Goal: Transaction & Acquisition: Purchase product/service

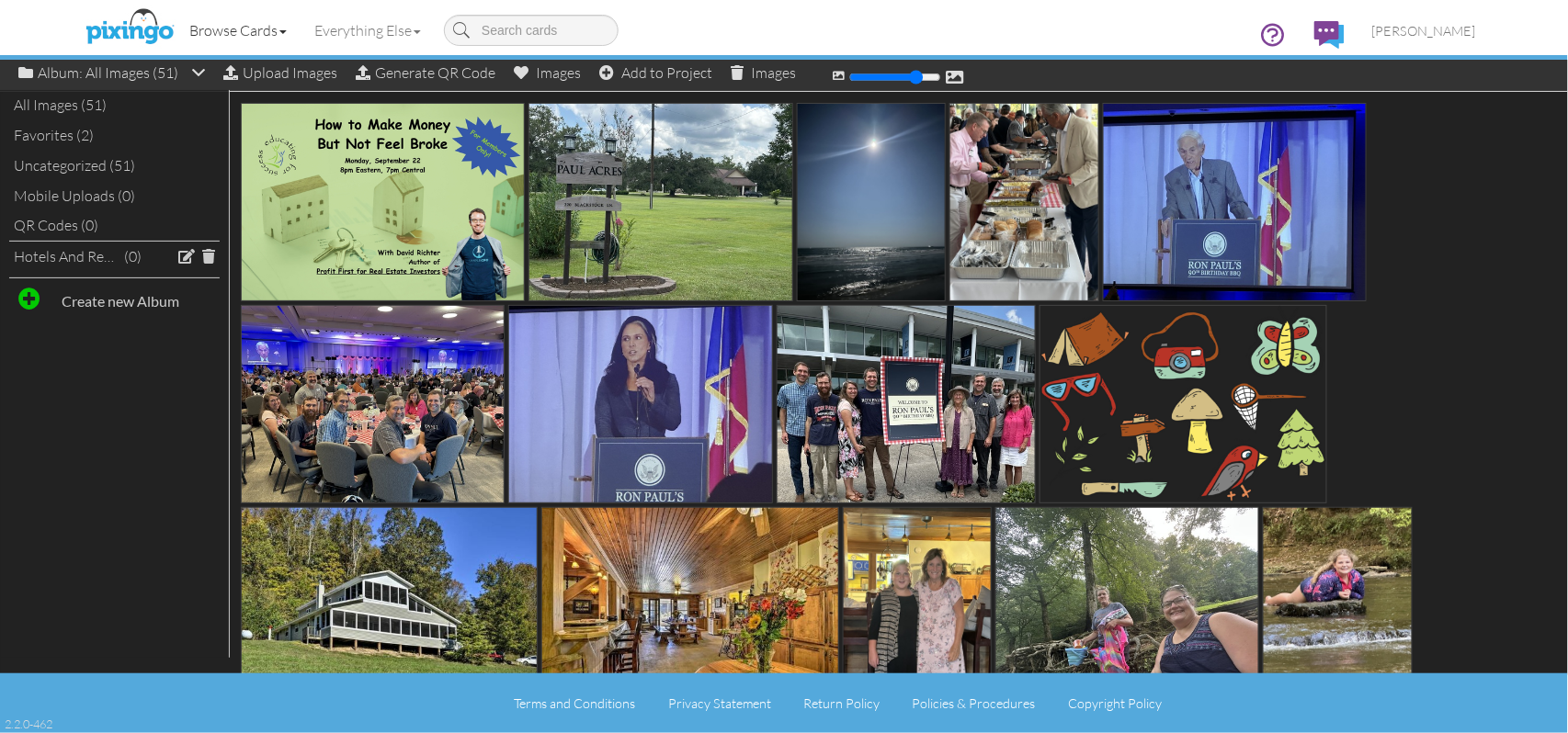
click at [243, 35] on link "Browse Cards" at bounding box center [238, 29] width 125 height 46
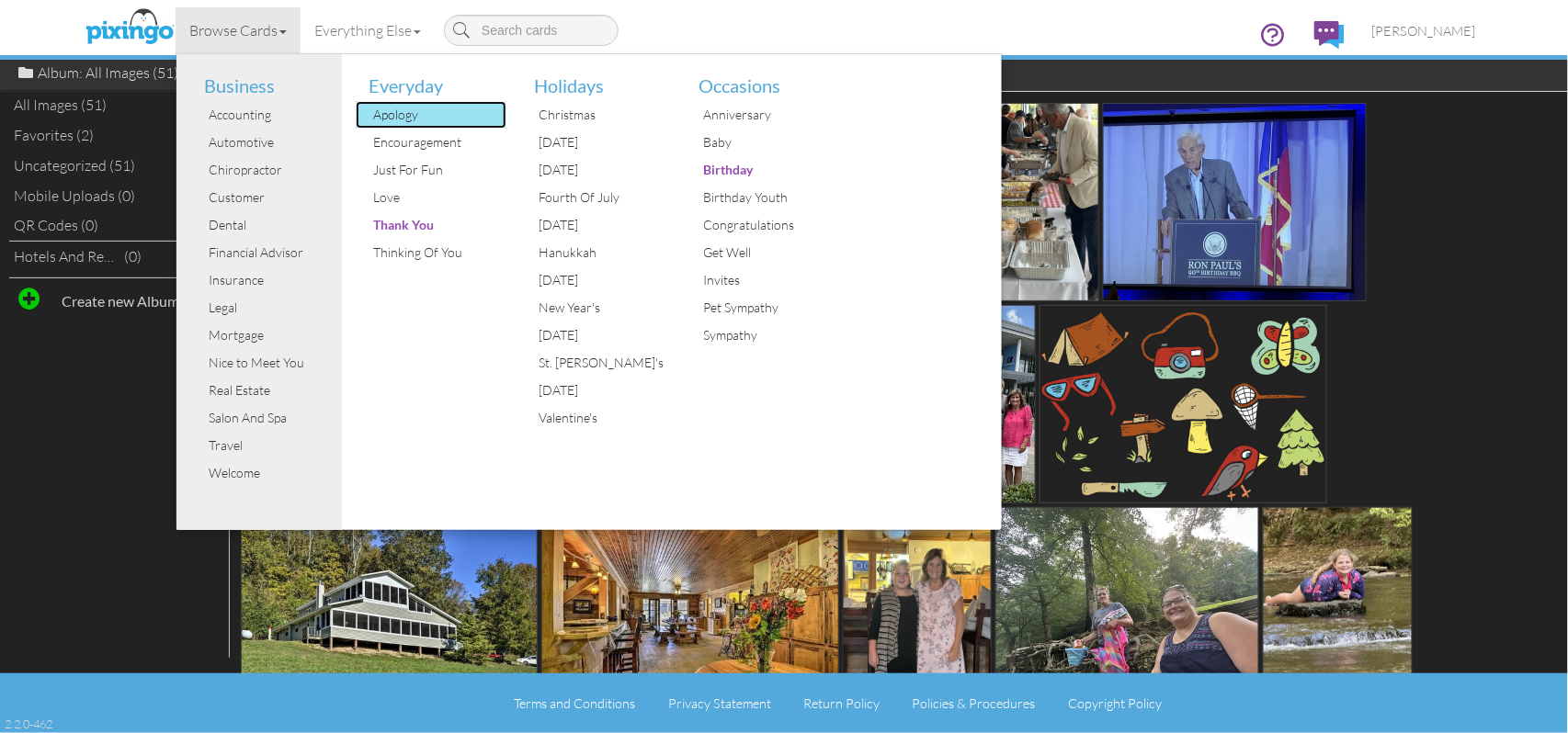
click at [375, 120] on div "Apology" at bounding box center [438, 115] width 137 height 27
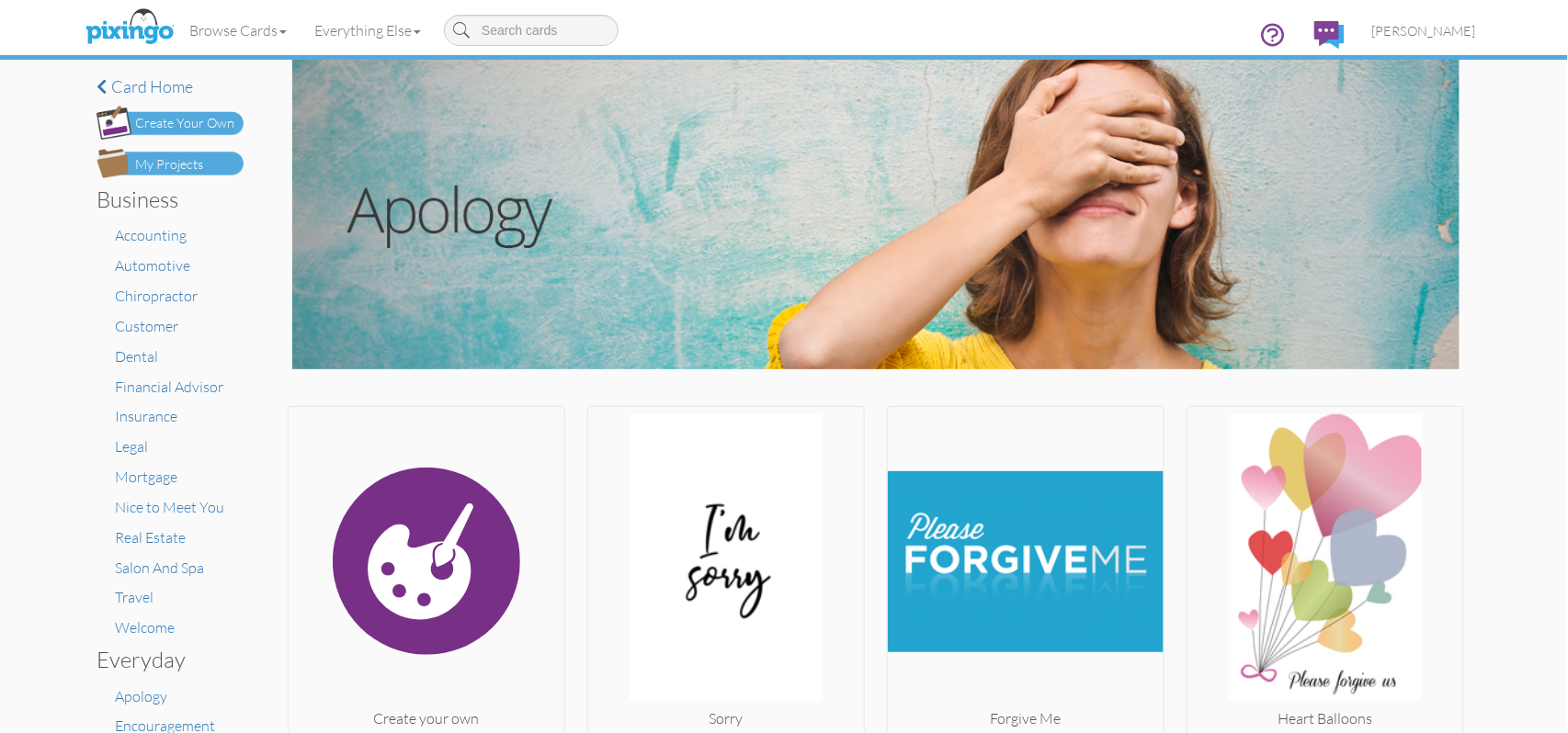
click at [189, 125] on div "Create Your Own" at bounding box center [185, 124] width 99 height 20
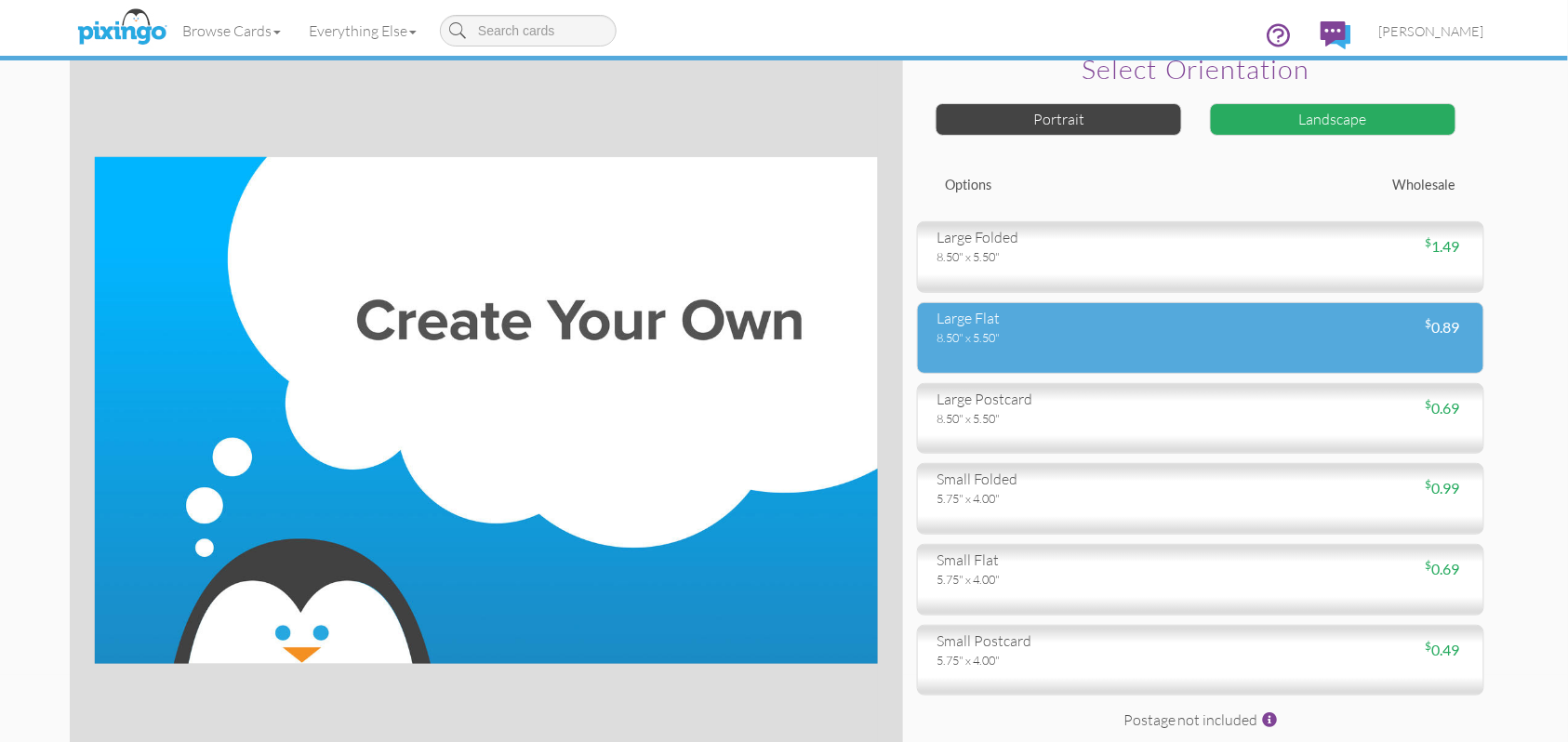
scroll to position [124, 0]
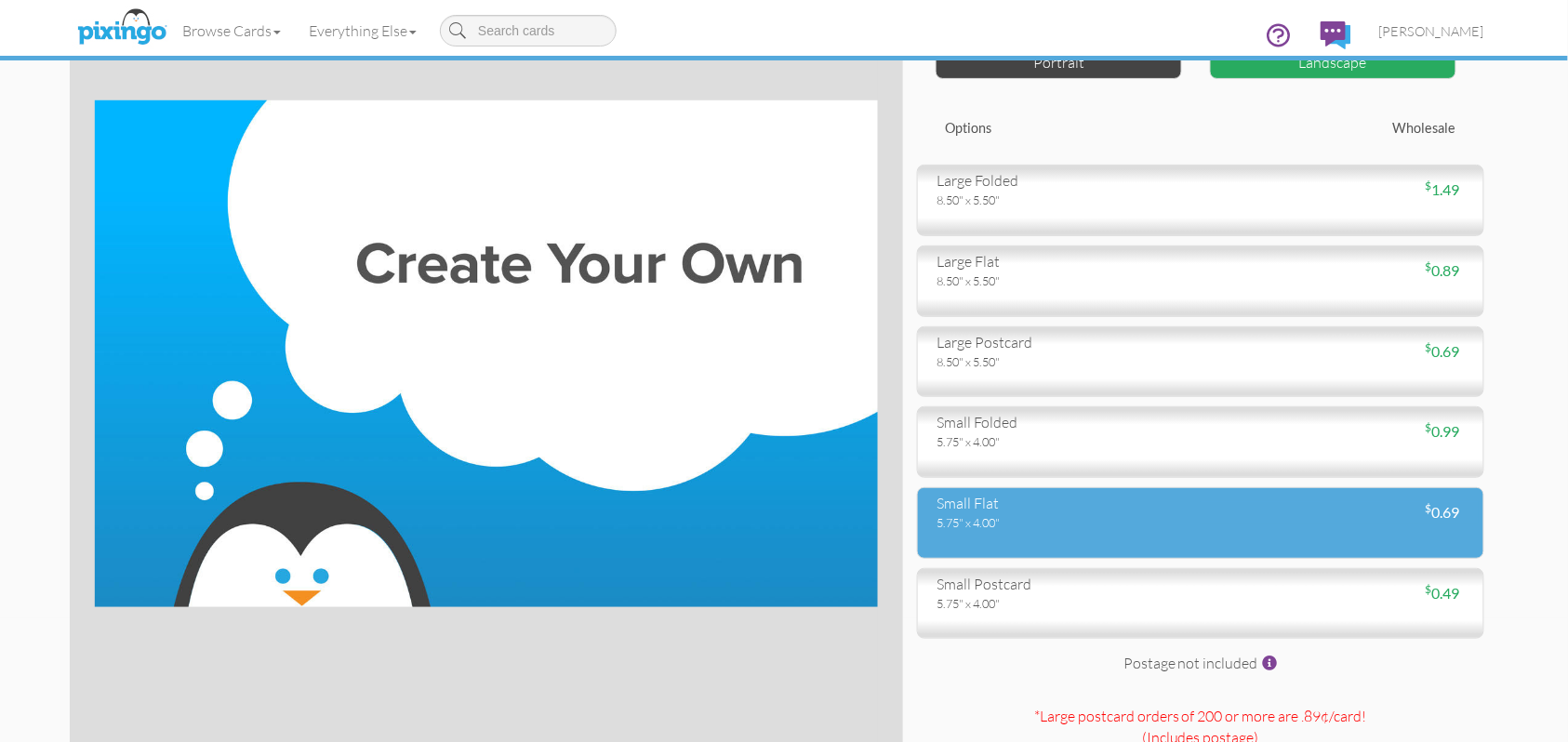
click at [968, 524] on div "5.75" x 4.00"" at bounding box center [1062, 522] width 250 height 17
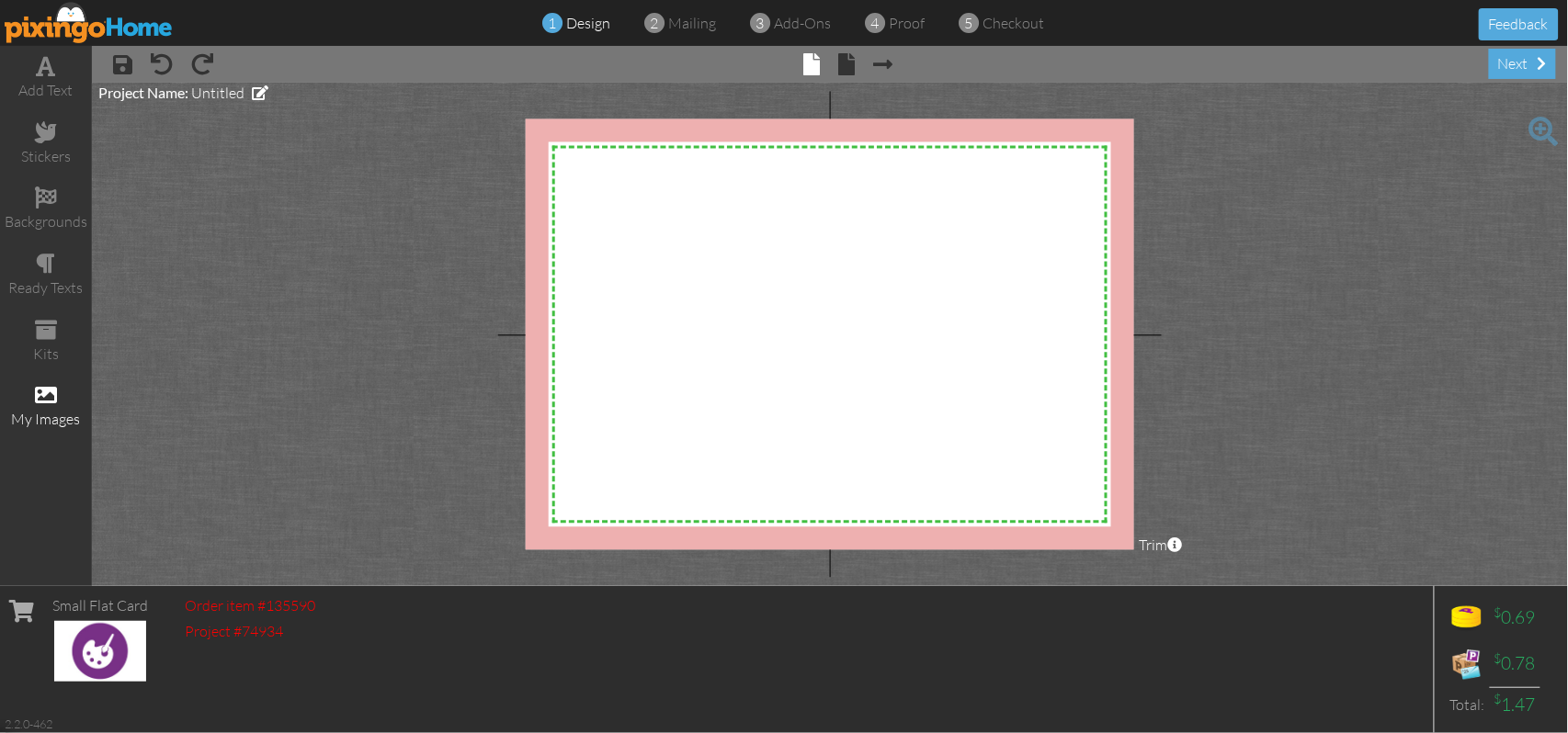
click at [44, 394] on span at bounding box center [46, 394] width 22 height 22
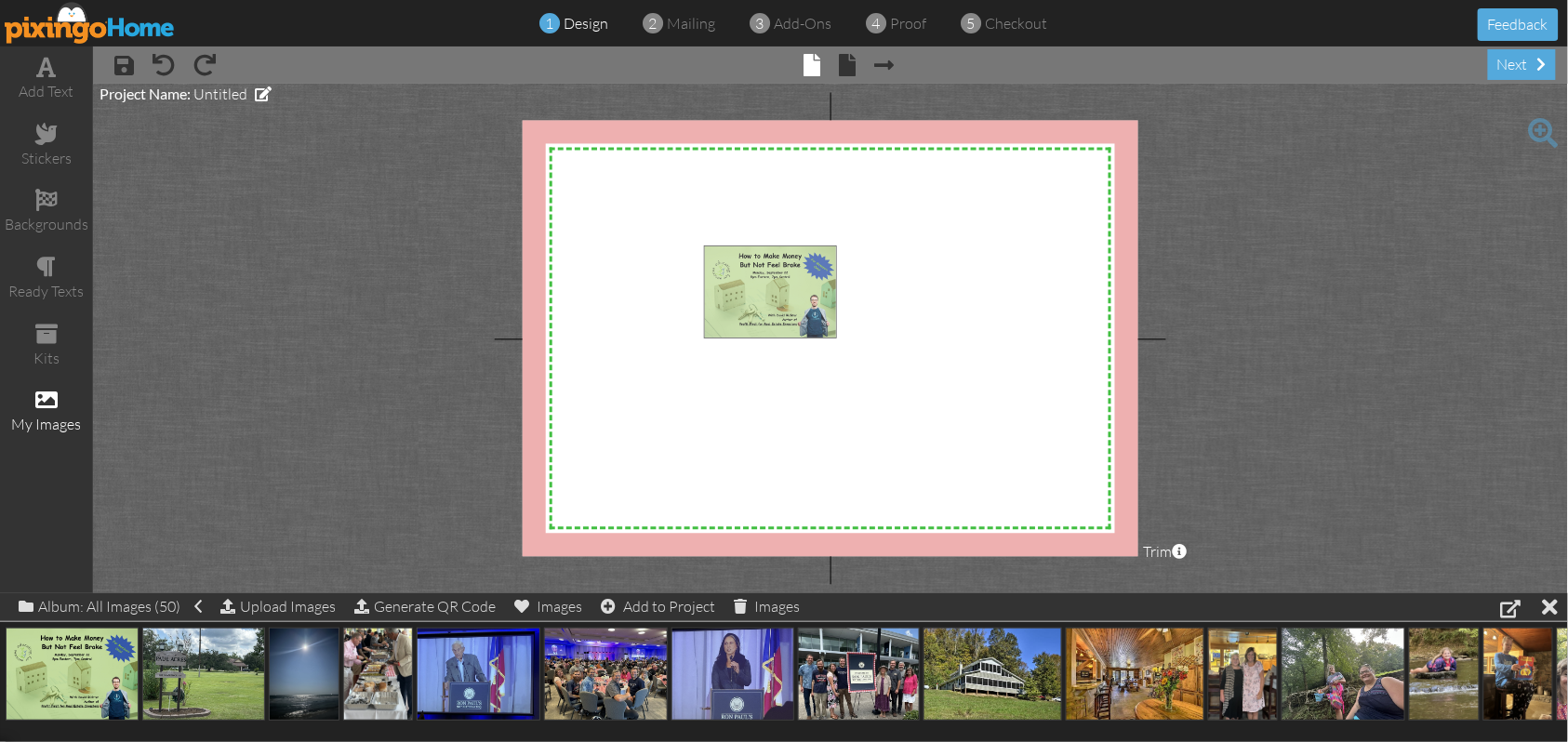
drag, startPoint x: 61, startPoint y: 678, endPoint x: 759, endPoint y: 296, distance: 795.7
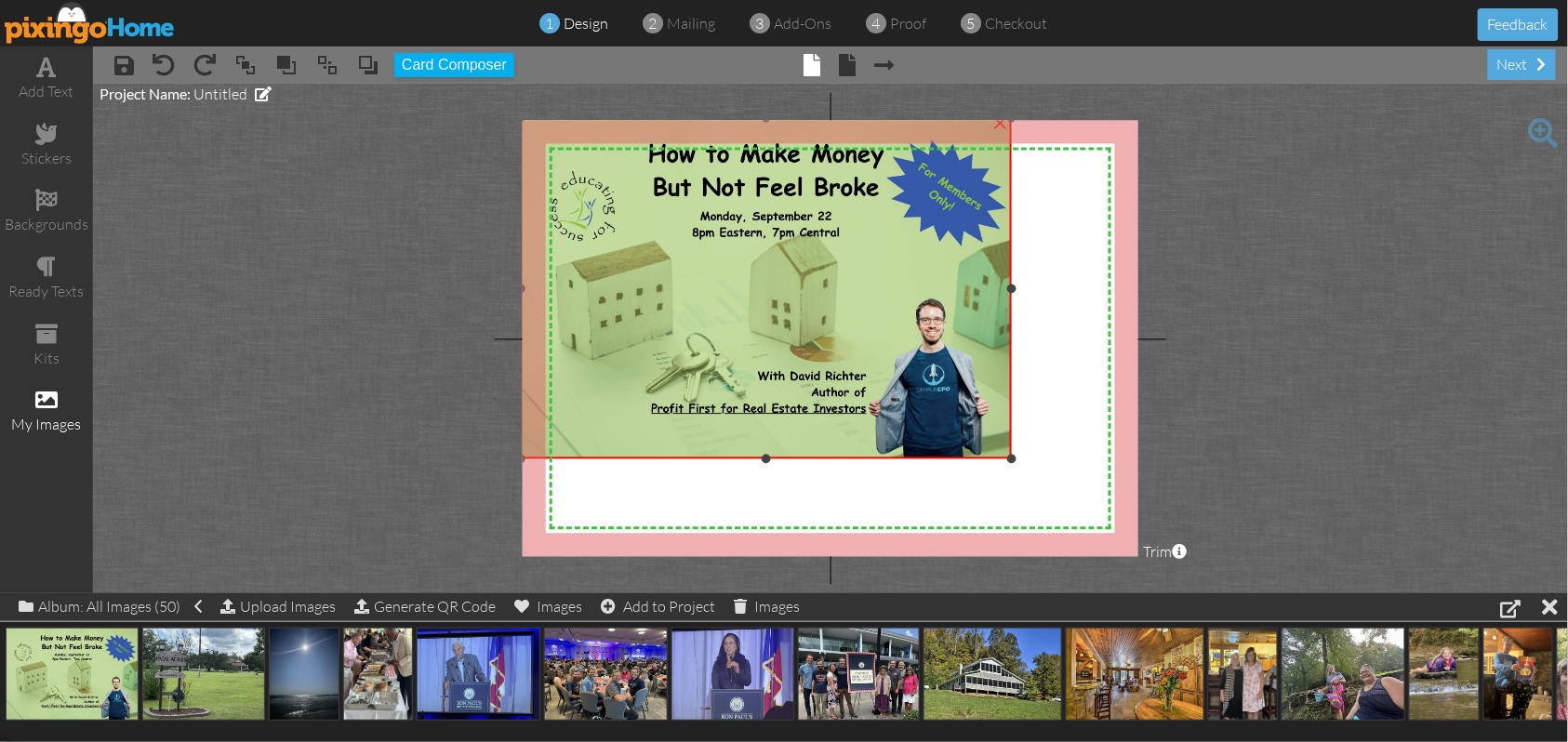
drag, startPoint x: 704, startPoint y: 243, endPoint x: 538, endPoint y: 116, distance: 209.0
click at [538, 116] on project-studio-wrapper "X X X X X X X X X X X X X X X X X X X X X X X X X X X X X X X X X X X X X X X X…" at bounding box center [831, 338] width 1476 height 510
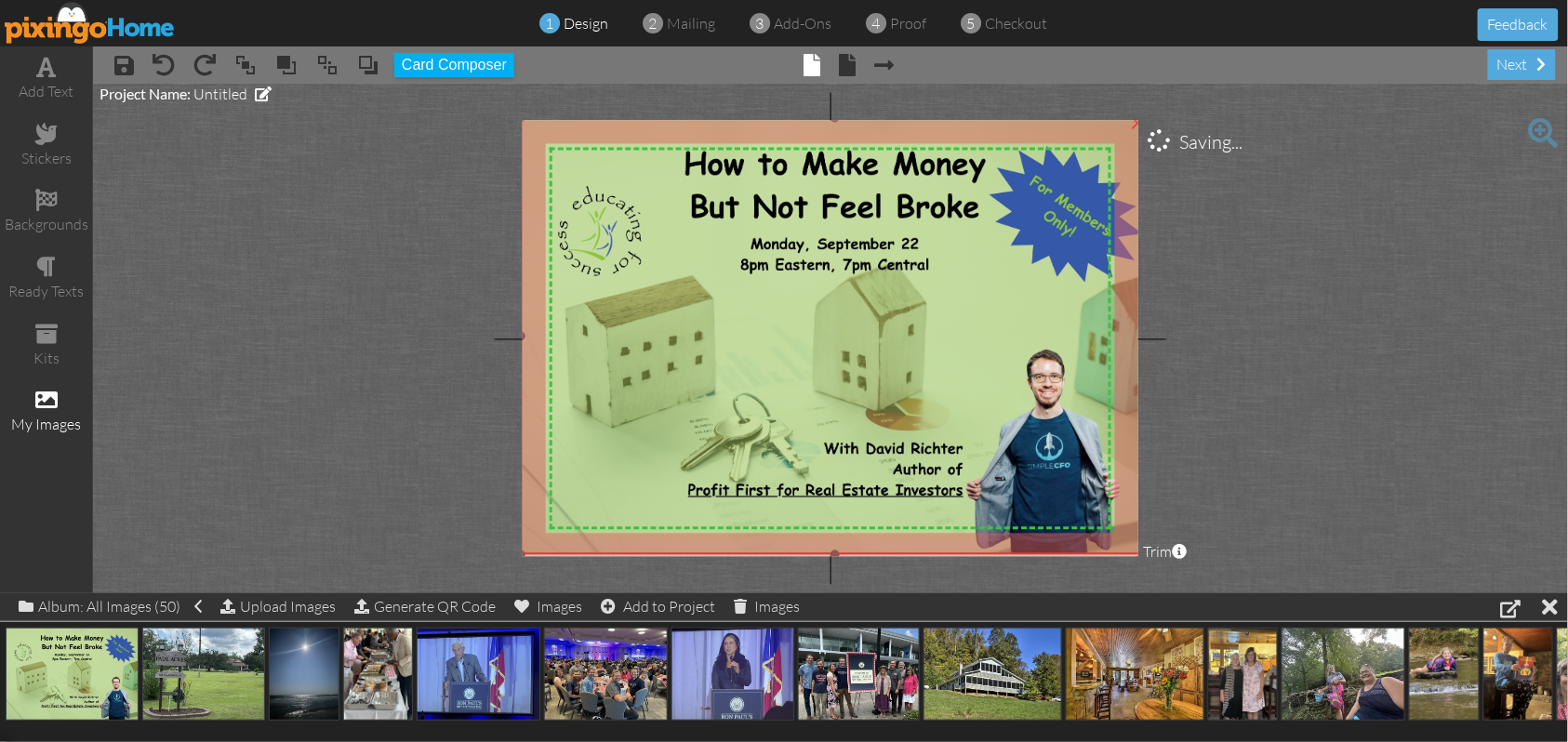
drag, startPoint x: 1009, startPoint y: 462, endPoint x: 1064, endPoint y: 558, distance: 110.6
click at [1064, 558] on project-studio-wrapper "X X X X X X X X X X X X X X X X X X X X X X X X X X X X X X X X X X X X X X X X…" at bounding box center [831, 338] width 1476 height 510
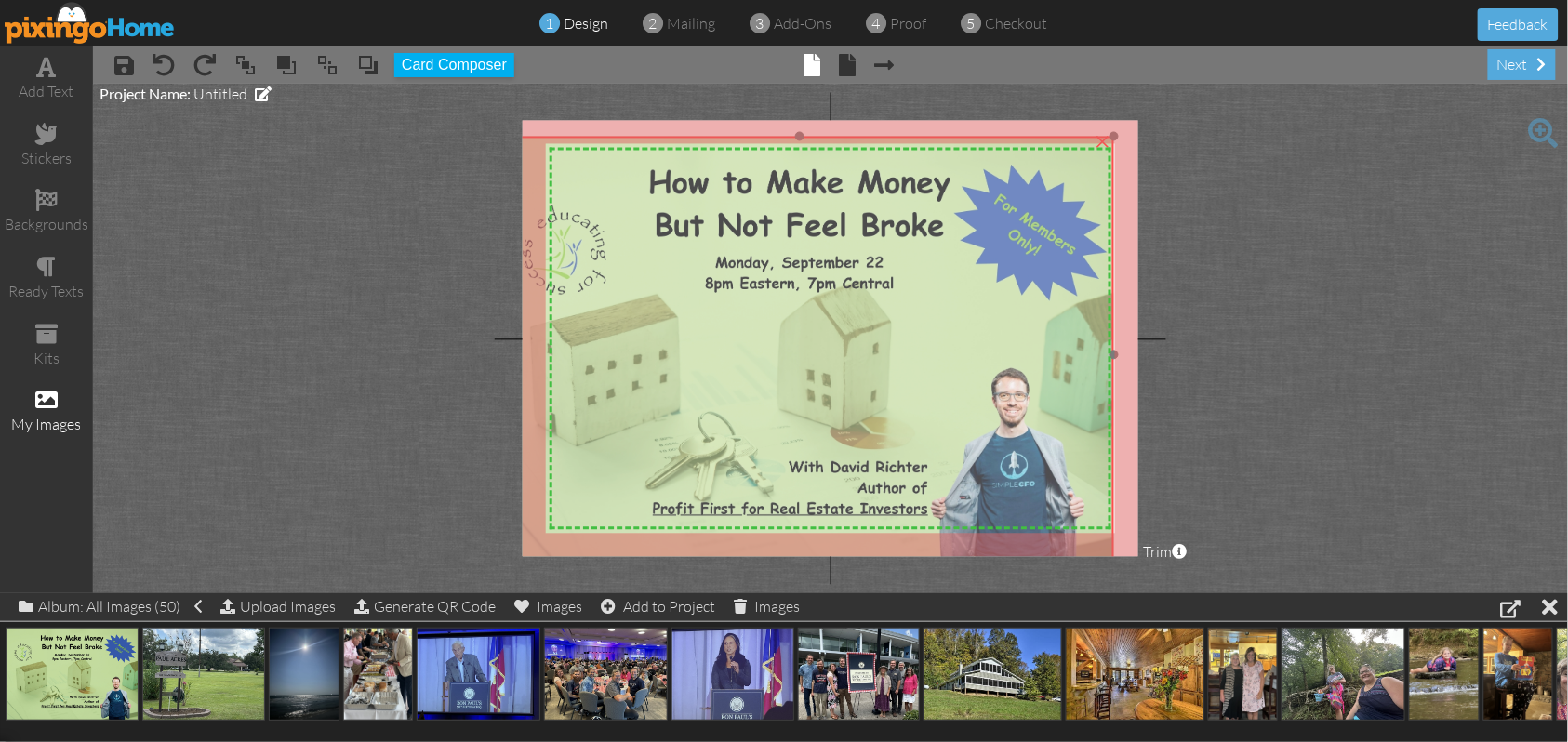
drag, startPoint x: 984, startPoint y: 331, endPoint x: 949, endPoint y: 350, distance: 39.8
click at [949, 350] on img at bounding box center [800, 356] width 629 height 437
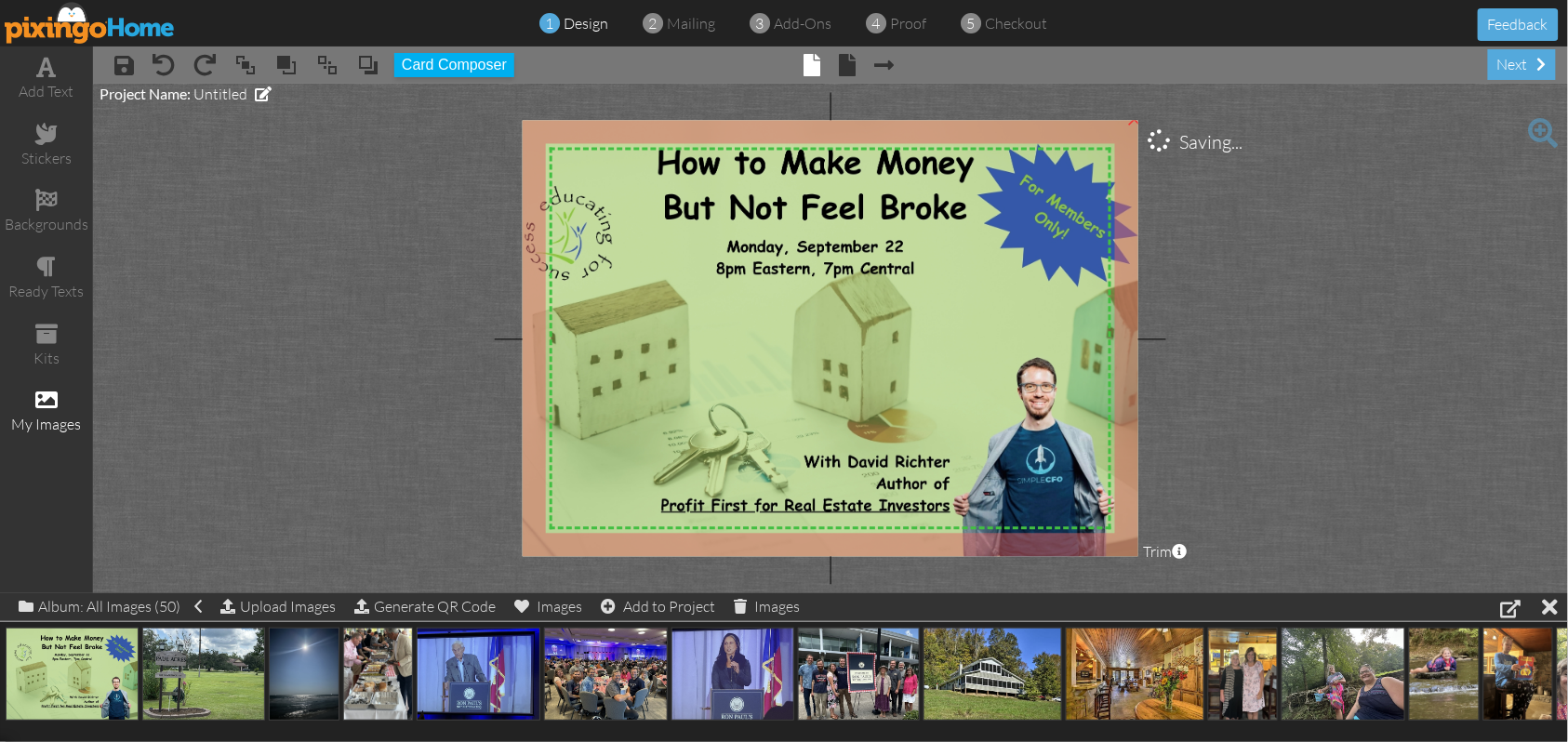
drag, startPoint x: 1111, startPoint y: 134, endPoint x: 1132, endPoint y: 111, distance: 31.1
click at [1132, 111] on project-studio-wrapper "X X X X X X X X X X X X X X X X X X X X X X X X X X X X X X X X X X X X X X X X…" at bounding box center [831, 338] width 1476 height 510
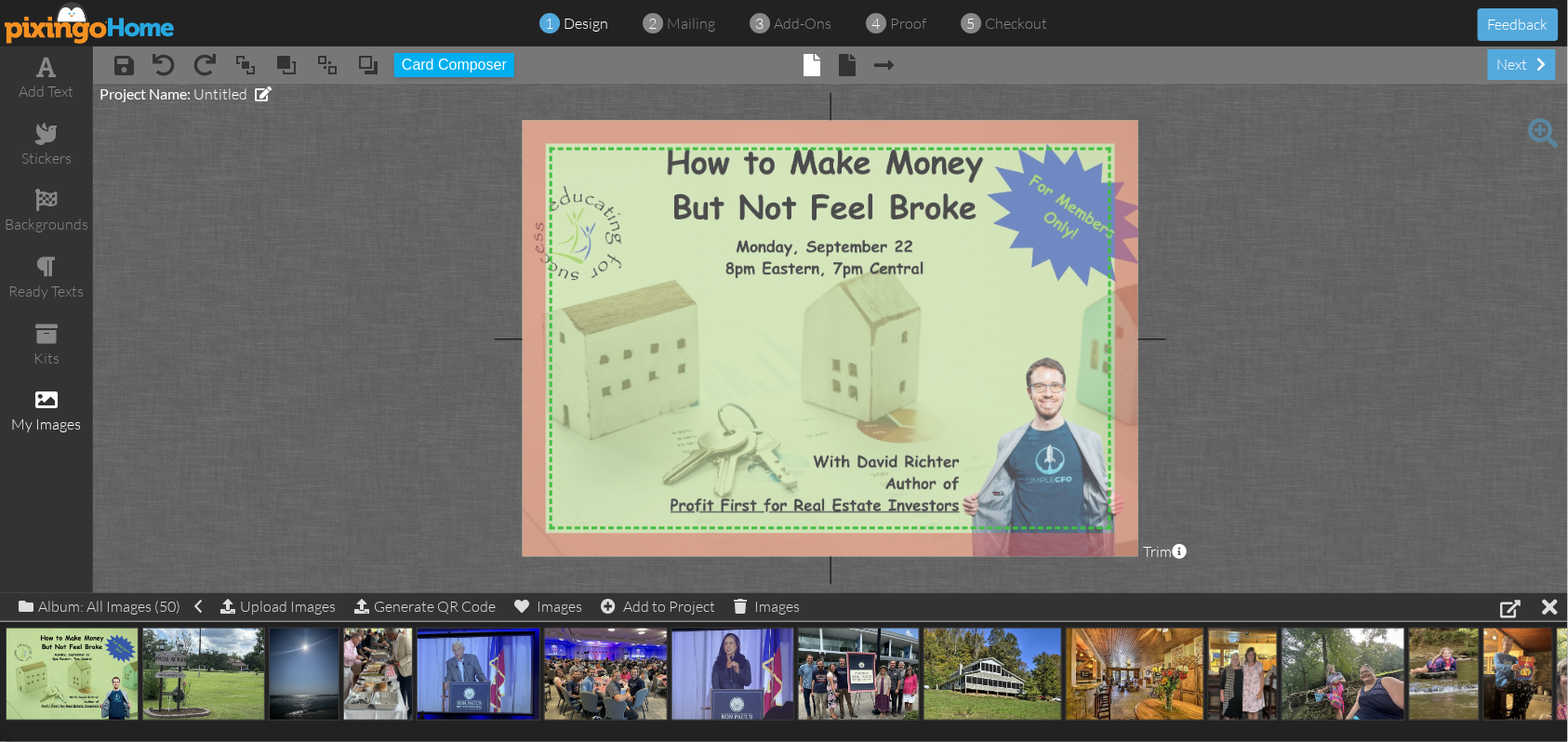
click at [949, 387] on img at bounding box center [825, 344] width 661 height 459
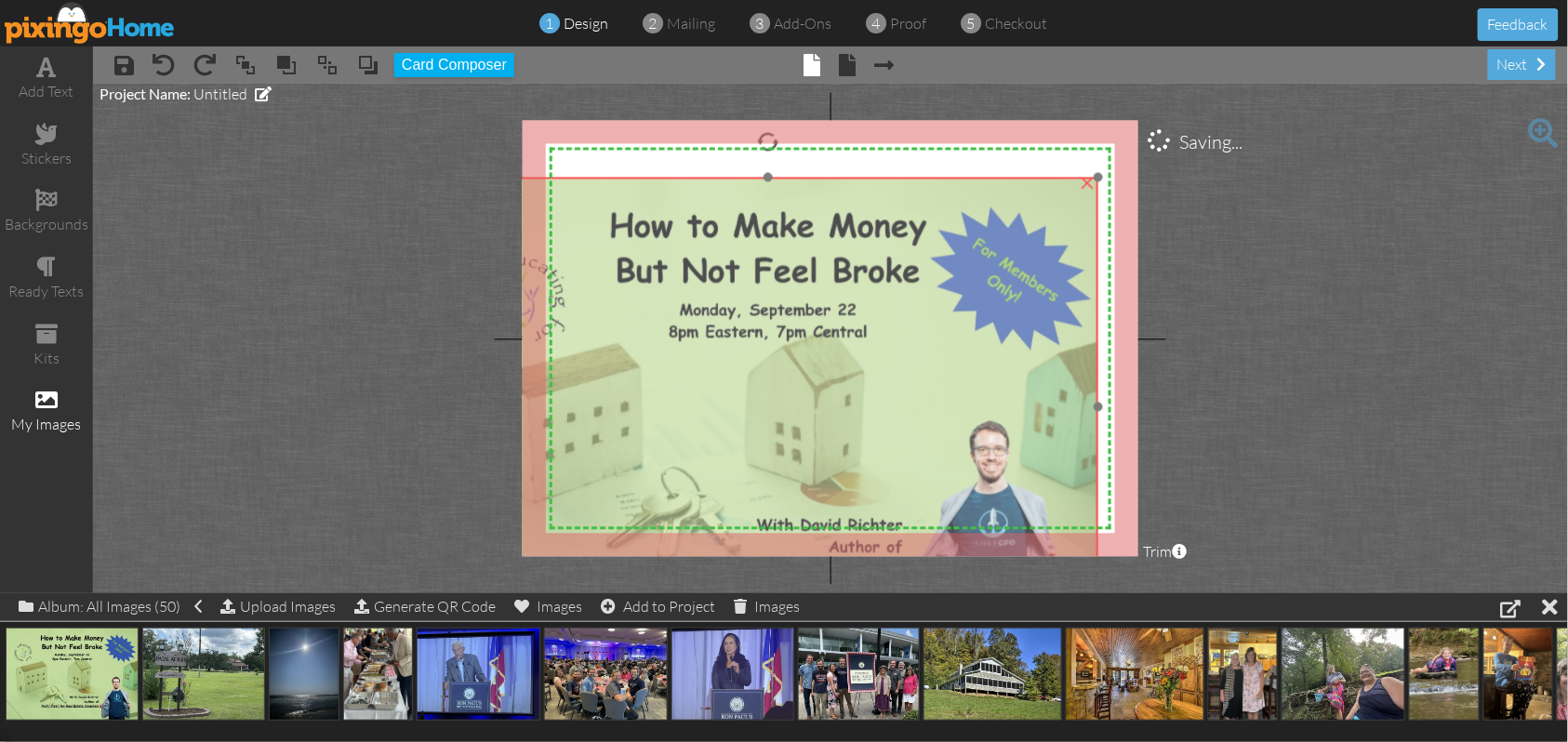
drag, startPoint x: 912, startPoint y: 209, endPoint x: 856, endPoint y: 271, distance: 83.5
click at [856, 271] on img at bounding box center [768, 407] width 661 height 459
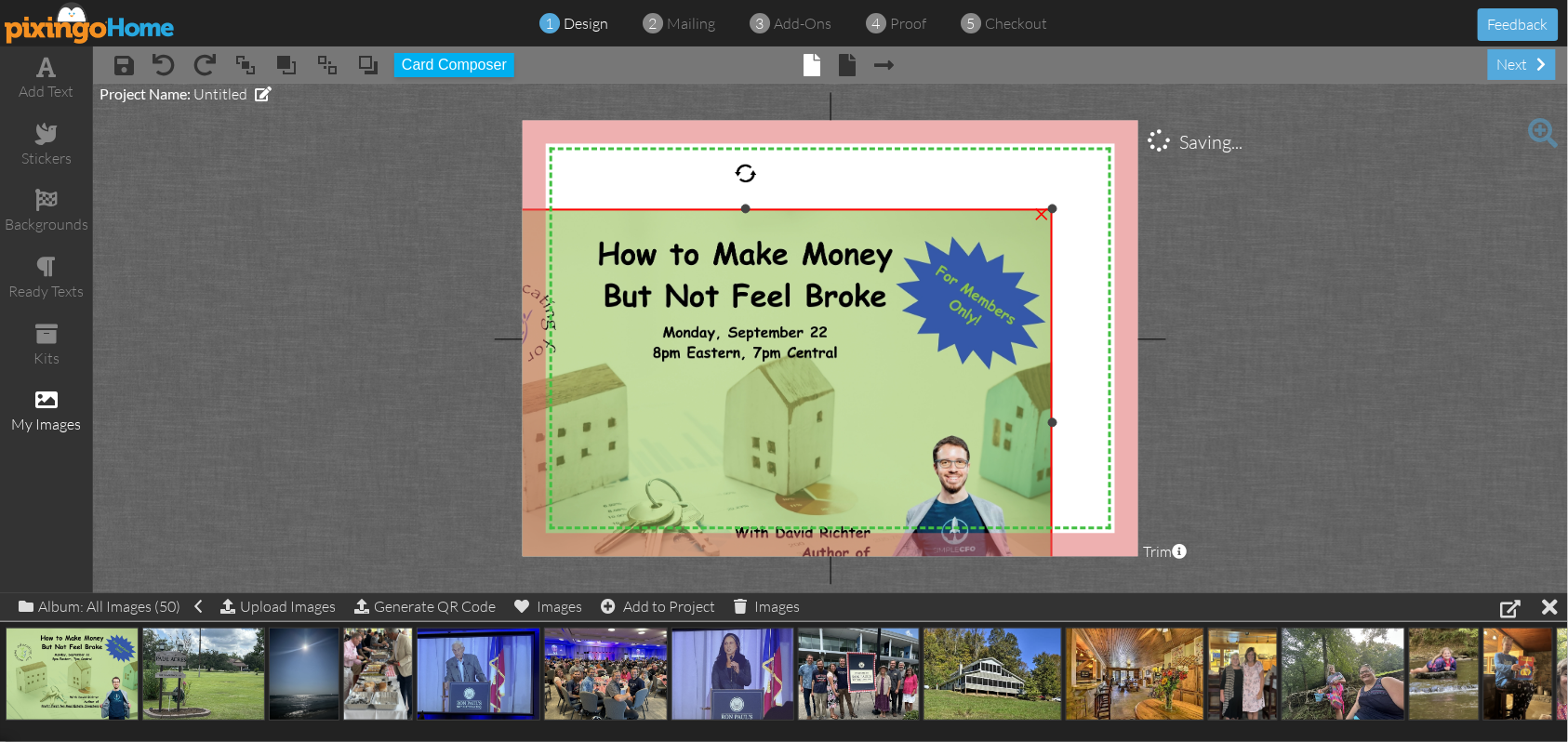
drag, startPoint x: 1096, startPoint y: 179, endPoint x: 1058, endPoint y: 211, distance: 49.7
click at [1058, 211] on div "X X X X X X X X X X X X X X X X X X X X X X X X X X X X X X X X X X X X X X X X…" at bounding box center [831, 339] width 616 height 436
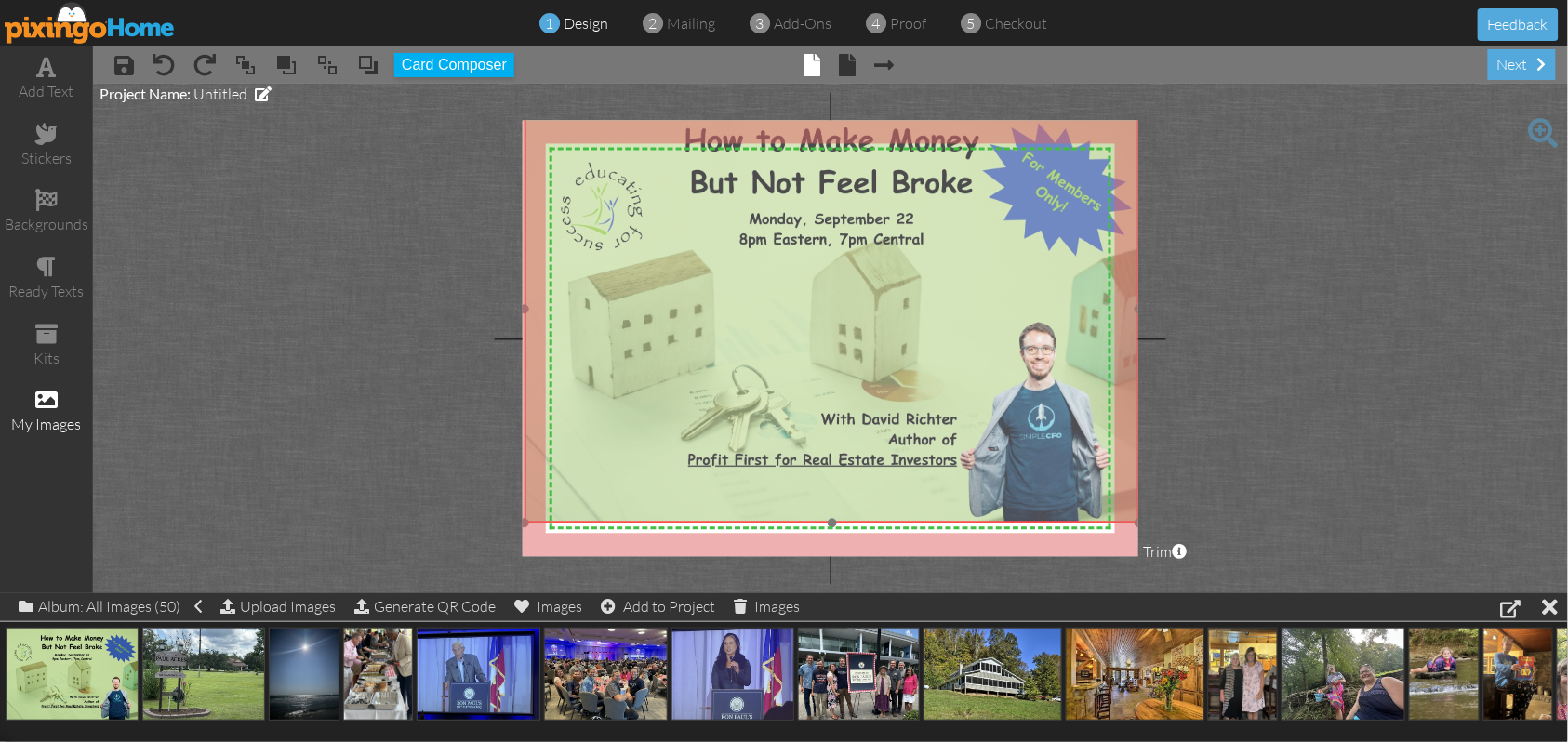
drag, startPoint x: 923, startPoint y: 277, endPoint x: 975, endPoint y: 186, distance: 104.8
click at [1007, 164] on img at bounding box center [832, 309] width 615 height 428
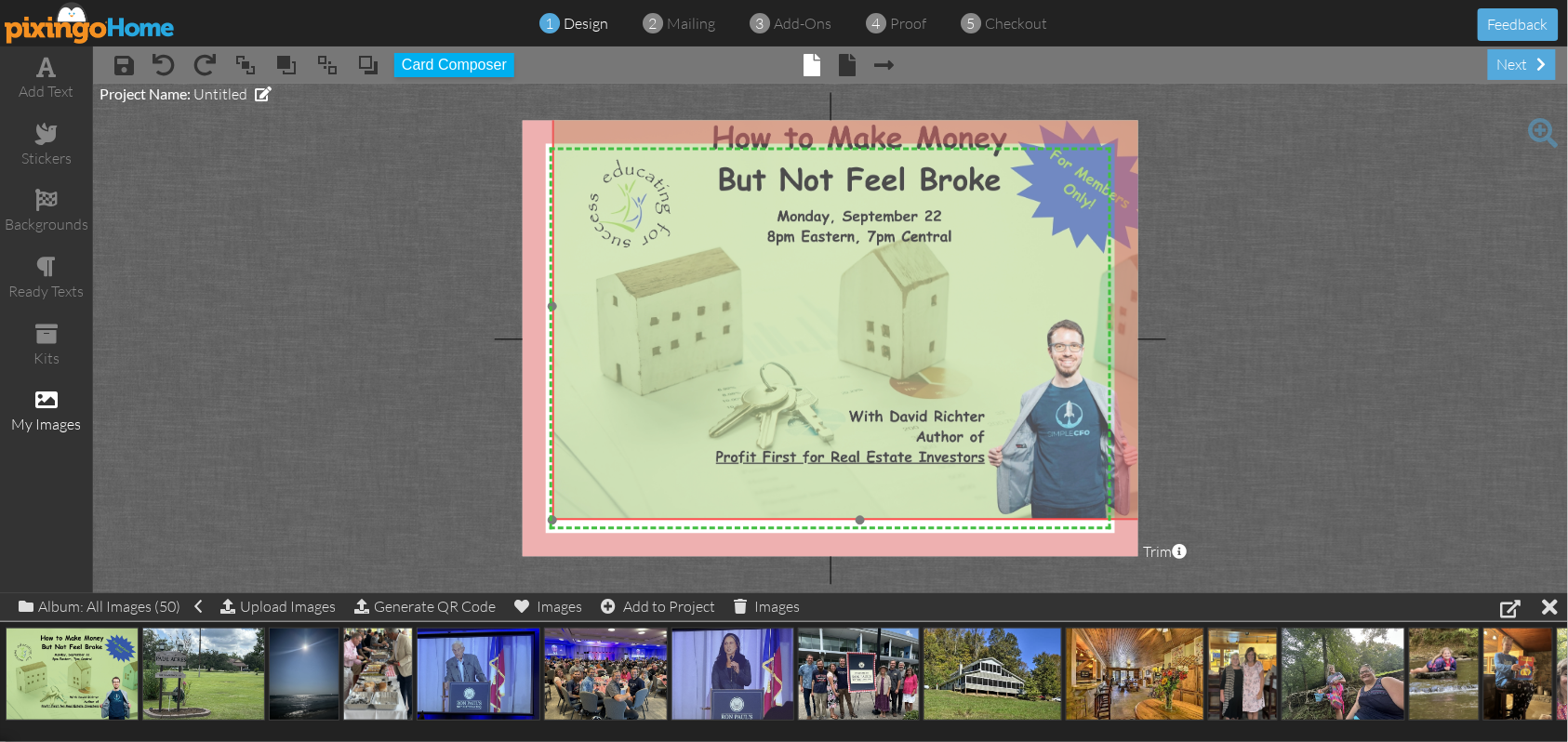
drag, startPoint x: 831, startPoint y: 369, endPoint x: 862, endPoint y: 366, distance: 31.1
click at [862, 366] on img at bounding box center [860, 307] width 615 height 428
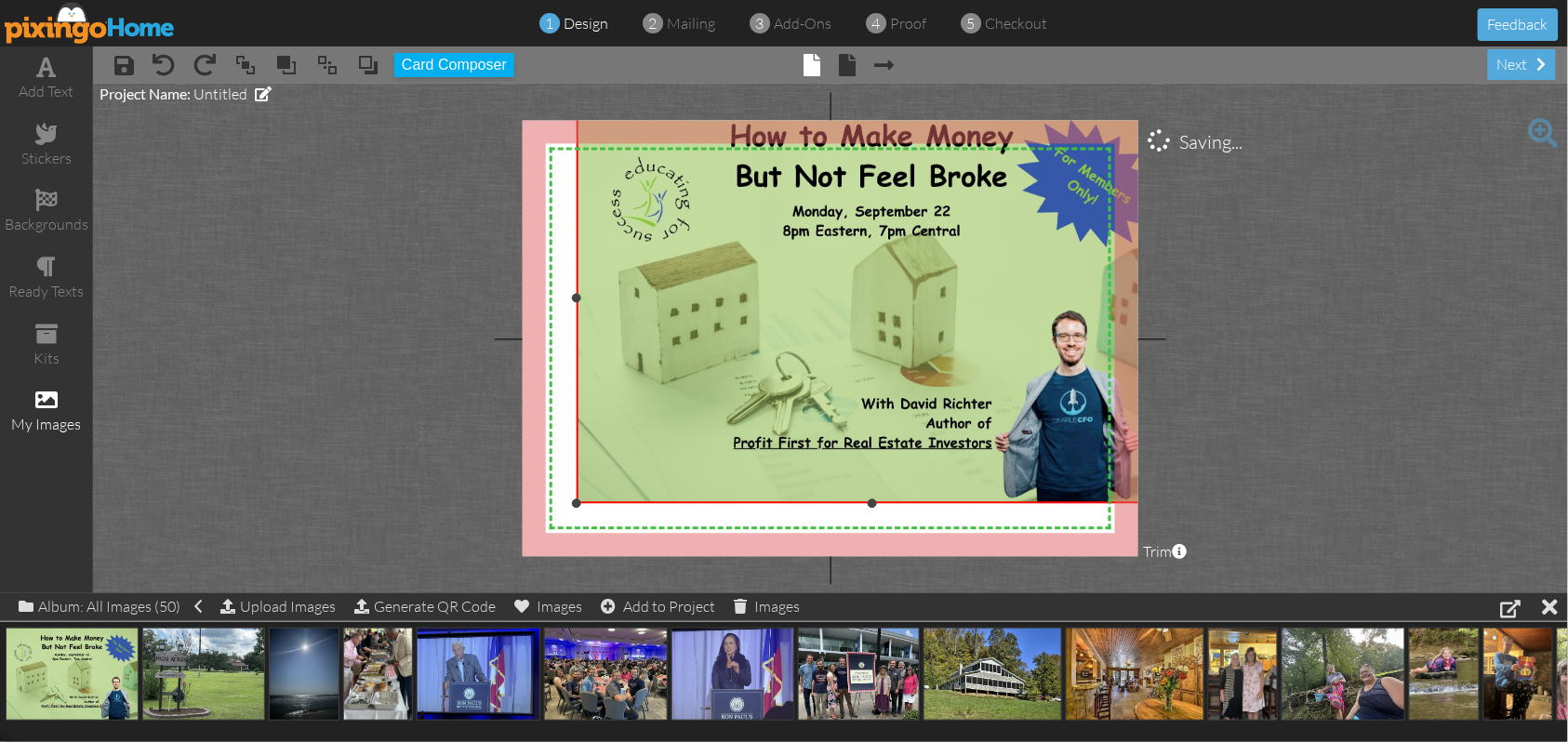
drag, startPoint x: 551, startPoint y: 520, endPoint x: 567, endPoint y: 504, distance: 22.6
click at [567, 504] on div "X X X X X X X X X X X X X X X X X X X X X X X X X X X X X X X X X X X X X X X X…" at bounding box center [831, 339] width 616 height 436
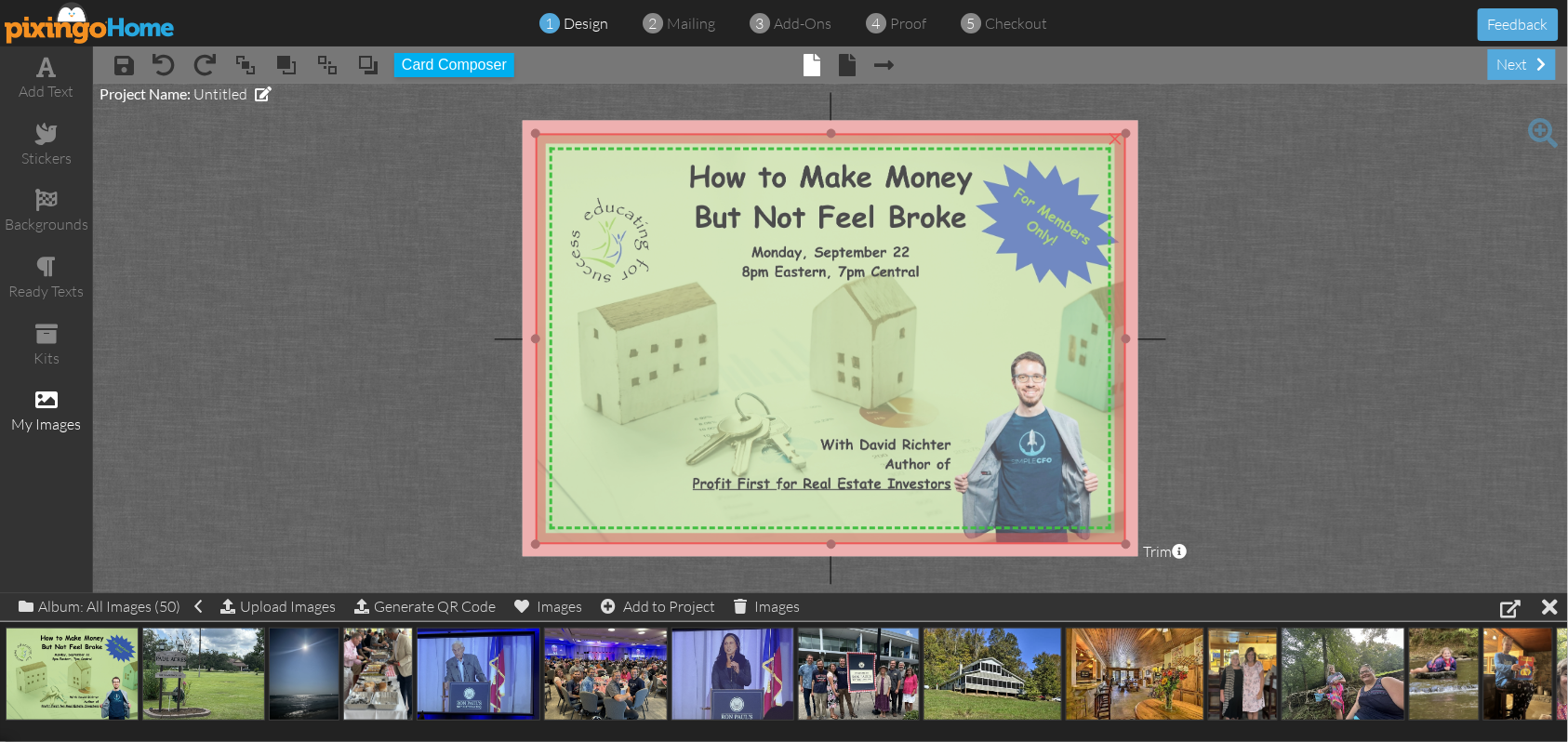
drag, startPoint x: 968, startPoint y: 301, endPoint x: 926, endPoint y: 342, distance: 58.7
click at [926, 342] on img at bounding box center [831, 340] width 591 height 411
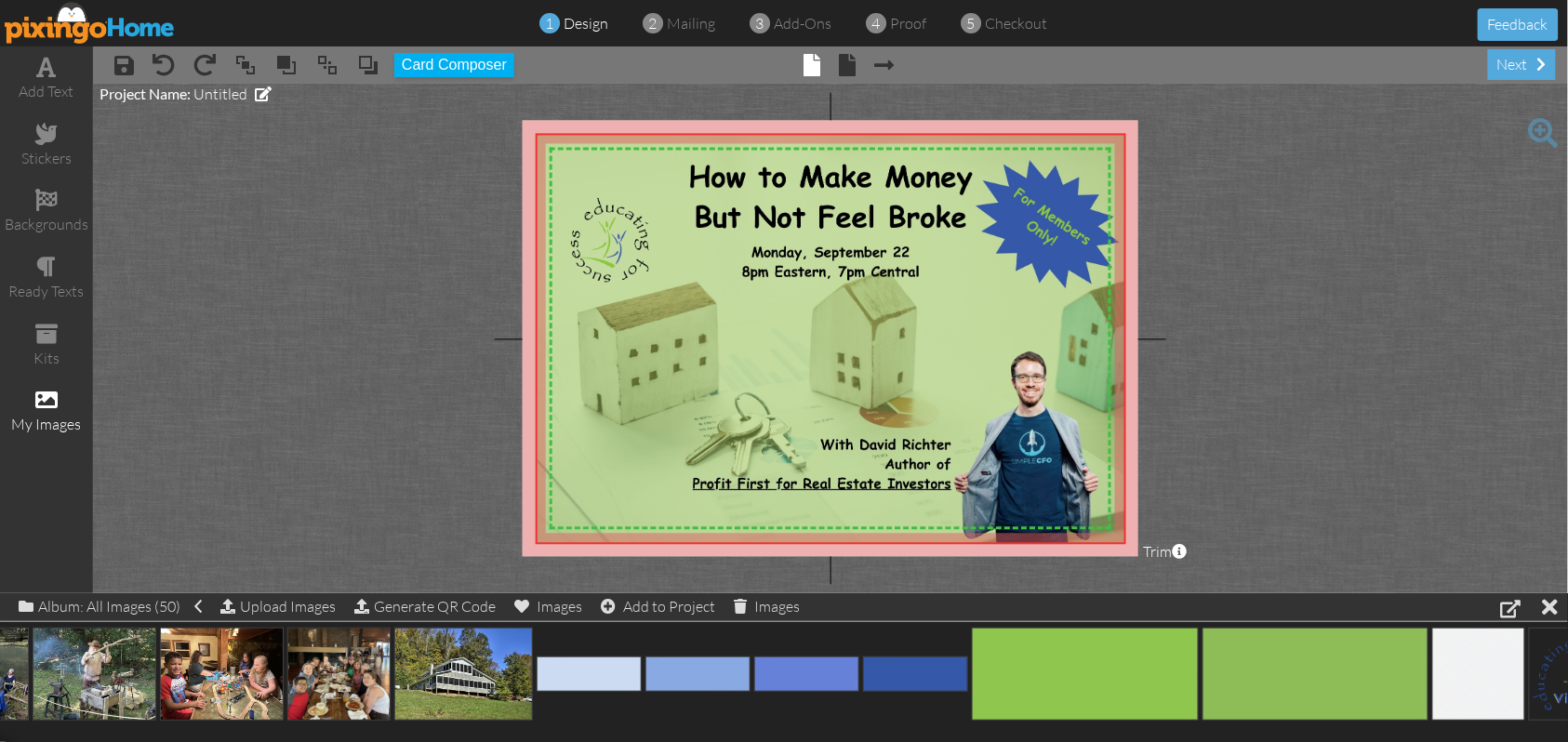
scroll to position [0, 2201]
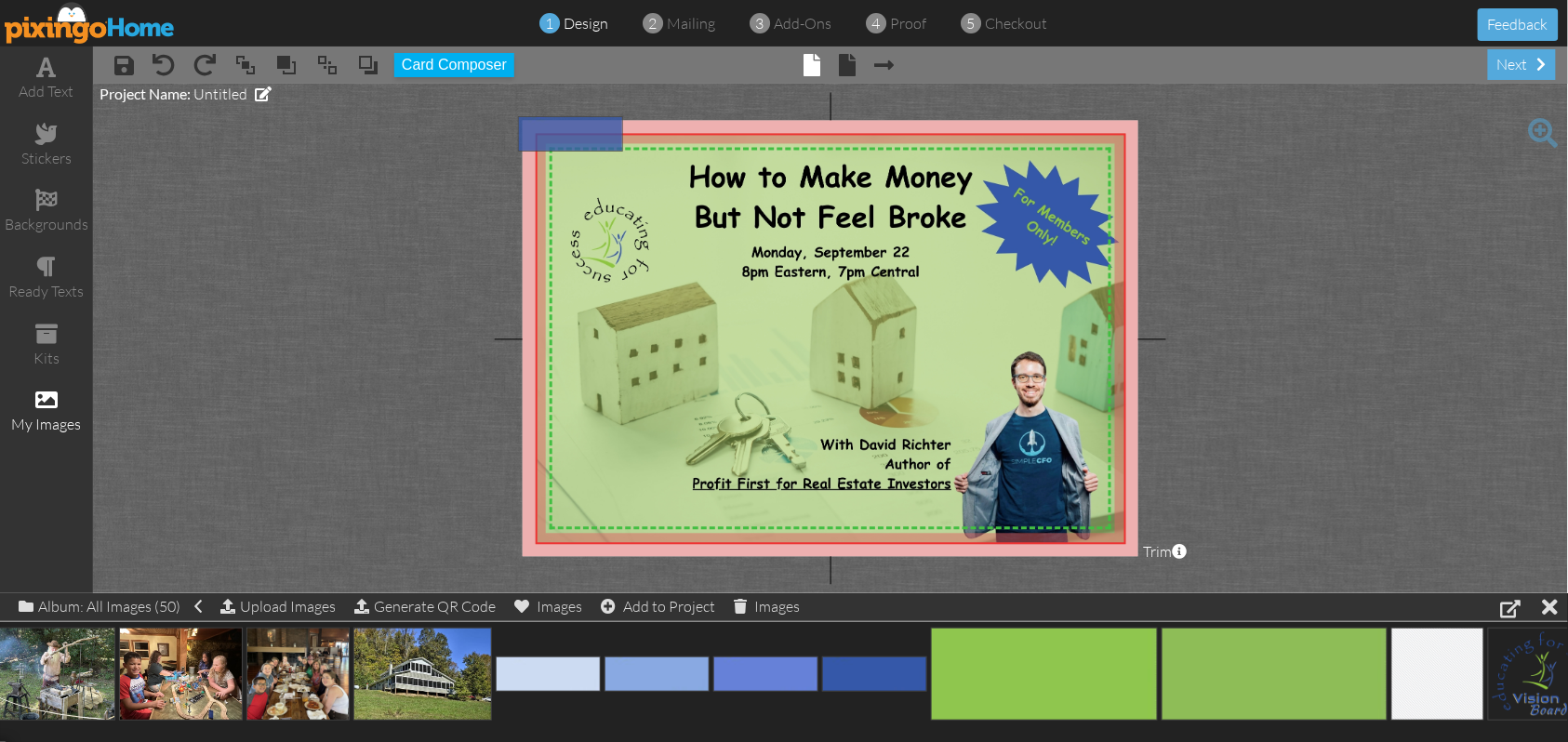
drag, startPoint x: 890, startPoint y: 669, endPoint x: 588, endPoint y: 128, distance: 619.6
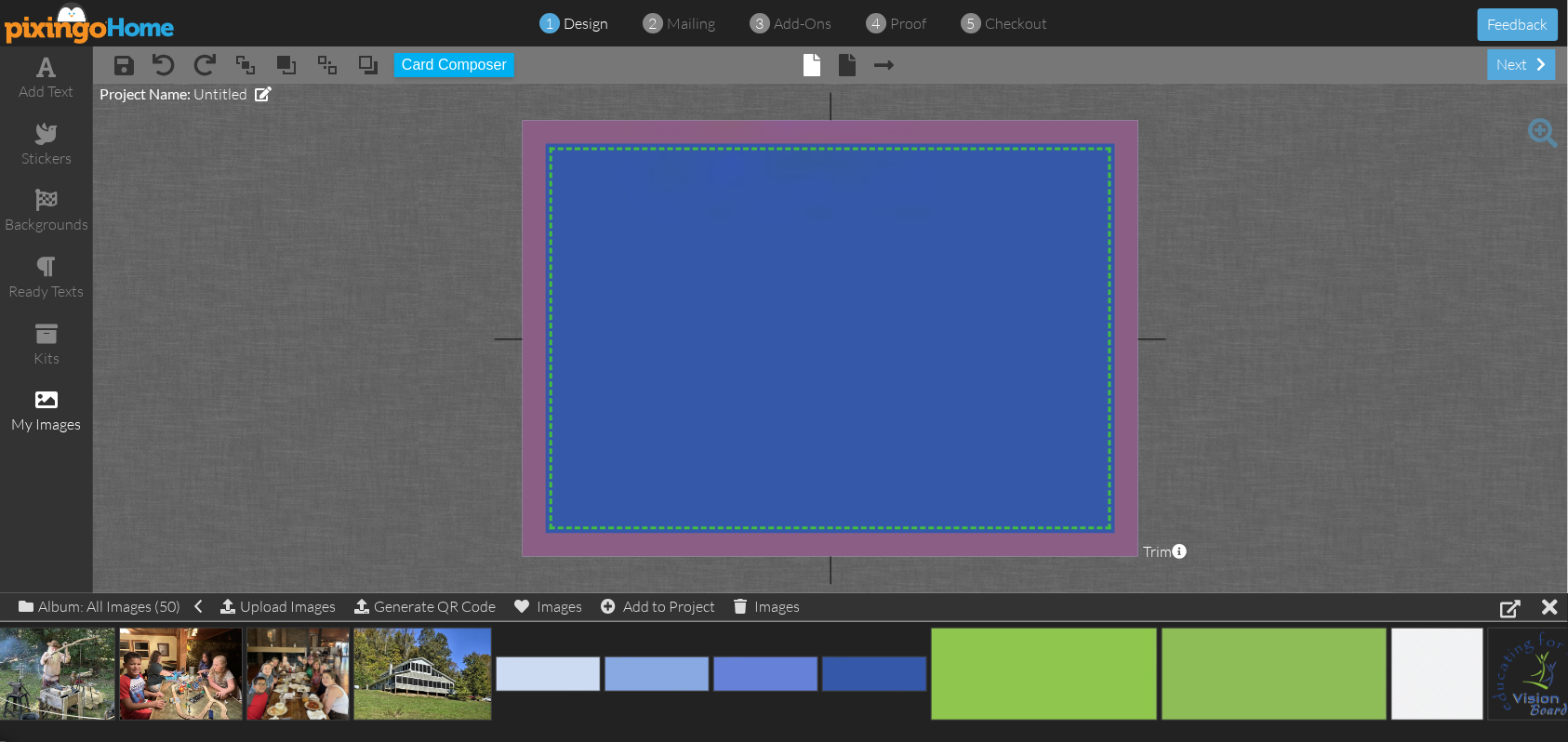
drag, startPoint x: 828, startPoint y: 217, endPoint x: 1030, endPoint y: 584, distance: 418.9
click at [1030, 584] on project-studio-wrapper "X X X X X X X X X X X X X X X X X X X X X X X X X X X X X X X X X X X X X X X X…" at bounding box center [831, 338] width 1476 height 510
click at [328, 71] on span at bounding box center [327, 65] width 22 height 28
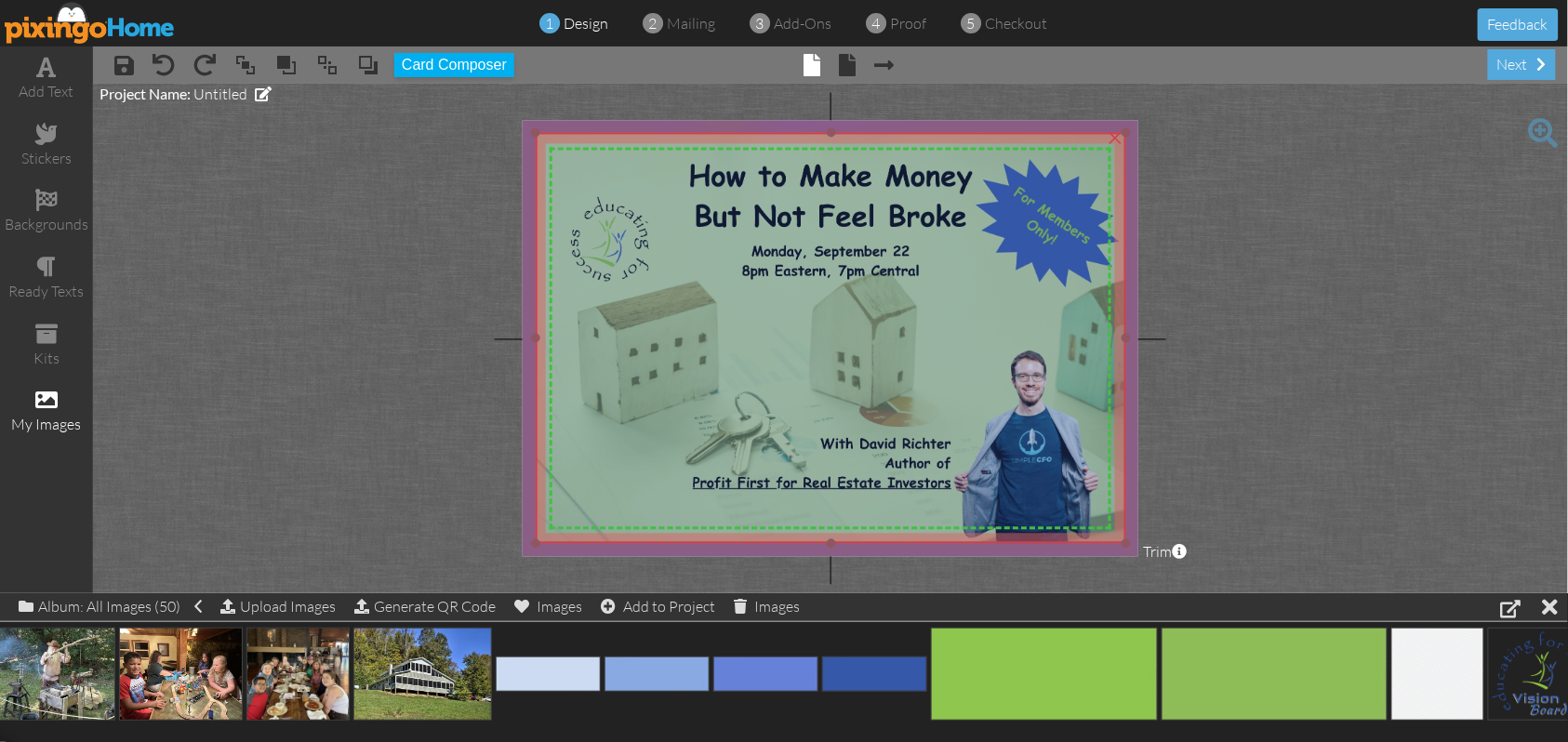
click at [863, 387] on img at bounding box center [831, 339] width 591 height 411
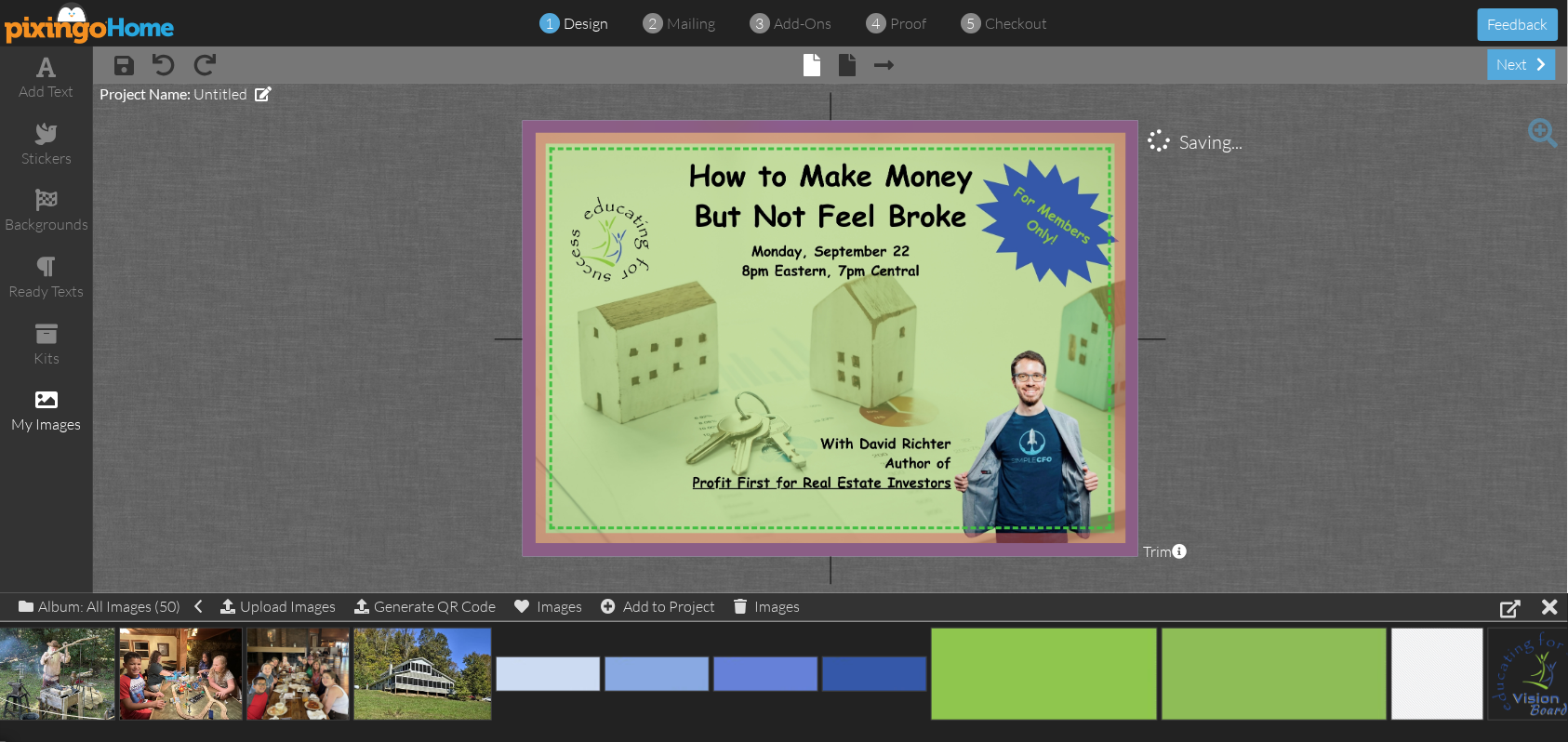
click at [1318, 366] on project-studio-wrapper "X X X X X X X X X X X X X X X X X X X X X X X X X X X X X X X X X X X X X X X X…" at bounding box center [831, 338] width 1476 height 510
click at [845, 72] on span at bounding box center [848, 65] width 17 height 22
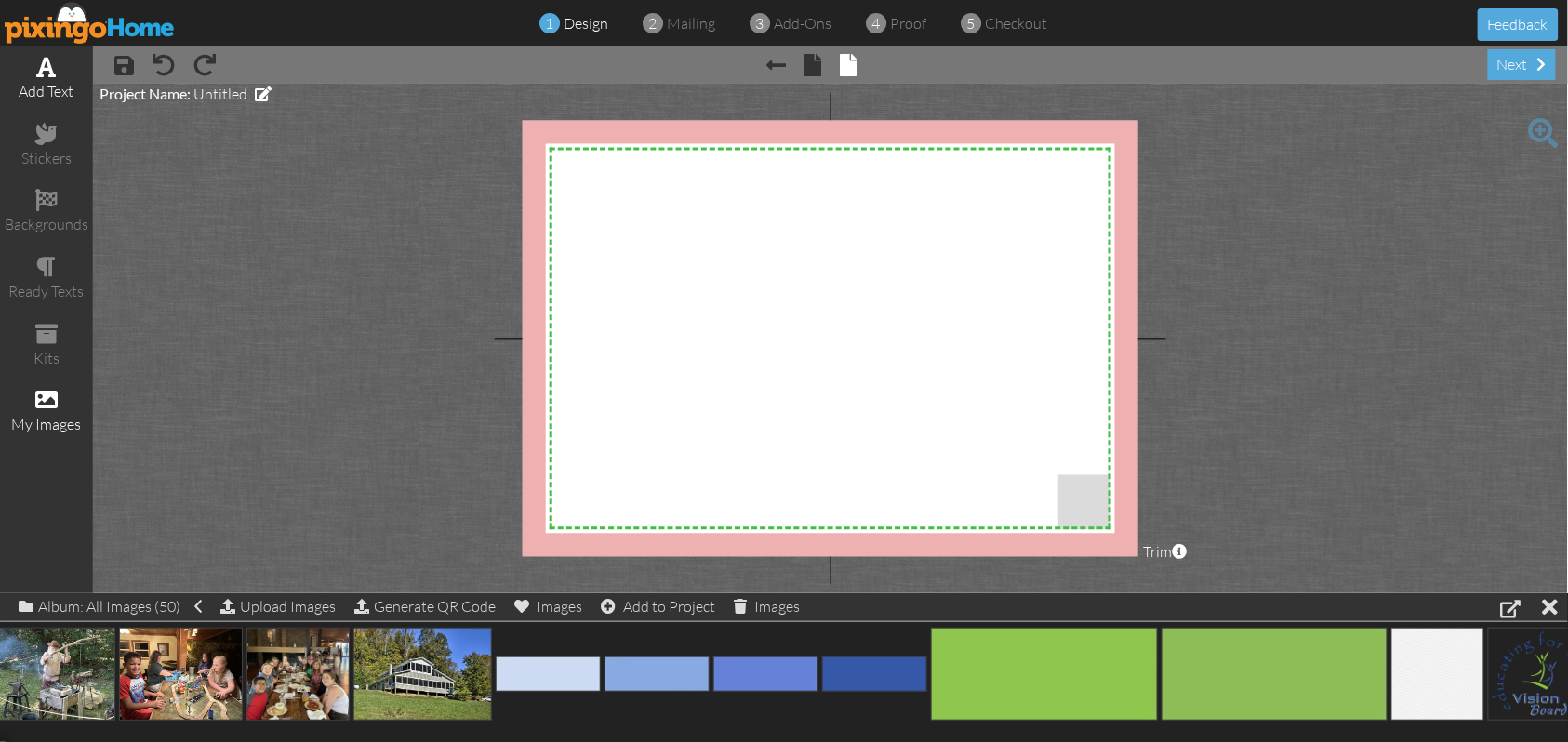
click at [50, 78] on div "add text" at bounding box center [47, 79] width 93 height 66
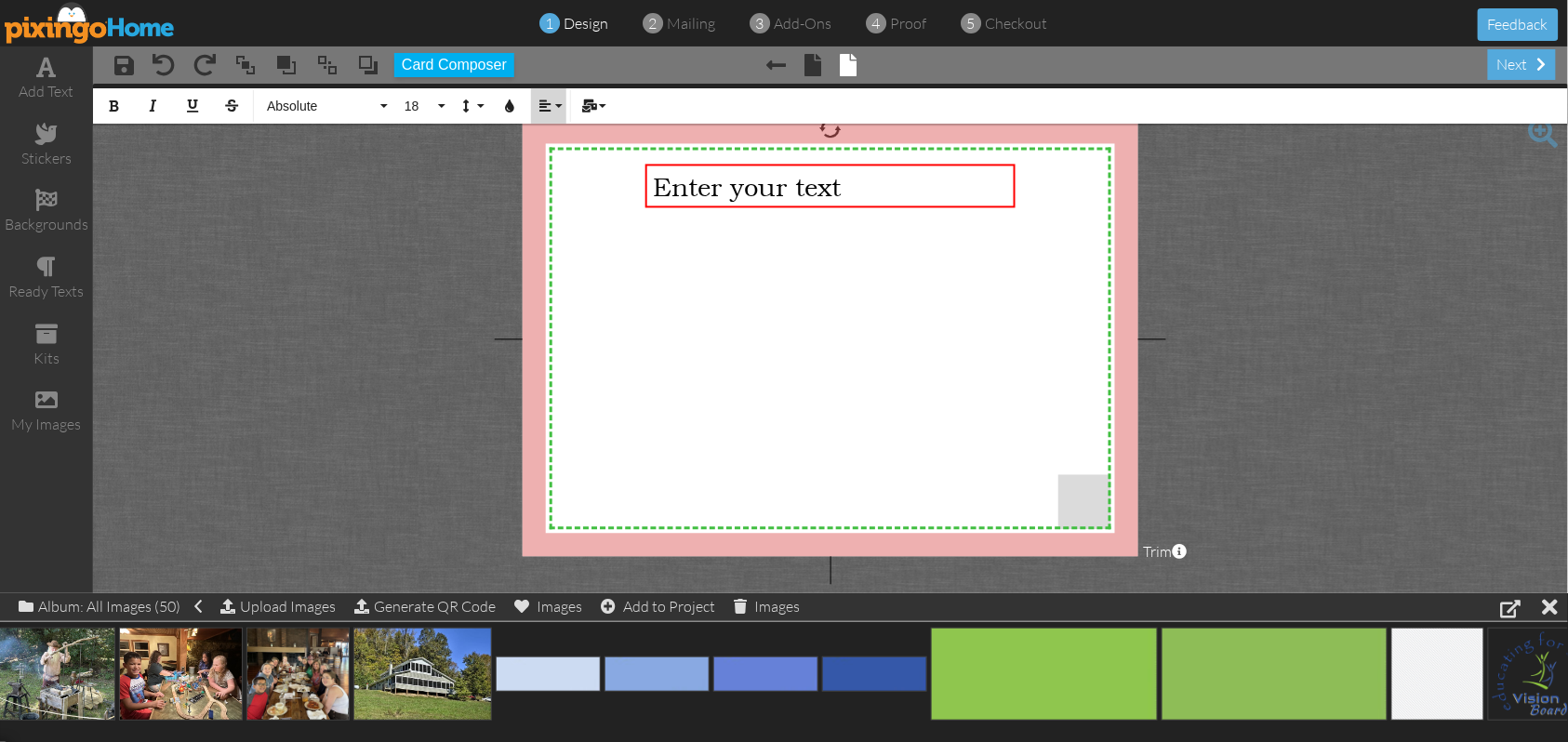
click at [559, 112] on button "Align" at bounding box center [549, 106] width 36 height 36
click at [554, 173] on icon at bounding box center [559, 174] width 12 height 14
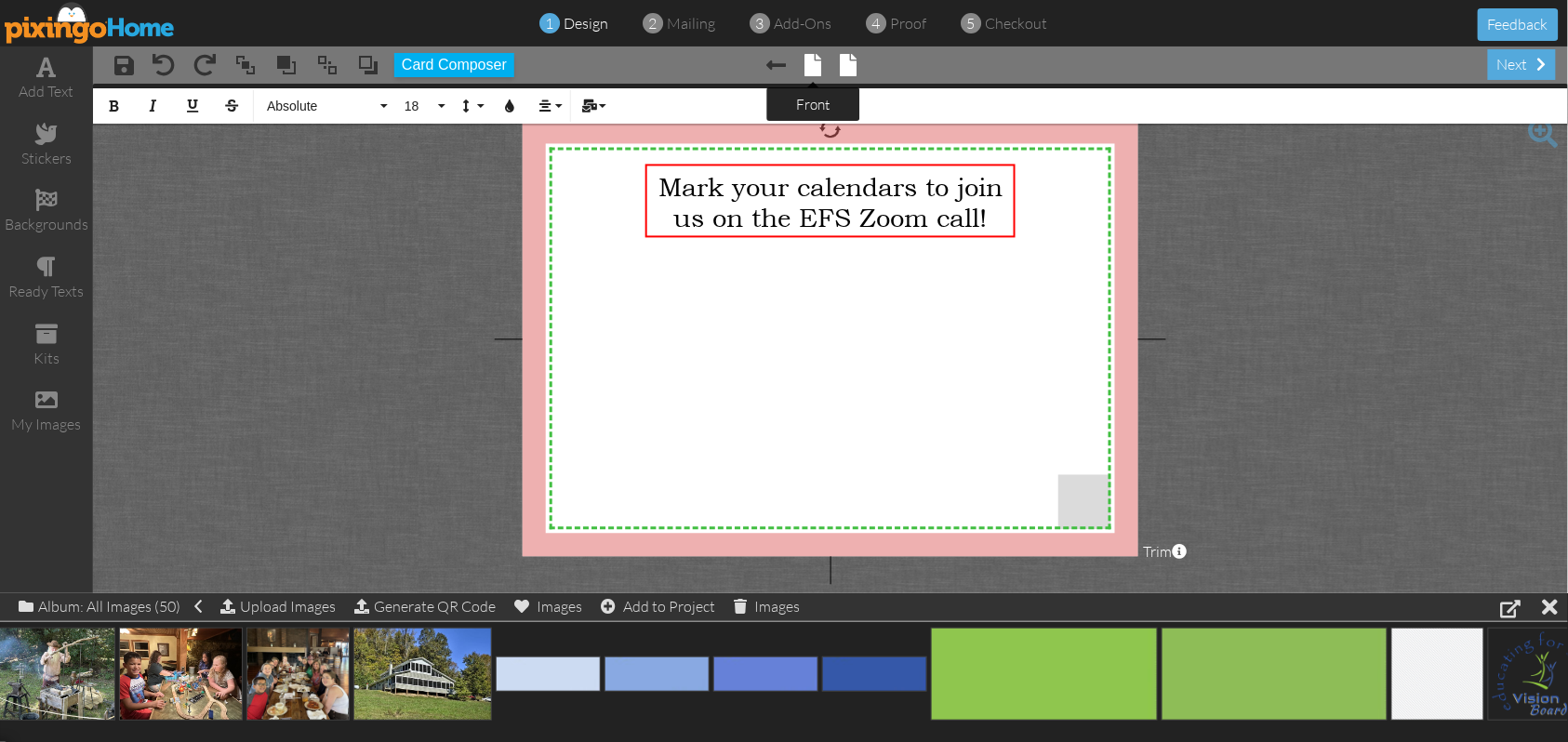
click at [811, 71] on span at bounding box center [814, 65] width 17 height 22
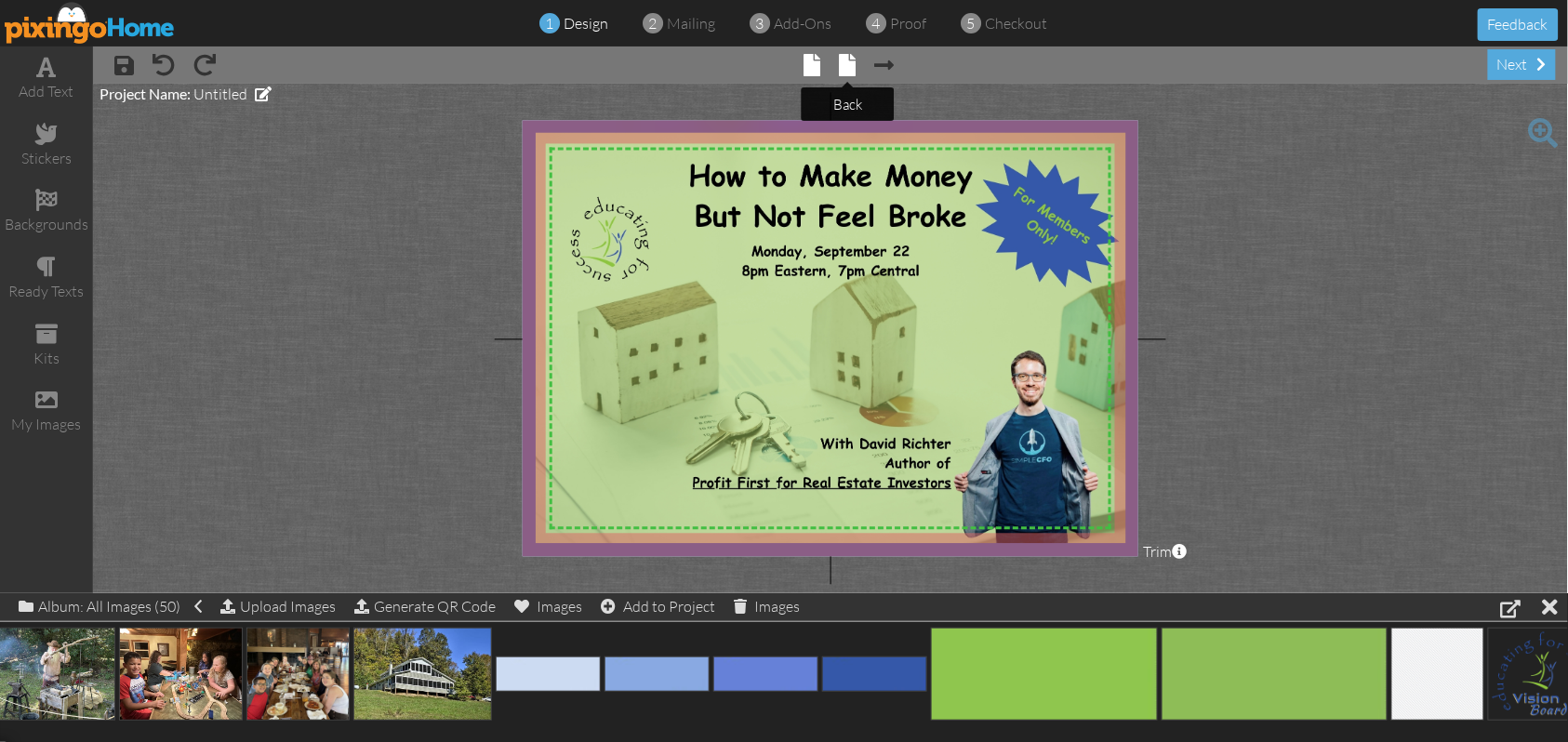
click at [847, 71] on span at bounding box center [848, 65] width 17 height 22
click at [846, 66] on span at bounding box center [848, 65] width 17 height 22
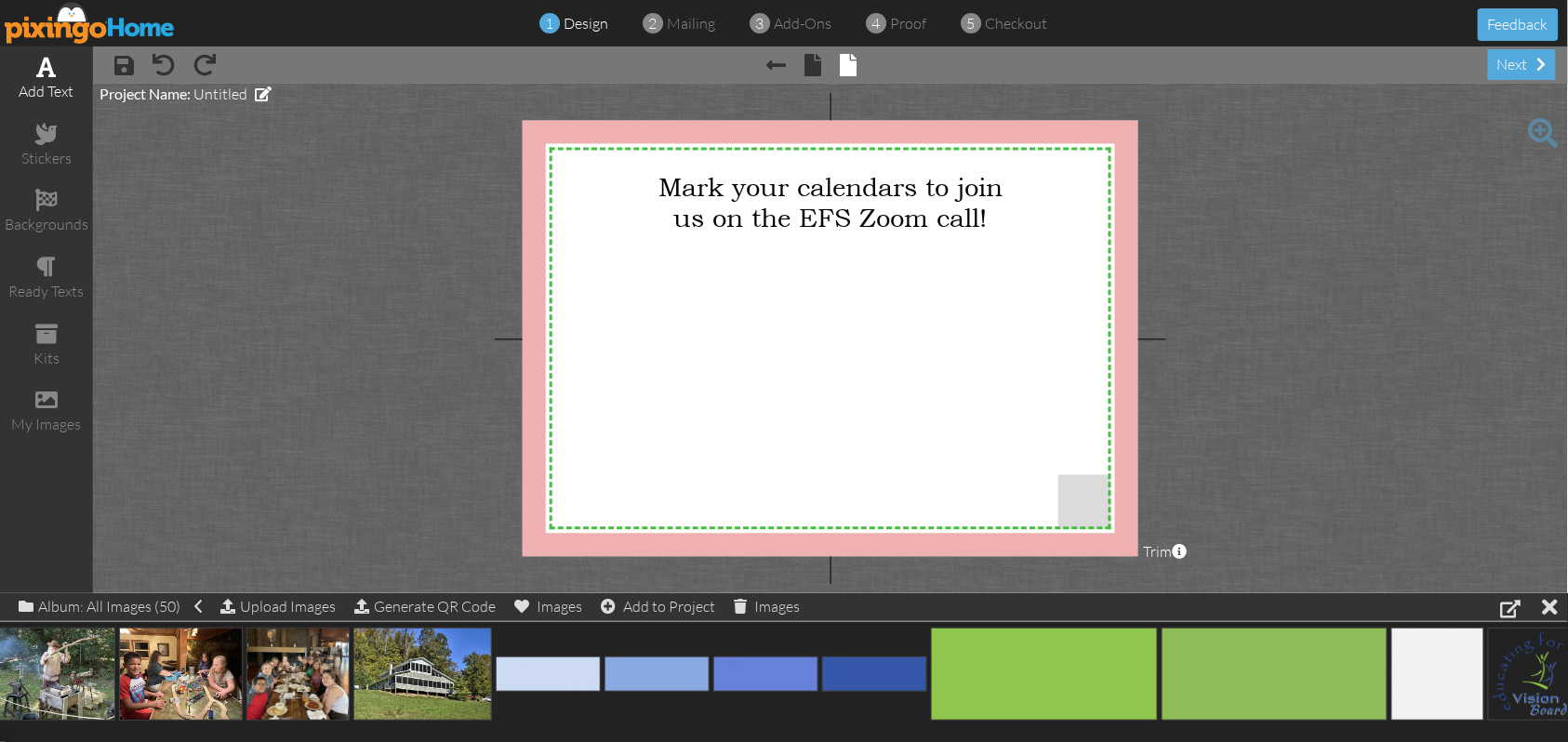
click at [45, 73] on span at bounding box center [47, 67] width 20 height 22
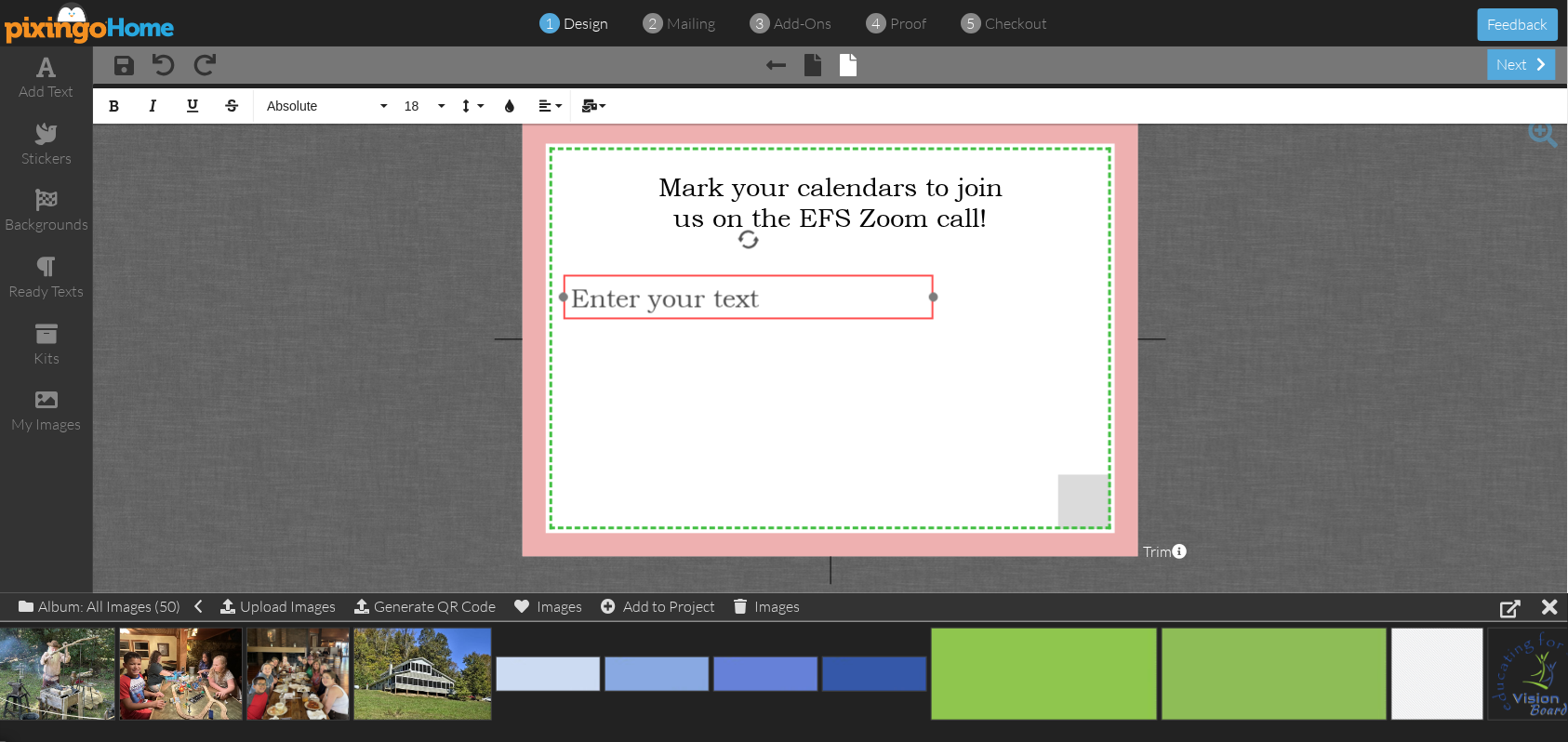
drag, startPoint x: 917, startPoint y: 240, endPoint x: 836, endPoint y: 316, distance: 111.1
click at [836, 316] on div "​ Enter your text ​" at bounding box center [748, 297] width 370 height 45
drag, startPoint x: 934, startPoint y: 296, endPoint x: 1107, endPoint y: 306, distance: 173.3
click at [1106, 306] on div "Enter your text ×" at bounding box center [835, 297] width 543 height 44
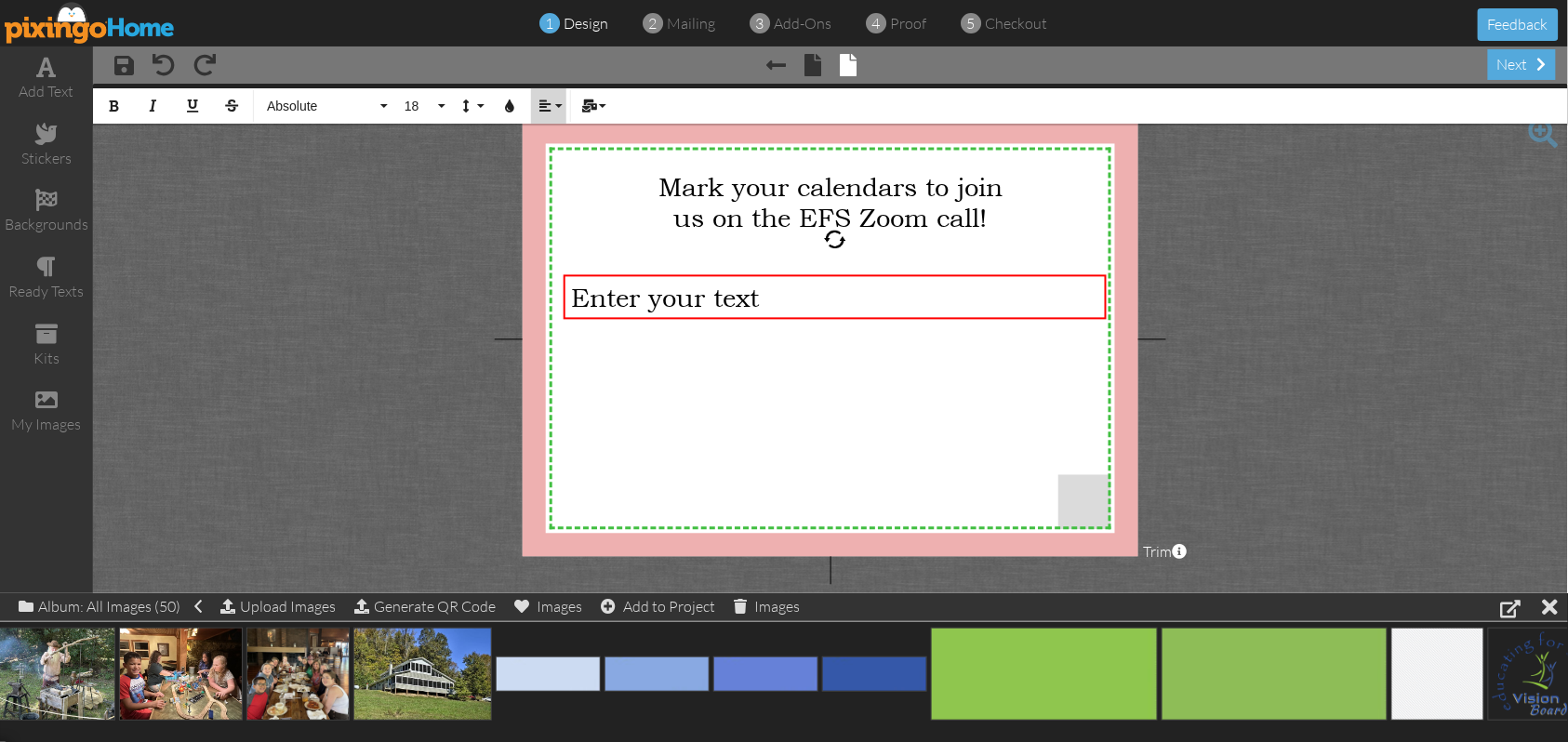
click at [558, 112] on button "Align" at bounding box center [549, 106] width 36 height 36
click at [567, 165] on link "[GEOGRAPHIC_DATA]" at bounding box center [559, 166] width 57 height 28
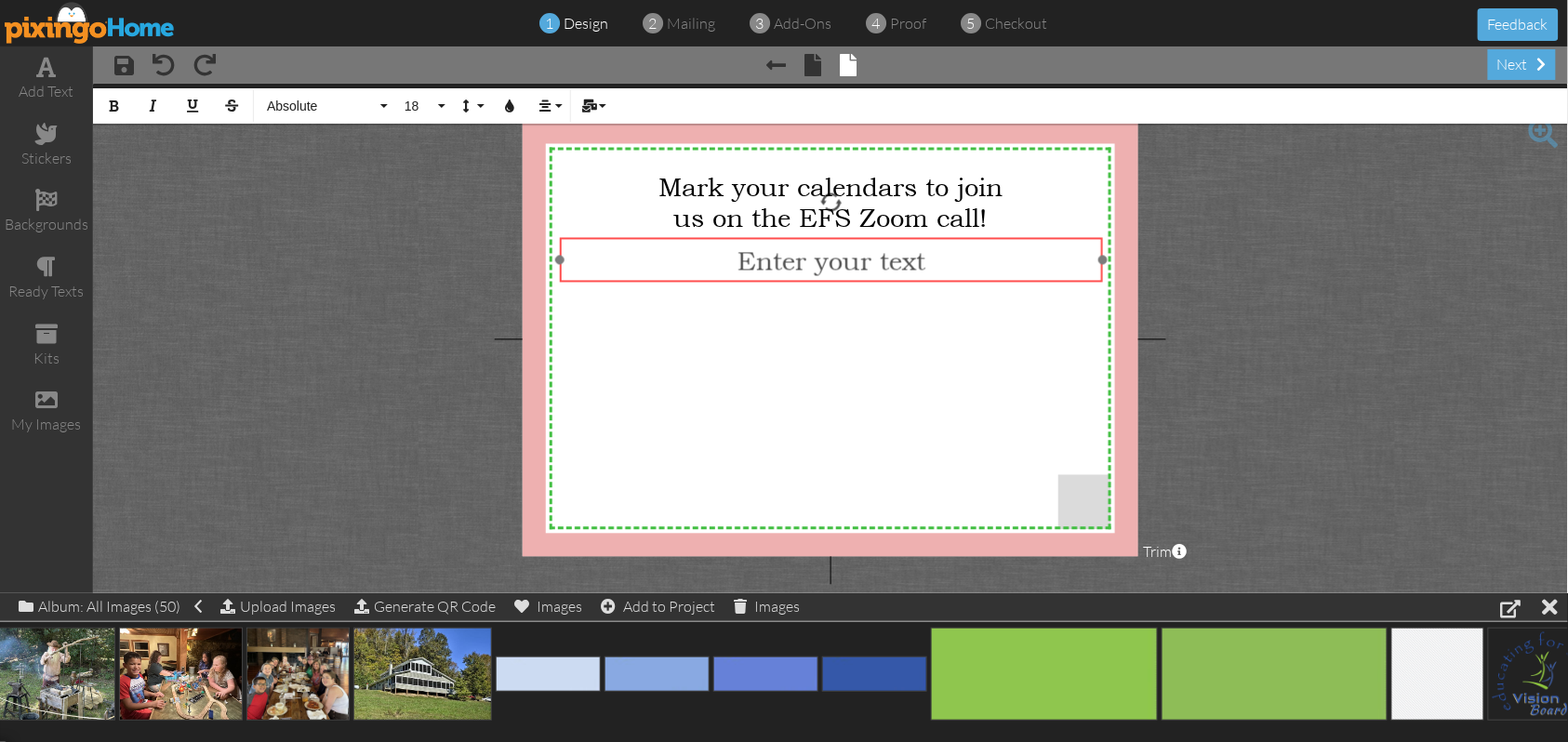
drag, startPoint x: 668, startPoint y: 277, endPoint x: 664, endPoint y: 240, distance: 37.2
click at [664, 240] on div "​ Enter your text ​" at bounding box center [832, 260] width 543 height 45
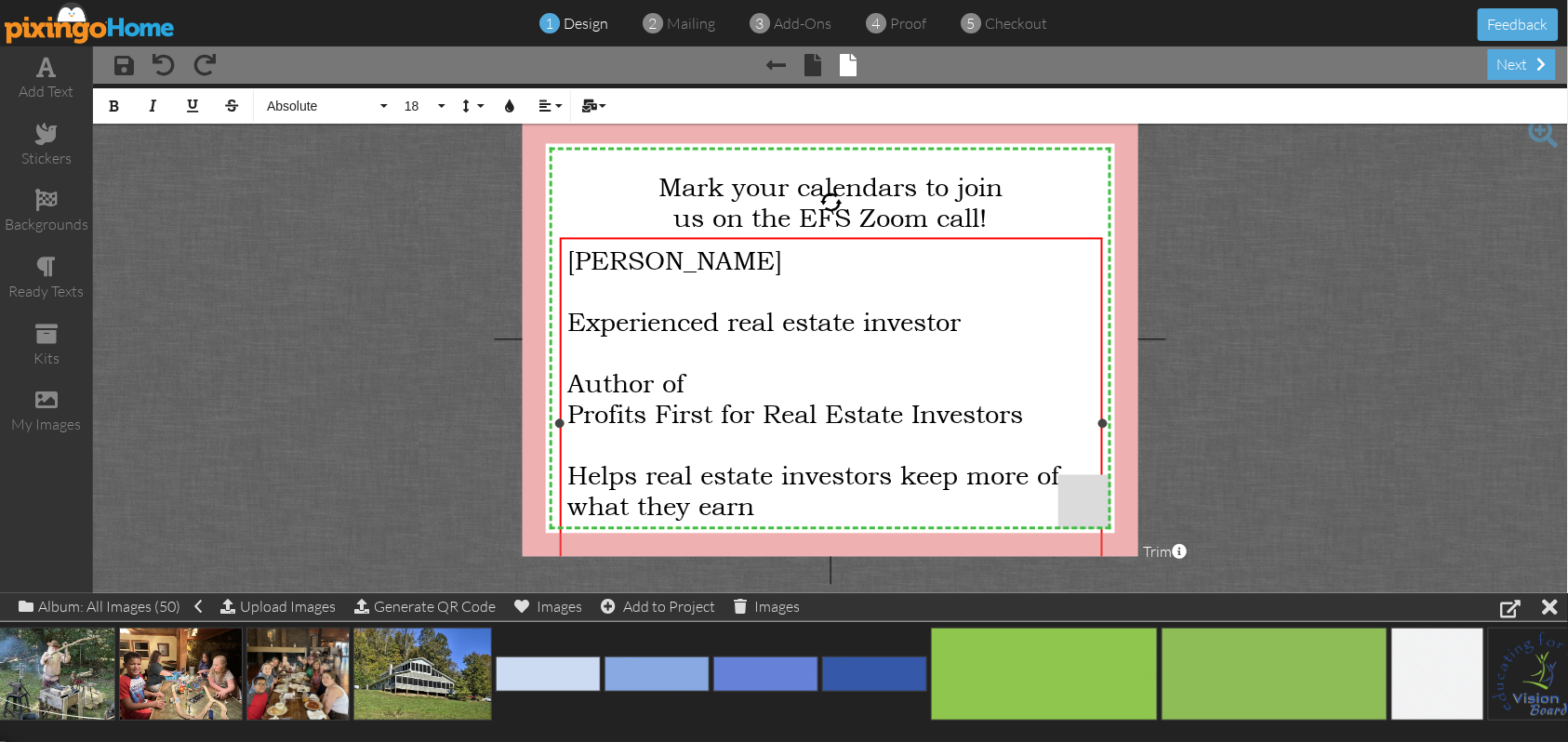
click at [745, 260] on div "[PERSON_NAME]" at bounding box center [832, 260] width 529 height 31
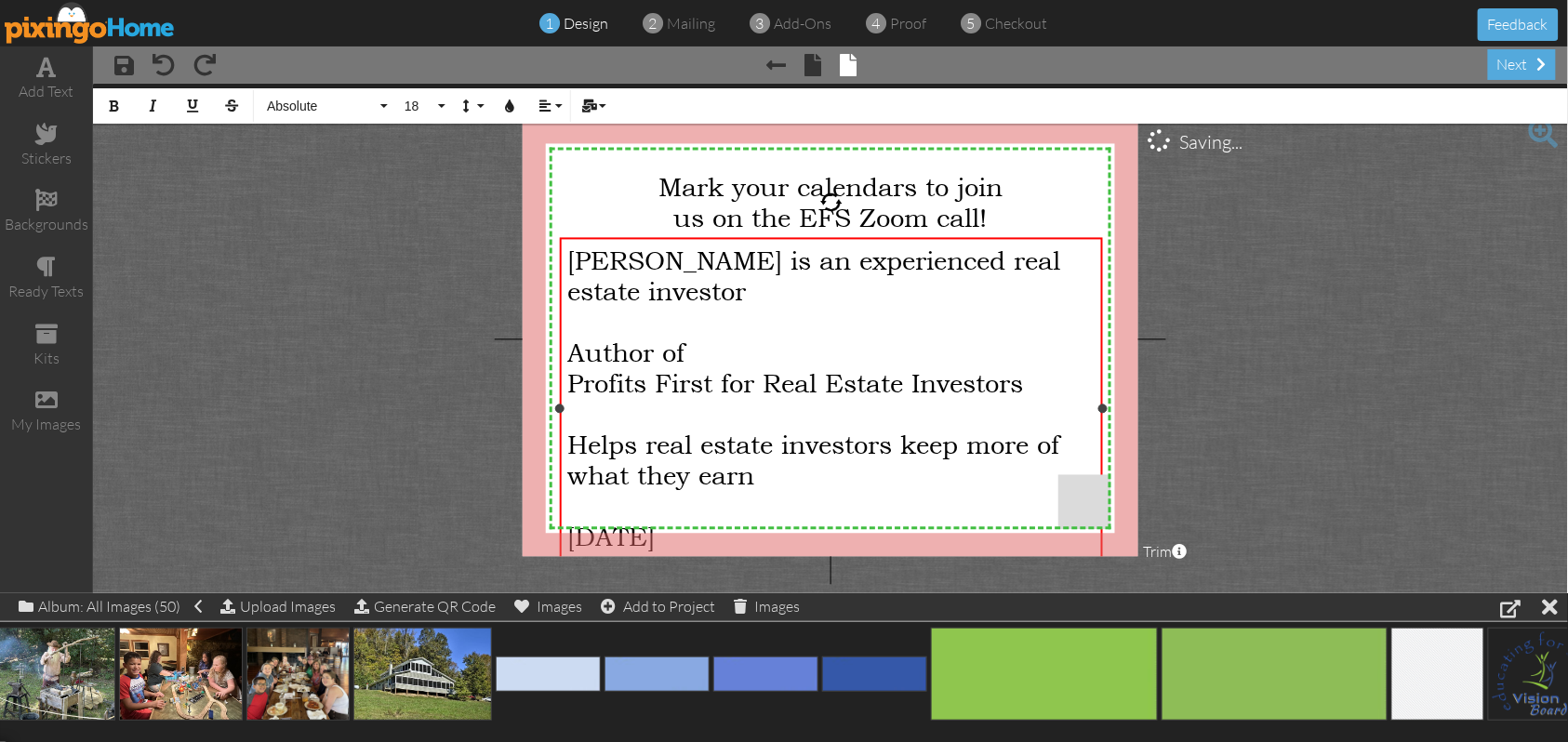
click at [761, 298] on div "[PERSON_NAME] is an e xperienced real estate investor" at bounding box center [832, 276] width 529 height 62
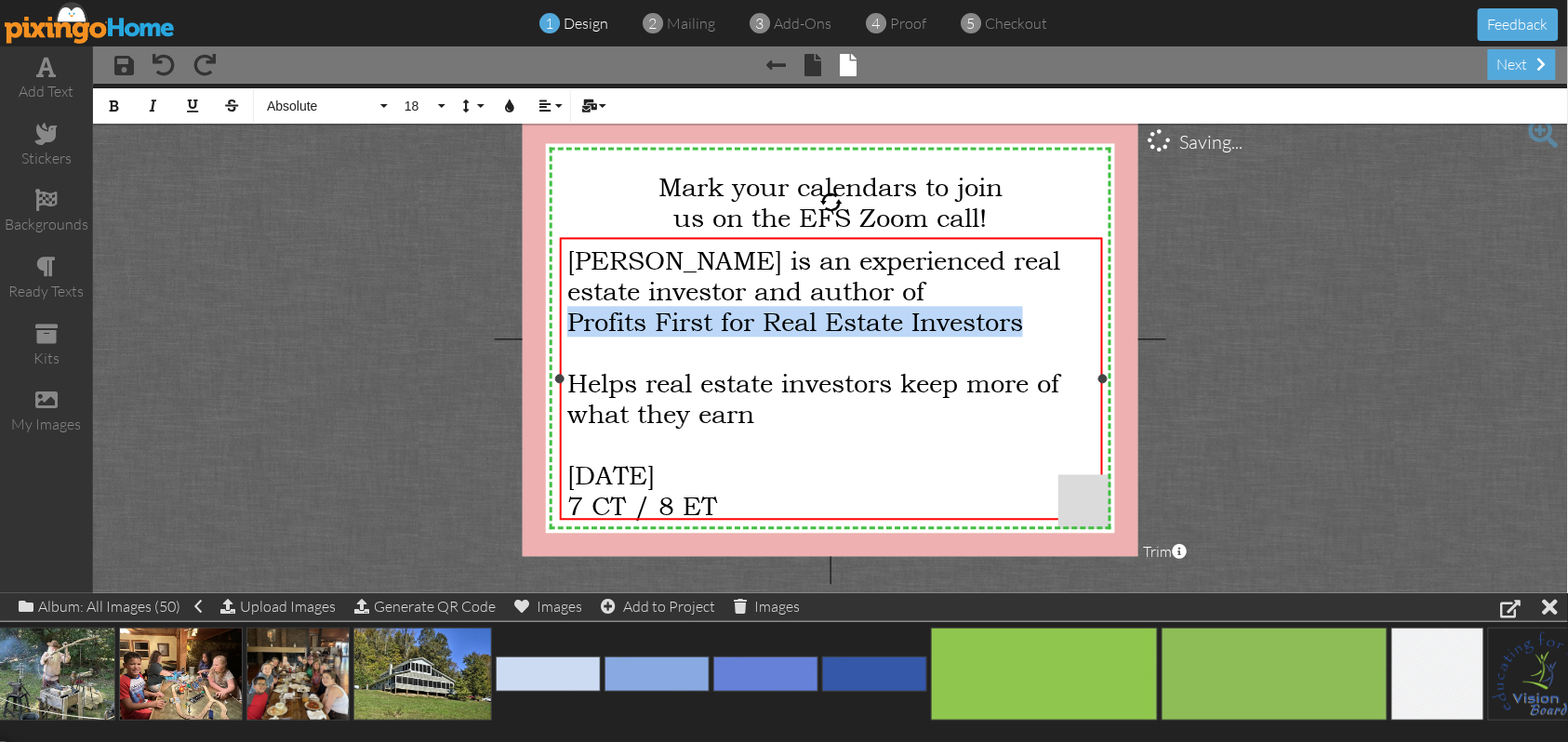
drag, startPoint x: 569, startPoint y: 316, endPoint x: 1040, endPoint y: 331, distance: 471.2
click at [1040, 331] on div "Profits First for Real Estate Investors" at bounding box center [832, 322] width 529 height 31
click at [160, 109] on button "Italic" at bounding box center [154, 106] width 36 height 36
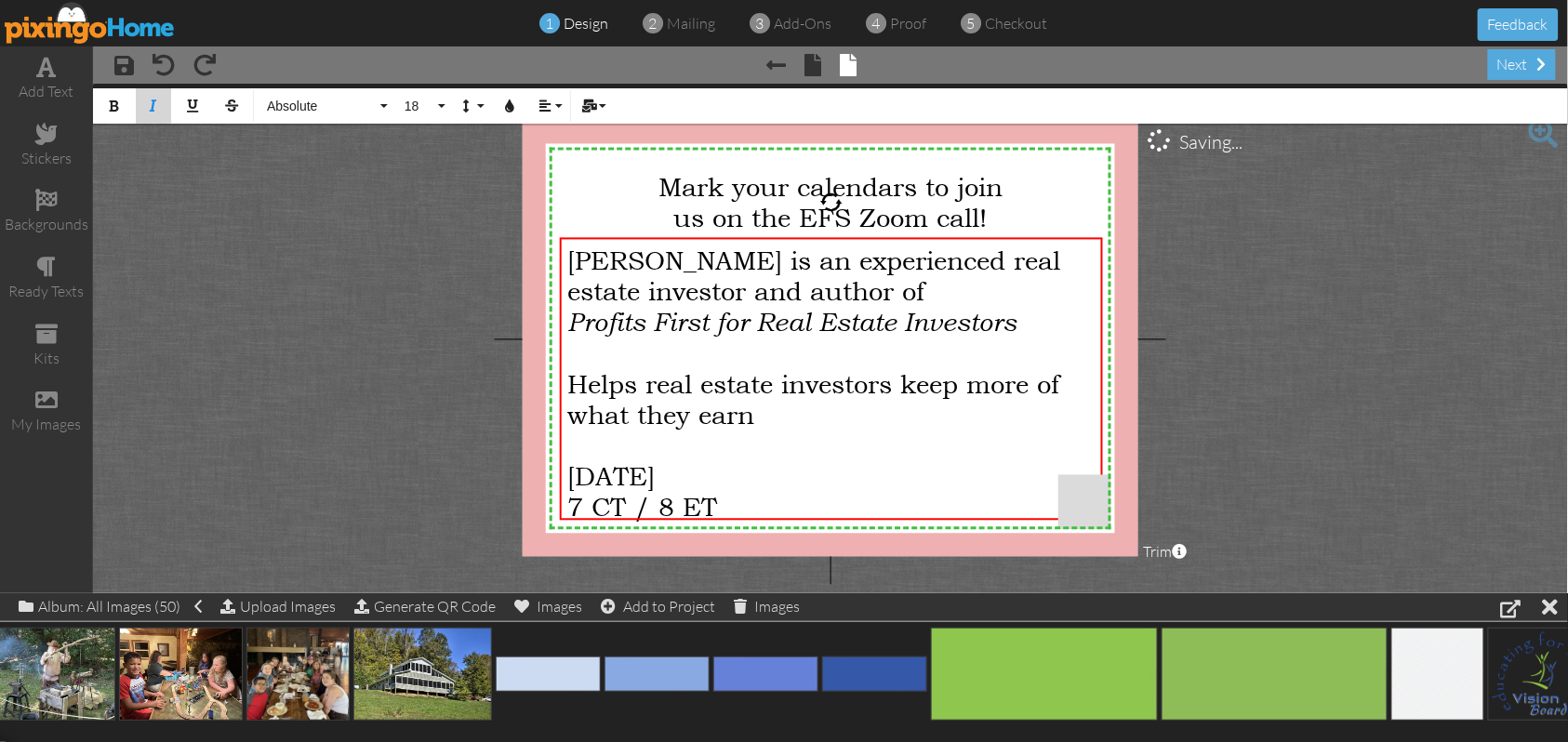
click at [160, 109] on button "Italic" at bounding box center [154, 106] width 36 height 36
click at [199, 116] on button "Underline" at bounding box center [193, 106] width 36 height 36
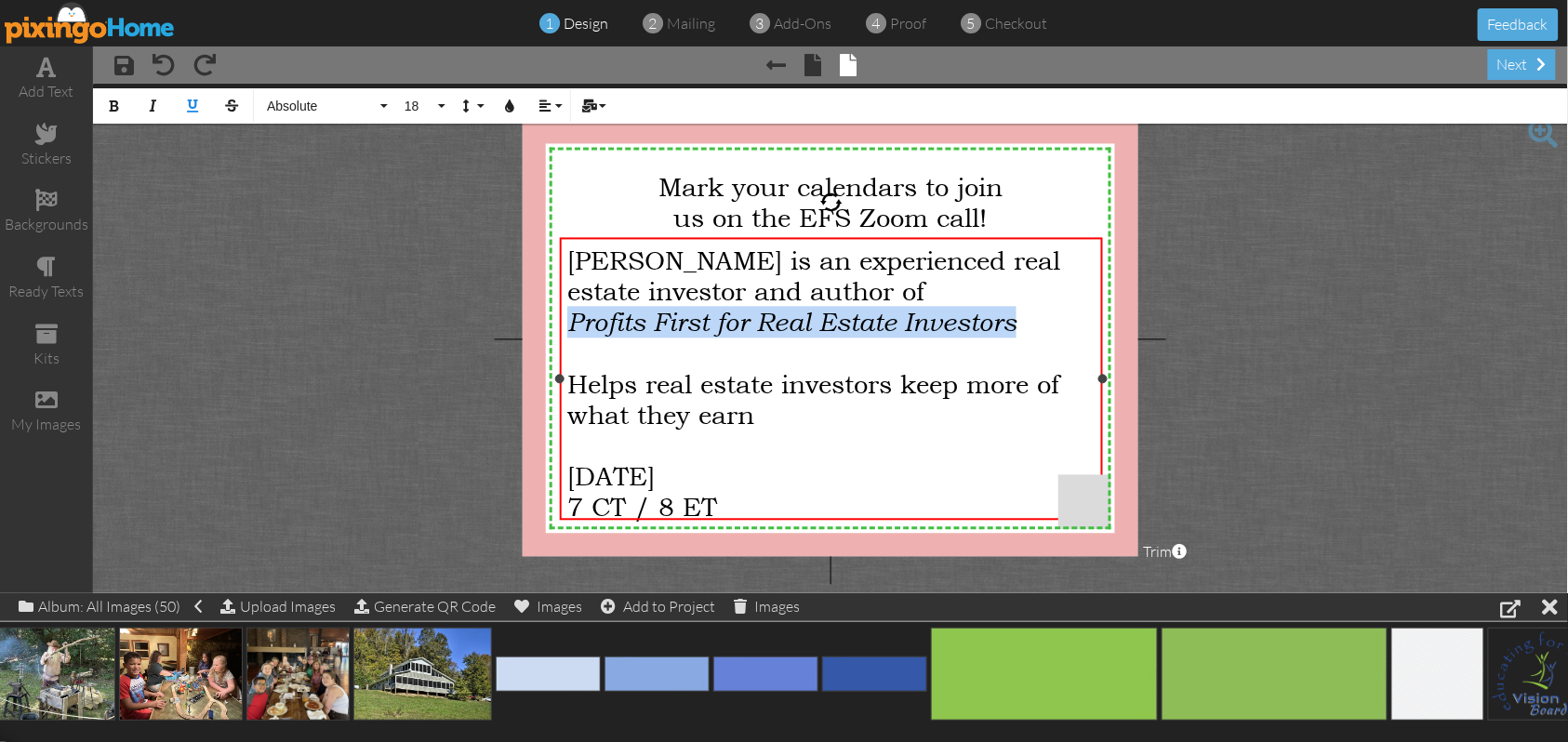
drag, startPoint x: 1035, startPoint y: 311, endPoint x: 559, endPoint y: 314, distance: 476.0
click at [560, 314] on div "[PERSON_NAME] is an e xperienced real estate investor and a uthor of Profits Fi…" at bounding box center [832, 379] width 543 height 282
click at [192, 106] on icon "button" at bounding box center [192, 105] width 13 height 13
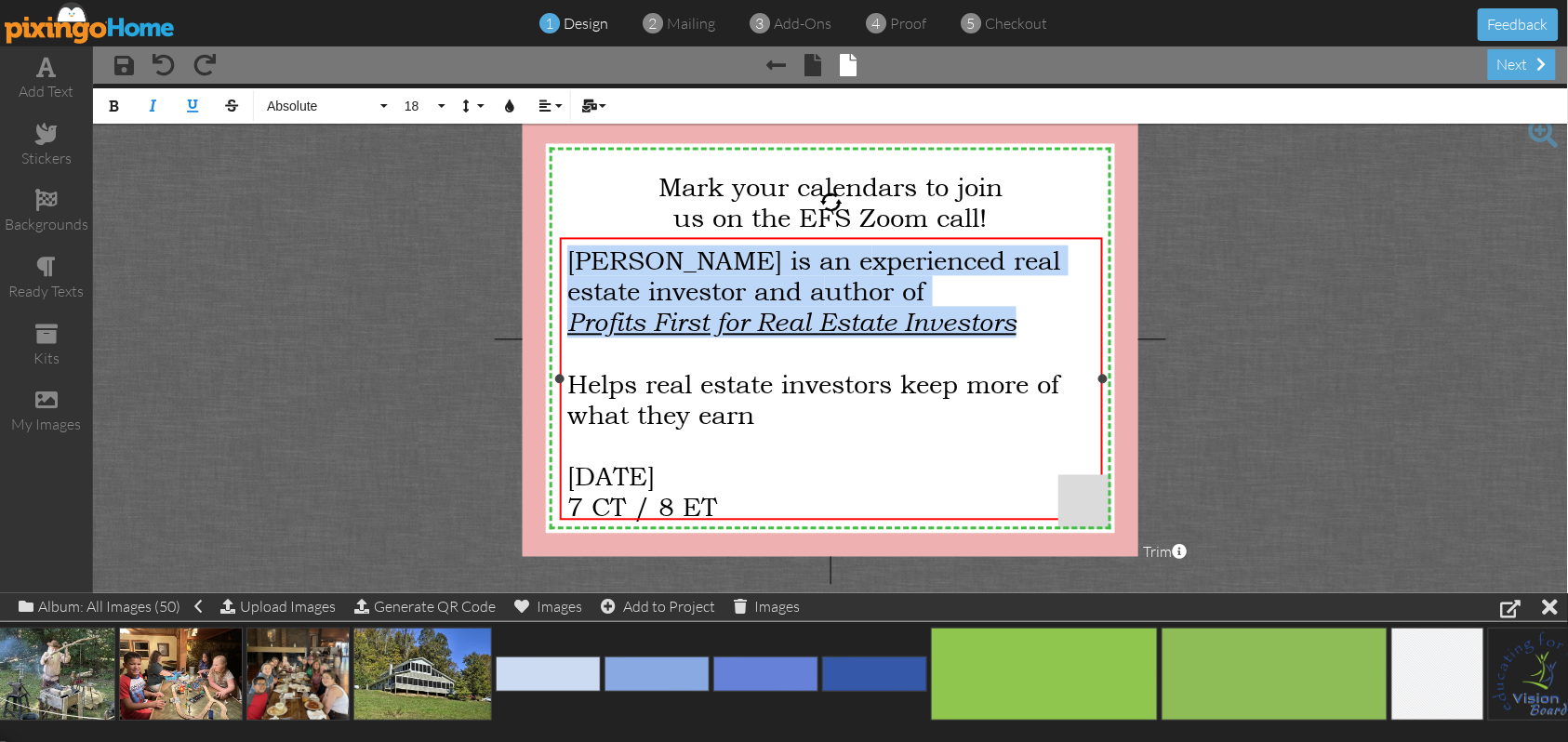
drag, startPoint x: 1039, startPoint y: 318, endPoint x: 561, endPoint y: 256, distance: 482.0
click at [561, 256] on div "[PERSON_NAME] is an e xperienced real estate investor and a uthor of Profits Fi…" at bounding box center [832, 383] width 543 height 291
click at [555, 105] on button "Align" at bounding box center [549, 106] width 36 height 36
click at [550, 158] on link "[GEOGRAPHIC_DATA]" at bounding box center [559, 166] width 57 height 28
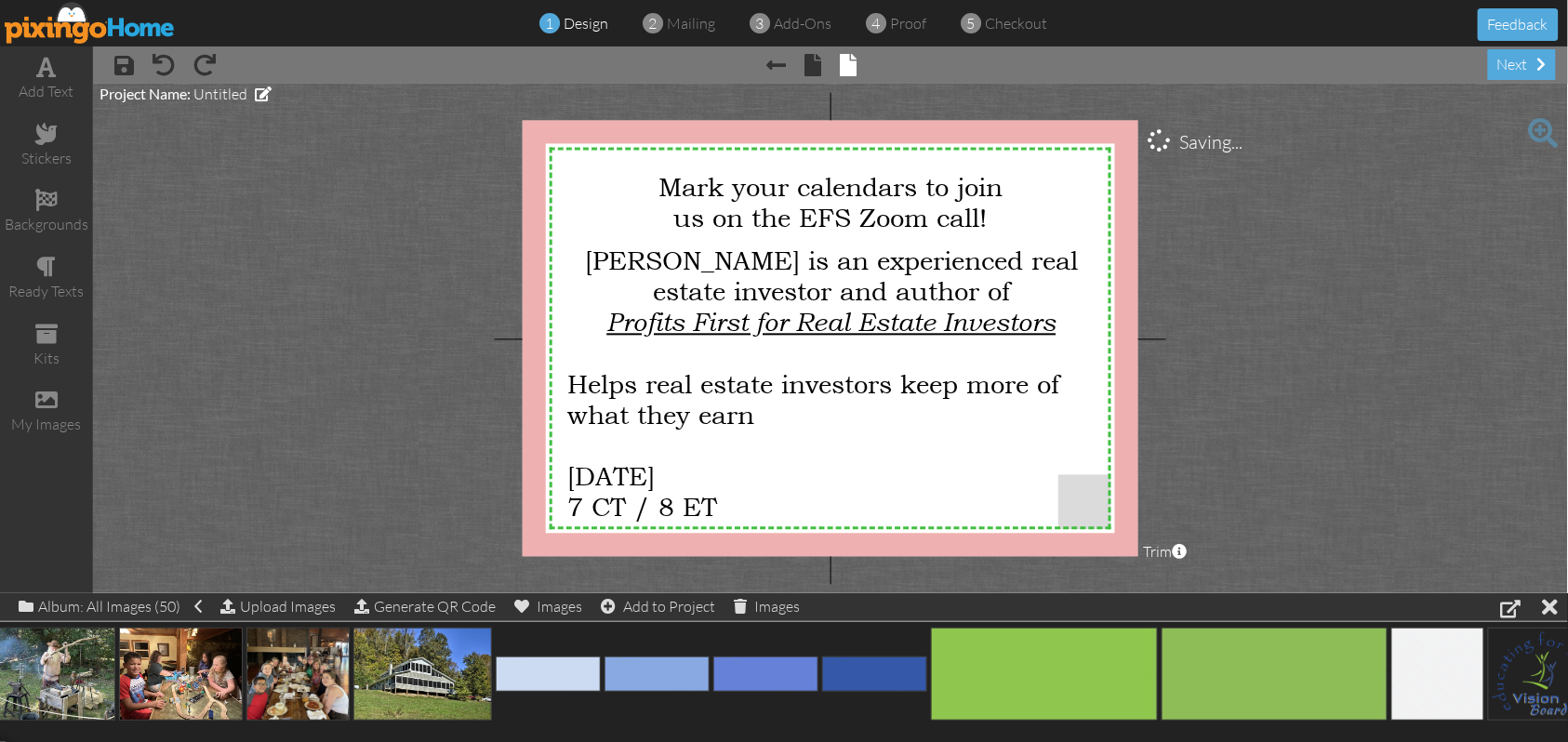
click at [1373, 318] on project-studio-wrapper "X X X X X X X X X X X X X X X X X X X X X X X X X X X X X X X X X X X X X X X X…" at bounding box center [831, 338] width 1476 height 510
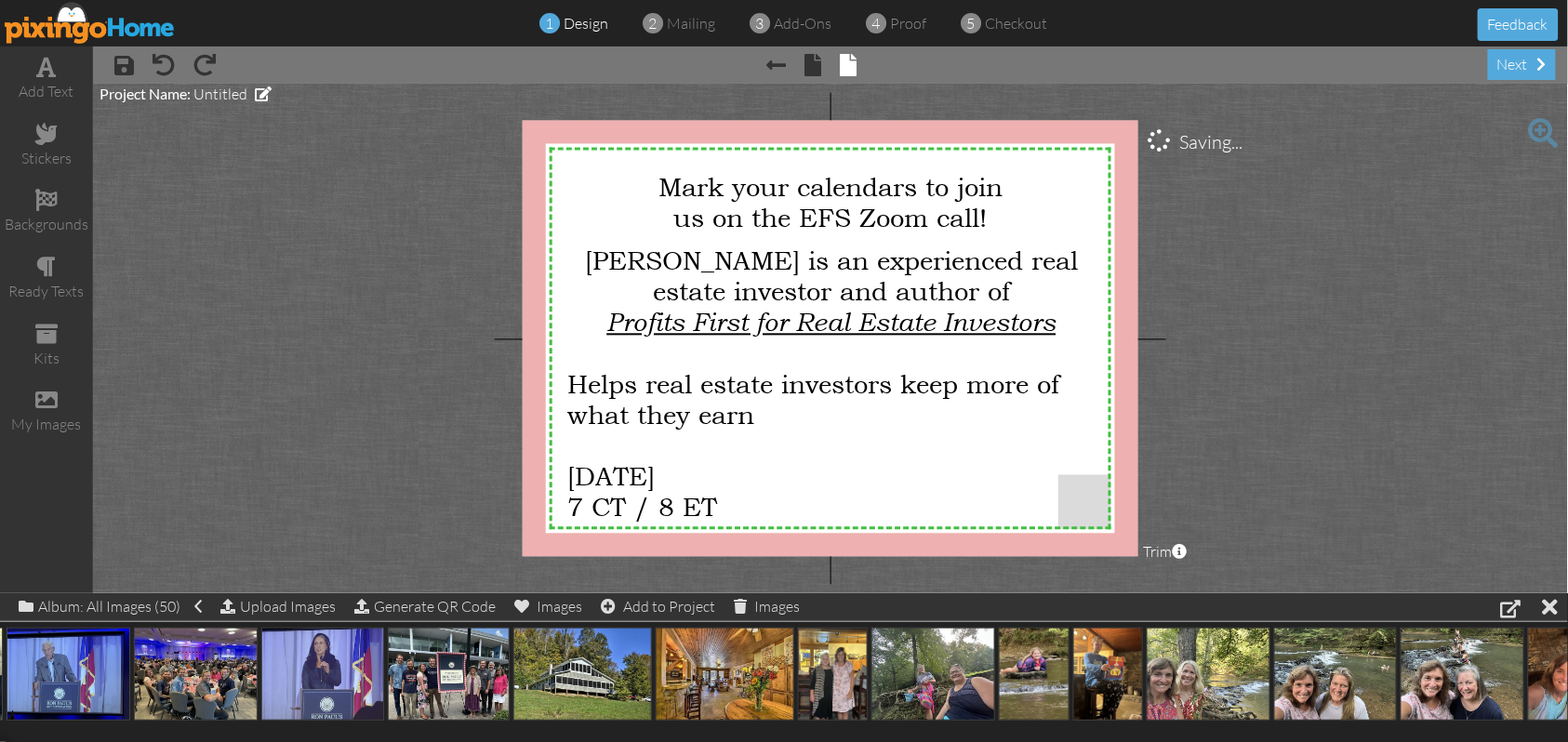
scroll to position [0, 0]
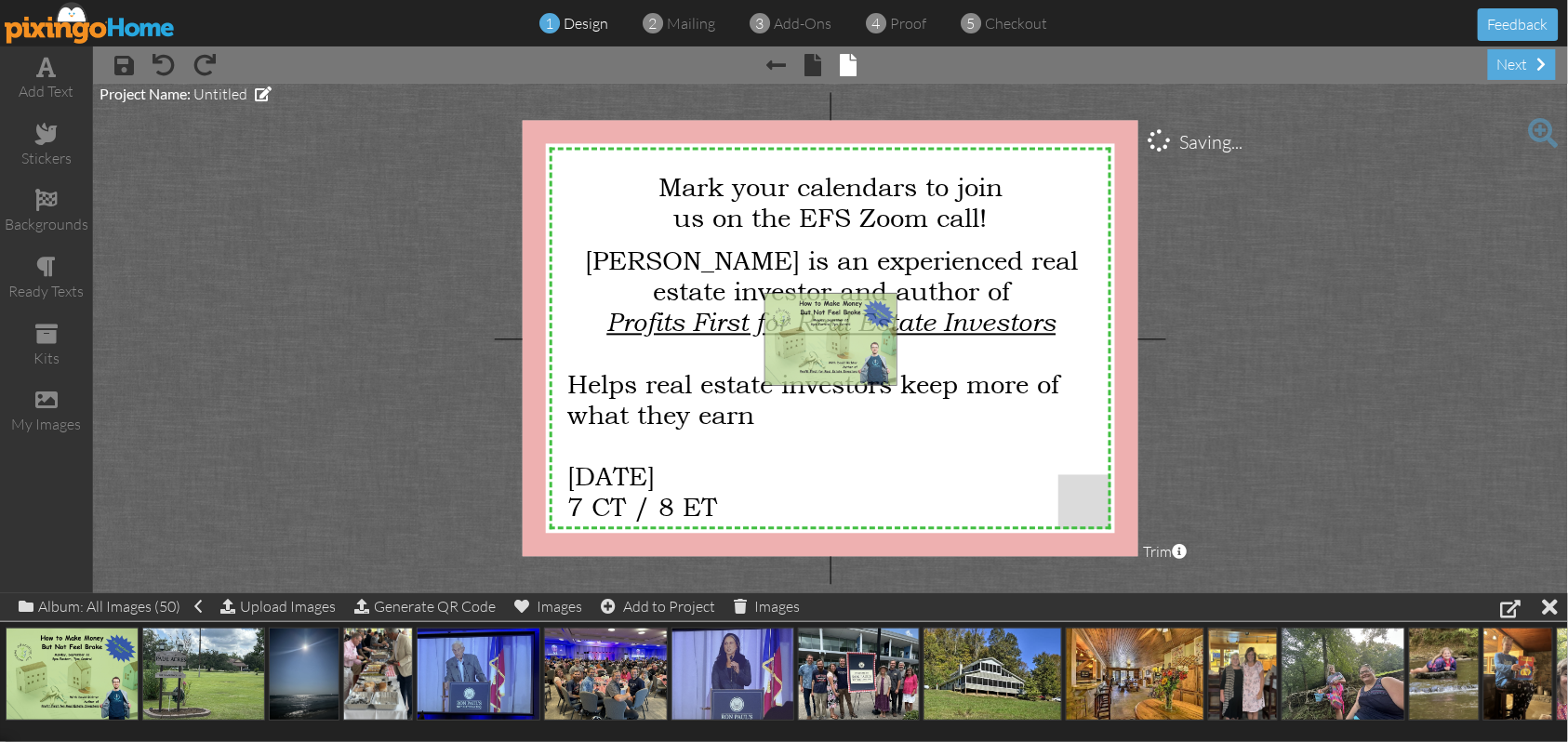
drag, startPoint x: 65, startPoint y: 668, endPoint x: 826, endPoint y: 328, distance: 833.5
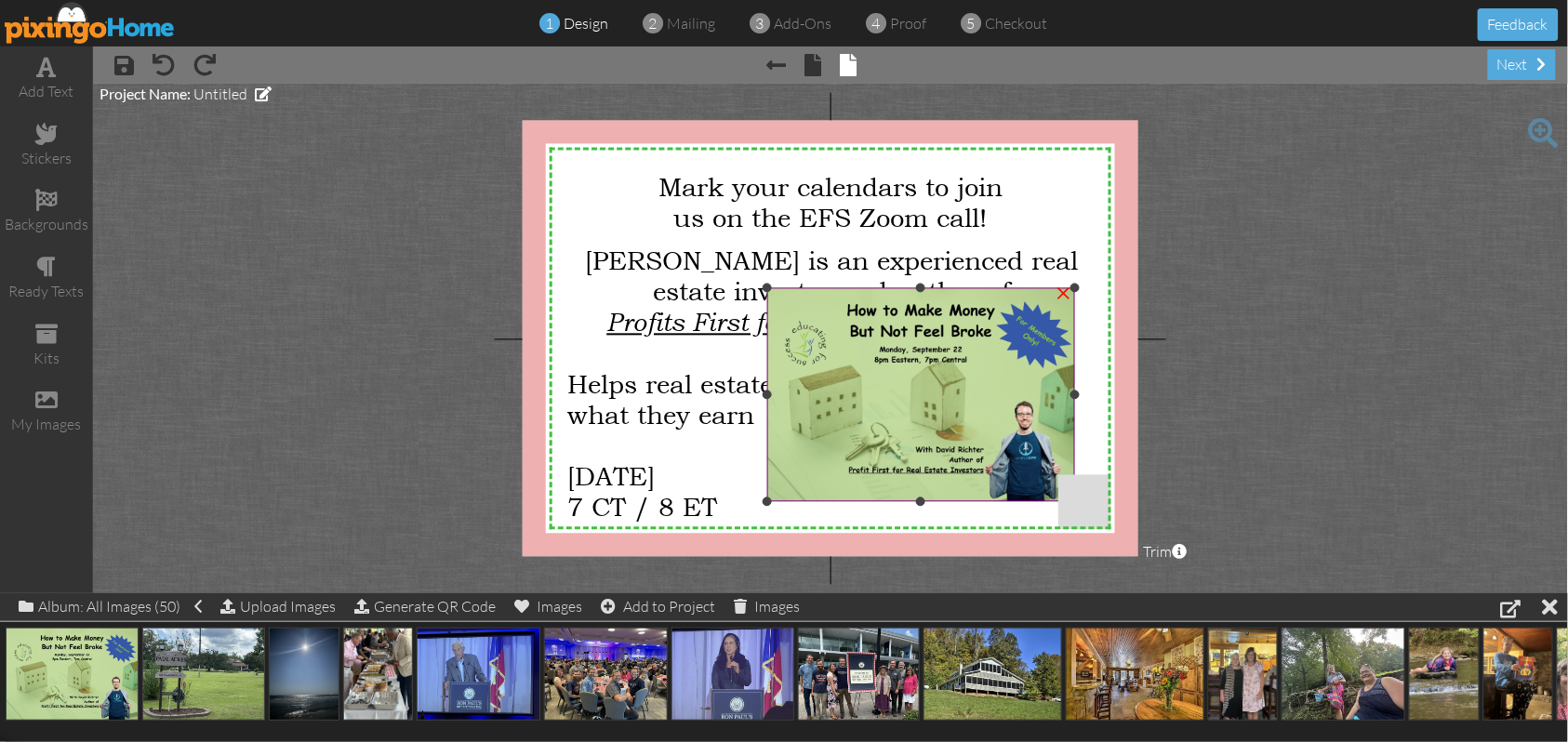
click at [1062, 294] on div "×" at bounding box center [1064, 292] width 30 height 30
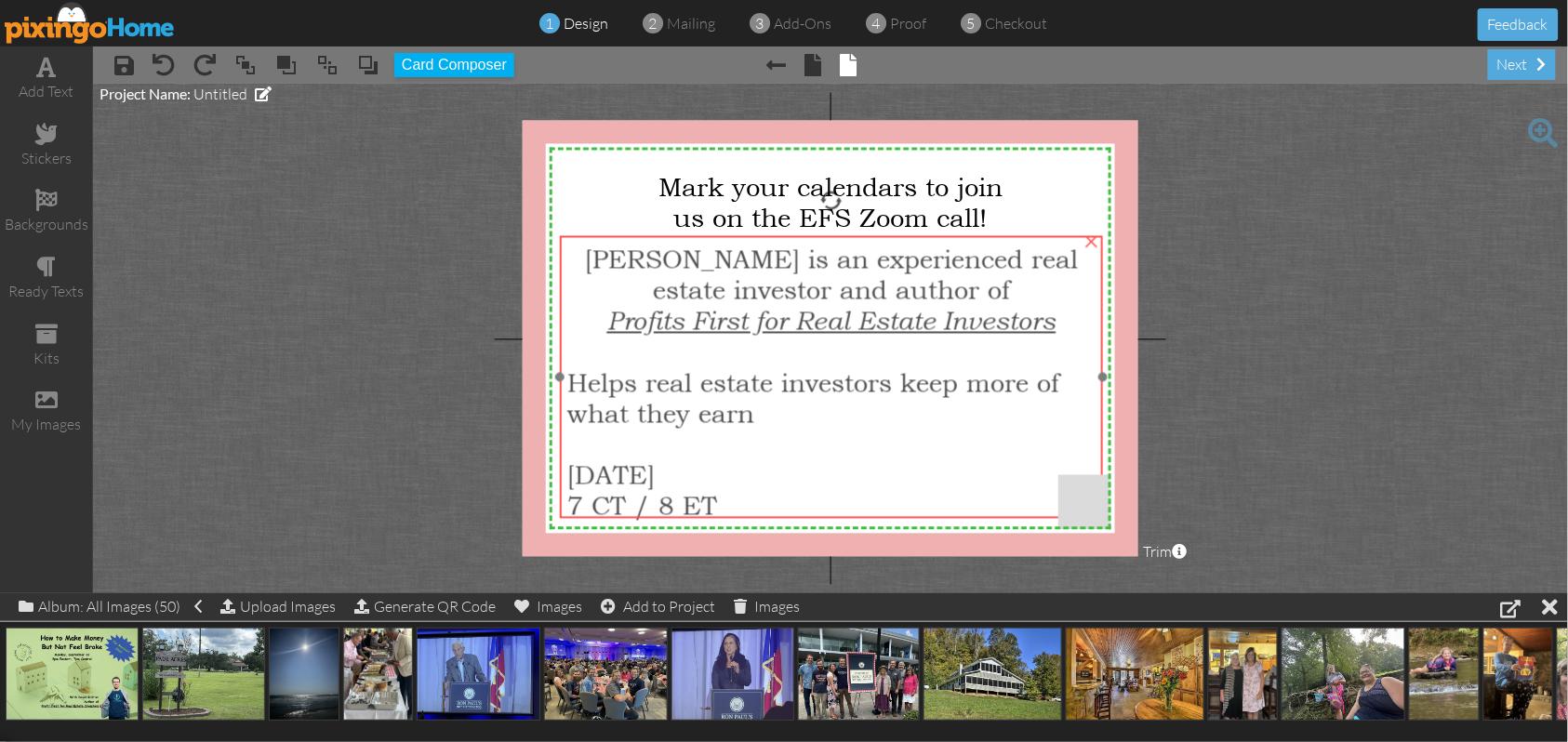
click at [589, 377] on span "Helps real estate investors keep more of what they earn" at bounding box center [813, 398] width 492 height 62
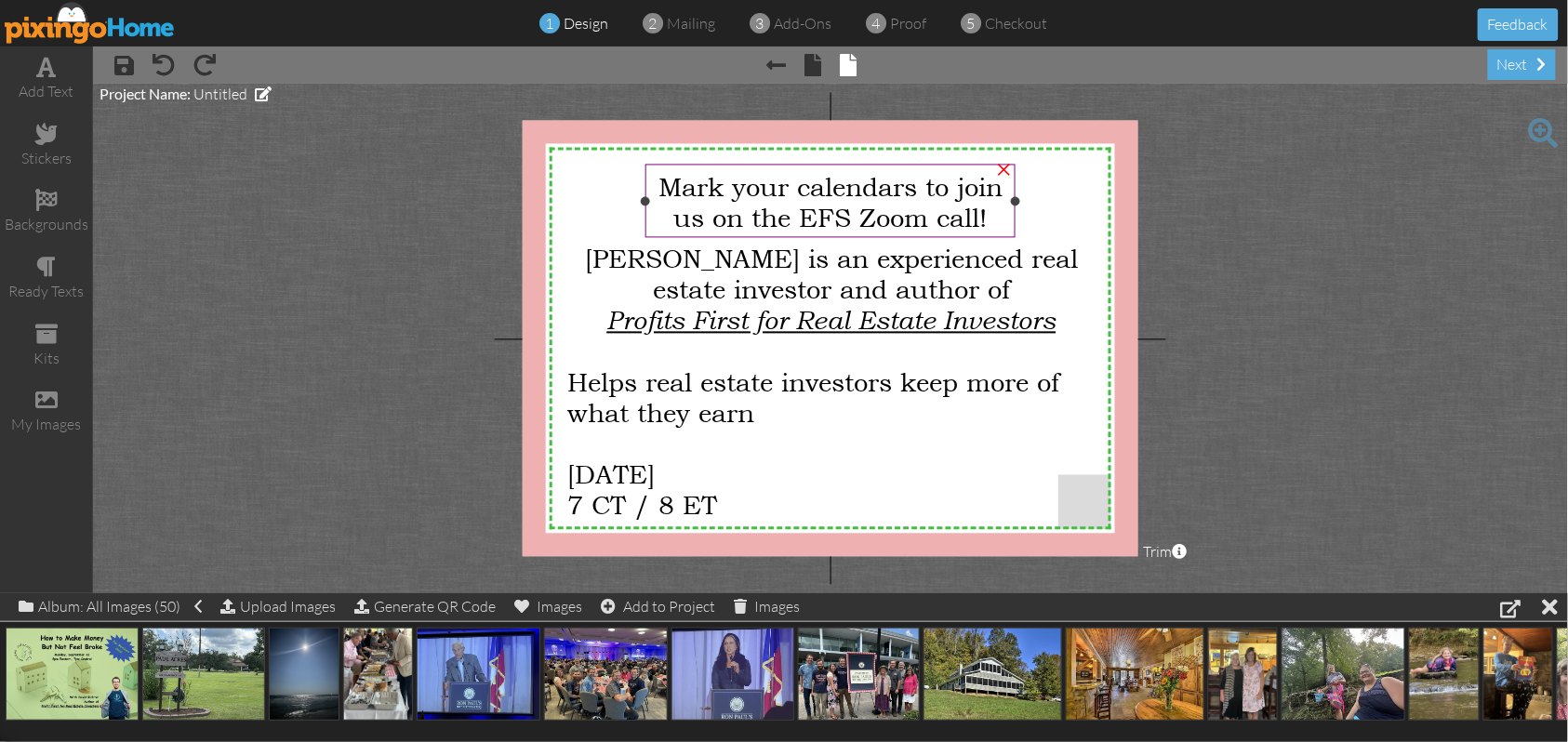
click at [919, 179] on span "Mark your calendars to join us on the EFS Zoom call!" at bounding box center [831, 202] width 344 height 62
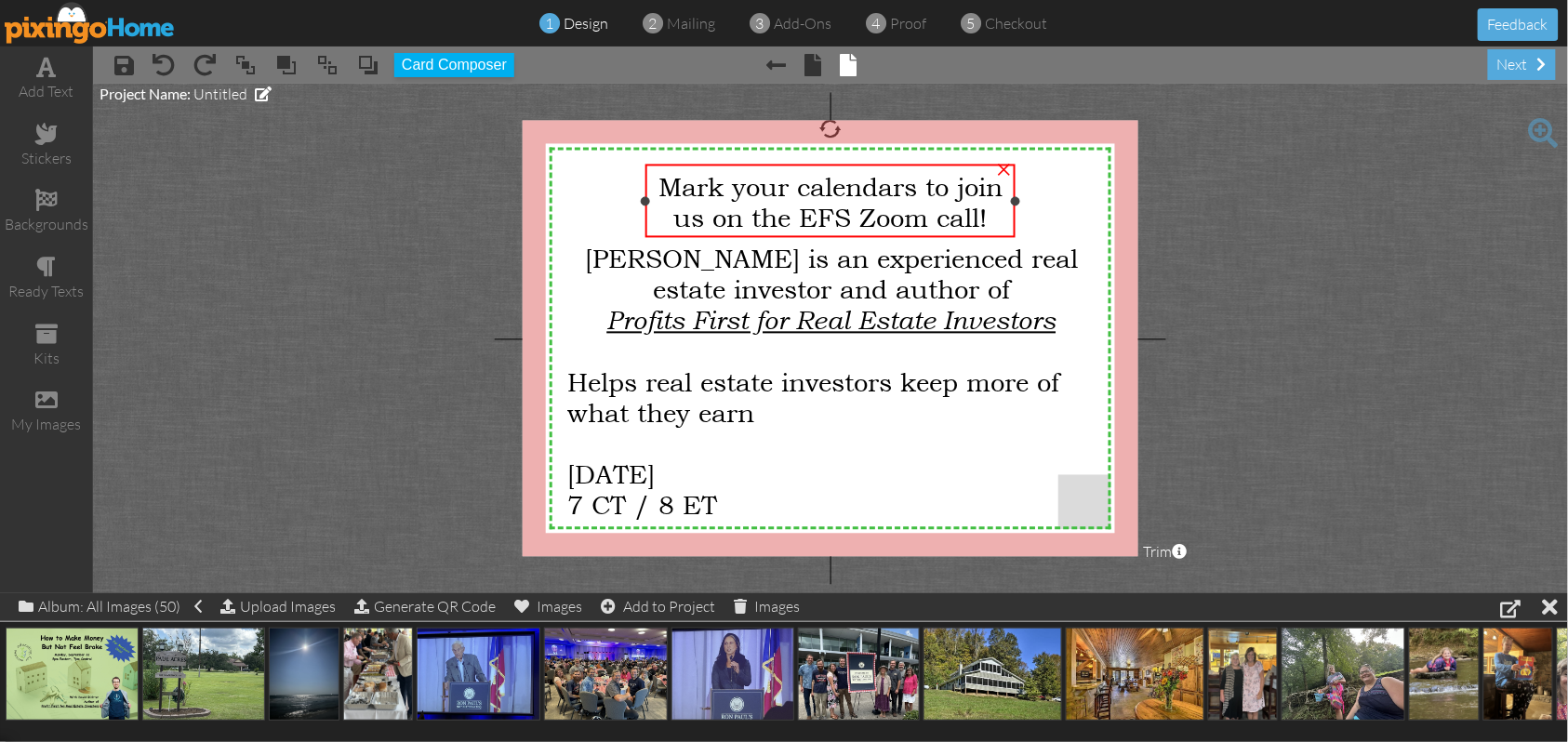
click at [919, 179] on span "Mark your calendars to join us on the EFS Zoom call!" at bounding box center [831, 202] width 344 height 62
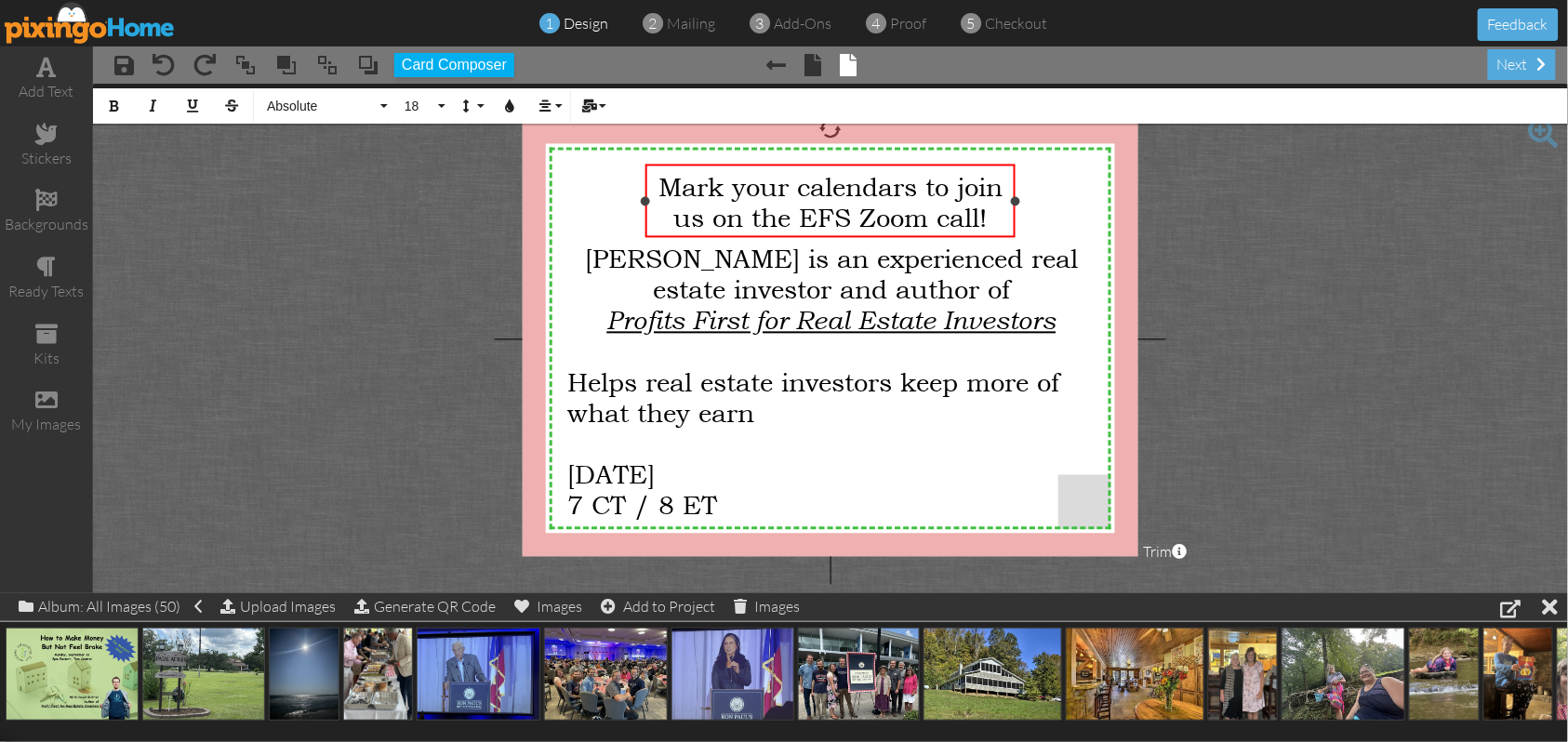
click at [924, 182] on span "Mark your calendars to join us on the EFS Zoom call!" at bounding box center [831, 202] width 344 height 62
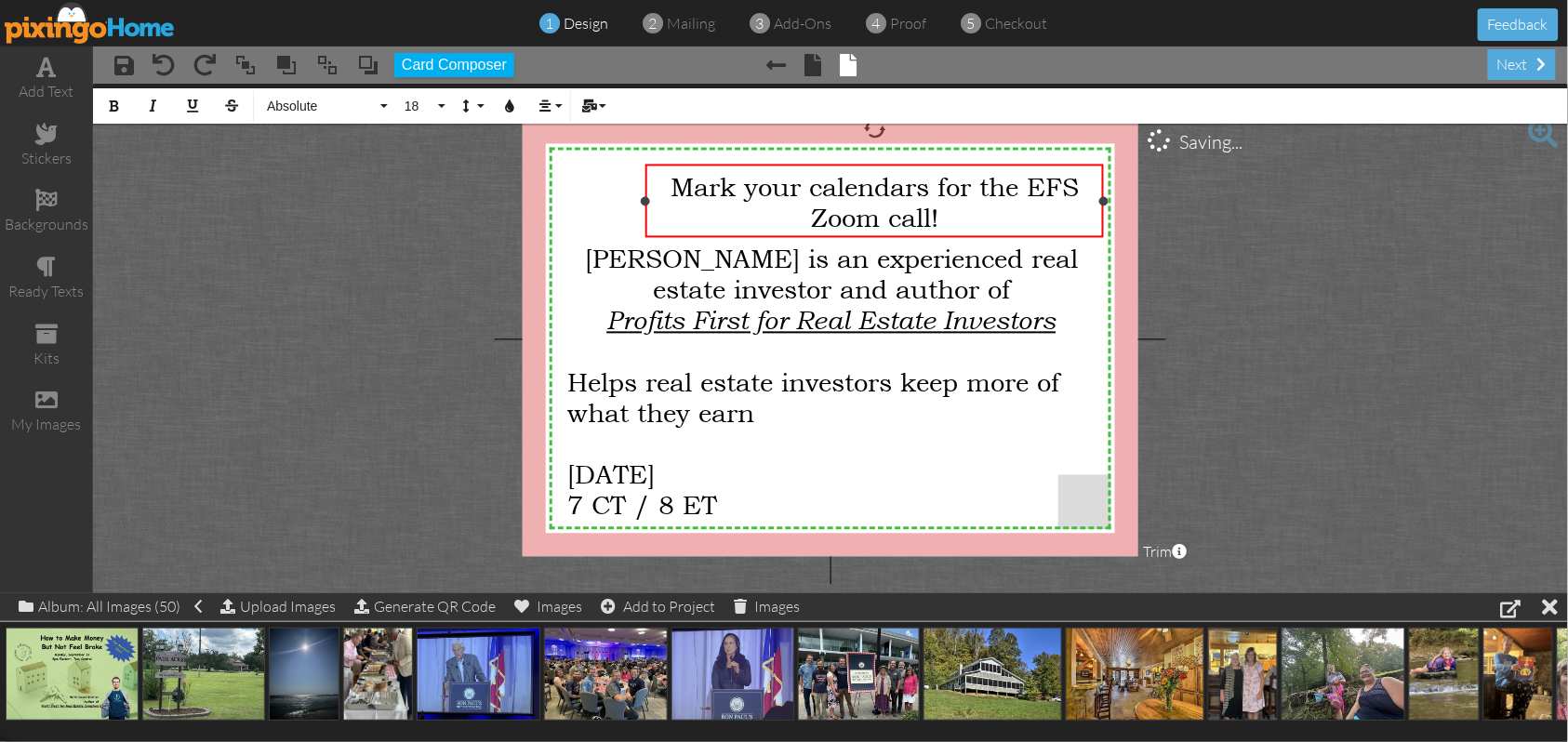
drag, startPoint x: 1018, startPoint y: 198, endPoint x: 1106, endPoint y: 205, distance: 88.3
click at [1106, 205] on div at bounding box center [1103, 201] width 9 height 9
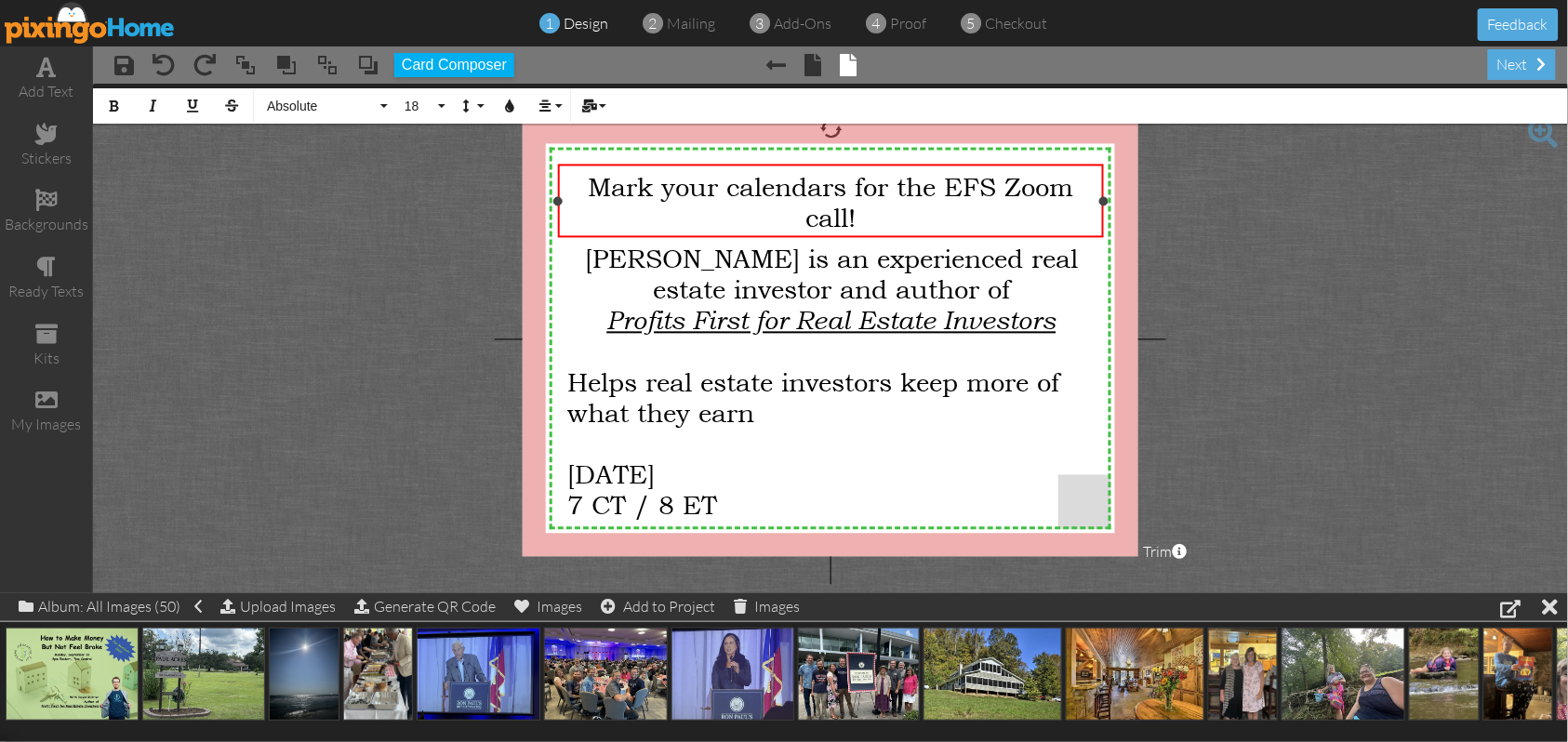
drag, startPoint x: 648, startPoint y: 201, endPoint x: 560, endPoint y: 196, distance: 88.1
click at [560, 197] on div at bounding box center [557, 201] width 9 height 9
click at [951, 187] on span "Mark your calendars for the EFS Zoom call!" at bounding box center [831, 202] width 486 height 62
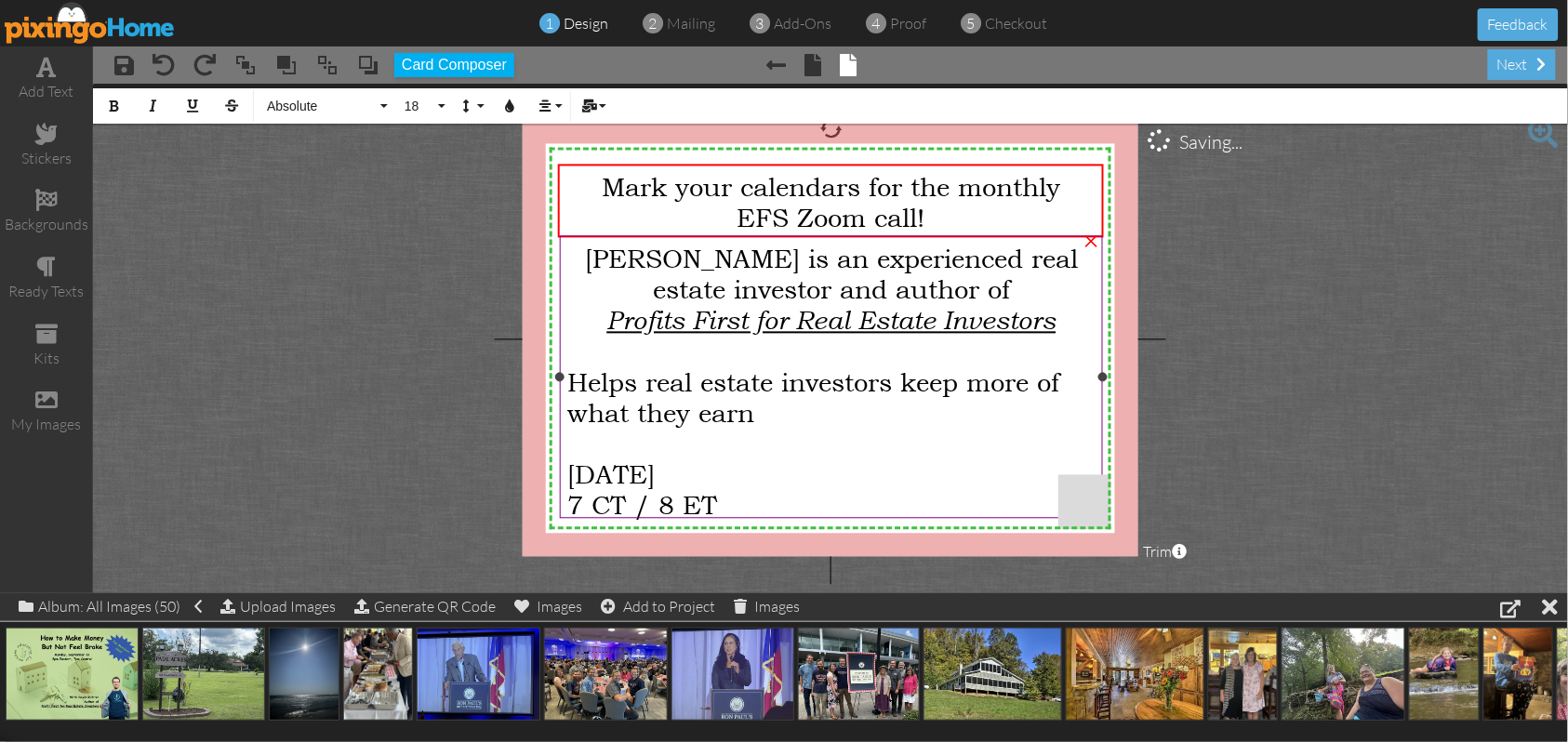
click at [585, 376] on span "Helps real estate investors keep more of what they earn" at bounding box center [813, 398] width 492 height 62
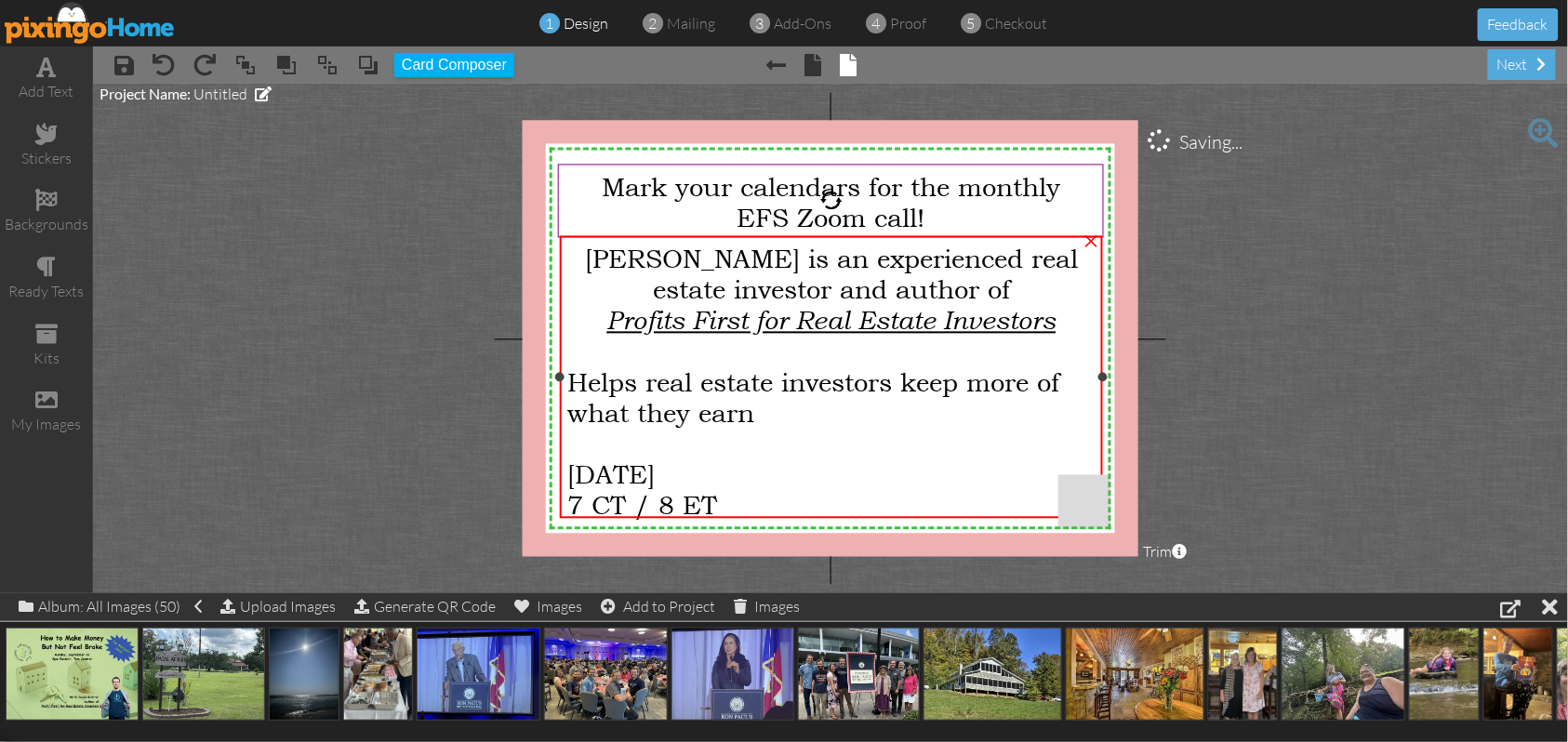
click at [585, 376] on span "Helps real estate investors keep more of what they earn" at bounding box center [813, 398] width 492 height 62
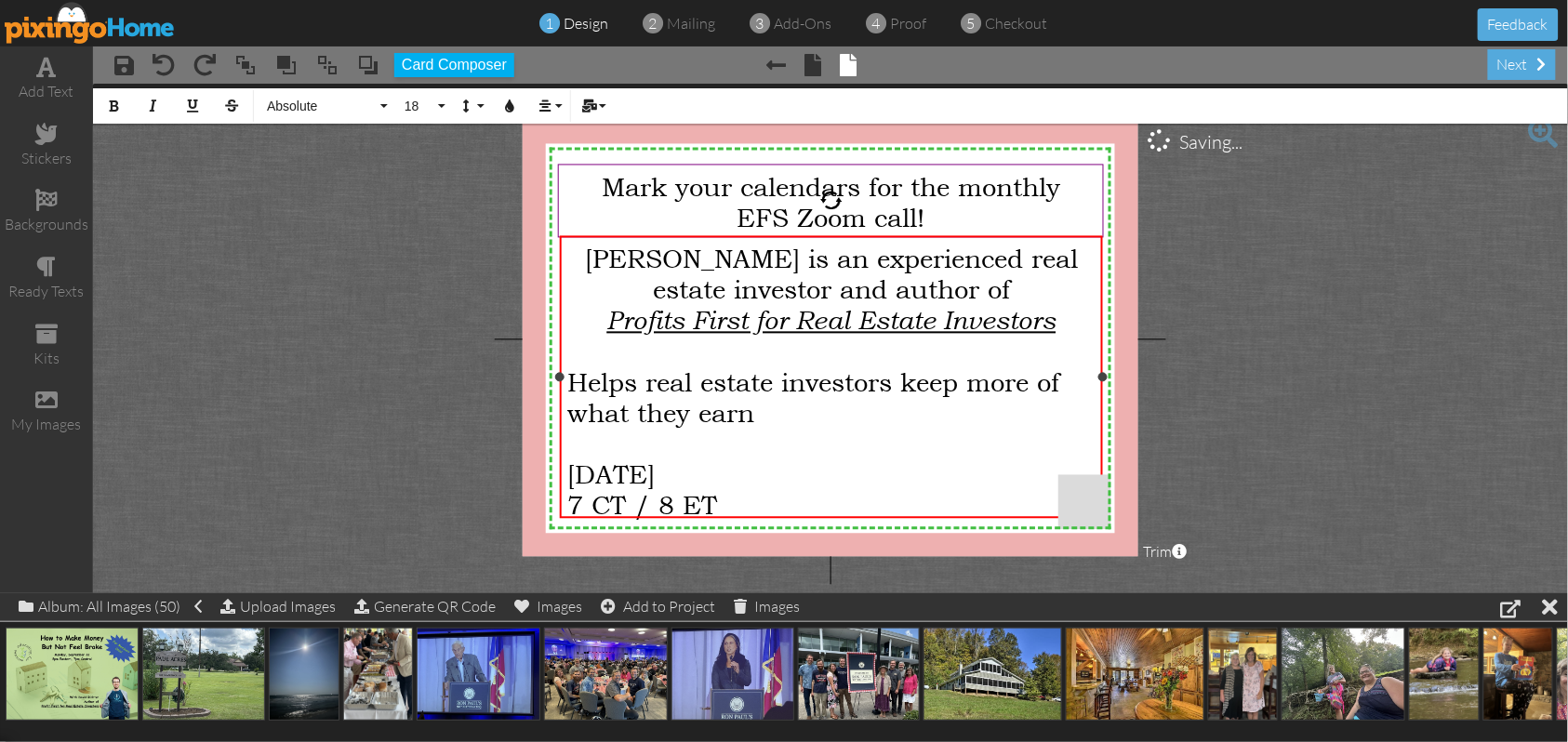
click at [570, 373] on span "Helps real estate investors keep more of what they earn" at bounding box center [813, 398] width 492 height 62
click at [1041, 380] on div "joins us to teach real estate investors keep more of what they earn" at bounding box center [832, 398] width 529 height 62
drag, startPoint x: 956, startPoint y: 406, endPoint x: 551, endPoint y: 376, distance: 406.1
click at [551, 376] on div "X X X X X X X X X X X X X X X X X X X X X X X X X X X X X X X X X X X X X X X X…" at bounding box center [831, 339] width 616 height 436
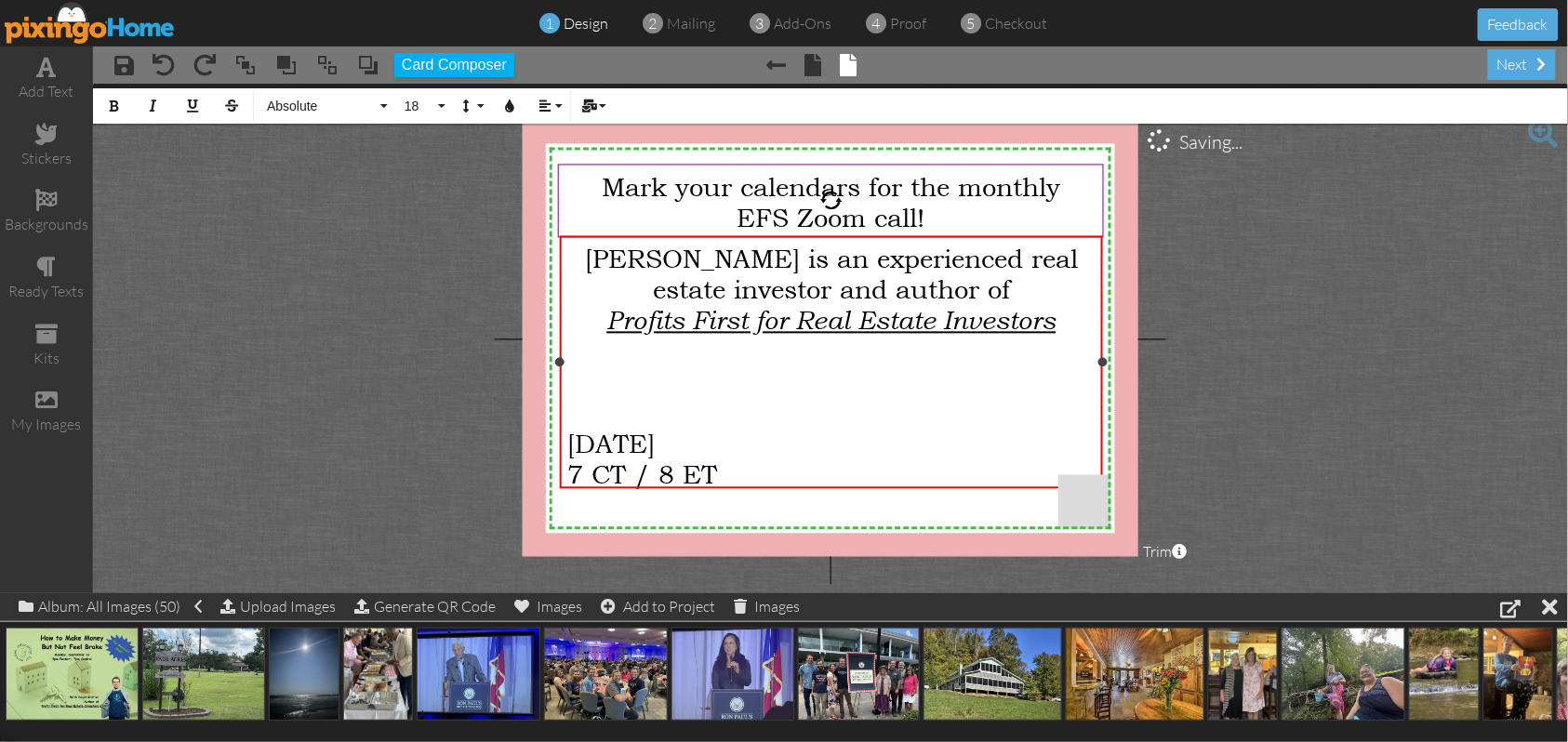
click at [571, 435] on span "[DATE]" at bounding box center [611, 444] width 87 height 31
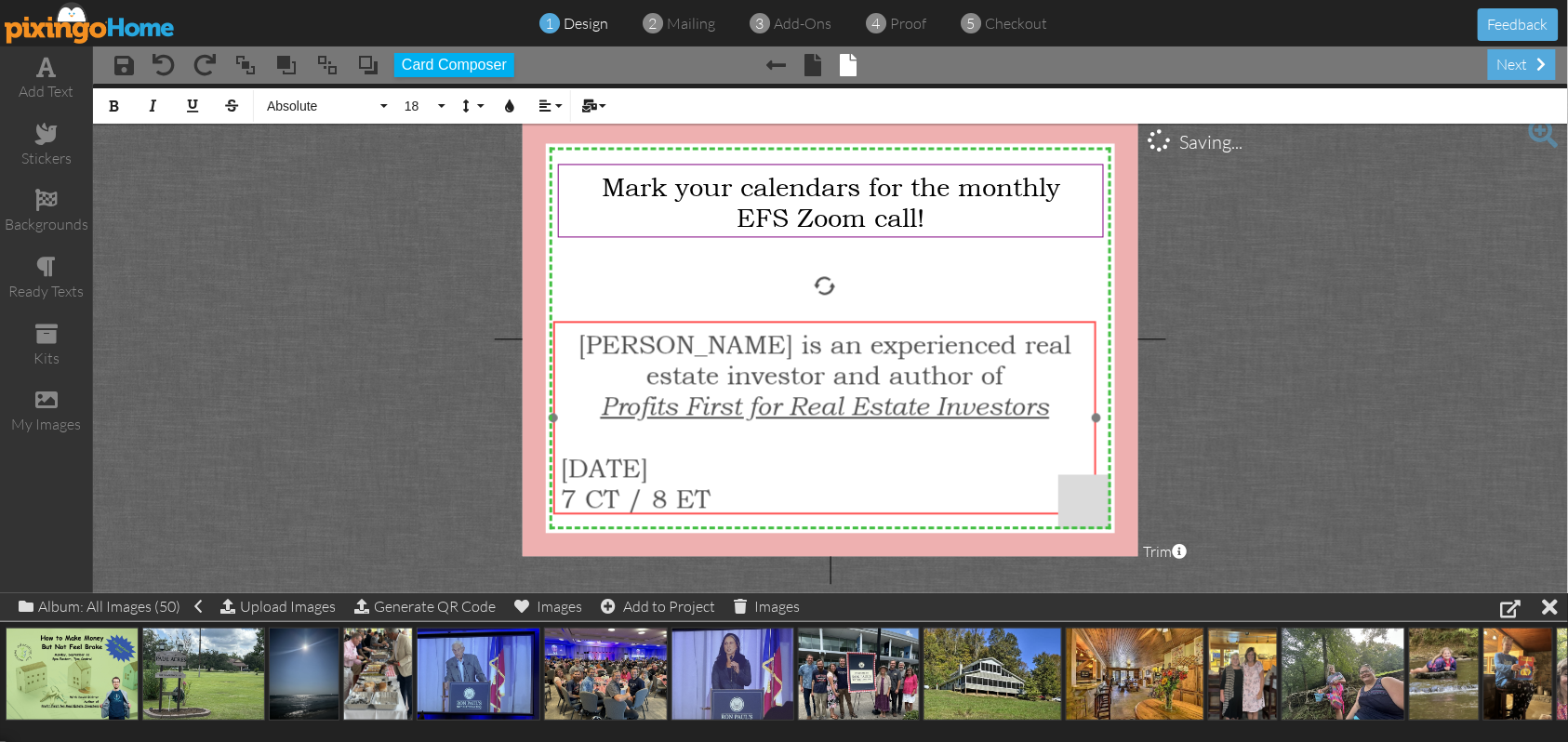
drag, startPoint x: 961, startPoint y: 236, endPoint x: 954, endPoint y: 322, distance: 86.3
click at [954, 322] on div "[PERSON_NAME] is an e xperienced real estate investor and a uthor of Profits Fi…" at bounding box center [825, 421] width 543 height 199
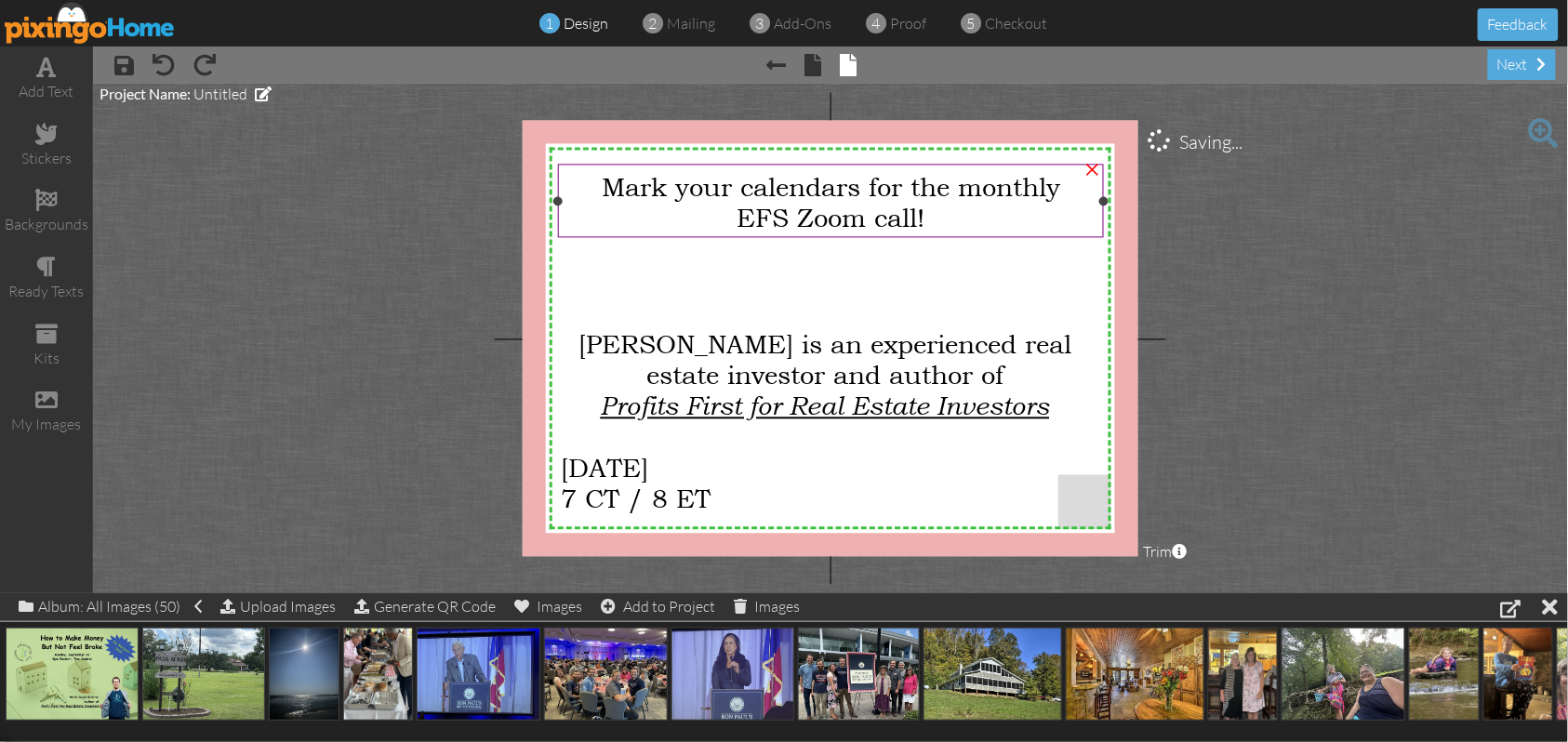
click at [947, 217] on div "EFS Zoom call!" at bounding box center [831, 217] width 532 height 31
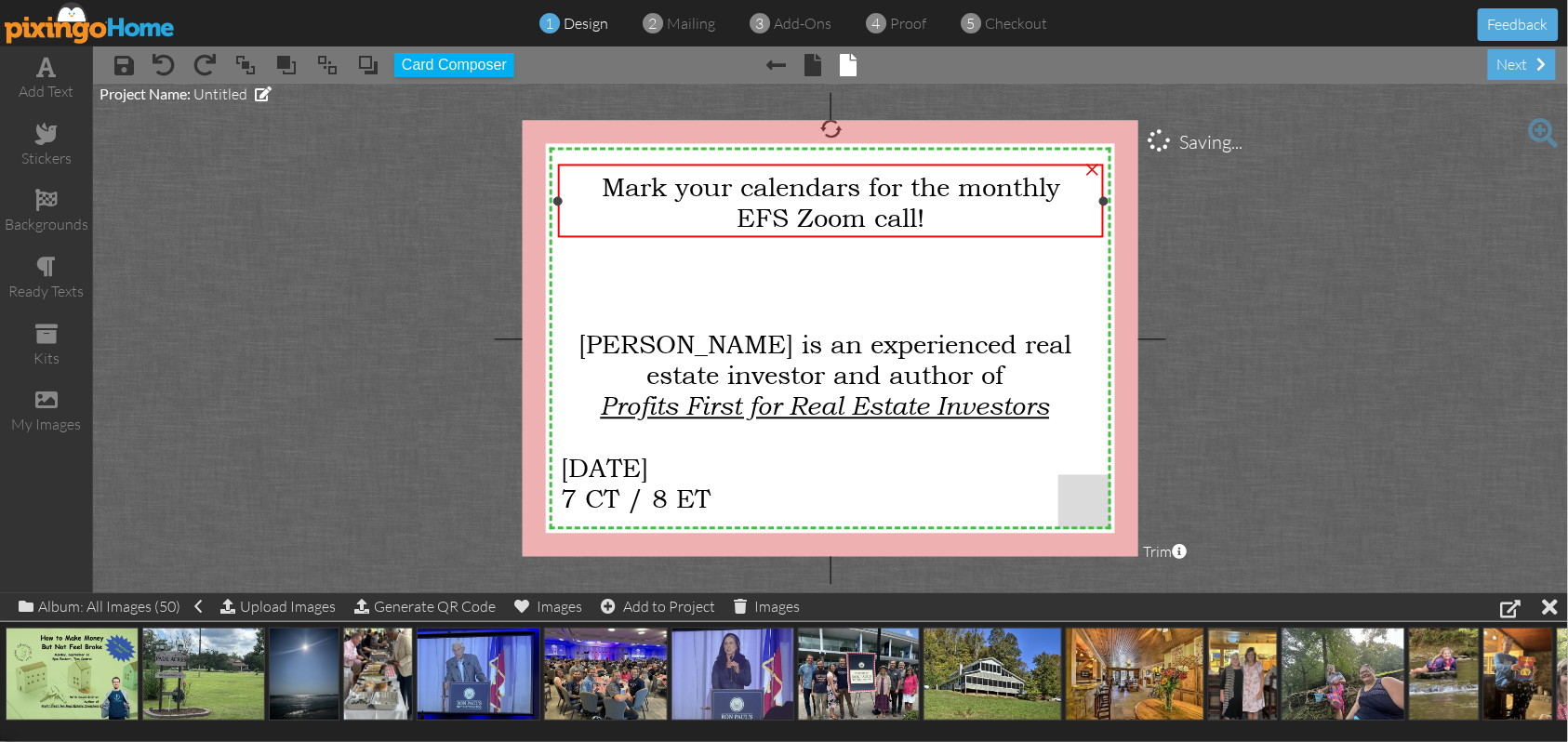
click at [947, 217] on div "EFS Zoom call!" at bounding box center [831, 217] width 532 height 31
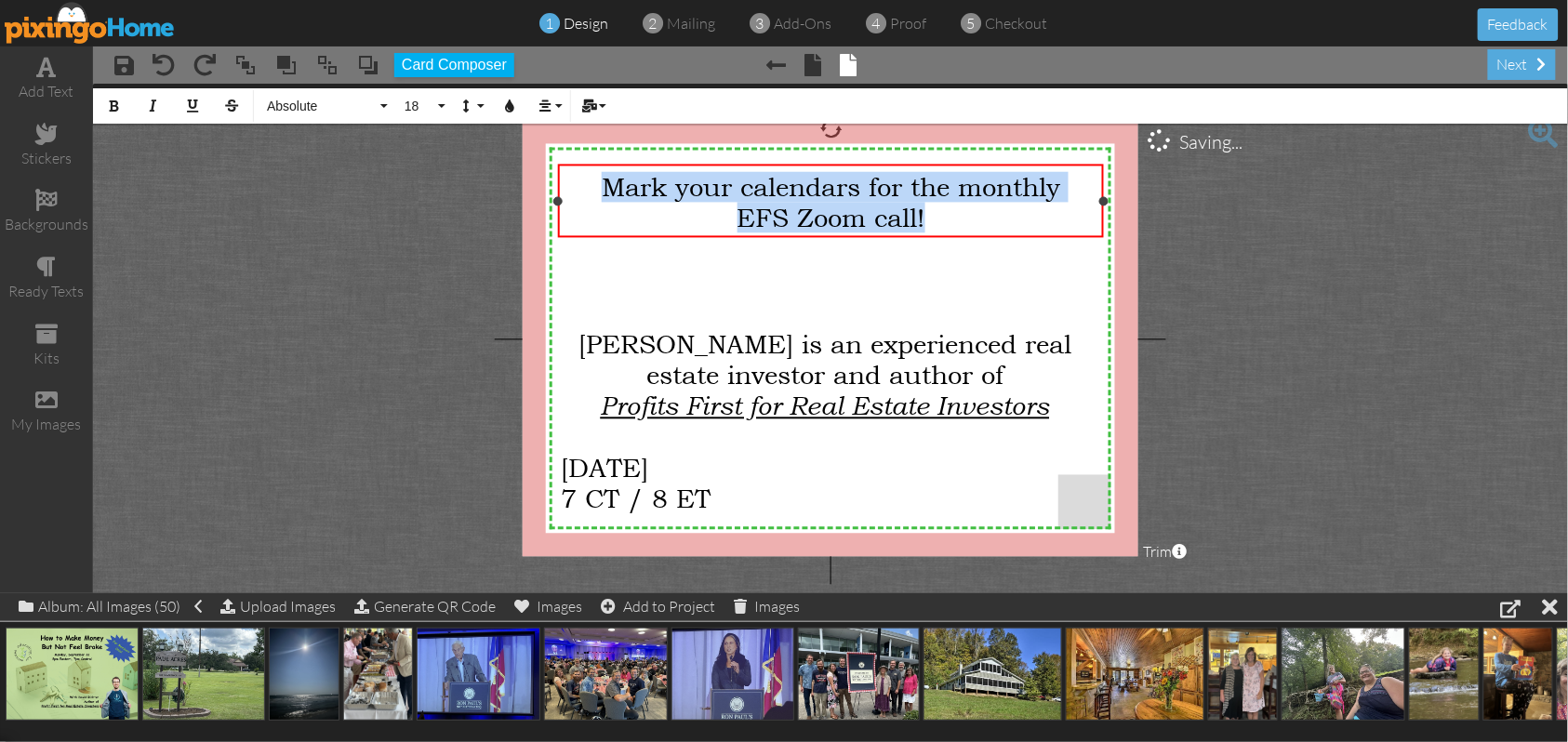
drag, startPoint x: 947, startPoint y: 217, endPoint x: 552, endPoint y: 197, distance: 395.5
click at [558, 197] on div "Mark your calendars for the monthly EFS Zoom call! ×" at bounding box center [831, 201] width 546 height 74
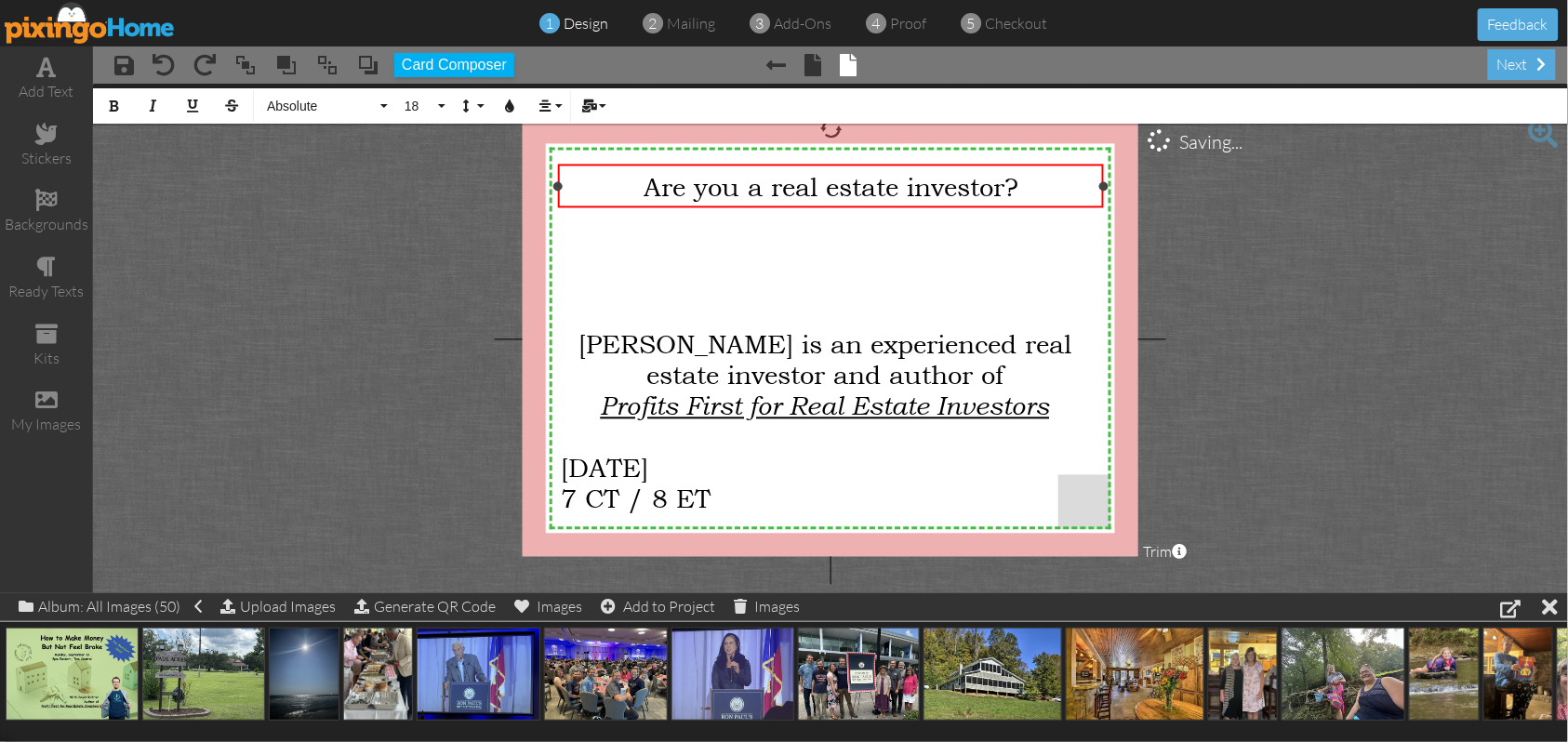
click at [738, 182] on span "Are you a real estate investor?" at bounding box center [831, 186] width 375 height 31
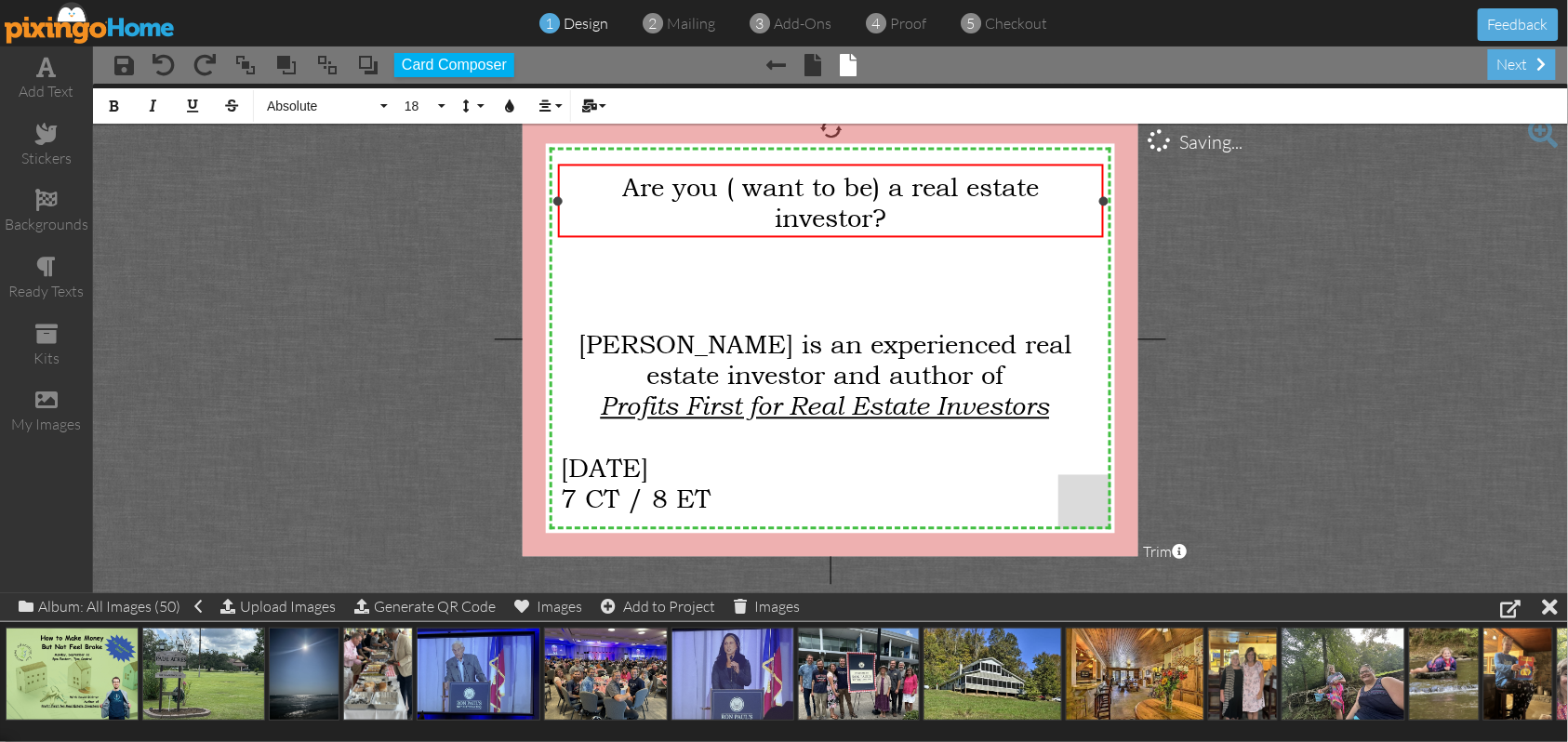
click at [744, 184] on span "Are you ( want to be) a real estate investor?" at bounding box center [830, 202] width 416 height 62
drag, startPoint x: 1103, startPoint y: 201, endPoint x: 1042, endPoint y: 210, distance: 61.7
click at [1110, 201] on div at bounding box center [1114, 201] width 9 height 9
click at [555, 203] on div "Are you (or want to be) a real estate investor? ×" at bounding box center [821, 201] width 542 height 74
click at [710, 186] on span "Are you (or want to be) a real estate investor?" at bounding box center [822, 202] width 442 height 62
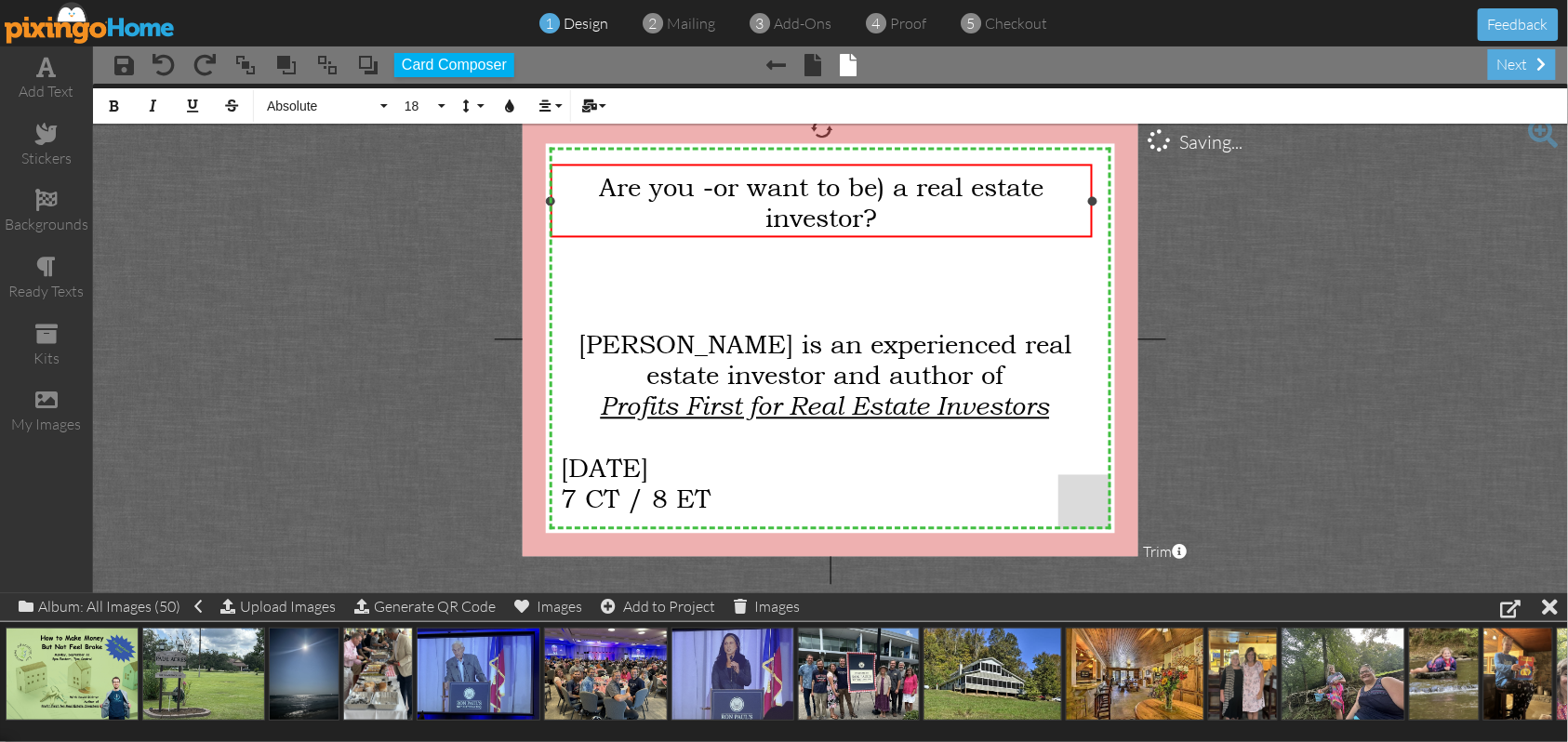
click at [881, 184] on span "Are you -or want to be) a real estate investor?" at bounding box center [821, 202] width 444 height 62
drag, startPoint x: 745, startPoint y: 184, endPoint x: 563, endPoint y: 177, distance: 182.1
click at [563, 176] on div "Are you -or want to be- a real estate investor?" at bounding box center [822, 202] width 528 height 62
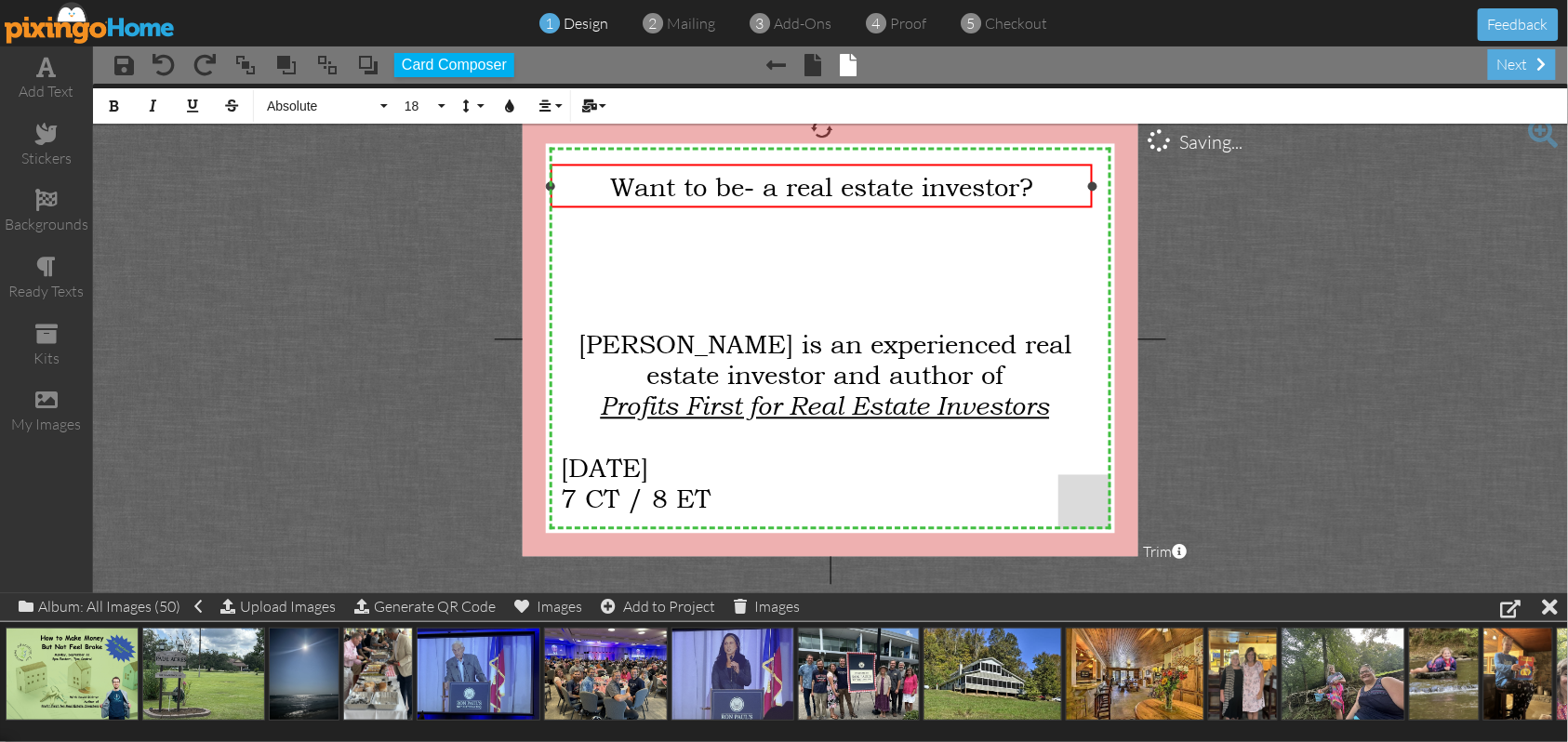
click at [759, 186] on span "Want to be- a real estate investor?" at bounding box center [822, 186] width 423 height 31
click at [1050, 184] on div "Want to be a real estate investor?" at bounding box center [822, 186] width 528 height 31
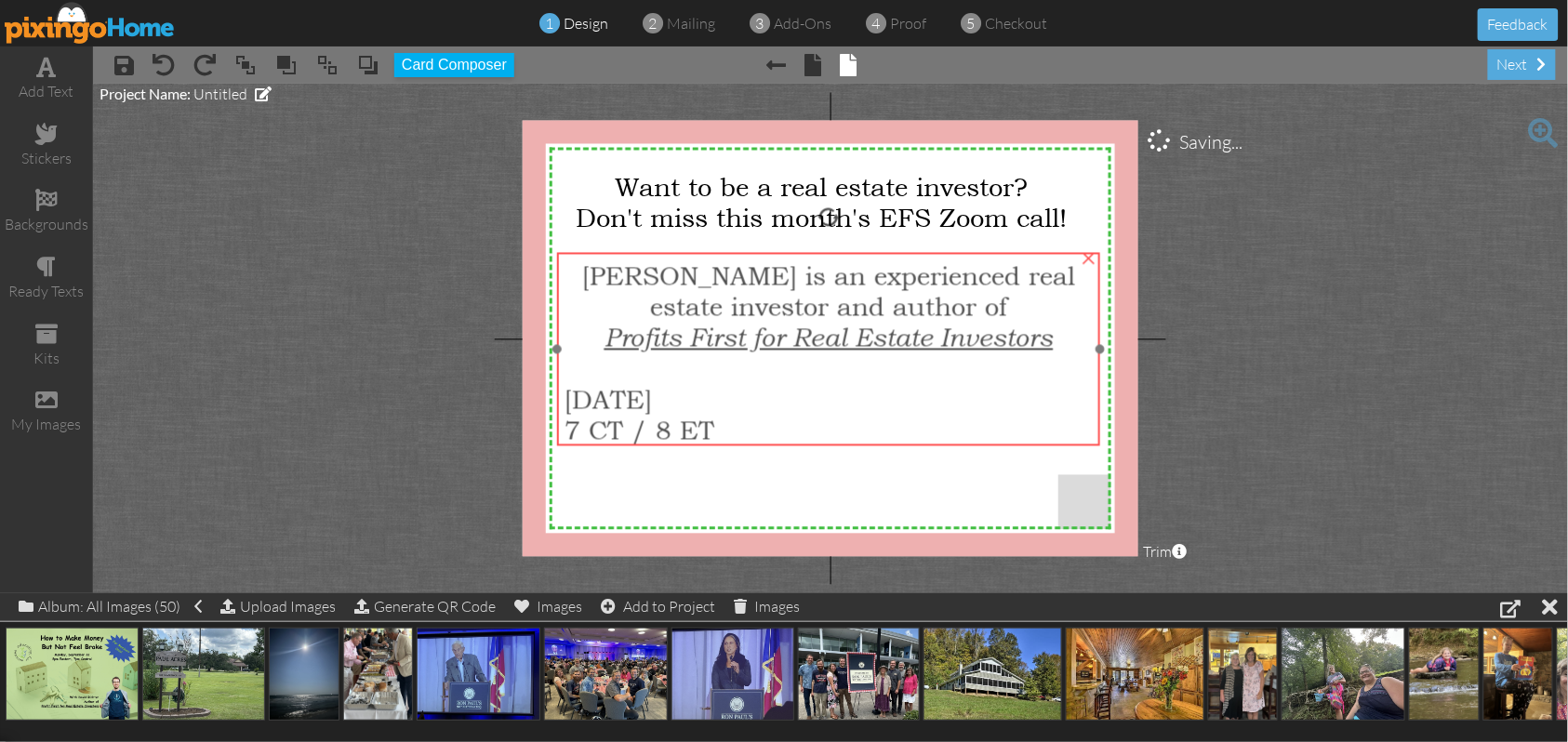
drag, startPoint x: 949, startPoint y: 335, endPoint x: 953, endPoint y: 266, distance: 69.1
click at [953, 266] on span "xperienced real estate investor and a" at bounding box center [862, 291] width 425 height 62
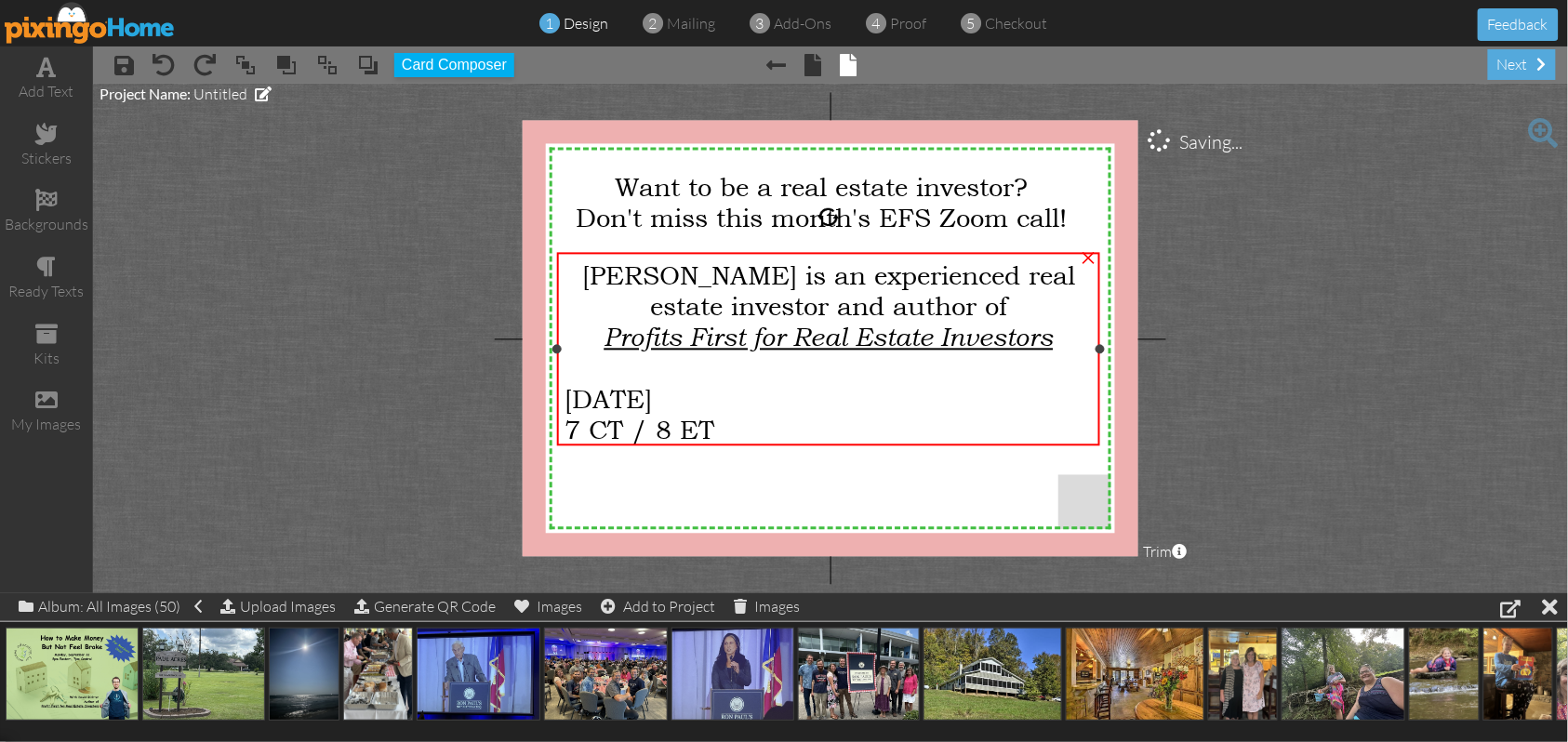
click at [741, 429] on div "7 CT / 8 ET" at bounding box center [829, 429] width 529 height 31
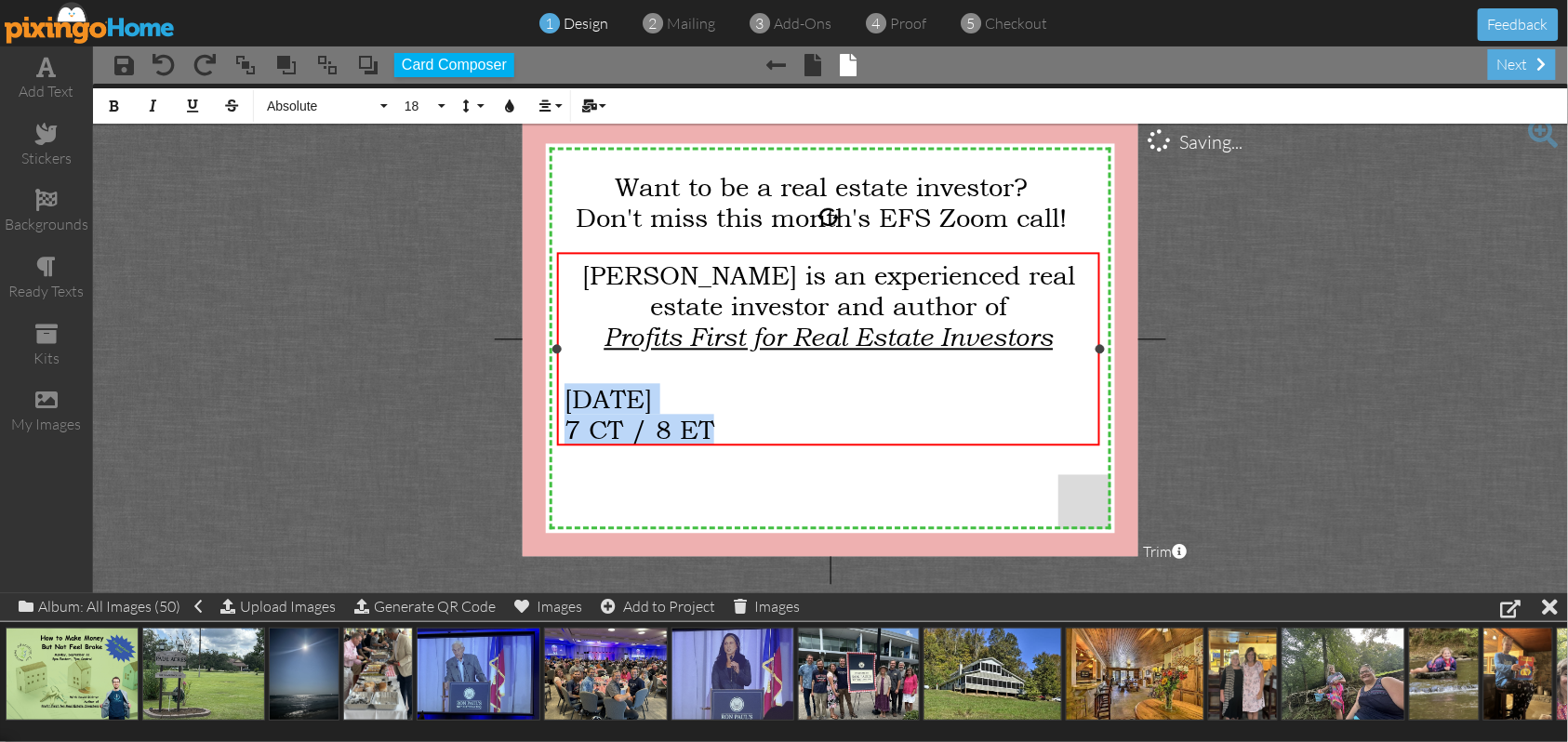
drag, startPoint x: 726, startPoint y: 417, endPoint x: 562, endPoint y: 395, distance: 165.5
click at [562, 395] on div "[PERSON_NAME] is an e xperienced real estate investor and a uthor of Profits Fi…" at bounding box center [829, 353] width 543 height 199
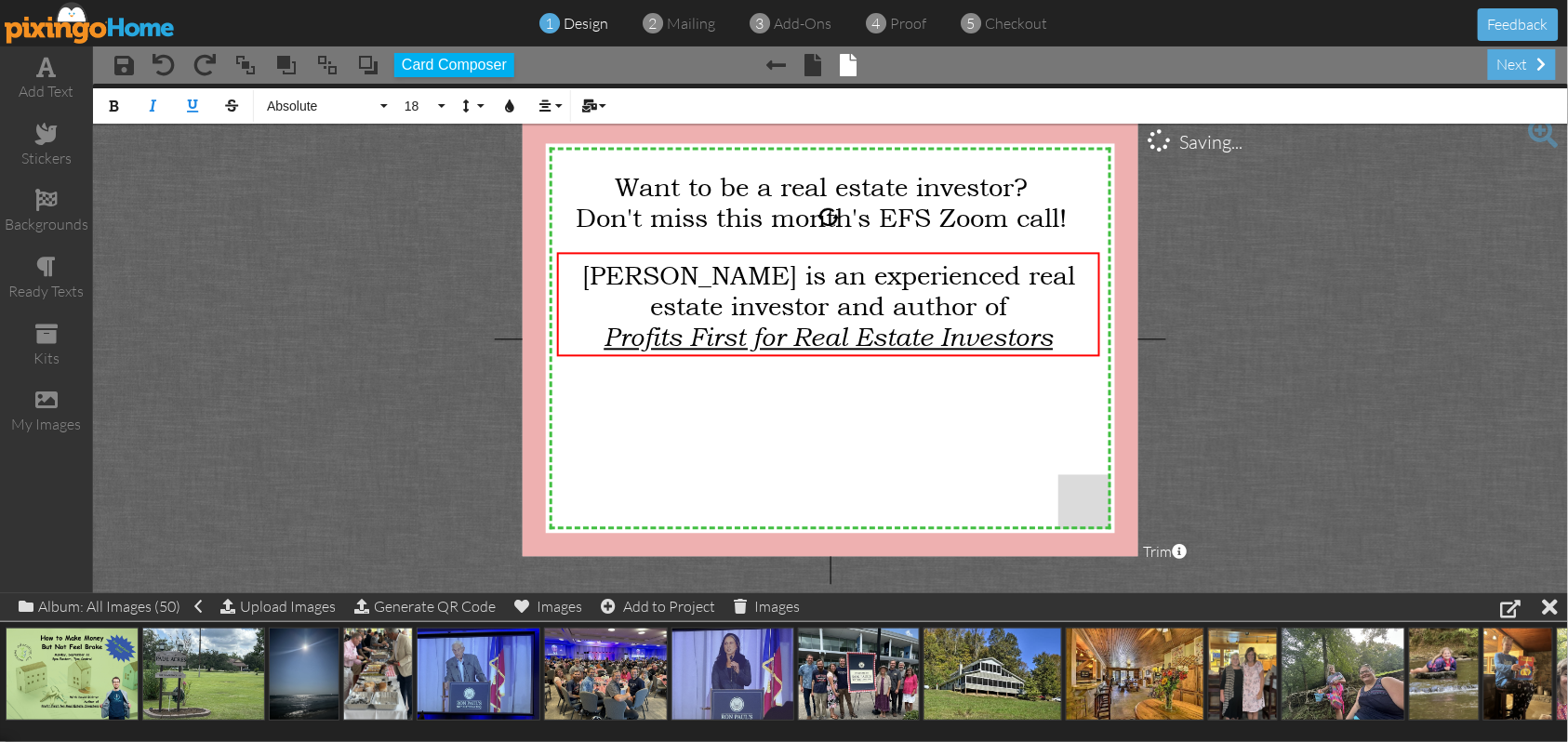
click at [229, 394] on project-studio-wrapper "X X X X X X X X X X X X X X X X X X X X X X X X X X X X X X X X X X X X X X X X…" at bounding box center [831, 338] width 1476 height 510
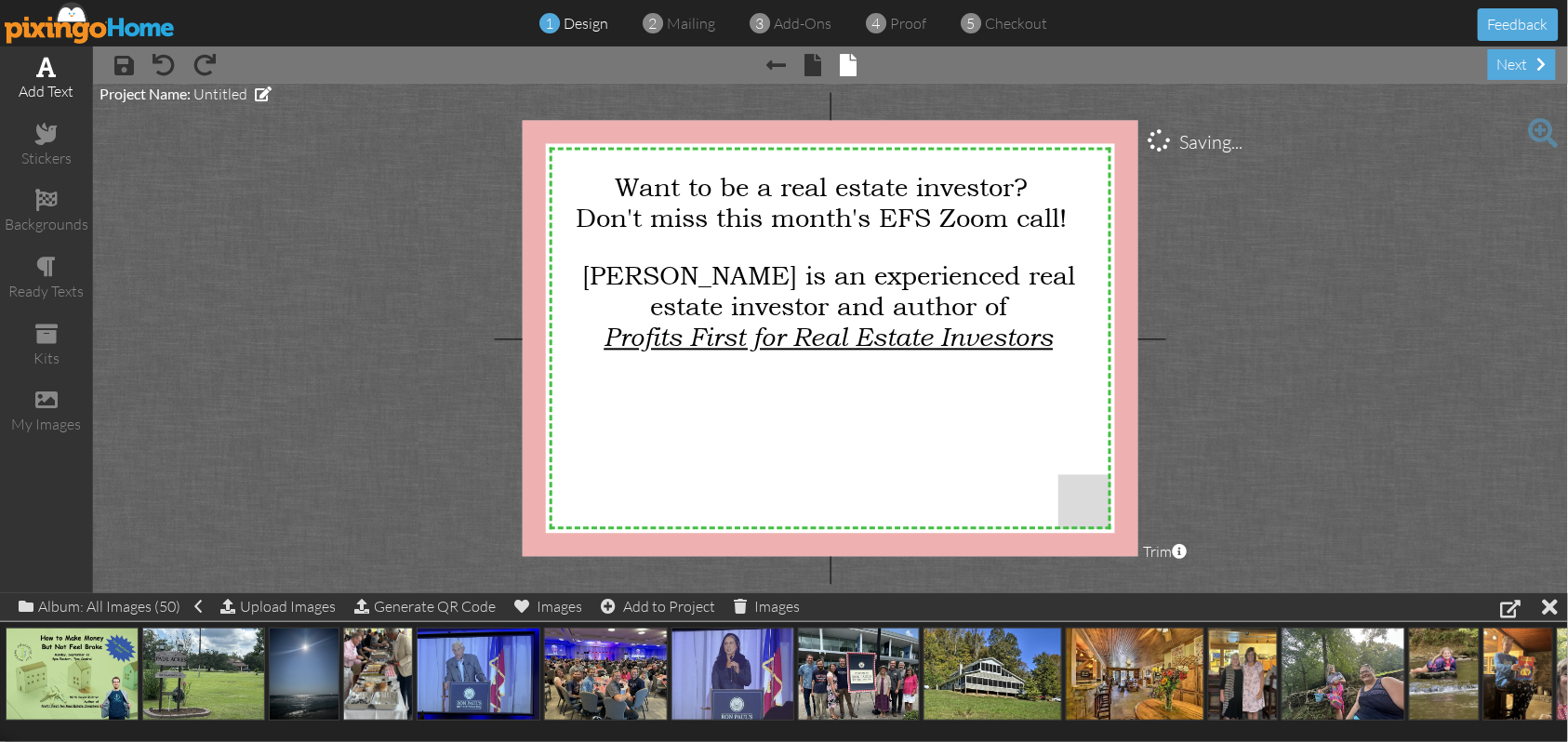
click at [46, 76] on span at bounding box center [47, 67] width 20 height 22
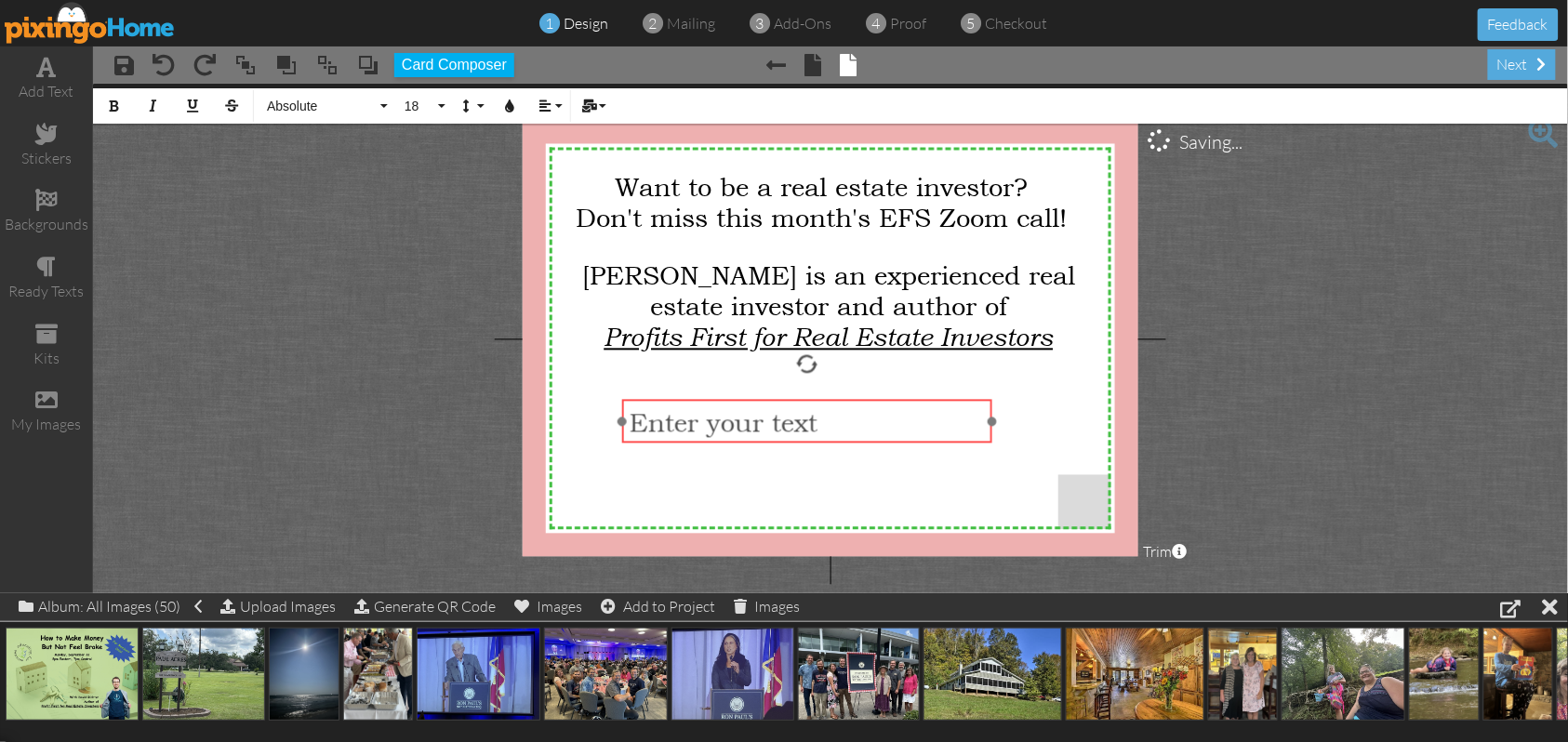
drag, startPoint x: 760, startPoint y: 288, endPoint x: 736, endPoint y: 400, distance: 114.5
click at [736, 400] on div "​ Enter your text ​" at bounding box center [807, 421] width 370 height 45
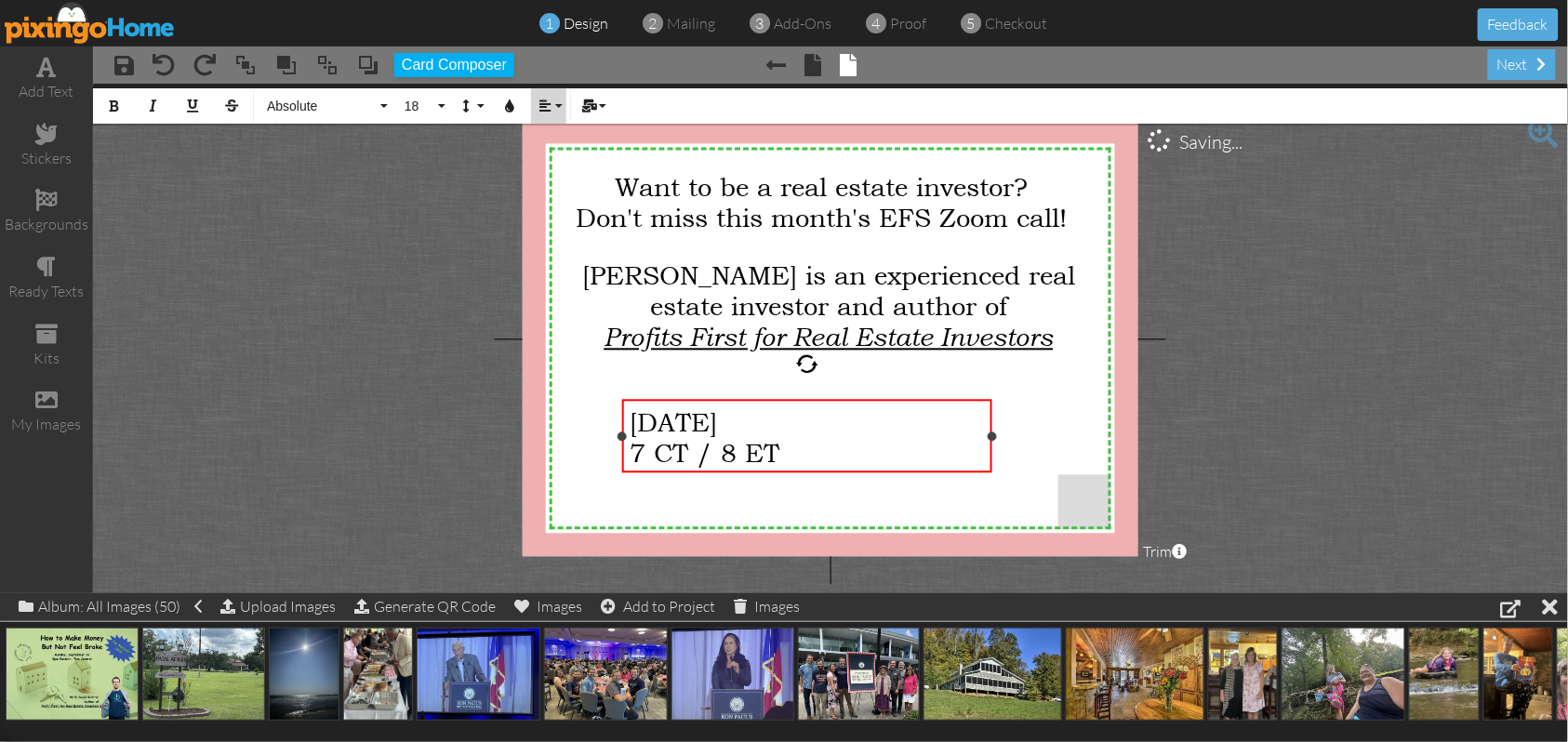
click at [559, 100] on button "Align" at bounding box center [549, 106] width 36 height 36
click at [546, 166] on link "[GEOGRAPHIC_DATA]" at bounding box center [559, 166] width 57 height 28
drag, startPoint x: 915, startPoint y: 425, endPoint x: 607, endPoint y: 414, distance: 308.2
click at [607, 414] on div "X X X X X X X X X X X X X X X X X X X X X X X X X X X X X X X X X X X X X X X X…" at bounding box center [831, 339] width 616 height 436
click at [560, 105] on button "Align" at bounding box center [549, 106] width 36 height 36
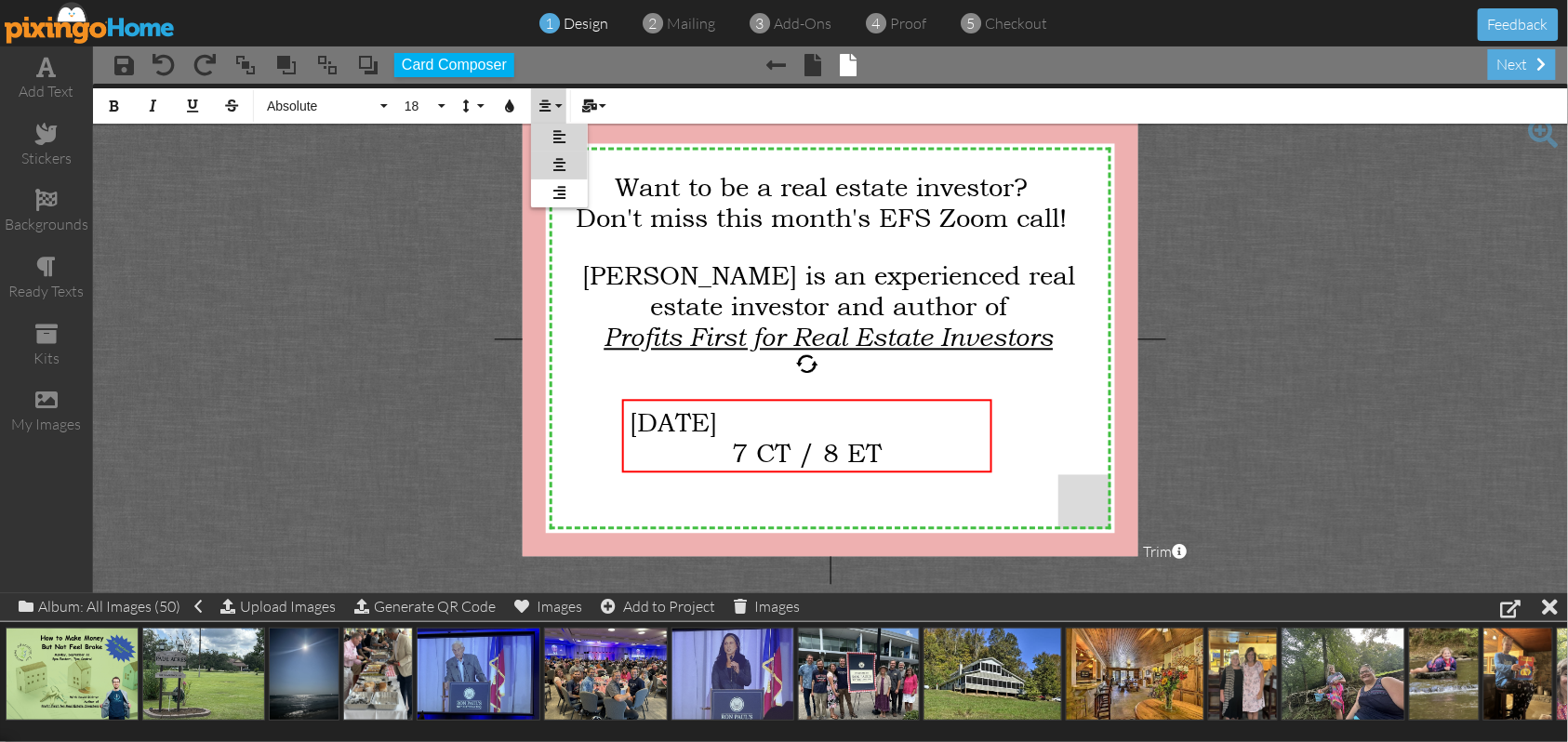
click at [541, 161] on link "[GEOGRAPHIC_DATA]" at bounding box center [559, 166] width 57 height 28
click at [904, 455] on div "7 CT / 8 ET" at bounding box center [808, 452] width 356 height 31
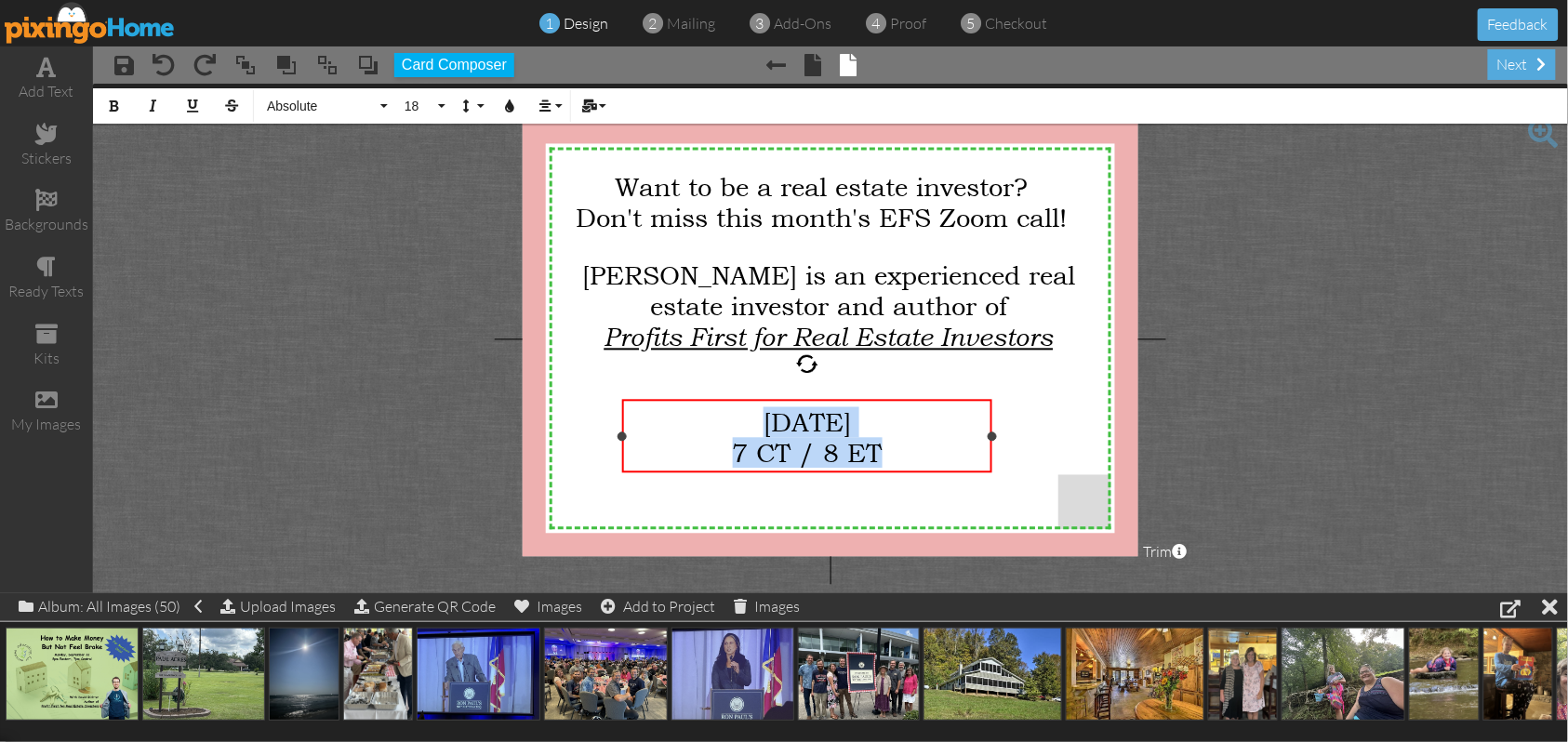
drag, startPoint x: 902, startPoint y: 455, endPoint x: 652, endPoint y: 424, distance: 251.9
click at [652, 424] on div "[DATE] 7 CT / 8 ET" at bounding box center [808, 437] width 356 height 62
click at [444, 106] on button "18" at bounding box center [422, 106] width 54 height 36
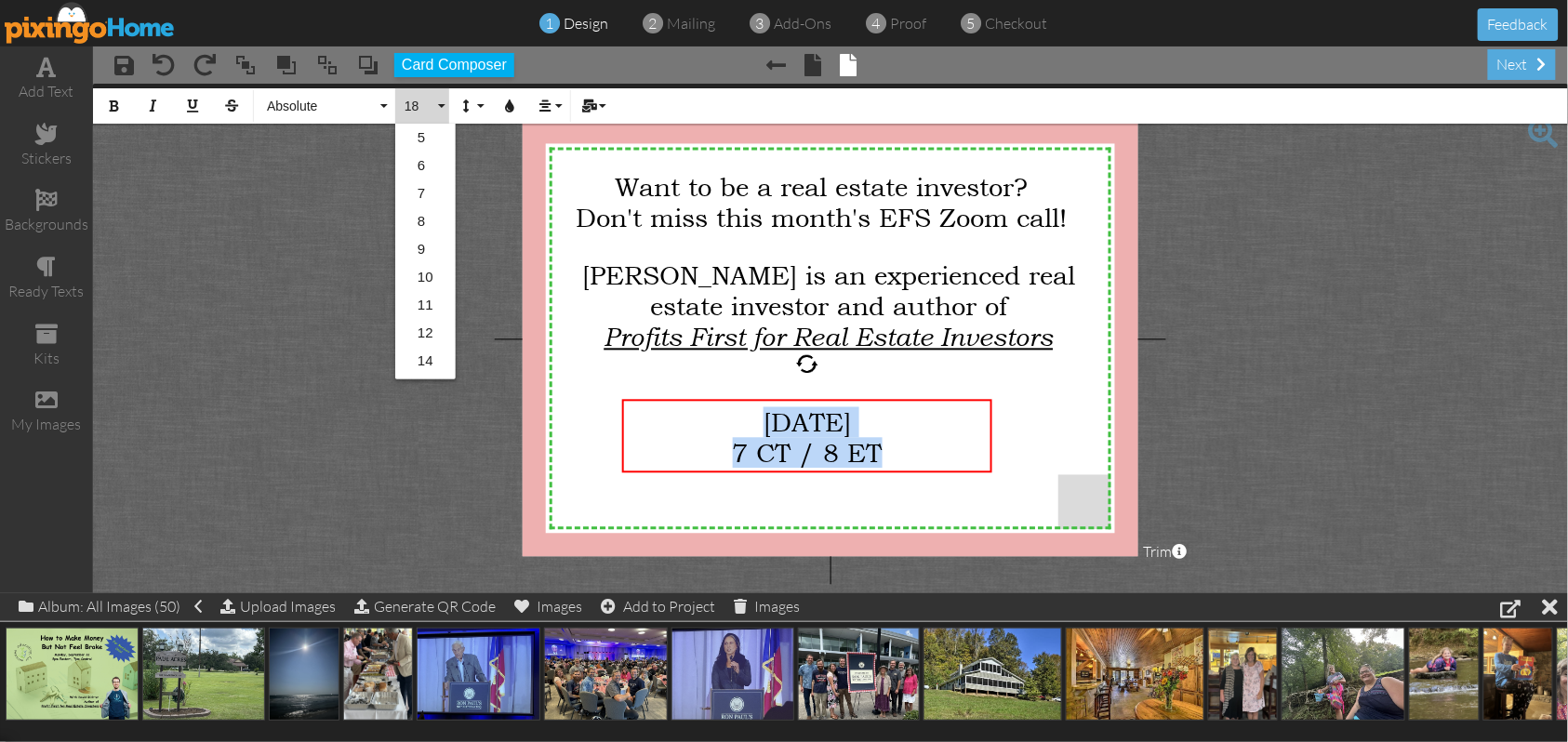
scroll to position [165, 0]
click at [418, 195] on link "14" at bounding box center [425, 196] width 61 height 28
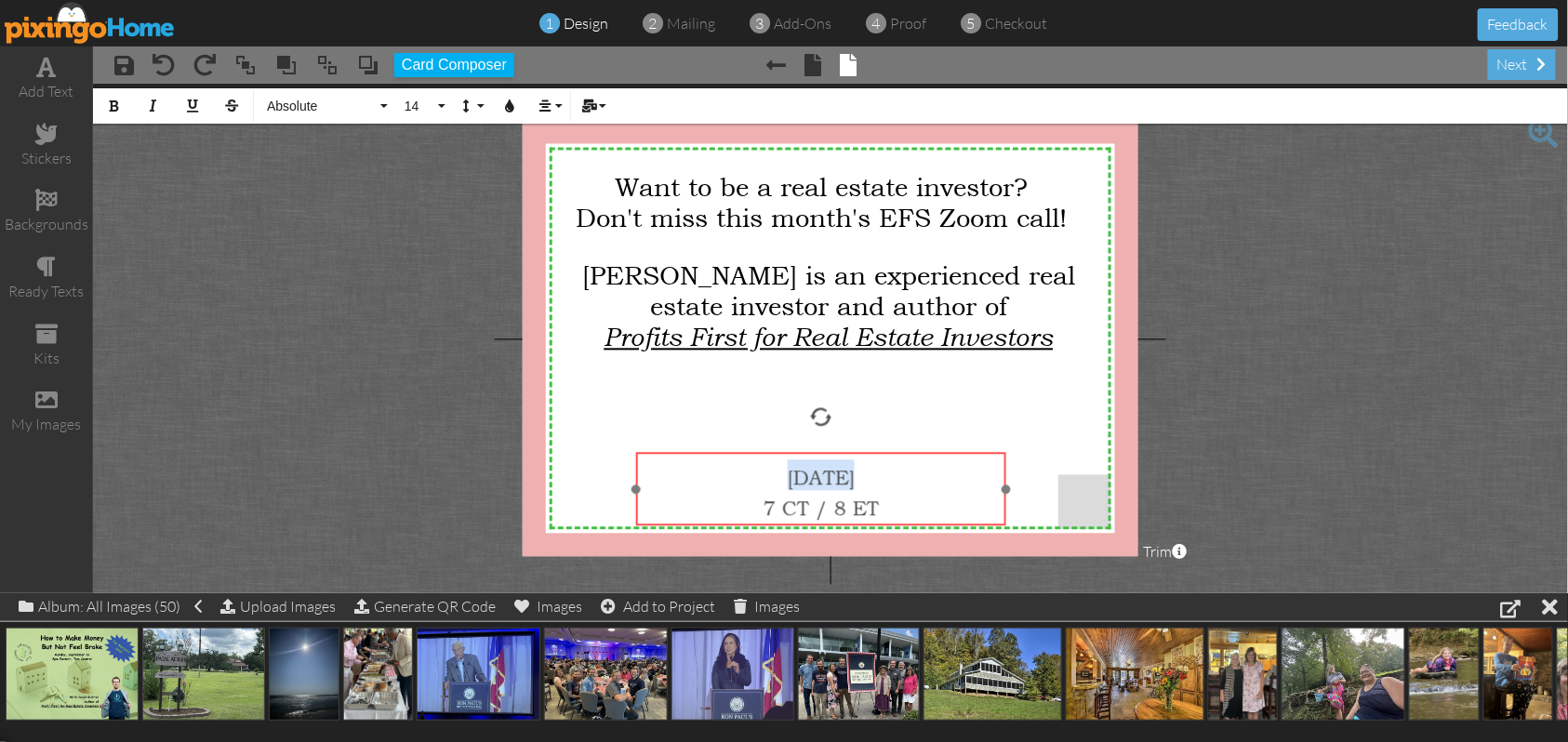
drag, startPoint x: 887, startPoint y: 401, endPoint x: 901, endPoint y: 455, distance: 55.8
click at [901, 455] on div "​ [DATE] 7 CT / 8 ET ​" at bounding box center [821, 490] width 370 height 75
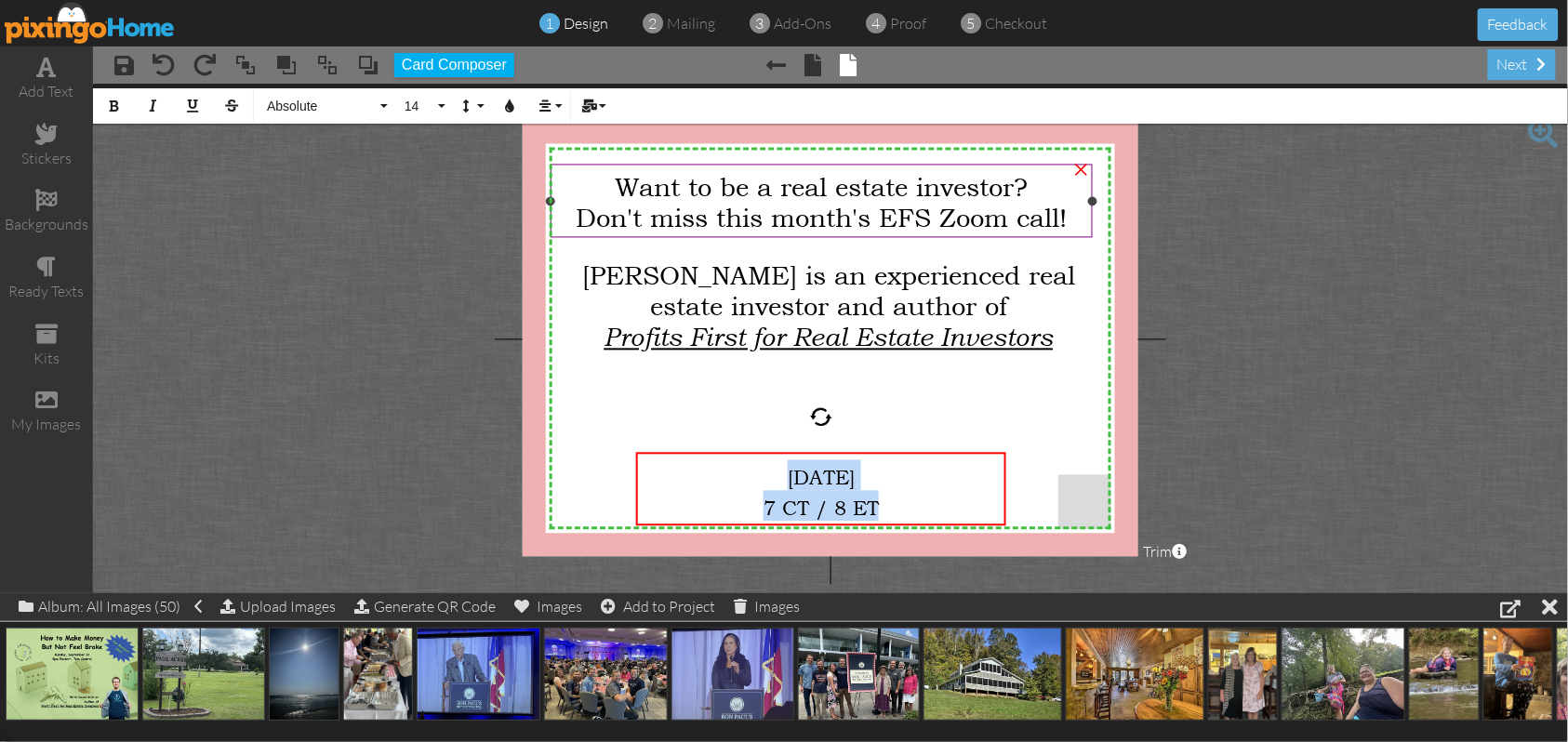
click at [625, 182] on span "Want to be a real estate investor?" at bounding box center [822, 186] width 413 height 31
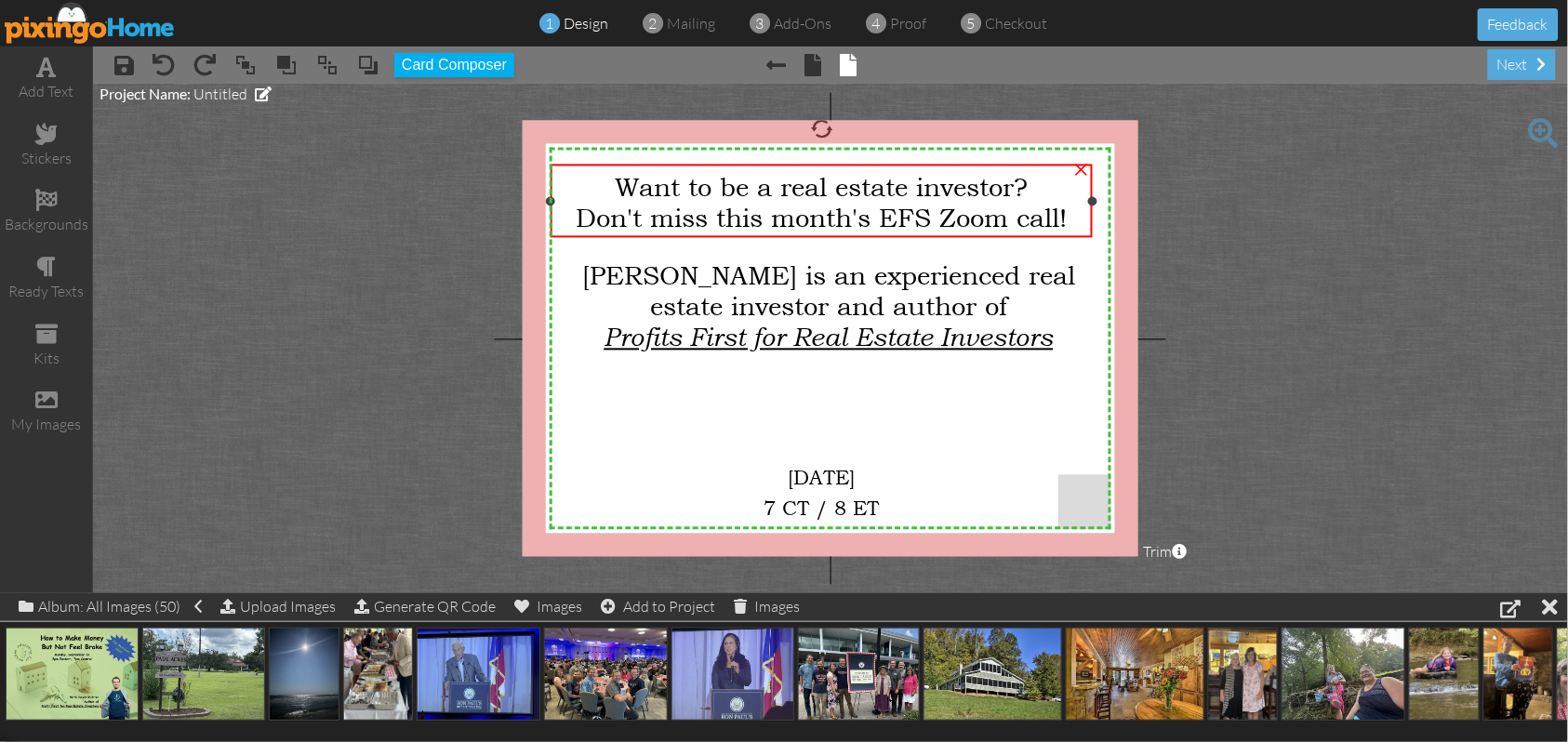
click at [625, 182] on span "Want to be a real estate investor?" at bounding box center [822, 186] width 413 height 31
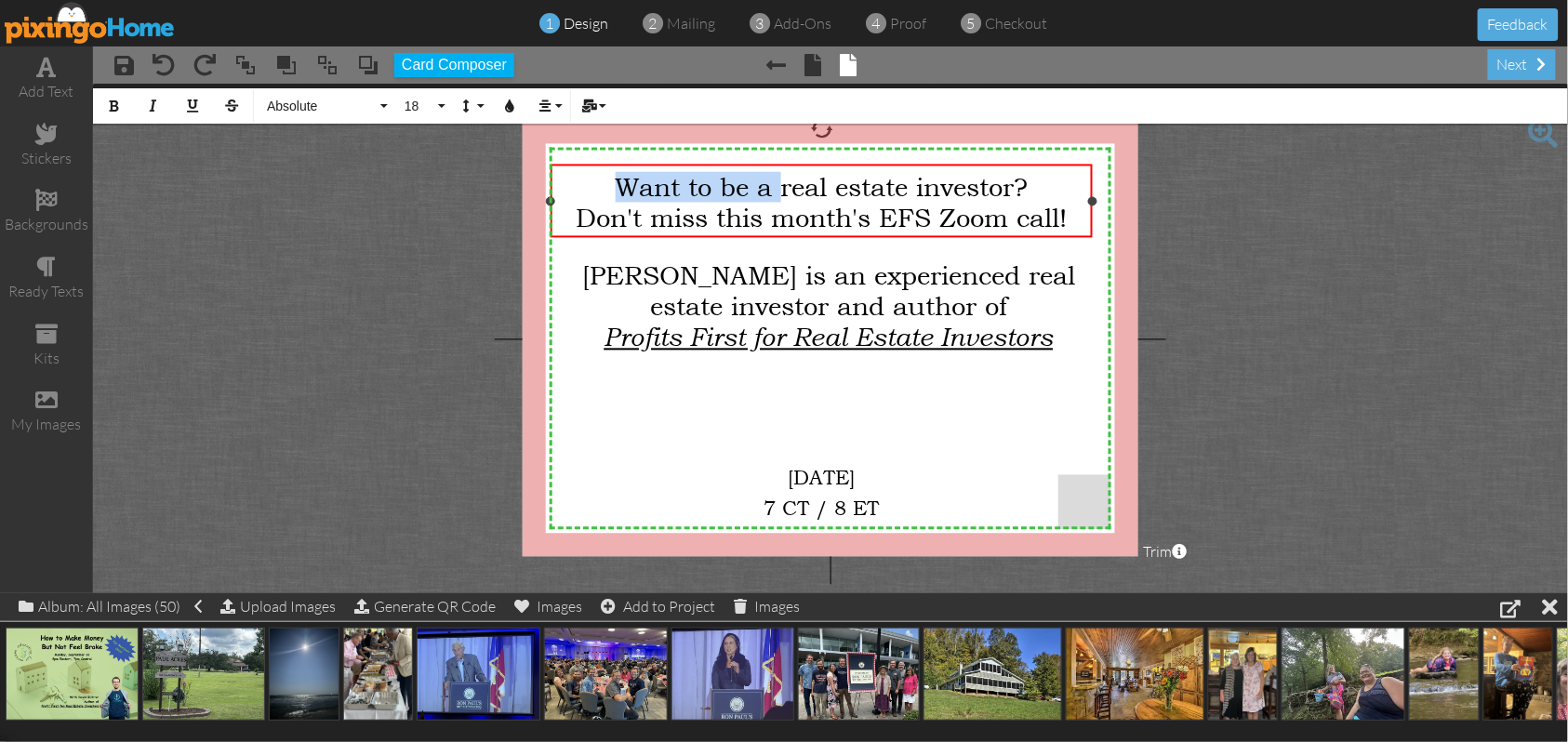
drag, startPoint x: 606, startPoint y: 184, endPoint x: 779, endPoint y: 192, distance: 173.2
click at [779, 192] on div "Want to be a real estate investor?" at bounding box center [822, 186] width 528 height 31
drag, startPoint x: 714, startPoint y: 182, endPoint x: 692, endPoint y: 182, distance: 22.0
click at [695, 182] on span "Real estate investors" at bounding box center [822, 186] width 254 height 31
click at [1001, 186] on span "Interested in Real Estate Investors" at bounding box center [821, 186] width 424 height 31
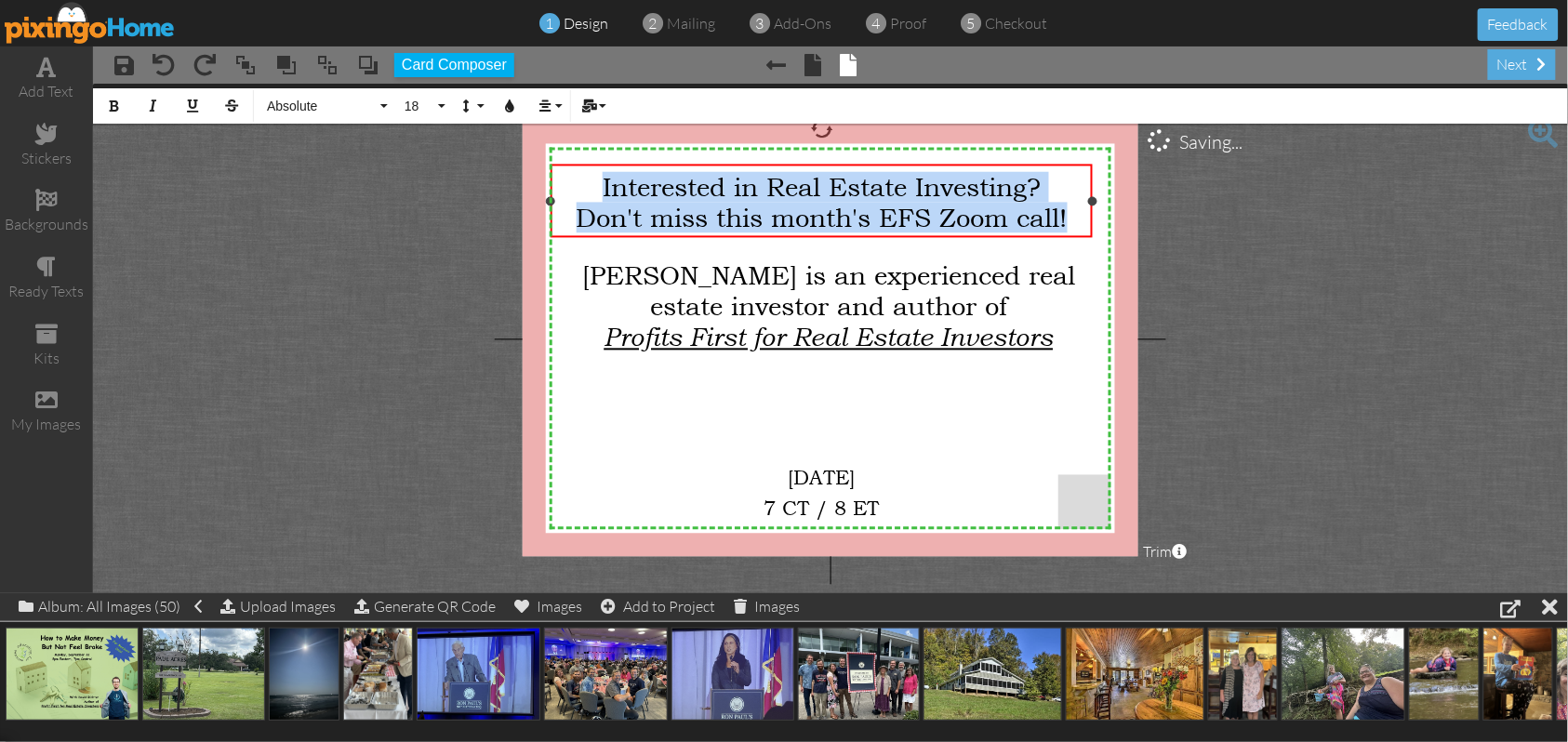
drag, startPoint x: 585, startPoint y: 182, endPoint x: 1087, endPoint y: 218, distance: 503.3
click at [1087, 218] on div "Interested in Real Estate Investing? Don't miss this month's EFS Zoom call!" at bounding box center [821, 202] width 542 height 75
click at [384, 109] on button "Absolute" at bounding box center [324, 106] width 134 height 36
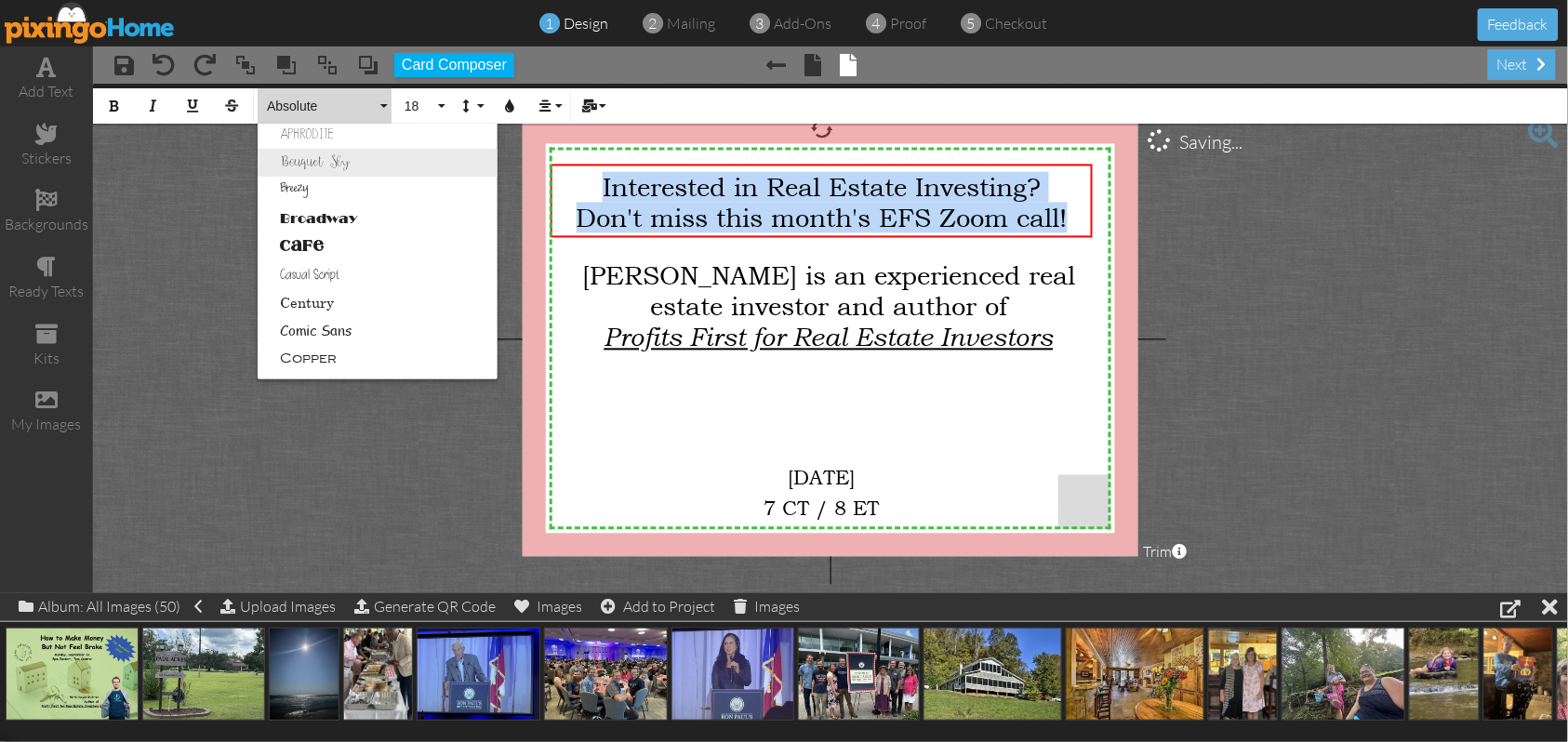
scroll to position [124, 0]
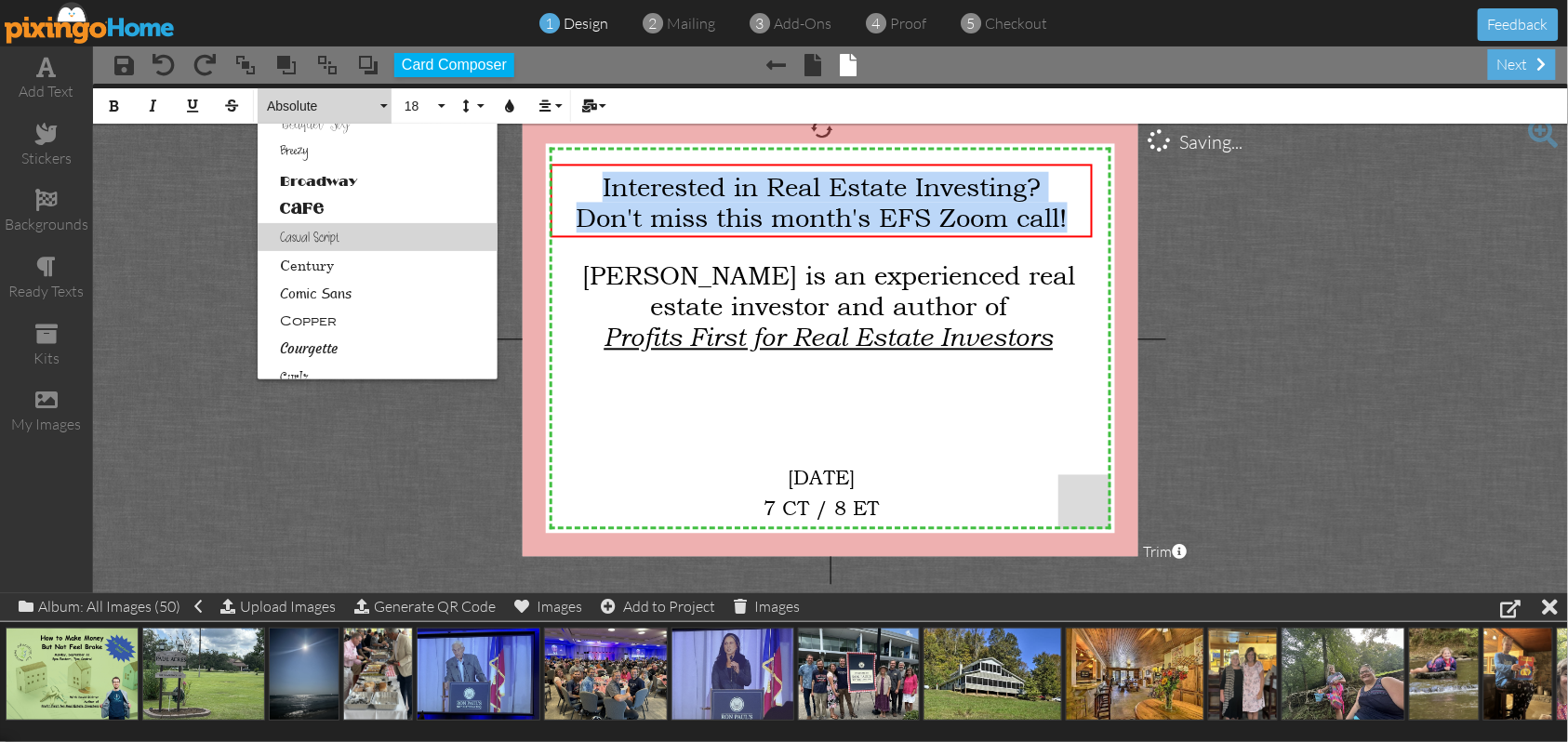
click at [352, 231] on link "Casual Script" at bounding box center [378, 237] width 240 height 28
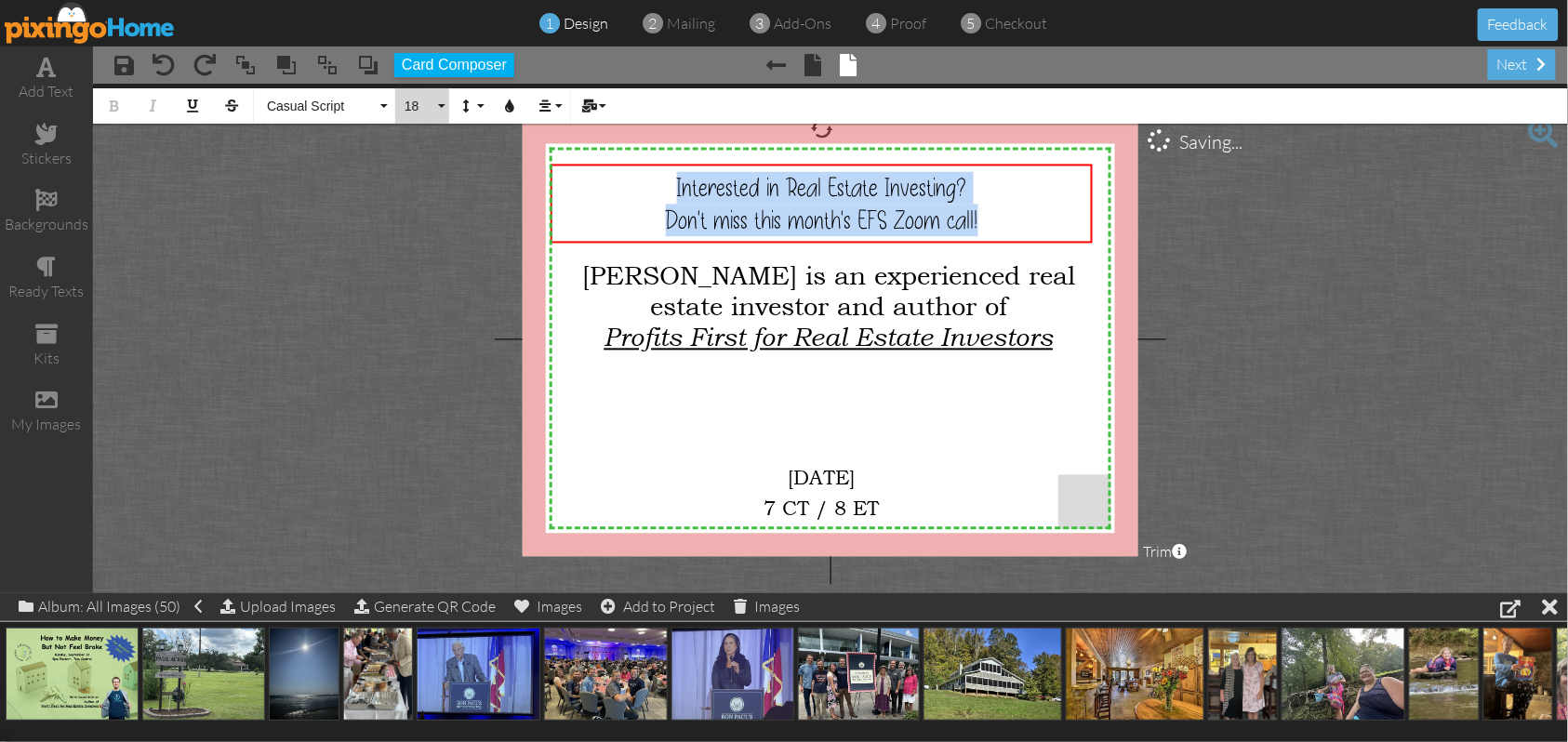
click at [444, 109] on button "18" at bounding box center [422, 106] width 54 height 36
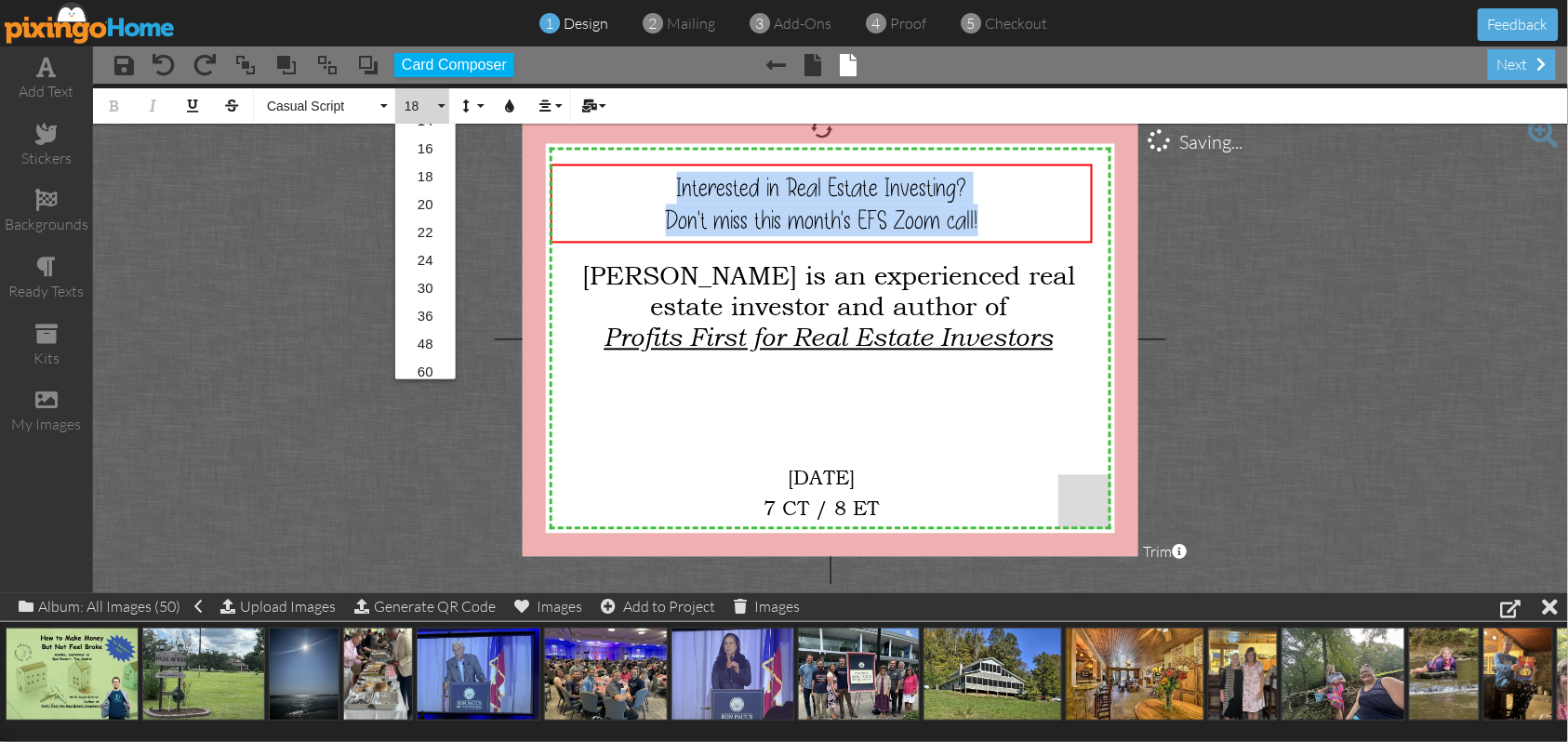
scroll to position [247, 0]
click at [424, 227] on link "22" at bounding box center [425, 224] width 61 height 28
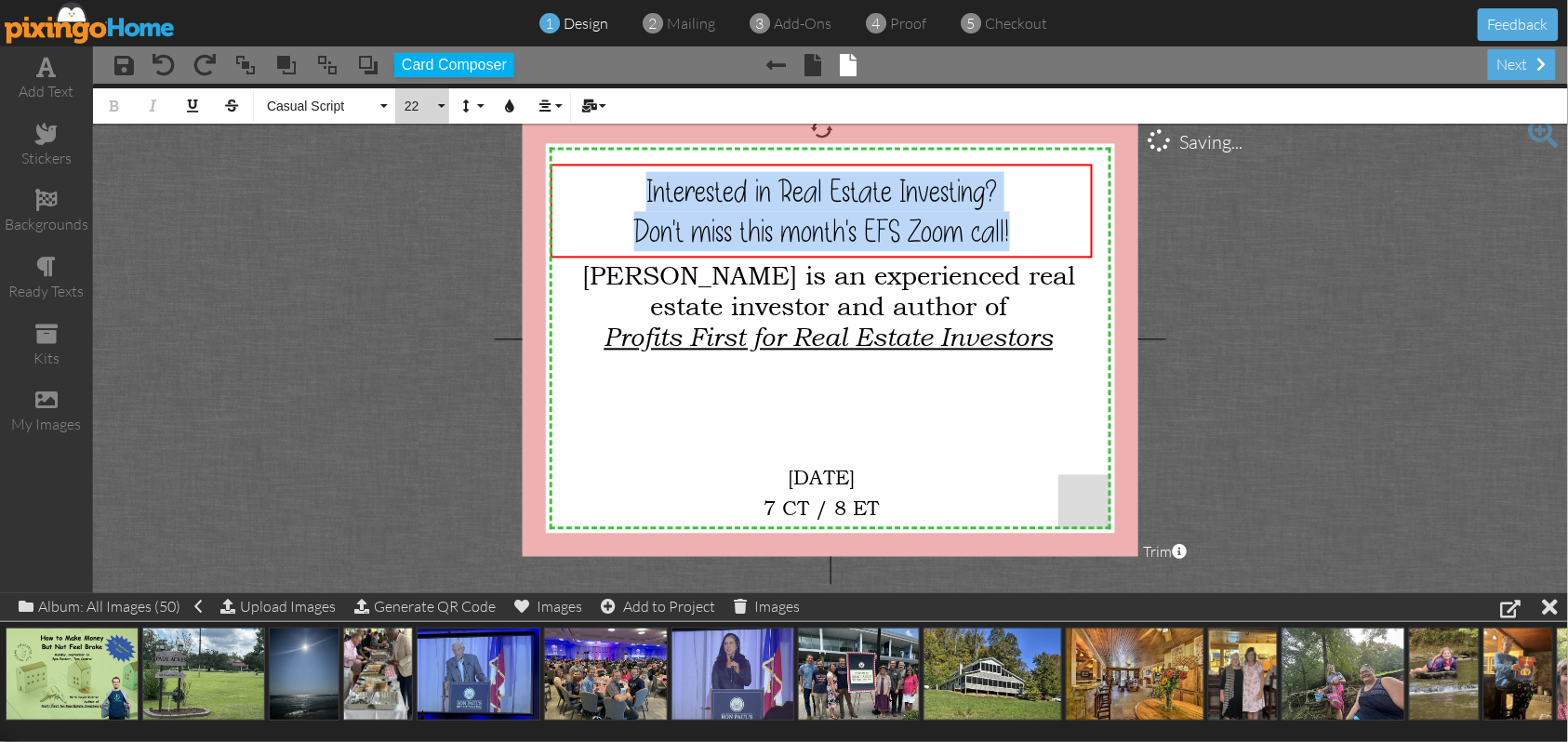
click at [437, 109] on button "22" at bounding box center [422, 106] width 54 height 36
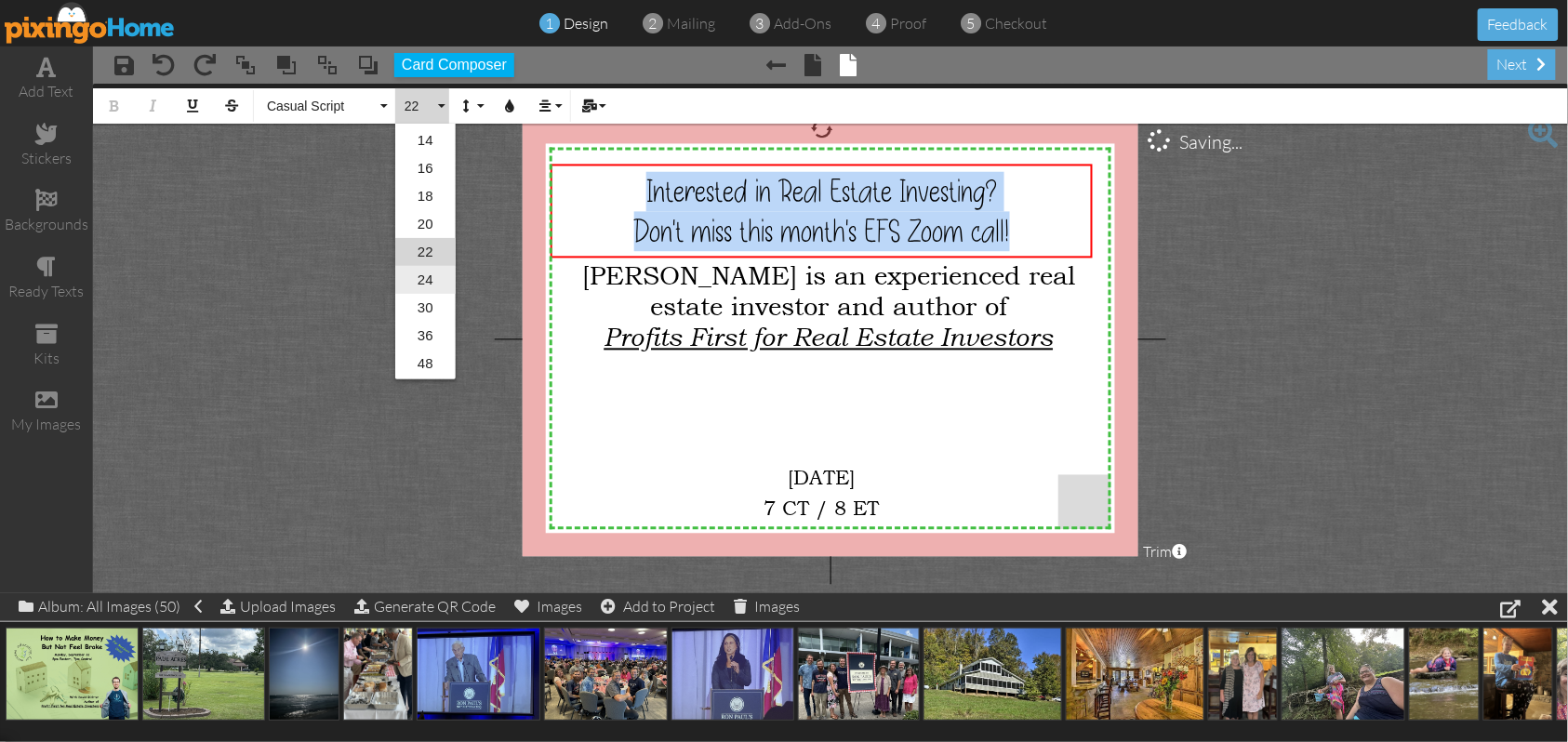
click at [429, 276] on link "24" at bounding box center [425, 280] width 61 height 28
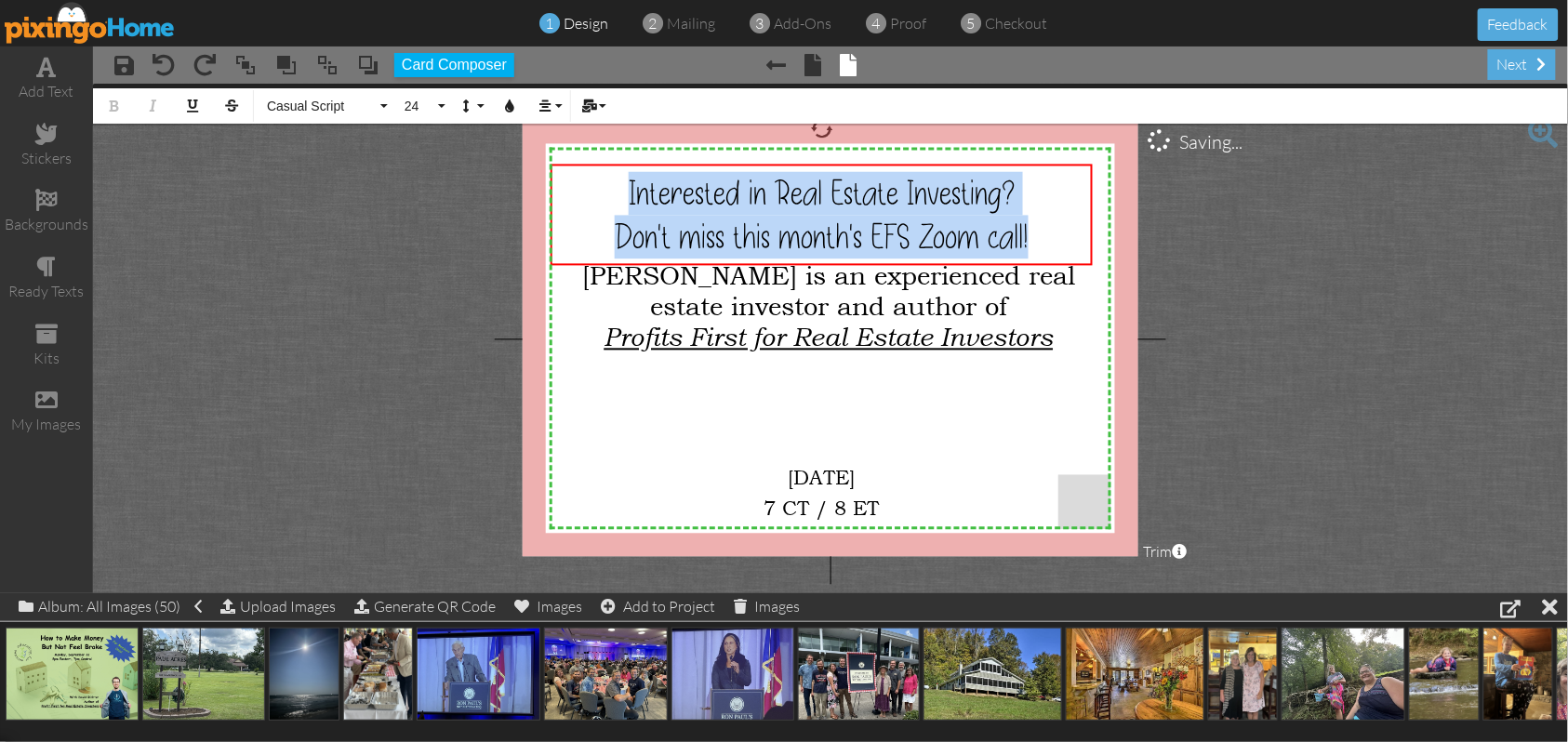
click at [1267, 326] on project-studio-wrapper "X X X X X X X X X X X X X X X X X X X X X X X X X X X X X X X X X X X X X X X X…" at bounding box center [831, 338] width 1476 height 510
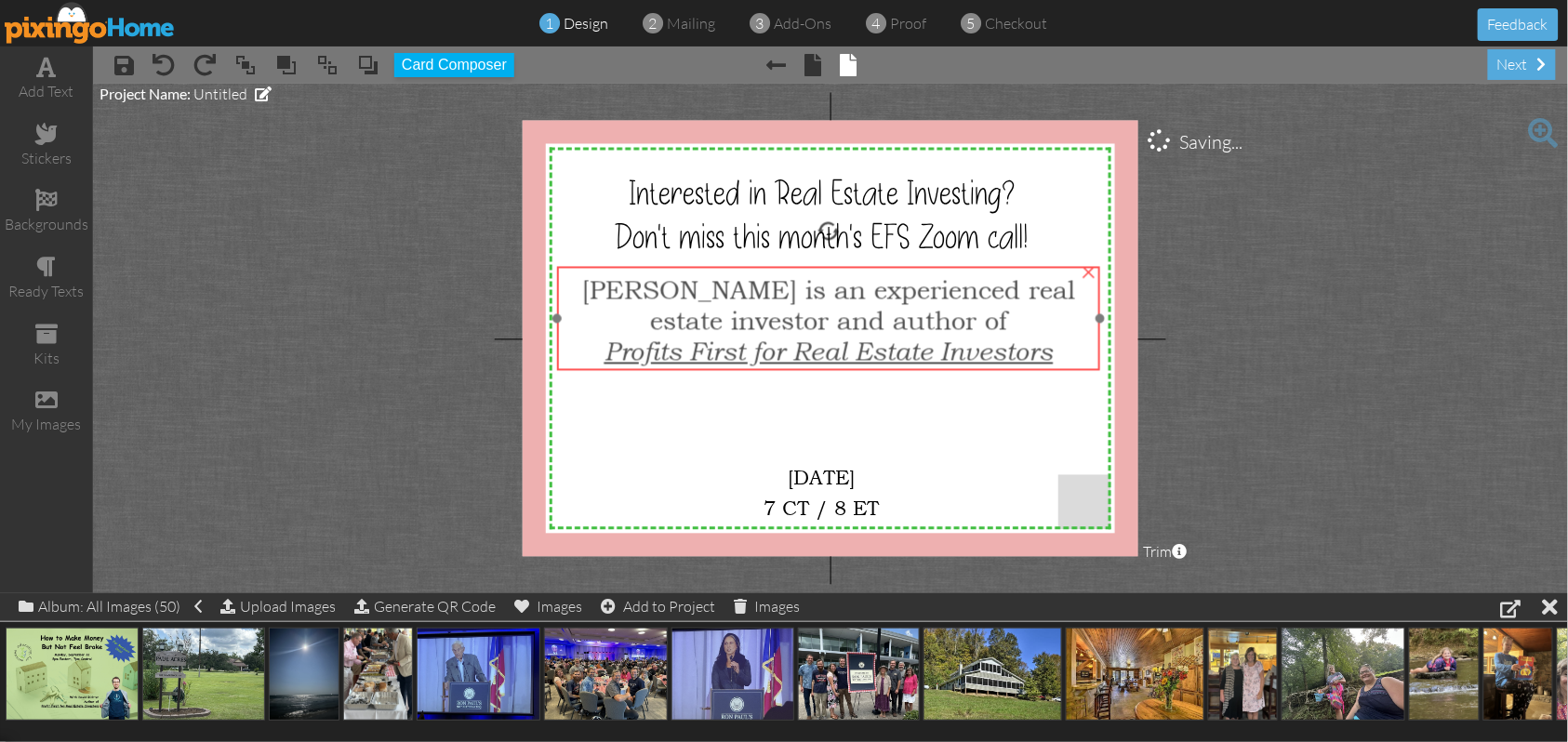
drag, startPoint x: 854, startPoint y: 284, endPoint x: 854, endPoint y: 298, distance: 14.0
click at [854, 298] on span "[PERSON_NAME] is an e" at bounding box center [734, 289] width 305 height 31
click at [861, 298] on span "[PERSON_NAME] is an e" at bounding box center [737, 289] width 305 height 31
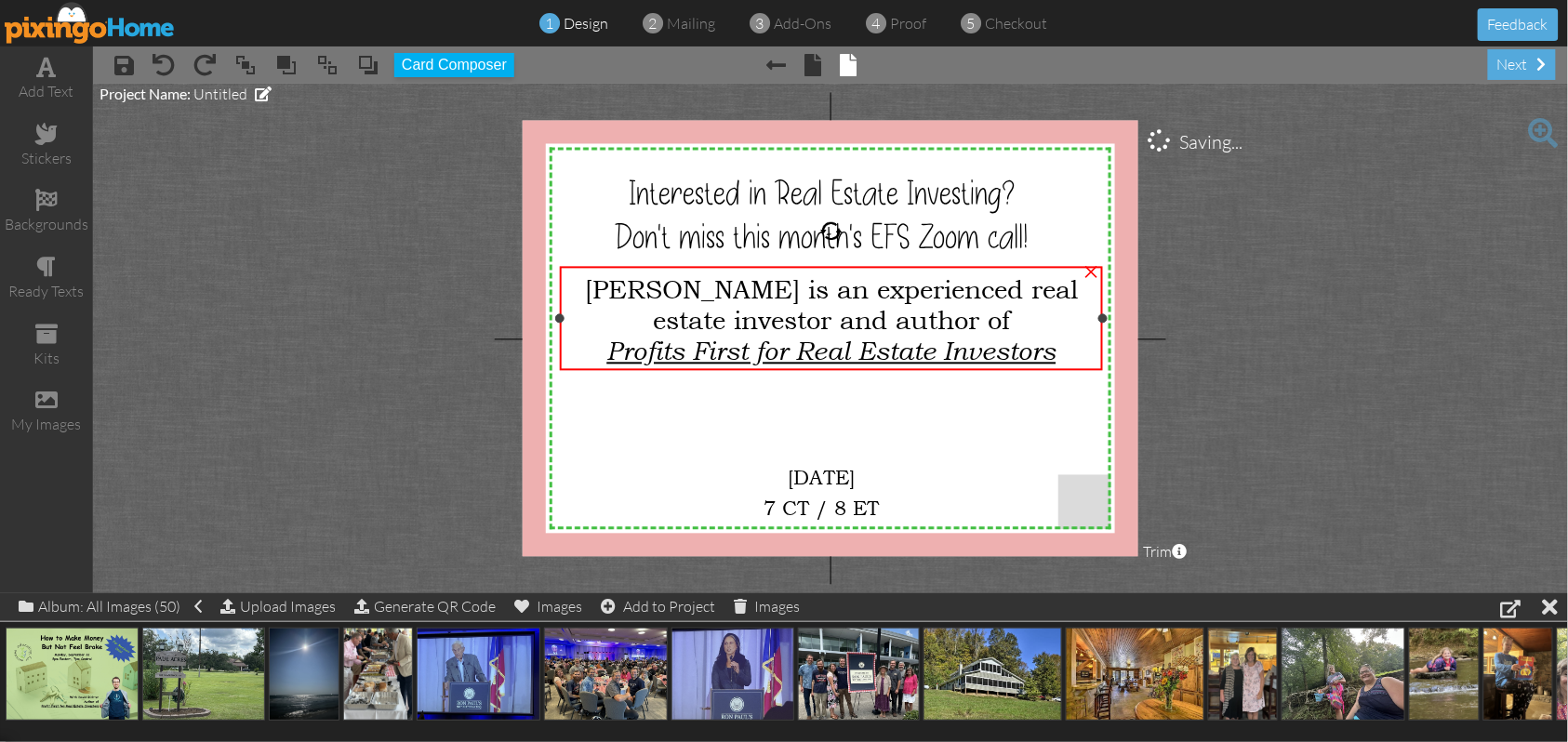
click at [615, 295] on span "[PERSON_NAME] is an e" at bounding box center [737, 289] width 305 height 31
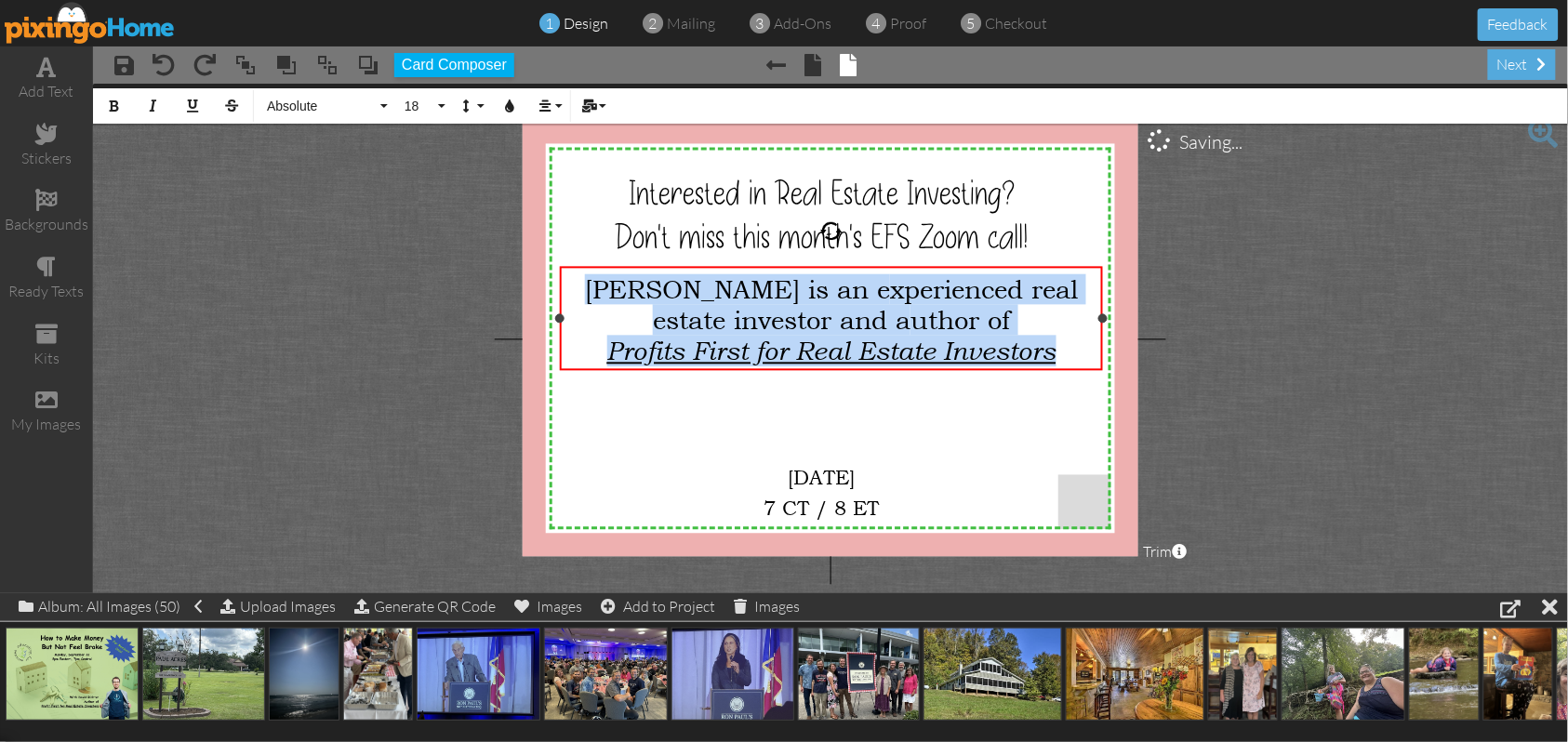
drag, startPoint x: 597, startPoint y: 283, endPoint x: 1064, endPoint y: 357, distance: 472.8
click at [1064, 357] on div "[PERSON_NAME] is an e xperienced real estate investor and a uthor of Profits Fi…" at bounding box center [832, 321] width 529 height 93
click at [1065, 351] on div "Profits First for Real Estate Investors" at bounding box center [832, 352] width 529 height 32
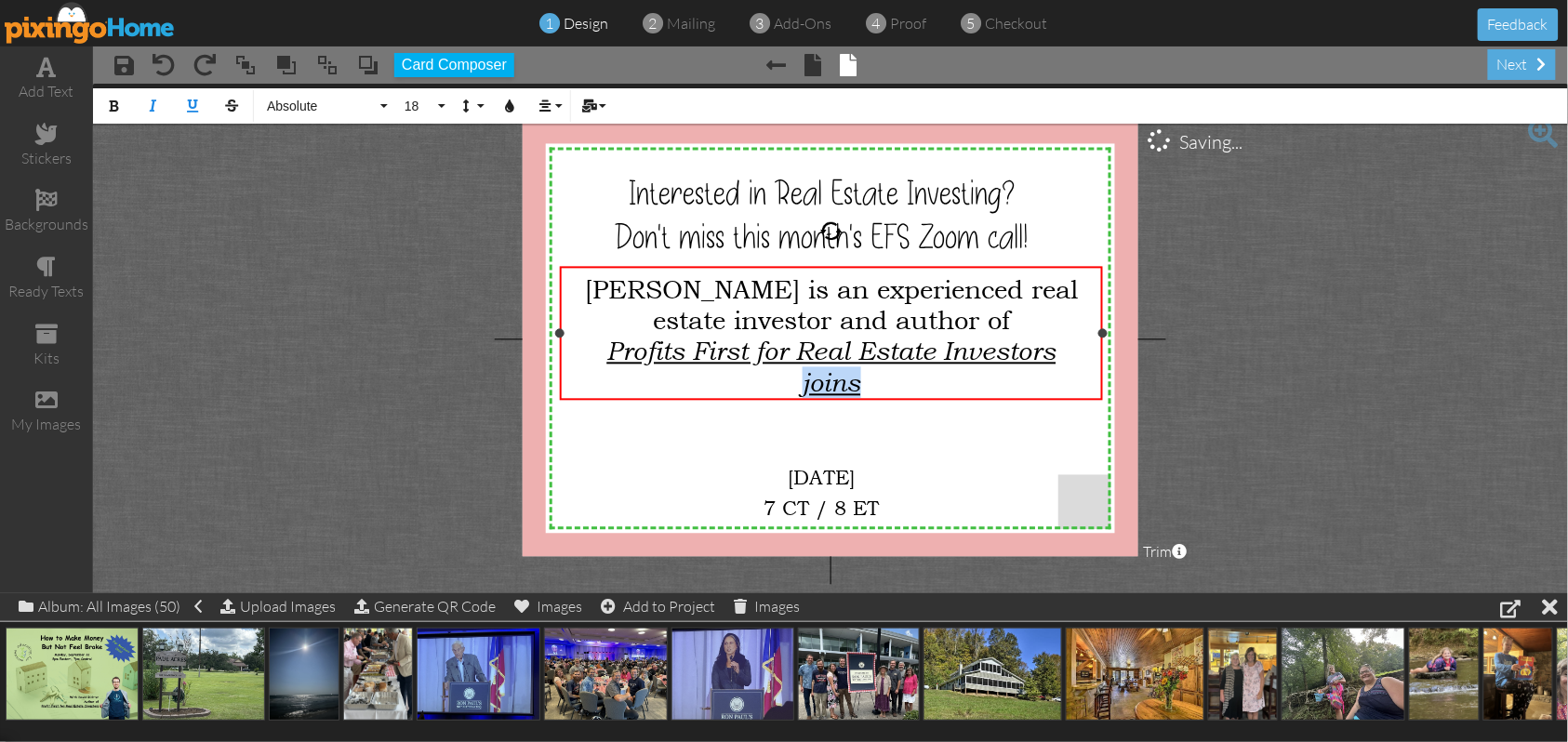
drag, startPoint x: 756, startPoint y: 384, endPoint x: 950, endPoint y: 367, distance: 194.7
click at [950, 368] on div "joins" at bounding box center [832, 383] width 529 height 32
drag, startPoint x: 195, startPoint y: 105, endPoint x: 180, endPoint y: 105, distance: 15.0
click at [194, 102] on icon "button" at bounding box center [192, 105] width 13 height 13
click at [154, 105] on icon "button" at bounding box center [153, 105] width 13 height 13
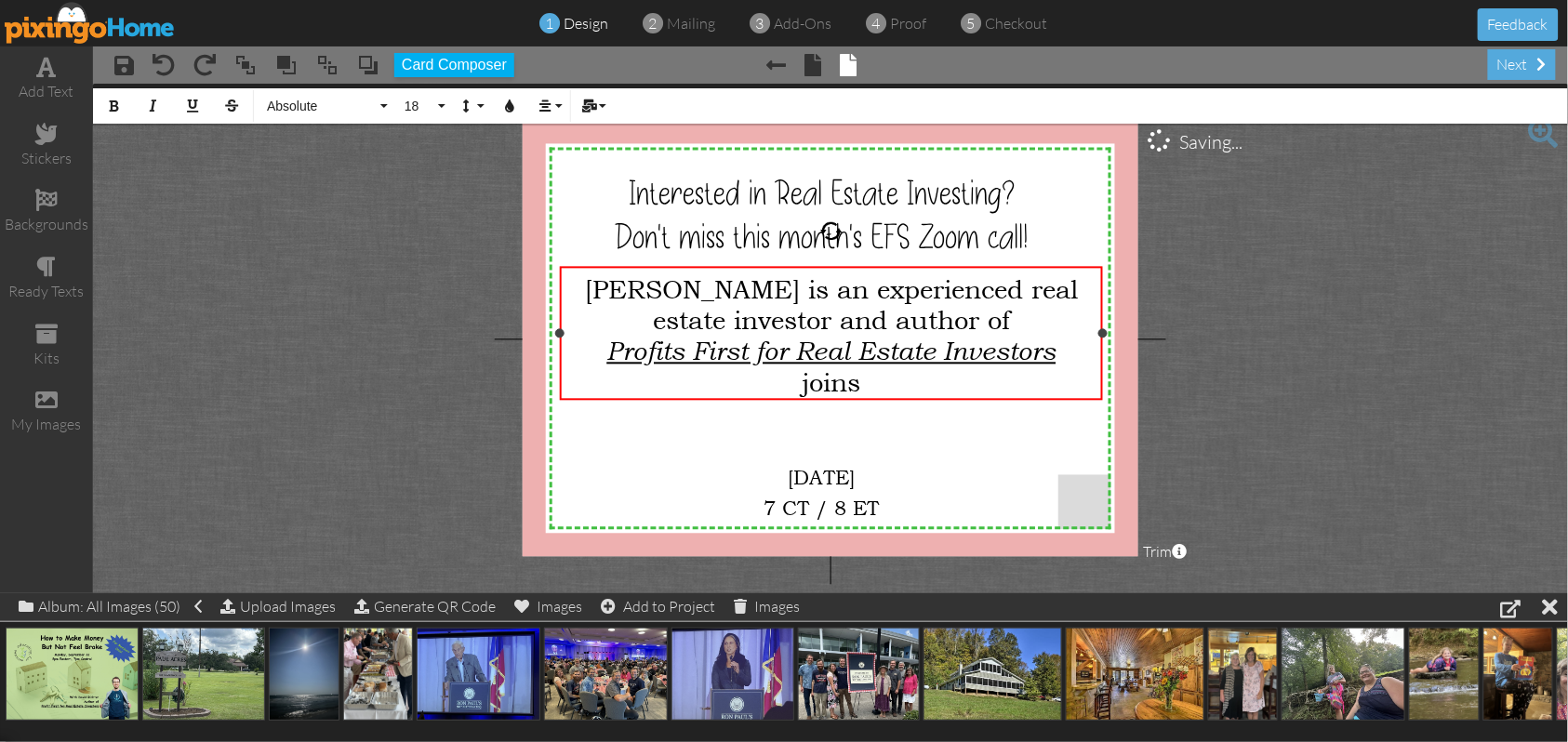
click at [872, 379] on div "joins" at bounding box center [832, 382] width 529 height 31
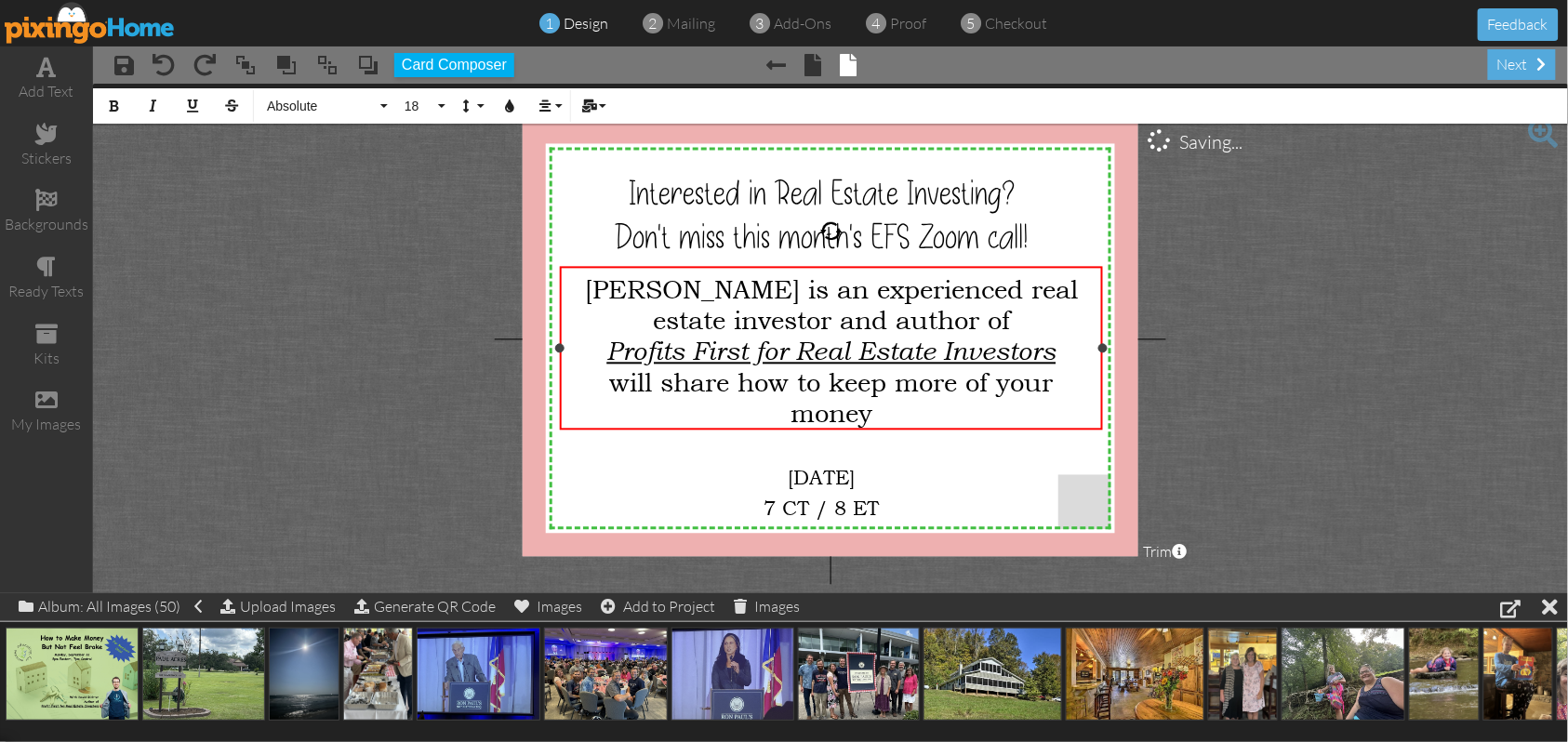
click at [786, 287] on span "[PERSON_NAME] is an e" at bounding box center [737, 289] width 305 height 31
click at [609, 380] on span "will share how to keep more of your money" at bounding box center [831, 398] width 444 height 62
click at [897, 380] on span "He joins us to share how to keep more of your money" at bounding box center [831, 398] width 507 height 62
click at [607, 284] on span "[PERSON_NAME] is an e" at bounding box center [737, 289] width 305 height 31
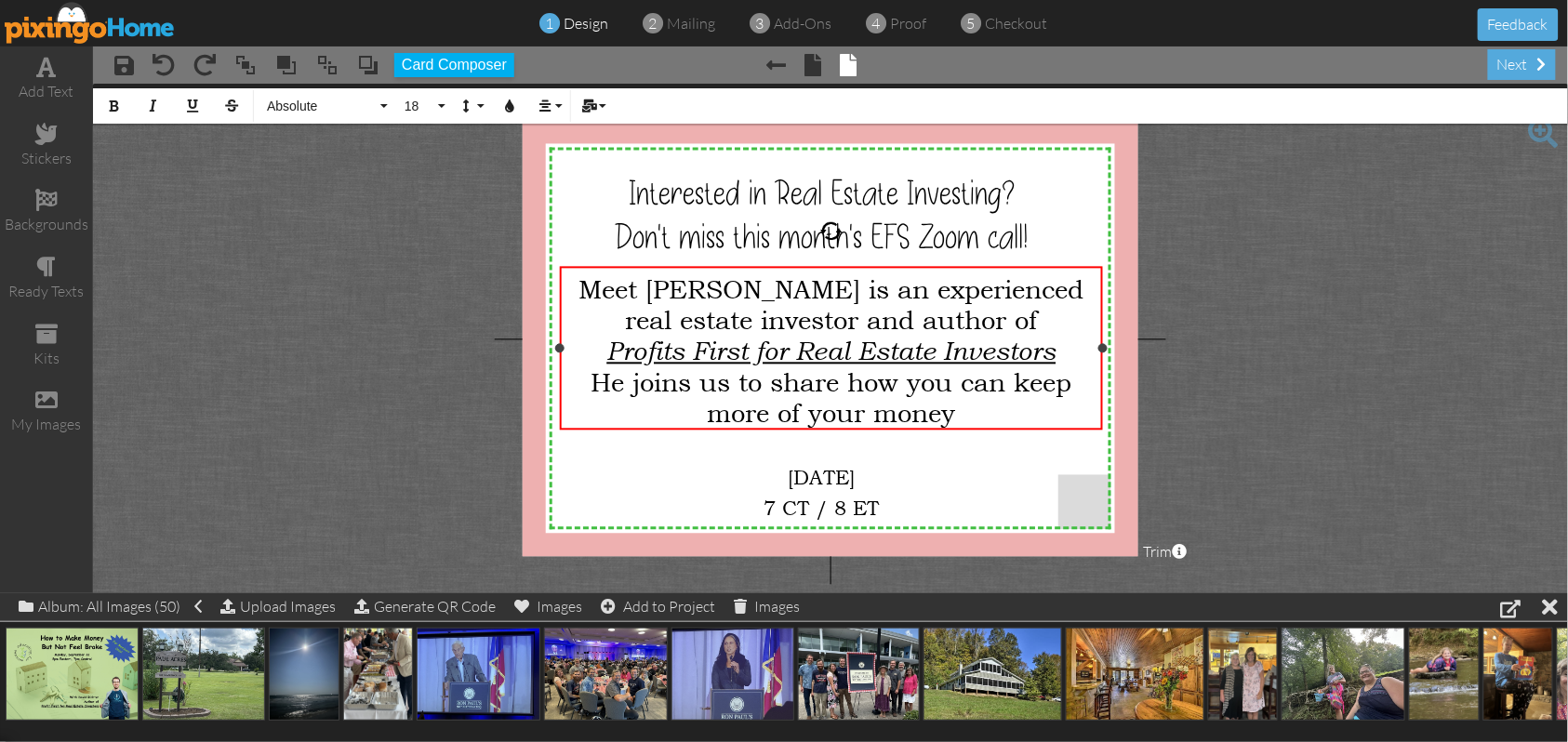
click at [820, 284] on span "Meet [PERSON_NAME] is an e" at bounding box center [764, 289] width 372 height 31
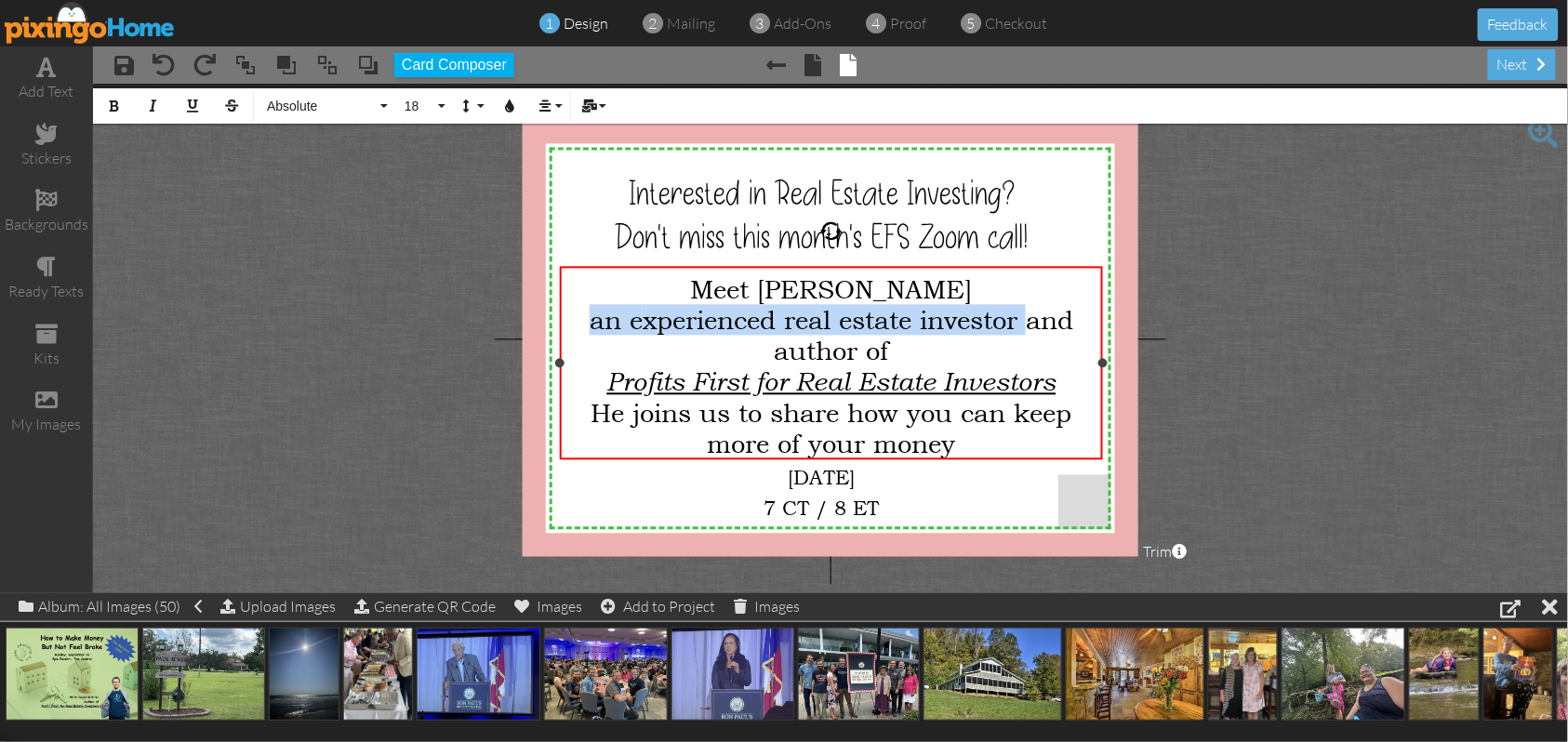
drag, startPoint x: 581, startPoint y: 316, endPoint x: 1026, endPoint y: 333, distance: 445.3
click at [1026, 333] on div "an e xperienced real estate investor and a uthor of" at bounding box center [832, 336] width 529 height 62
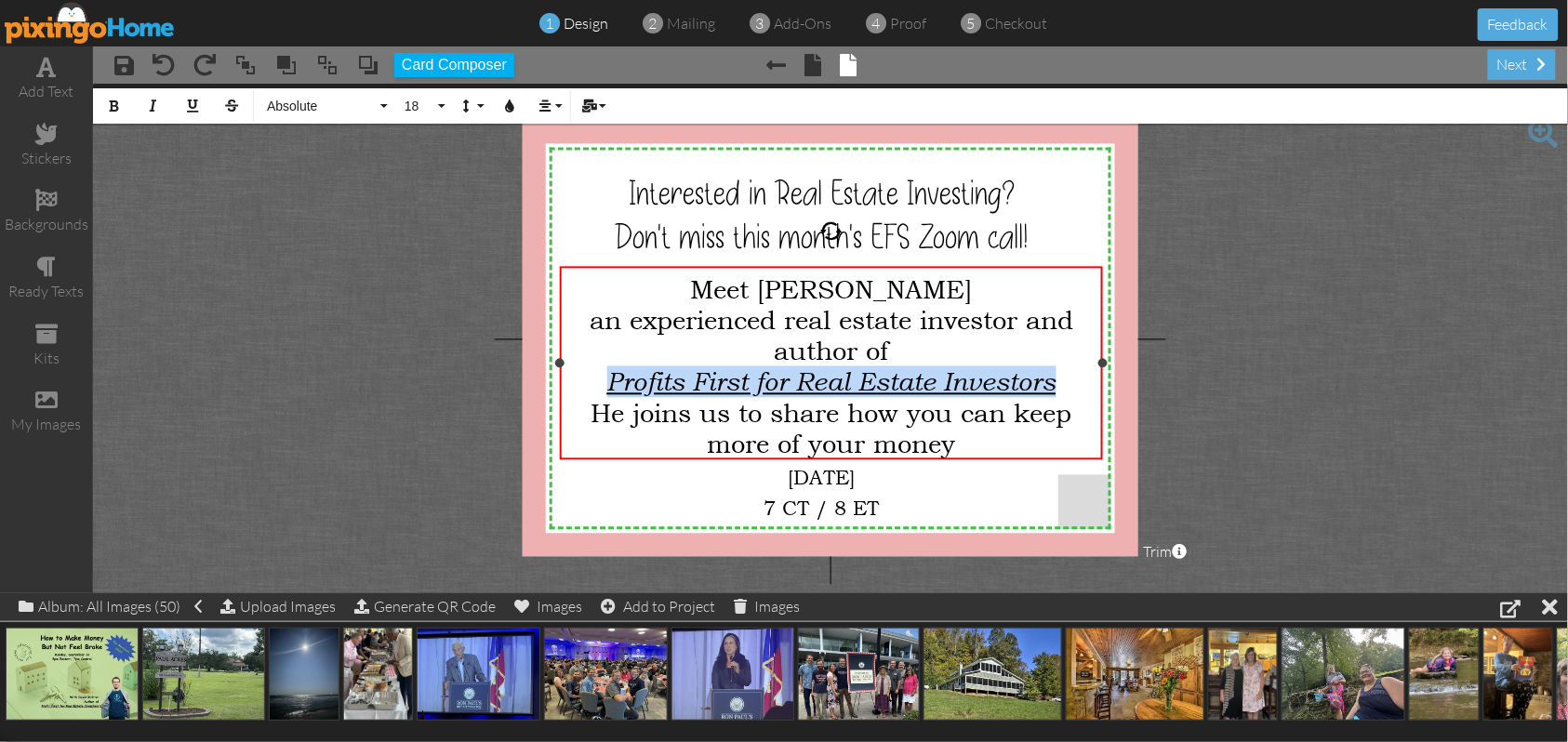
drag, startPoint x: 597, startPoint y: 376, endPoint x: 1080, endPoint y: 371, distance: 483.0
click at [1080, 371] on div "Profits First for Real Estate Investors" at bounding box center [832, 382] width 529 height 32
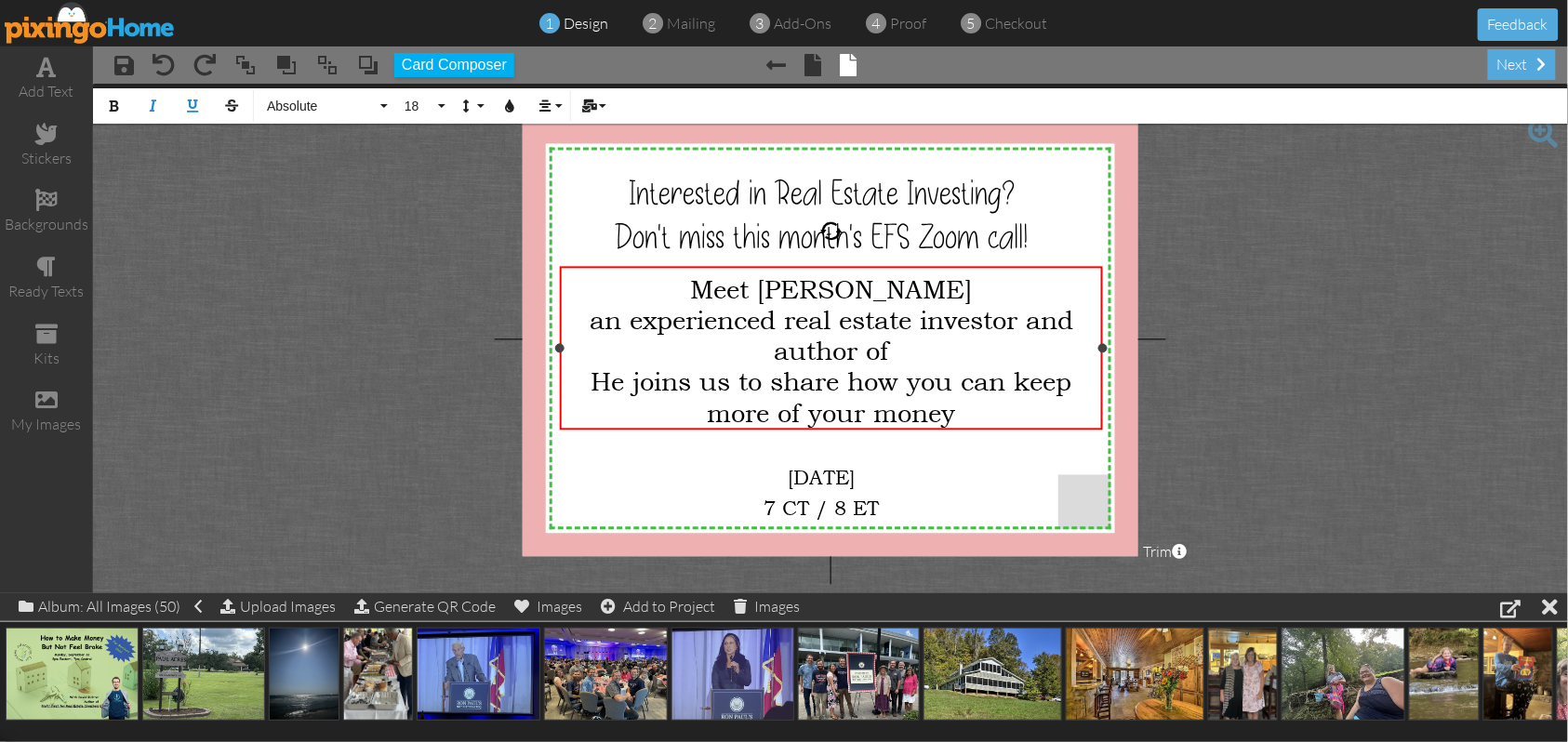
click at [858, 346] on span "uthor of" at bounding box center [839, 351] width 99 height 31
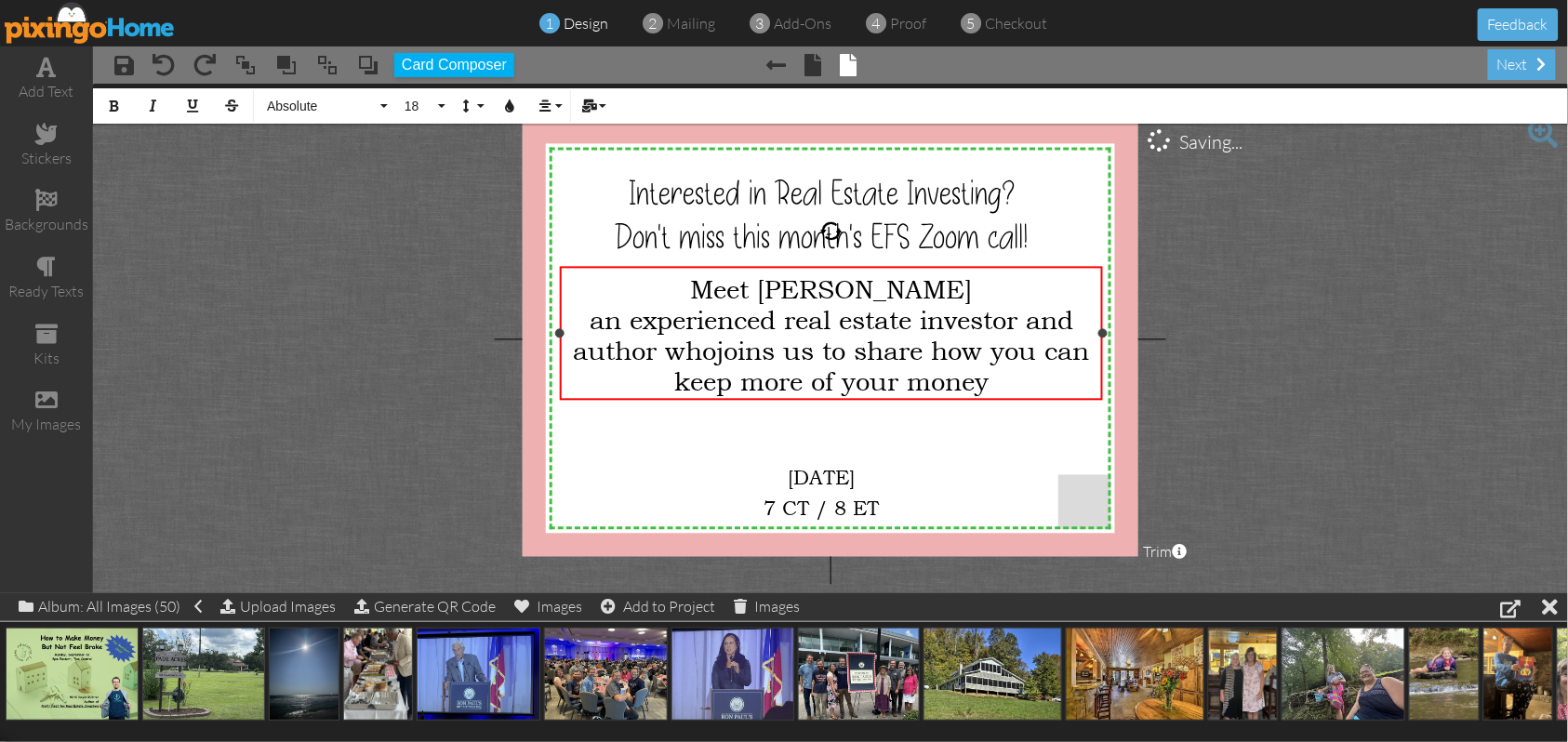
click at [1026, 379] on div "an e xperienced real estate investor and a uthor who joins us to share how you …" at bounding box center [832, 351] width 529 height 92
drag, startPoint x: 1023, startPoint y: 351, endPoint x: 1069, endPoint y: 346, distance: 46.3
click at [1069, 346] on span "joins us to share how you can keep more of your money!" at bounding box center [880, 367] width 419 height 62
click at [167, 106] on button "Italic" at bounding box center [154, 106] width 36 height 36
click at [928, 377] on span "joins us to share how you can keep more of your money!" at bounding box center [876, 367] width 411 height 63
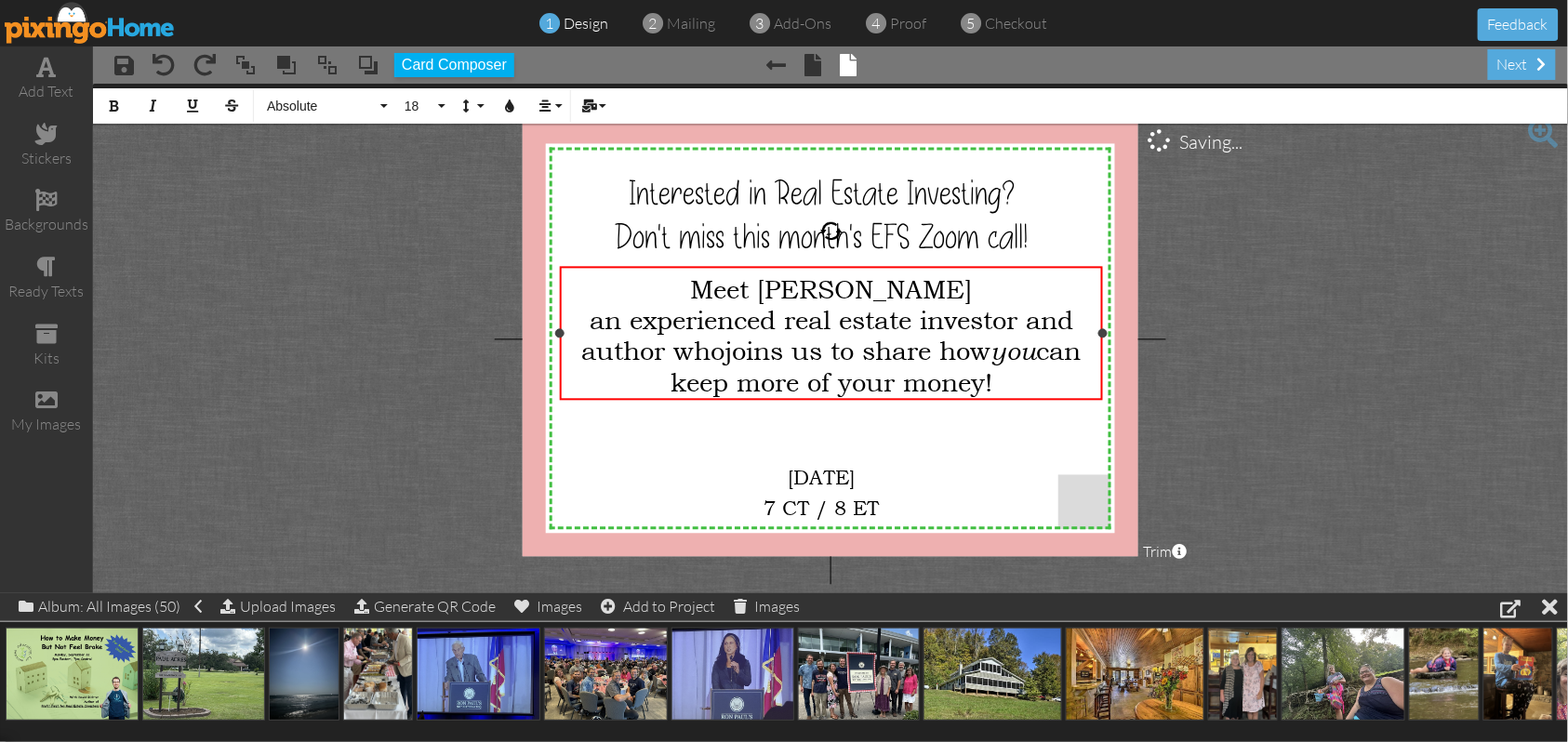
click at [867, 380] on span "joins us to share how you can keep more of your money!" at bounding box center [876, 367] width 411 height 63
drag, startPoint x: 867, startPoint y: 380, endPoint x: 971, endPoint y: 370, distance: 104.5
click at [971, 370] on span "joins us to share how you can keep more of your money!" at bounding box center [876, 367] width 411 height 63
click at [161, 111] on button "Italic" at bounding box center [154, 106] width 36 height 36
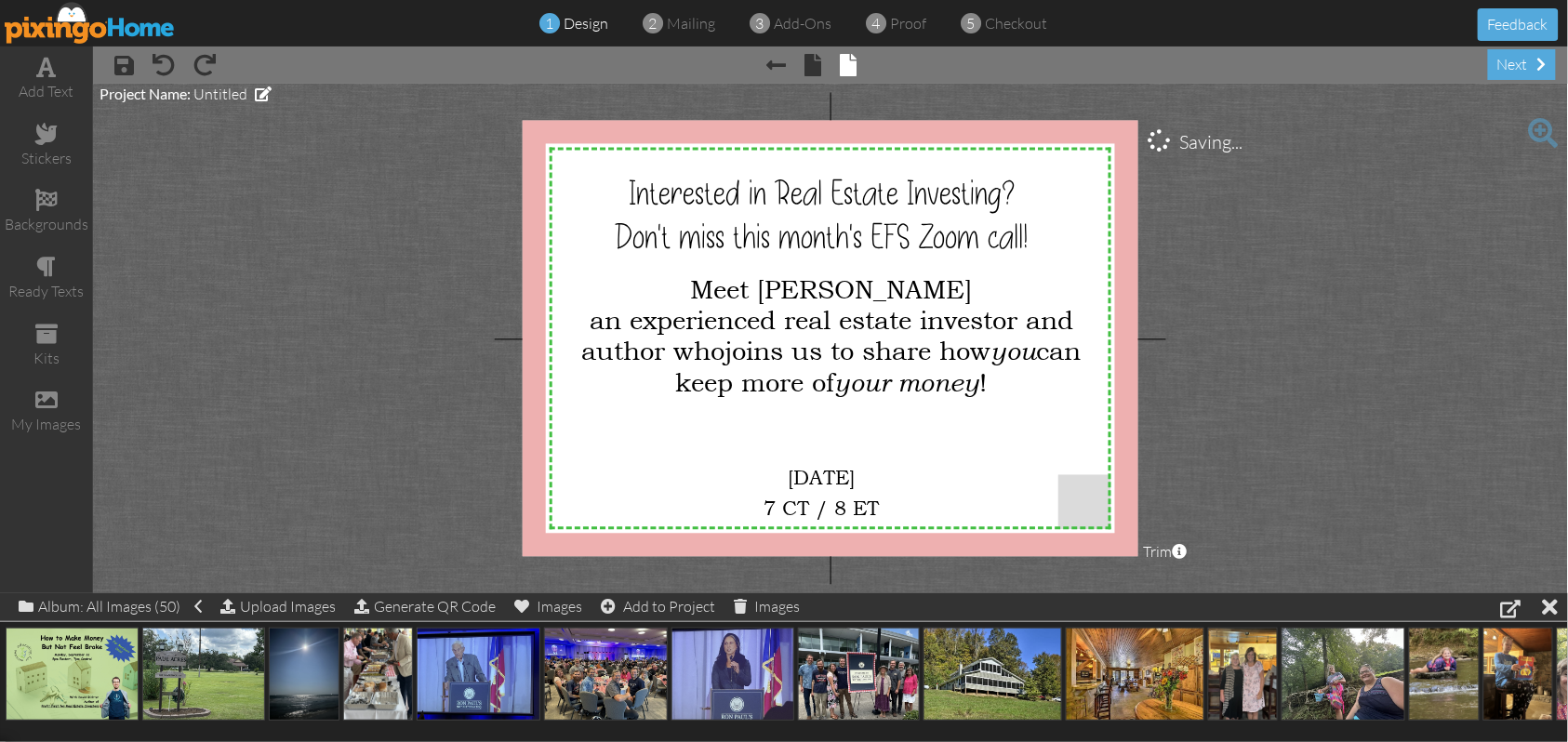
click at [1315, 320] on project-studio-wrapper "X X X X X X X X X X X X X X X X X X X X X X X X X X X X X X X X X X X X X X X X…" at bounding box center [831, 338] width 1476 height 510
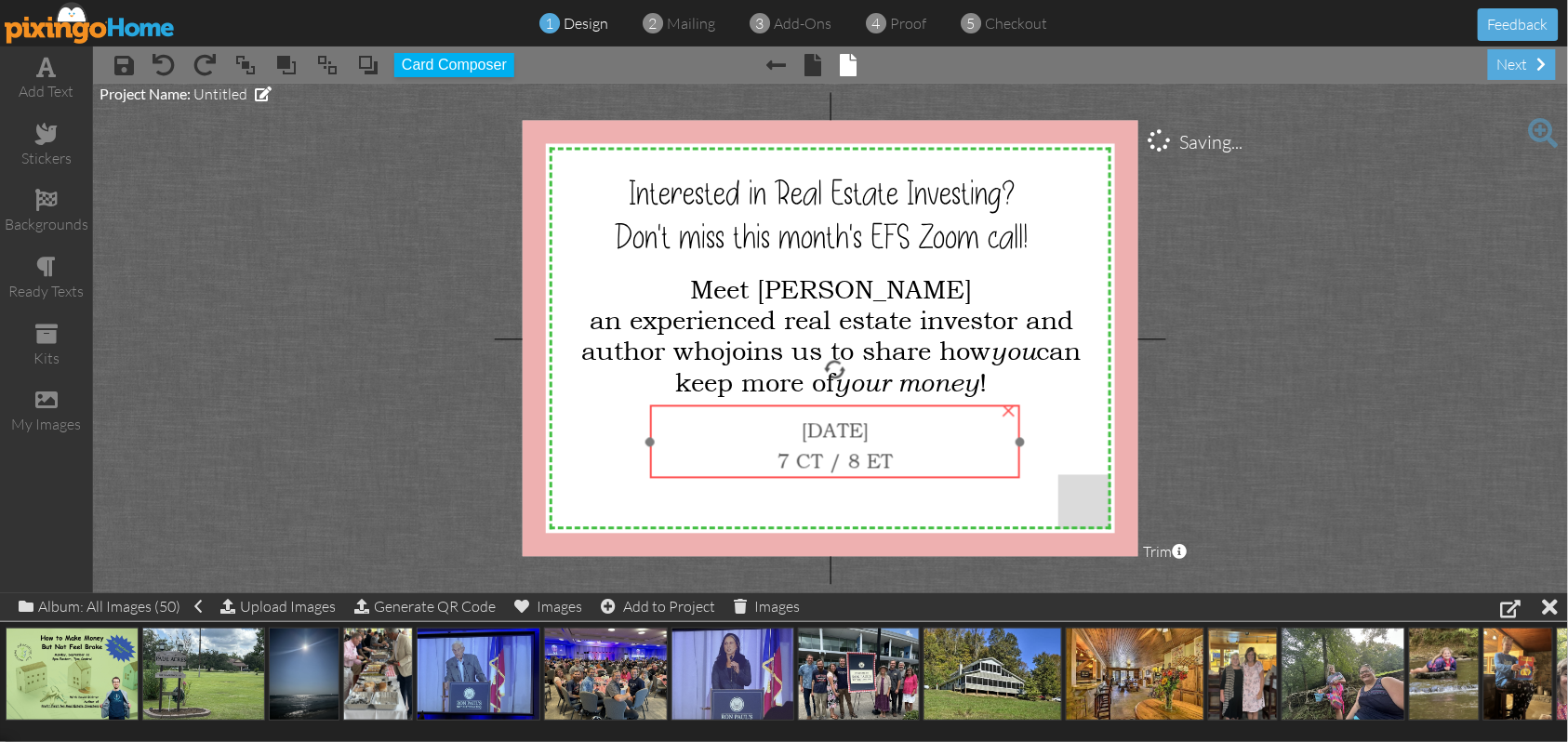
drag, startPoint x: 897, startPoint y: 473, endPoint x: 911, endPoint y: 426, distance: 49.0
click at [868, 426] on span "[DATE]" at bounding box center [835, 429] width 67 height 23
click at [902, 458] on div "7 CT / 8 ET" at bounding box center [836, 458] width 356 height 31
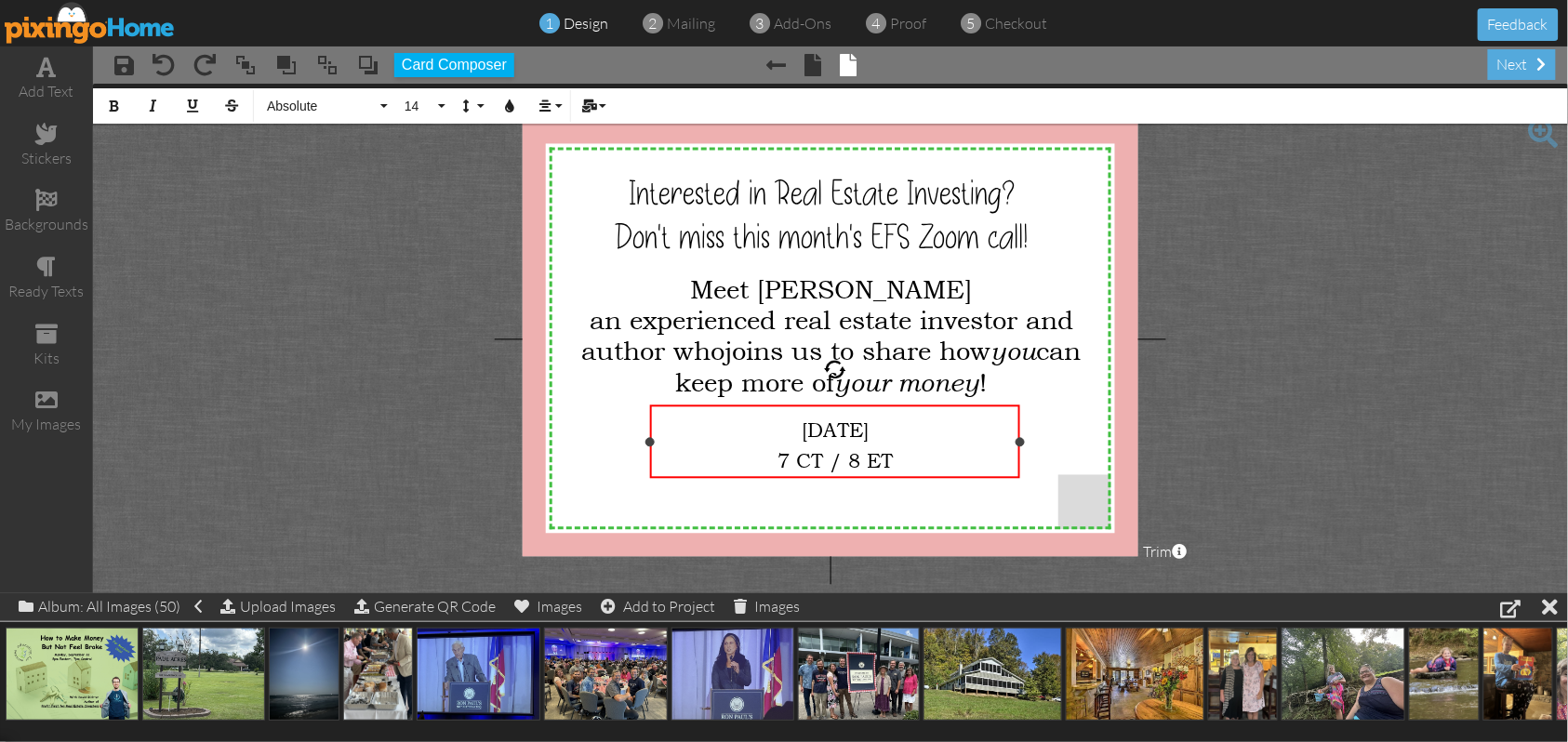
click at [902, 458] on div "7 CT / 8 ET" at bounding box center [836, 458] width 356 height 31
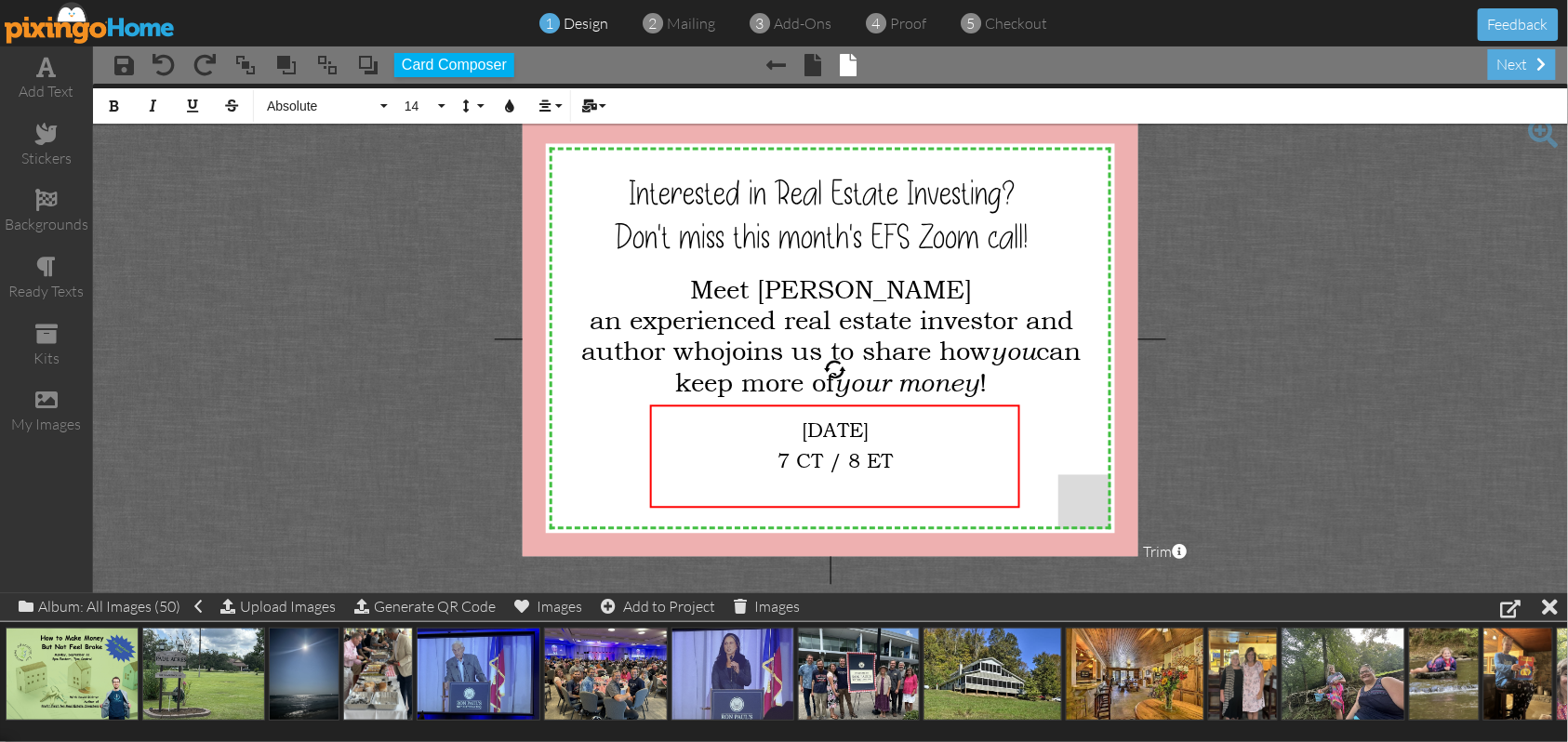
drag, startPoint x: 1269, startPoint y: 234, endPoint x: 1237, endPoint y: 224, distance: 33.5
click at [1269, 234] on project-studio-wrapper "X X X X X X X X X X X X X X X X X X X X X X X X X X X X X X X X X X X X X X X X…" at bounding box center [831, 338] width 1476 height 510
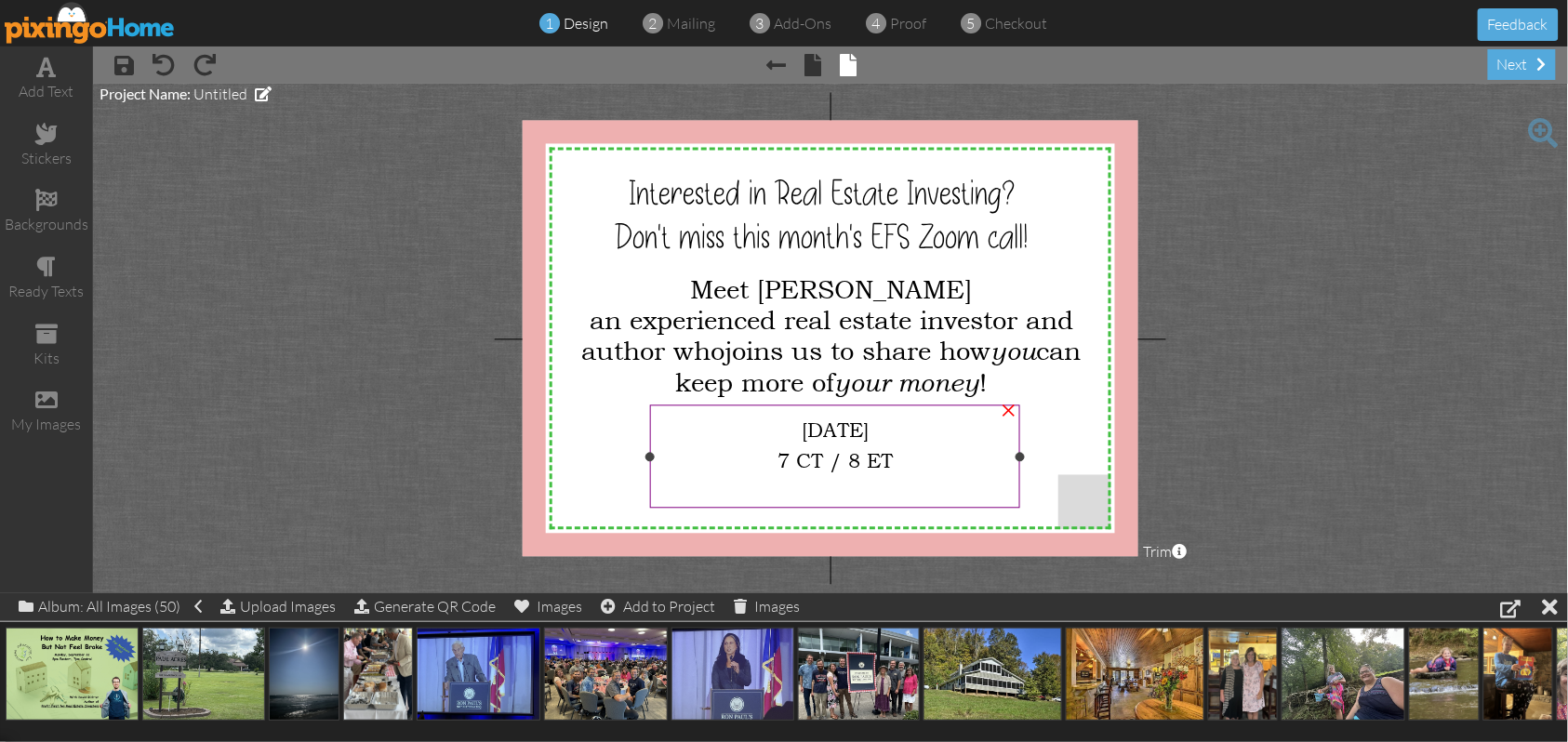
click at [842, 482] on div at bounding box center [836, 488] width 356 height 31
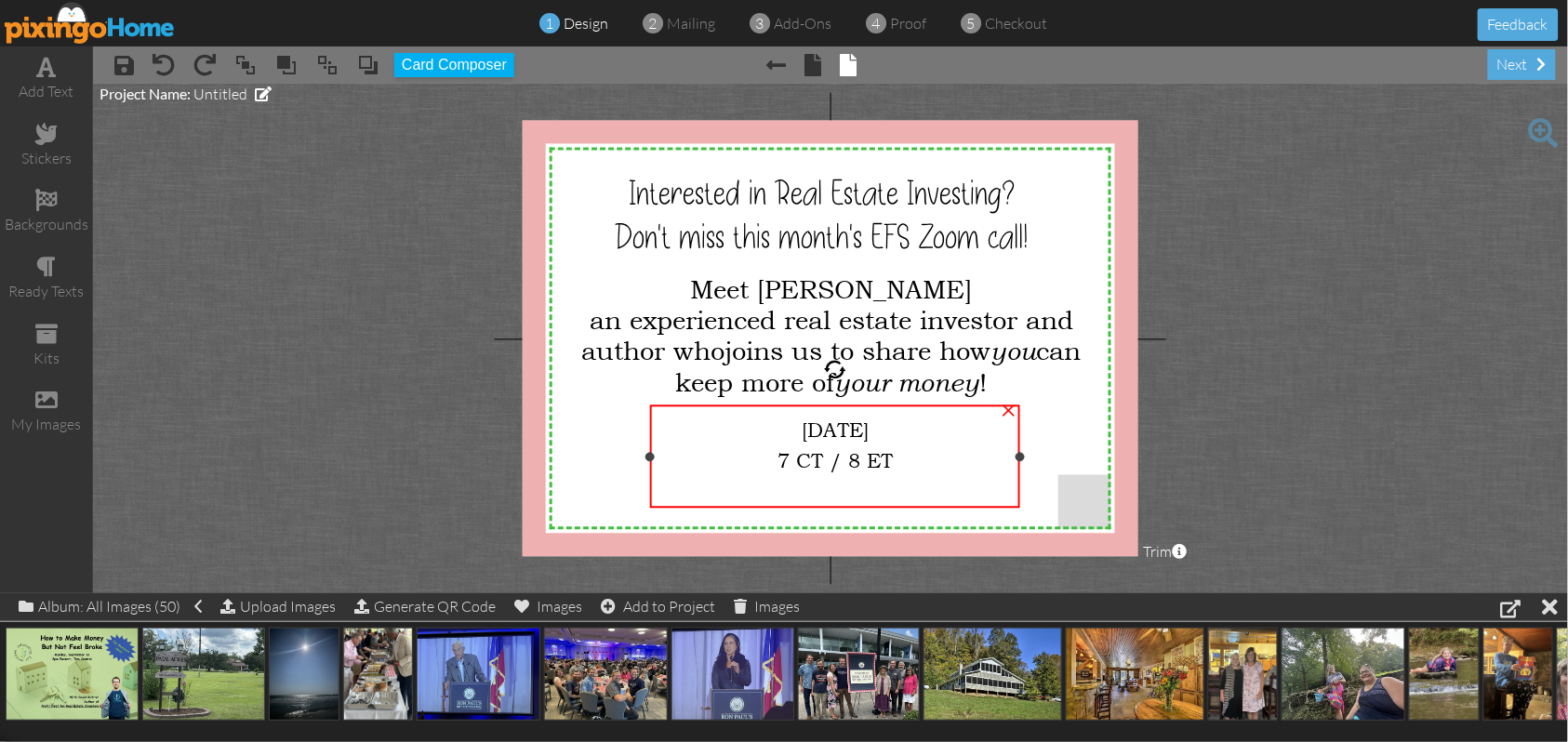
click at [842, 482] on div at bounding box center [836, 488] width 356 height 31
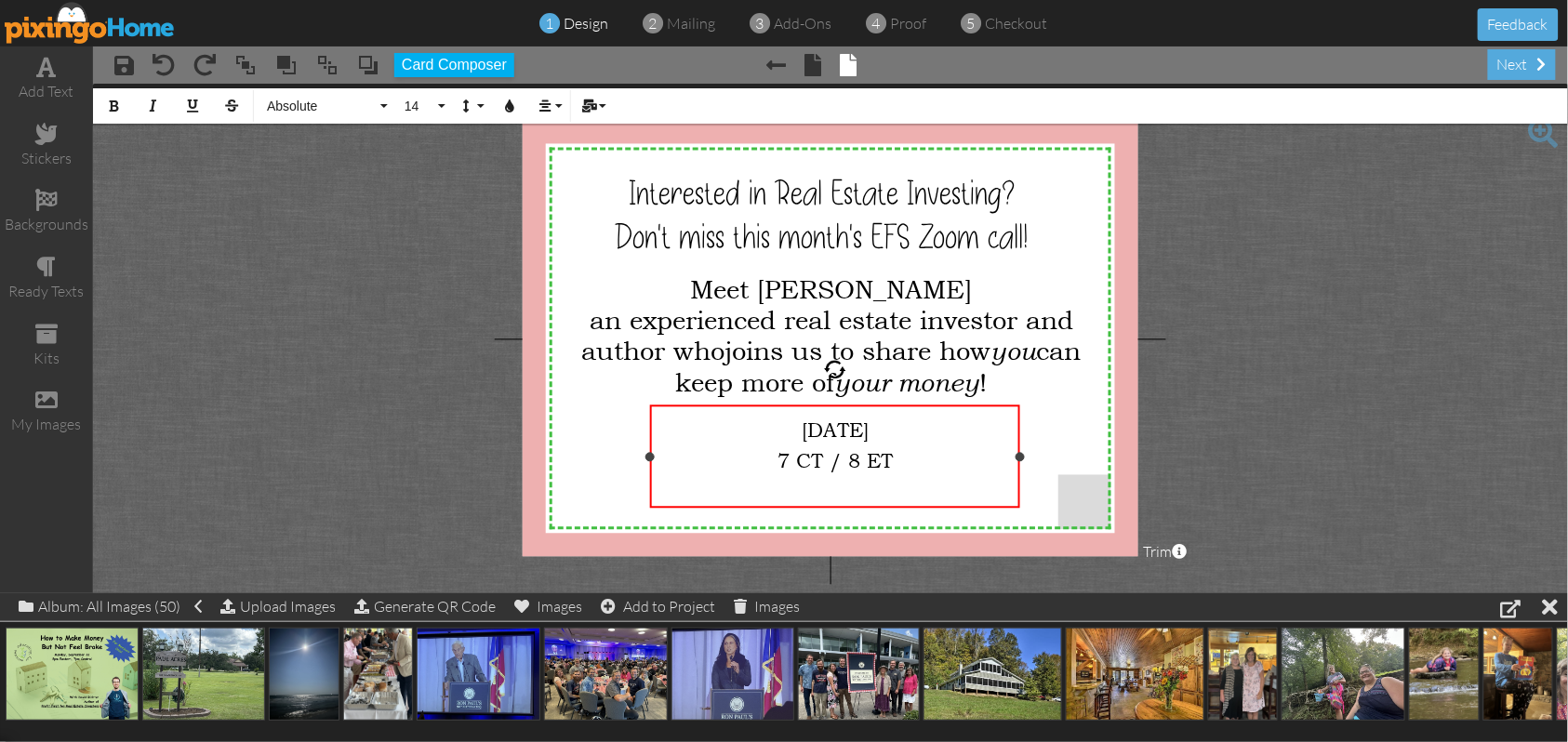
click at [839, 482] on div at bounding box center [836, 488] width 356 height 31
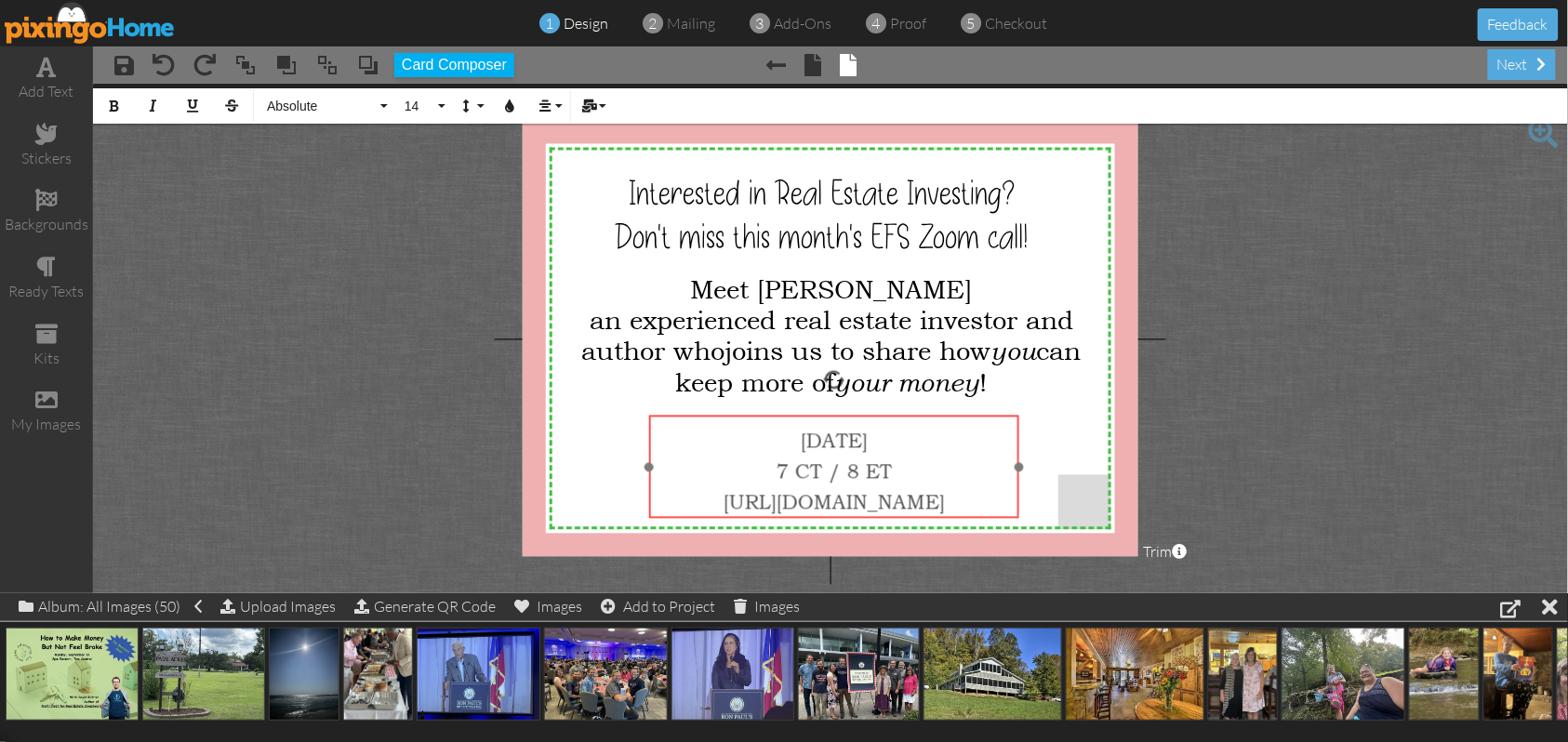
drag, startPoint x: 976, startPoint y: 406, endPoint x: 975, endPoint y: 416, distance: 10.0
click at [975, 416] on div "[DATE] 7 CT / 8 ET [URL][DOMAIN_NAME] ​ ​" at bounding box center [834, 467] width 370 height 106
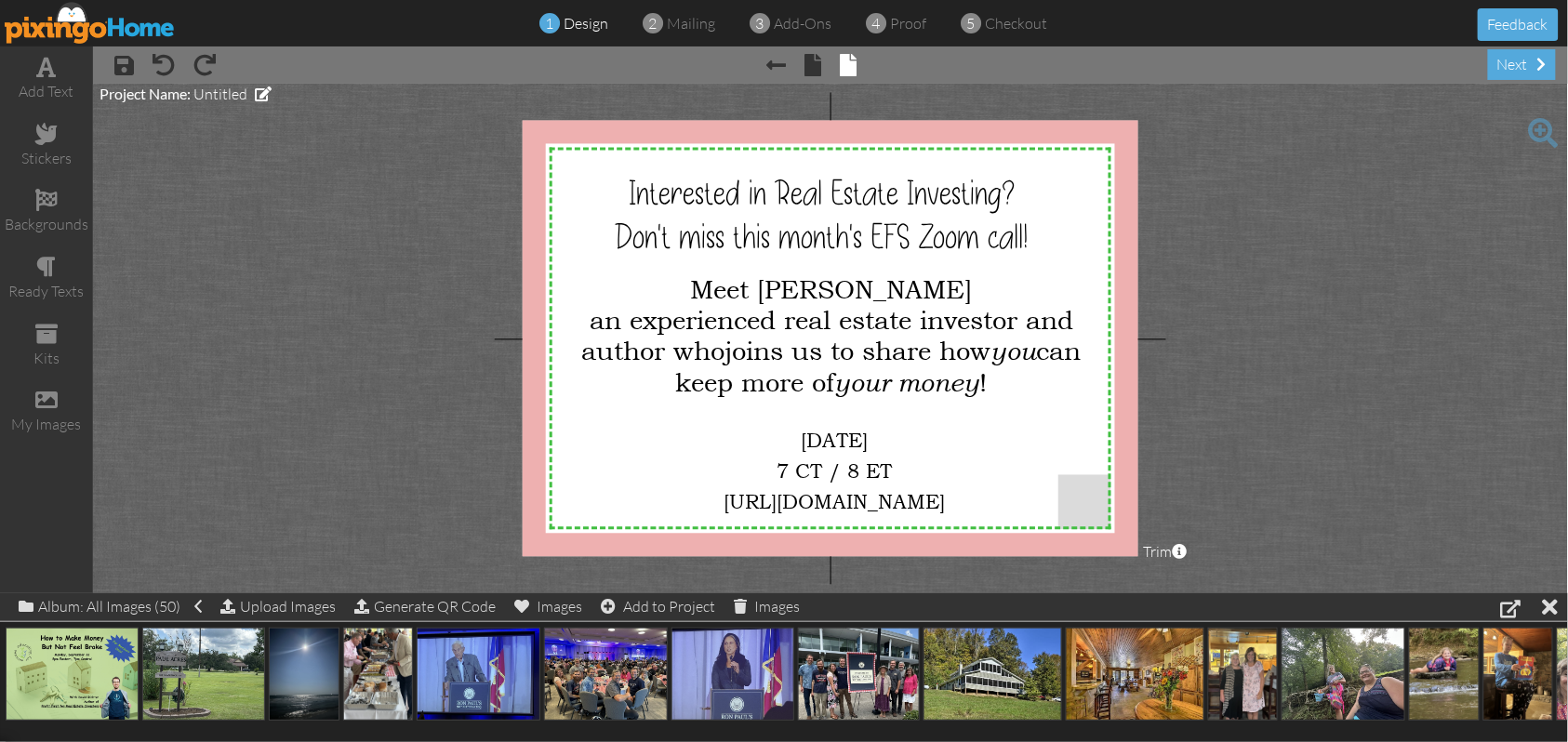
click at [1289, 341] on project-studio-wrapper "X X X X X X X X X X X X X X X X X X X X X X X X X X X X X X X X X X X X X X X X…" at bounding box center [831, 338] width 1476 height 510
click at [887, 346] on span "joins us to share how you can keep more of your money !" at bounding box center [878, 367] width 405 height 63
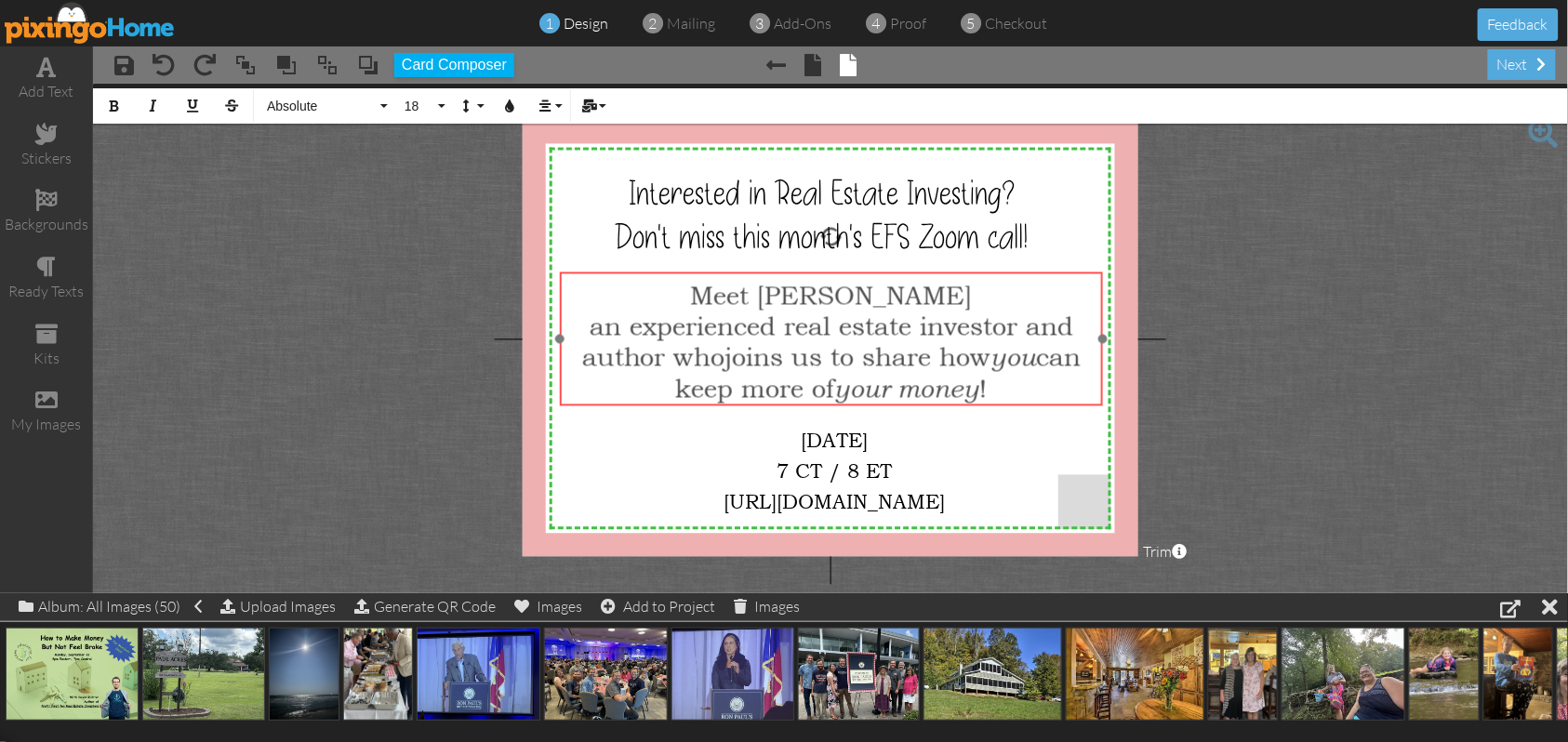
click at [1064, 273] on div "​ ​ Meet [PERSON_NAME] an e xperienced real estate investor and a uthor who joi…" at bounding box center [832, 341] width 543 height 138
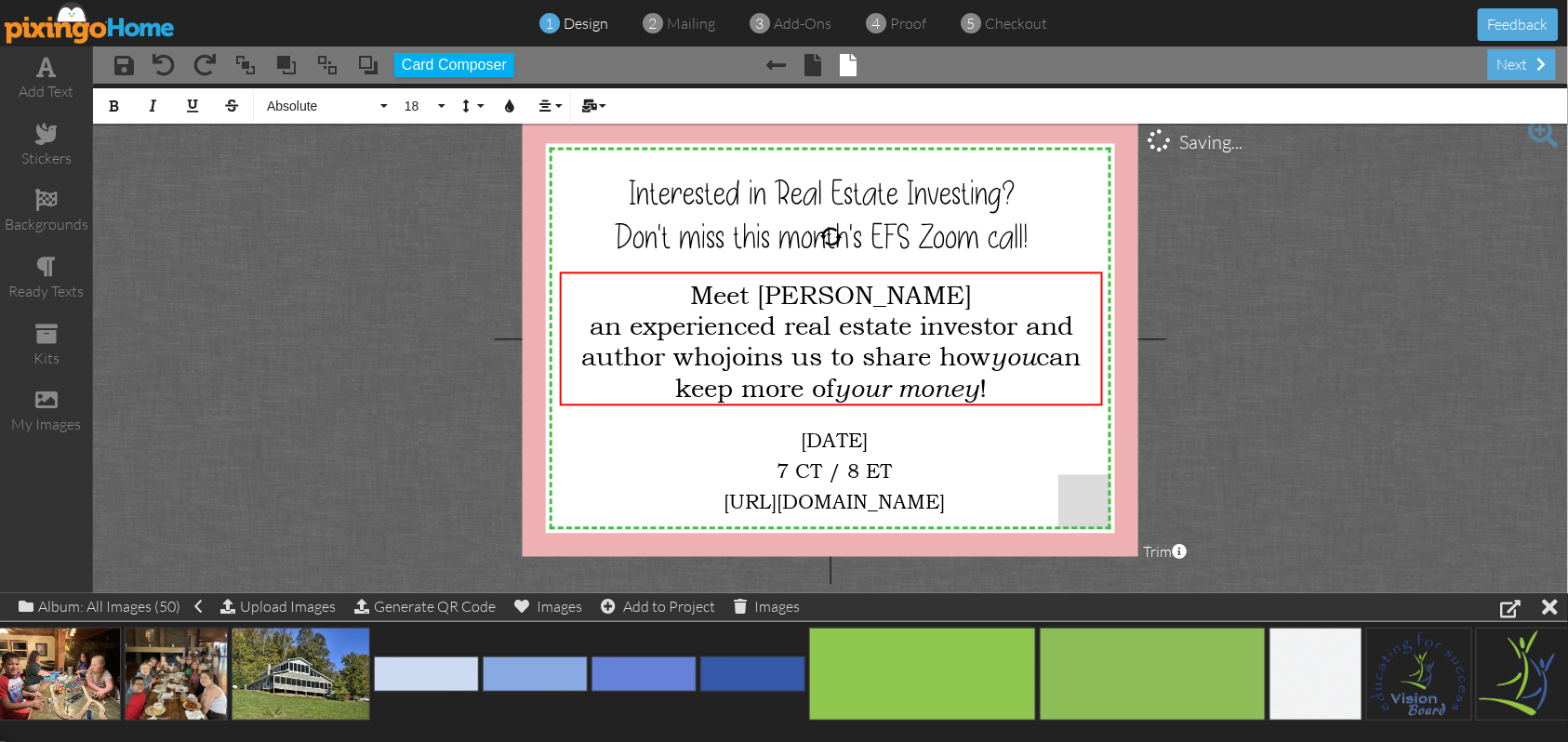
scroll to position [0, 2318]
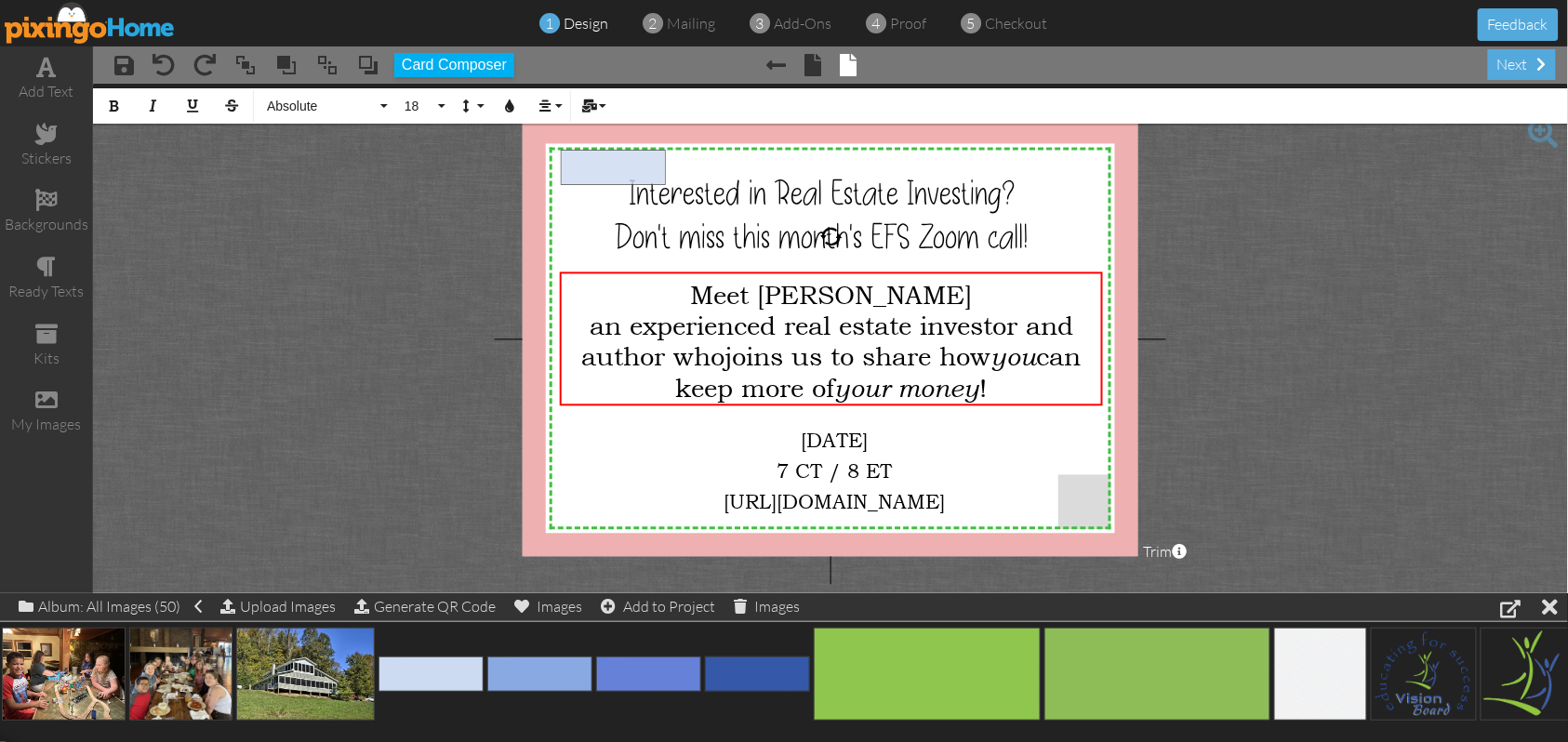
drag, startPoint x: 437, startPoint y: 684, endPoint x: 622, endPoint y: 177, distance: 539.7
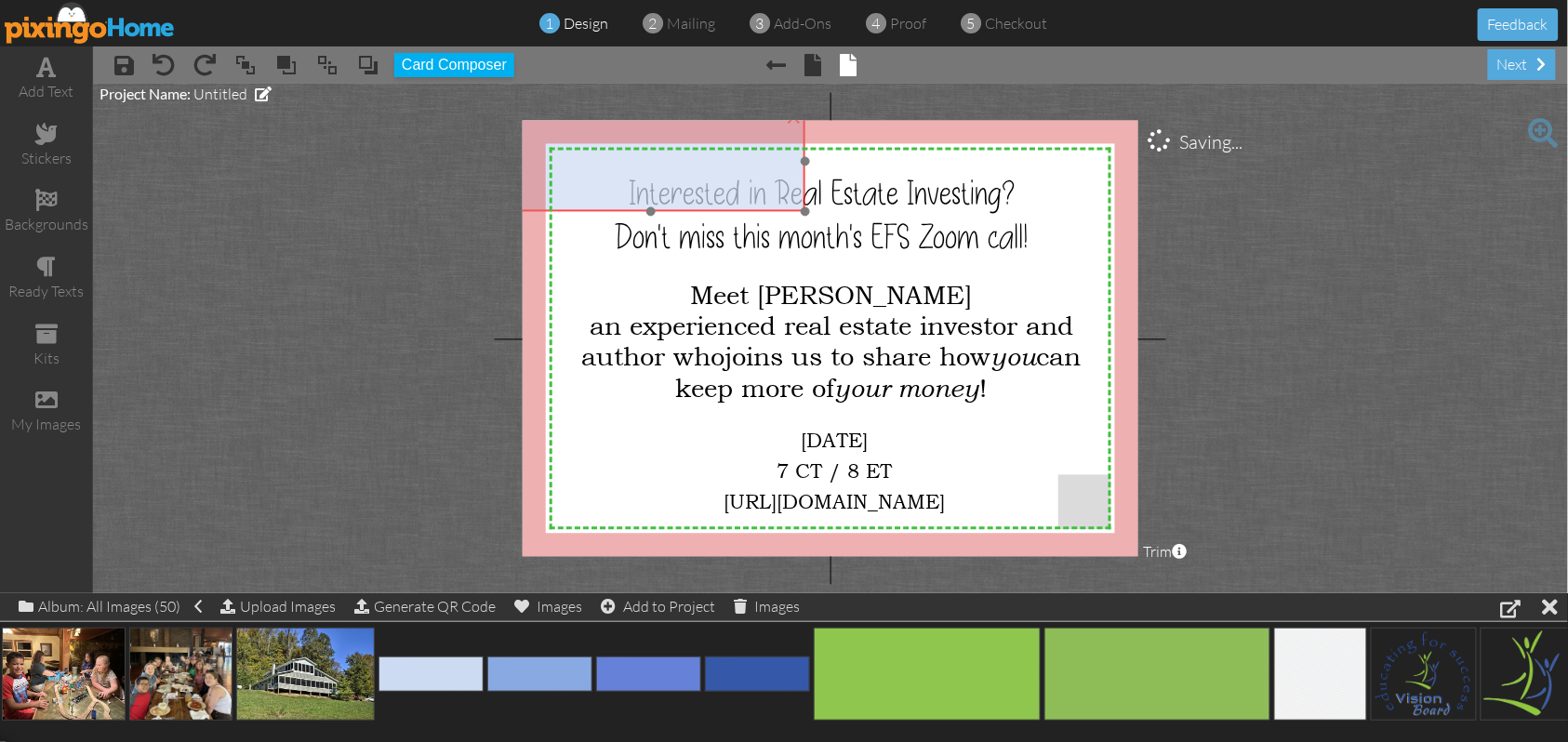
drag, startPoint x: 687, startPoint y: 218, endPoint x: 623, endPoint y: 181, distance: 73.9
click at [623, 181] on img at bounding box center [652, 161] width 308 height 99
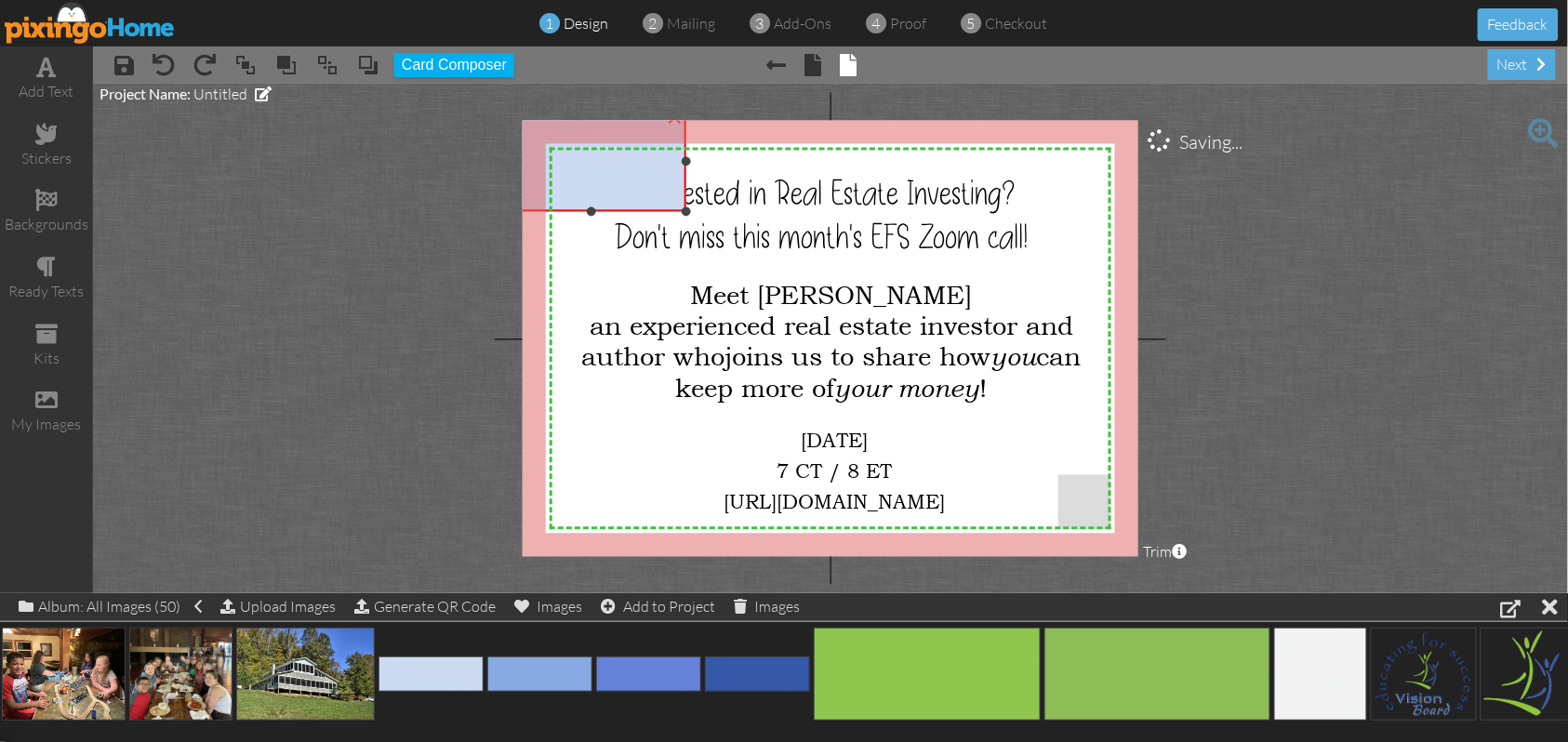
drag, startPoint x: 808, startPoint y: 161, endPoint x: 689, endPoint y: 157, distance: 119.1
click at [689, 157] on div at bounding box center [686, 161] width 9 height 9
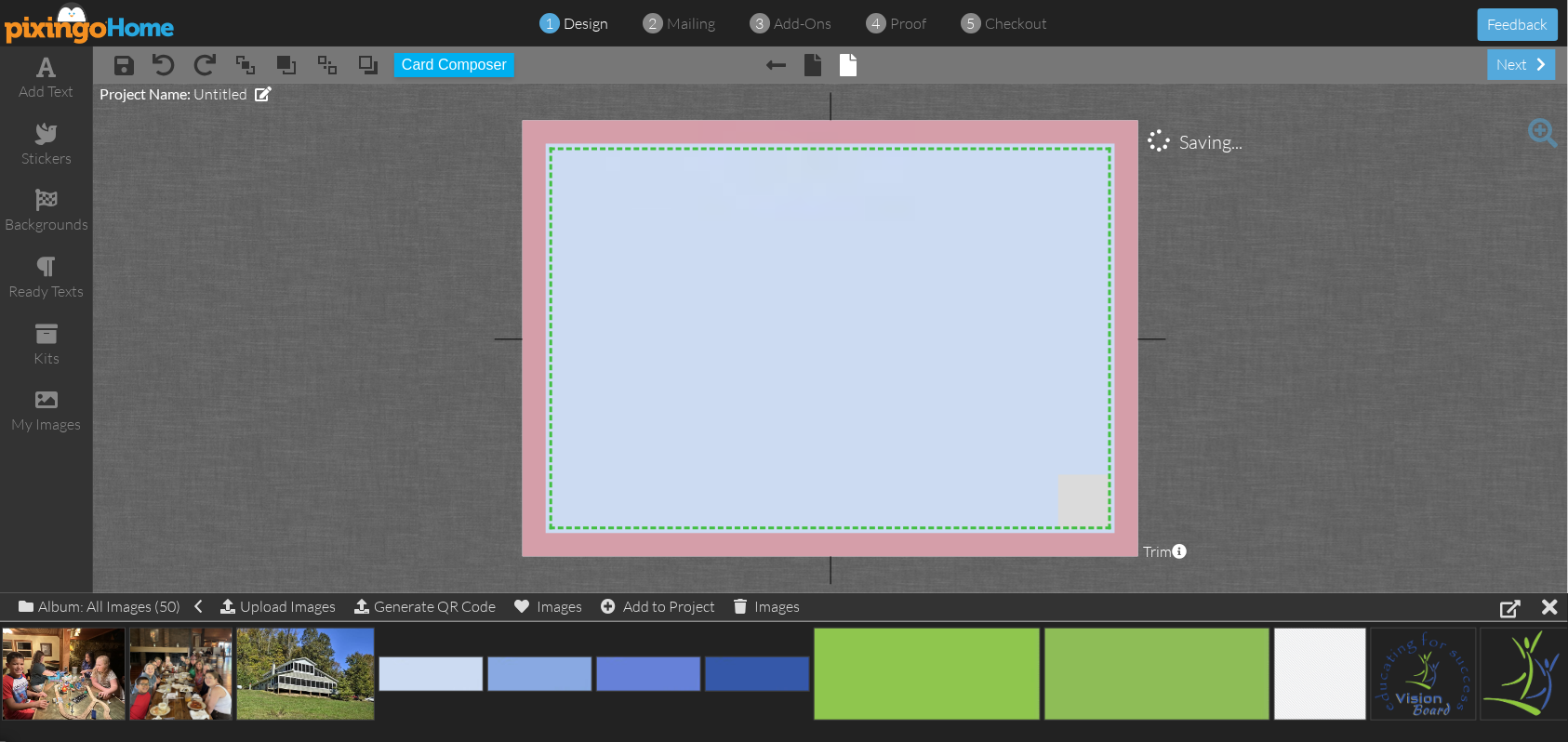
drag, startPoint x: 690, startPoint y: 211, endPoint x: 980, endPoint y: 575, distance: 465.4
click at [983, 574] on project-studio-wrapper "X X X X X X X X X X X X X X X X X X X X X X X X X X X X X X X X X X X X X X X X…" at bounding box center [831, 338] width 1476 height 510
click at [328, 65] on span at bounding box center [327, 65] width 22 height 28
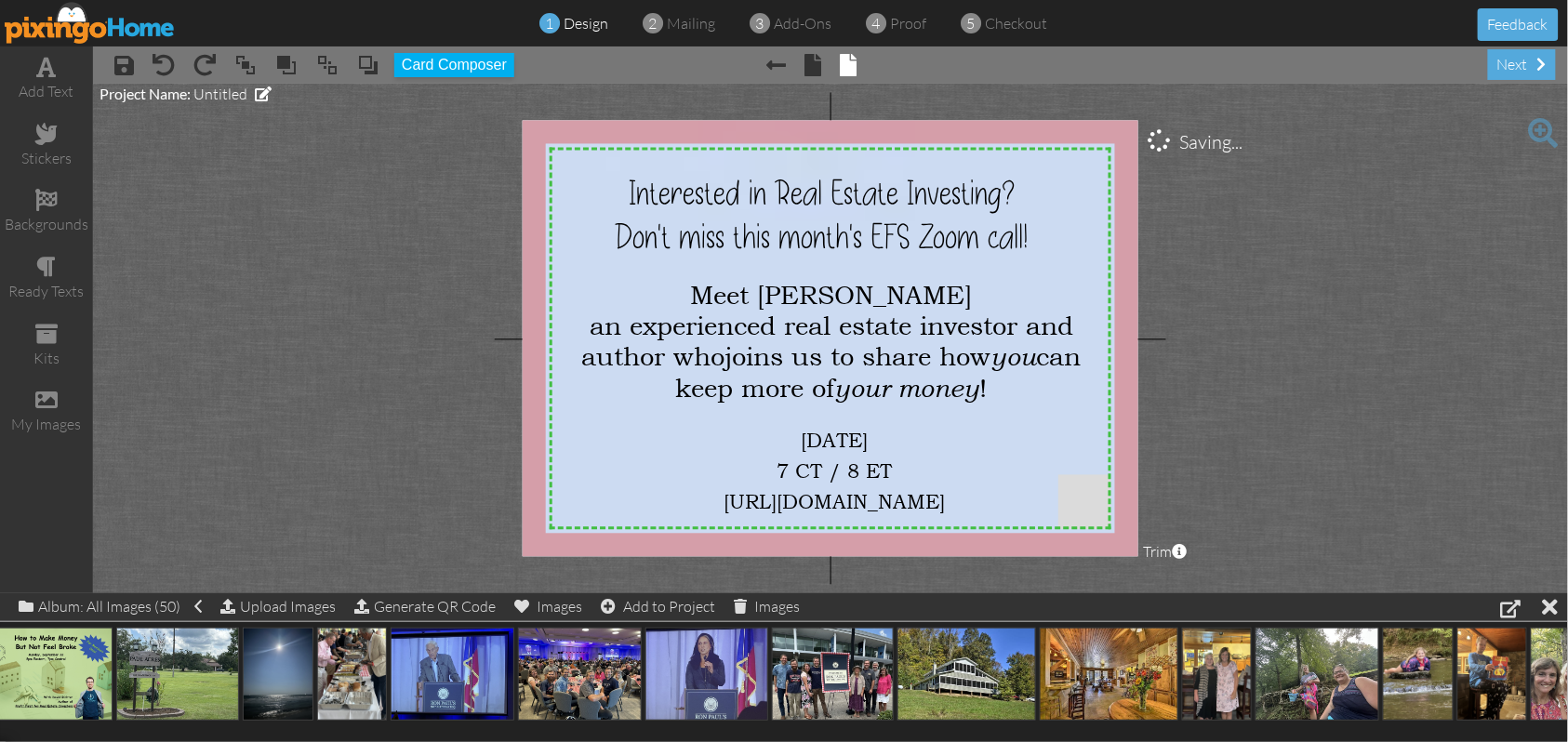
scroll to position [0, 0]
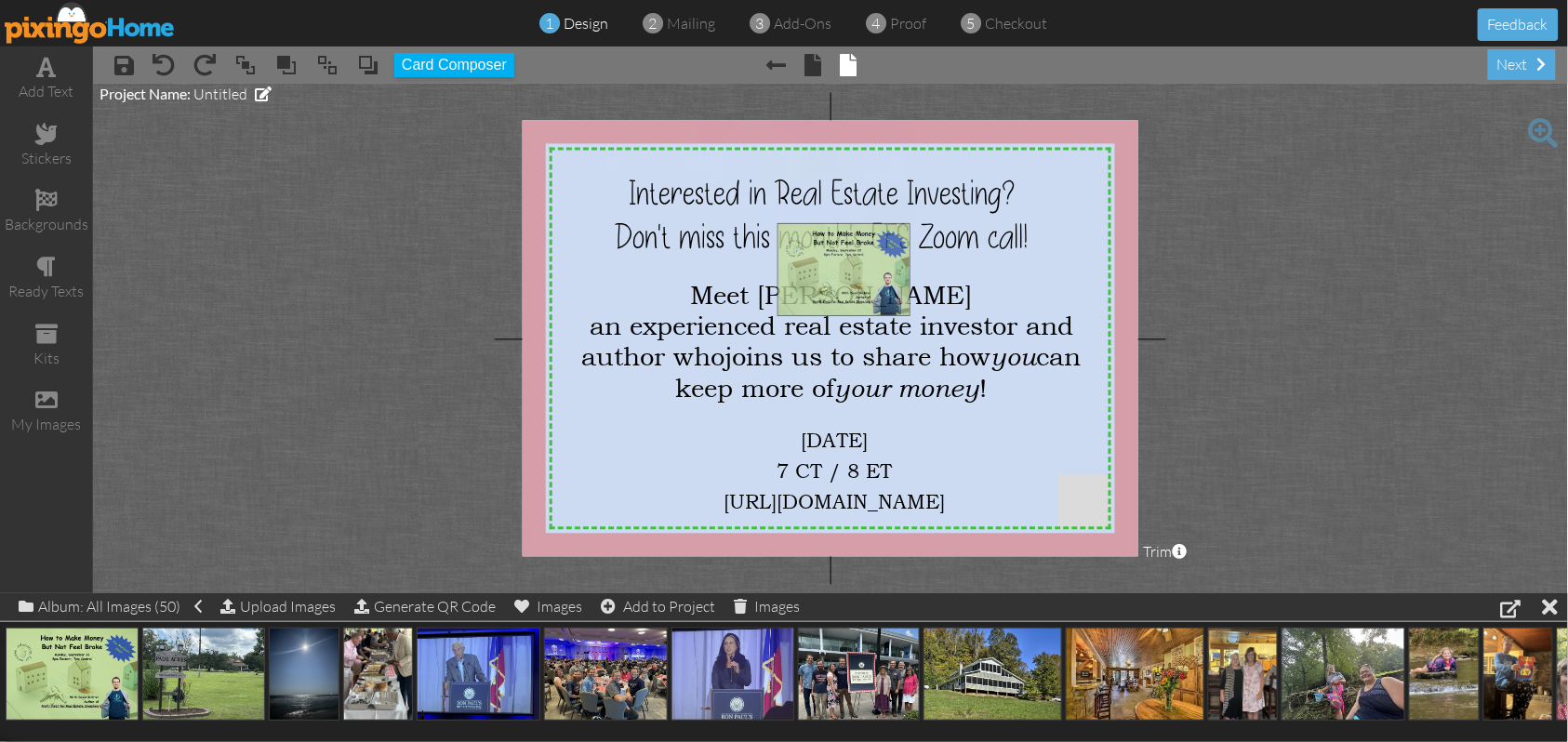
drag, startPoint x: 66, startPoint y: 674, endPoint x: 837, endPoint y: 269, distance: 870.9
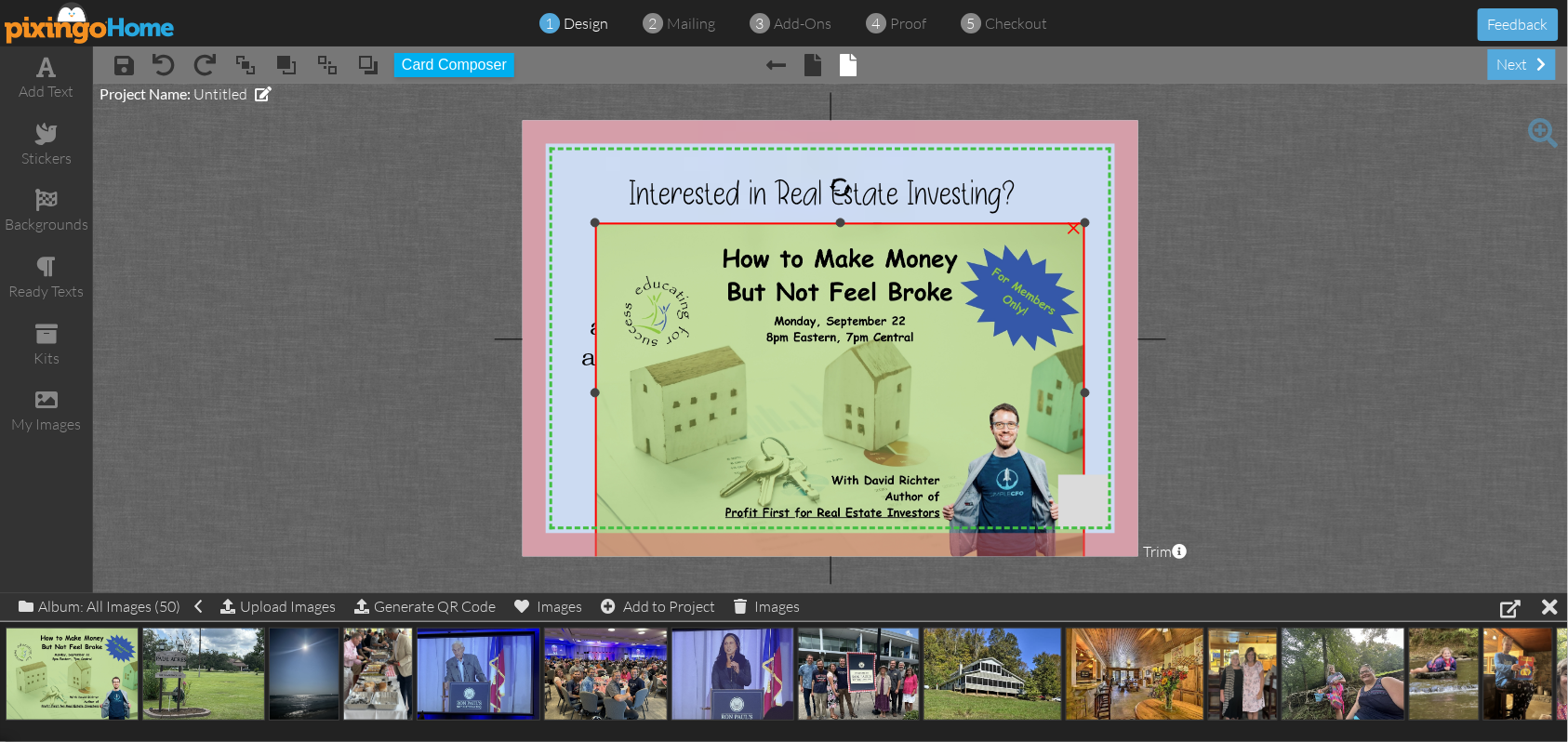
drag, startPoint x: 781, startPoint y: 435, endPoint x: 612, endPoint y: 561, distance: 210.8
click at [612, 561] on project-studio-wrapper "X X X X X X X X X X X X X X X X X X X X X X X X X X X X X X X X X X X X X X X X…" at bounding box center [831, 338] width 1476 height 510
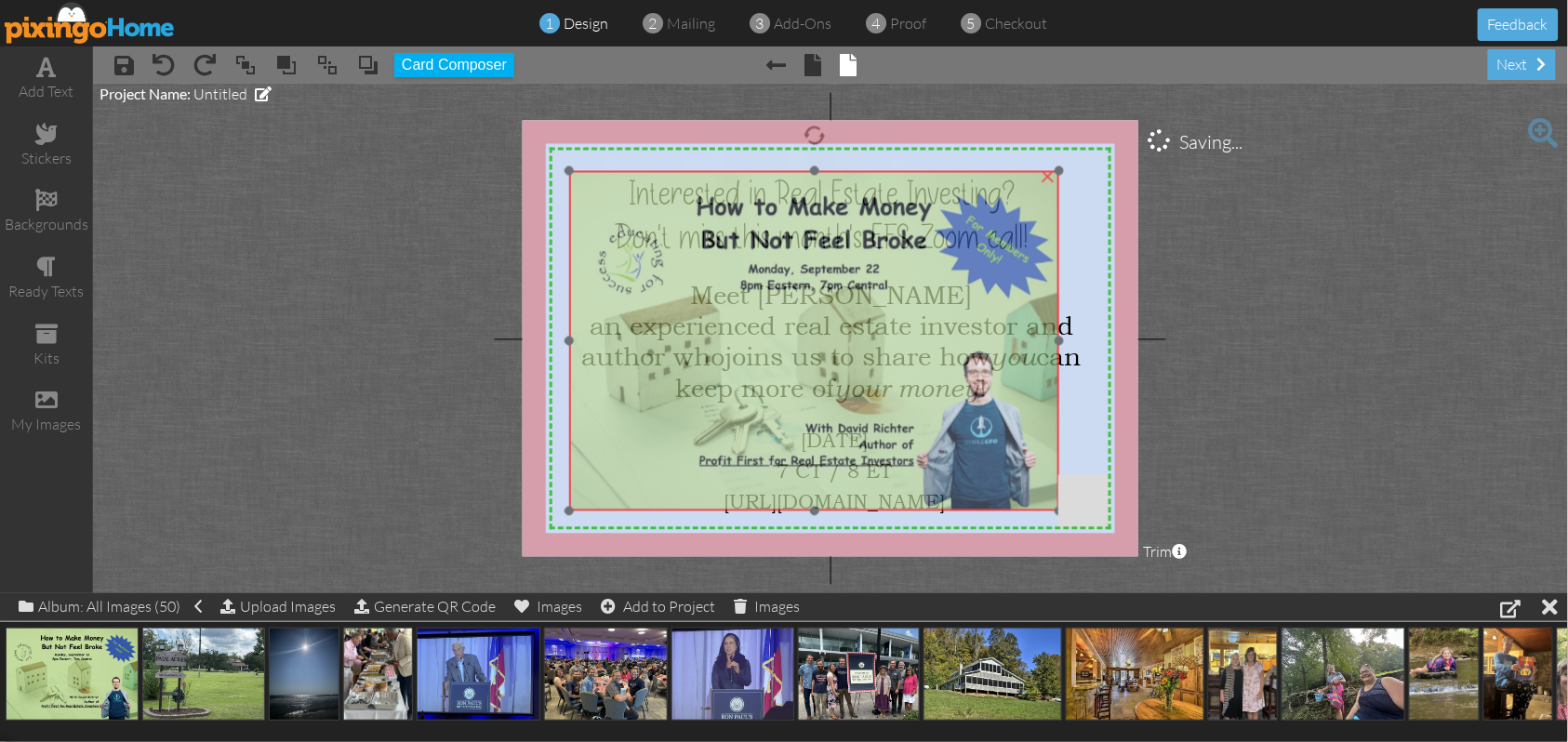
drag, startPoint x: 835, startPoint y: 318, endPoint x: 808, endPoint y: 266, distance: 58.6
click at [808, 266] on img at bounding box center [814, 341] width 489 height 341
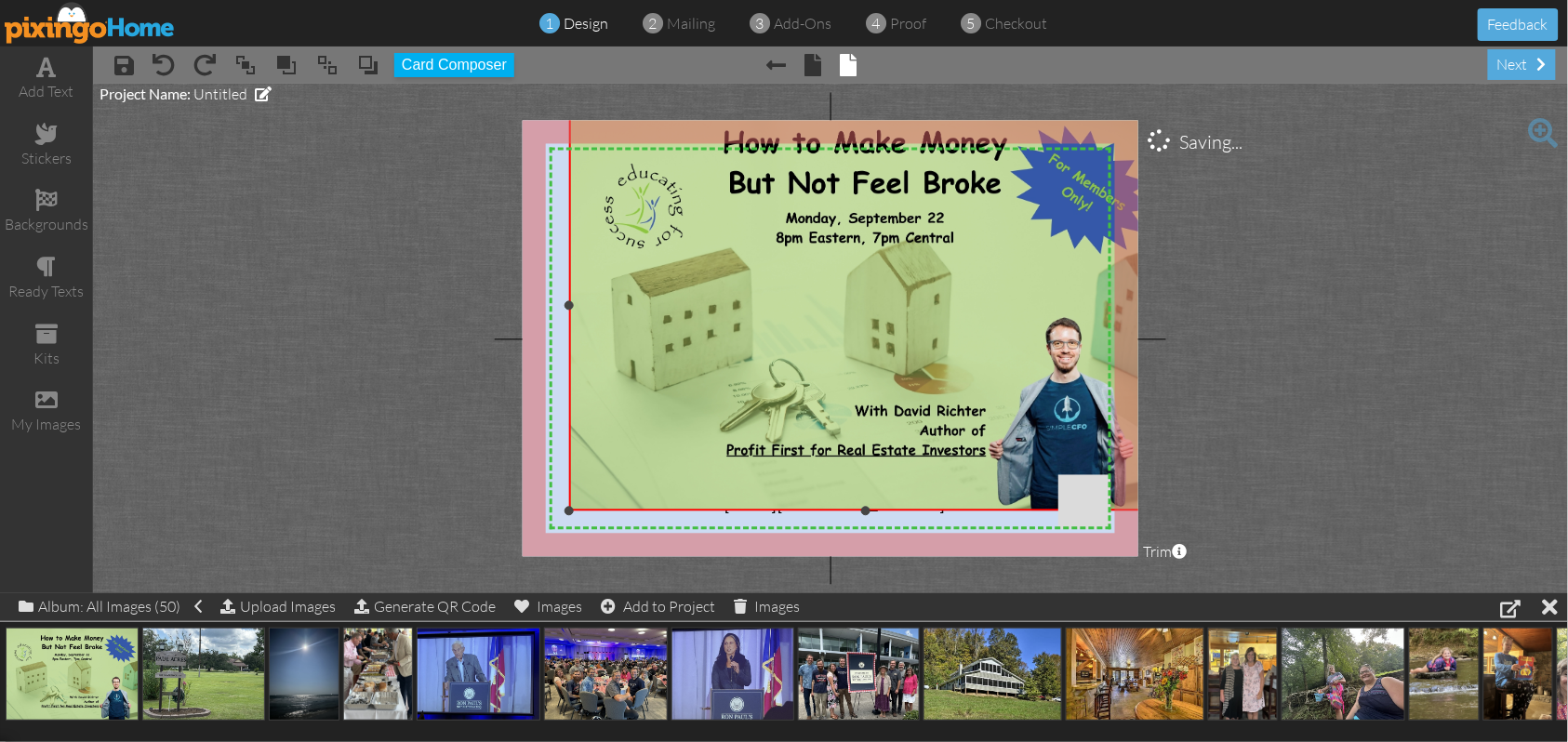
drag, startPoint x: 1058, startPoint y: 172, endPoint x: 1162, endPoint y: 100, distance: 126.5
click at [1162, 100] on project-studio-wrapper "X X X X X X X X X X X X X X X X X X X X X X X X X X X X X X X X X X X X X X X X…" at bounding box center [831, 338] width 1476 height 510
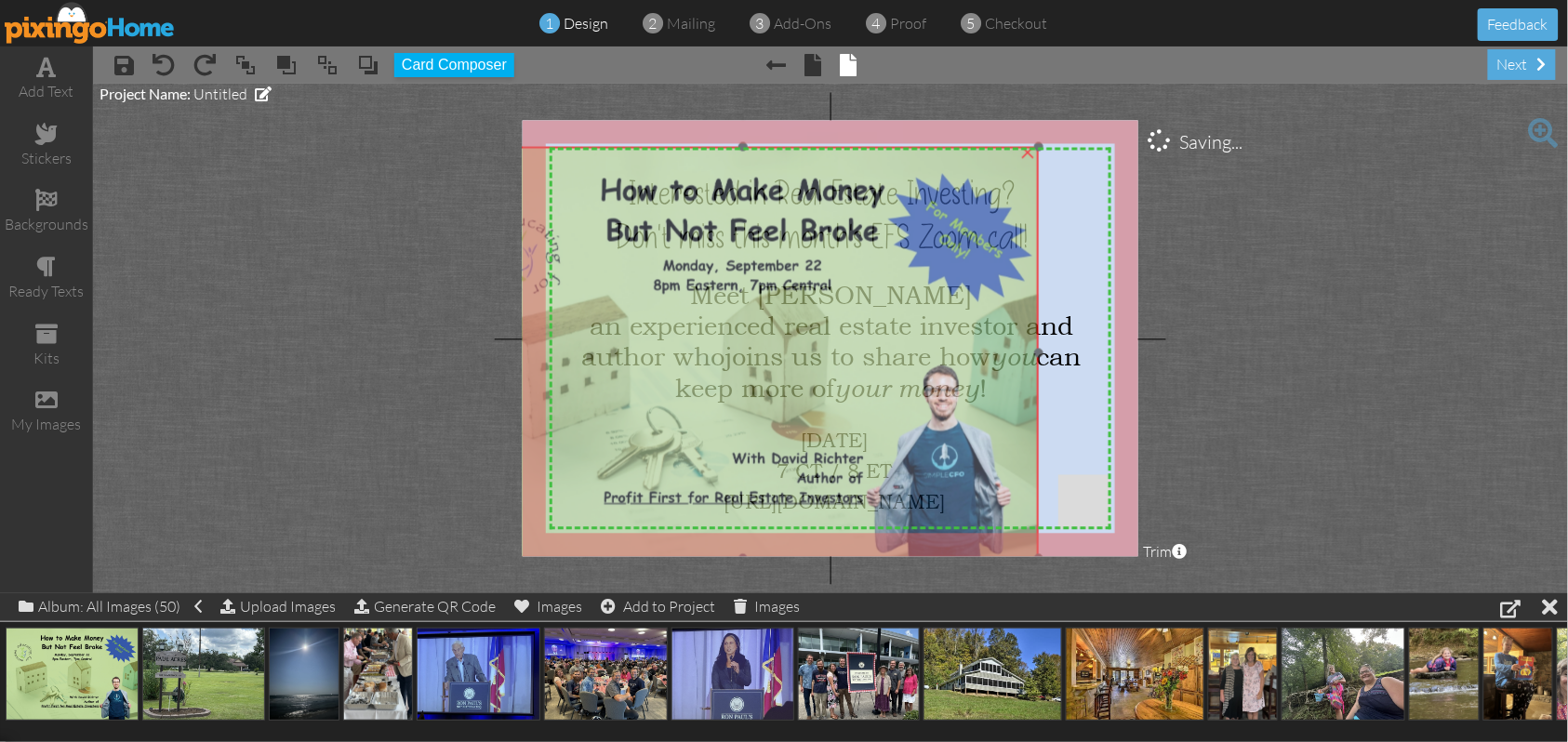
drag, startPoint x: 945, startPoint y: 251, endPoint x: 823, endPoint y: 298, distance: 130.7
click at [823, 298] on img at bounding box center [742, 353] width 592 height 412
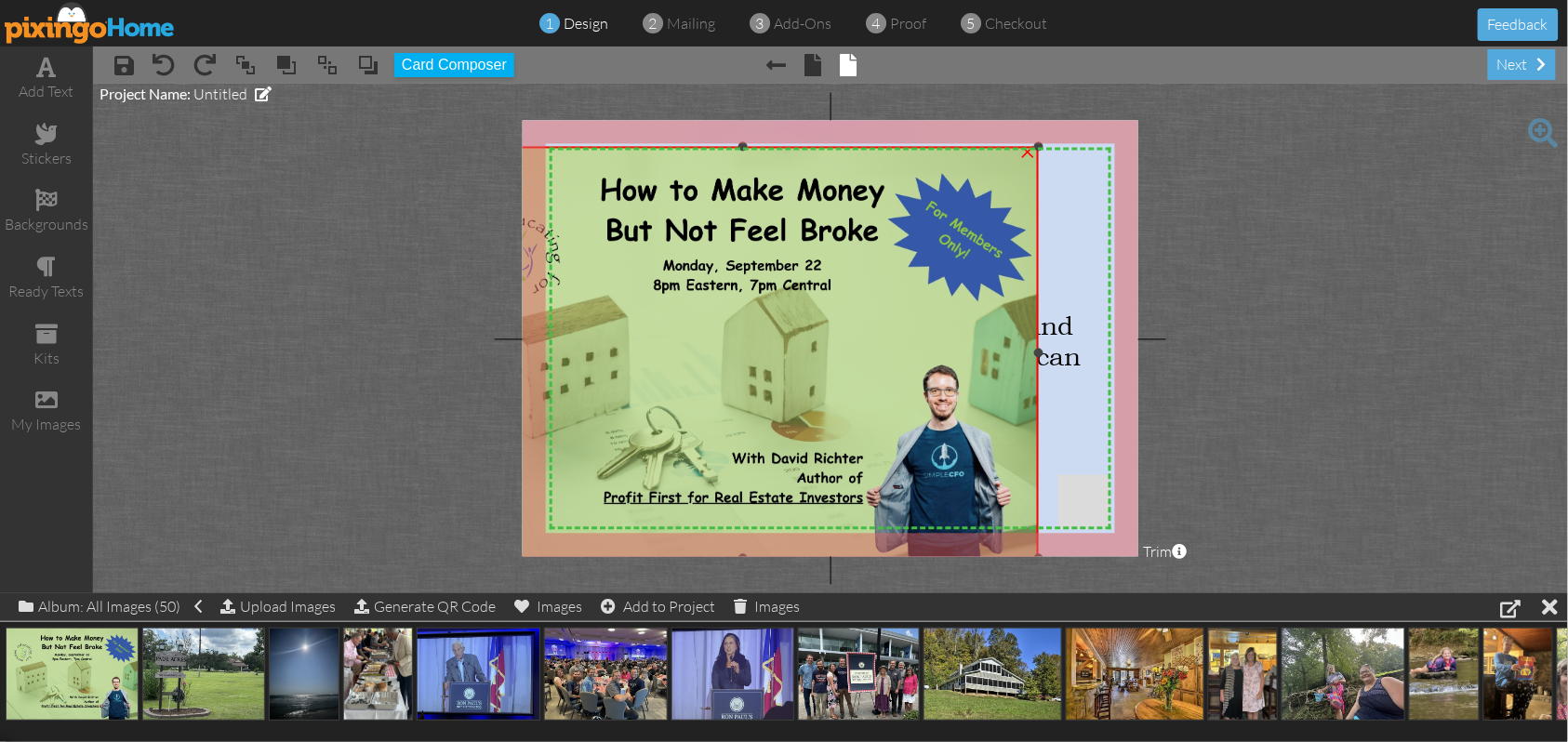
click at [1026, 153] on div "×" at bounding box center [1027, 151] width 30 height 30
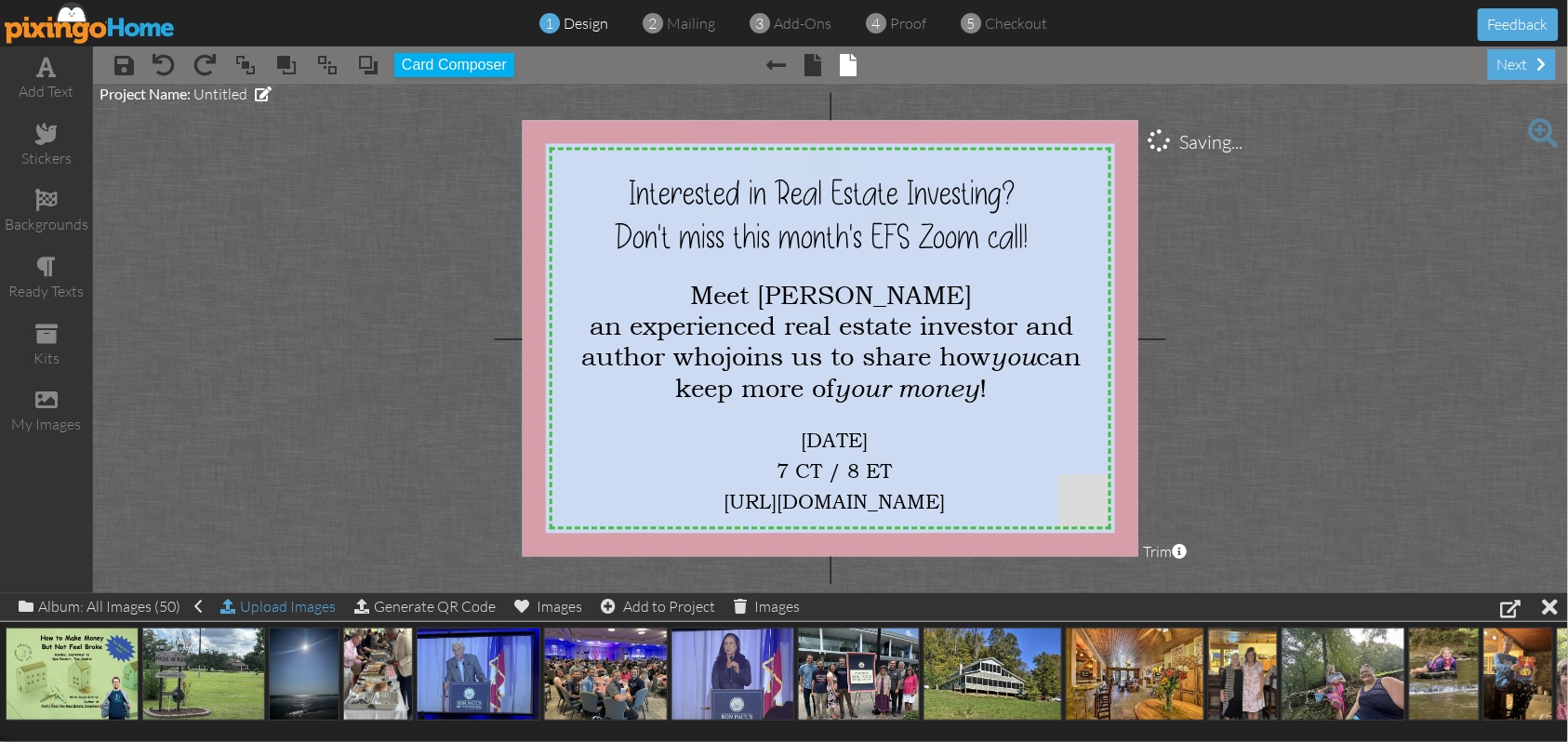
click at [309, 610] on div "Upload Images" at bounding box center [278, 606] width 115 height 27
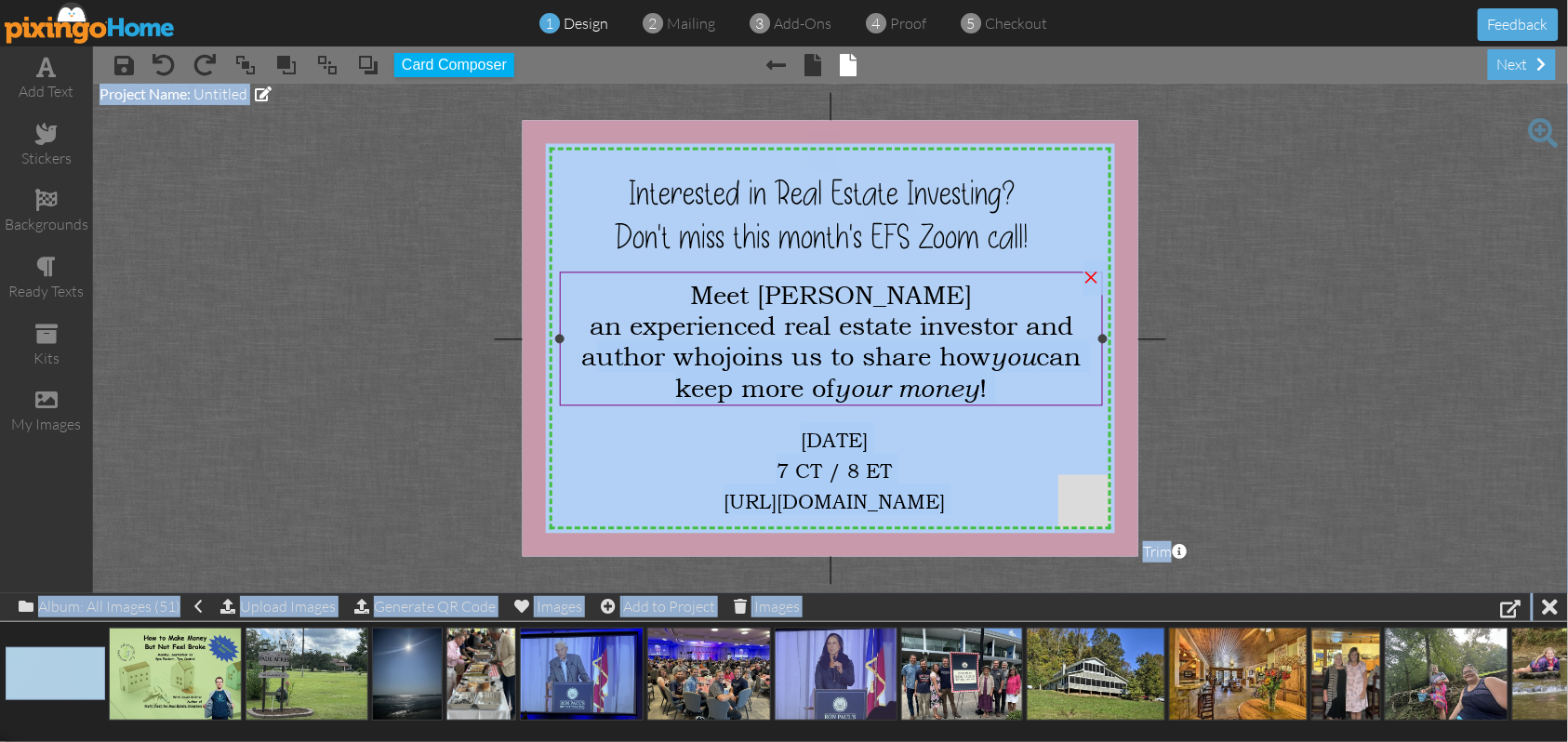
drag, startPoint x: 105, startPoint y: 656, endPoint x: 604, endPoint y: 348, distance: 586.4
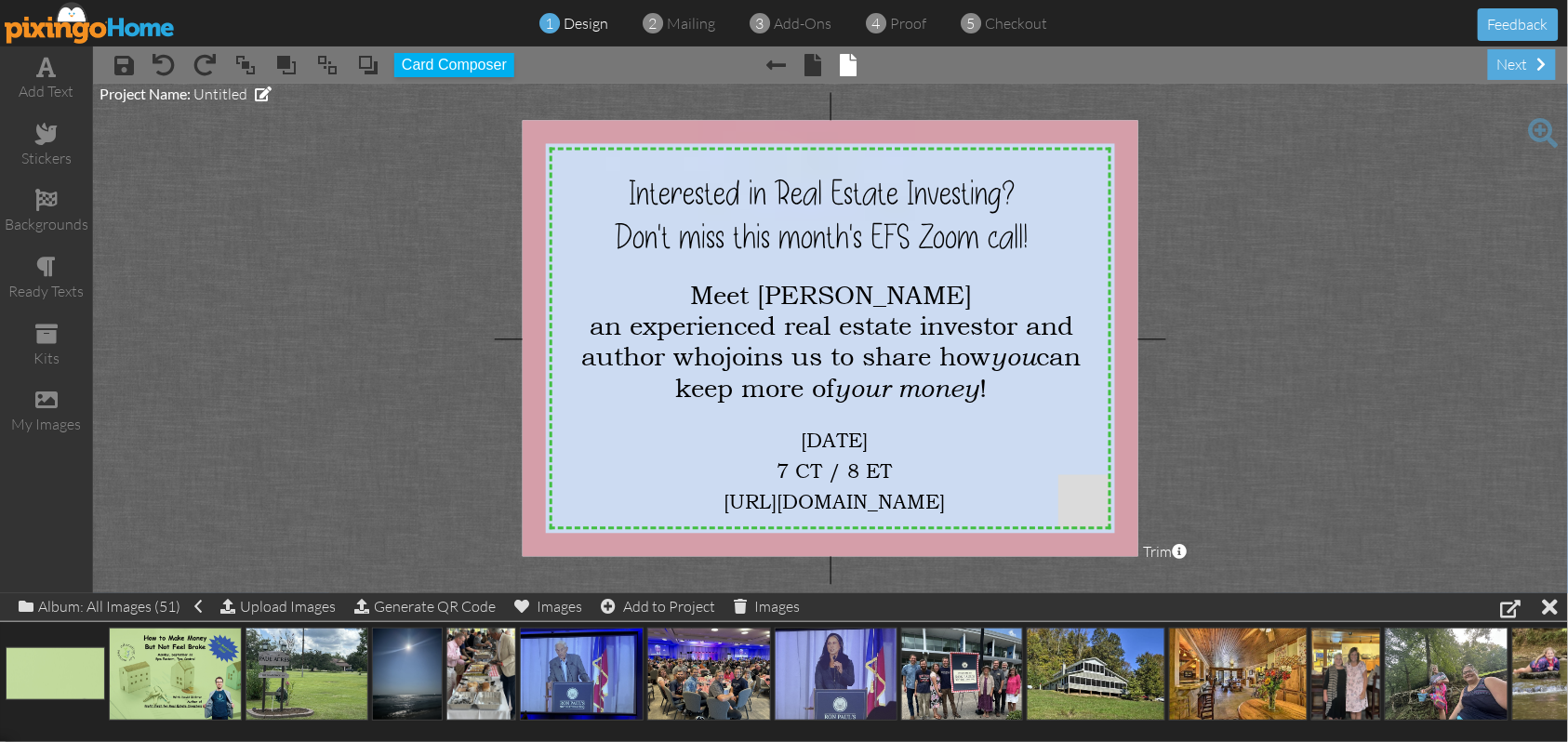
click at [363, 433] on project-studio-wrapper "X X X X X X X X X X X X X X X X X X X X X X X X X X X X X X X X X X X X X X X X…" at bounding box center [831, 338] width 1476 height 510
drag, startPoint x: 42, startPoint y: 674, endPoint x: 830, endPoint y: 324, distance: 862.2
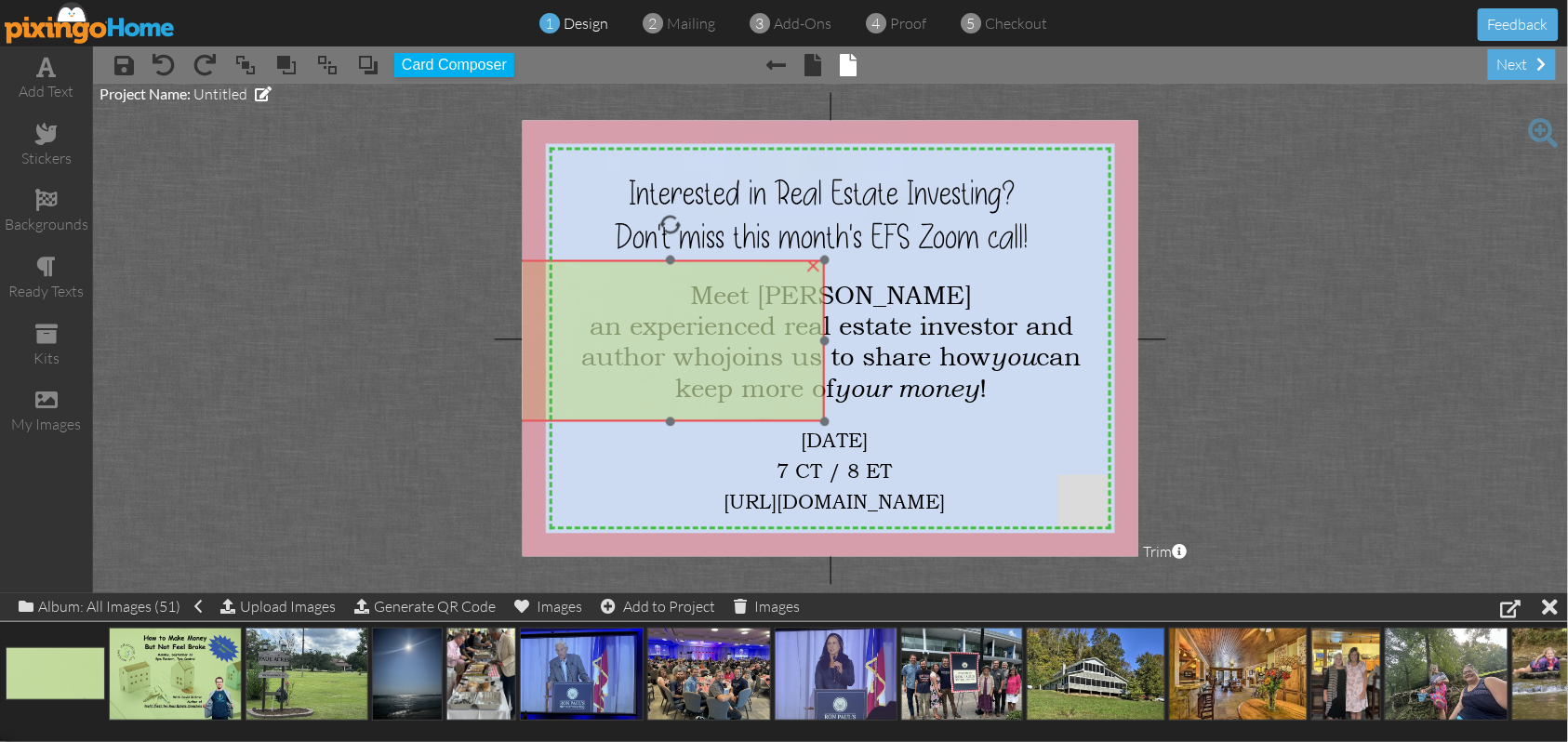
drag, startPoint x: 998, startPoint y: 370, endPoint x: 721, endPoint y: 332, distance: 279.6
click at [721, 332] on img at bounding box center [671, 341] width 308 height 161
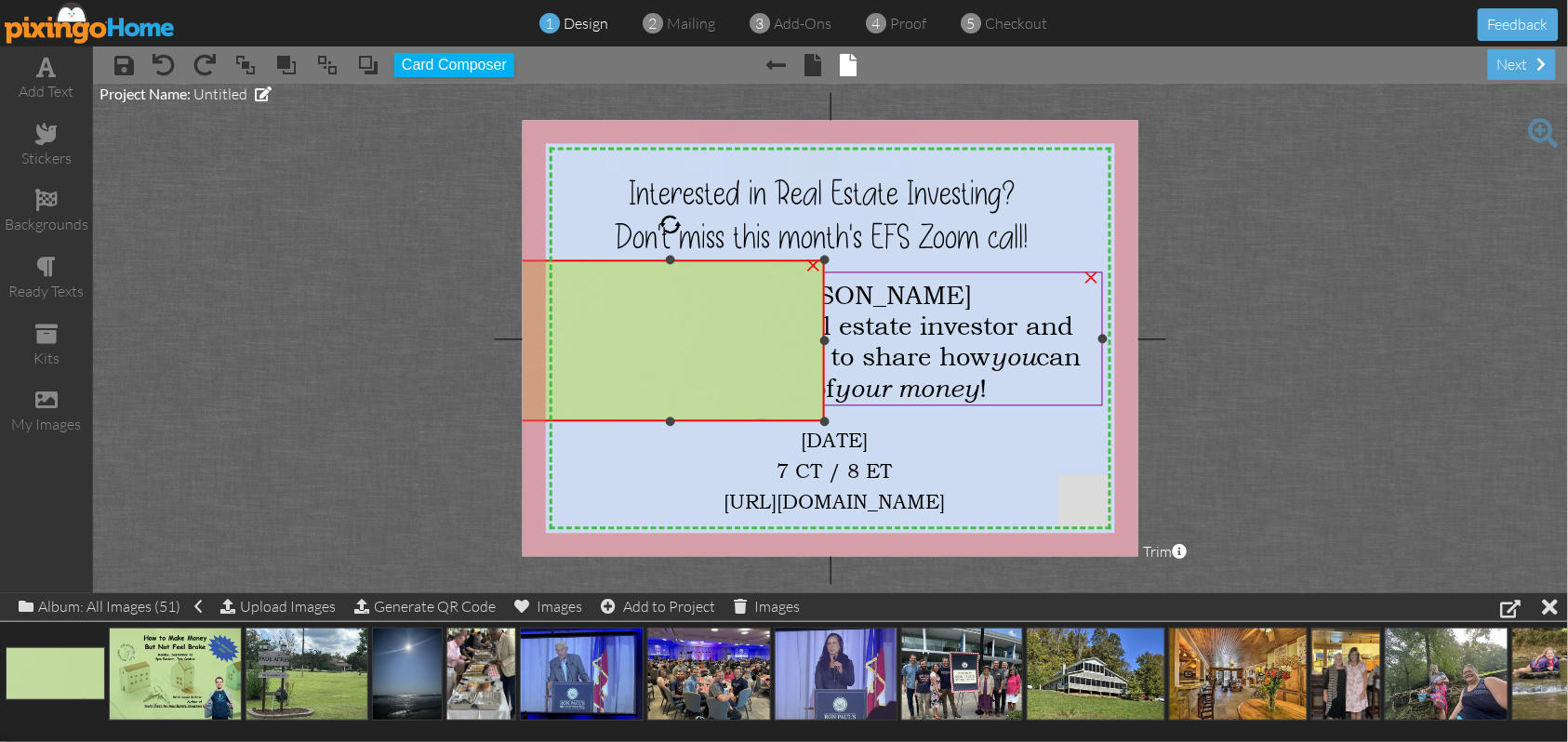
drag, startPoint x: 827, startPoint y: 341, endPoint x: 886, endPoint y: 337, distance: 59.1
click at [886, 337] on div "X X X X X X X X X X X X X X X X X X X X X X X X X X X X X X X X X X X X X X X X…" at bounding box center [831, 339] width 616 height 436
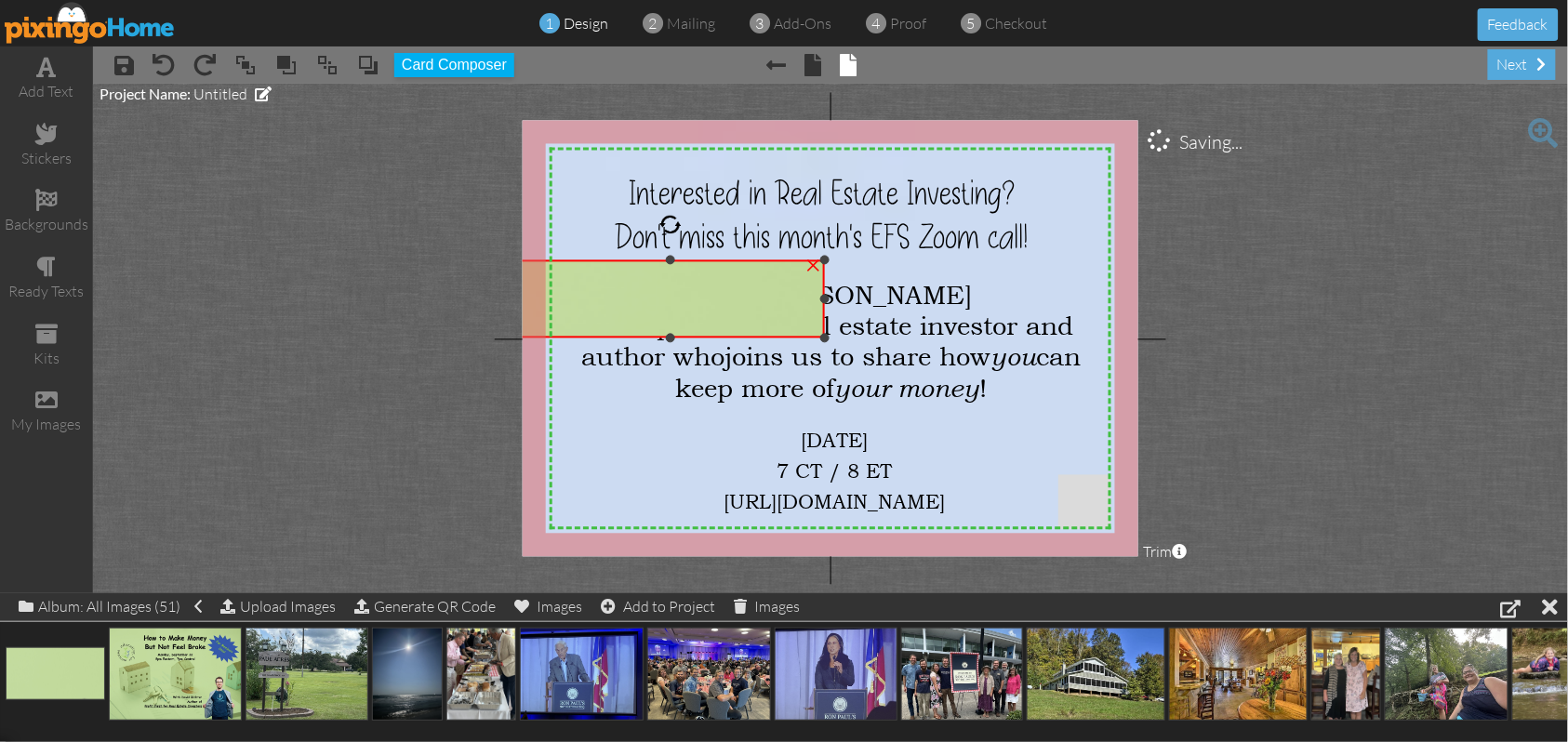
drag, startPoint x: 670, startPoint y: 418, endPoint x: 700, endPoint y: 335, distance: 88.3
click at [700, 335] on div "×" at bounding box center [671, 299] width 308 height 77
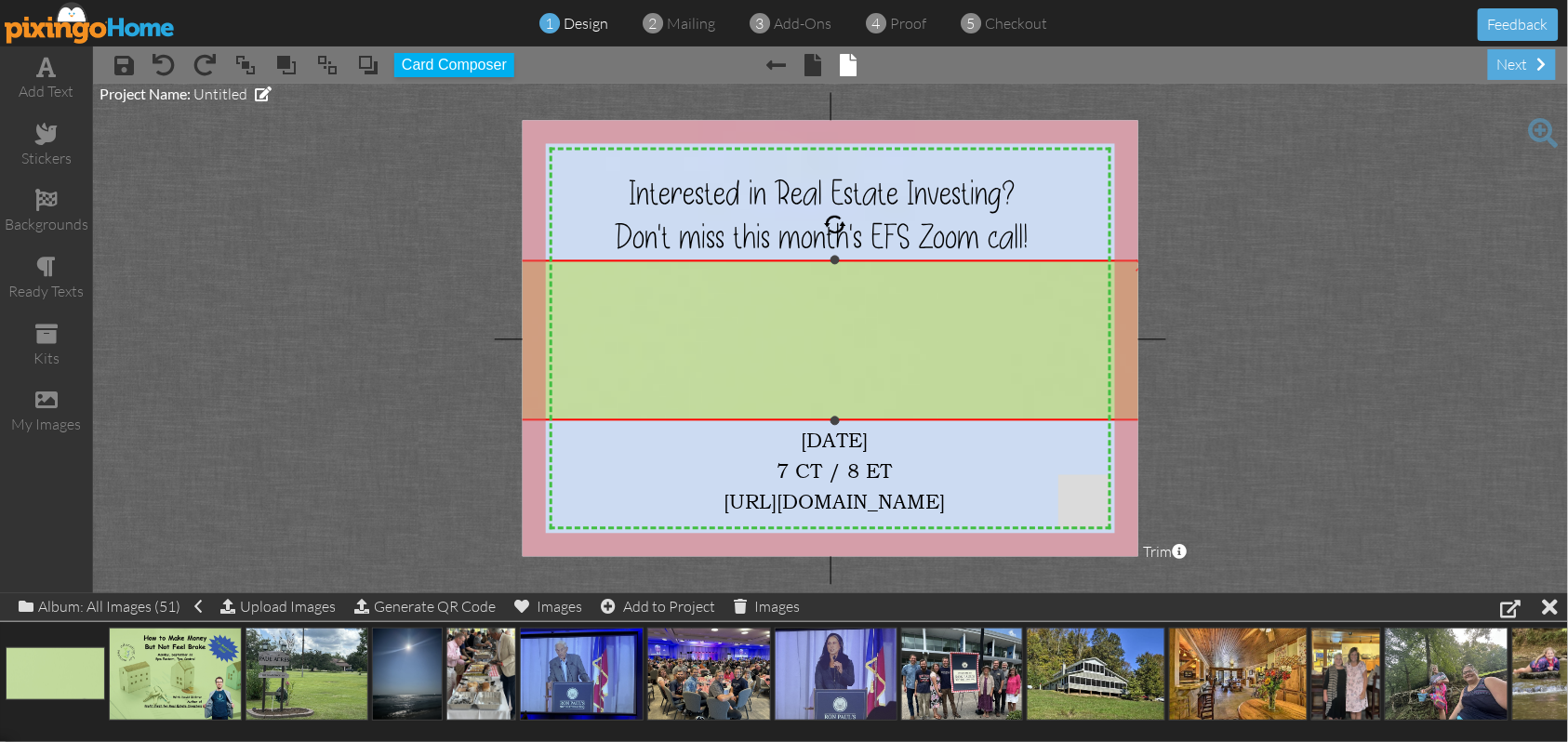
drag, startPoint x: 827, startPoint y: 339, endPoint x: 936, endPoint y: 421, distance: 136.4
click at [936, 420] on div "×" at bounding box center [835, 340] width 636 height 160
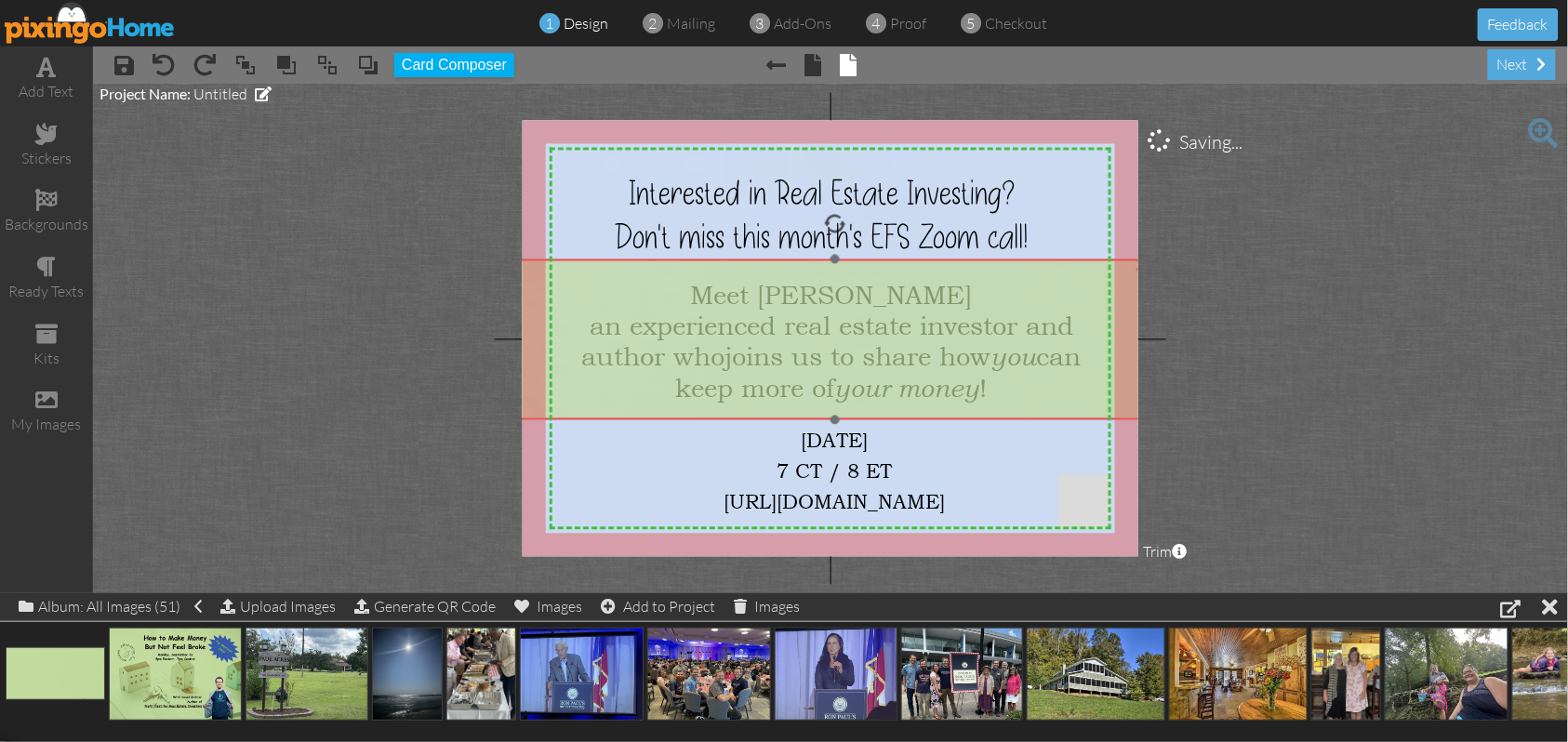
click at [950, 370] on img at bounding box center [835, 426] width 636 height 334
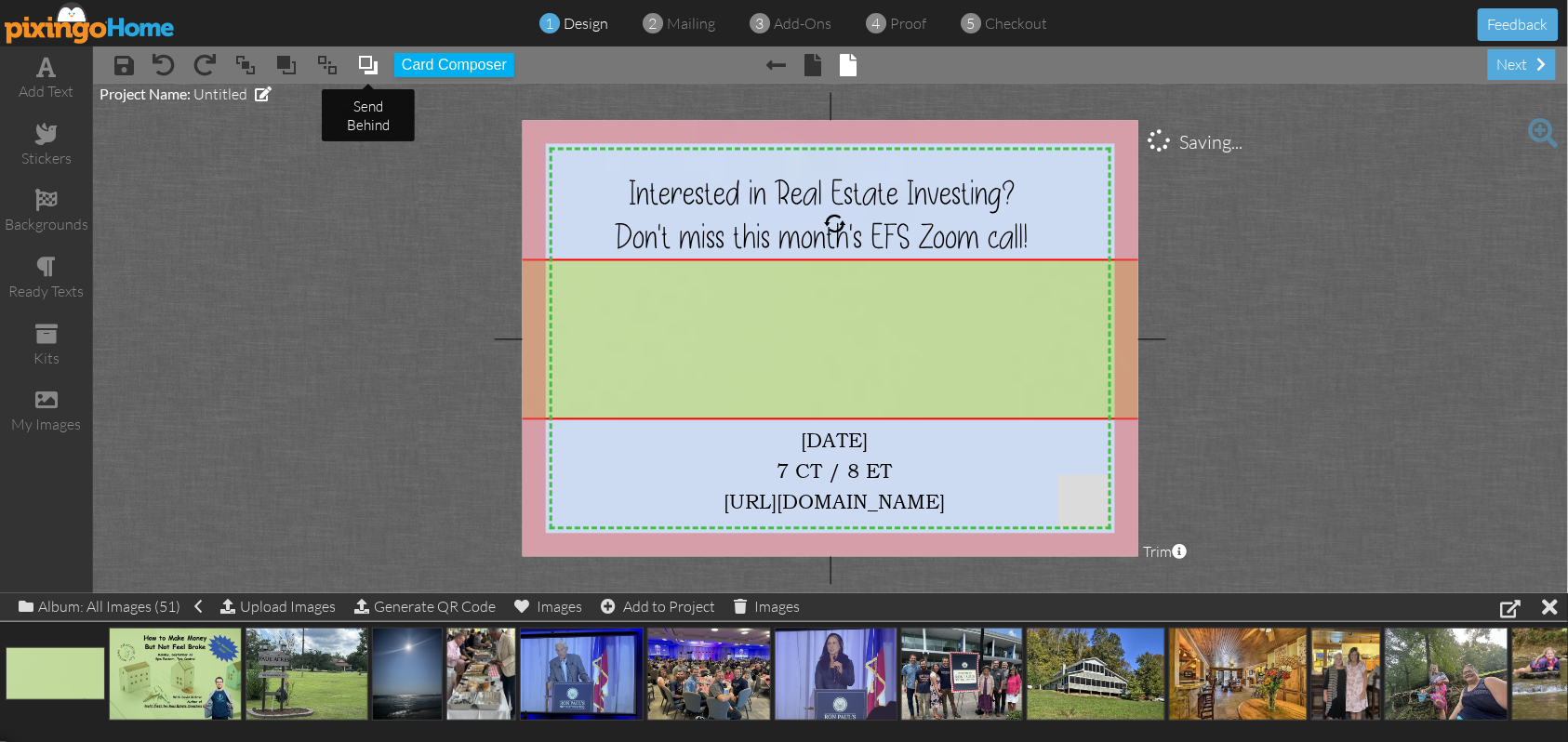
click at [374, 61] on span at bounding box center [368, 65] width 22 height 28
click at [366, 68] on span at bounding box center [368, 65] width 22 height 28
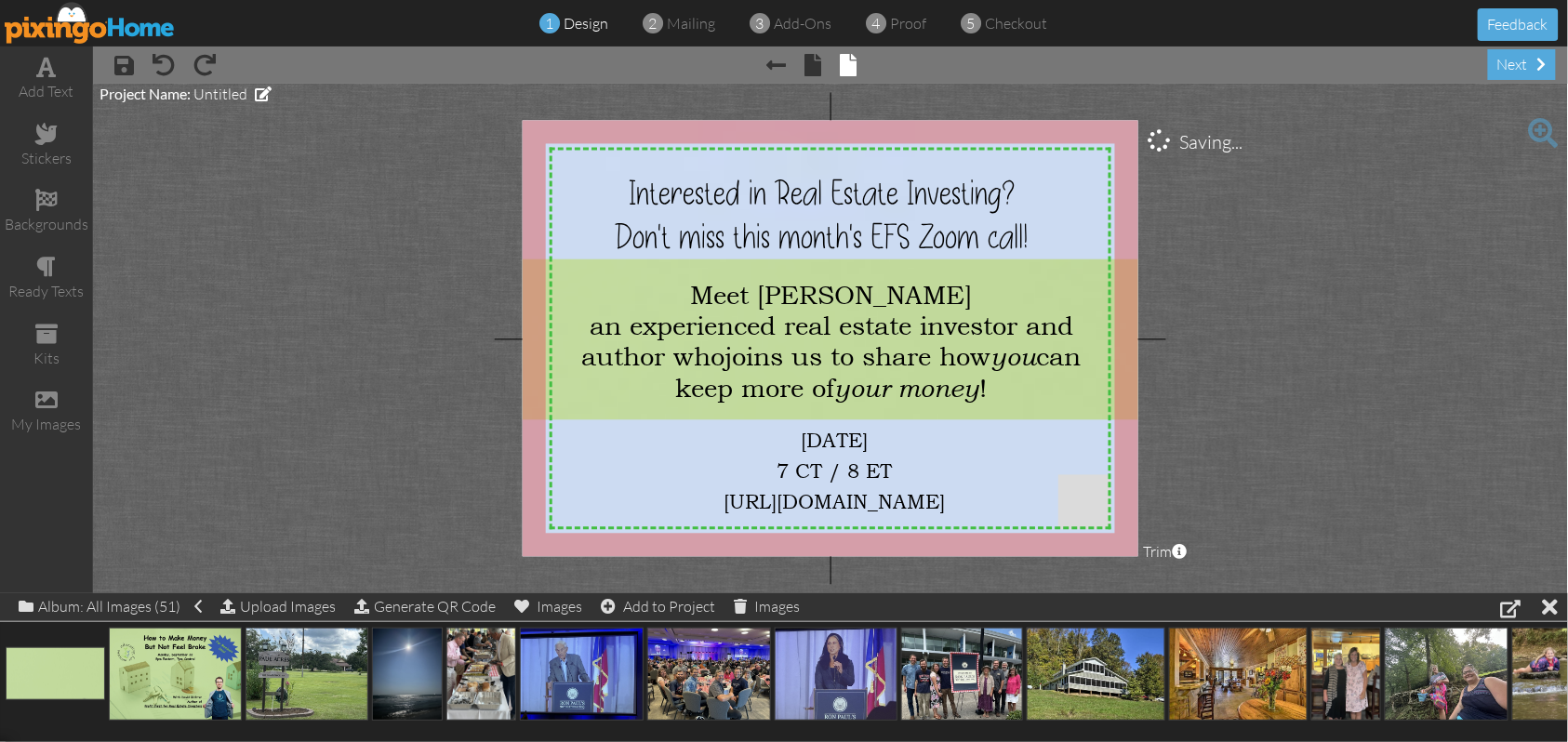
click at [1442, 325] on project-studio-wrapper "X X X X X X X X X X X X X X X X X X X X X X X X X X X X X X X X X X X X X X X X…" at bounding box center [831, 338] width 1476 height 510
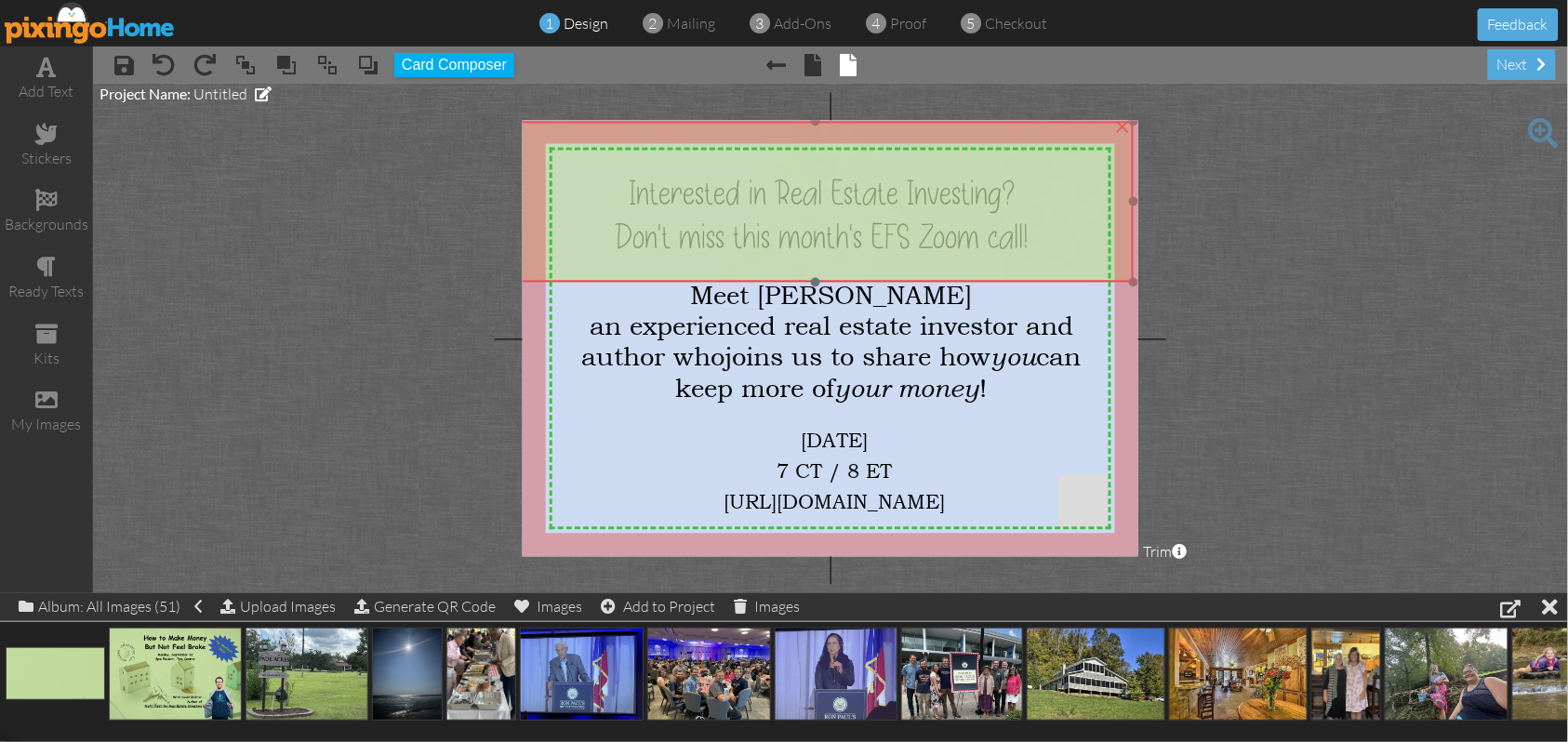
drag, startPoint x: 1133, startPoint y: 395, endPoint x: 1114, endPoint y: 257, distance: 139.3
click at [1114, 257] on img at bounding box center [816, 289] width 636 height 334
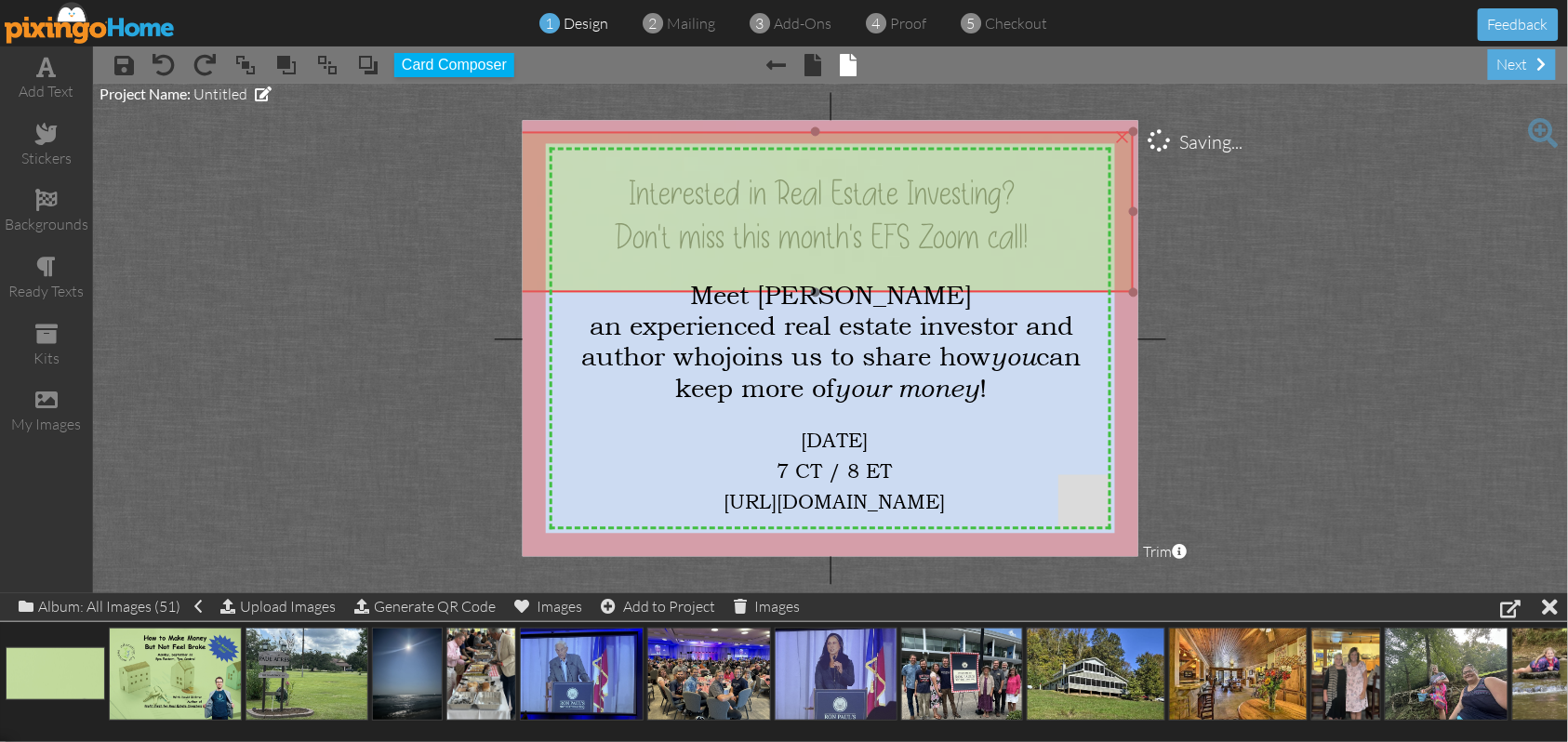
drag, startPoint x: 820, startPoint y: 176, endPoint x: 820, endPoint y: 186, distance: 10.0
click at [820, 186] on img at bounding box center [816, 299] width 636 height 334
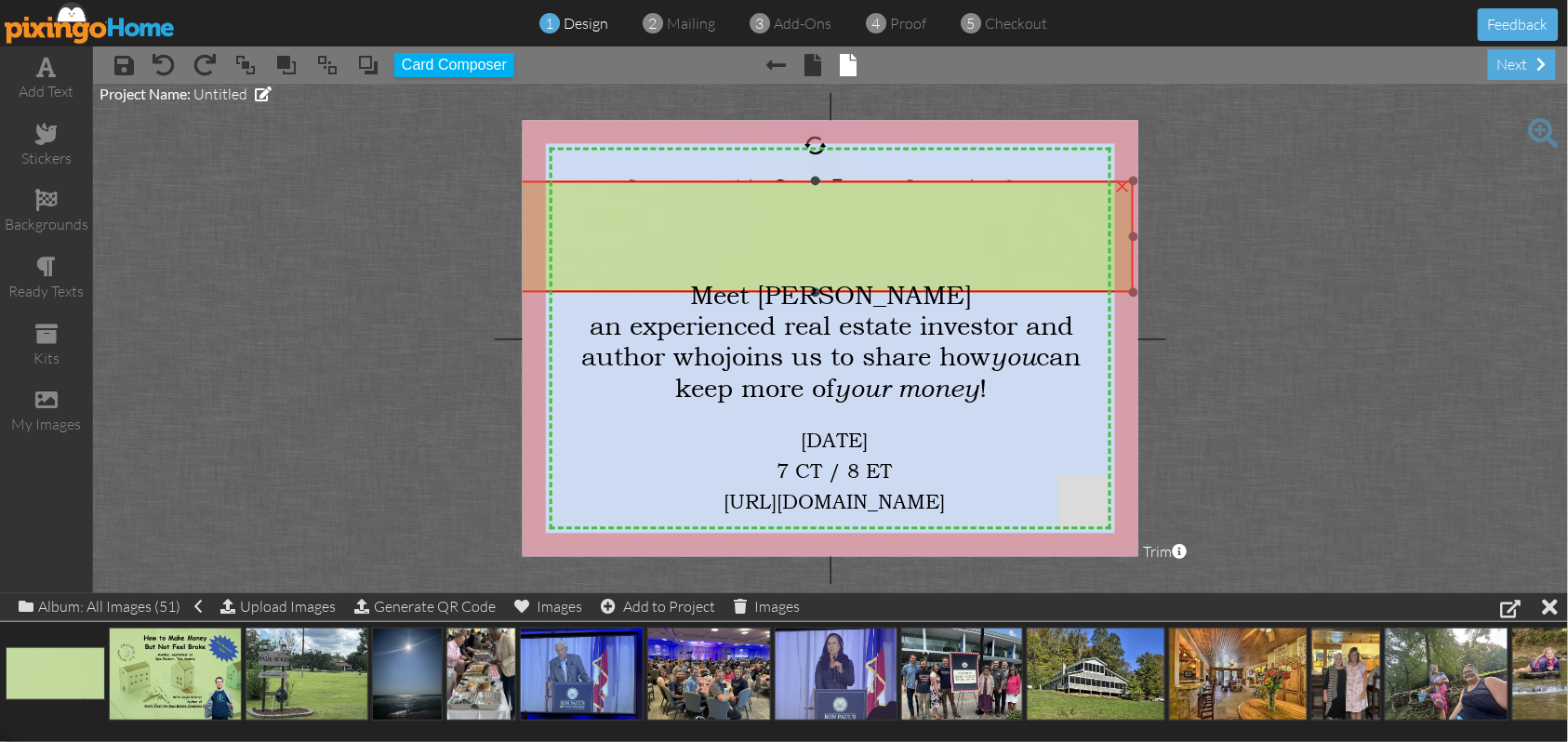
drag, startPoint x: 813, startPoint y: 131, endPoint x: 808, endPoint y: 181, distance: 50.2
click at [808, 182] on div "×" at bounding box center [816, 236] width 636 height 110
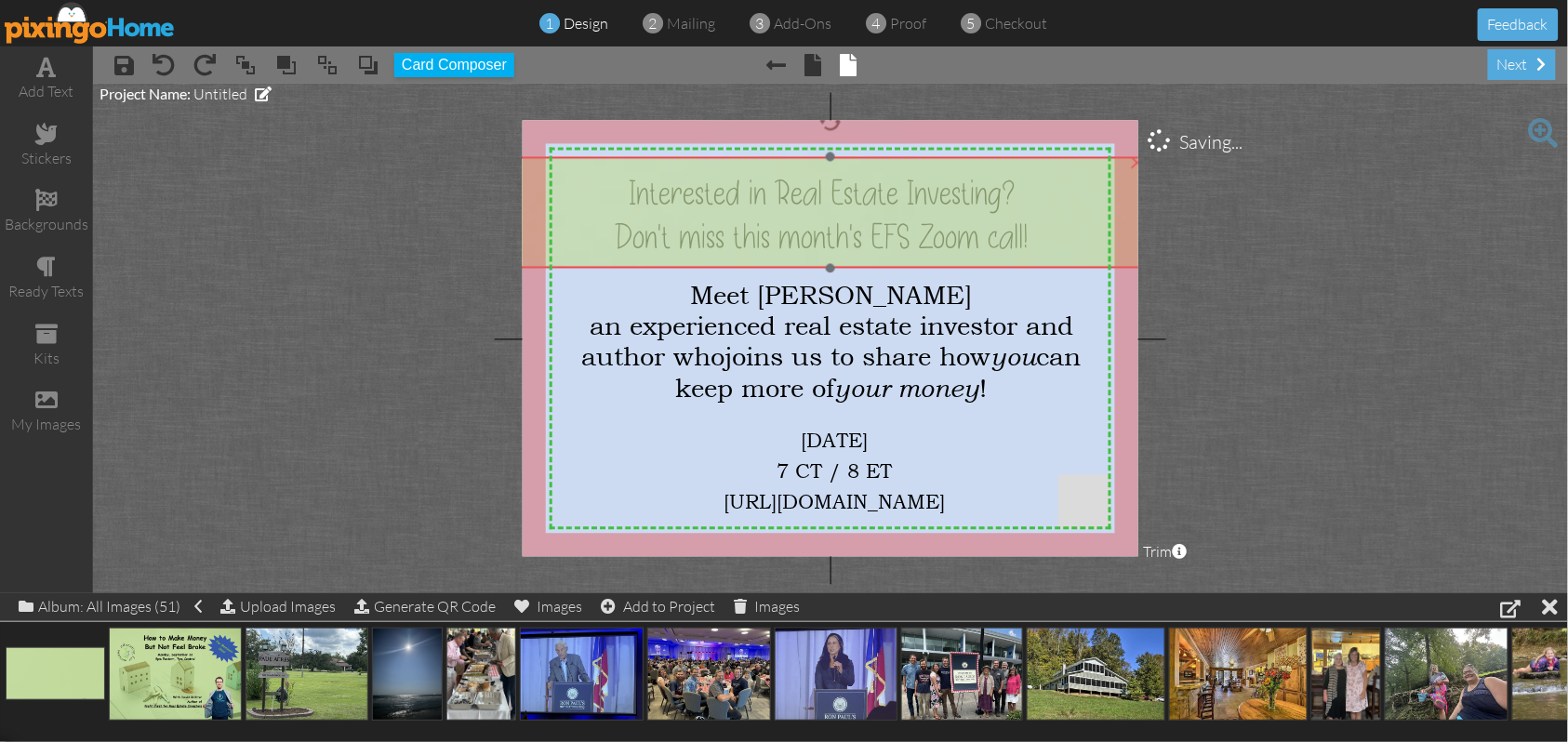
drag, startPoint x: 880, startPoint y: 223, endPoint x: 895, endPoint y: 199, distance: 28.3
click at [895, 199] on img at bounding box center [831, 275] width 636 height 334
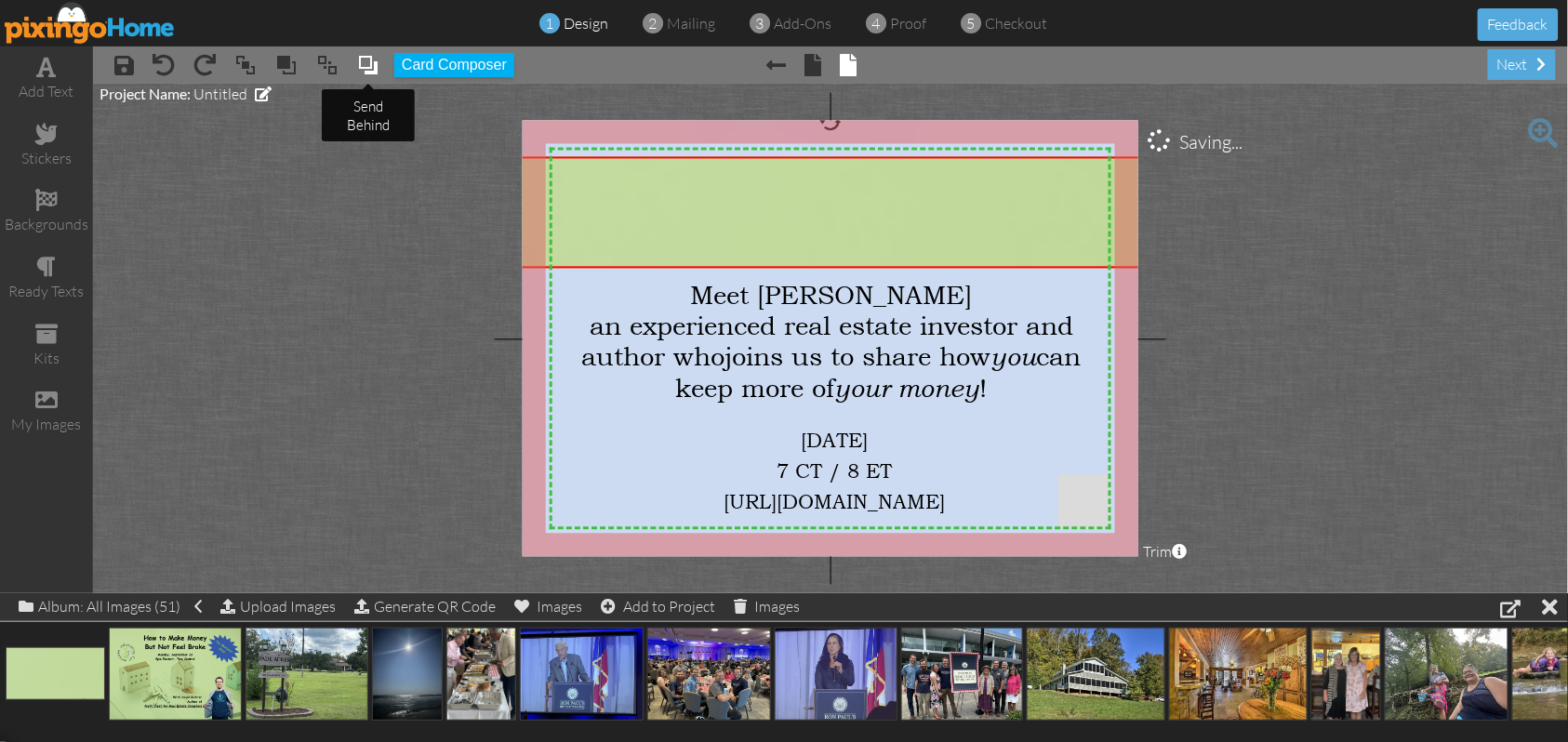
click at [369, 68] on span at bounding box center [368, 65] width 22 height 28
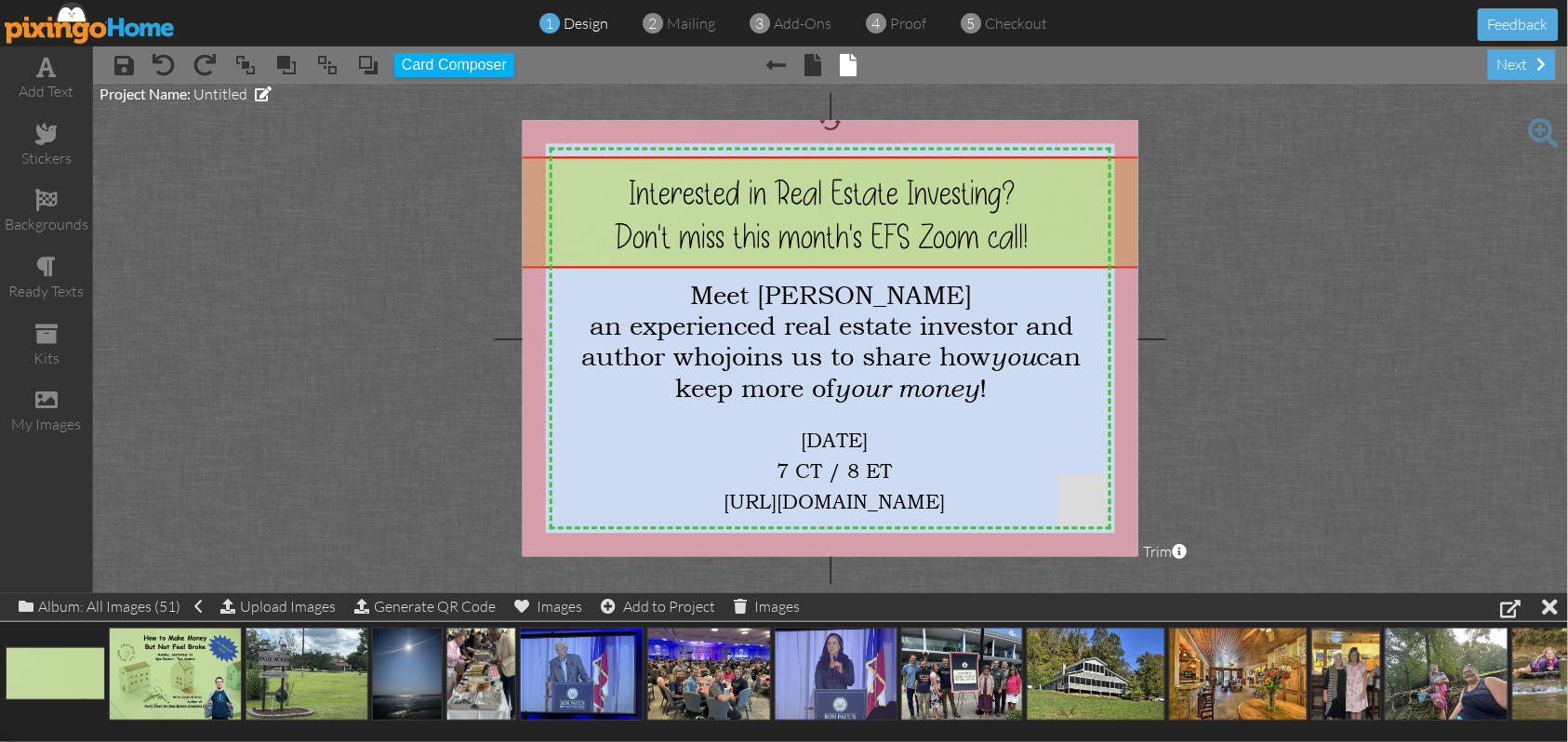
click at [1422, 206] on project-studio-wrapper "X X X X X X X X X X X X X X X X X X X X X X X X X X X X X X X X X X X X X X X X…" at bounding box center [831, 338] width 1476 height 510
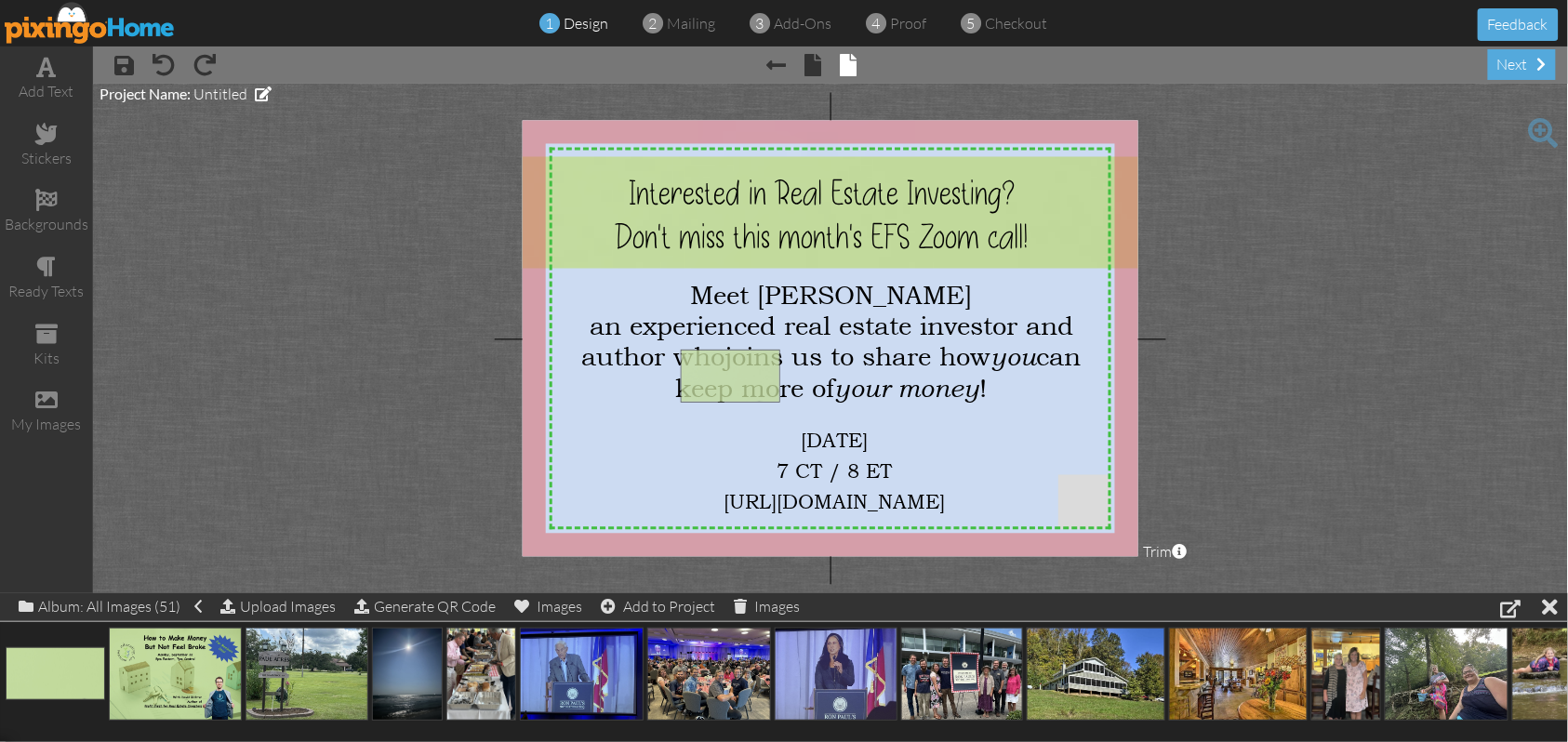
drag, startPoint x: 69, startPoint y: 670, endPoint x: 744, endPoint y: 371, distance: 738.3
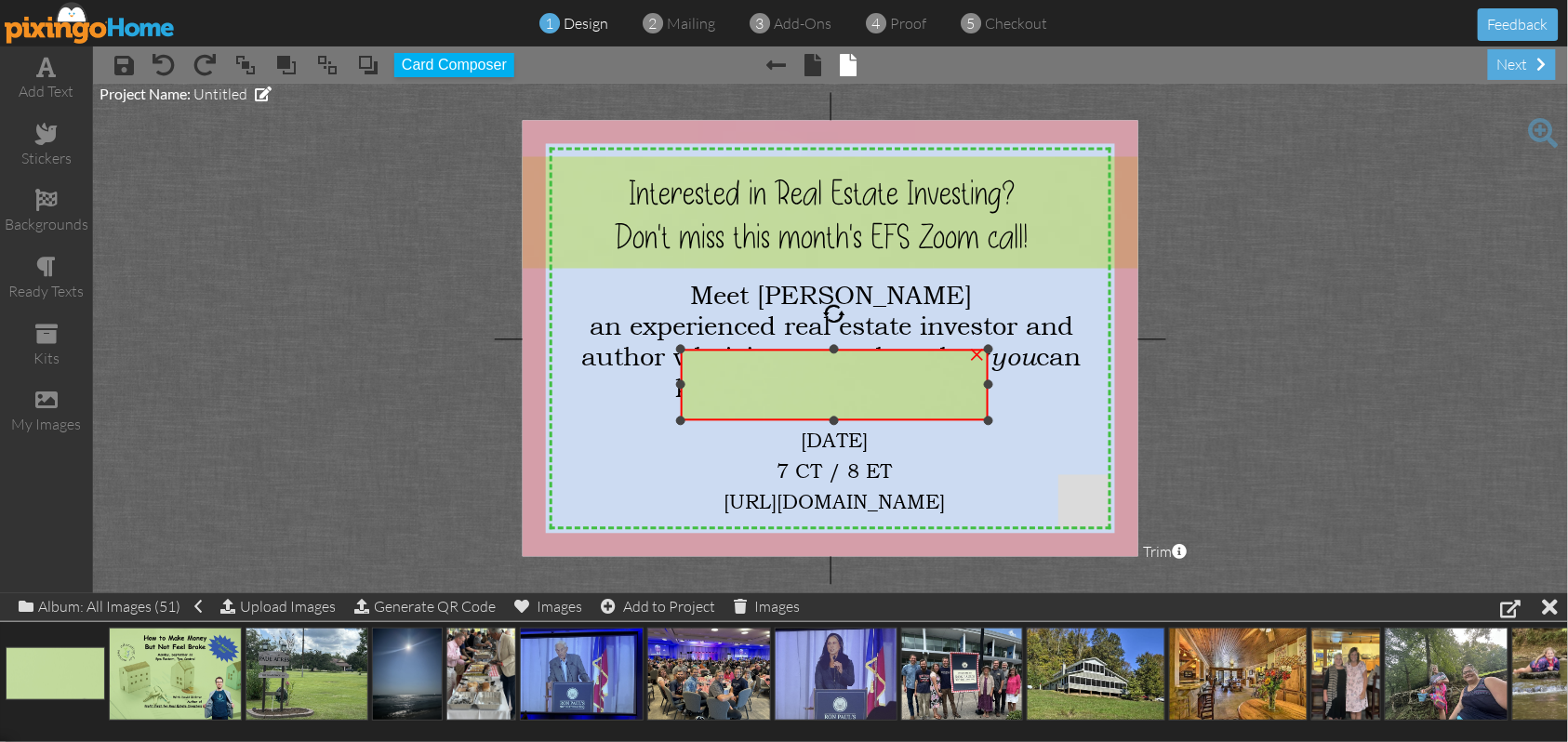
drag, startPoint x: 834, startPoint y: 511, endPoint x: 835, endPoint y: 420, distance: 91.0
click at [835, 420] on div at bounding box center [834, 419] width 9 height 9
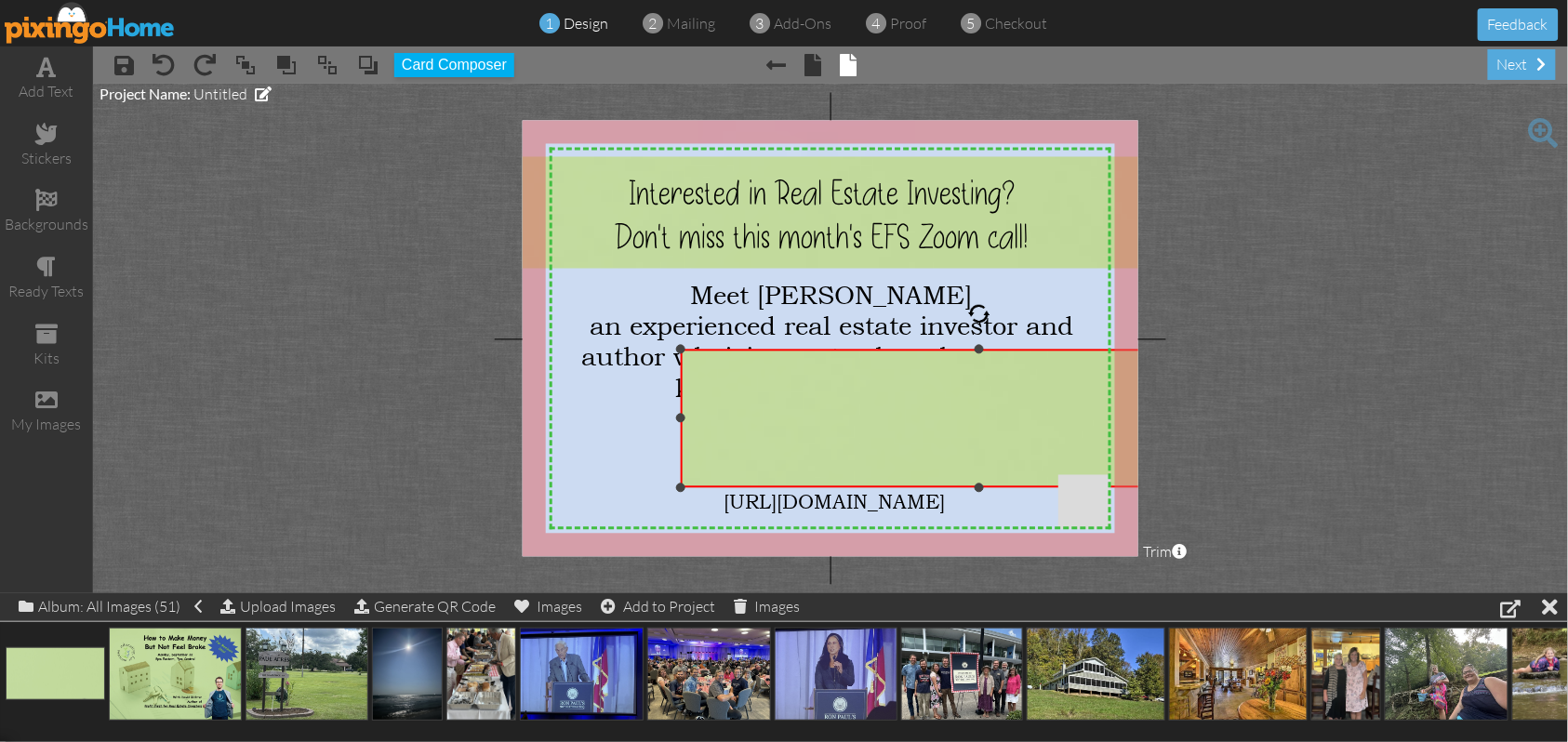
drag, startPoint x: 988, startPoint y: 421, endPoint x: 1099, endPoint y: 496, distance: 134.0
click at [1099, 488] on div "×" at bounding box center [980, 418] width 598 height 138
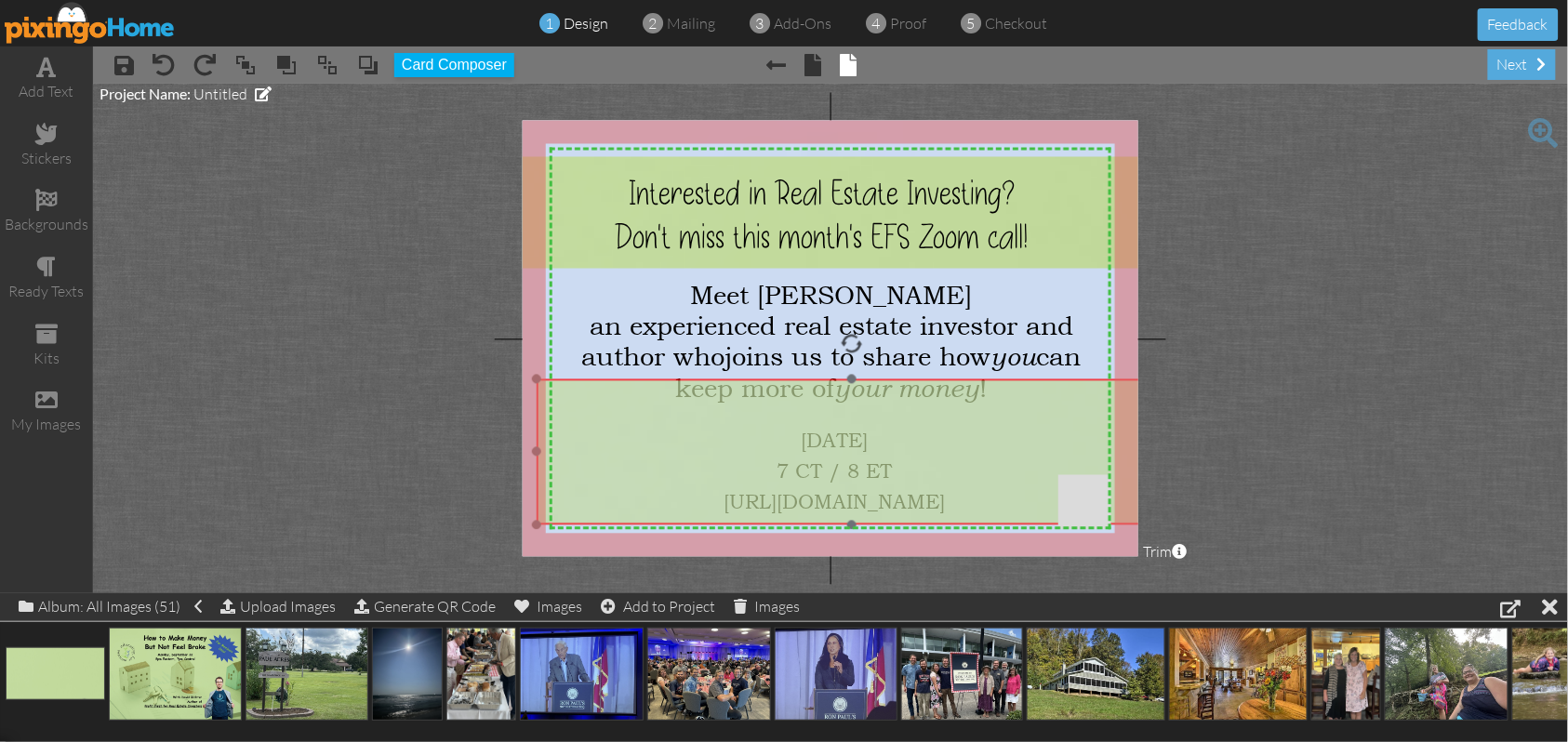
drag, startPoint x: 1049, startPoint y: 416, endPoint x: 905, endPoint y: 446, distance: 147.1
click at [905, 446] on img at bounding box center [852, 544] width 631 height 330
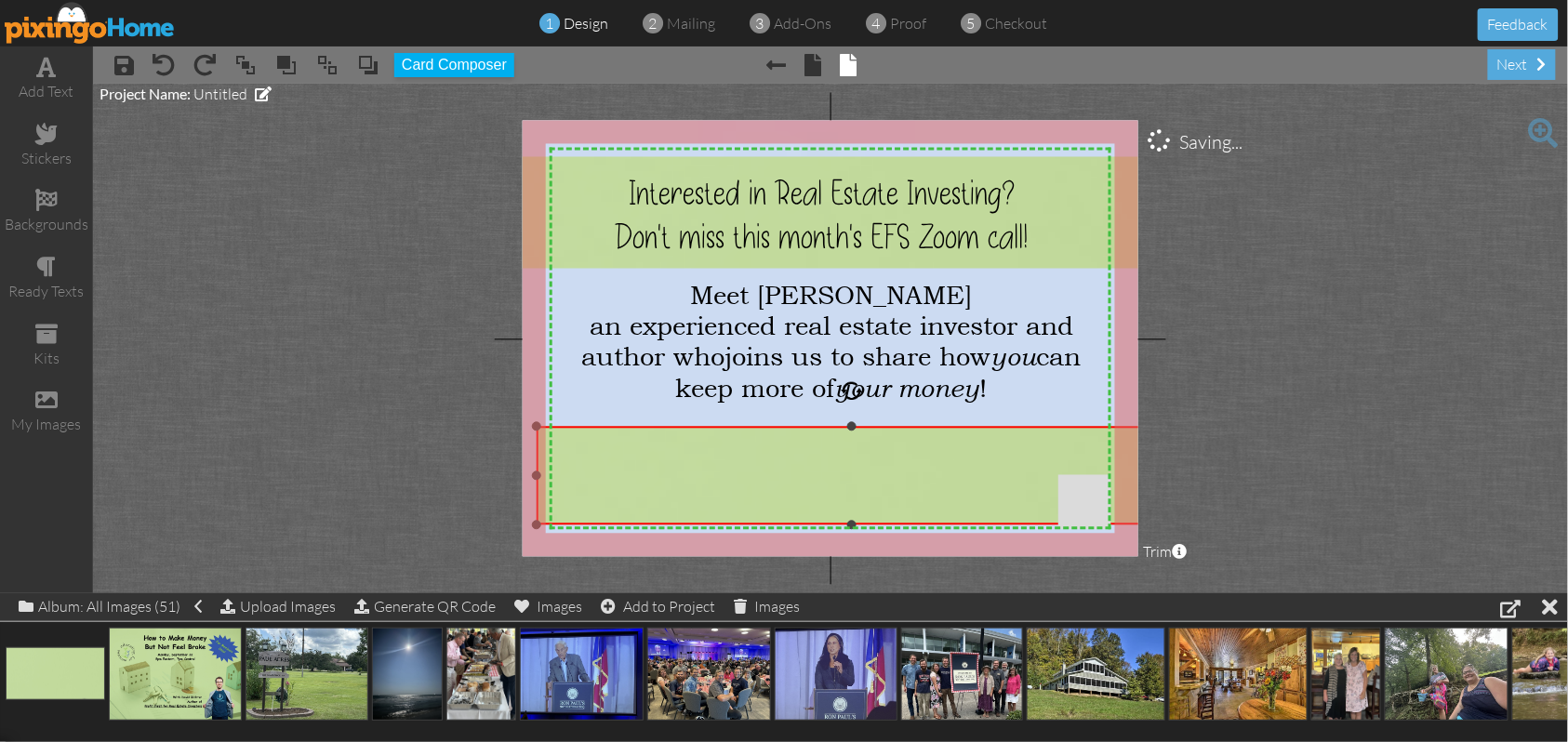
drag, startPoint x: 847, startPoint y: 381, endPoint x: 831, endPoint y: 429, distance: 50.6
click at [831, 429] on div "×" at bounding box center [852, 476] width 631 height 97
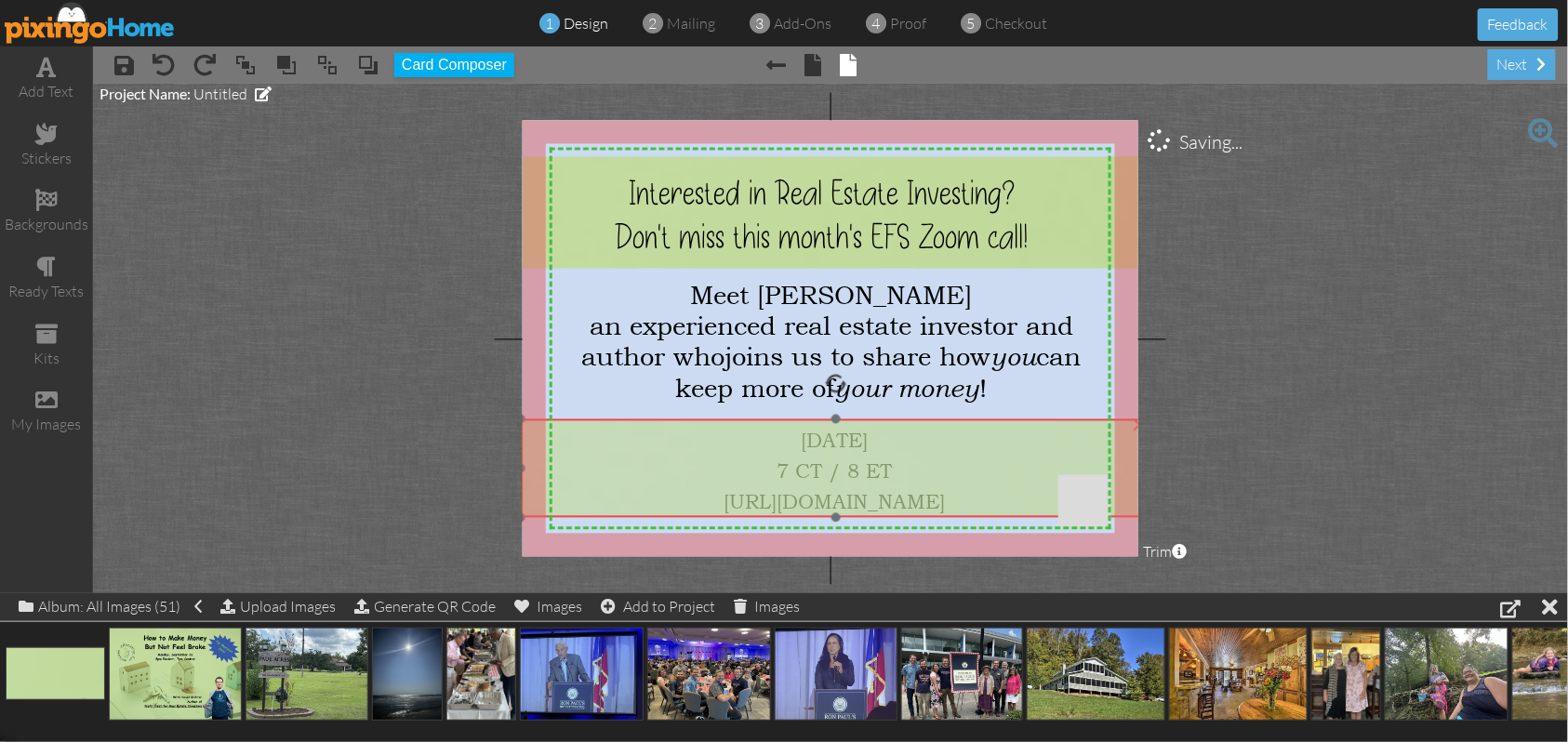
drag, startPoint x: 897, startPoint y: 461, endPoint x: 881, endPoint y: 454, distance: 17.5
click at [881, 454] on img at bounding box center [836, 536] width 631 height 330
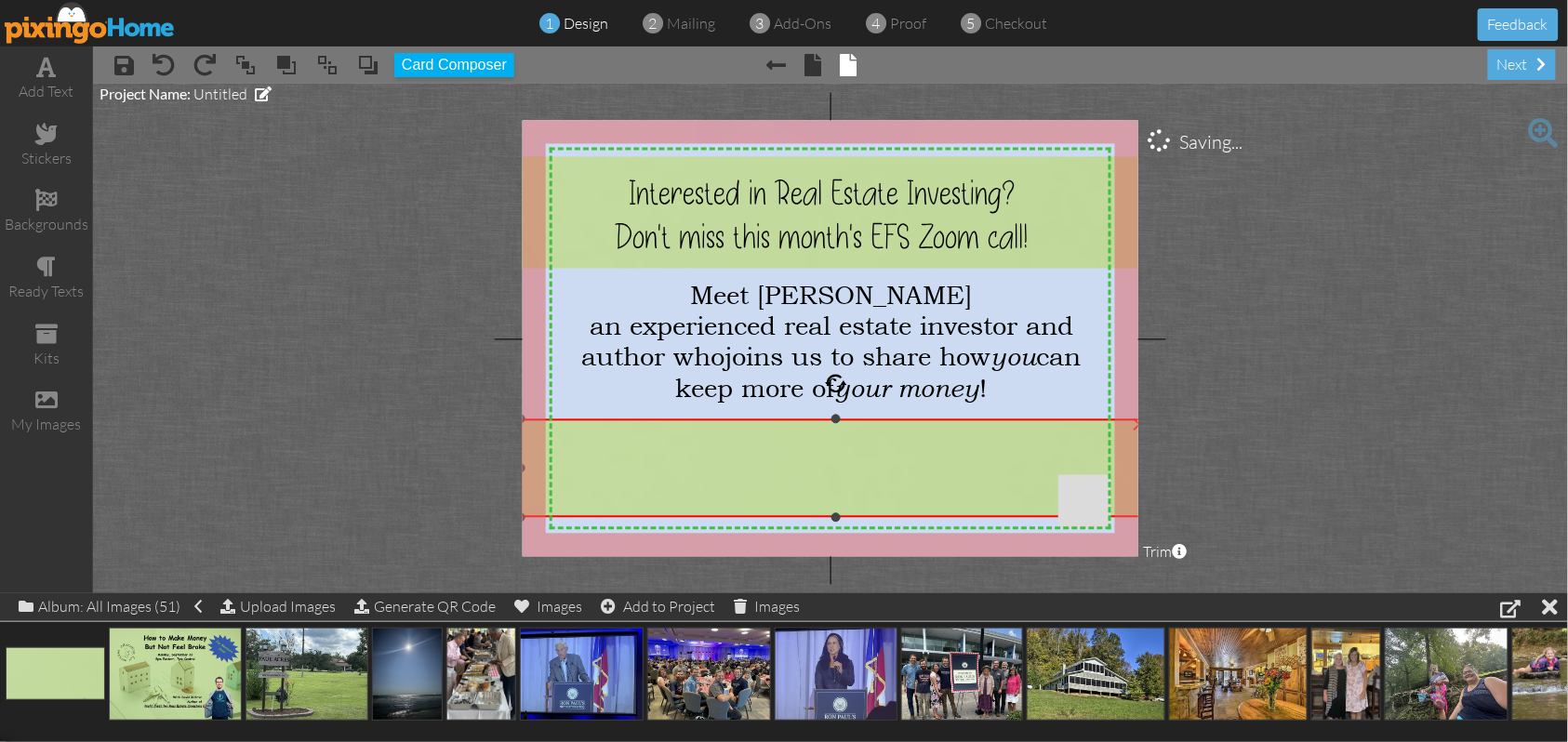
click at [898, 466] on img at bounding box center [836, 536] width 631 height 330
click at [366, 69] on span at bounding box center [368, 65] width 22 height 28
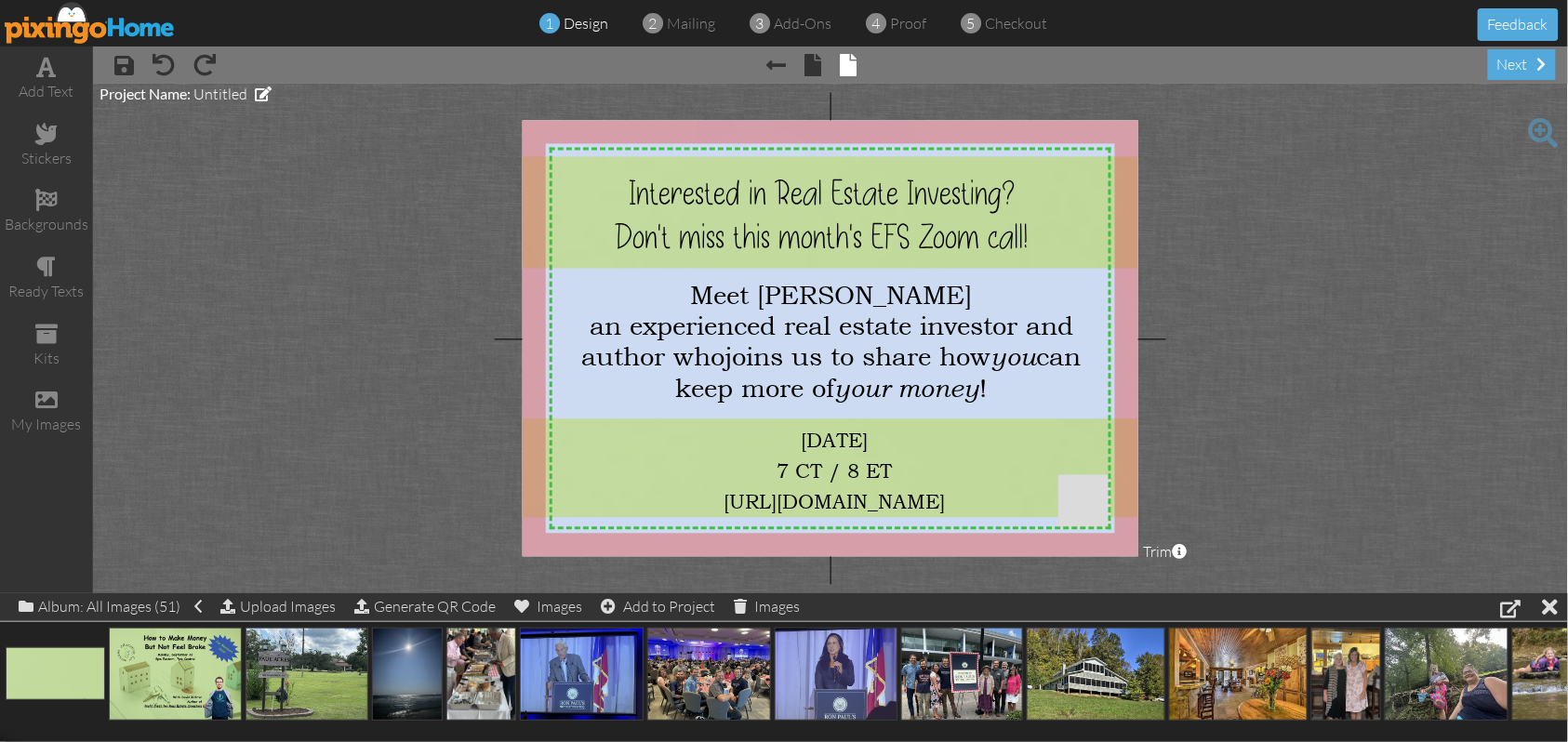
click at [1461, 294] on project-studio-wrapper "X X X X X X X X X X X X X X X X X X X X X X X X X X X X X X X X X X X X X X X X…" at bounding box center [831, 338] width 1476 height 510
click at [34, 406] on div "my images" at bounding box center [47, 412] width 93 height 66
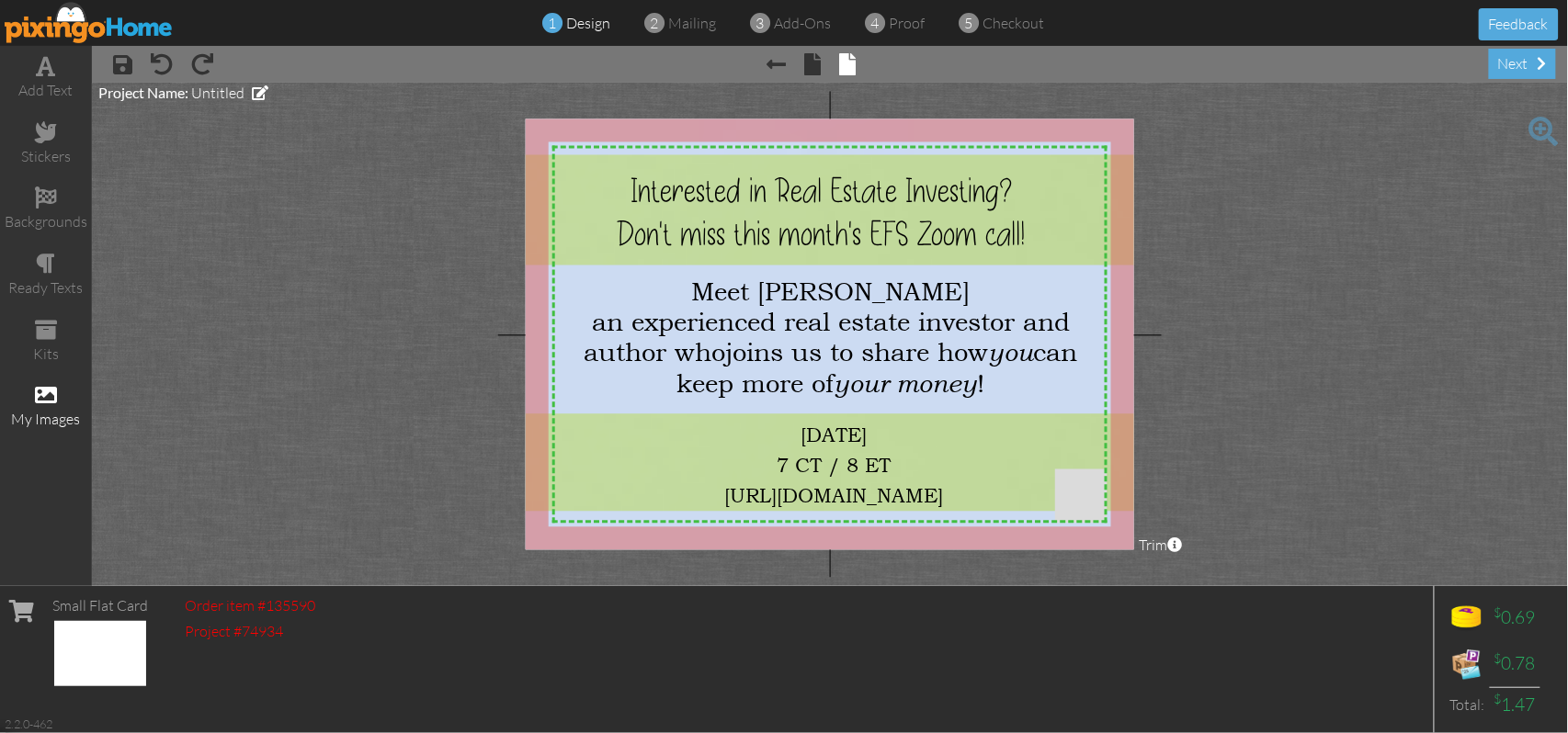
click at [50, 397] on span at bounding box center [46, 394] width 22 height 22
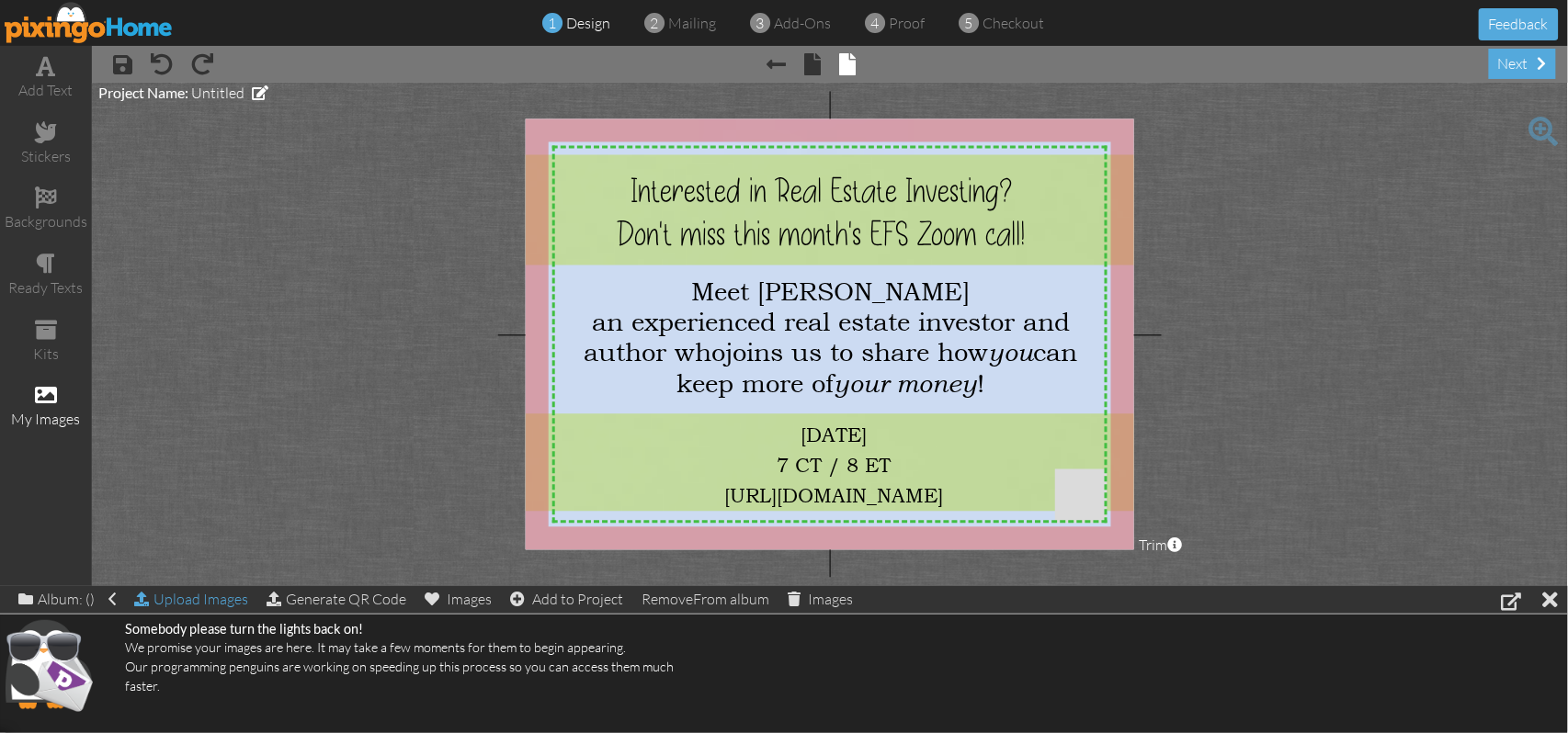
click at [196, 597] on div "Upload Images" at bounding box center [191, 599] width 114 height 26
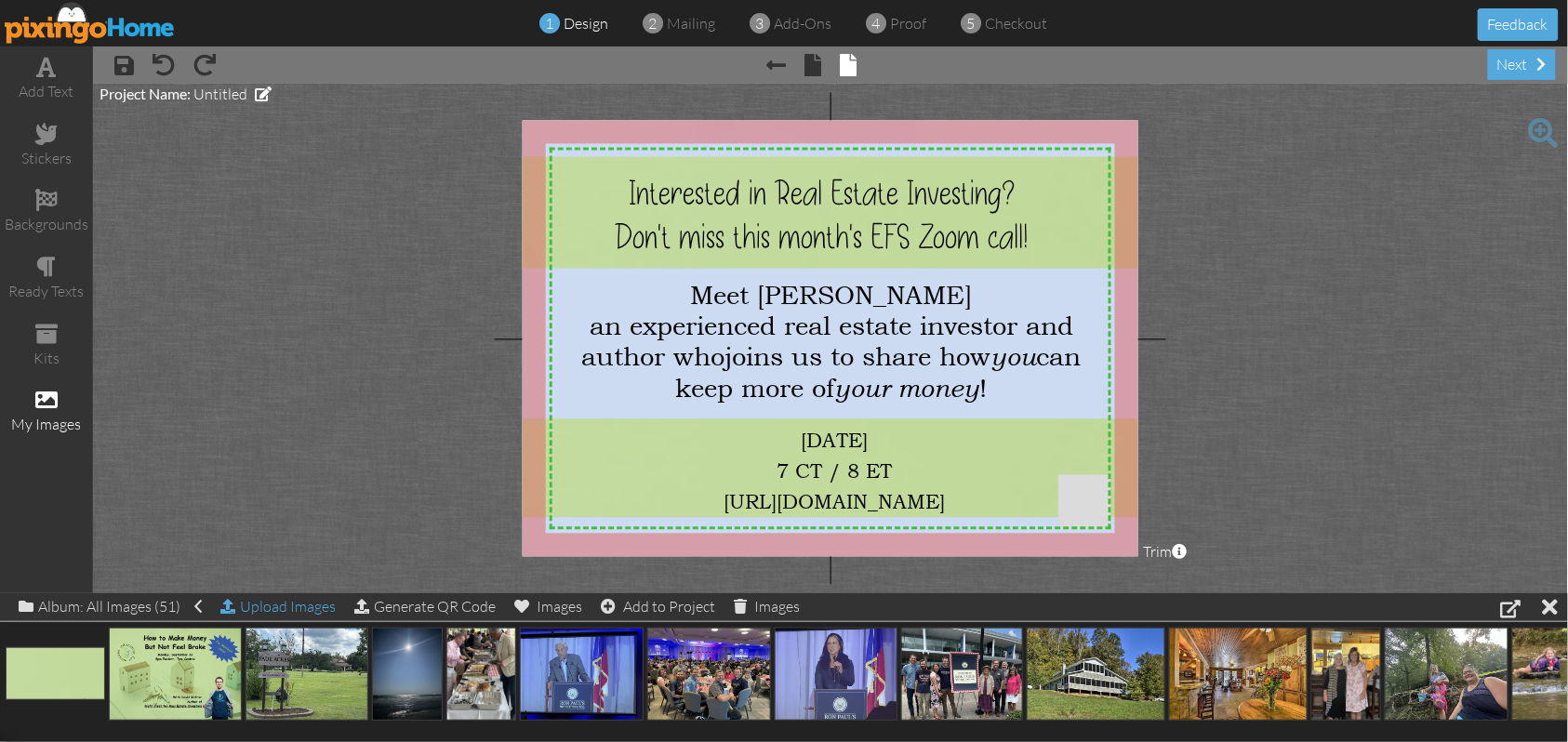
click at [299, 604] on div "Upload Images" at bounding box center [278, 606] width 115 height 27
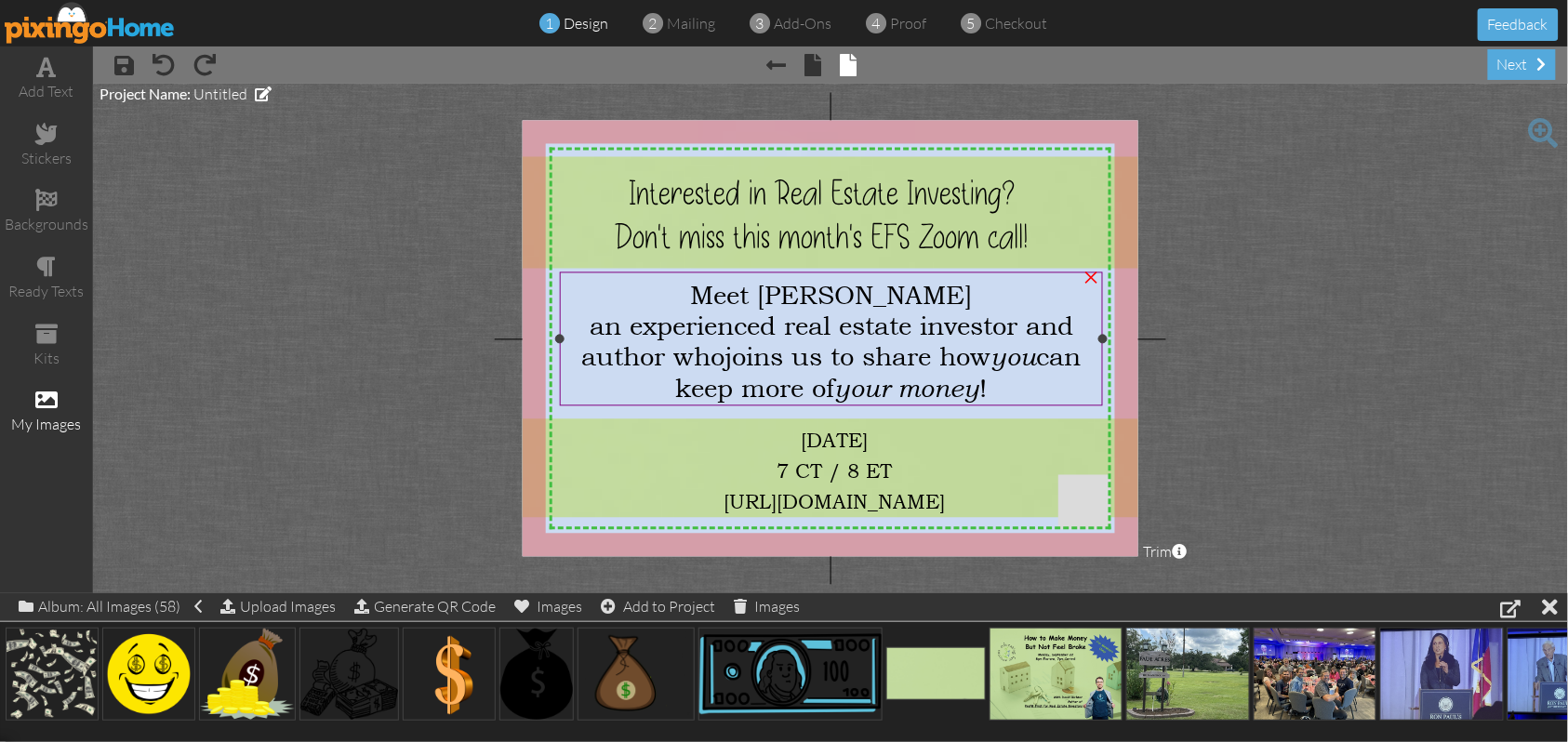
click at [700, 288] on div "Meet [PERSON_NAME]" at bounding box center [832, 295] width 529 height 31
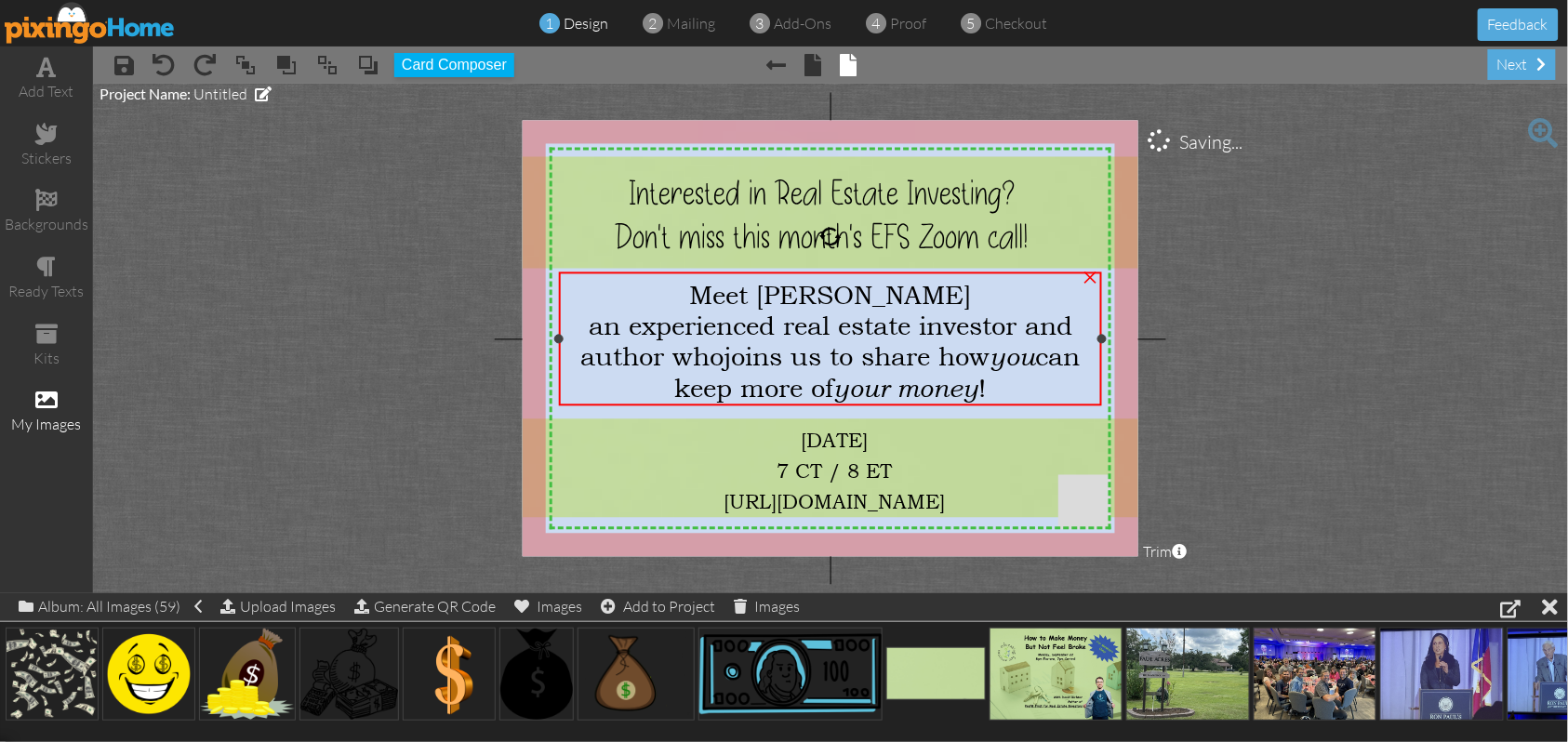
click at [701, 288] on div "Meet [PERSON_NAME]" at bounding box center [831, 295] width 529 height 31
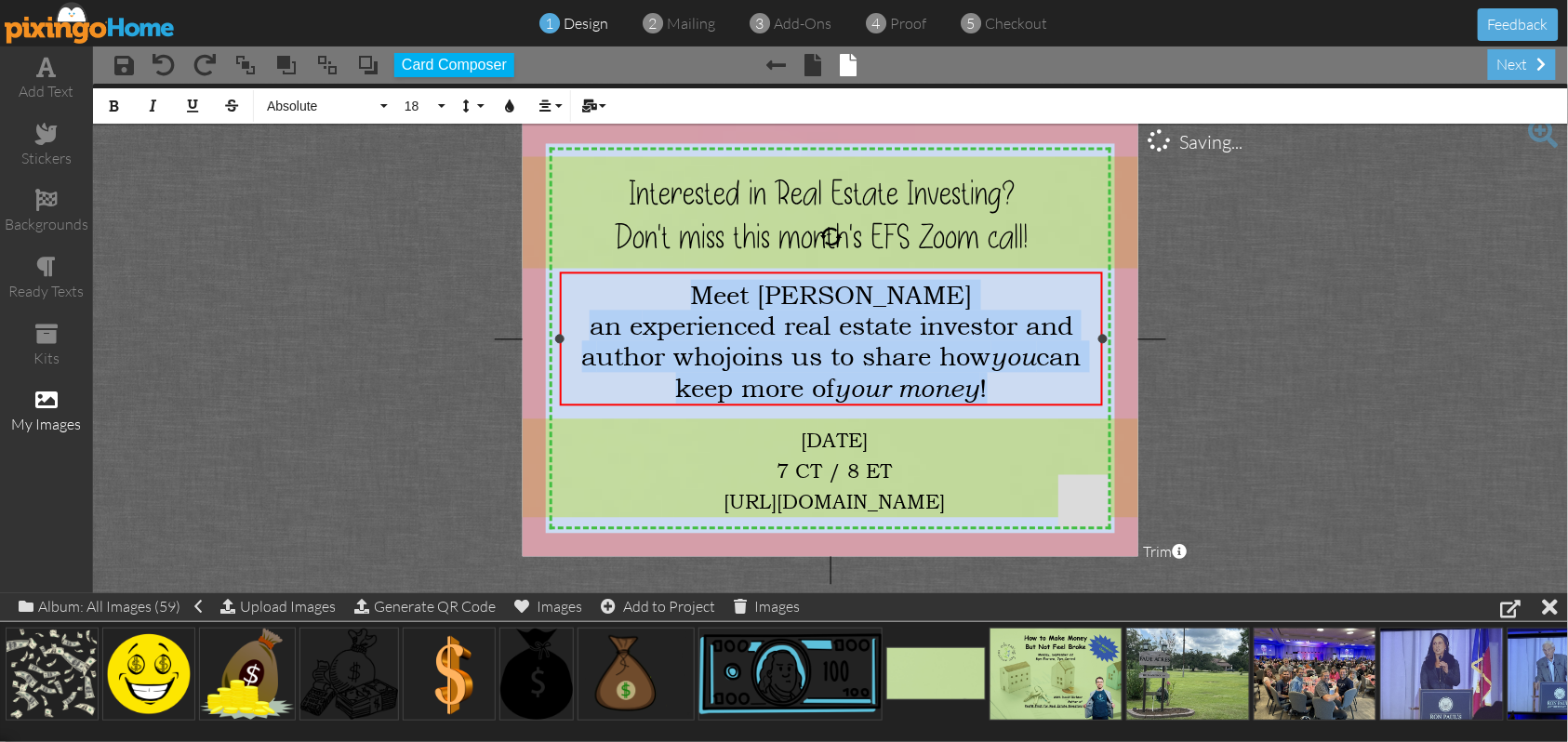
drag, startPoint x: 700, startPoint y: 292, endPoint x: 1065, endPoint y: 391, distance: 378.2
click at [1065, 391] on div "Meet [PERSON_NAME] an e xperienced real estate investor and a uthor who joins u…" at bounding box center [832, 342] width 529 height 124
click at [386, 108] on button "Absolute" at bounding box center [324, 106] width 134 height 36
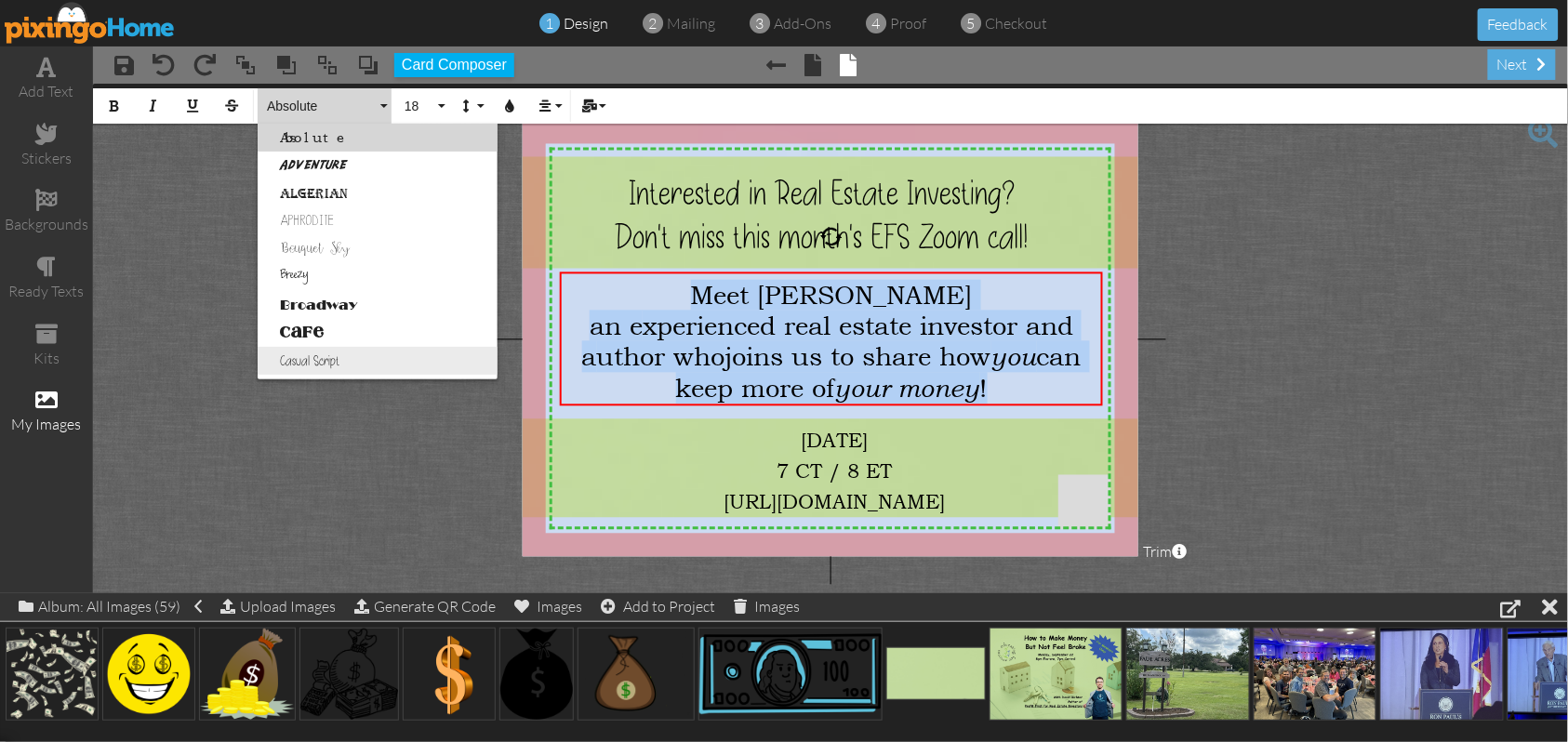
click at [314, 359] on link "Casual Script" at bounding box center [378, 361] width 240 height 28
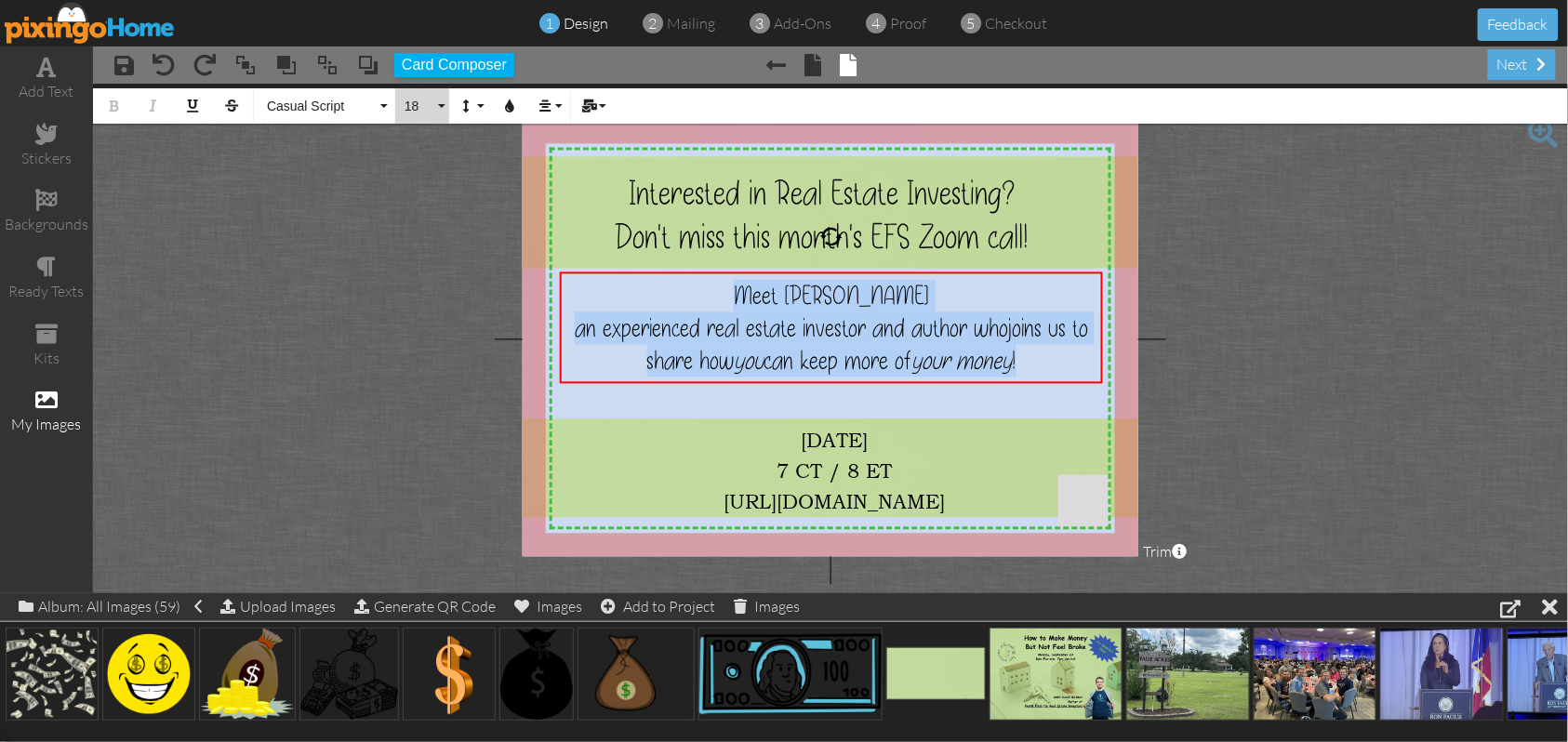
click at [436, 109] on button "18" at bounding box center [422, 106] width 54 height 36
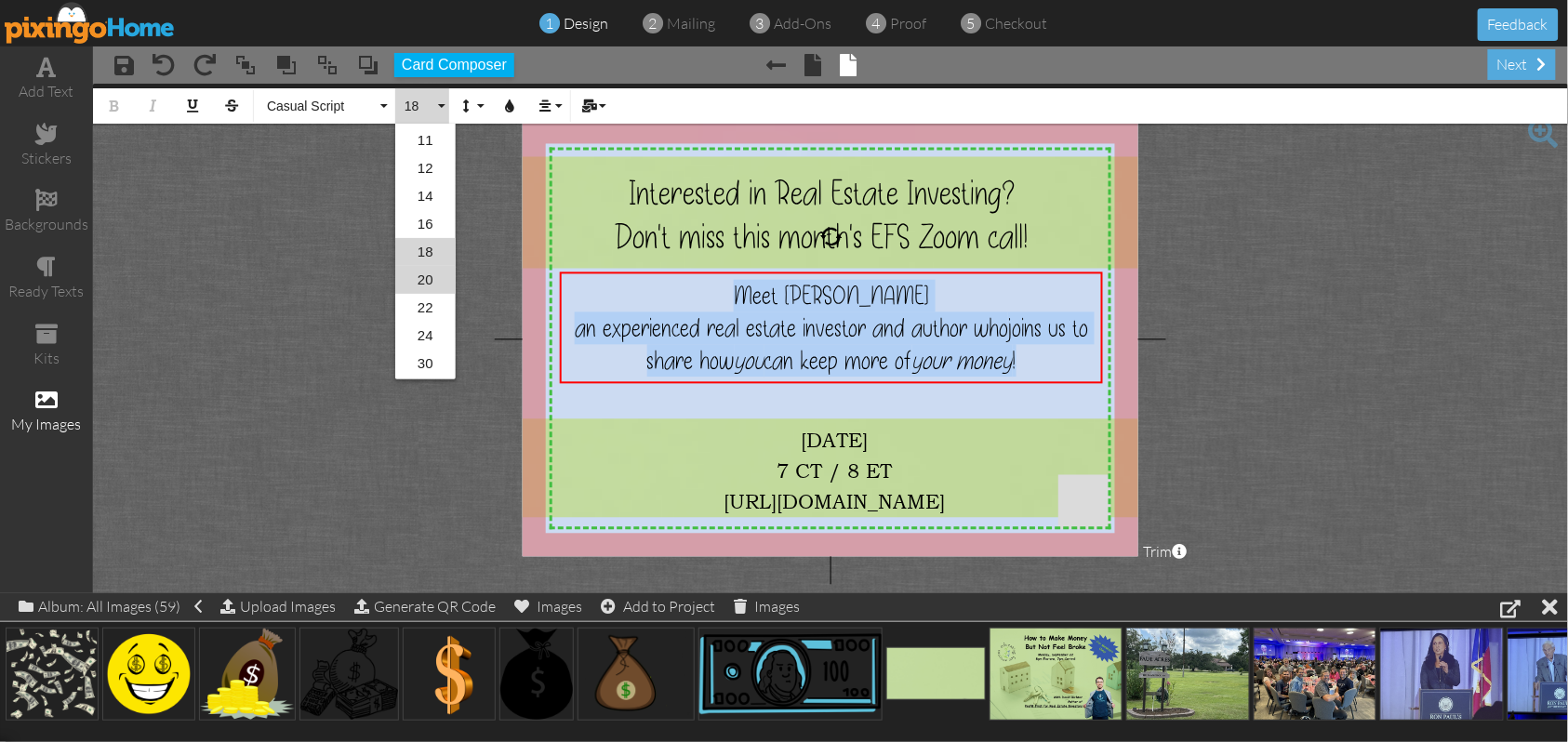
click at [431, 283] on link "20" at bounding box center [425, 280] width 61 height 28
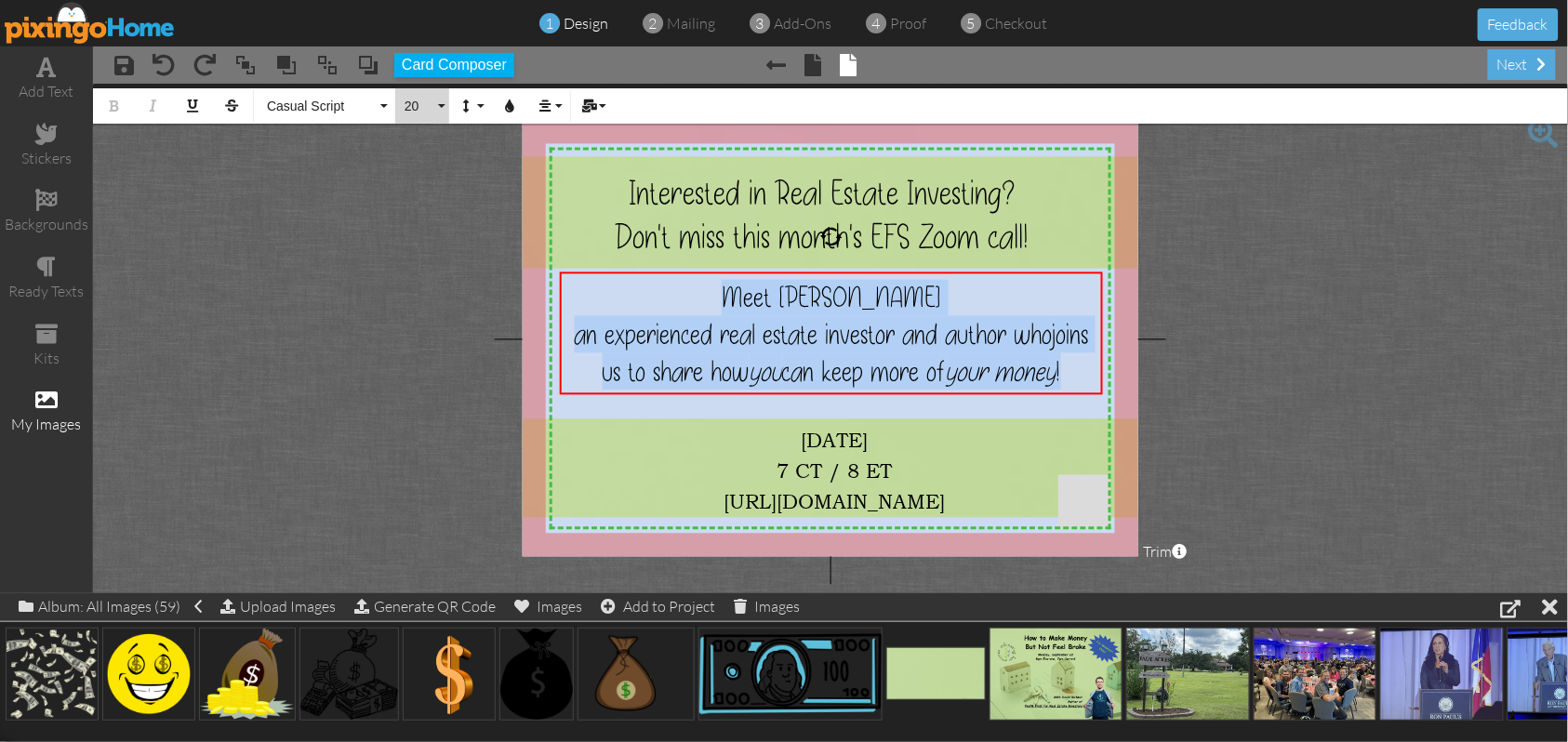
click at [444, 100] on button "20" at bounding box center [422, 106] width 54 height 36
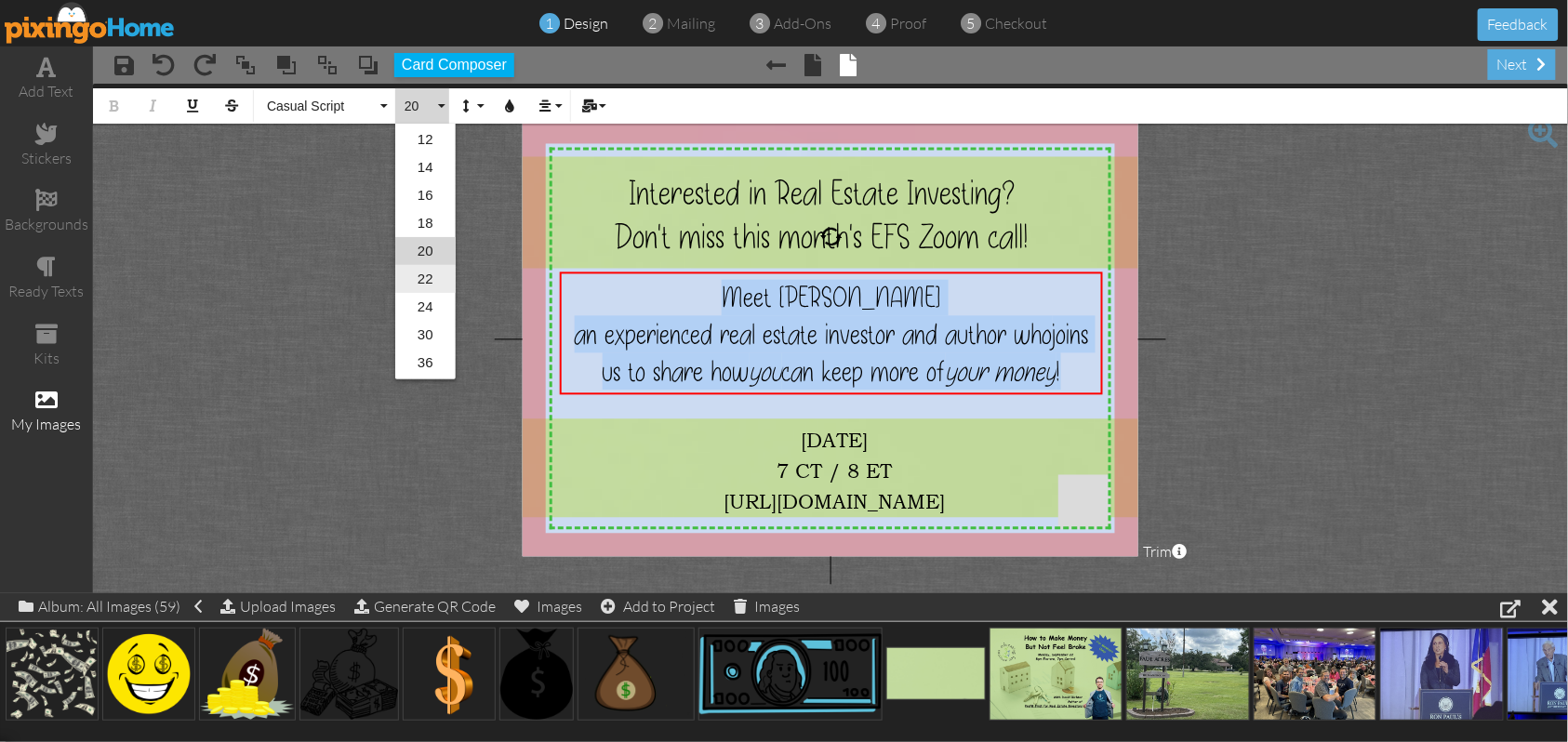
click at [425, 276] on link "22" at bounding box center [425, 279] width 61 height 28
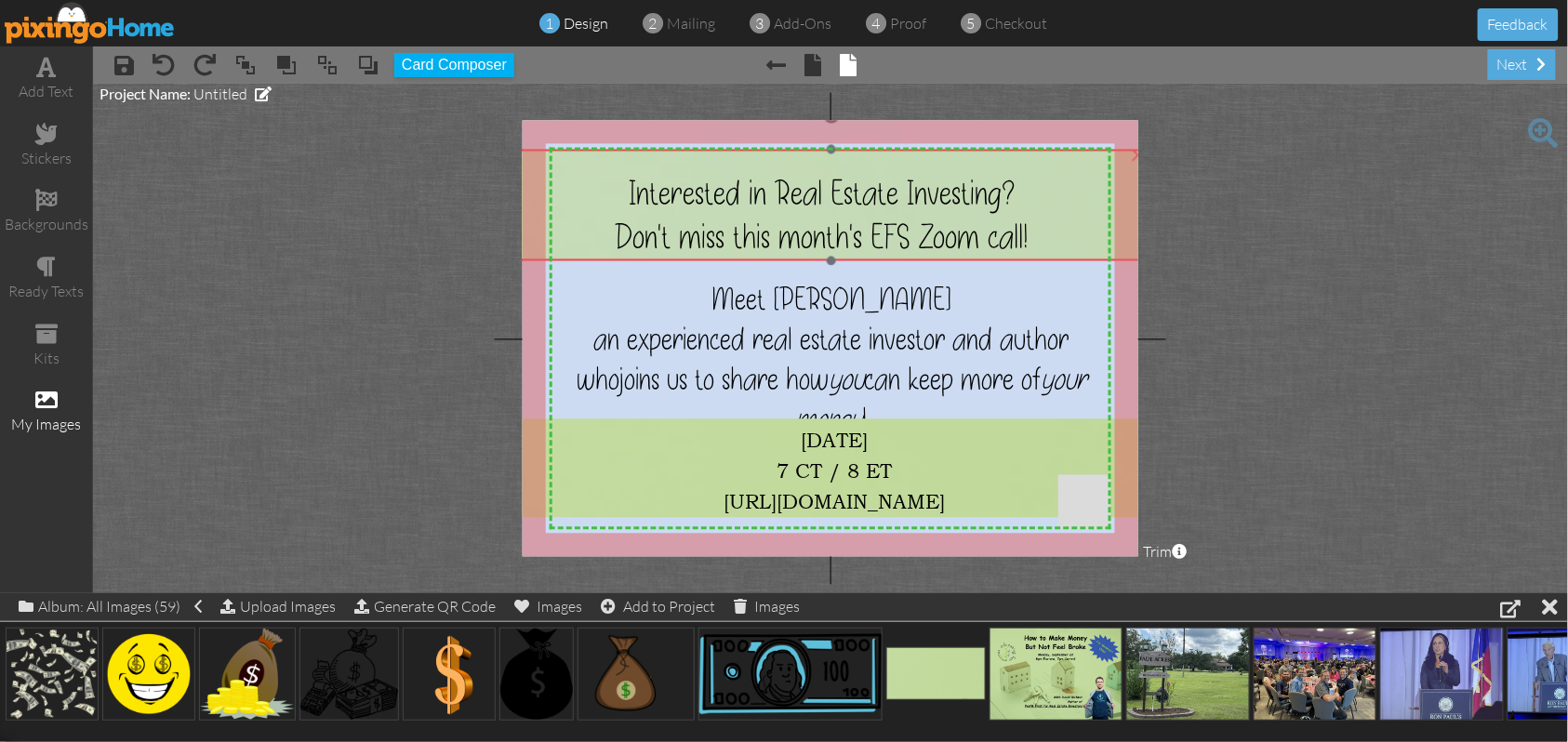
click at [1117, 220] on img at bounding box center [832, 267] width 636 height 334
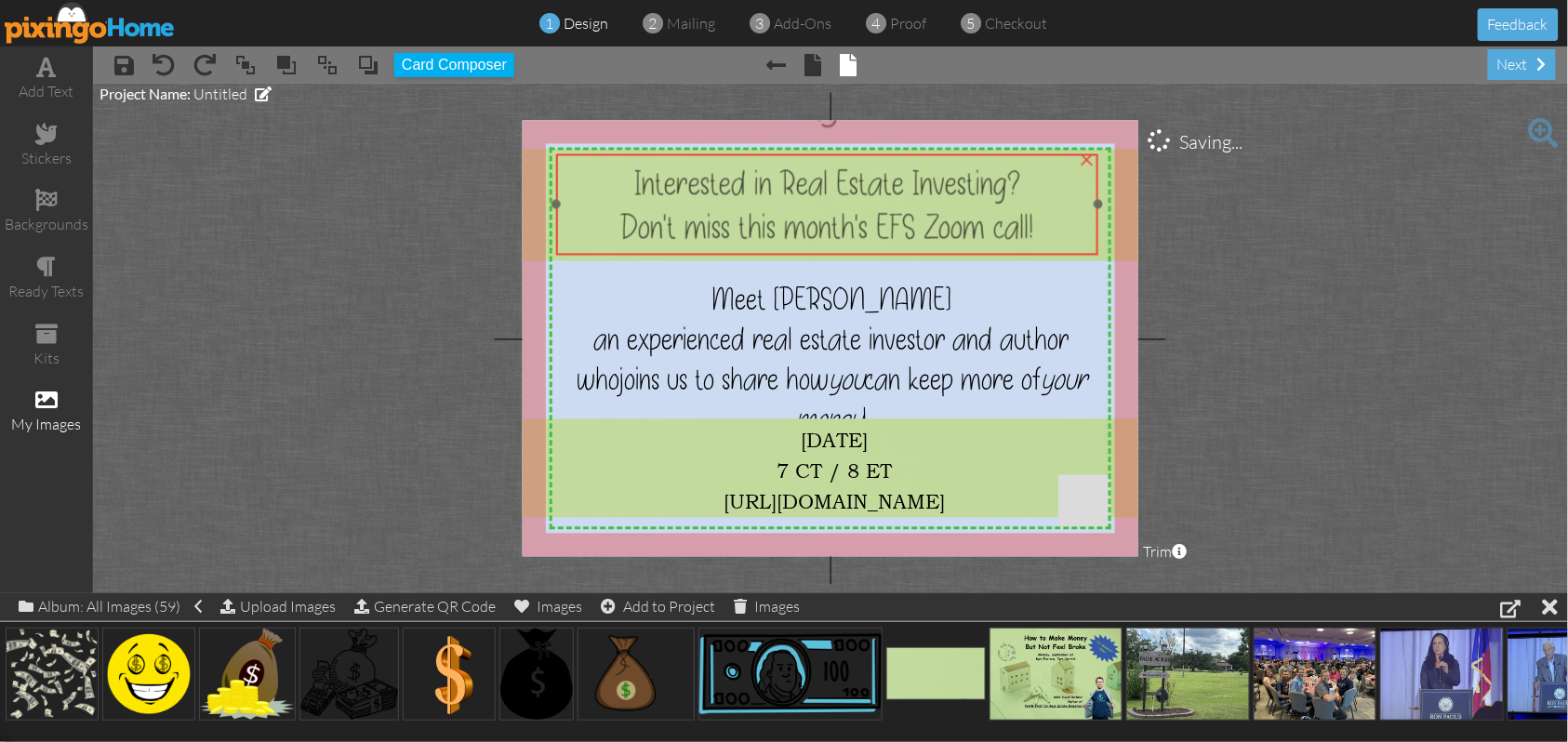
drag, startPoint x: 969, startPoint y: 224, endPoint x: 975, endPoint y: 214, distance: 11.7
click at [975, 214] on span "Don't miss this month's EFS Zoom call!" at bounding box center [827, 226] width 414 height 44
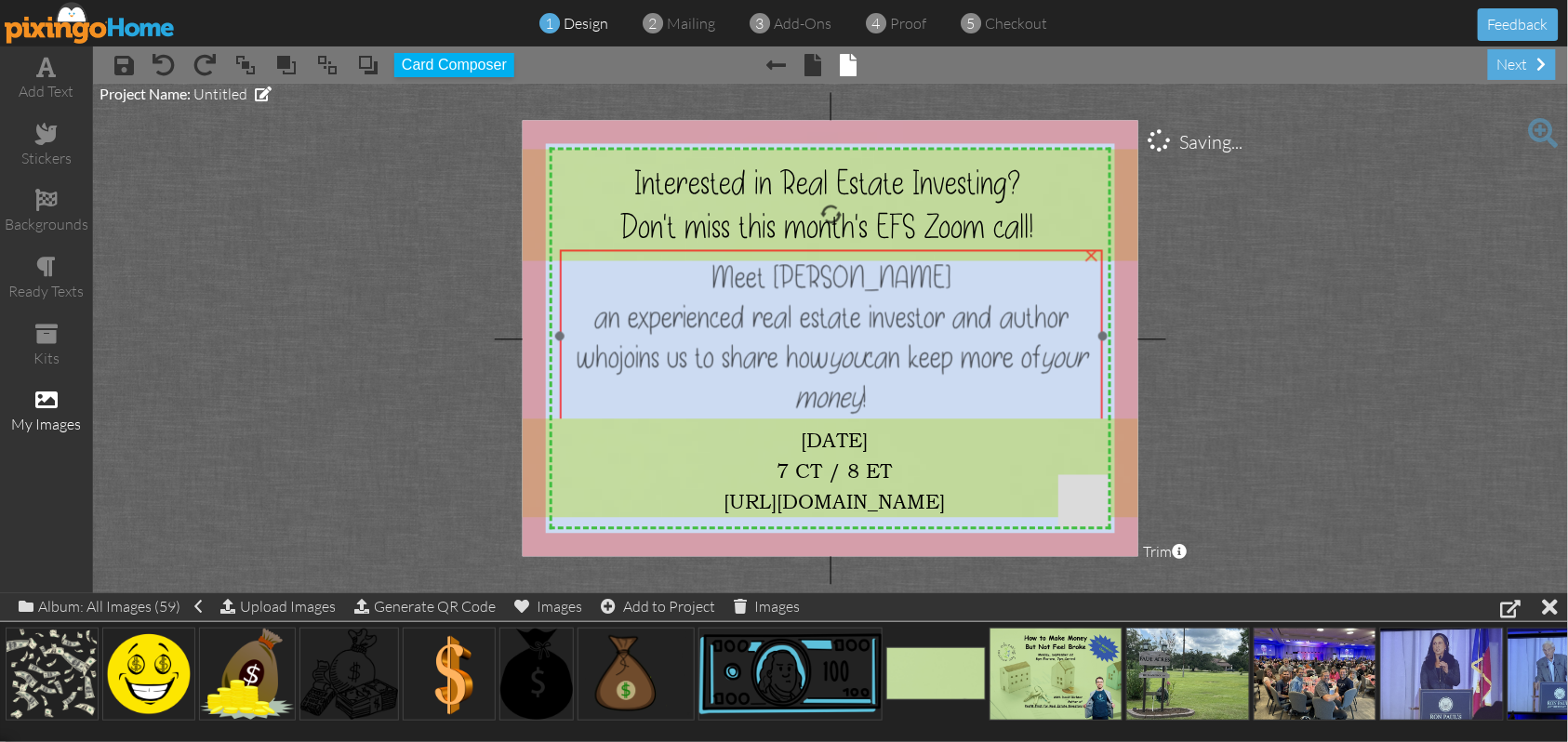
drag, startPoint x: 889, startPoint y: 321, endPoint x: 889, endPoint y: 298, distance: 23.0
click at [889, 298] on span "an experienced real estate investor and author who" at bounding box center [823, 338] width 493 height 80
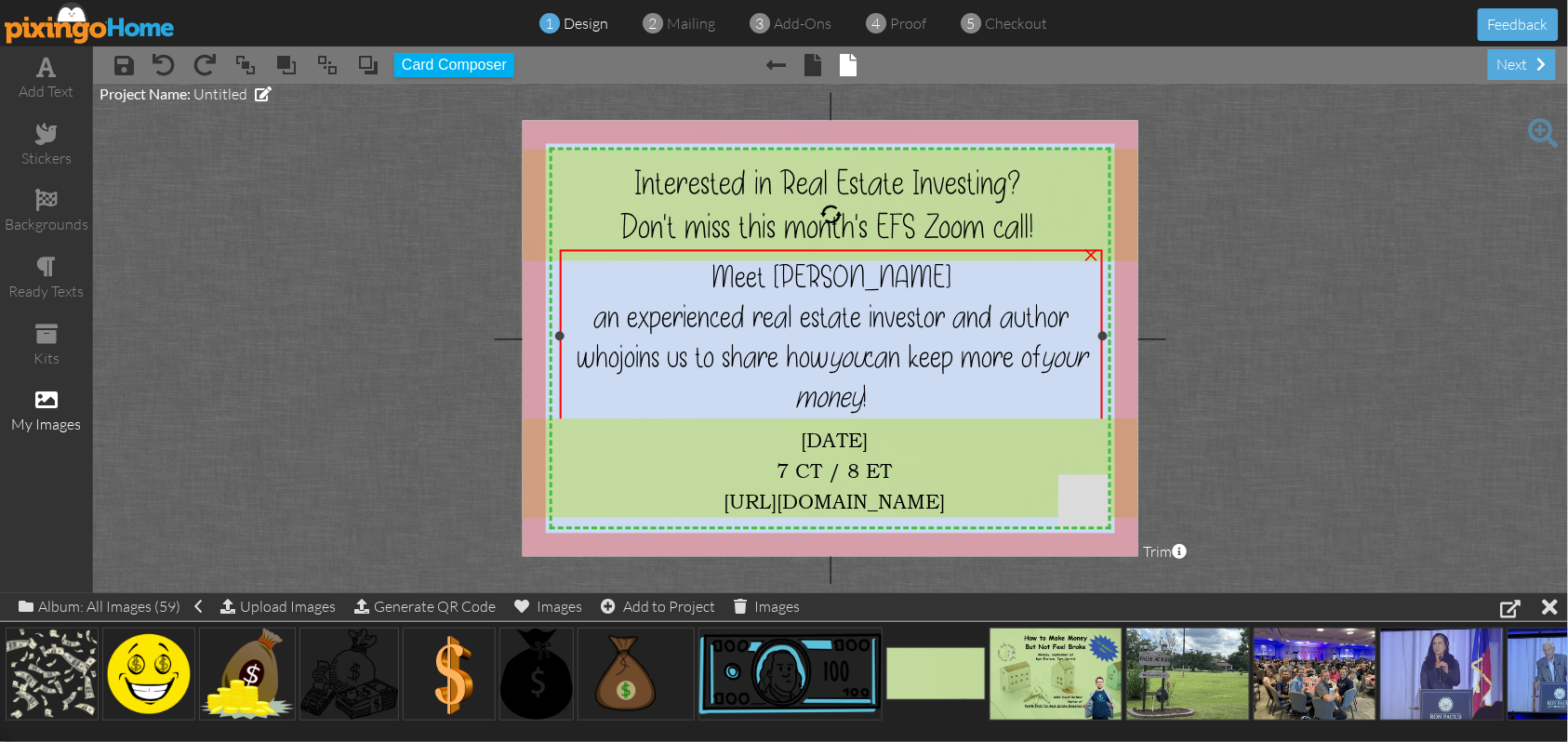
click at [636, 318] on span "an experienced real estate investor and author who" at bounding box center [823, 338] width 493 height 80
click at [636, 318] on span "an experienced real estate investor and author who" at bounding box center [823, 336] width 493 height 80
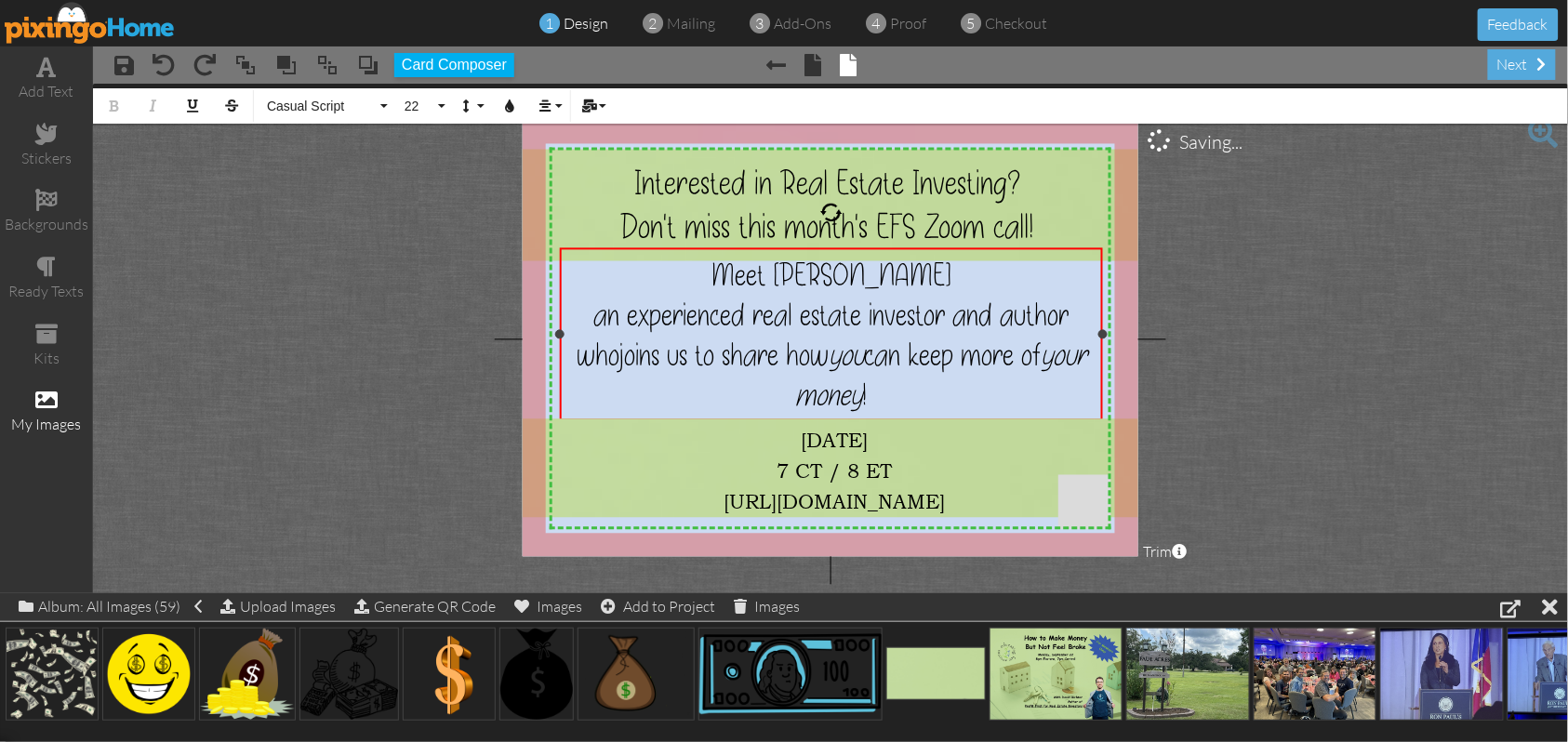
click at [623, 313] on span "an experienced real estate investor and author who" at bounding box center [823, 336] width 493 height 80
click at [979, 309] on span "experienced real estate investor and author who" at bounding box center [814, 336] width 476 height 80
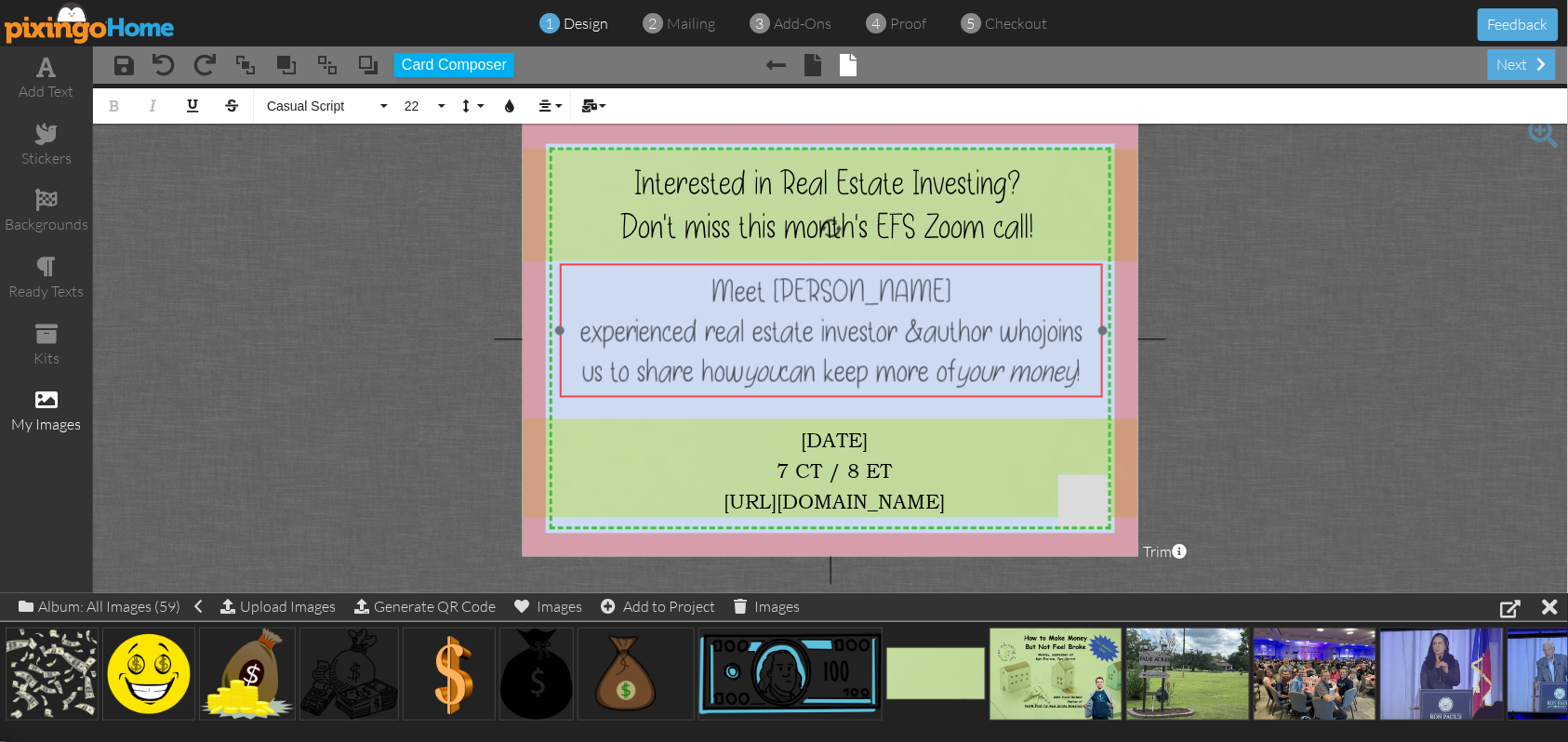
drag, startPoint x: 1043, startPoint y: 242, endPoint x: 1043, endPoint y: 258, distance: 16.0
click at [1043, 259] on div at bounding box center [831, 330] width 551 height 142
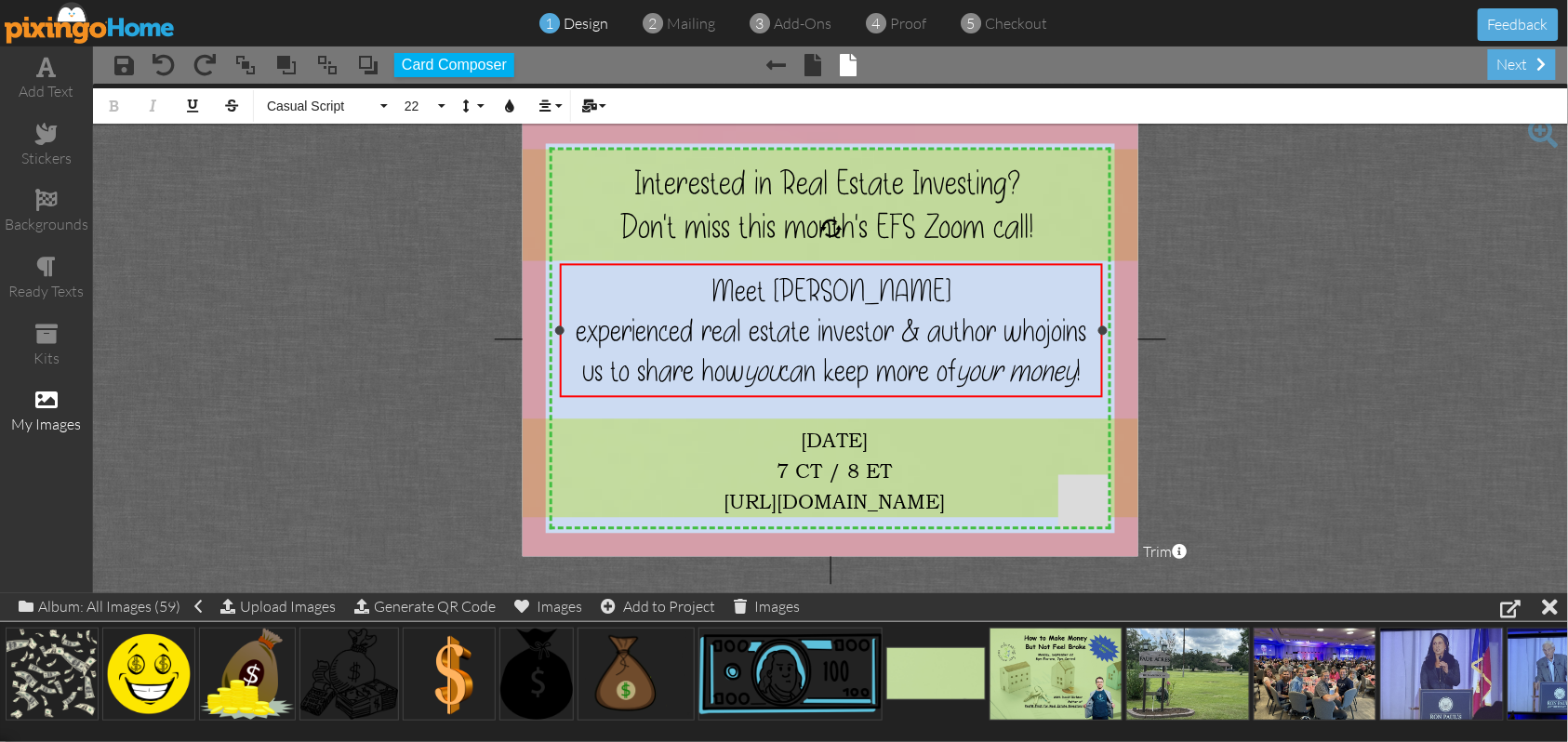
click at [936, 290] on div "Meet [PERSON_NAME]" at bounding box center [832, 291] width 529 height 40
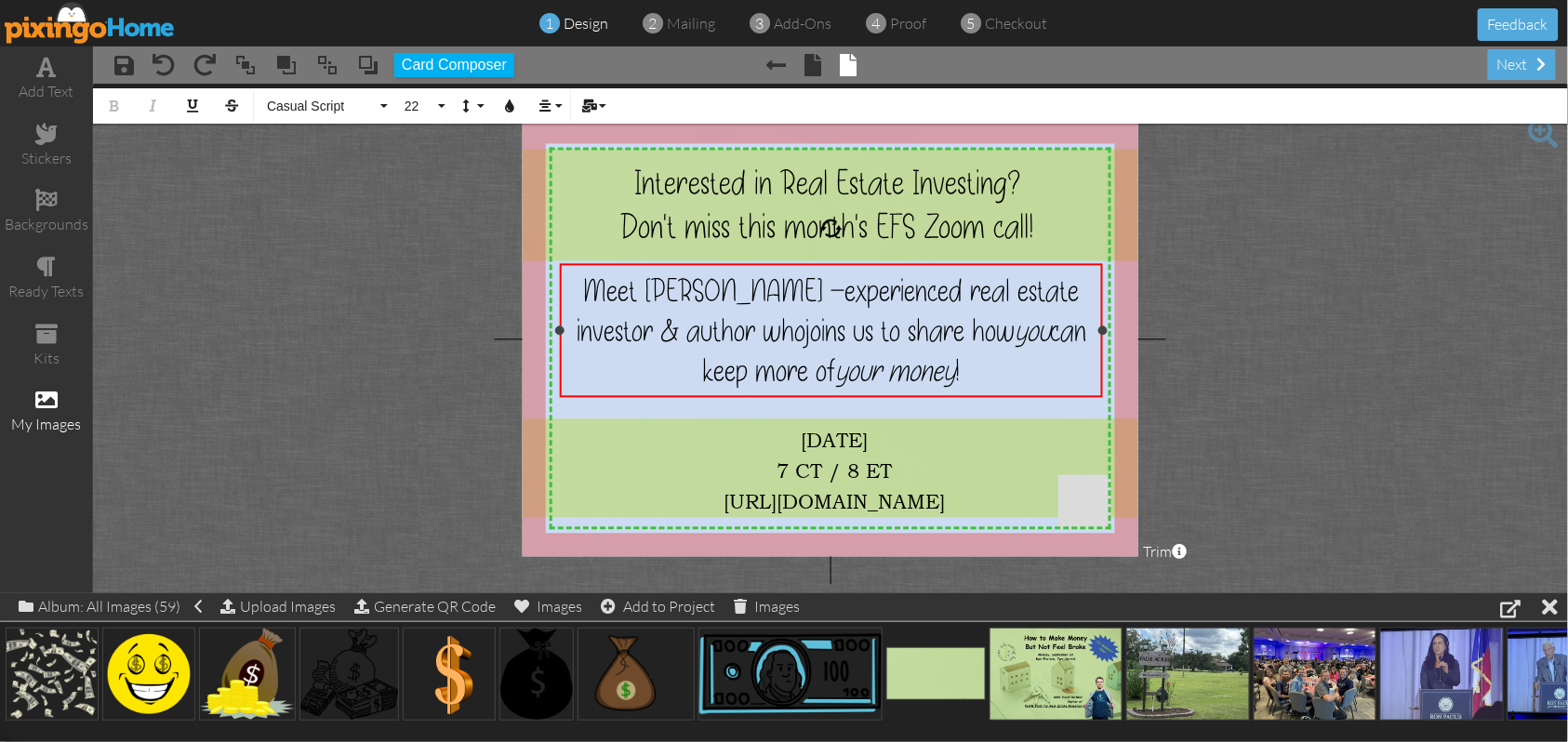
click at [823, 288] on span "Meet [PERSON_NAME] -" at bounding box center [713, 291] width 261 height 40
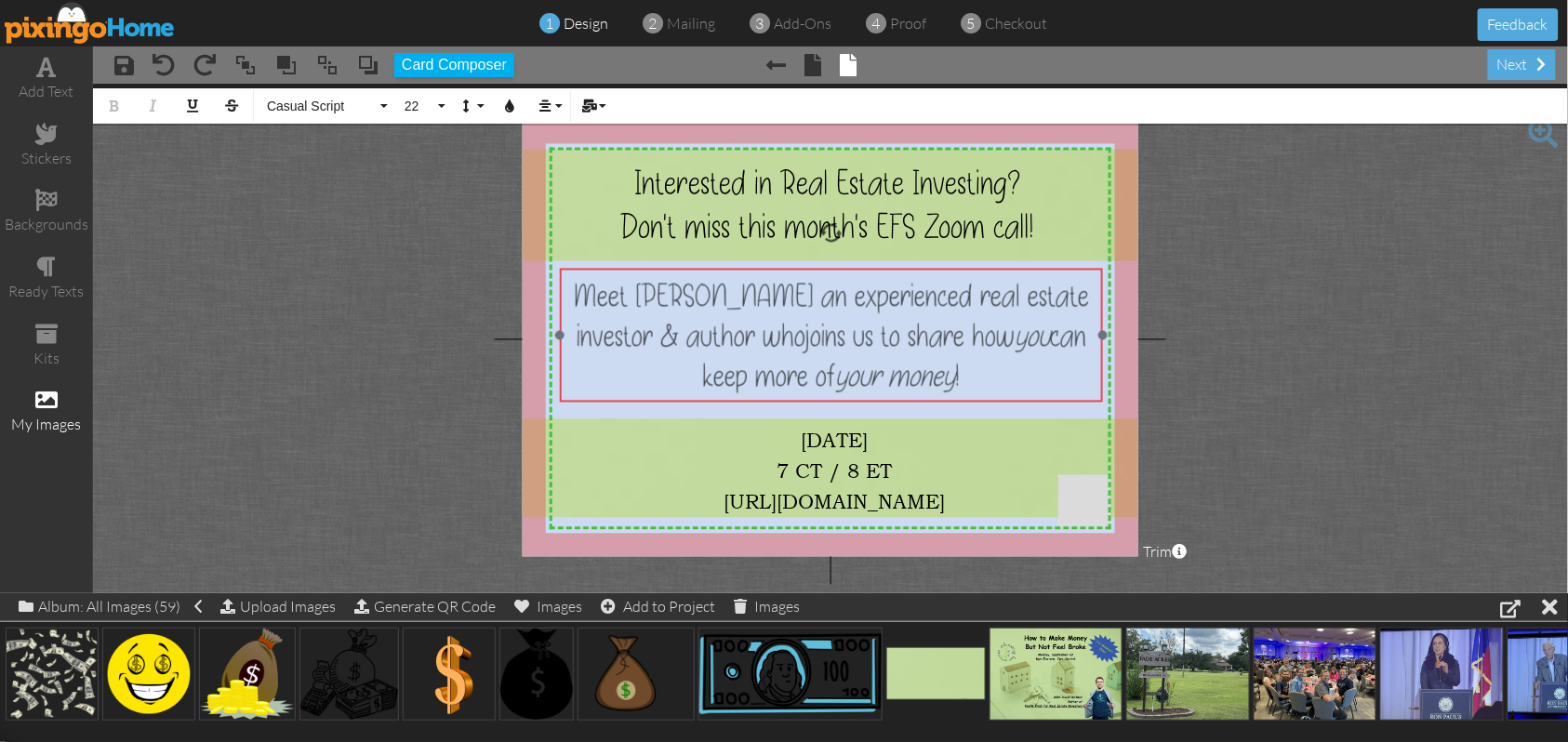
click at [1090, 269] on div "Meet [PERSON_NAME] an ​ ​ experienced real estate investor & author who joins u…" at bounding box center [832, 336] width 543 height 134
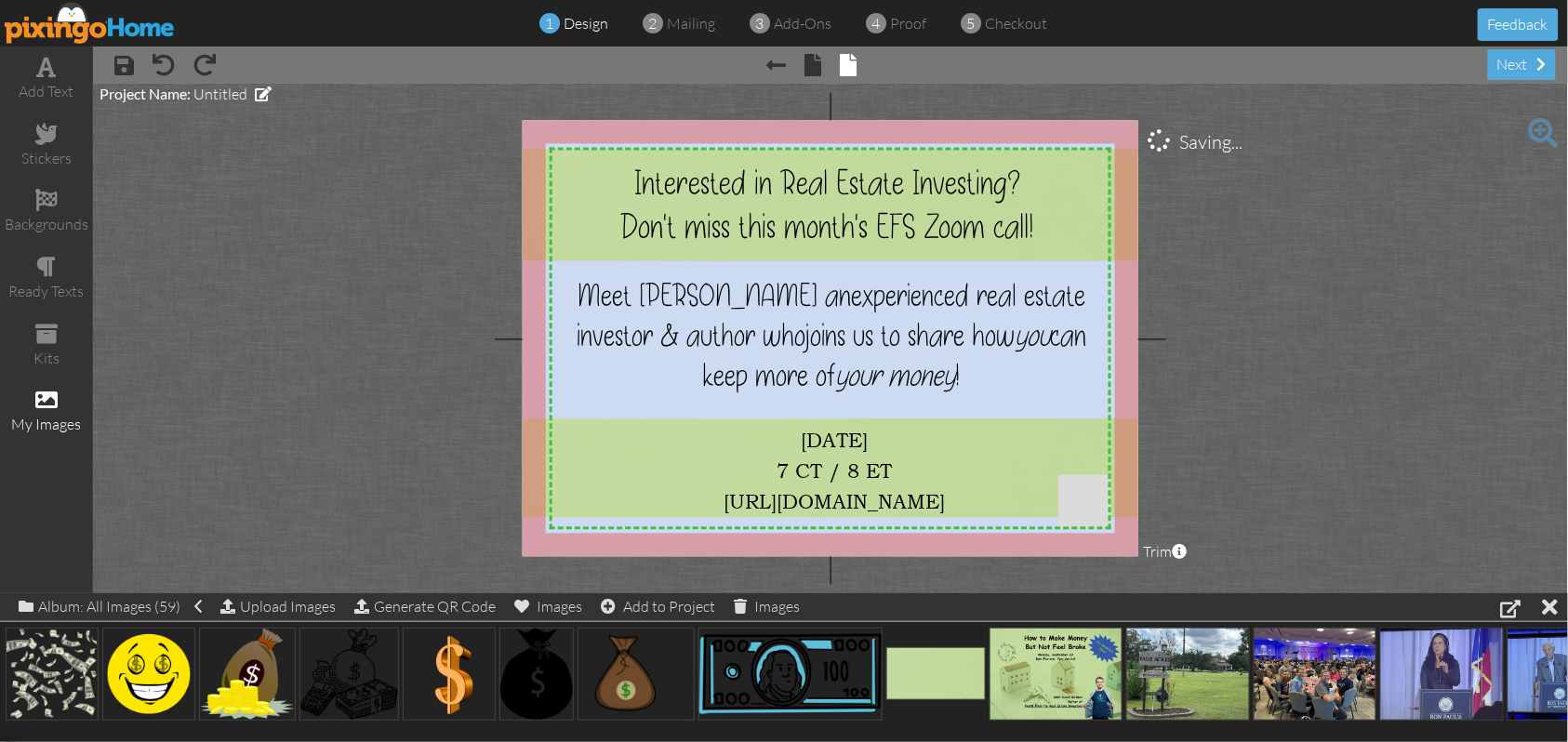
click at [1248, 261] on project-studio-wrapper "X X X X X X X X X X X X X X X X X X X X X X X X X X X X X X X X X X X X X X X X…" at bounding box center [831, 338] width 1476 height 510
drag, startPoint x: 54, startPoint y: 659, endPoint x: 707, endPoint y: 302, distance: 744.2
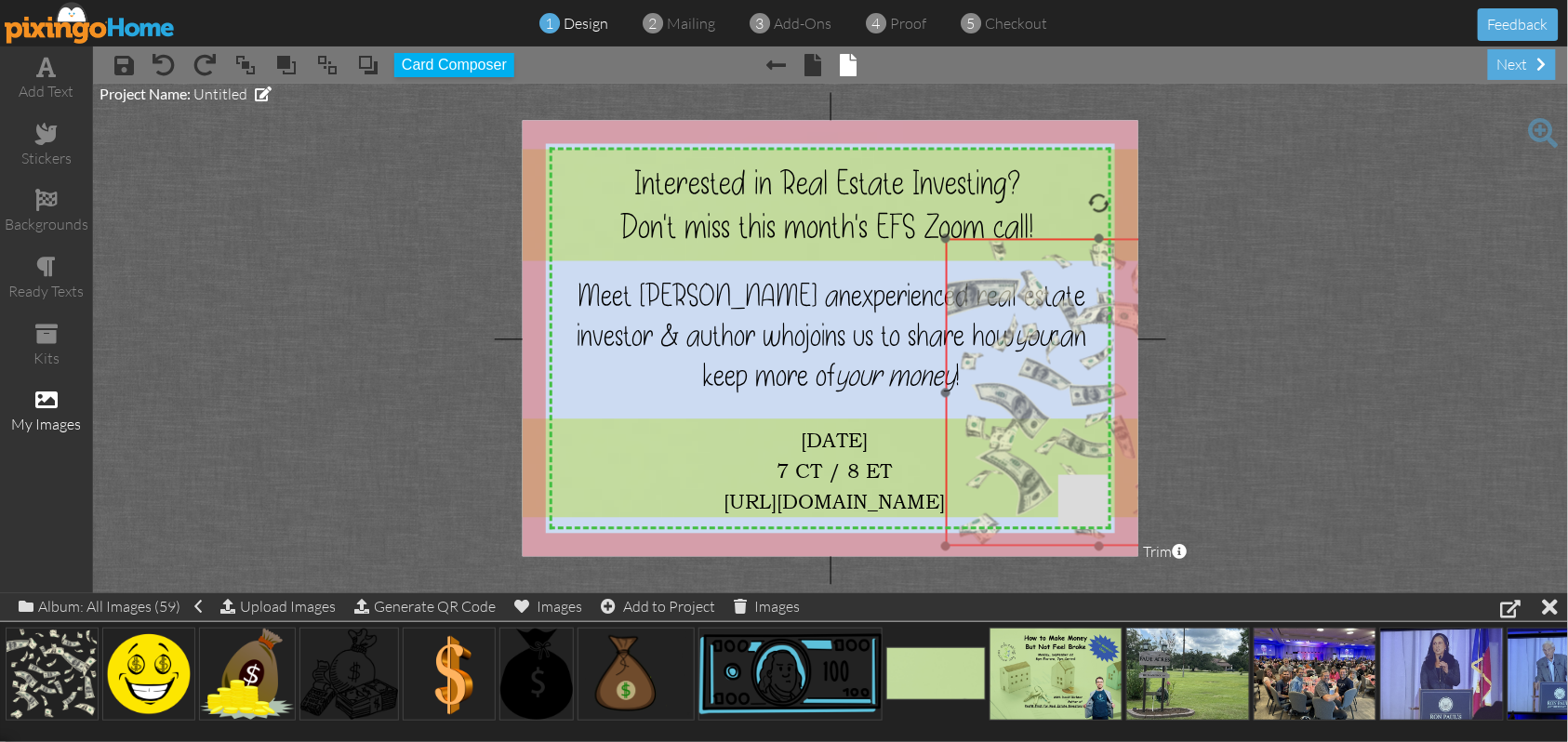
drag, startPoint x: 763, startPoint y: 436, endPoint x: 1049, endPoint y: 402, distance: 288.0
click at [1049, 402] on img at bounding box center [1100, 393] width 308 height 308
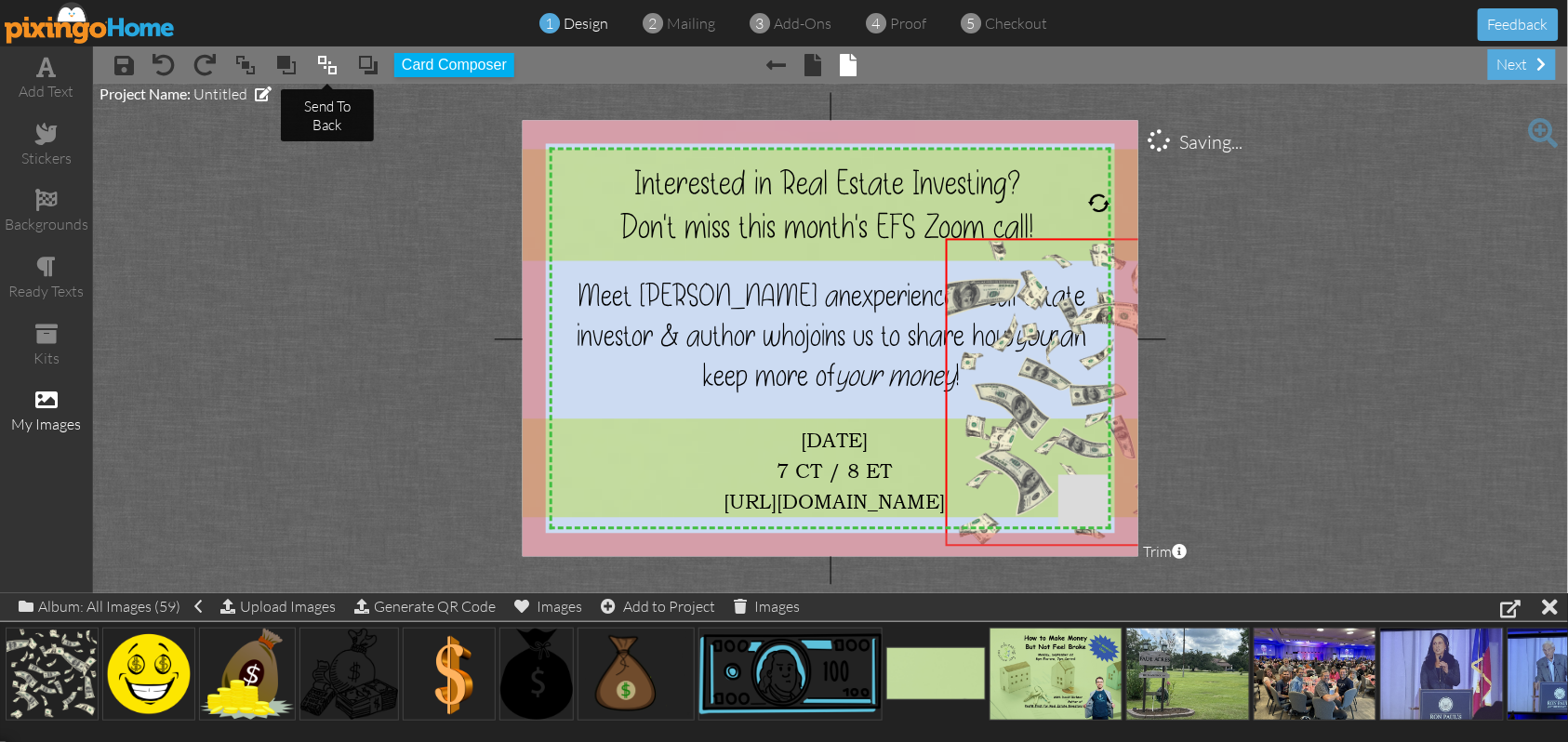
click at [324, 61] on span at bounding box center [327, 65] width 22 height 28
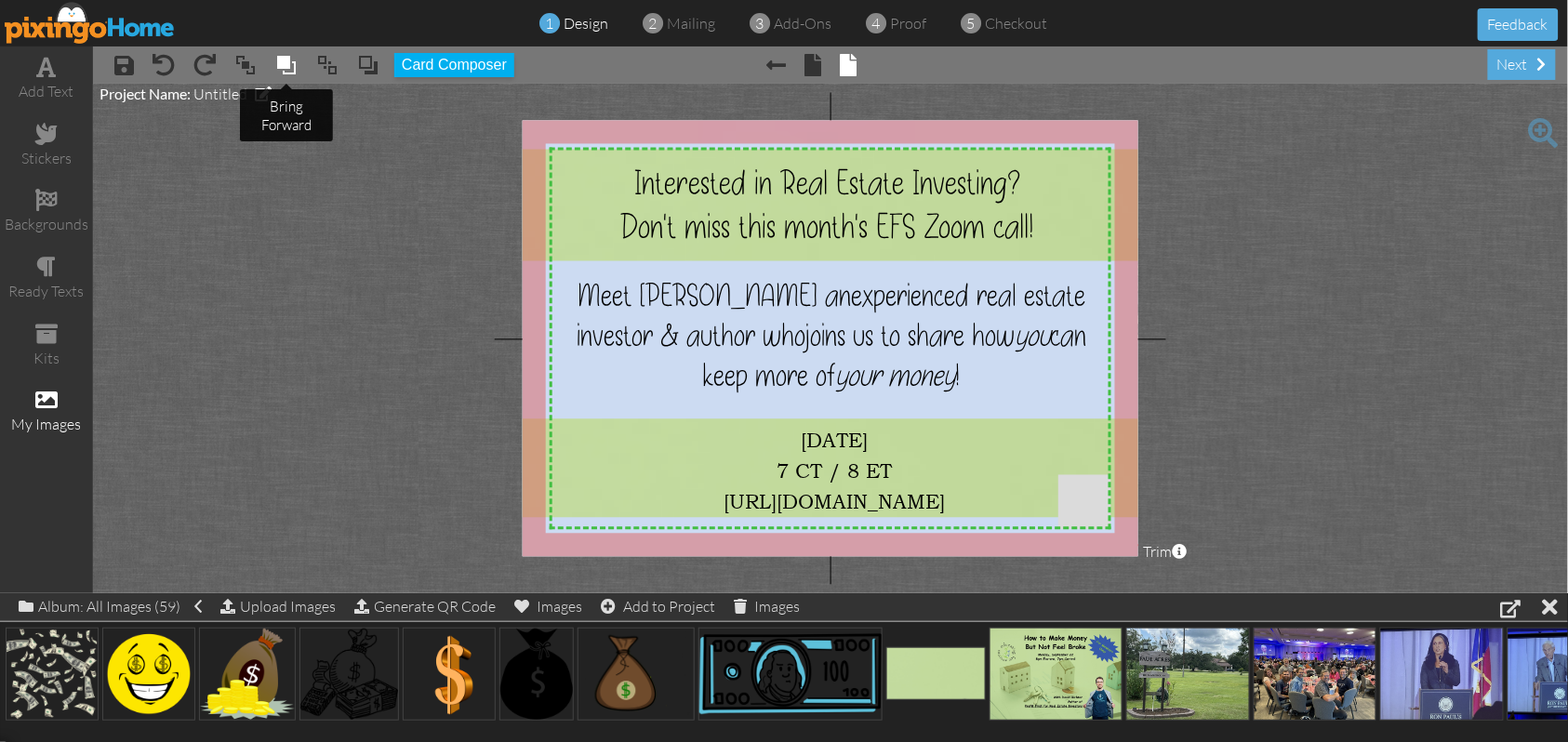
click at [283, 58] on span at bounding box center [286, 65] width 22 height 28
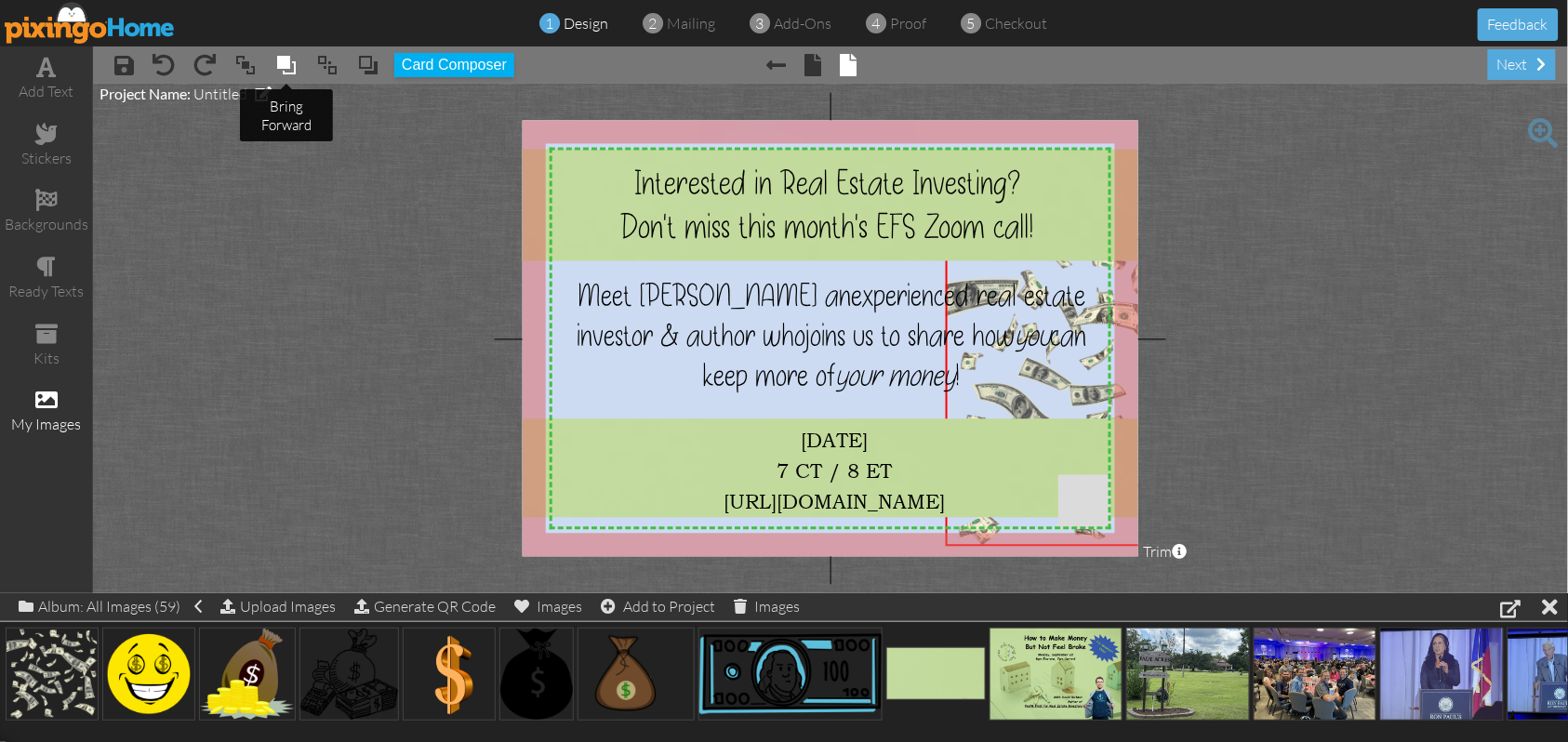
click at [283, 58] on span at bounding box center [286, 65] width 22 height 28
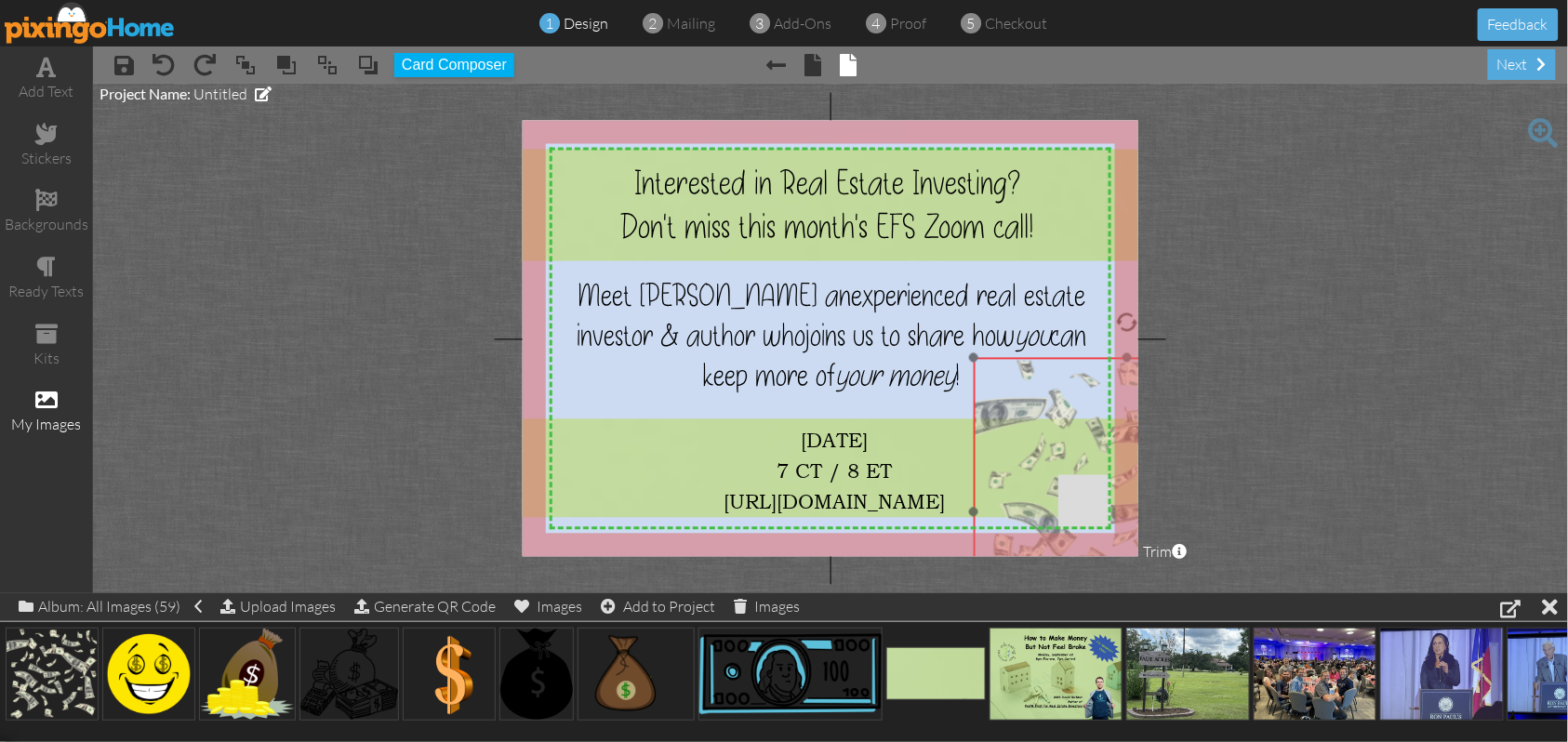
drag, startPoint x: 1088, startPoint y: 253, endPoint x: 1116, endPoint y: 371, distance: 121.3
click at [1116, 371] on img at bounding box center [1128, 512] width 308 height 308
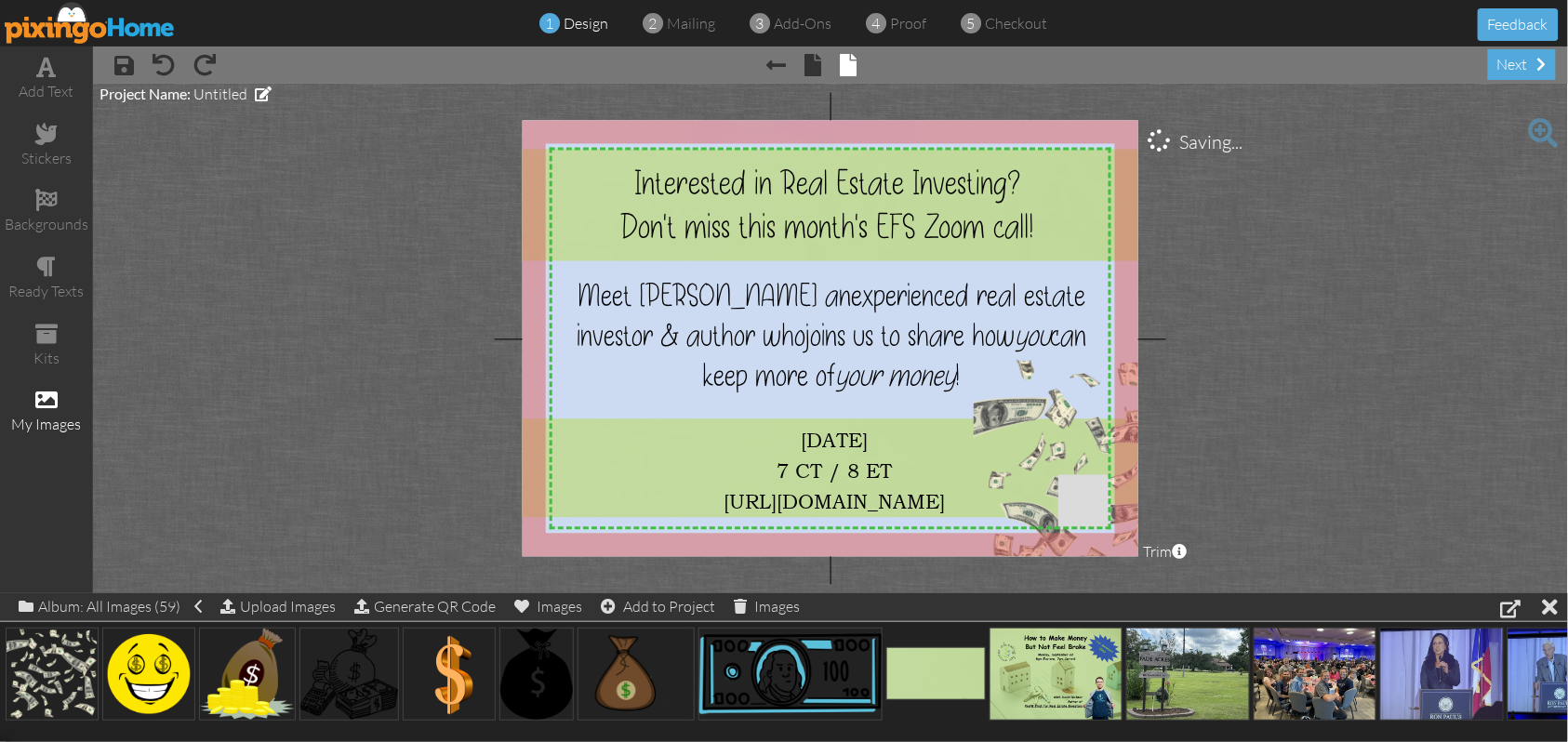
click at [1355, 322] on project-studio-wrapper "X X X X X X X X X X X X X X X X X X X X X X X X X X X X X X X X X X X X X X X X…" at bounding box center [831, 338] width 1476 height 510
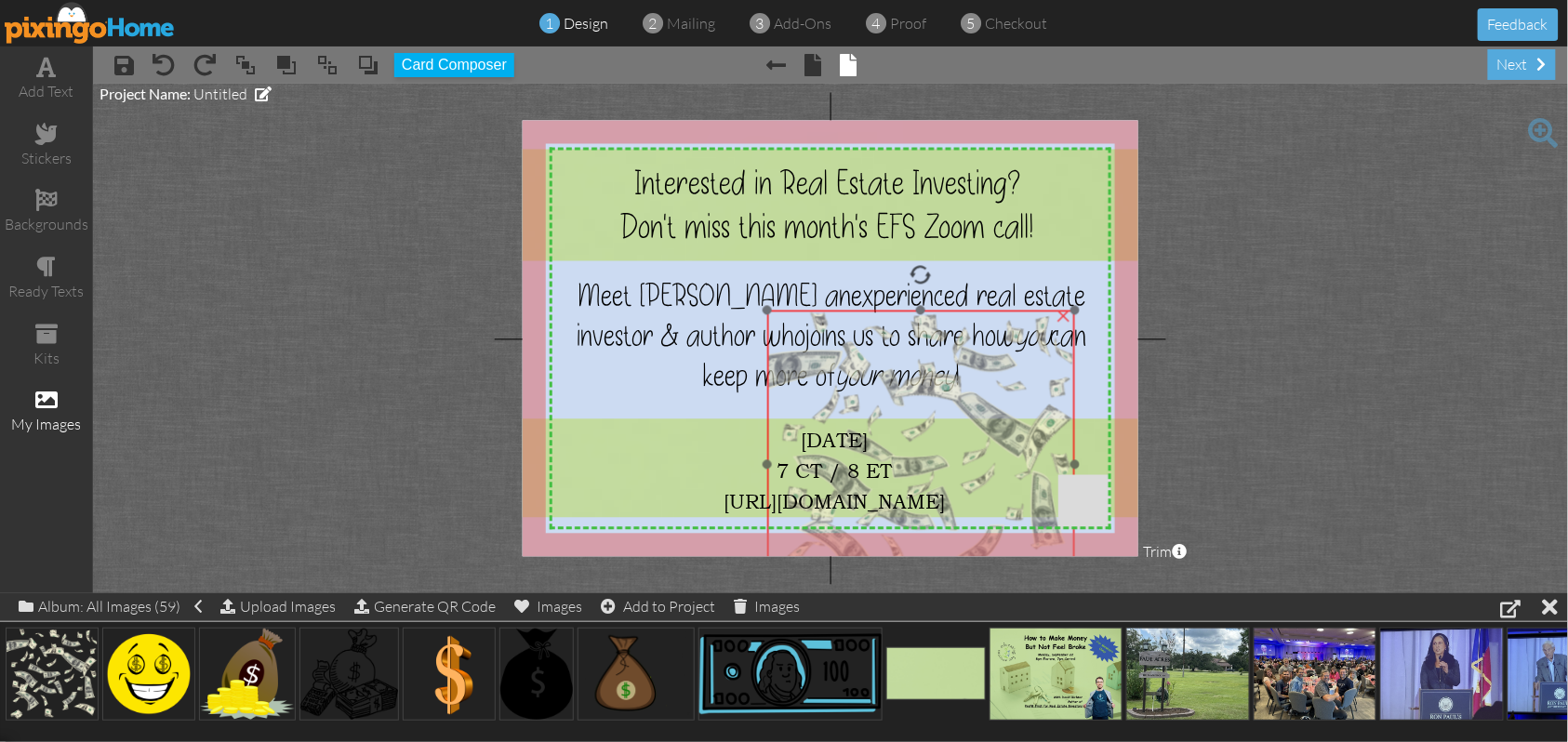
drag, startPoint x: 1081, startPoint y: 402, endPoint x: 874, endPoint y: 356, distance: 212.0
click at [874, 356] on img at bounding box center [921, 465] width 308 height 308
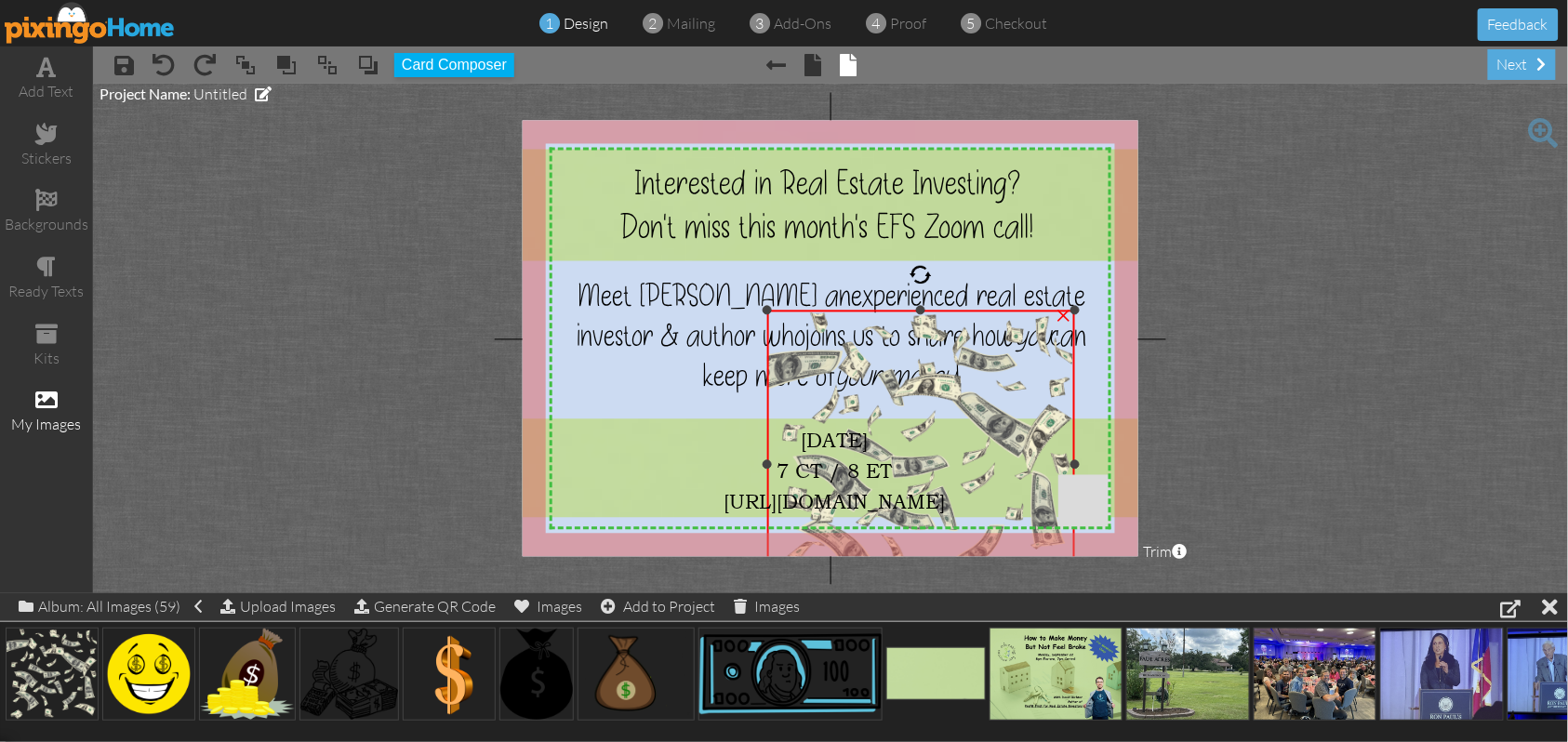
click at [1065, 316] on div "×" at bounding box center [1064, 314] width 30 height 30
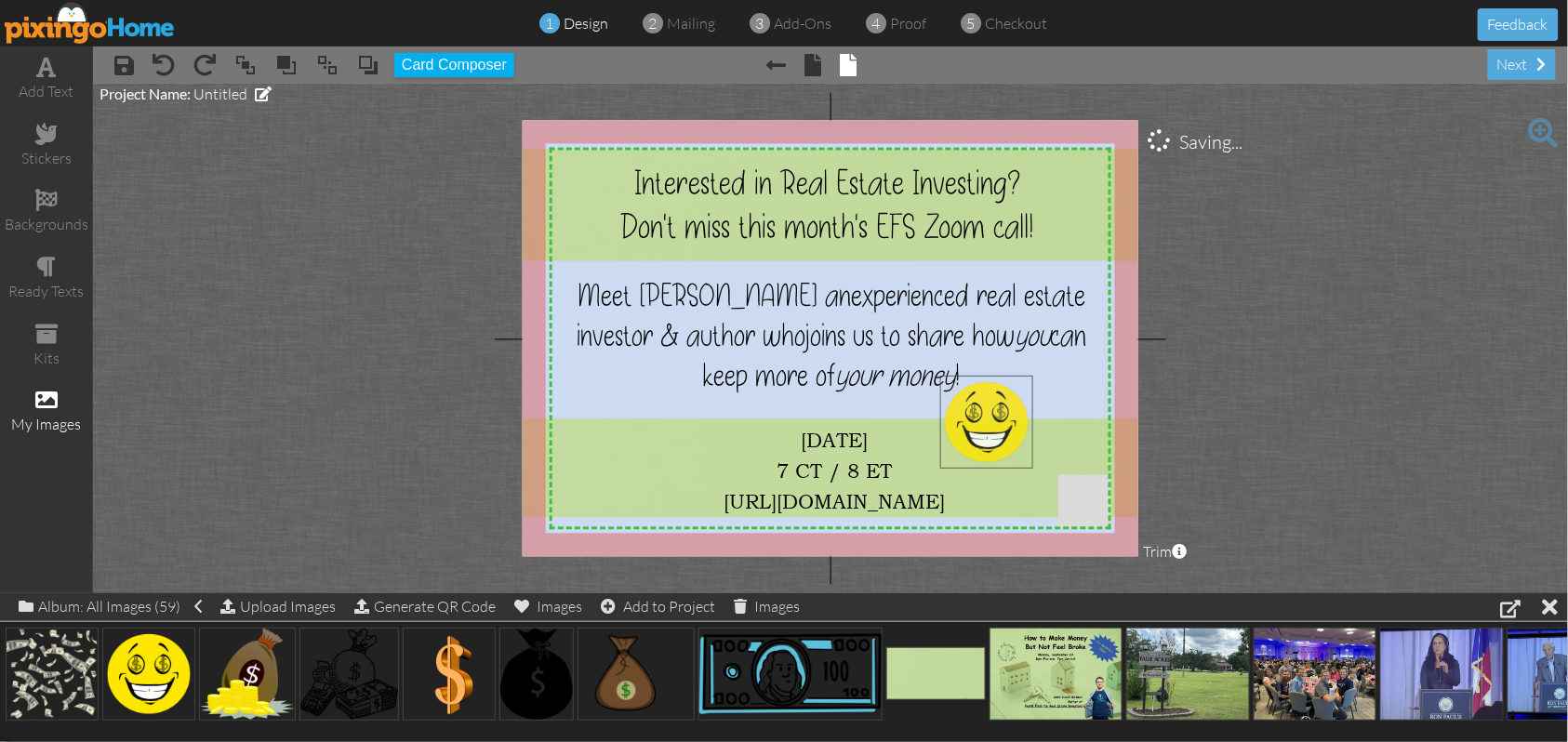
drag, startPoint x: 141, startPoint y: 670, endPoint x: 980, endPoint y: 417, distance: 876.3
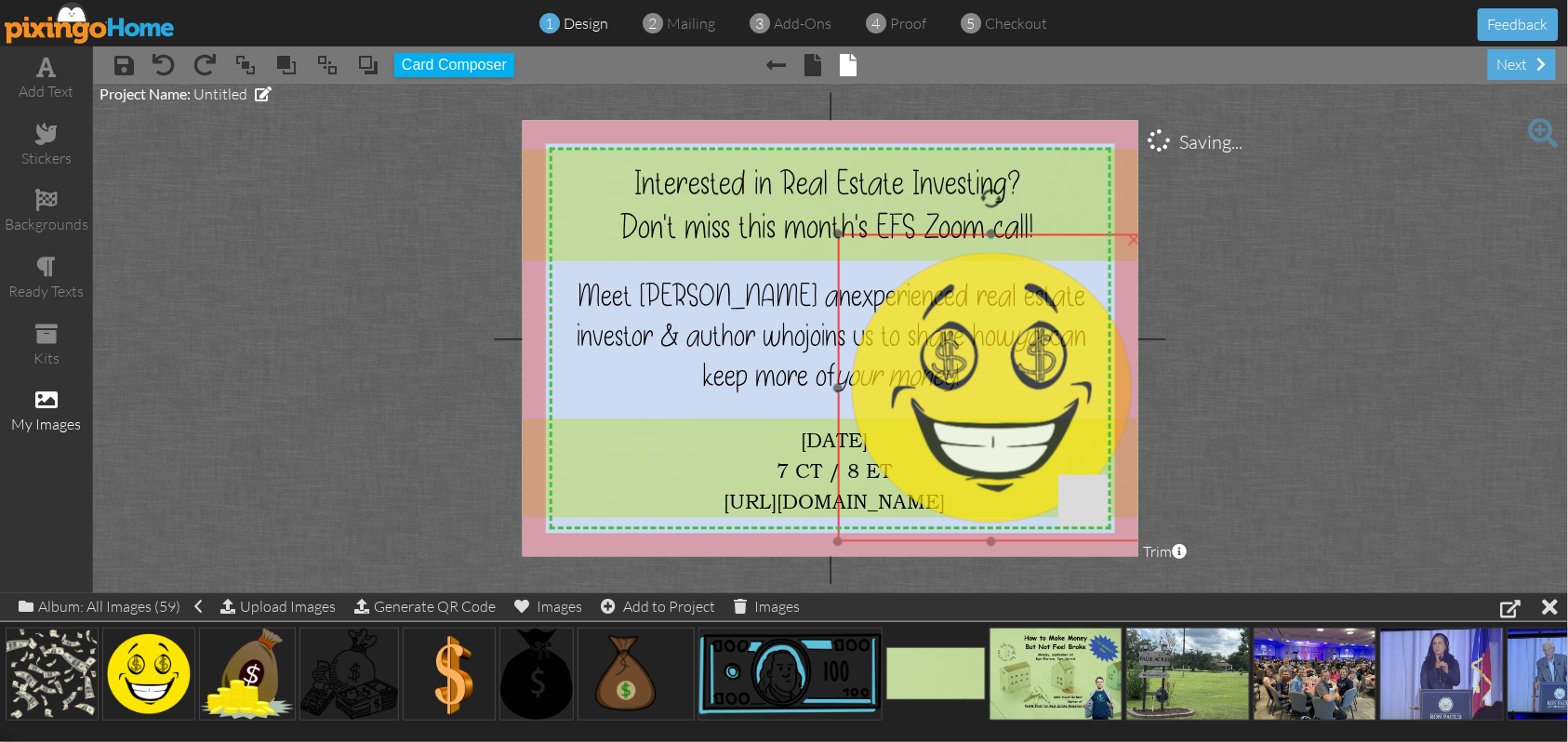
drag, startPoint x: 992, startPoint y: 446, endPoint x: 866, endPoint y: 284, distance: 205.2
click at [868, 286] on img at bounding box center [992, 388] width 308 height 308
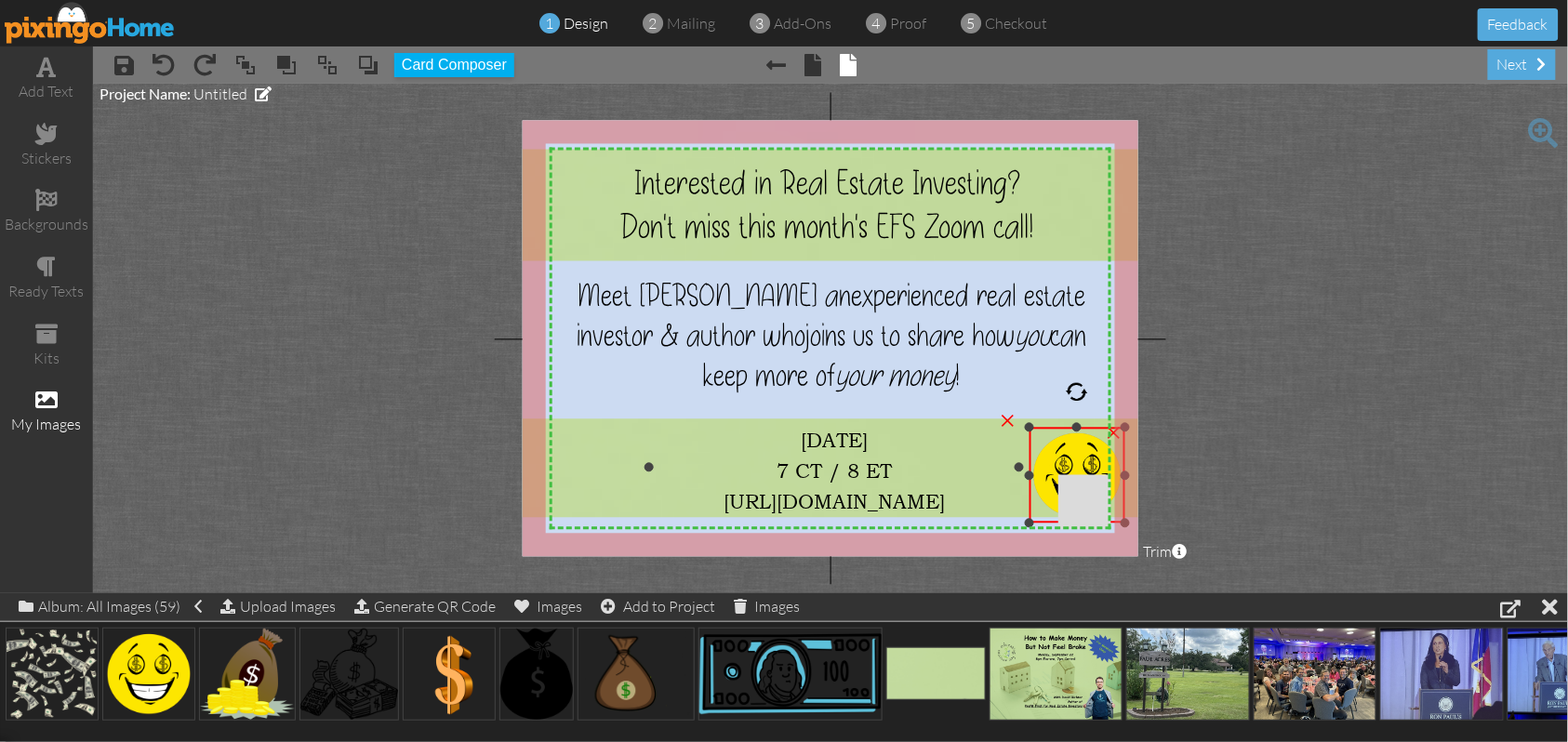
drag, startPoint x: 820, startPoint y: 218, endPoint x: 1027, endPoint y: 435, distance: 299.9
click at [1001, 431] on div "X X X X X X X X X X X X X X X X X X X X X X X X X X X X X X X X X X X X X X X X…" at bounding box center [831, 339] width 616 height 436
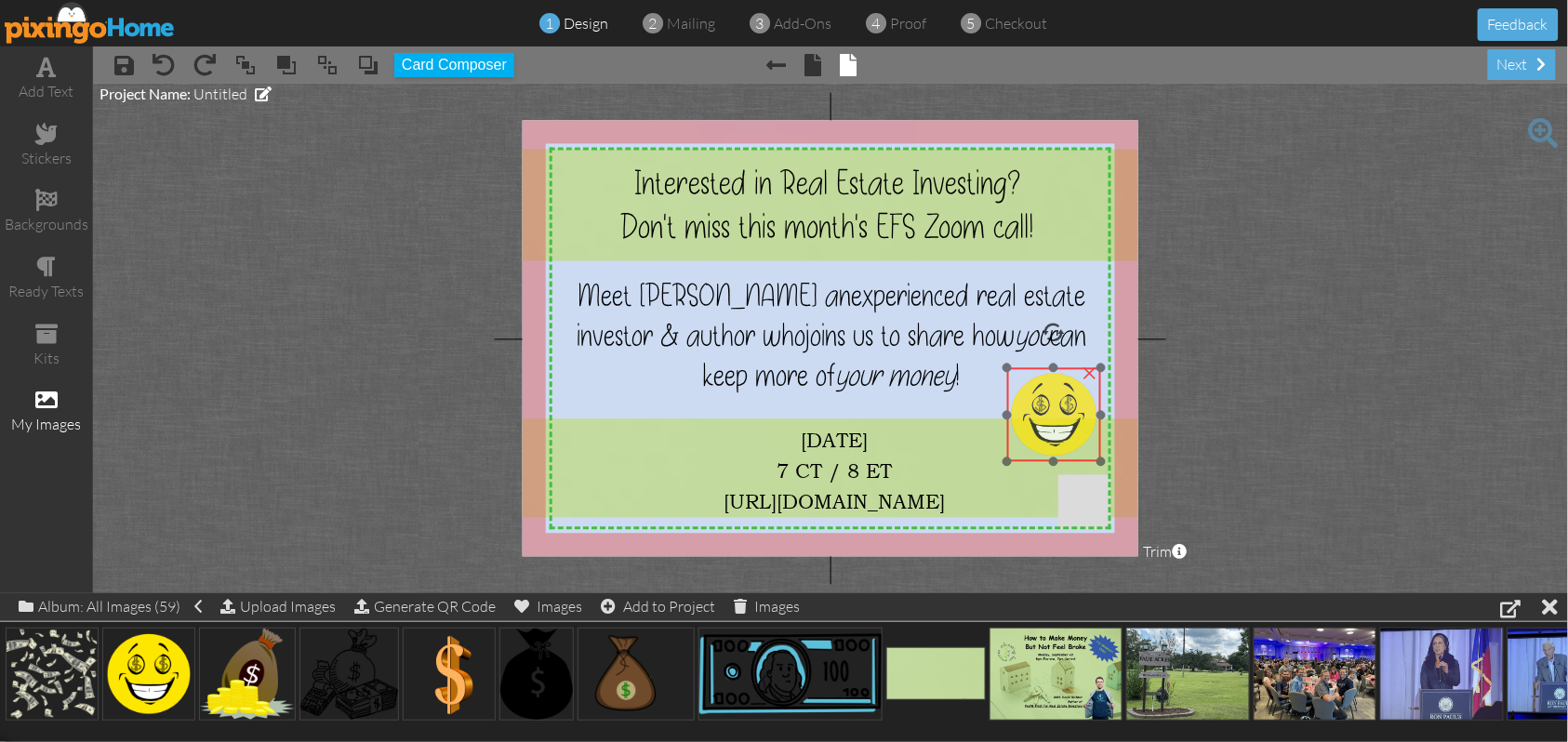
drag, startPoint x: 1049, startPoint y: 444, endPoint x: 1025, endPoint y: 383, distance: 65.6
click at [1025, 383] on img at bounding box center [1054, 415] width 94 height 94
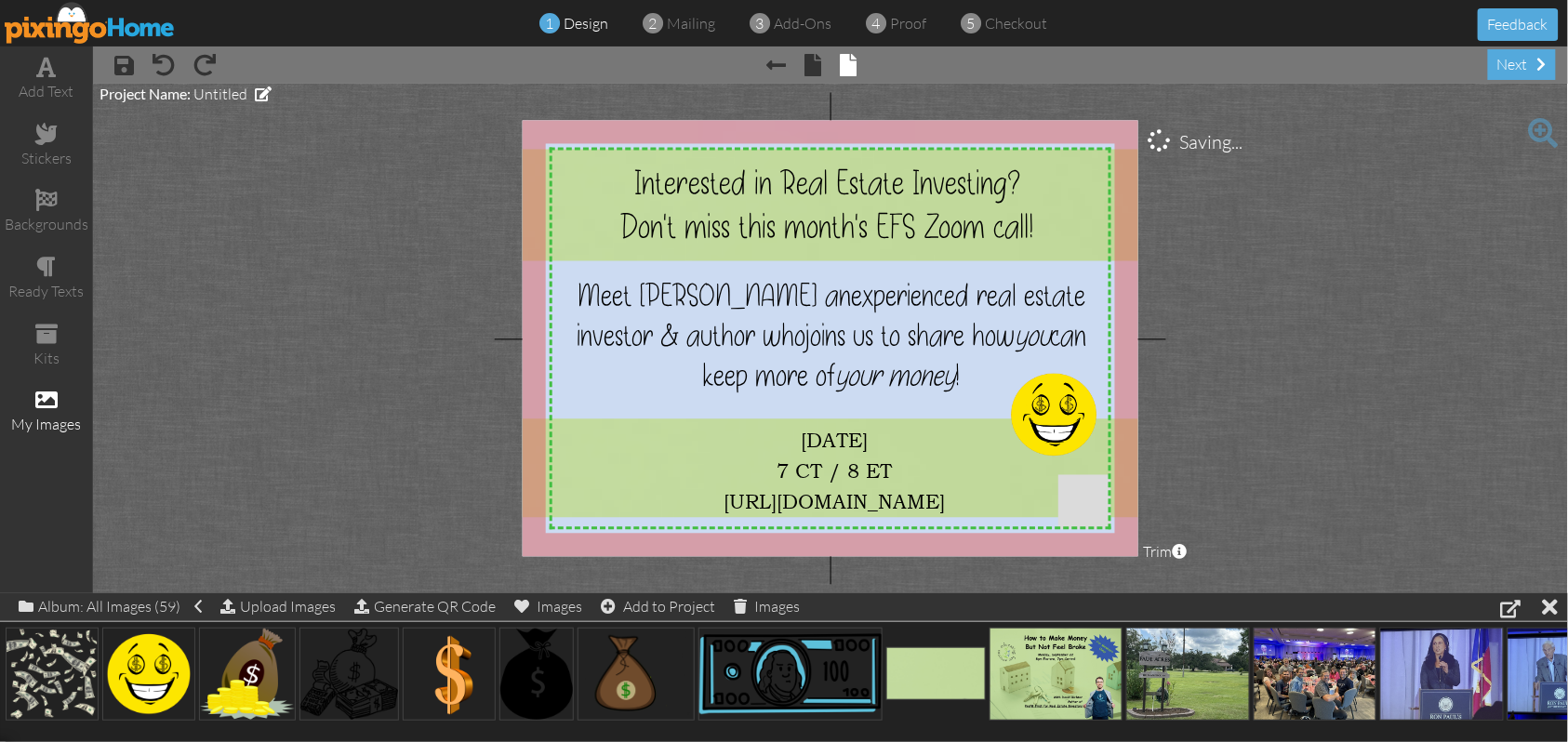
click at [1251, 356] on project-studio-wrapper "X X X X X X X X X X X X X X X X X X X X X X X X X X X X X X X X X X X X X X X X…" at bounding box center [831, 338] width 1476 height 510
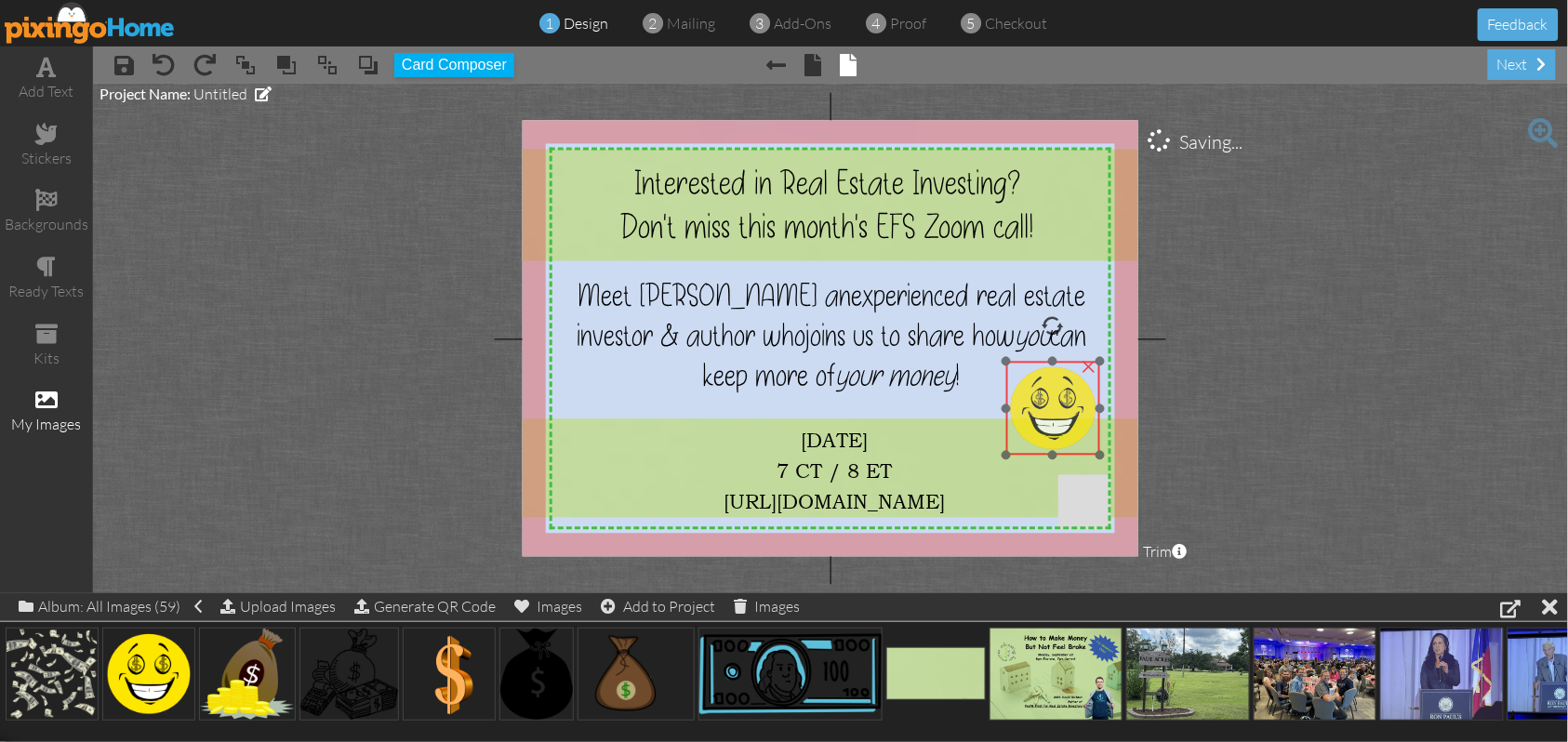
click at [1049, 402] on img at bounding box center [1053, 408] width 94 height 94
drag, startPoint x: 1006, startPoint y: 450, endPoint x: 1014, endPoint y: 439, distance: 13.6
click at [1014, 440] on div at bounding box center [1017, 444] width 9 height 9
drag, startPoint x: 1064, startPoint y: 410, endPoint x: 1049, endPoint y: 409, distance: 15.0
click at [1049, 409] on img at bounding box center [1043, 401] width 82 height 82
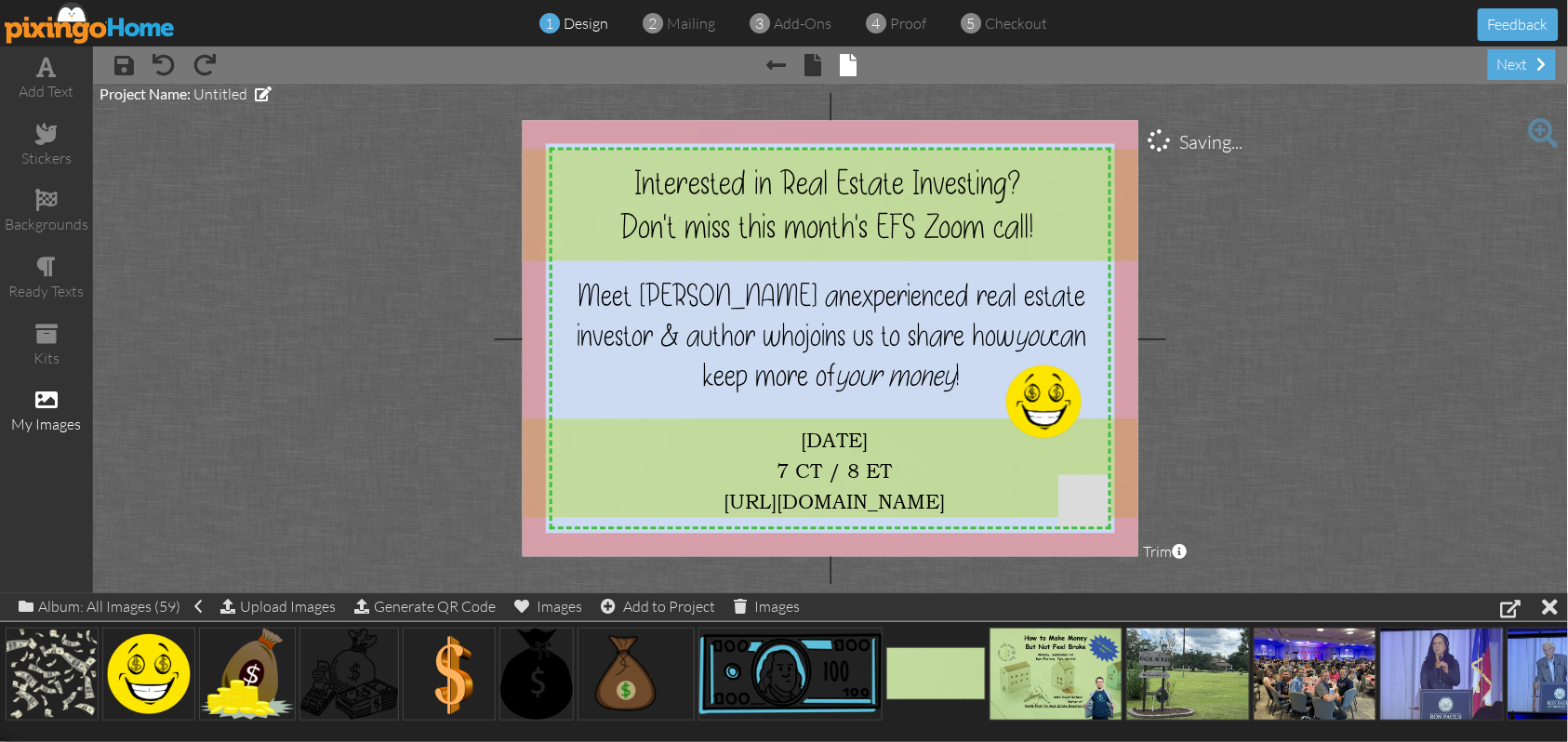
click at [1246, 377] on project-studio-wrapper "X X X X X X X X X X X X X X X X X X X X X X X X X X X X X X X X X X X X X X X X…" at bounding box center [831, 338] width 1476 height 510
click at [1073, 366] on div "×" at bounding box center [1074, 365] width 30 height 30
drag, startPoint x: 339, startPoint y: 663, endPoint x: 1031, endPoint y: 372, distance: 750.7
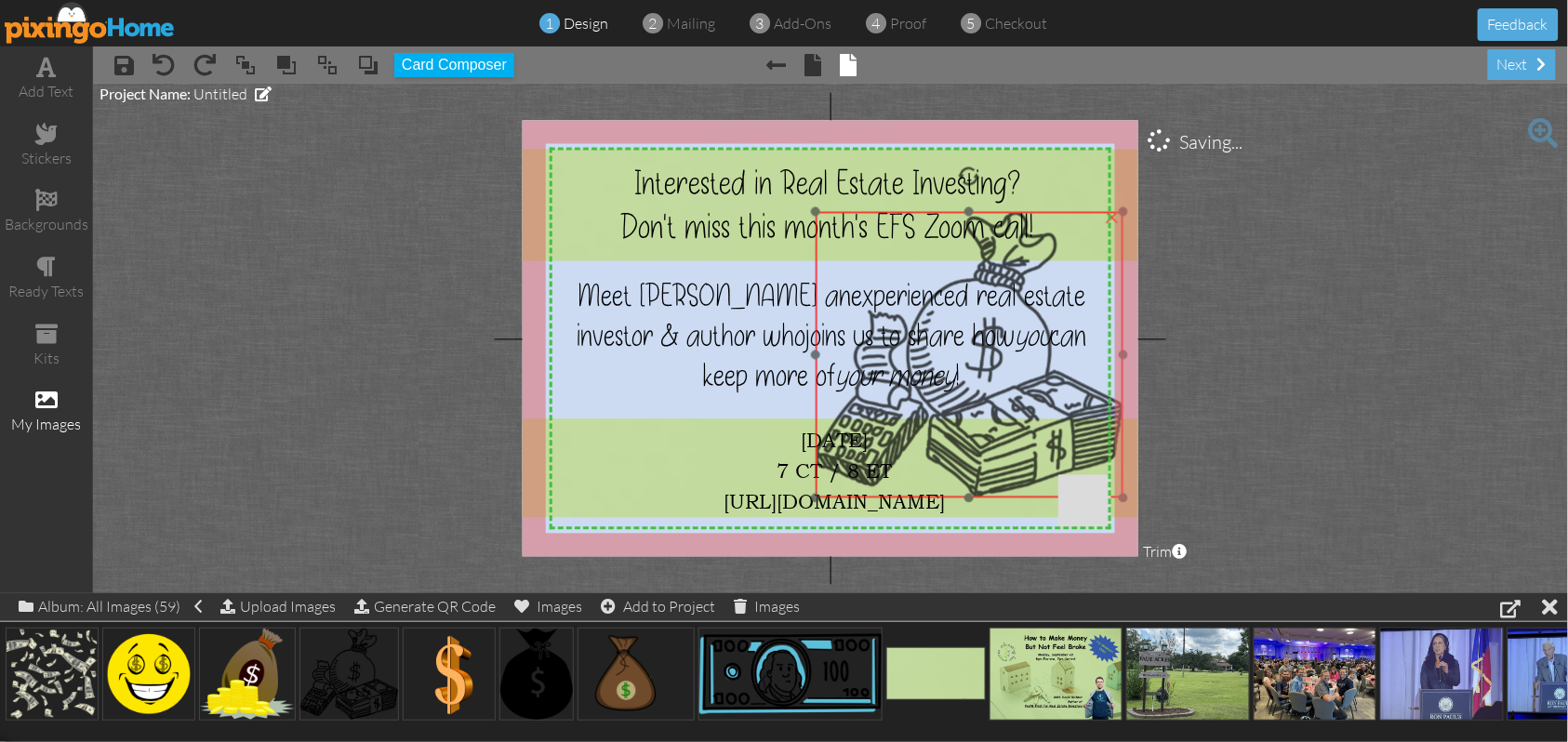
drag, startPoint x: 1028, startPoint y: 373, endPoint x: 842, endPoint y: 241, distance: 228.1
click at [842, 241] on img at bounding box center [970, 355] width 308 height 286
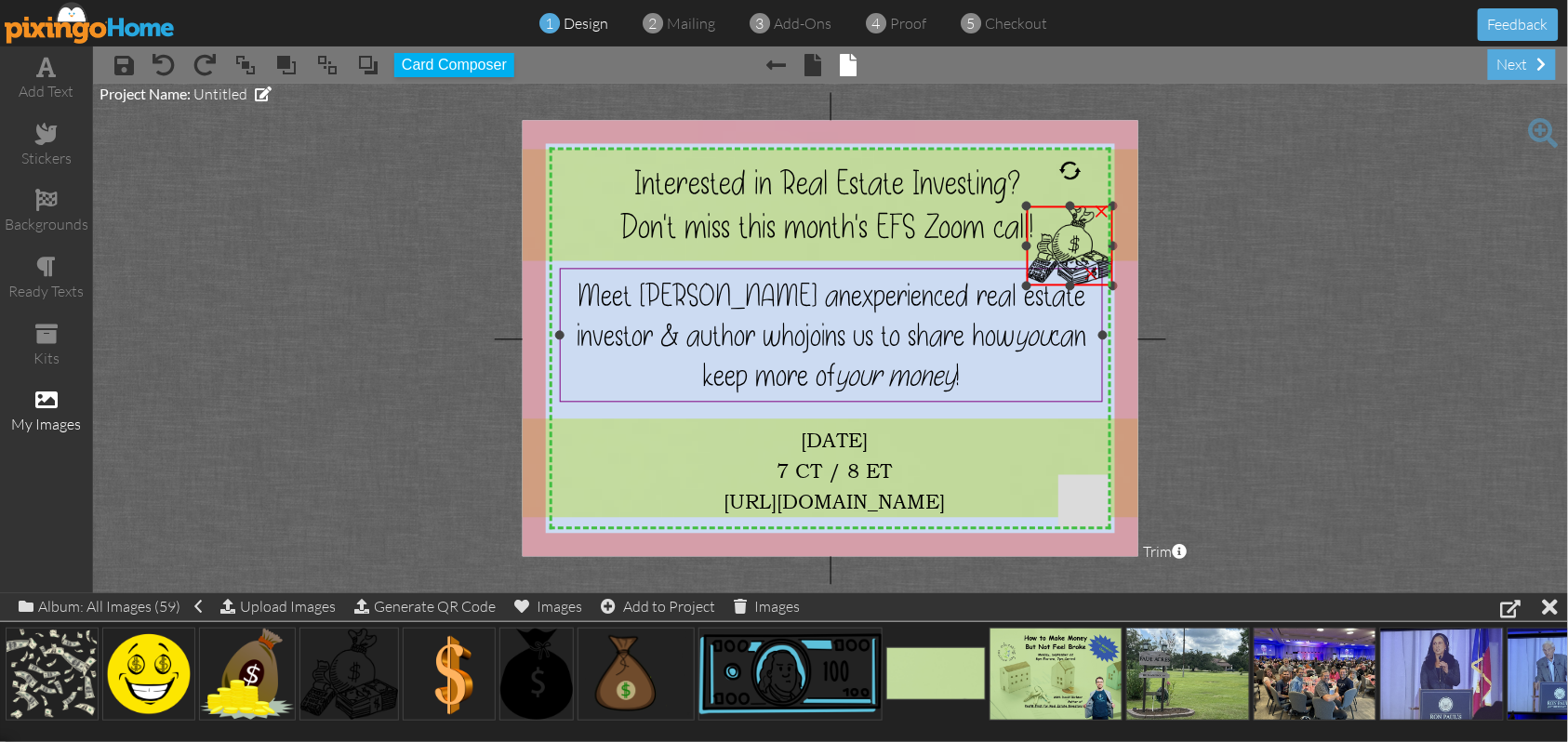
drag, startPoint x: 805, startPoint y: 495, endPoint x: 975, endPoint y: 288, distance: 267.9
click at [975, 288] on div "X X X X X X X X X X X X X X X X X X X X X X X X X X X X X X X X X X X X X X X X…" at bounding box center [831, 339] width 616 height 436
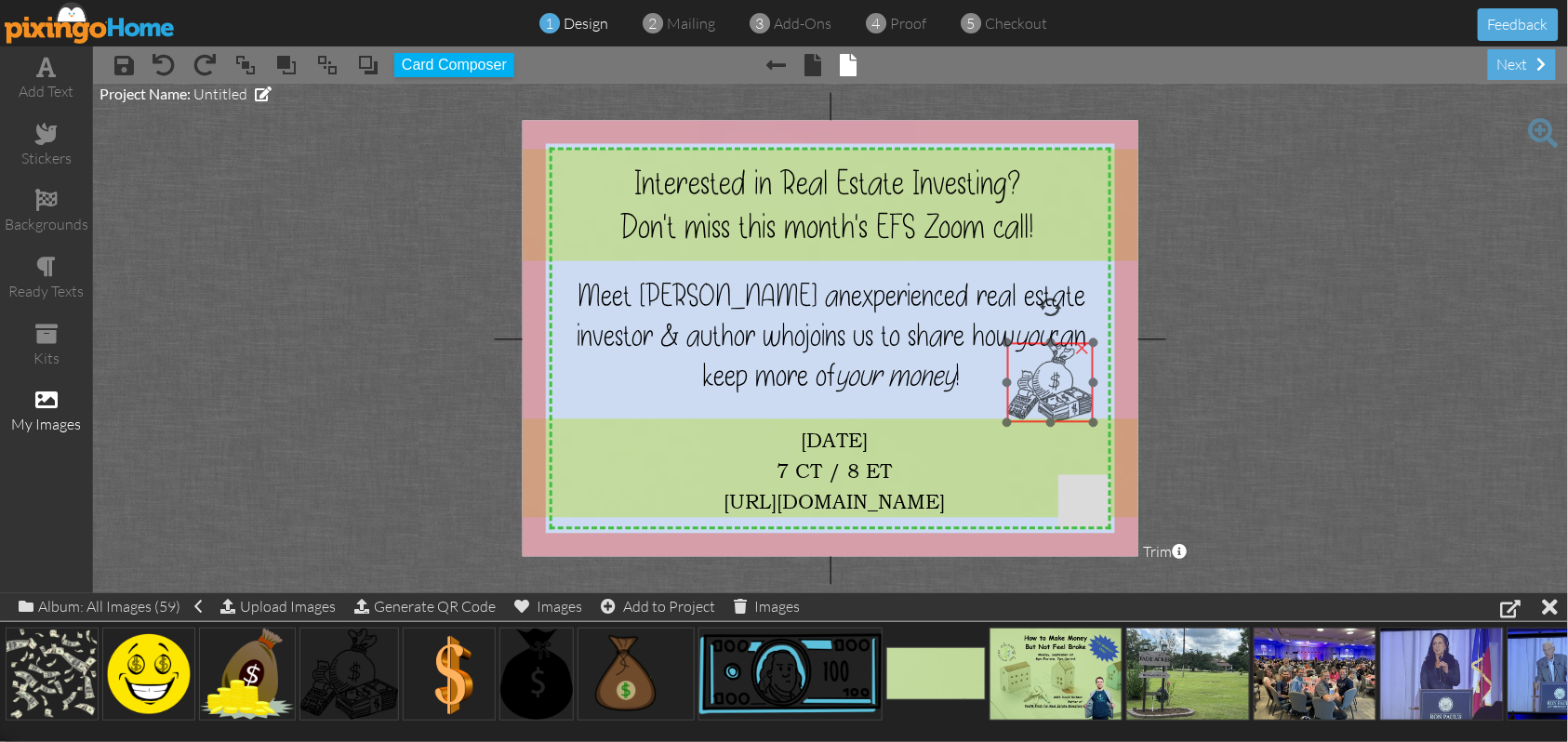
drag, startPoint x: 1076, startPoint y: 228, endPoint x: 1056, endPoint y: 366, distance: 139.4
click at [1056, 366] on img at bounding box center [1050, 382] width 85 height 80
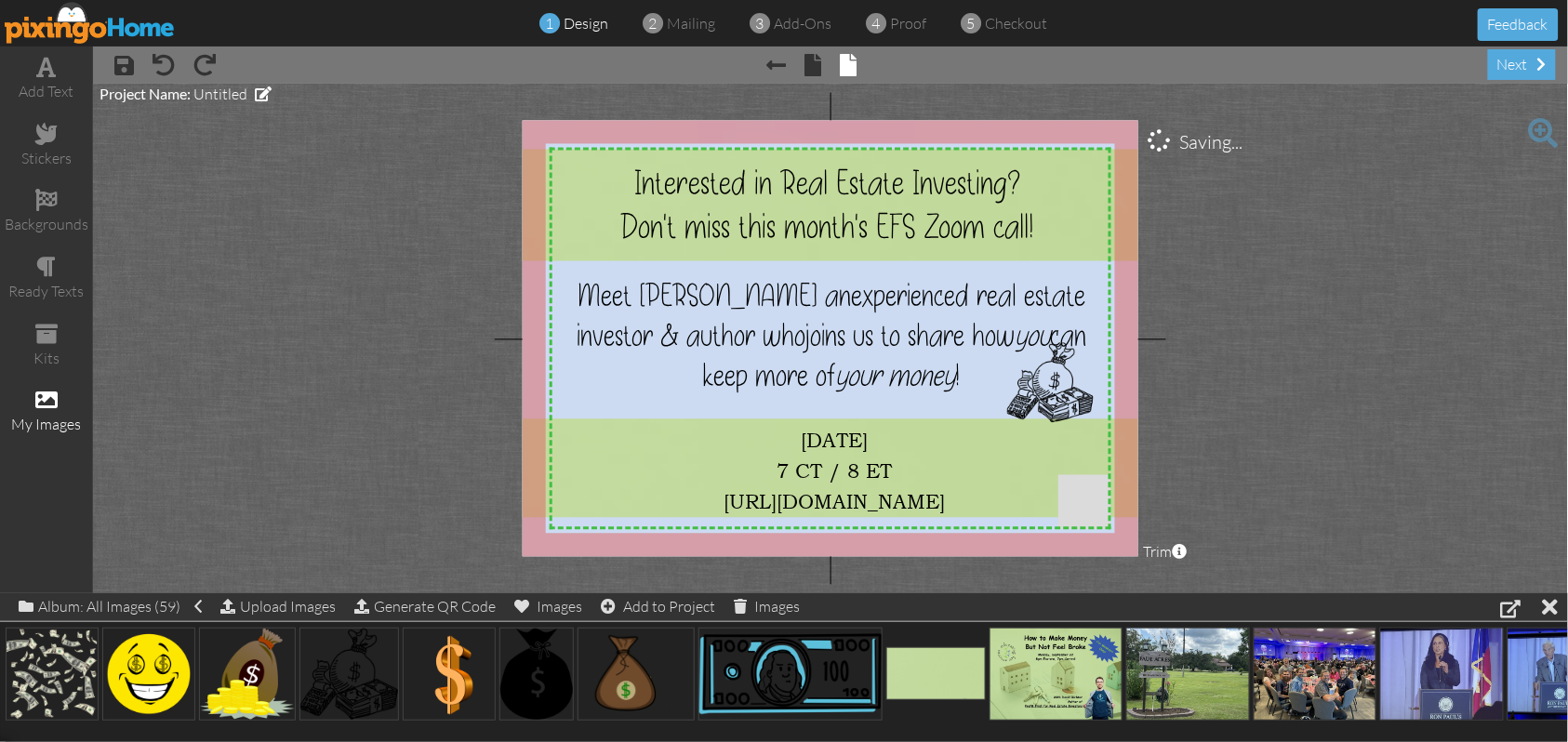
click at [1280, 318] on project-studio-wrapper "X X X X X X X X X X X X X X X X X X X X X X X X X X X X X X X X X X X X X X X X…" at bounding box center [831, 338] width 1476 height 510
drag, startPoint x: 1094, startPoint y: 344, endPoint x: 1080, endPoint y: 359, distance: 20.5
click at [1080, 359] on div at bounding box center [1077, 358] width 9 height 9
drag, startPoint x: 1076, startPoint y: 359, endPoint x: 1084, endPoint y: 351, distance: 11.3
click at [1084, 351] on div at bounding box center [1086, 349] width 9 height 9
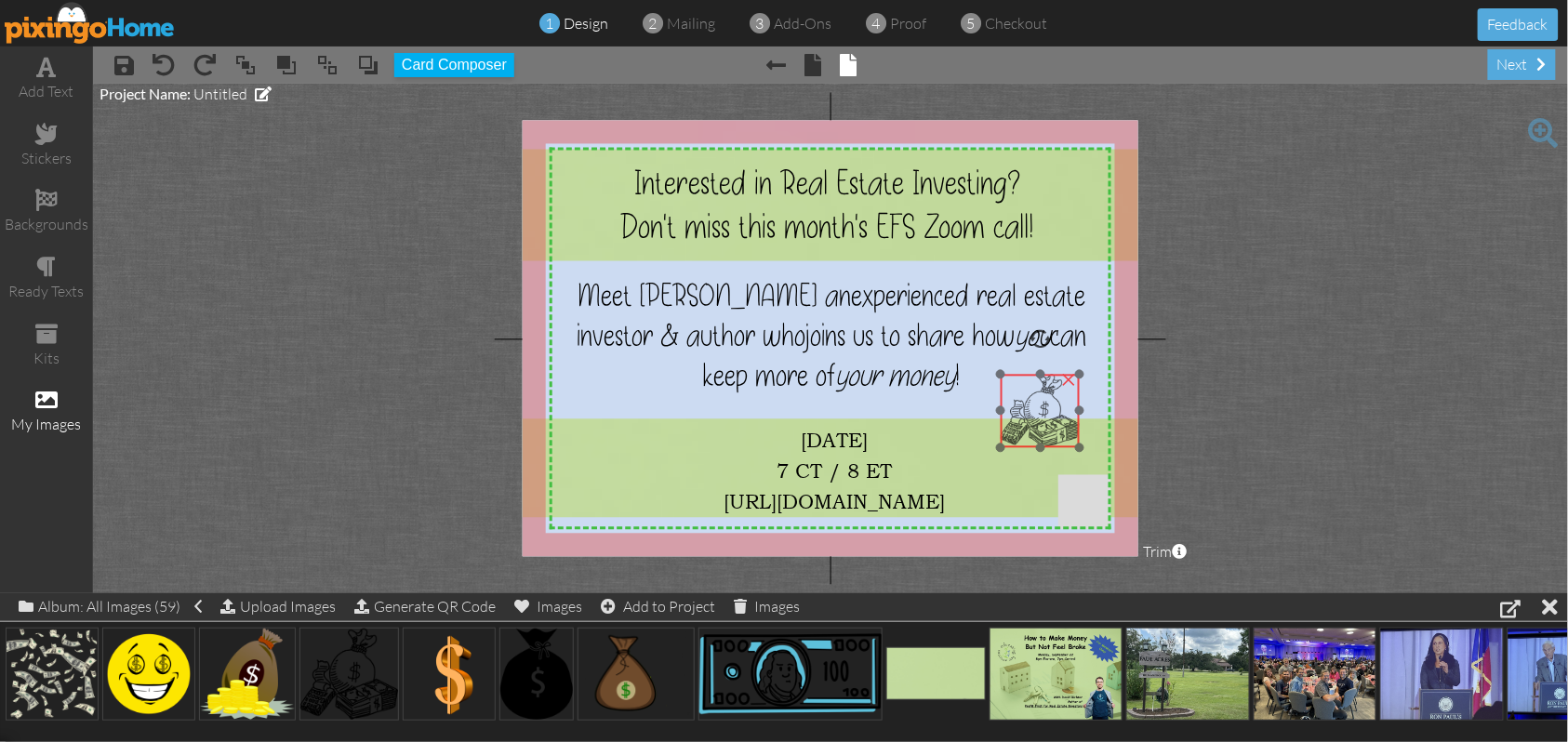
drag, startPoint x: 1050, startPoint y: 381, endPoint x: 1046, endPoint y: 402, distance: 21.4
click at [1046, 402] on img at bounding box center [1040, 411] width 79 height 74
click at [1281, 357] on project-studio-wrapper "X X X X X X X X X X X X X X X X X X X X X X X X X X X X X X X X X X X X X X X X…" at bounding box center [831, 338] width 1476 height 510
drag, startPoint x: 1079, startPoint y: 373, endPoint x: 1084, endPoint y: 352, distance: 21.6
click at [1084, 353] on div "×" at bounding box center [1052, 400] width 103 height 95
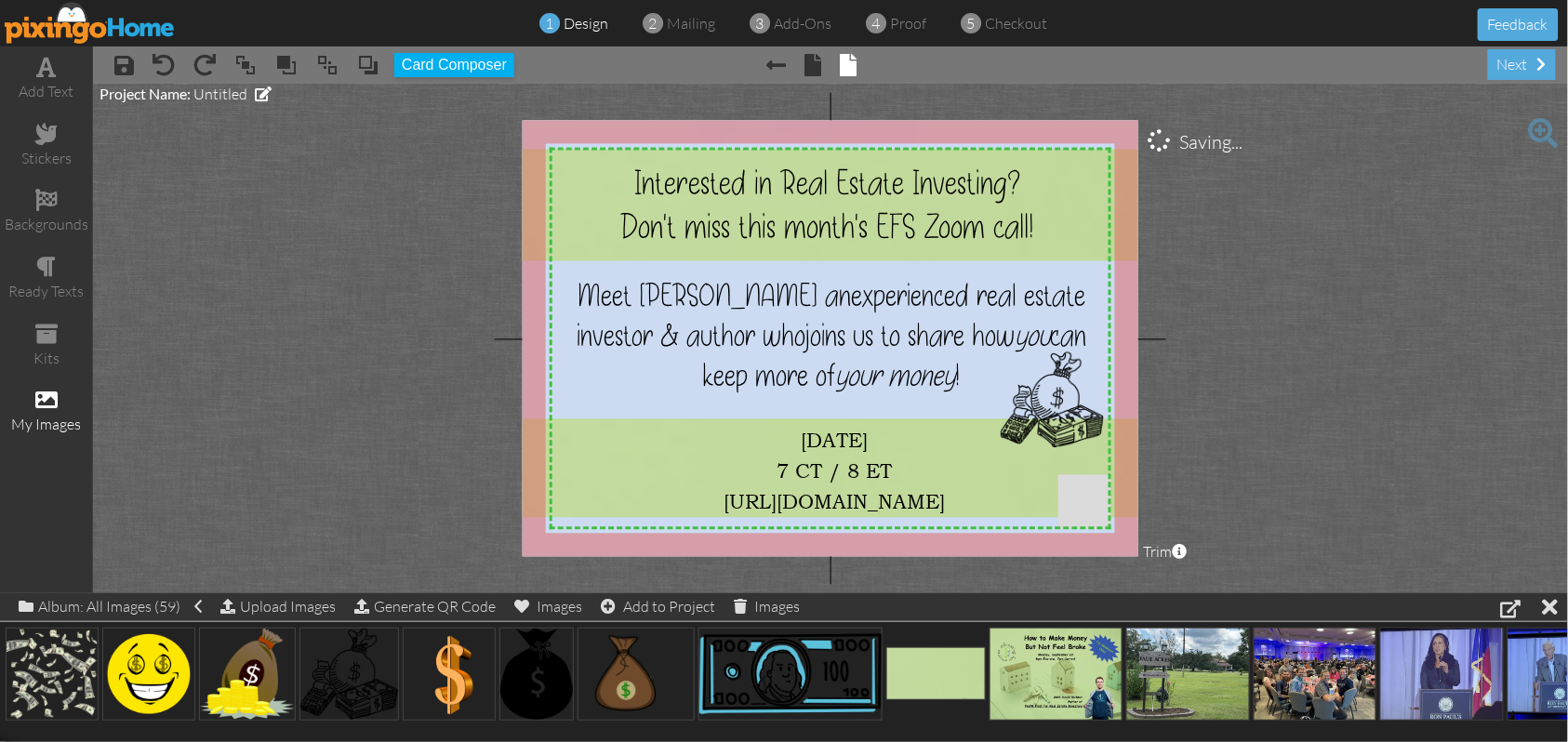
click at [1291, 314] on project-studio-wrapper "X X X X X X X X X X X X X X X X X X X X X X X X X X X X X X X X X X X X X X X X…" at bounding box center [831, 338] width 1476 height 510
click at [1039, 402] on img at bounding box center [1045, 401] width 103 height 95
drag, startPoint x: 996, startPoint y: 444, endPoint x: 994, endPoint y: 454, distance: 10.2
click at [994, 454] on div "×" at bounding box center [1039, 406] width 112 height 105
click at [1291, 376] on project-studio-wrapper "X X X X X X X X X X X X X X X X X X X X X X X X X X X X X X X X X X X X X X X X…" at bounding box center [831, 338] width 1476 height 510
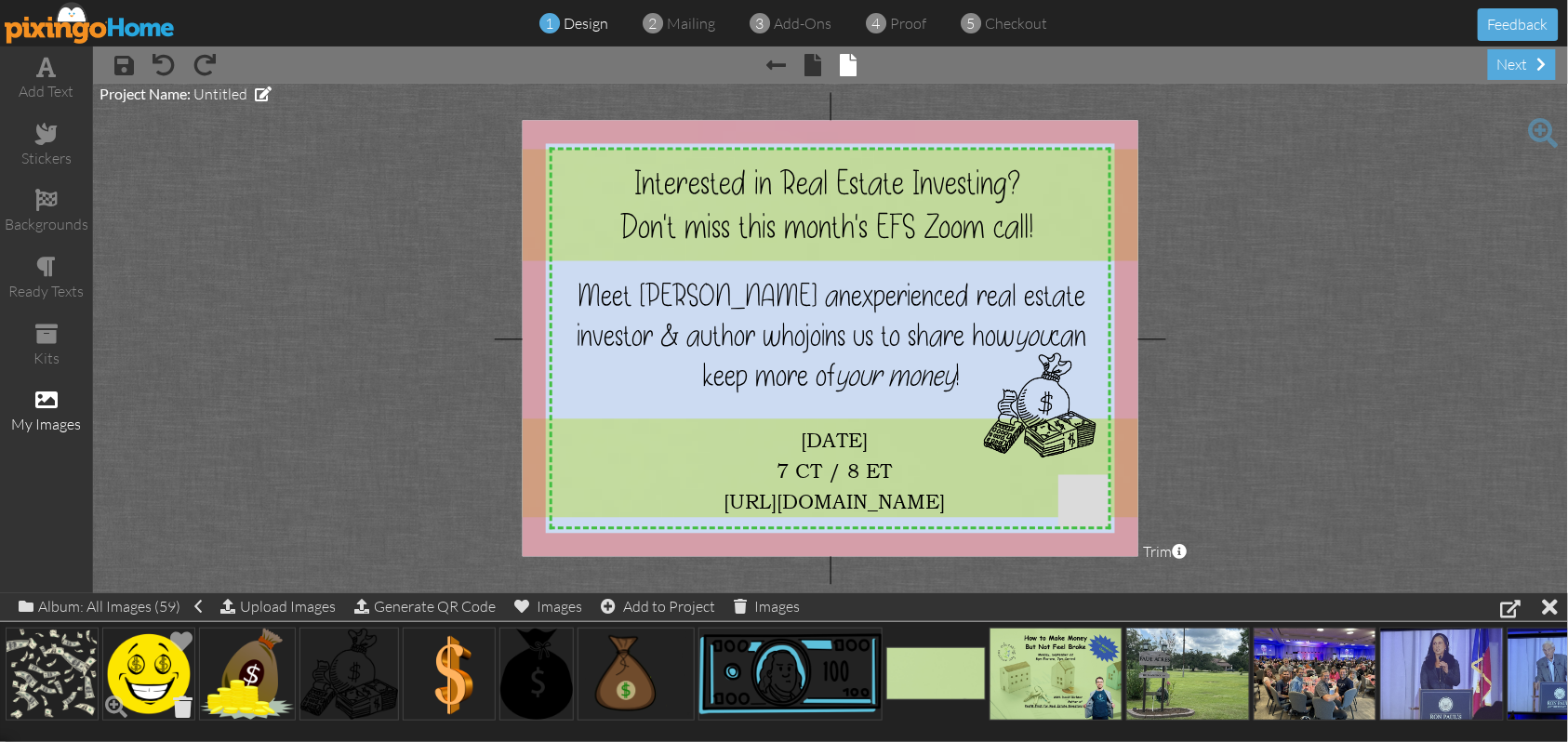
click at [179, 707] on span at bounding box center [182, 707] width 29 height 32
click at [143, 677] on img at bounding box center [149, 674] width 93 height 93
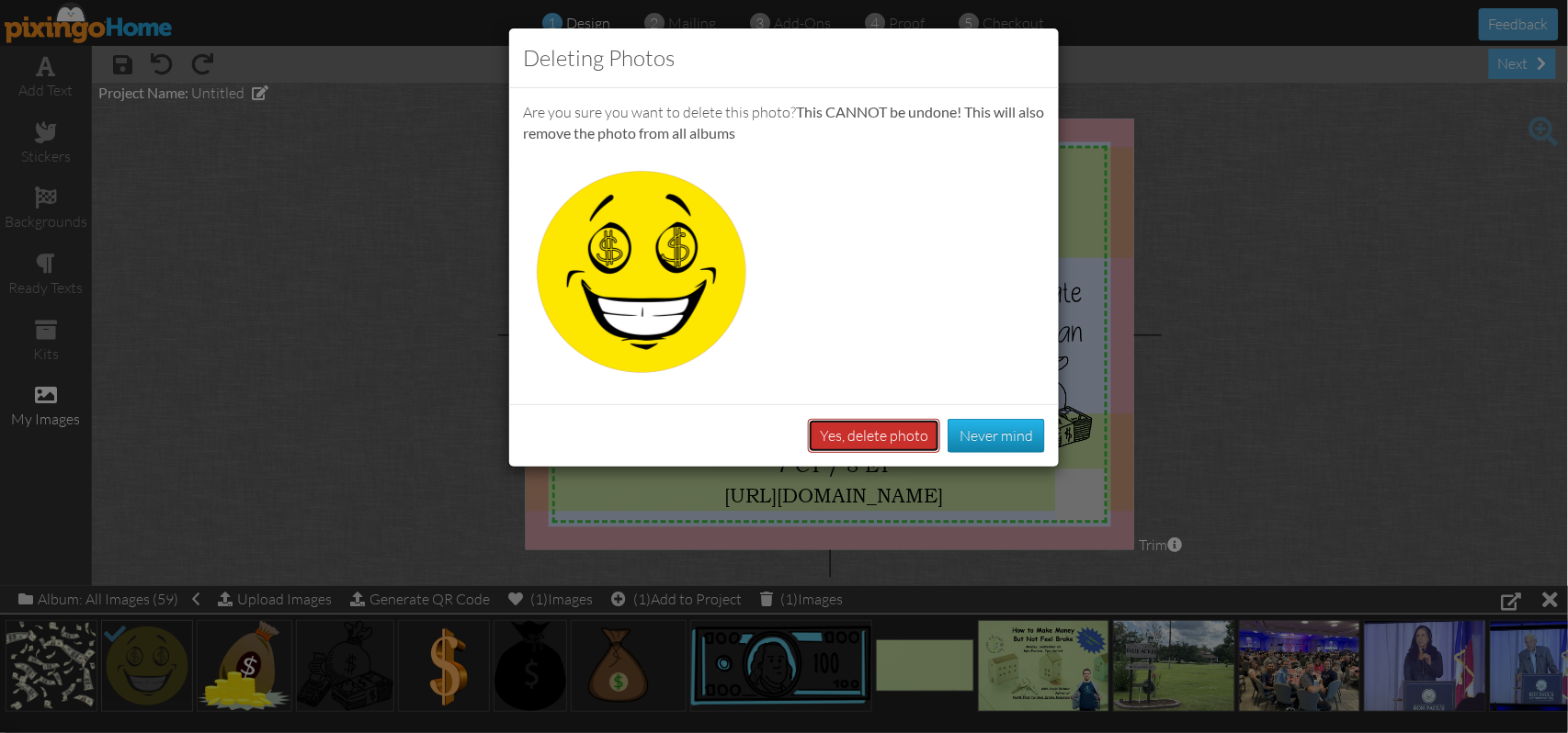
drag, startPoint x: 902, startPoint y: 419, endPoint x: 893, endPoint y: 428, distance: 12.7
click at [895, 426] on button "Yes, delete photo" at bounding box center [874, 436] width 133 height 34
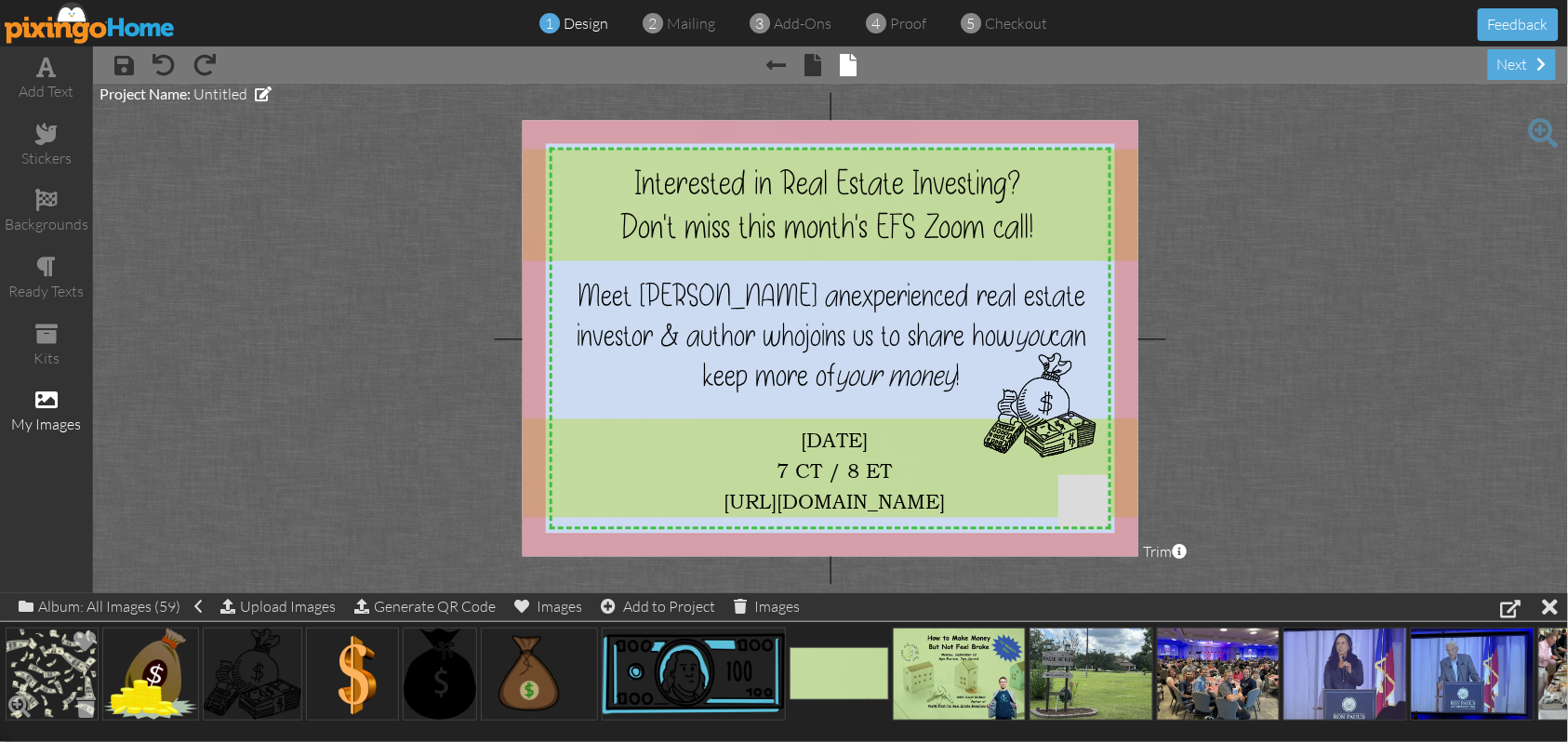
click at [47, 663] on img at bounding box center [53, 674] width 93 height 93
click at [86, 708] on span at bounding box center [85, 707] width 29 height 32
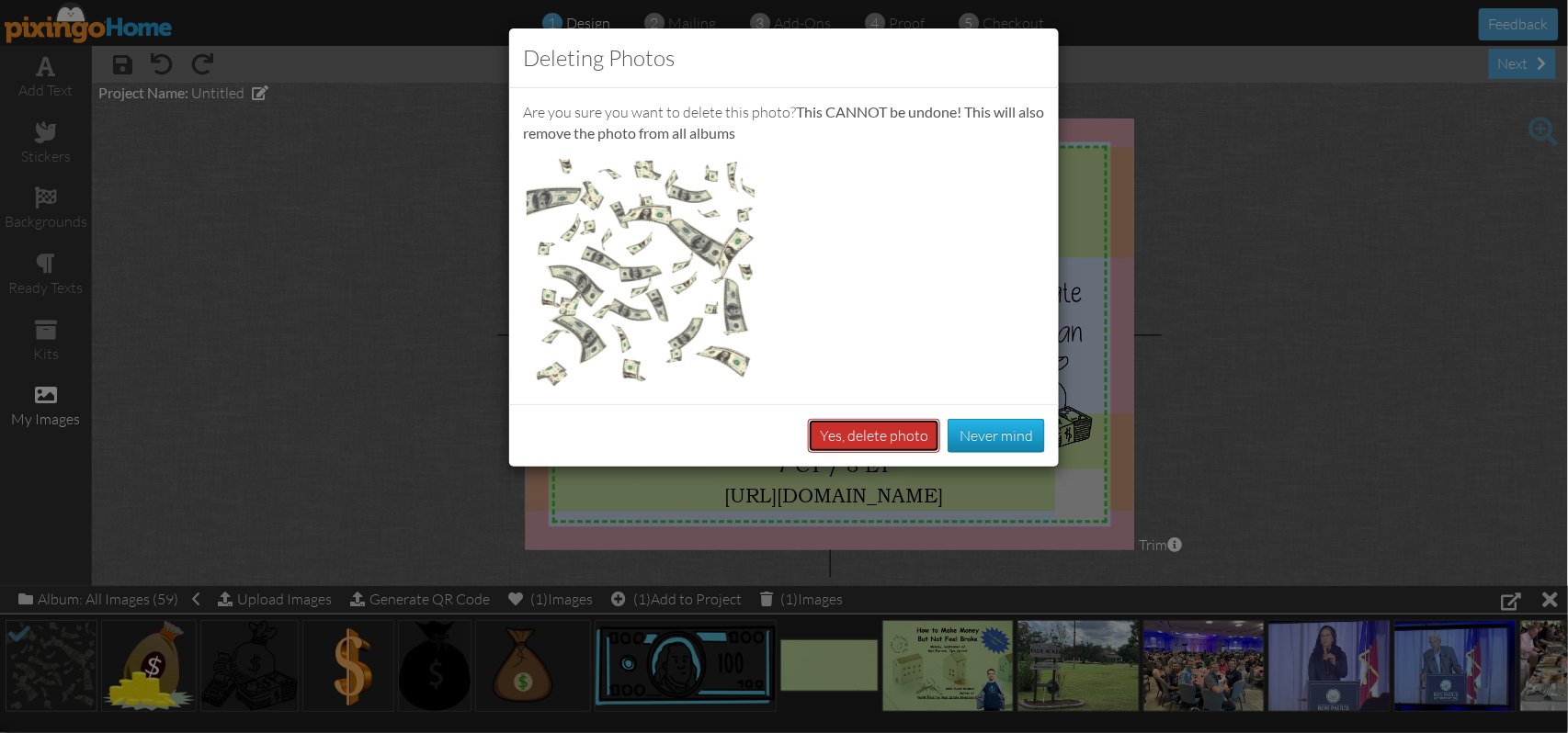
click at [883, 432] on button "Yes, delete photo" at bounding box center [874, 436] width 133 height 34
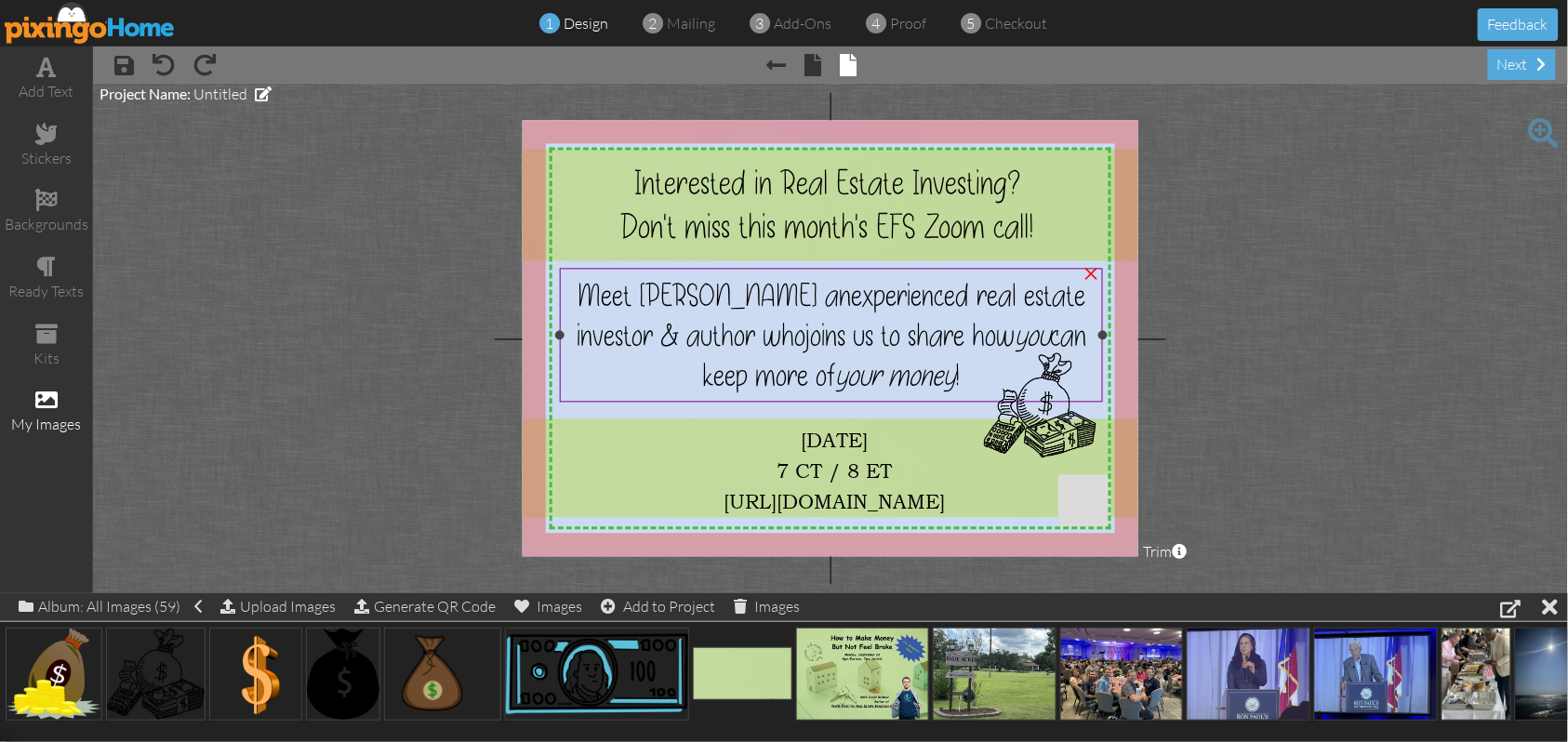
click at [931, 341] on span "joins us to share how you can keep more of your money !" at bounding box center [894, 356] width 385 height 80
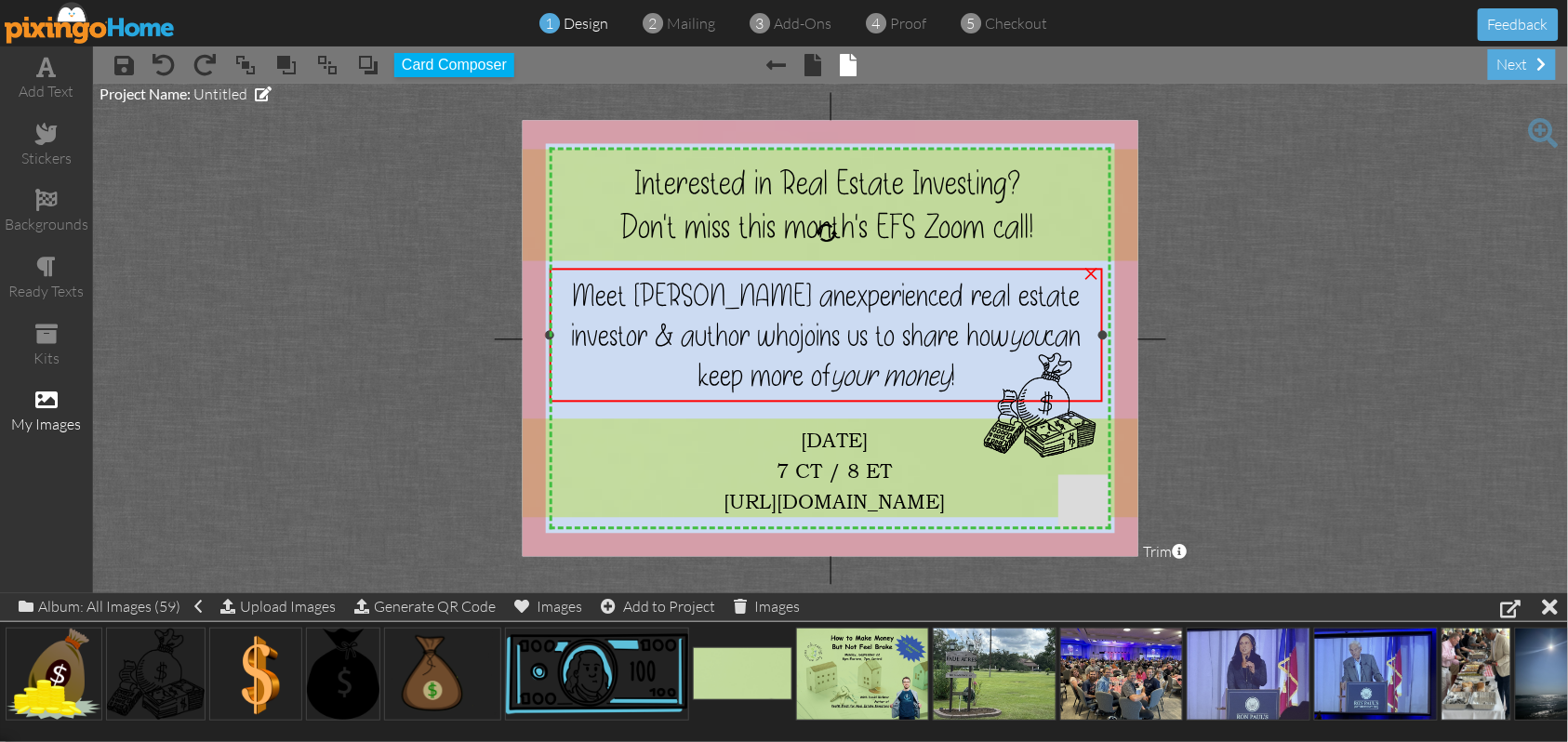
drag, startPoint x: 558, startPoint y: 337, endPoint x: 548, endPoint y: 343, distance: 11.7
click at [549, 343] on div "Meet [PERSON_NAME] an experienced real estate investor & author who joins us to…" at bounding box center [826, 336] width 552 height 133
drag, startPoint x: 1105, startPoint y: 332, endPoint x: 1114, endPoint y: 333, distance: 9.1
click at [1114, 333] on div at bounding box center [1112, 335] width 9 height 9
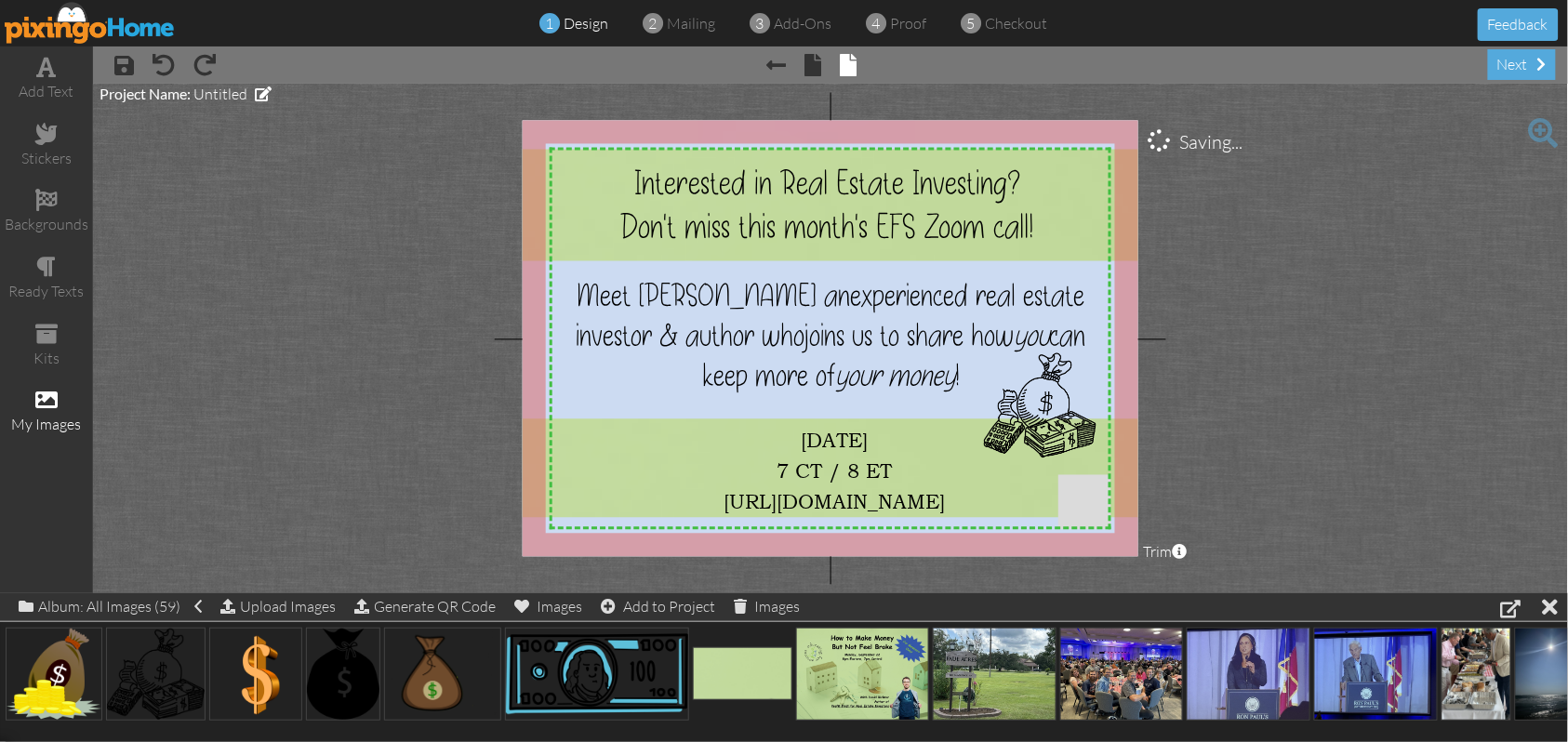
click at [1359, 301] on project-studio-wrapper "X X X X X X X X X X X X X X X X X X X X X X X X X X X X X X X X X X X X X X X X…" at bounding box center [831, 338] width 1476 height 510
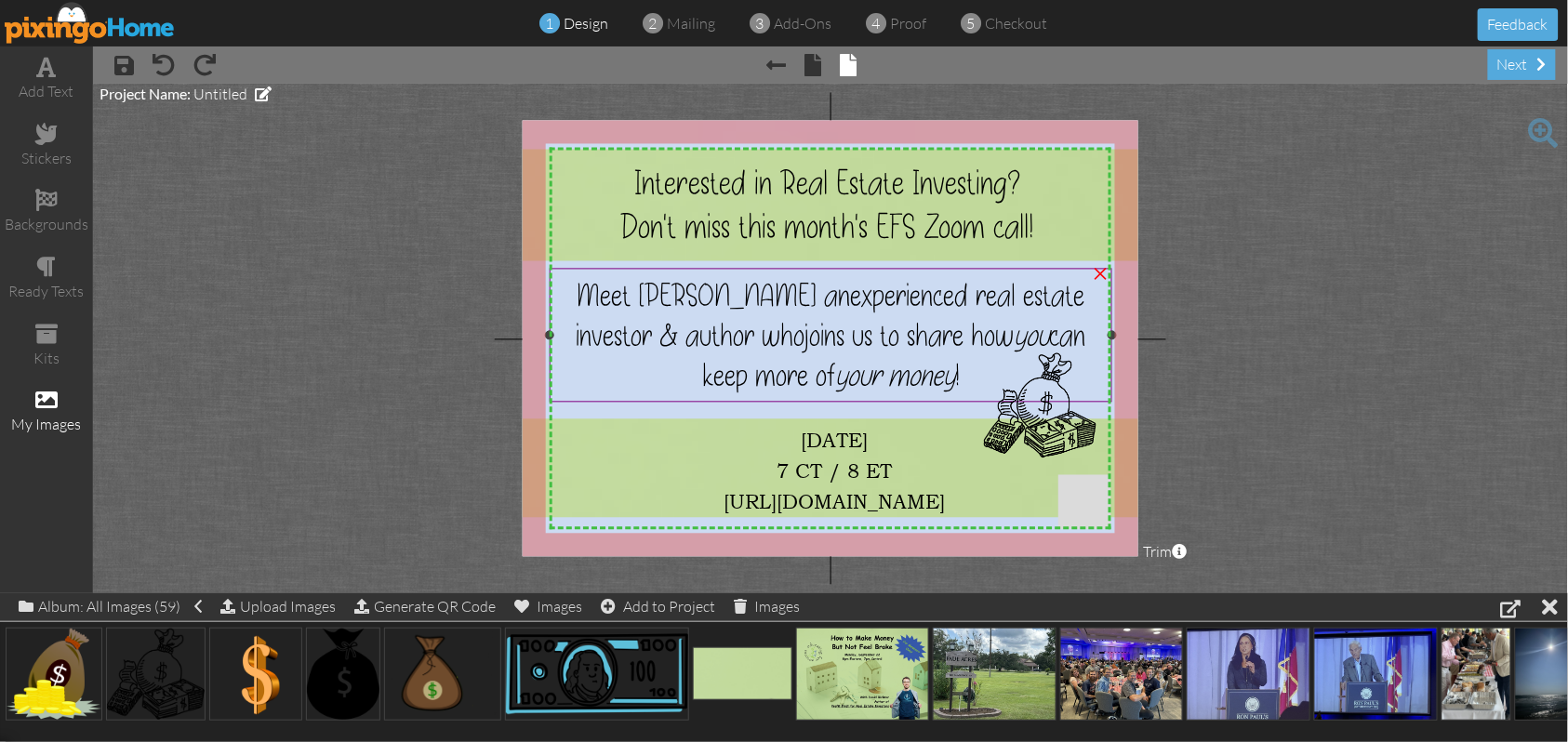
click at [1073, 335] on span "joins us to share how you can keep more of your money !" at bounding box center [894, 356] width 385 height 80
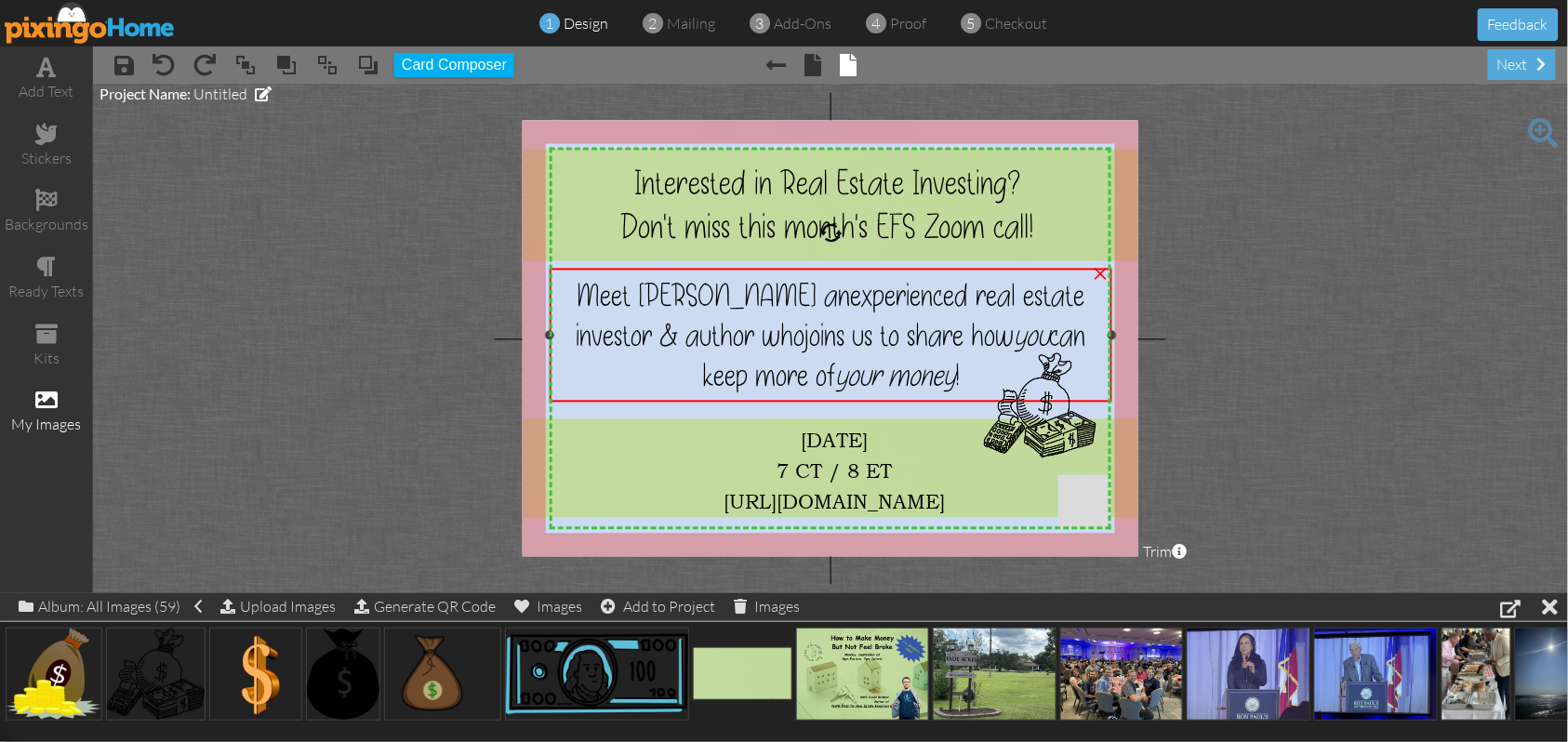
click at [1073, 335] on span "joins us to share how you can keep more of your money !" at bounding box center [894, 356] width 385 height 80
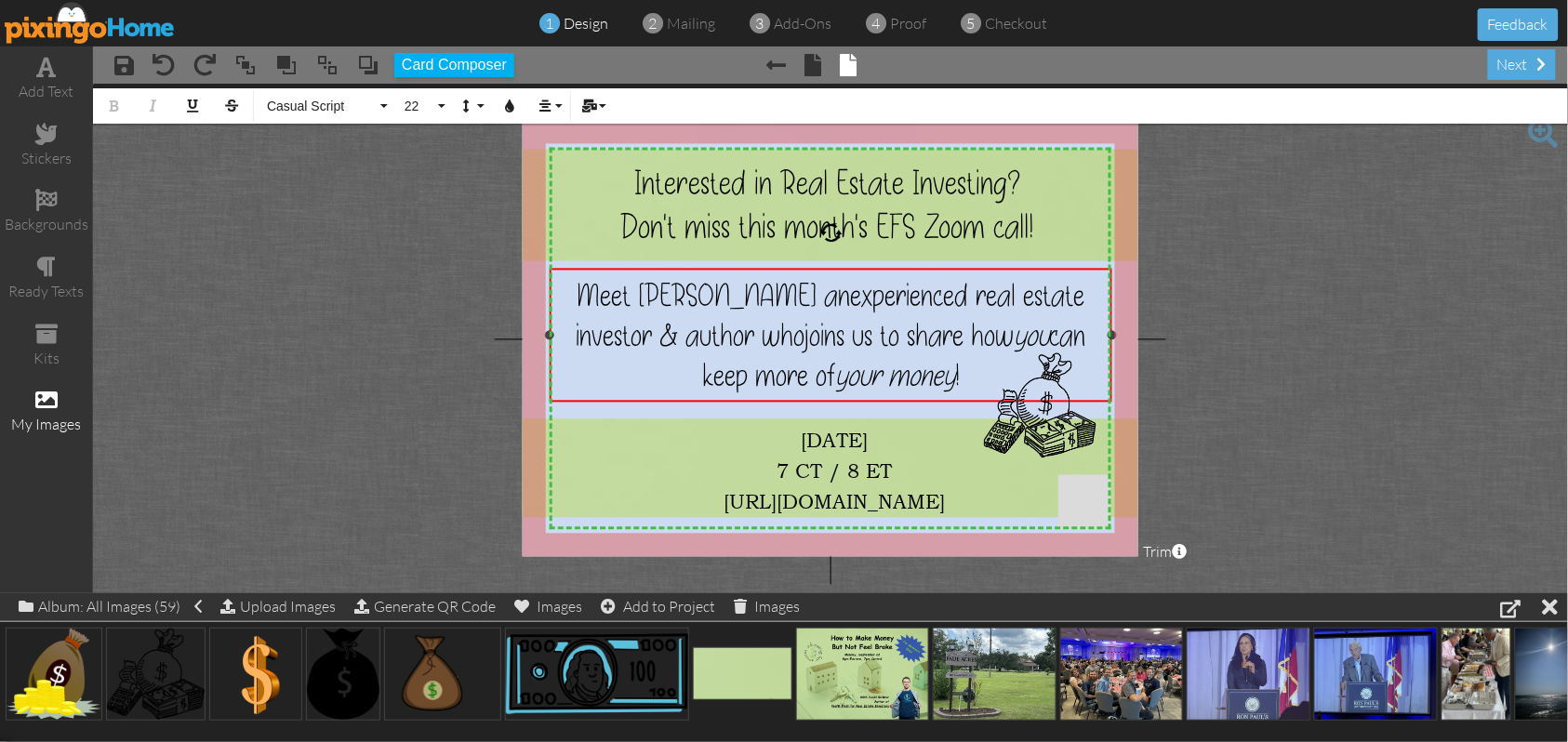
click at [1062, 332] on span "joins us to share how you can keep more of your money !" at bounding box center [894, 356] width 385 height 80
click at [1288, 432] on project-studio-wrapper "X X X X X X X X X X X X X X X X X X X X X X X X X X X X X X X X X X X X X X X X…" at bounding box center [831, 338] width 1476 height 510
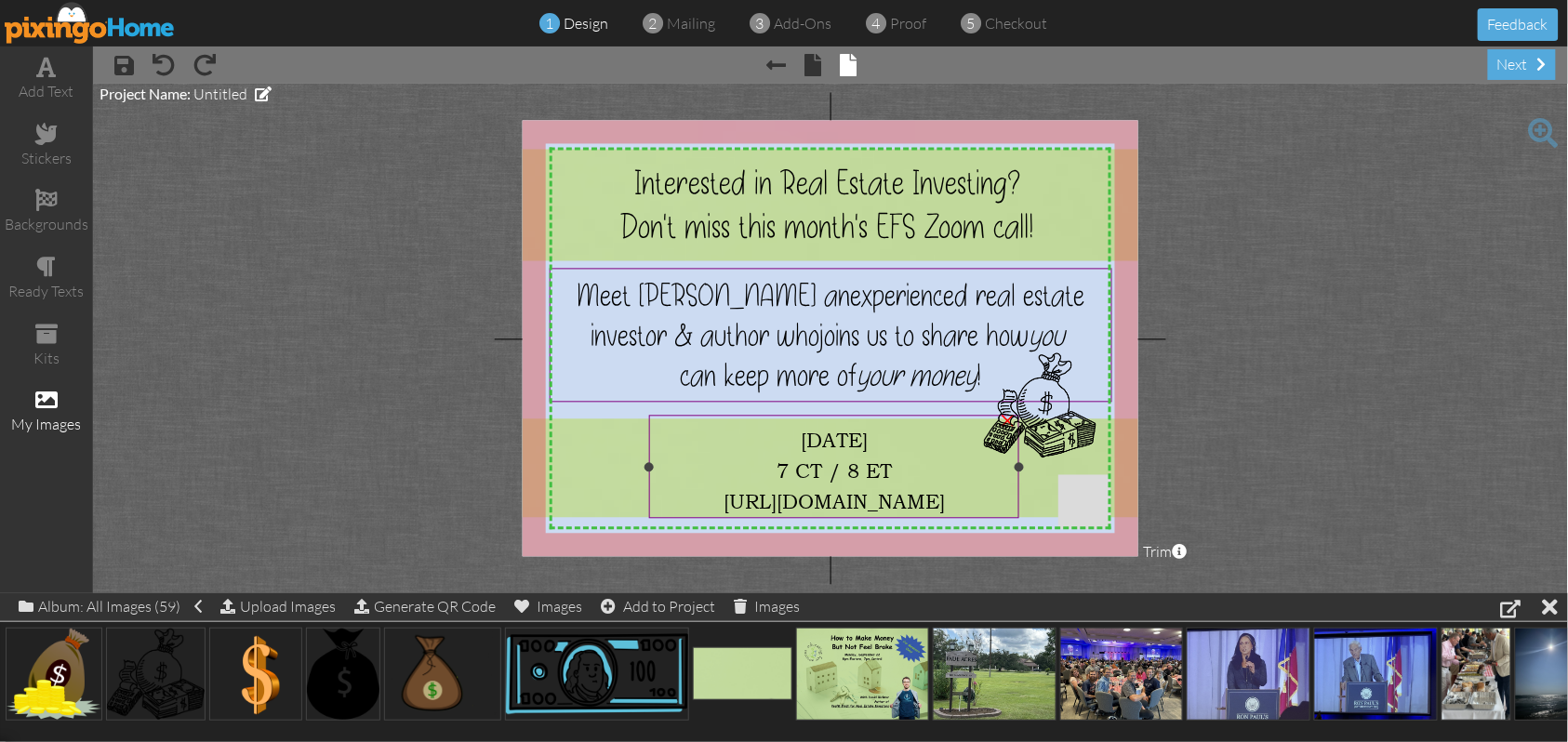
click at [740, 491] on span "[URL][DOMAIN_NAME]" at bounding box center [834, 501] width 222 height 23
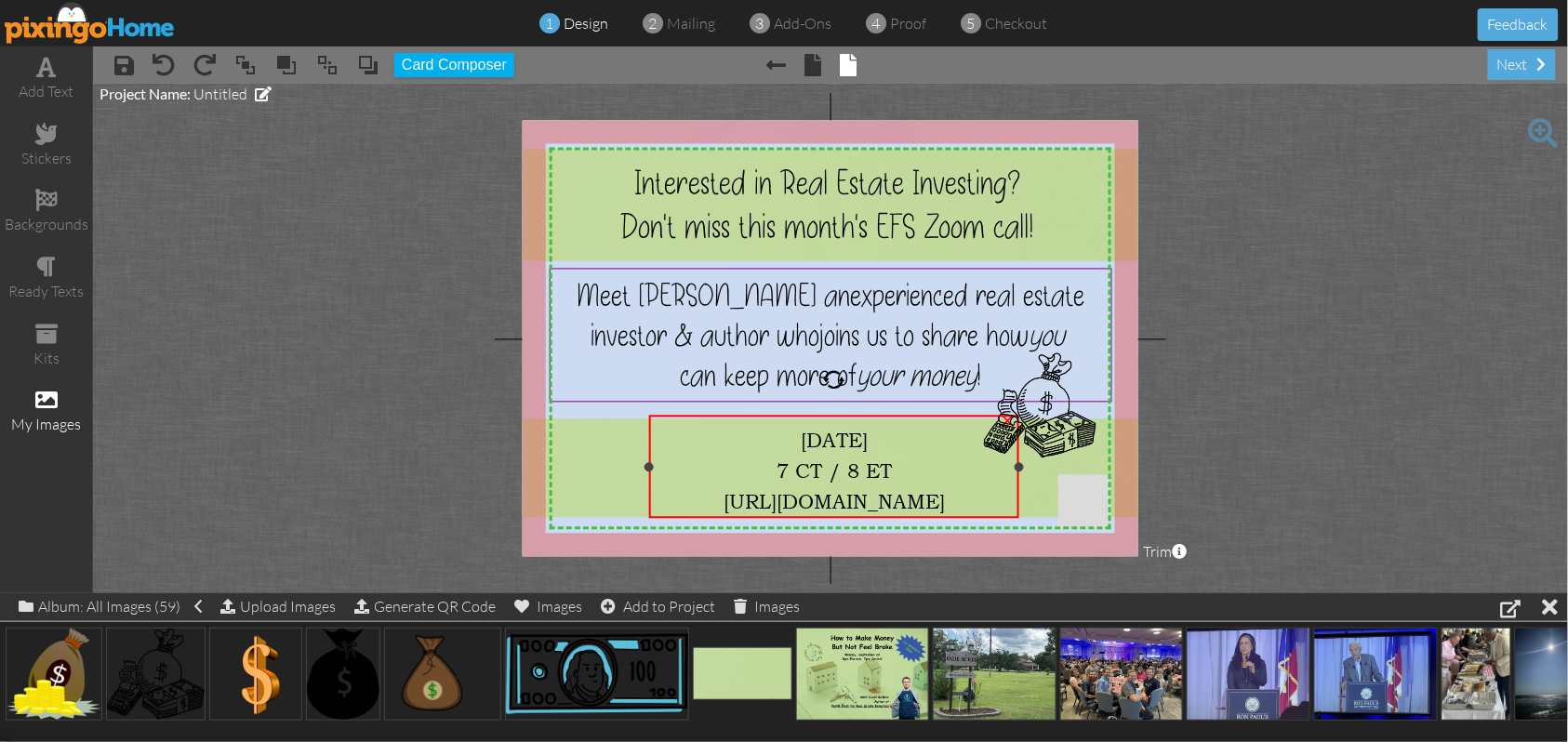
click at [740, 491] on span "[URL][DOMAIN_NAME]" at bounding box center [834, 501] width 222 height 23
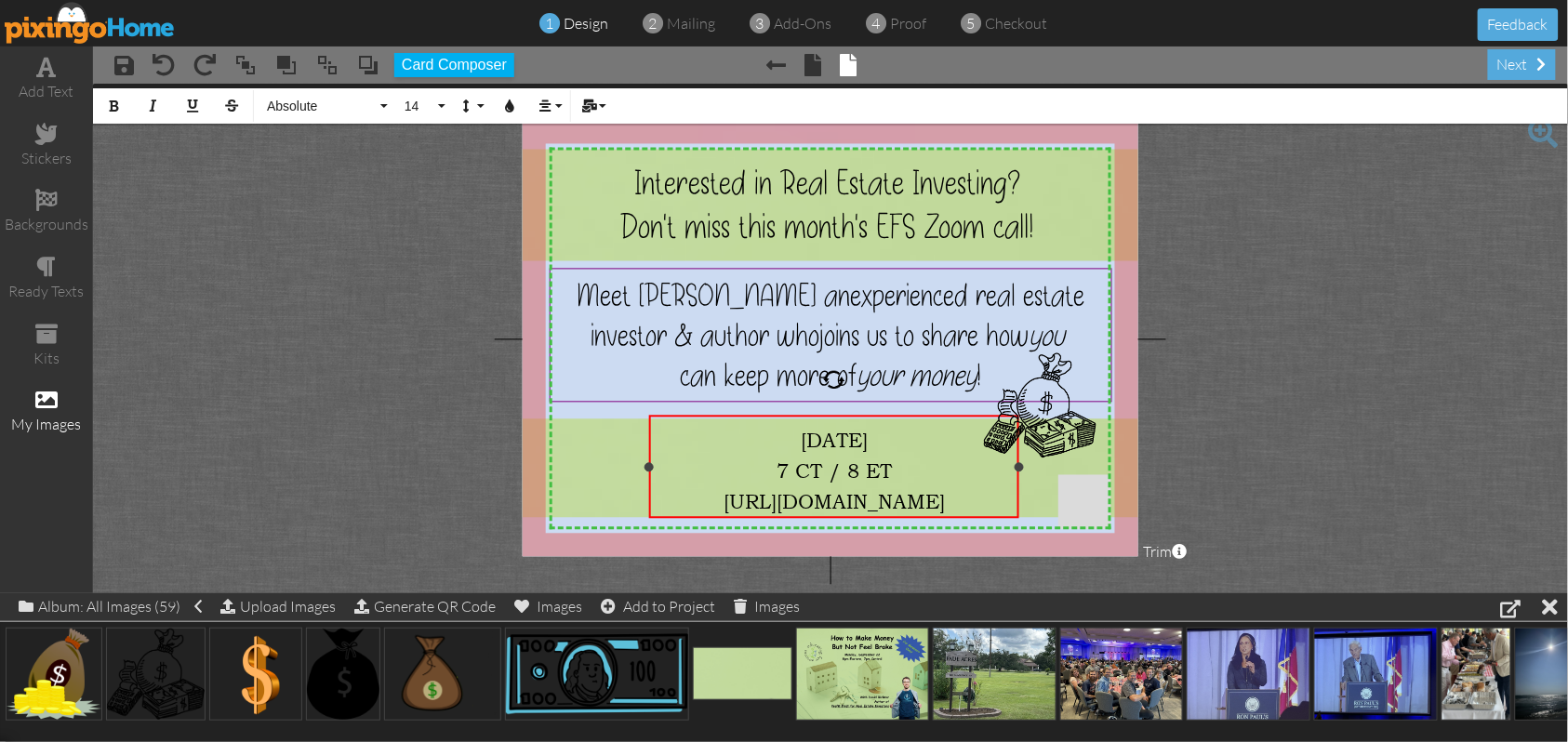
drag, startPoint x: 714, startPoint y: 429, endPoint x: 998, endPoint y: 499, distance: 292.5
click at [998, 499] on div "[DATE] 7 CT / 8 ET [URL][DOMAIN_NAME]" at bounding box center [835, 468] width 356 height 92
drag, startPoint x: 387, startPoint y: 104, endPoint x: 372, endPoint y: 113, distance: 17.5
click at [384, 106] on button "Absolute" at bounding box center [324, 106] width 134 height 36
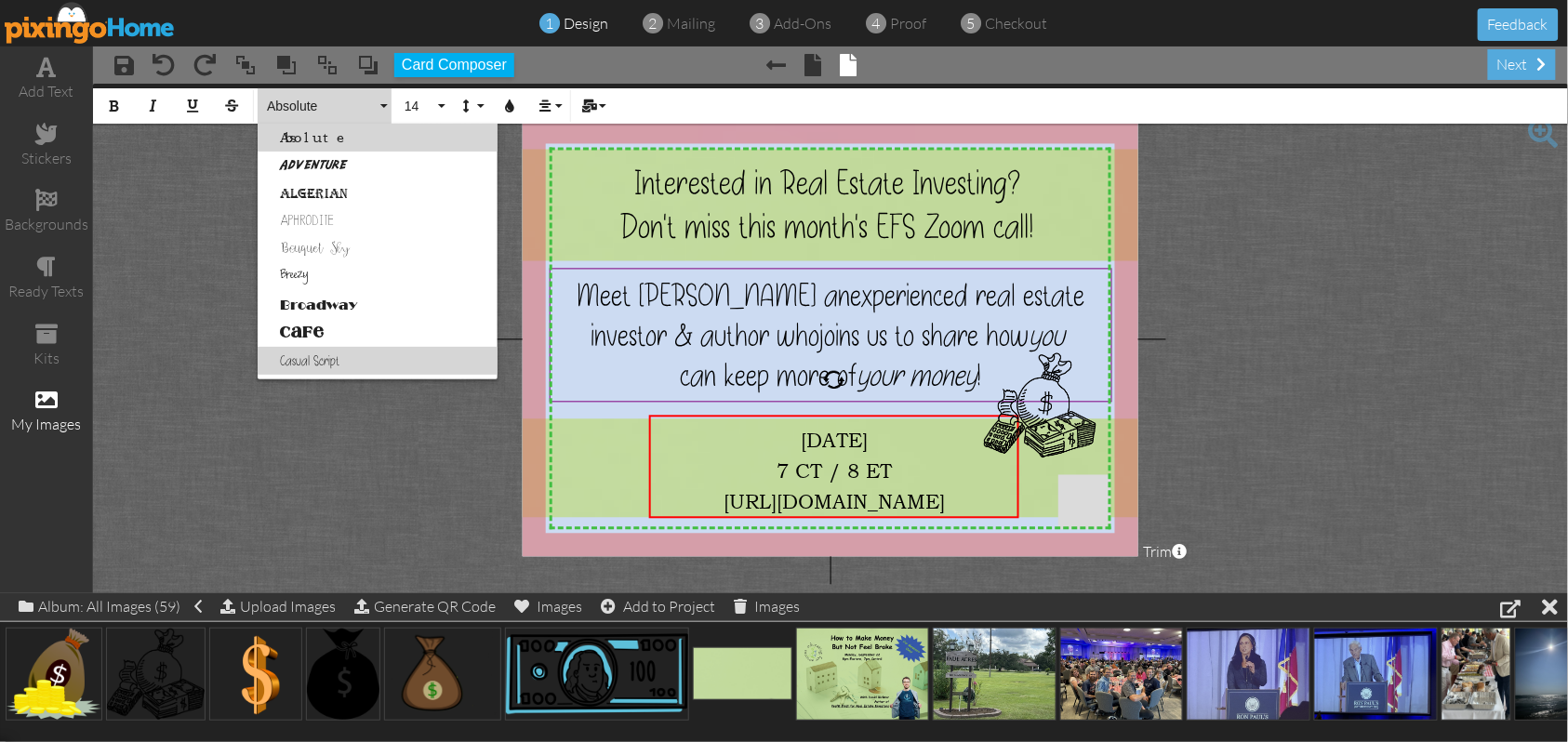
click at [325, 361] on link "Casual Script" at bounding box center [378, 361] width 240 height 28
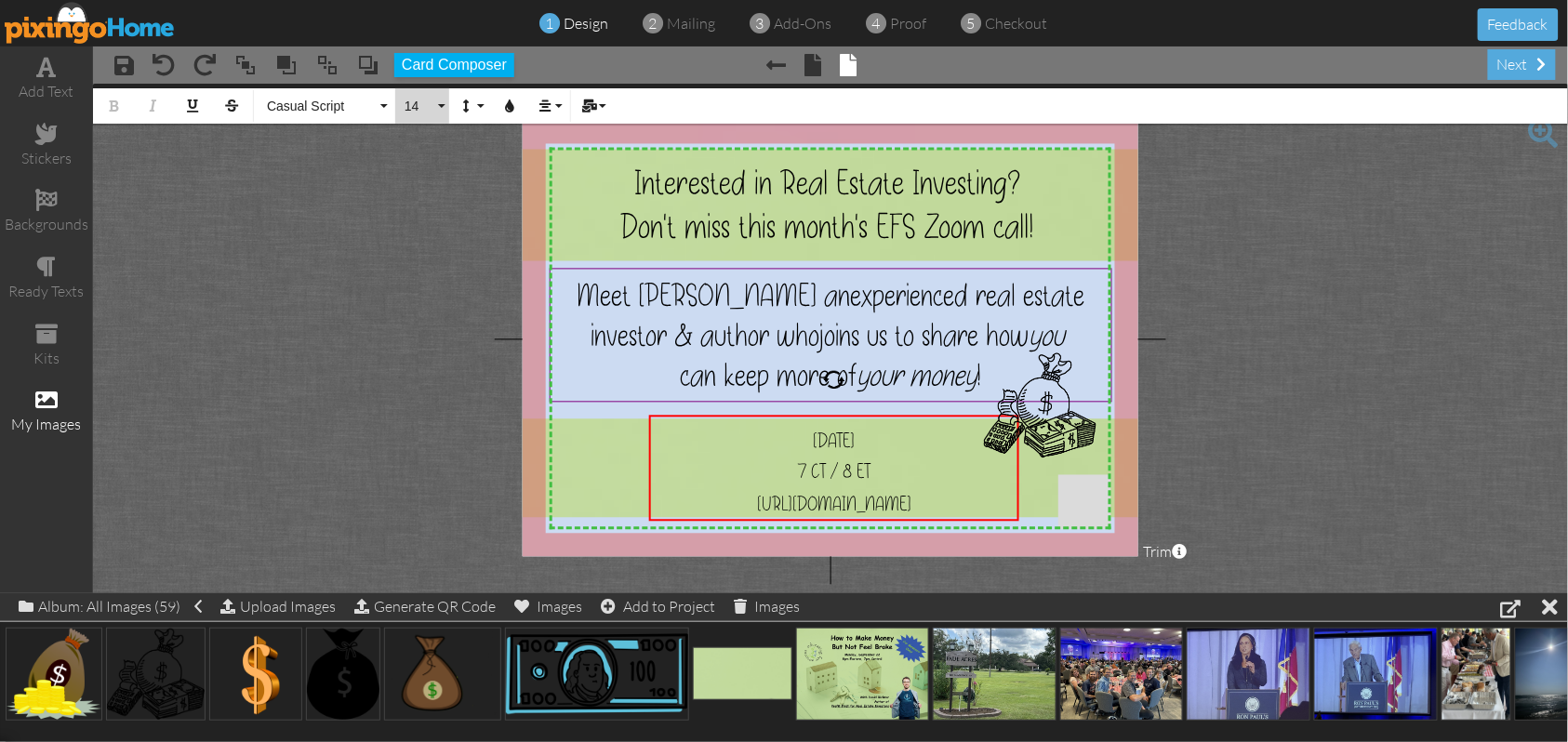
click at [441, 105] on button "14" at bounding box center [422, 106] width 54 height 36
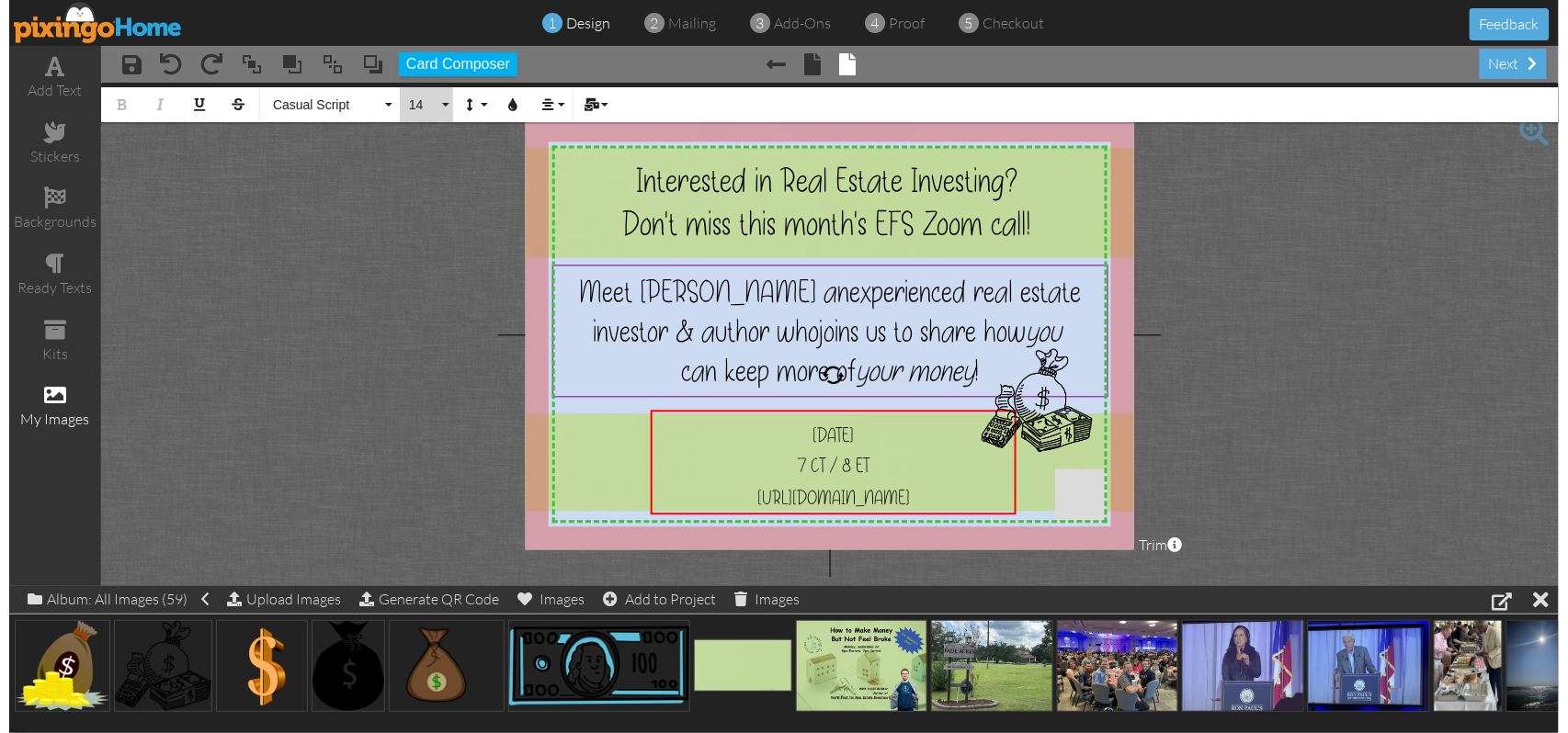
scroll to position [108, 0]
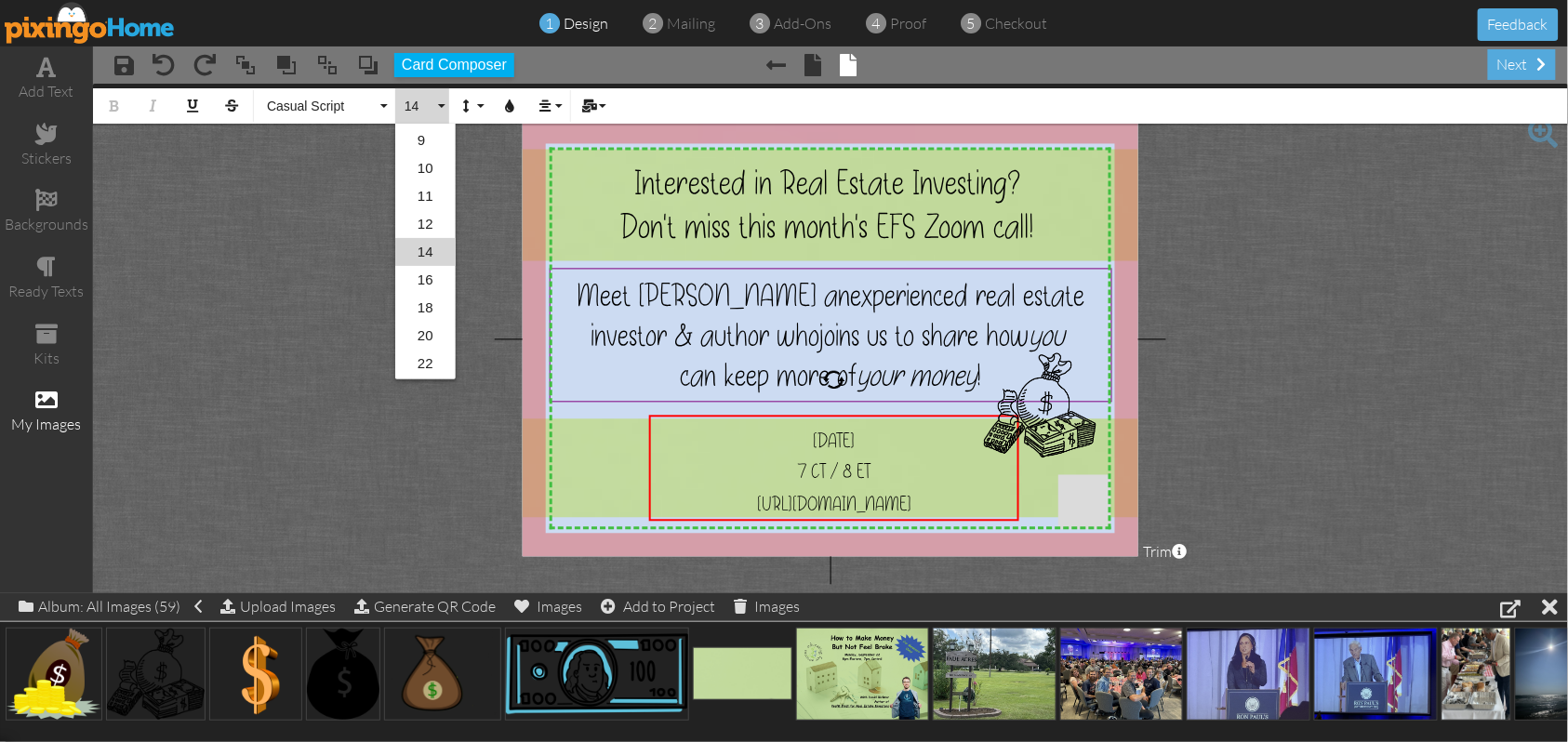
click at [425, 307] on link "18" at bounding box center [425, 308] width 61 height 28
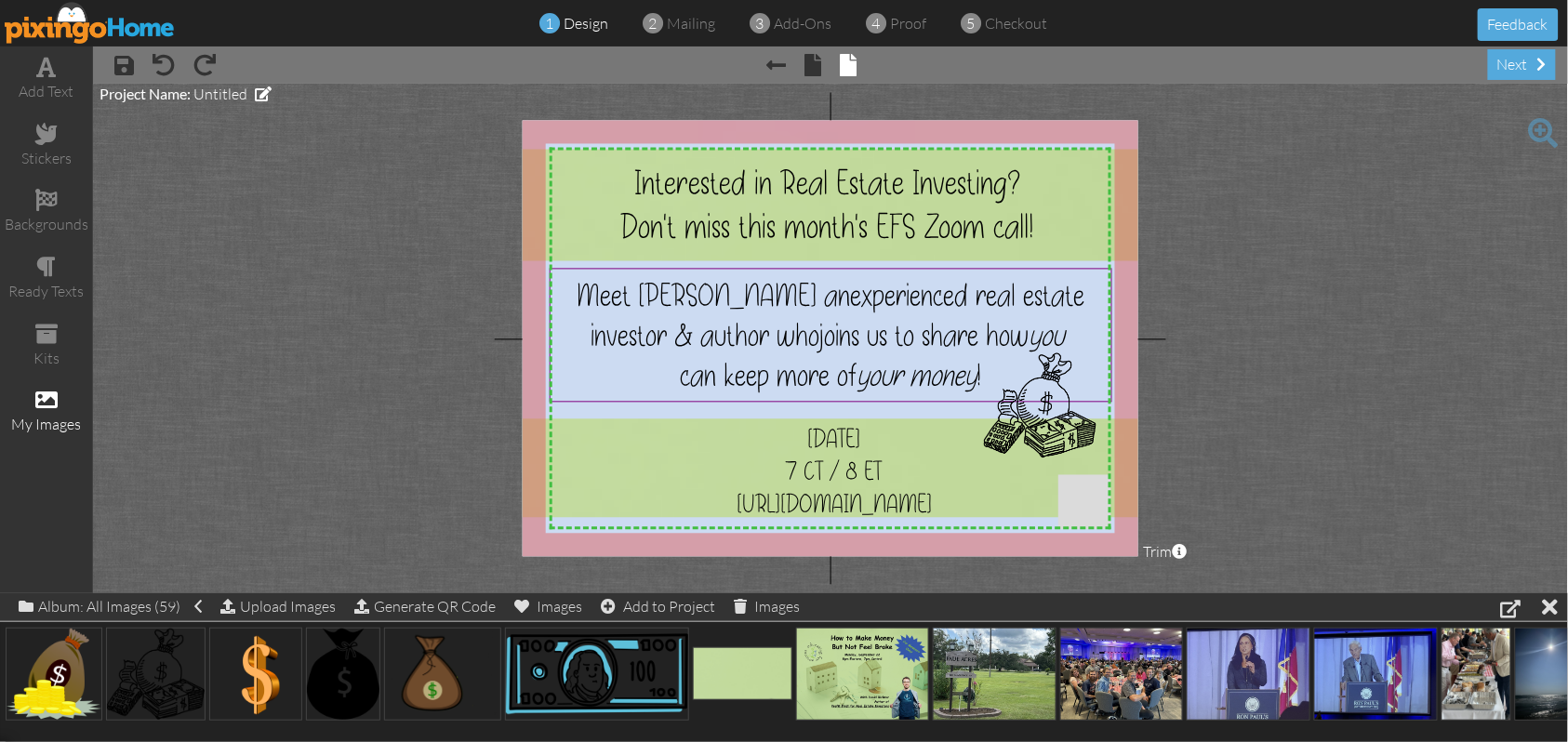
click at [1385, 366] on project-studio-wrapper "X X X X X X X X X X X X X X X X X X X X X X X X X X X X X X X X X X X X X X X X…" at bounding box center [831, 338] width 1476 height 510
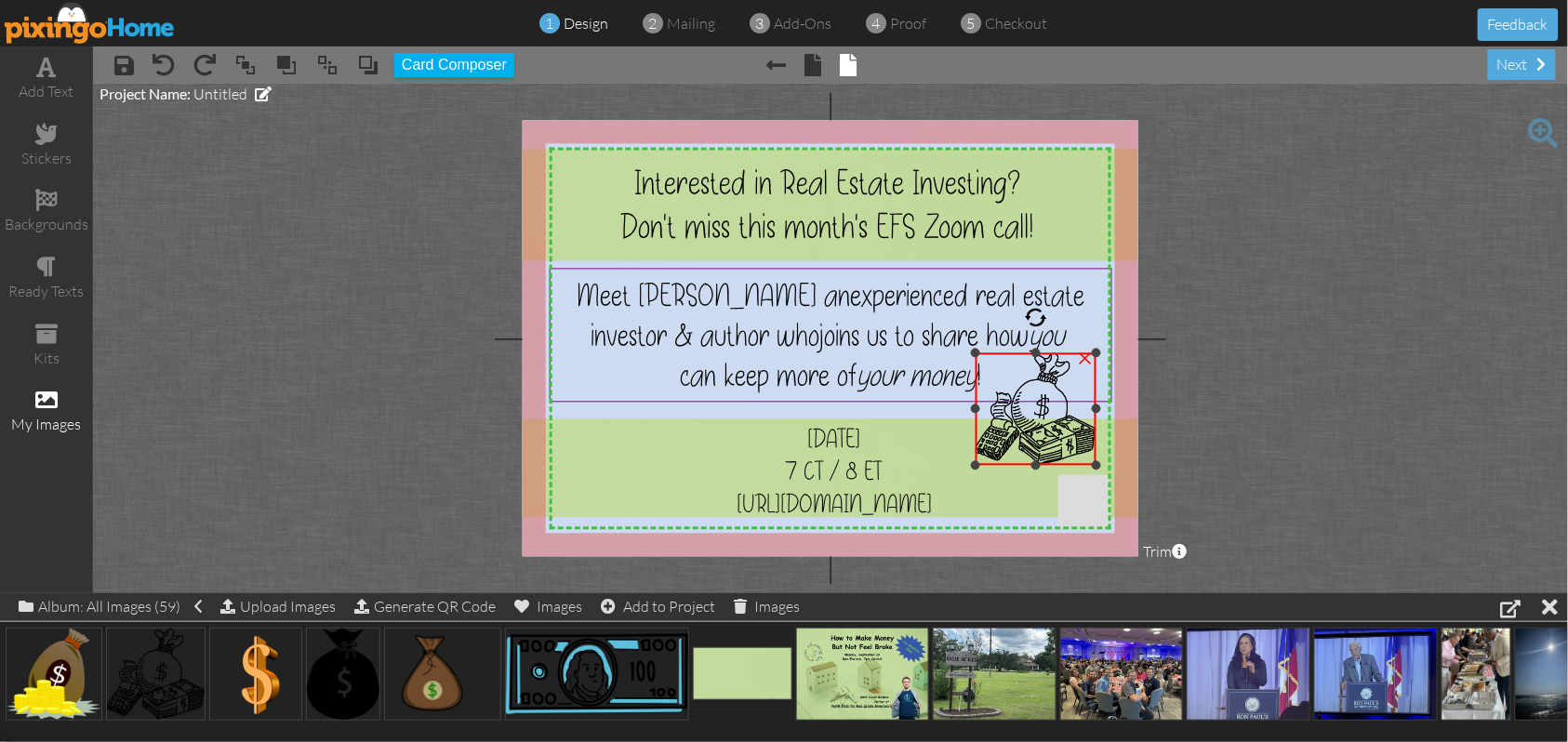
click at [983, 461] on div "×" at bounding box center [1036, 409] width 121 height 112
click at [1355, 402] on project-studio-wrapper "X X X X X X X X X X X X X X X X X X X X X X X X X X X X X X X X X X X X X X X X…" at bounding box center [831, 338] width 1476 height 510
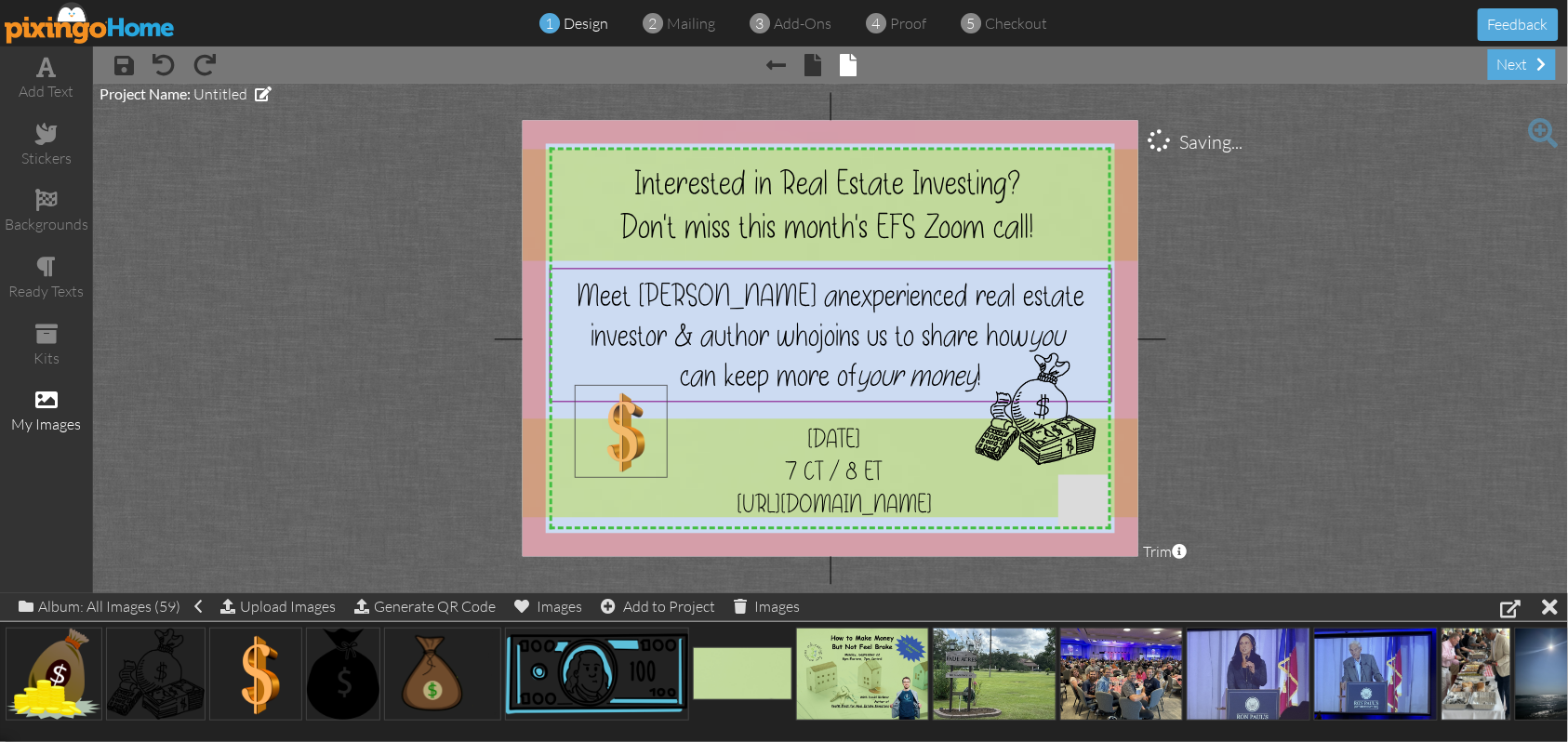
drag, startPoint x: 257, startPoint y: 697, endPoint x: 623, endPoint y: 454, distance: 439.3
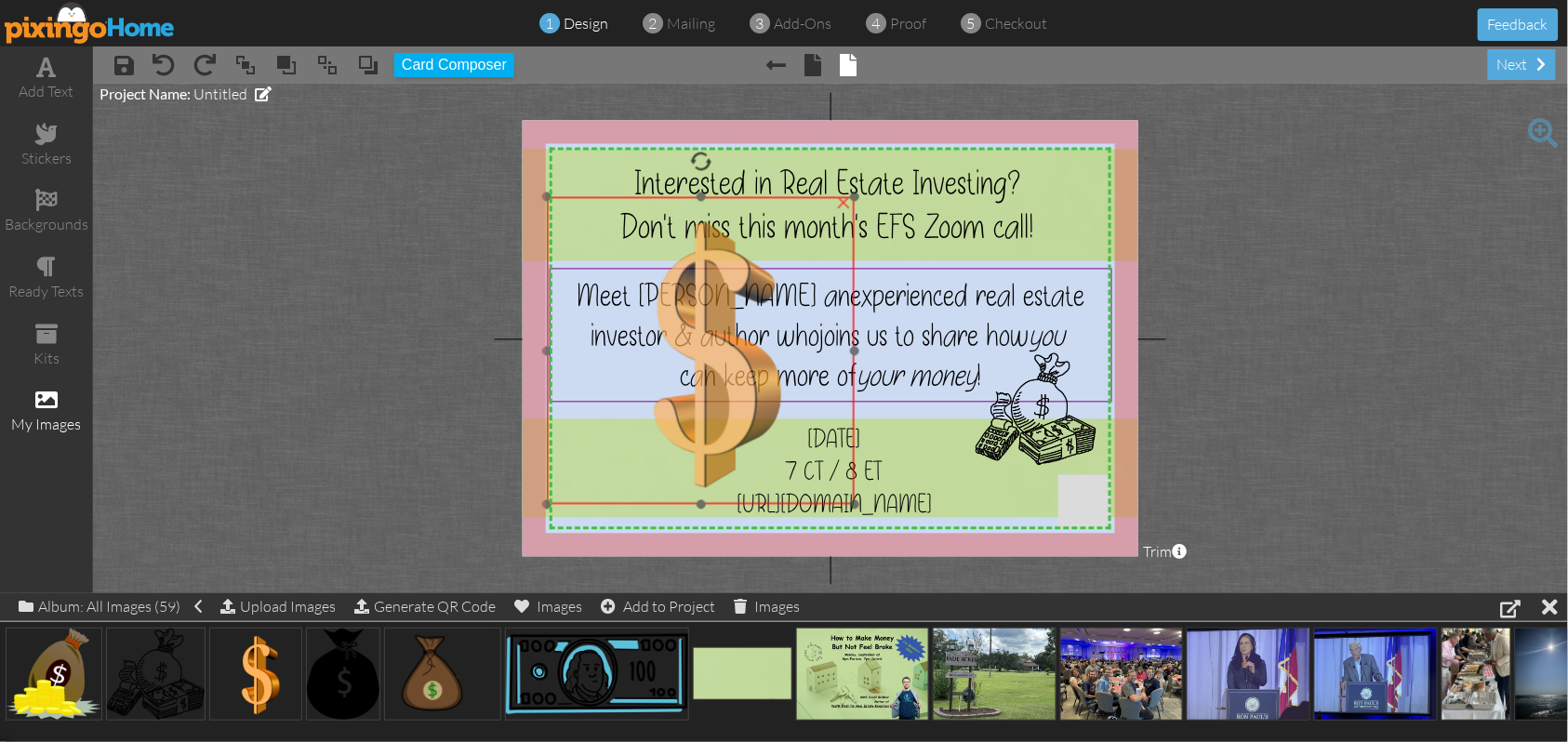
drag, startPoint x: 623, startPoint y: 454, endPoint x: 592, endPoint y: 262, distance: 194.5
click at [592, 262] on img at bounding box center [701, 351] width 308 height 308
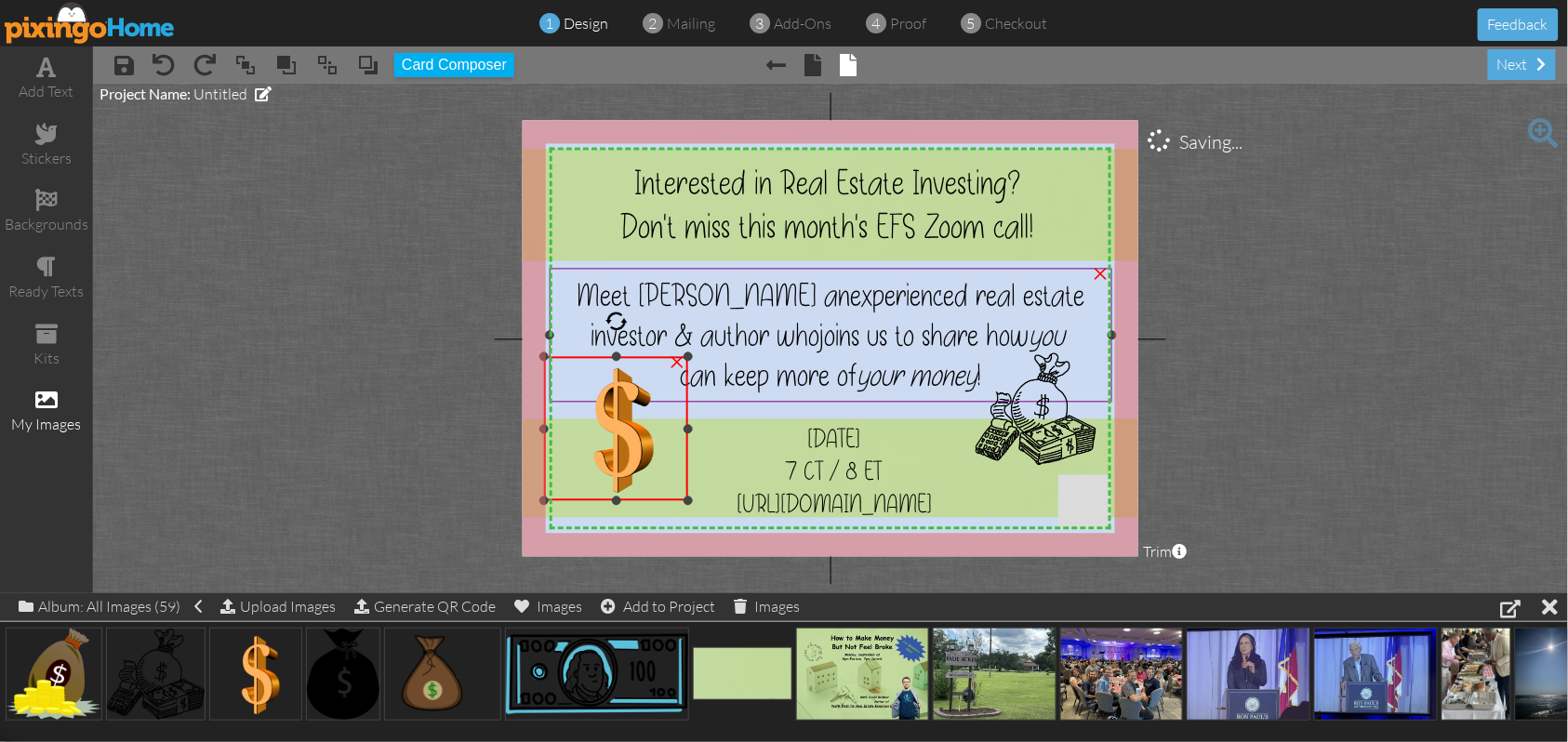
drag, startPoint x: 850, startPoint y: 194, endPoint x: 704, endPoint y: 358, distance: 219.6
click at [704, 358] on div "X X X X X X X X X X X X X X X X X X X X X X X X X X X X X X X X X X X X X X X X…" at bounding box center [831, 339] width 616 height 436
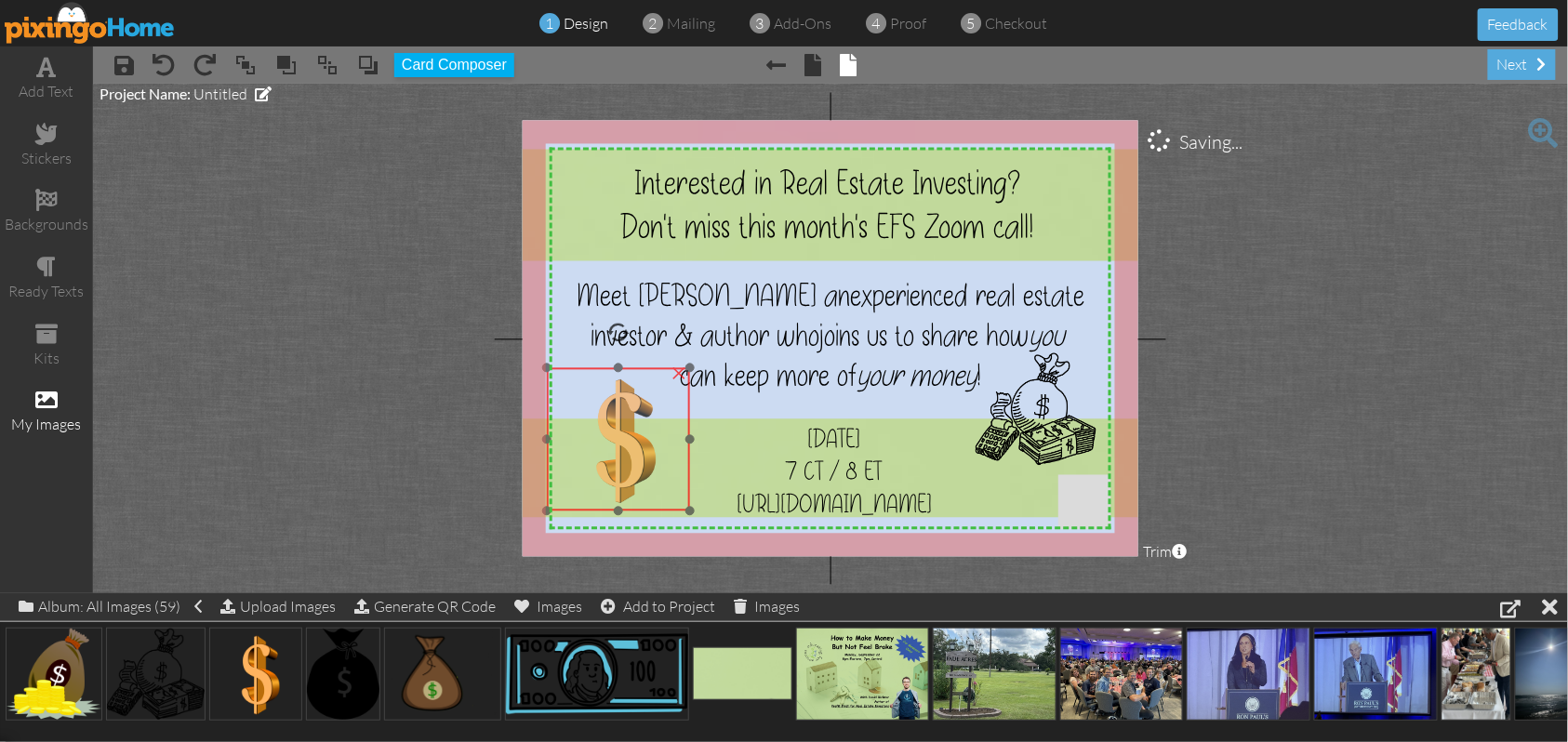
drag, startPoint x: 638, startPoint y: 451, endPoint x: 641, endPoint y: 461, distance: 10.4
click at [641, 461] on img at bounding box center [618, 440] width 143 height 143
click at [1386, 350] on project-studio-wrapper "X X X X X X X X X X X X X X X X X X X X X X X X X X X X X X X X X X X X X X X X…" at bounding box center [831, 338] width 1476 height 510
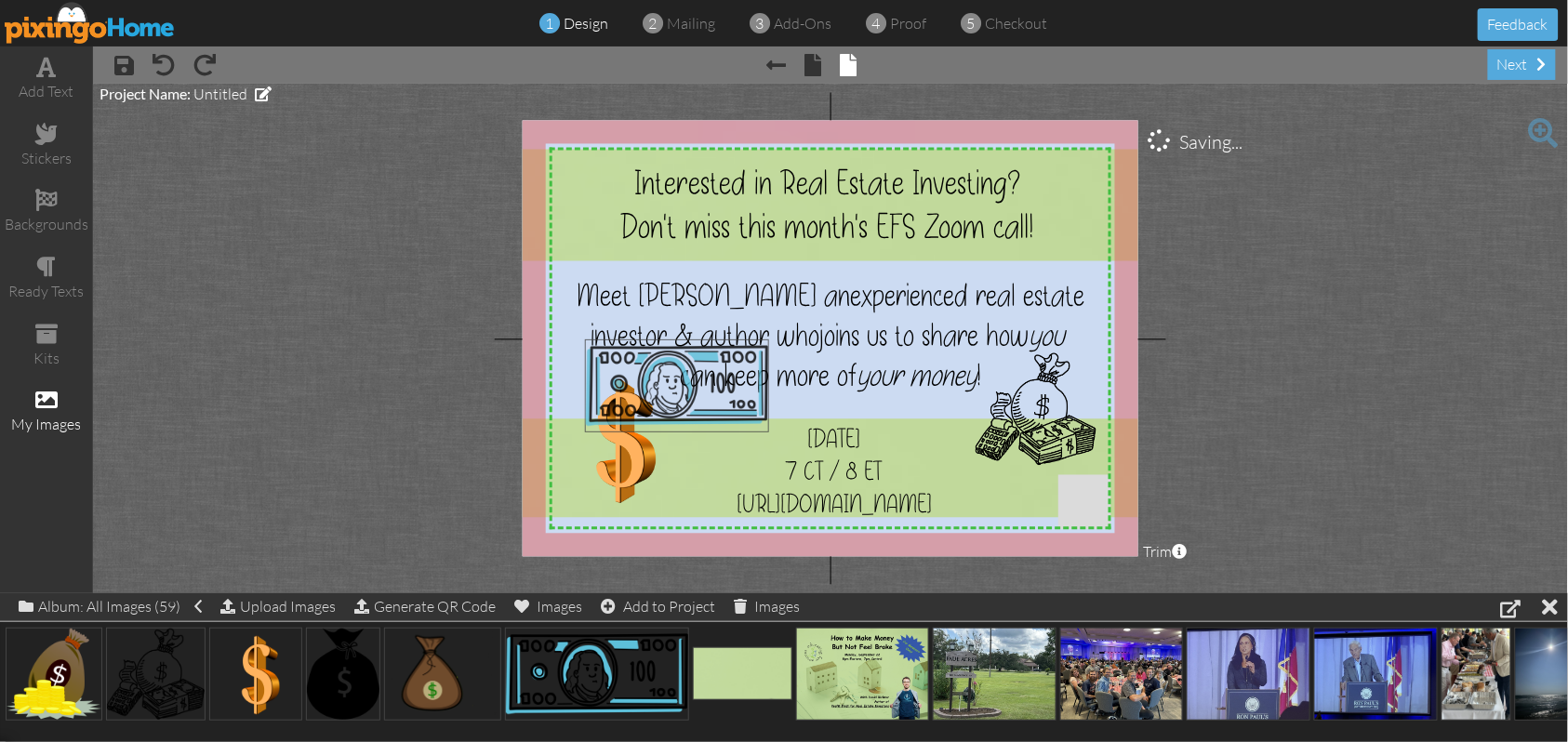
drag, startPoint x: 563, startPoint y: 673, endPoint x: 644, endPoint y: 384, distance: 300.1
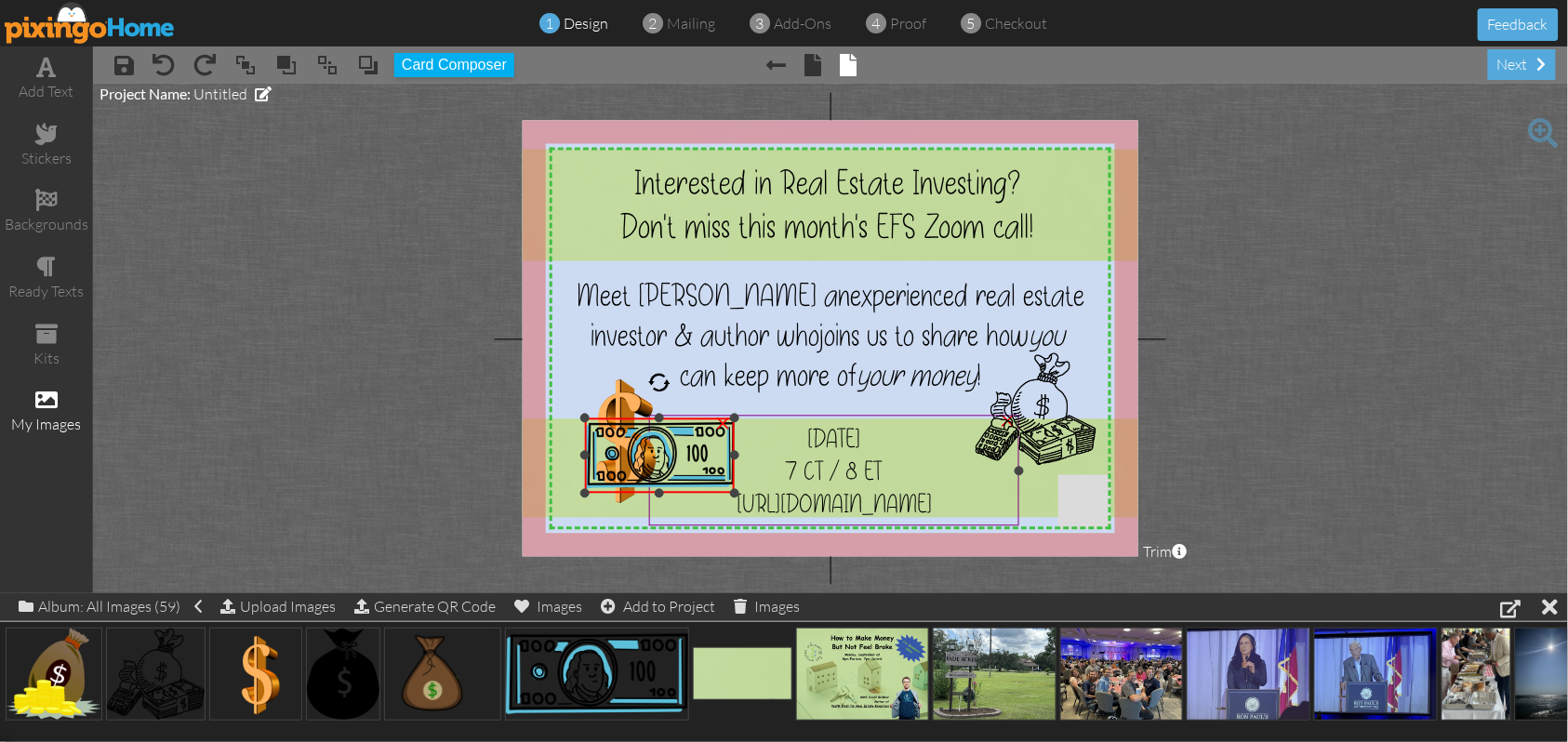
drag, startPoint x: 896, startPoint y: 342, endPoint x: 790, endPoint y: 421, distance: 132.2
click at [790, 421] on div "X X X X X X X X X X X X X X X X X X X X X X X X X X X X X X X X X X X X X X X X…" at bounding box center [831, 339] width 616 height 436
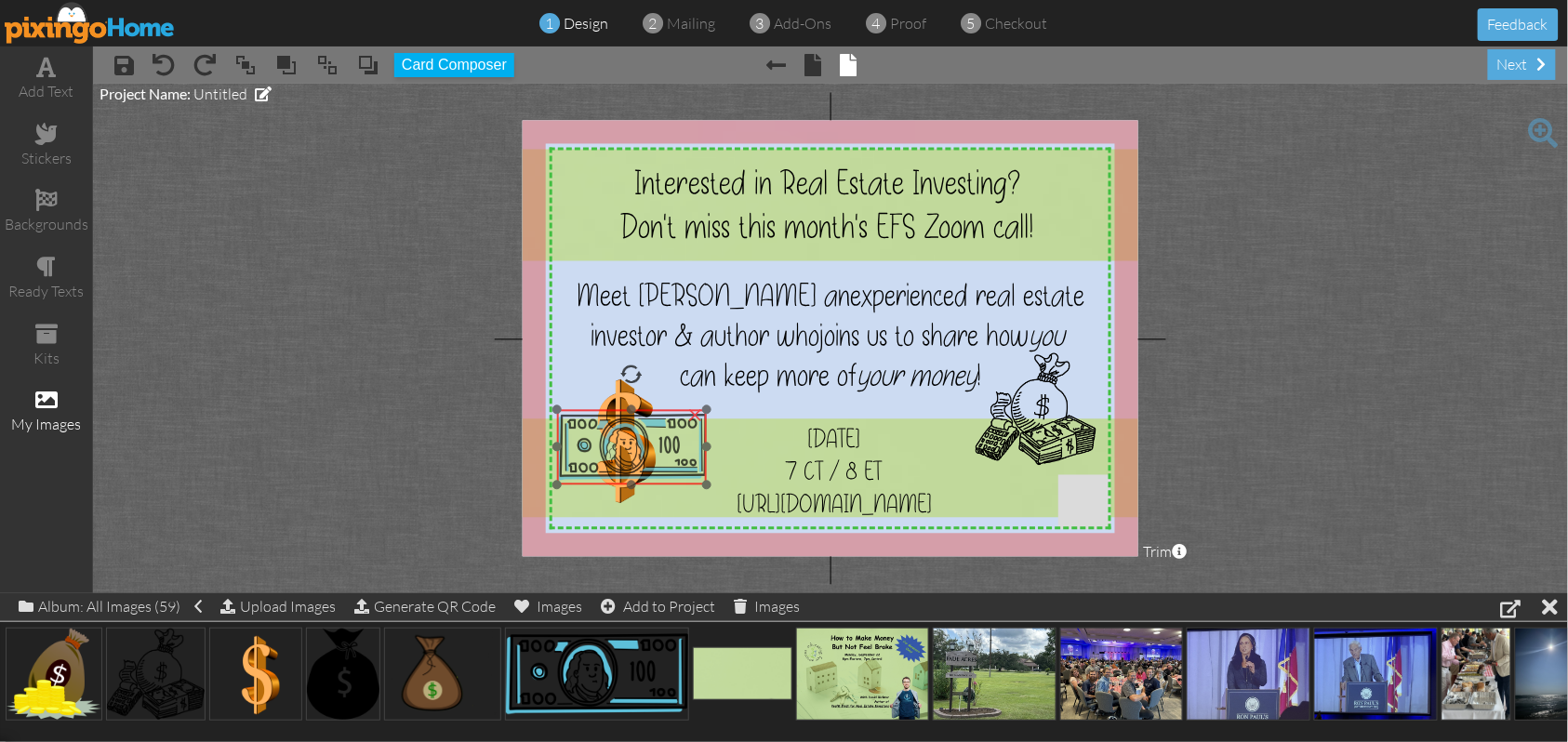
drag, startPoint x: 629, startPoint y: 451, endPoint x: 601, endPoint y: 443, distance: 29.1
click at [601, 443] on img at bounding box center [632, 448] width 150 height 75
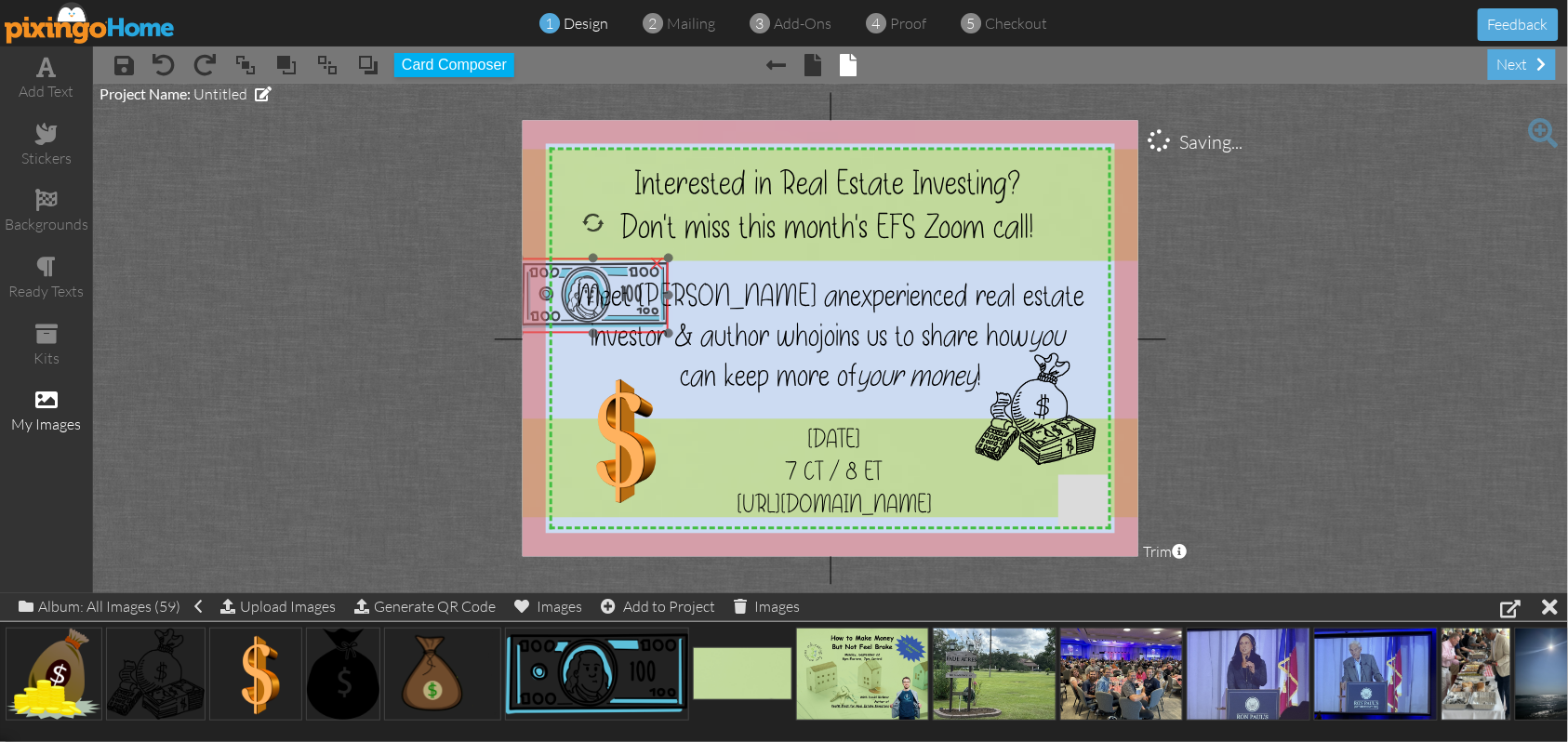
drag, startPoint x: 601, startPoint y: 443, endPoint x: 558, endPoint y: 302, distance: 147.4
click at [559, 294] on img at bounding box center [593, 296] width 150 height 75
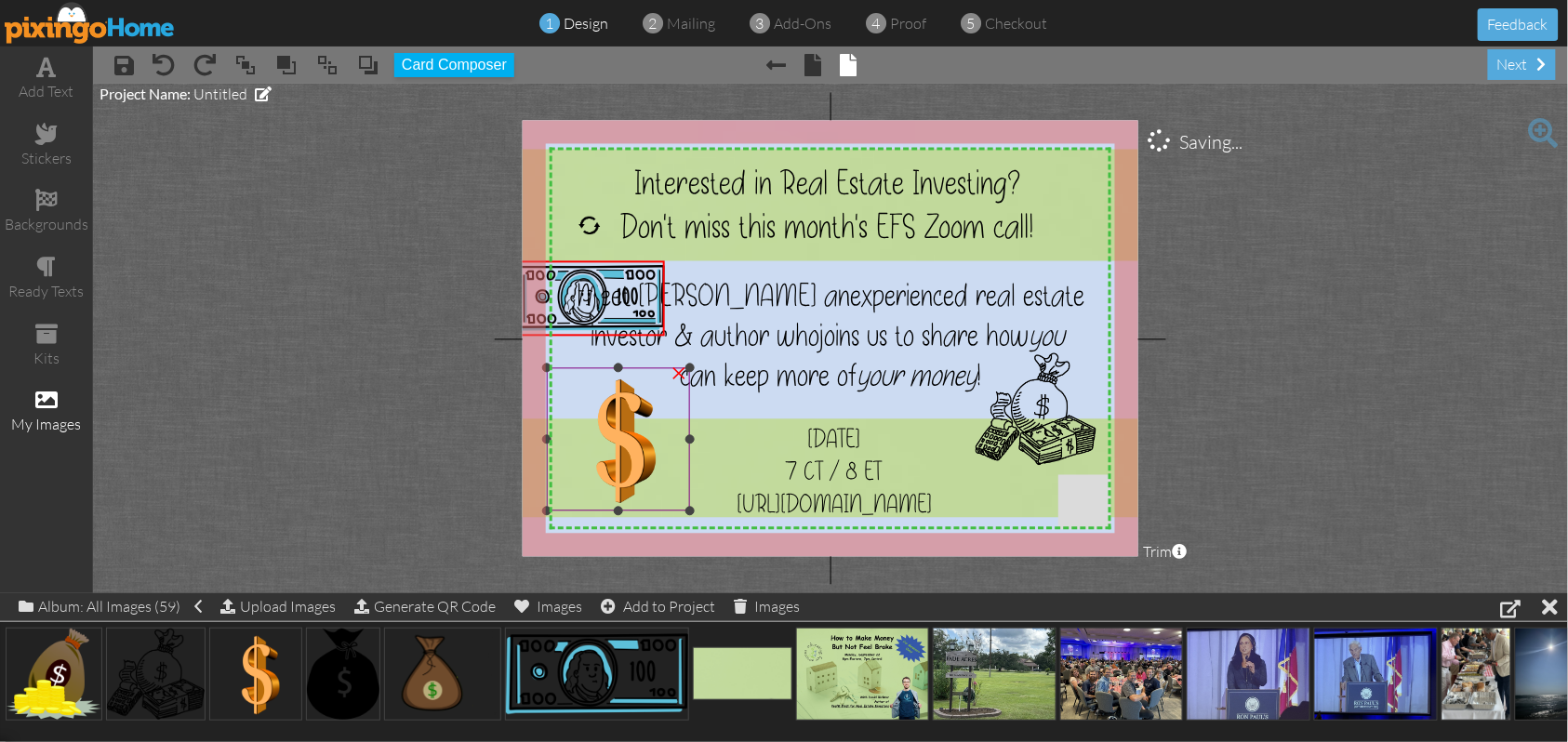
click at [678, 373] on div "×" at bounding box center [679, 371] width 30 height 30
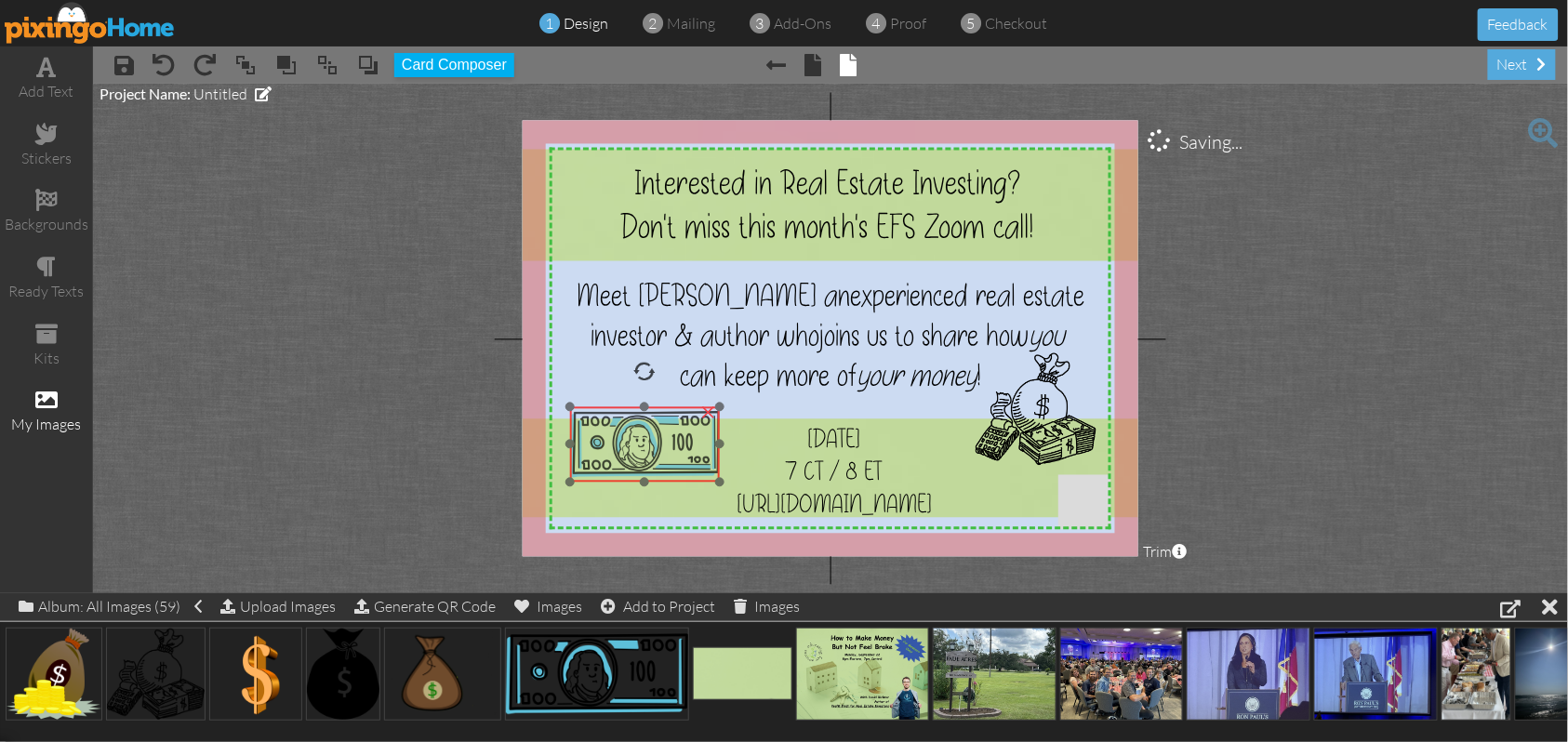
drag, startPoint x: 566, startPoint y: 291, endPoint x: 618, endPoint y: 437, distance: 155.0
click at [619, 437] on img at bounding box center [645, 445] width 150 height 75
click at [633, 373] on div at bounding box center [631, 371] width 25 height 25
click at [1442, 287] on project-studio-wrapper "X X X X X X X X X X X X X X X X X X X X X X X X X X X X X X X X X X X X X X X X…" at bounding box center [831, 338] width 1476 height 510
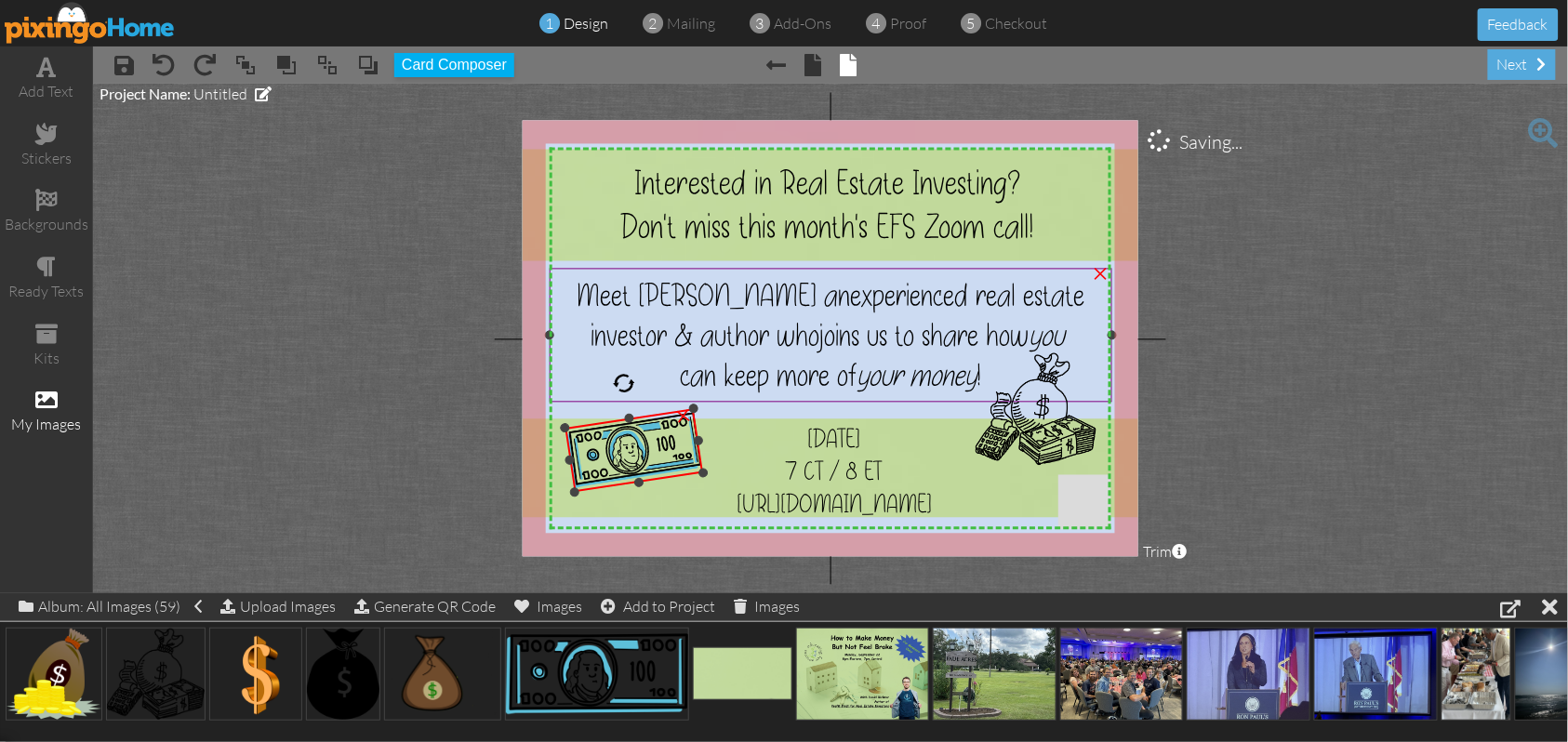
drag, startPoint x: 708, startPoint y: 396, endPoint x: 706, endPoint y: 406, distance: 10.2
click at [706, 406] on div "X X X X X X X X X X X X X X X X X X X X X X X X X X X X X X X X X X X X X X X X…" at bounding box center [831, 339] width 616 height 436
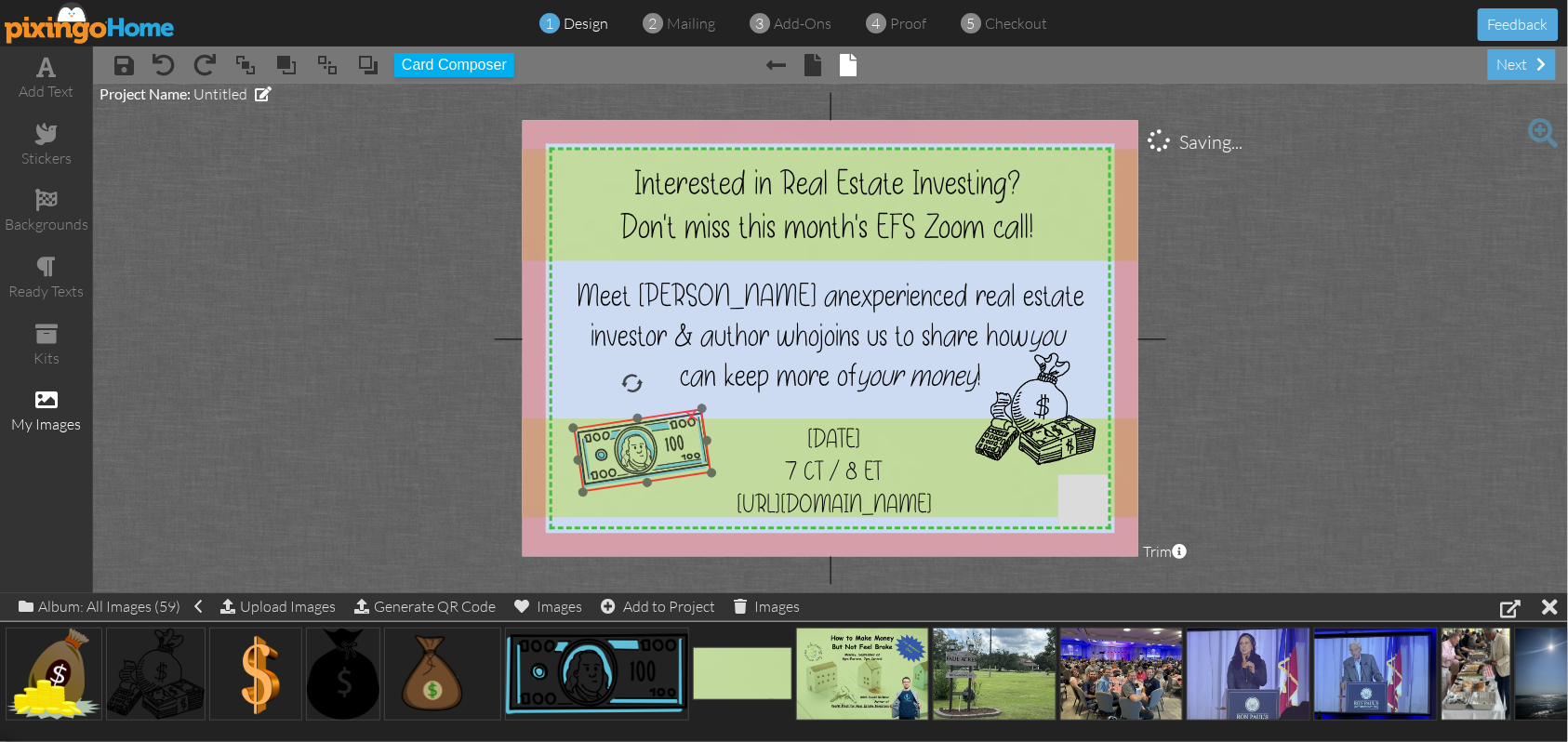
click at [656, 446] on img at bounding box center [642, 451] width 138 height 83
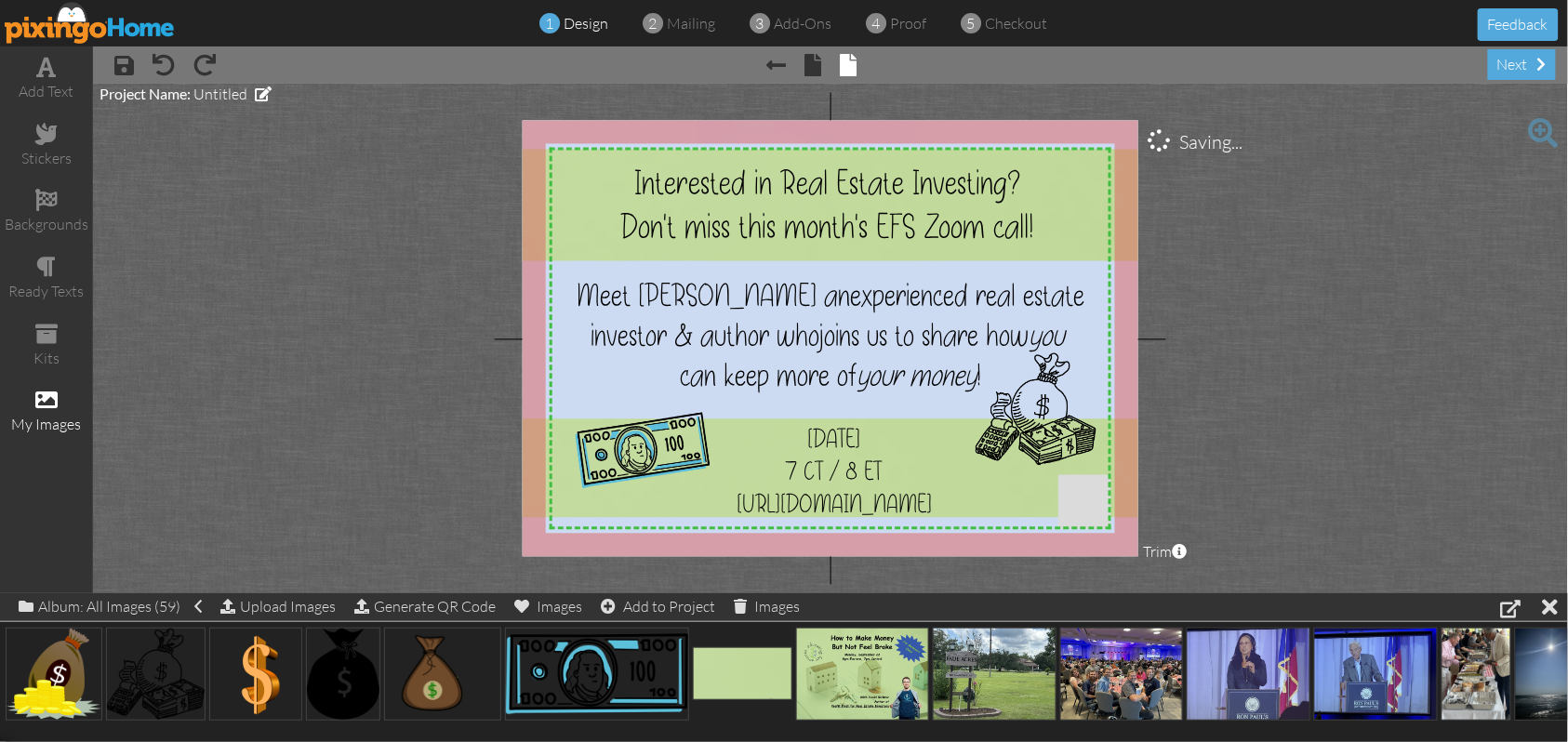
click at [1266, 322] on project-studio-wrapper "X X X X X X X X X X X X X X X X X X X X X X X X X X X X X X X X X X X X X X X X…" at bounding box center [831, 338] width 1476 height 510
click at [482, 707] on span at bounding box center [488, 707] width 29 height 32
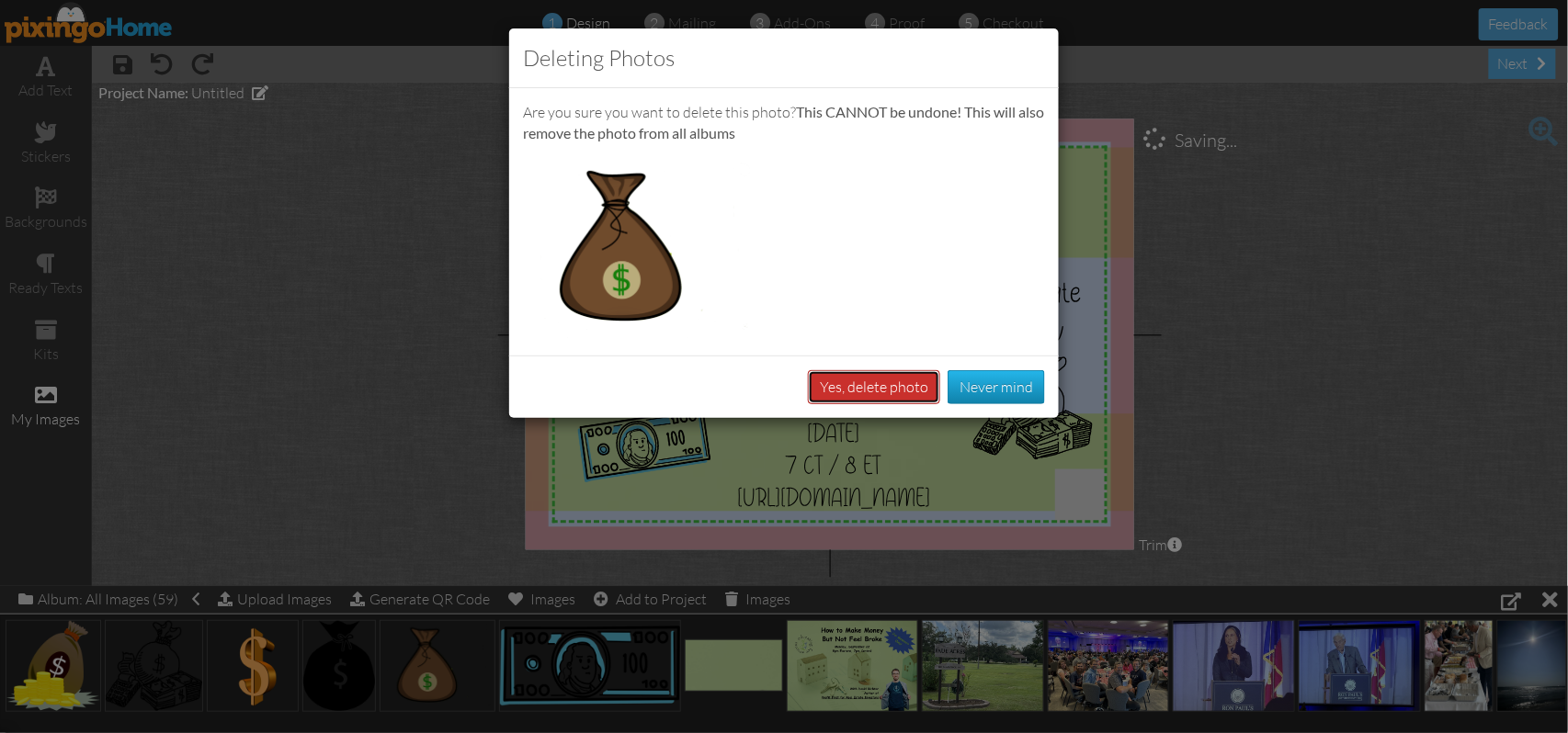
click at [840, 381] on button "Yes, delete photo" at bounding box center [874, 387] width 133 height 34
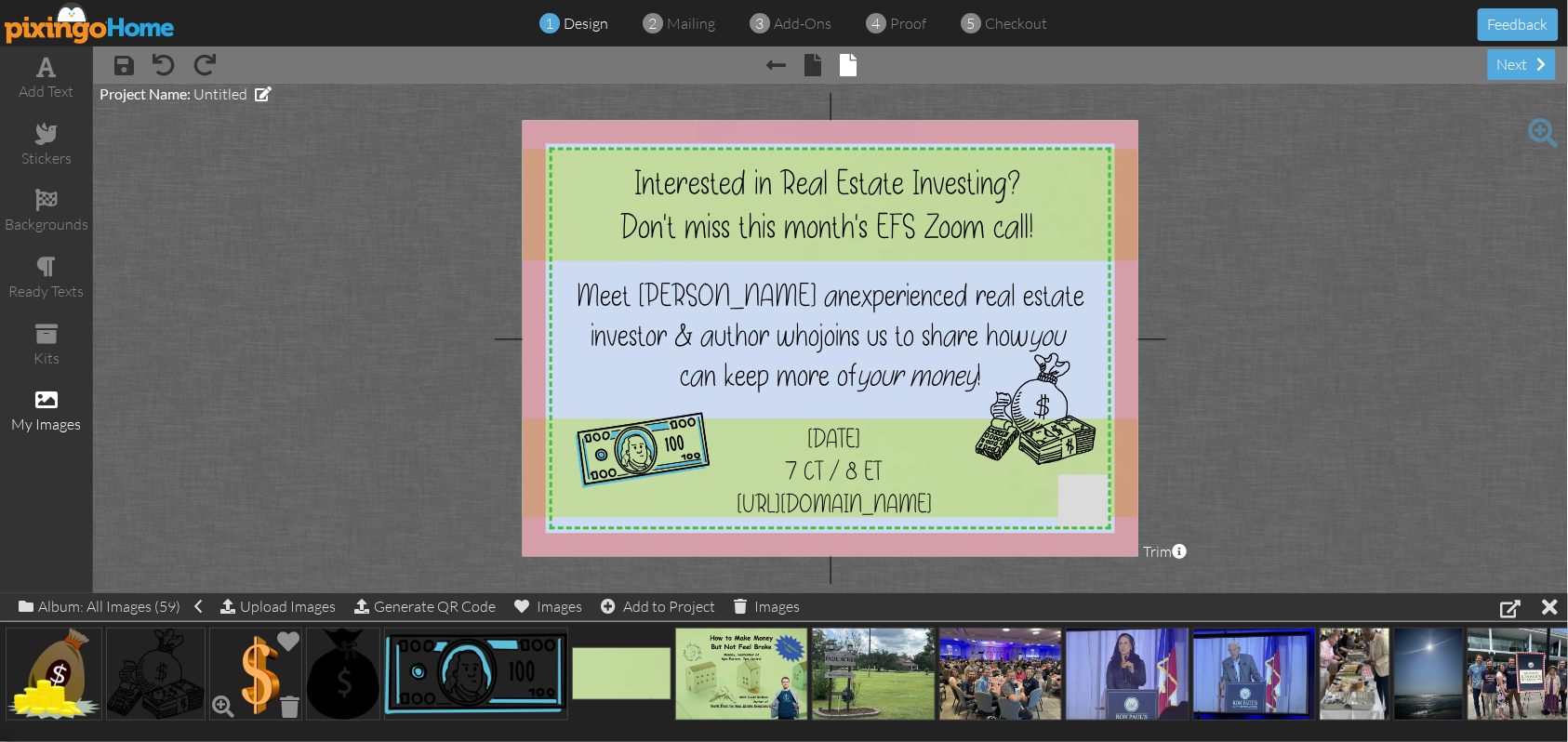
click at [238, 669] on img at bounding box center [256, 674] width 93 height 93
click at [291, 706] on span at bounding box center [289, 707] width 29 height 32
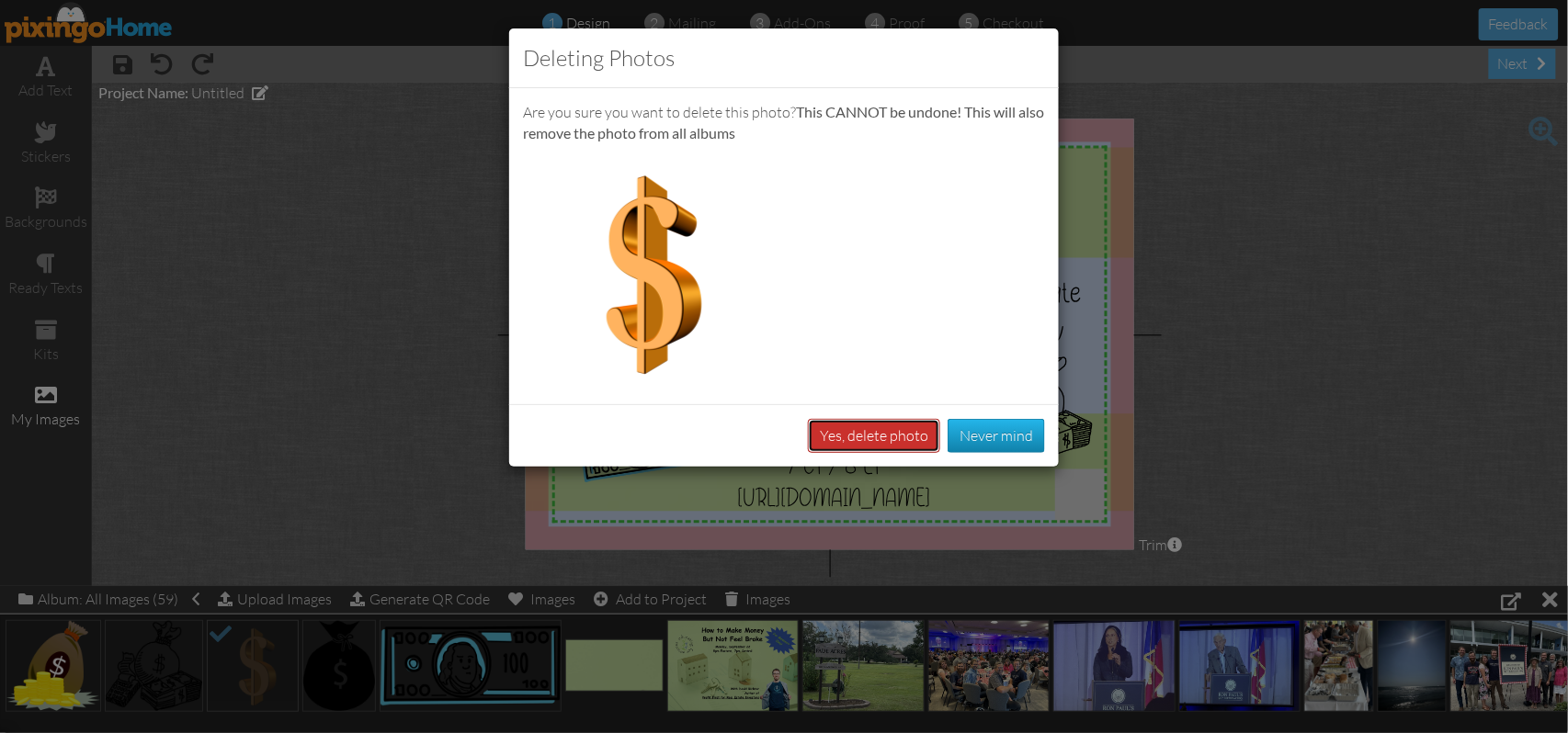
click at [854, 439] on button "Yes, delete photo" at bounding box center [874, 436] width 133 height 34
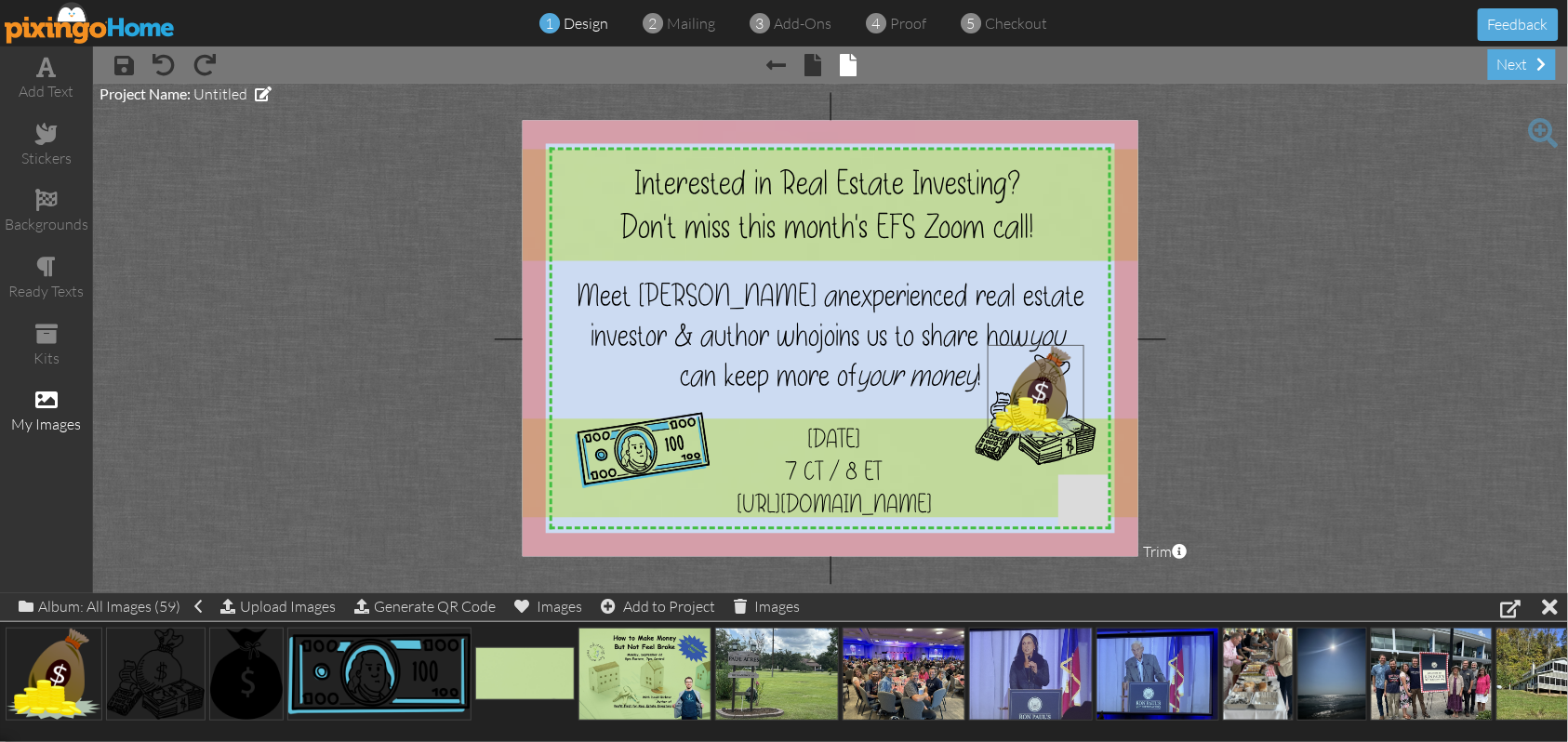
drag, startPoint x: 46, startPoint y: 670, endPoint x: 1027, endPoint y: 386, distance: 1021.3
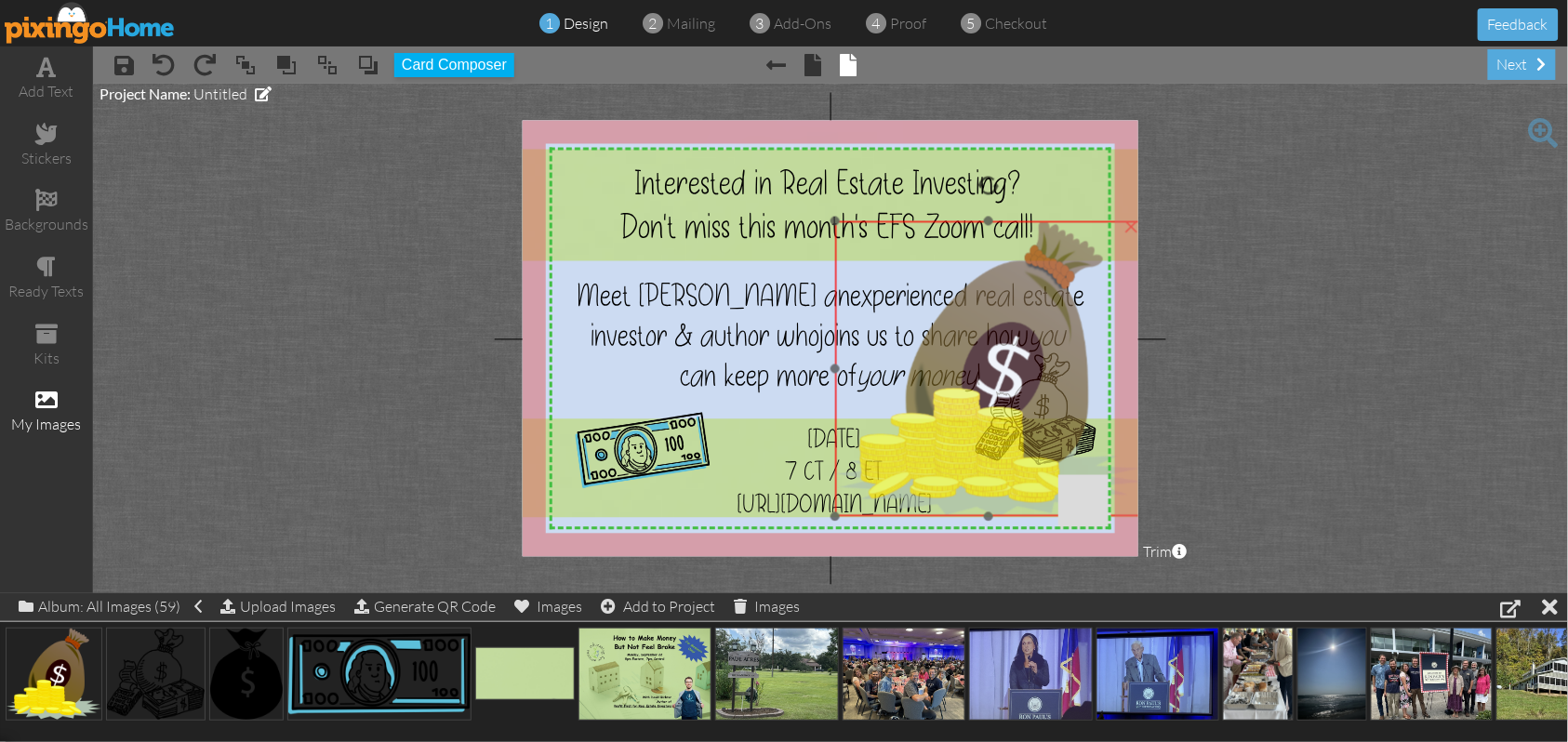
drag, startPoint x: 1018, startPoint y: 444, endPoint x: 864, endPoint y: 320, distance: 197.7
click at [864, 320] on img at bounding box center [990, 370] width 308 height 296
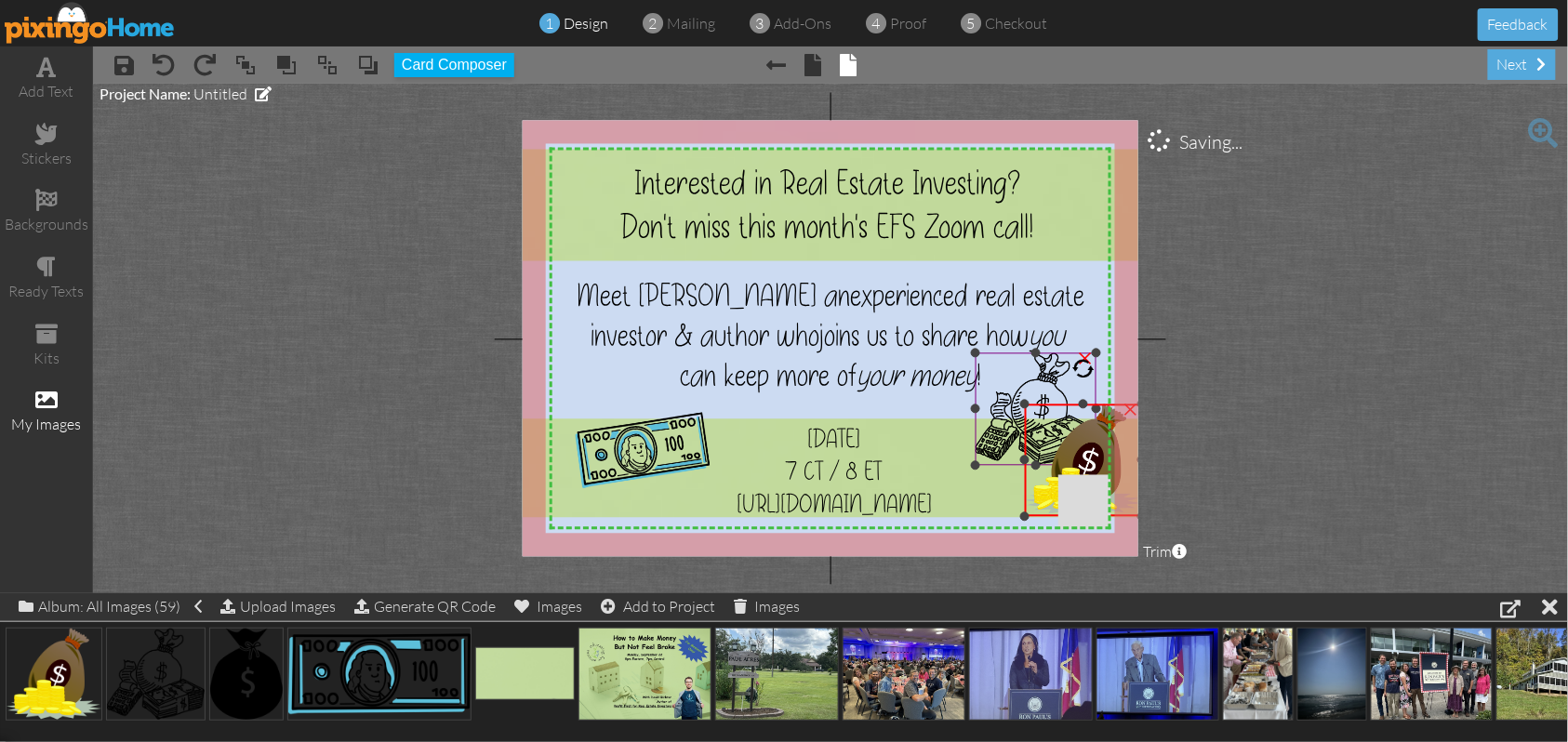
drag, startPoint x: 834, startPoint y: 221, endPoint x: 987, endPoint y: 403, distance: 237.8
click at [987, 403] on div "X X X X X X X X X X X X X X X X X X X X X X X X X X X X X X X X X X X X X X X X…" at bounding box center [831, 339] width 616 height 436
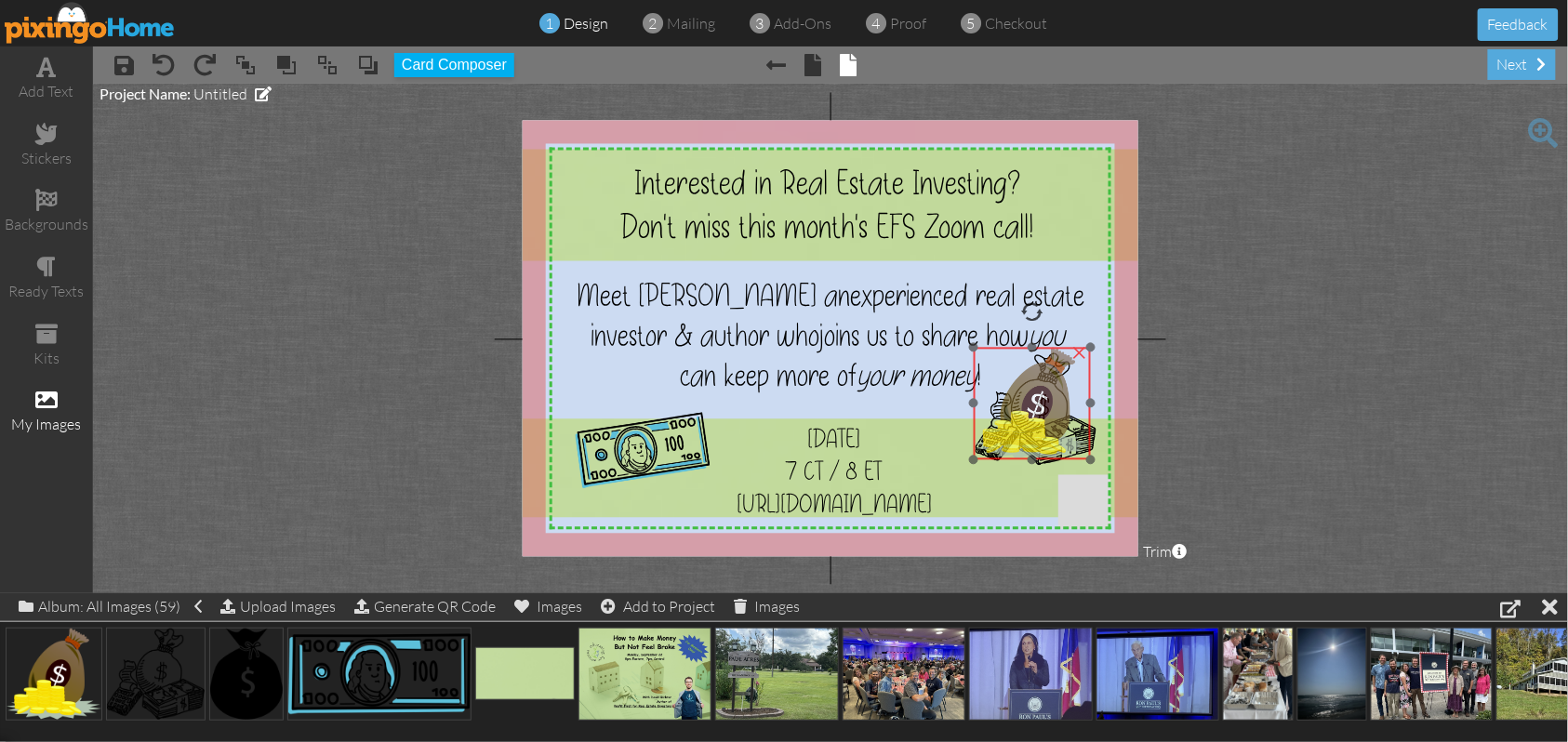
drag, startPoint x: 1086, startPoint y: 447, endPoint x: 1035, endPoint y: 390, distance: 76.5
click at [1035, 390] on img at bounding box center [1032, 403] width 117 height 112
click at [1365, 325] on project-studio-wrapper "X X X X X X X X X X X X X X X X X X X X X X X X X X X X X X X X X X X X X X X X…" at bounding box center [831, 338] width 1476 height 510
drag, startPoint x: 975, startPoint y: 466, endPoint x: 984, endPoint y: 462, distance: 9.8
click at [984, 462] on div "X X X X X X X X X X X X X X X X X X X X X X X X X X X X X X X X X X X X X X X X…" at bounding box center [831, 339] width 616 height 436
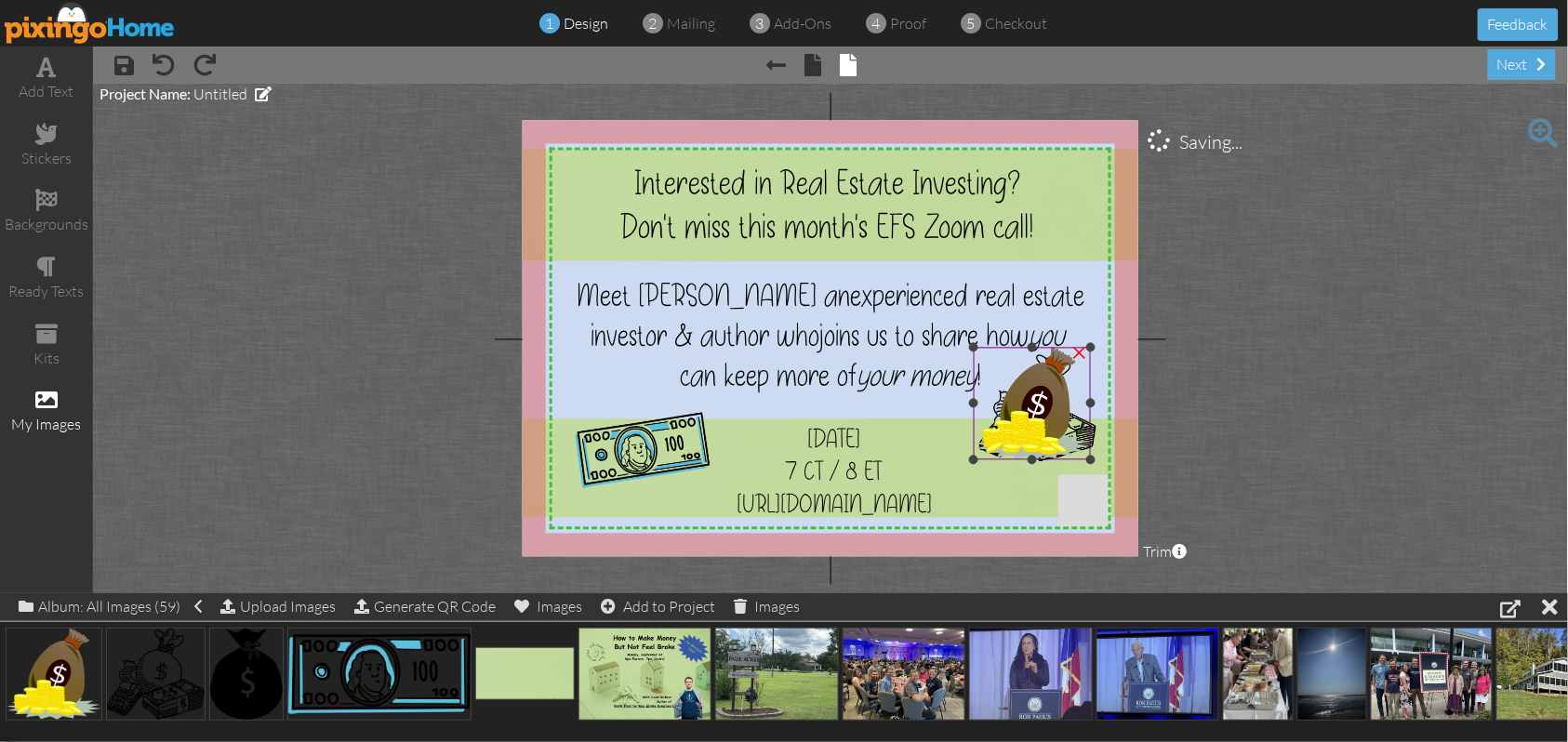
click at [1065, 407] on img at bounding box center [1032, 403] width 117 height 112
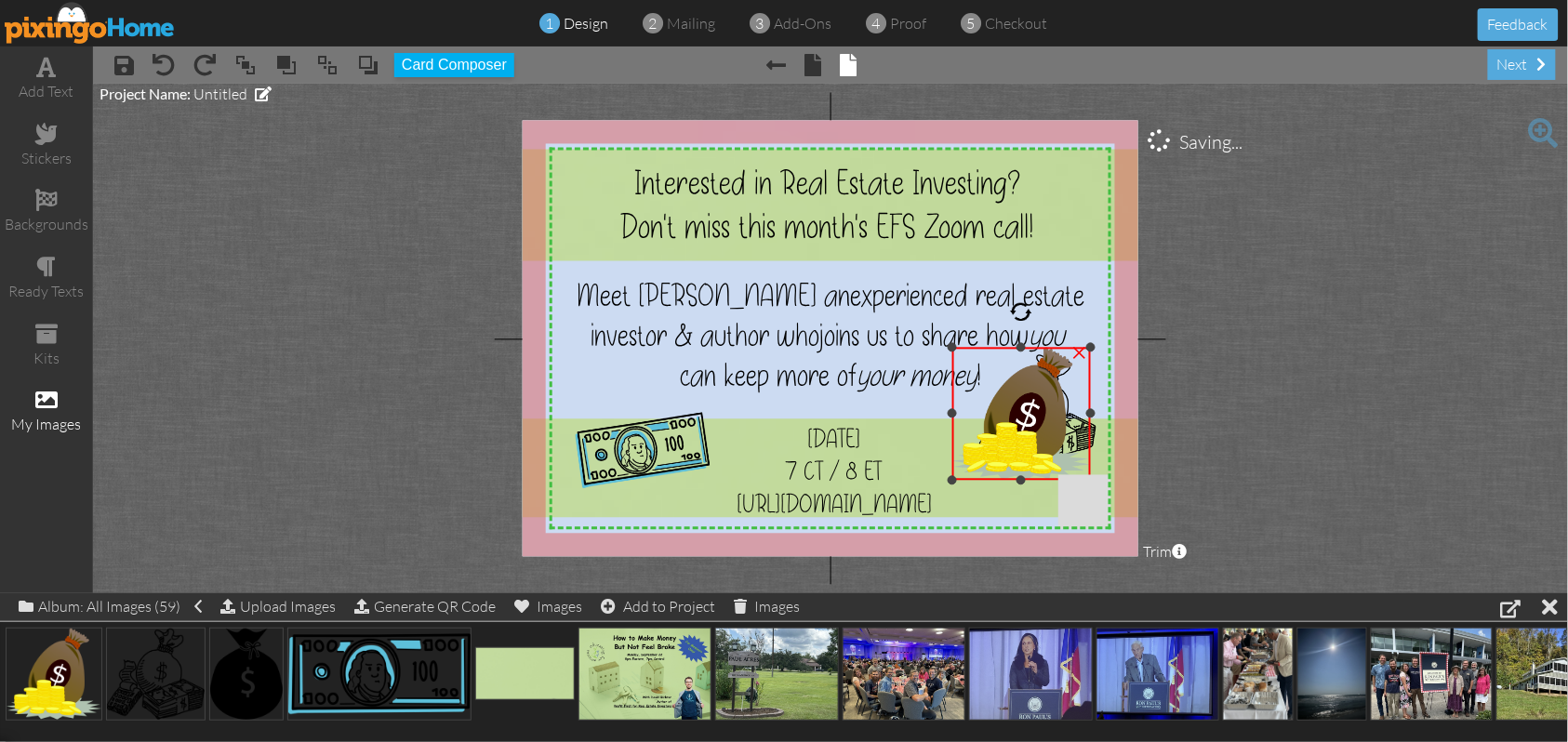
drag, startPoint x: 972, startPoint y: 459, endPoint x: 961, endPoint y: 480, distance: 23.7
click at [961, 480] on div "×" at bounding box center [1021, 414] width 138 height 133
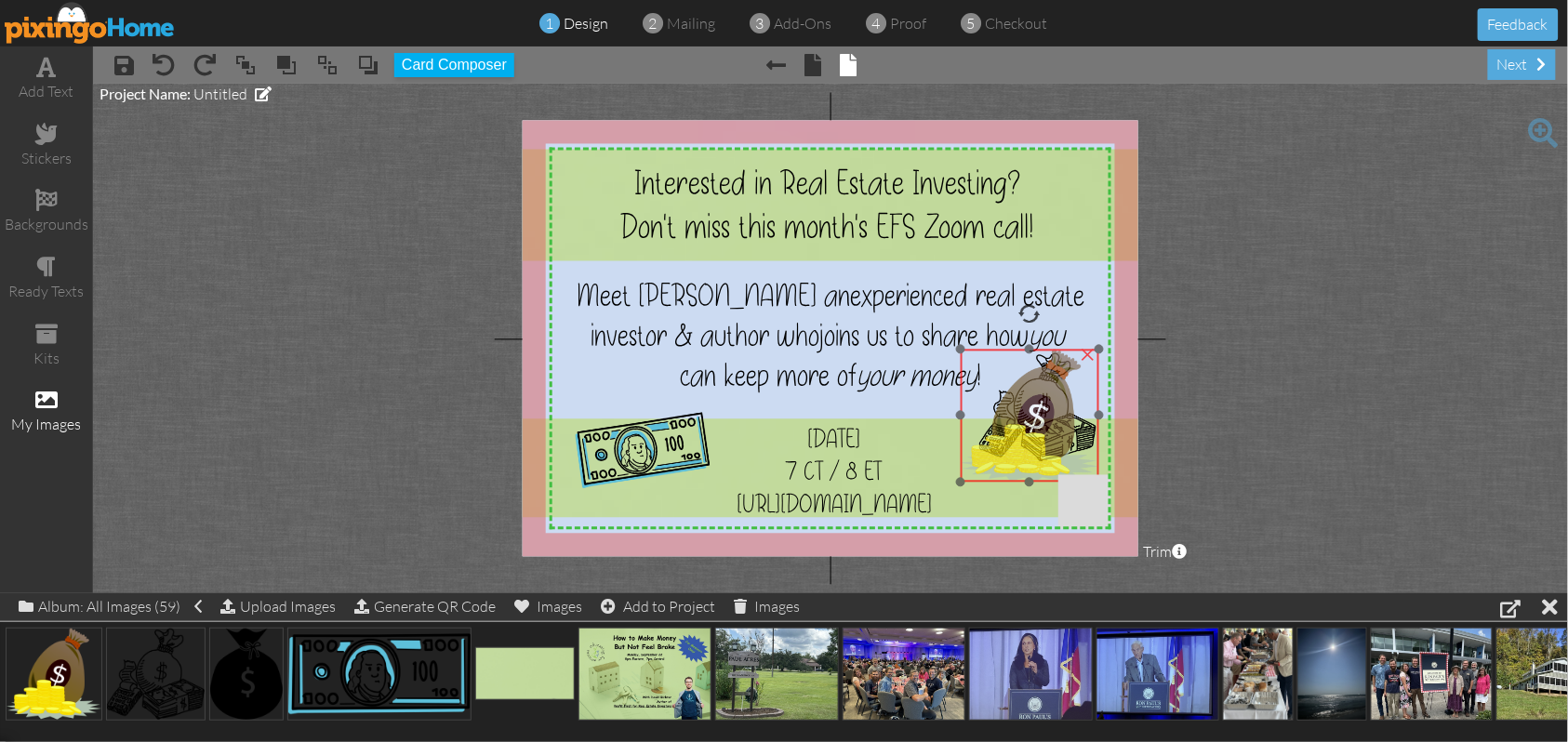
click at [1040, 435] on img at bounding box center [1029, 416] width 138 height 133
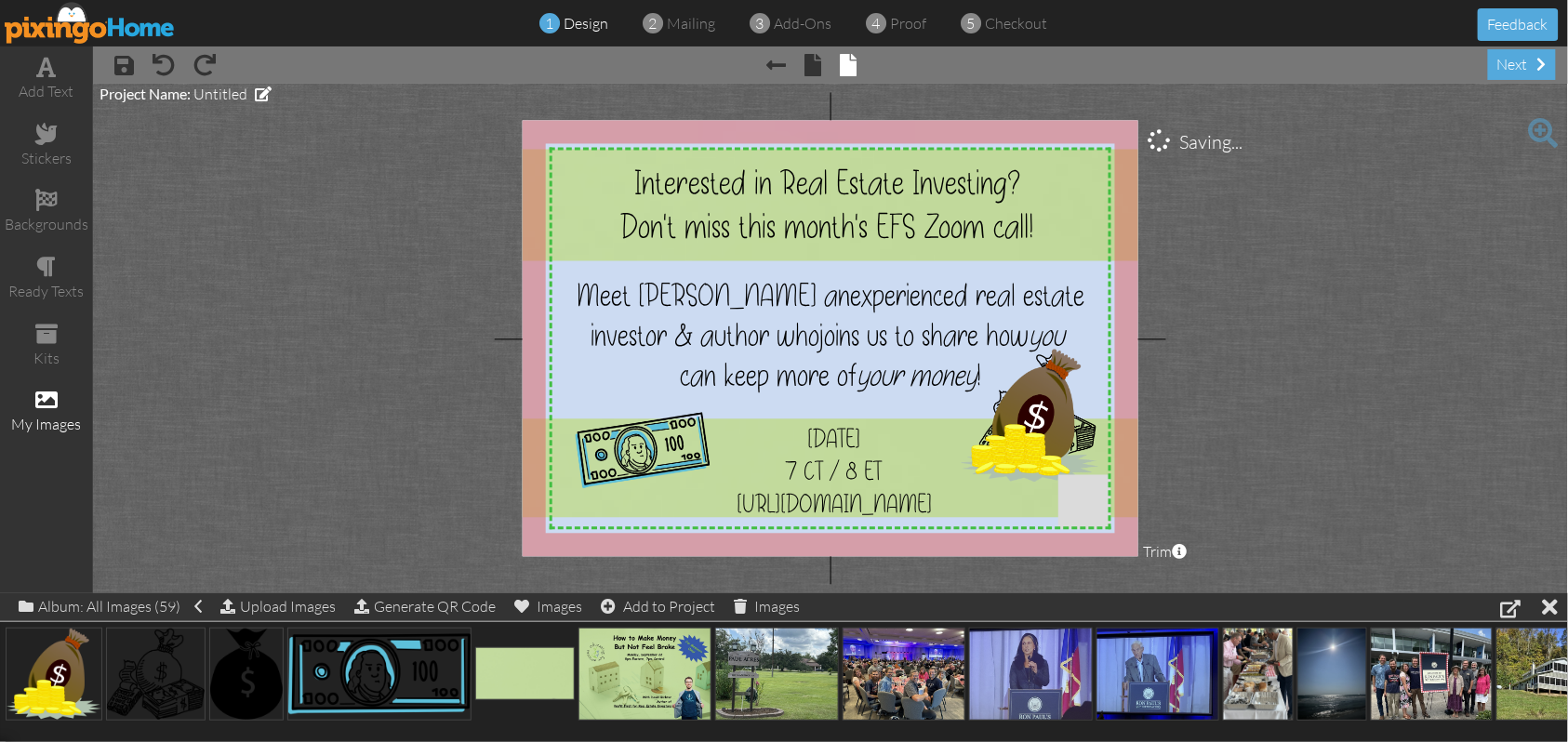
click at [1359, 332] on project-studio-wrapper "X X X X X X X X X X X X X X X X X X X X X X X X X X X X X X X X X X X X X X X X…" at bounding box center [831, 338] width 1476 height 510
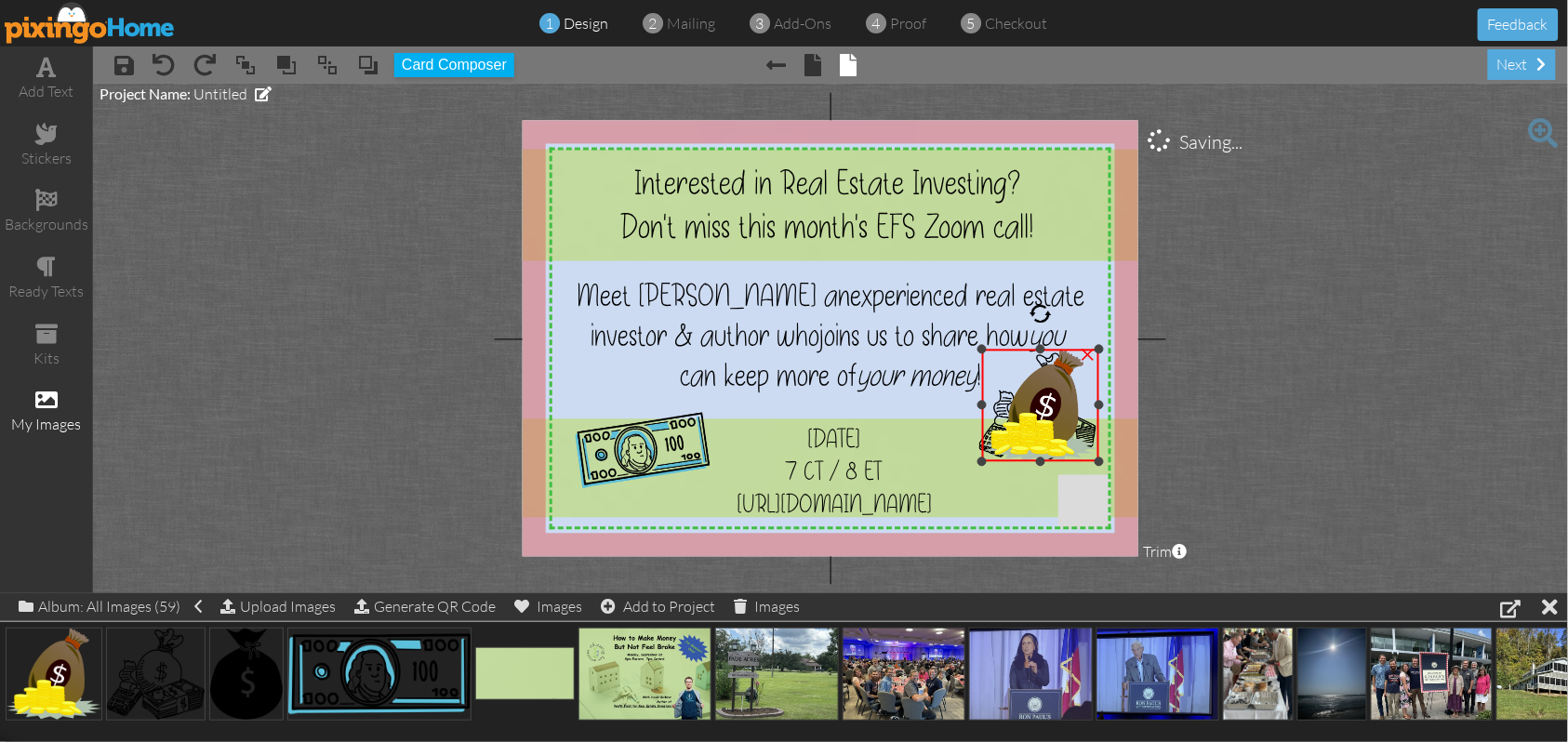
drag, startPoint x: 962, startPoint y: 482, endPoint x: 981, endPoint y: 461, distance: 28.3
click at [981, 461] on div at bounding box center [982, 461] width 9 height 9
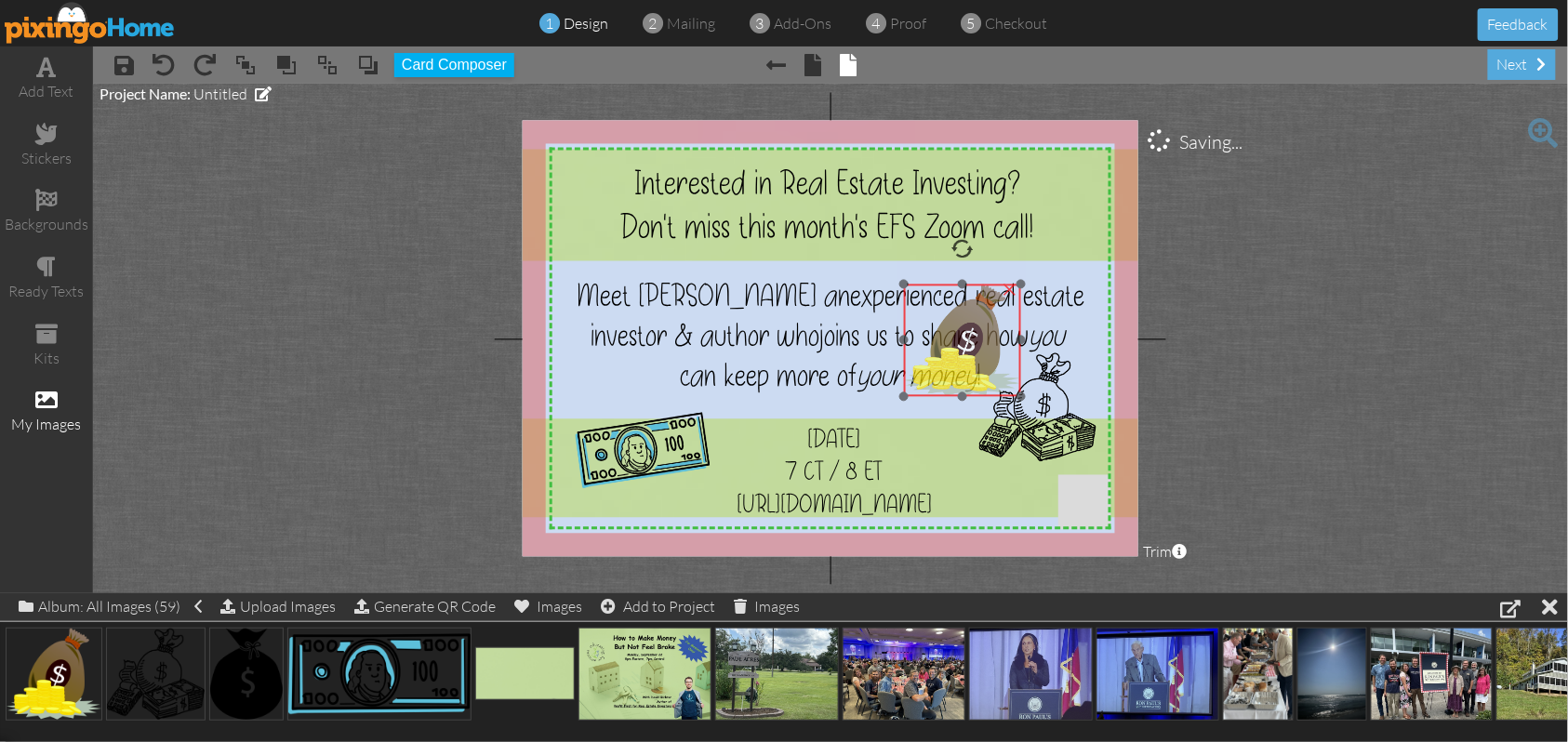
drag, startPoint x: 1069, startPoint y: 422, endPoint x: 991, endPoint y: 357, distance: 101.5
click at [991, 357] on img at bounding box center [963, 340] width 117 height 112
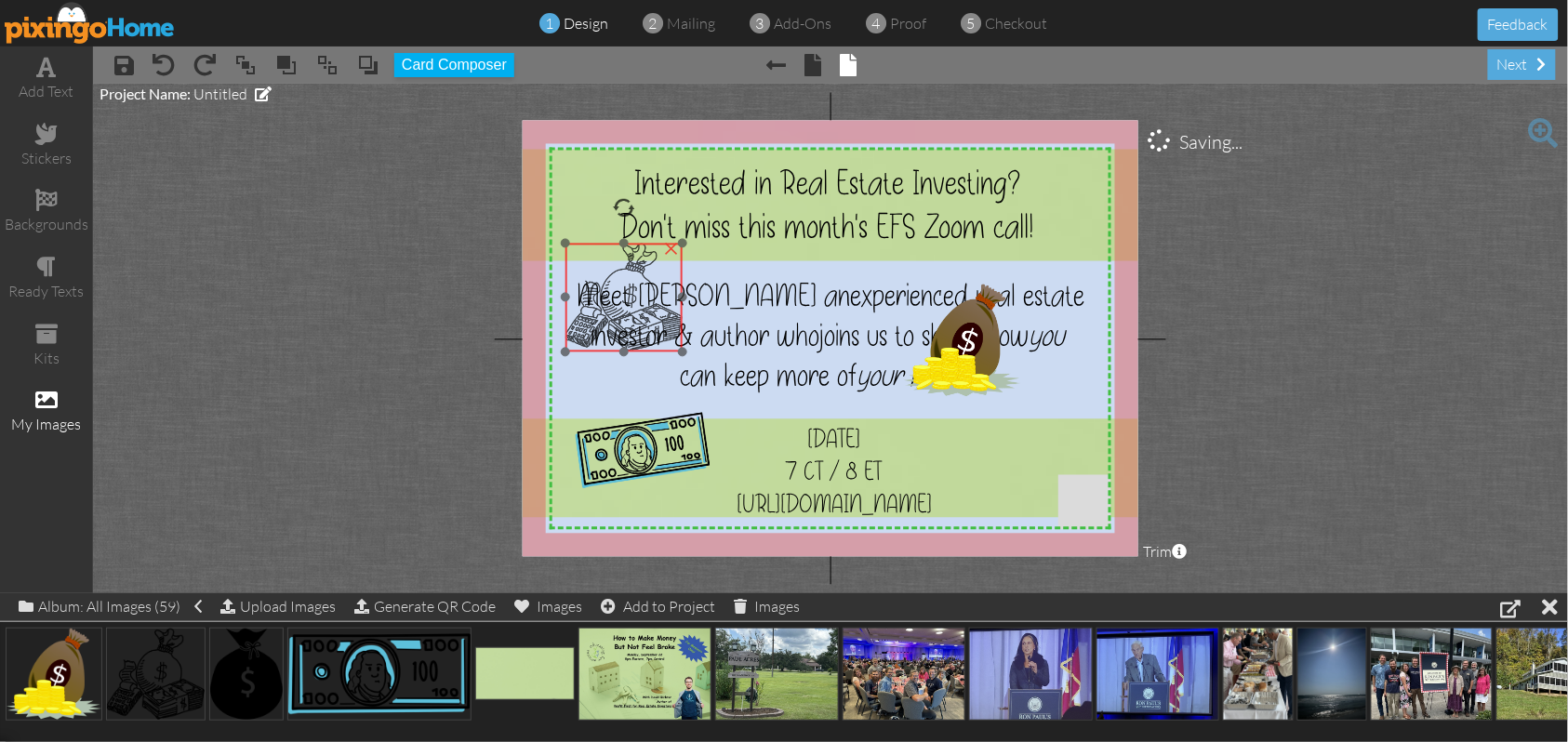
drag, startPoint x: 1065, startPoint y: 418, endPoint x: 651, endPoint y: 309, distance: 428.1
click at [651, 309] on img at bounding box center [624, 298] width 117 height 109
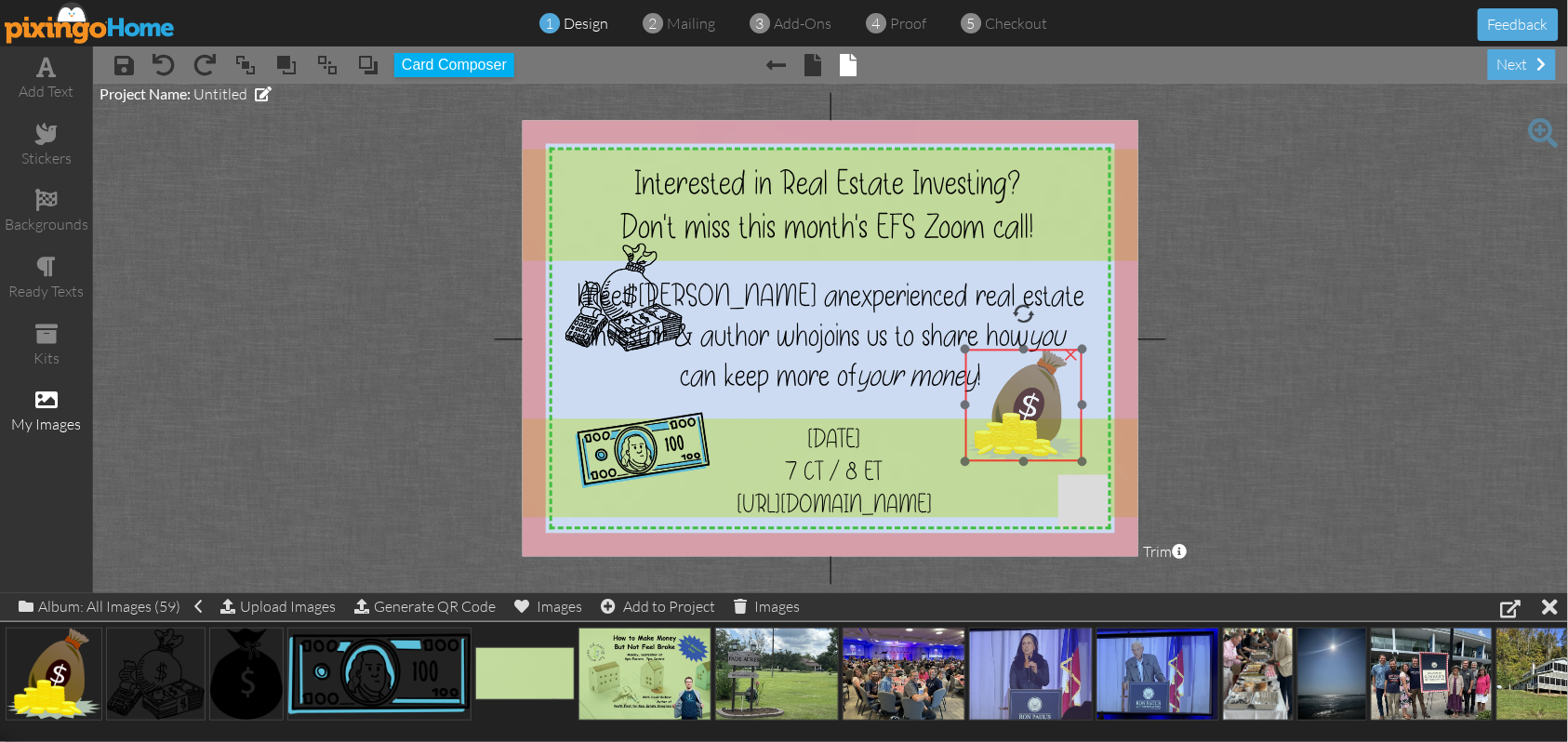
drag, startPoint x: 971, startPoint y: 350, endPoint x: 1032, endPoint y: 414, distance: 88.4
click at [1032, 414] on img at bounding box center [1024, 405] width 117 height 112
click at [1375, 339] on project-studio-wrapper "X X X X X X X X X X X X X X X X X X X X X X X X X X X X X X X X X X X X X X X X…" at bounding box center [831, 338] width 1476 height 510
click at [1028, 431] on img at bounding box center [1029, 408] width 117 height 112
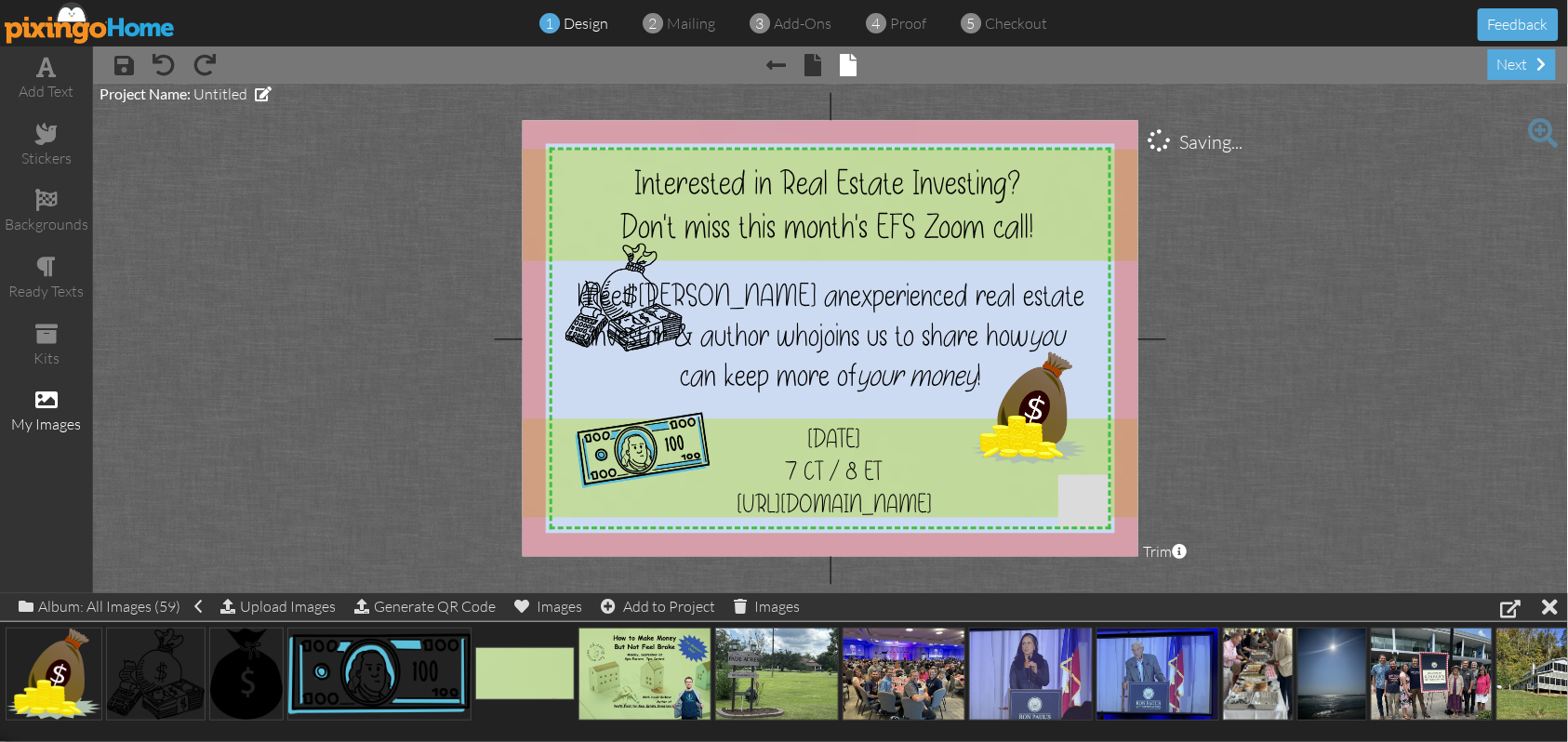
click at [1348, 335] on project-studio-wrapper "X X X X X X X X X X X X X X X X X X X X X X X X X X X X X X X X X X X X X X X X…" at bounding box center [831, 338] width 1476 height 510
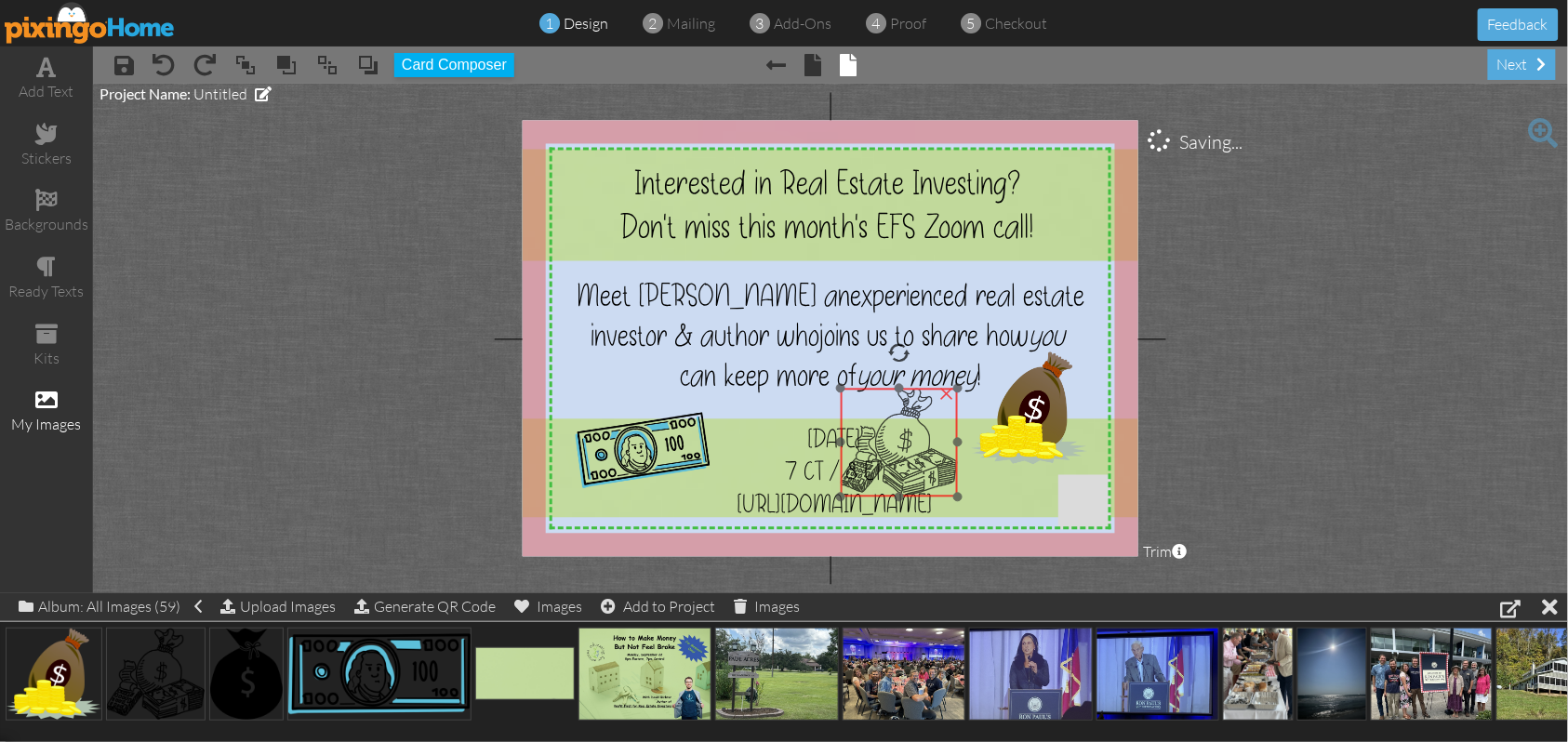
drag, startPoint x: 580, startPoint y: 342, endPoint x: 856, endPoint y: 488, distance: 312.2
click at [856, 488] on img at bounding box center [899, 443] width 117 height 109
click at [953, 394] on div "×" at bounding box center [947, 392] width 30 height 30
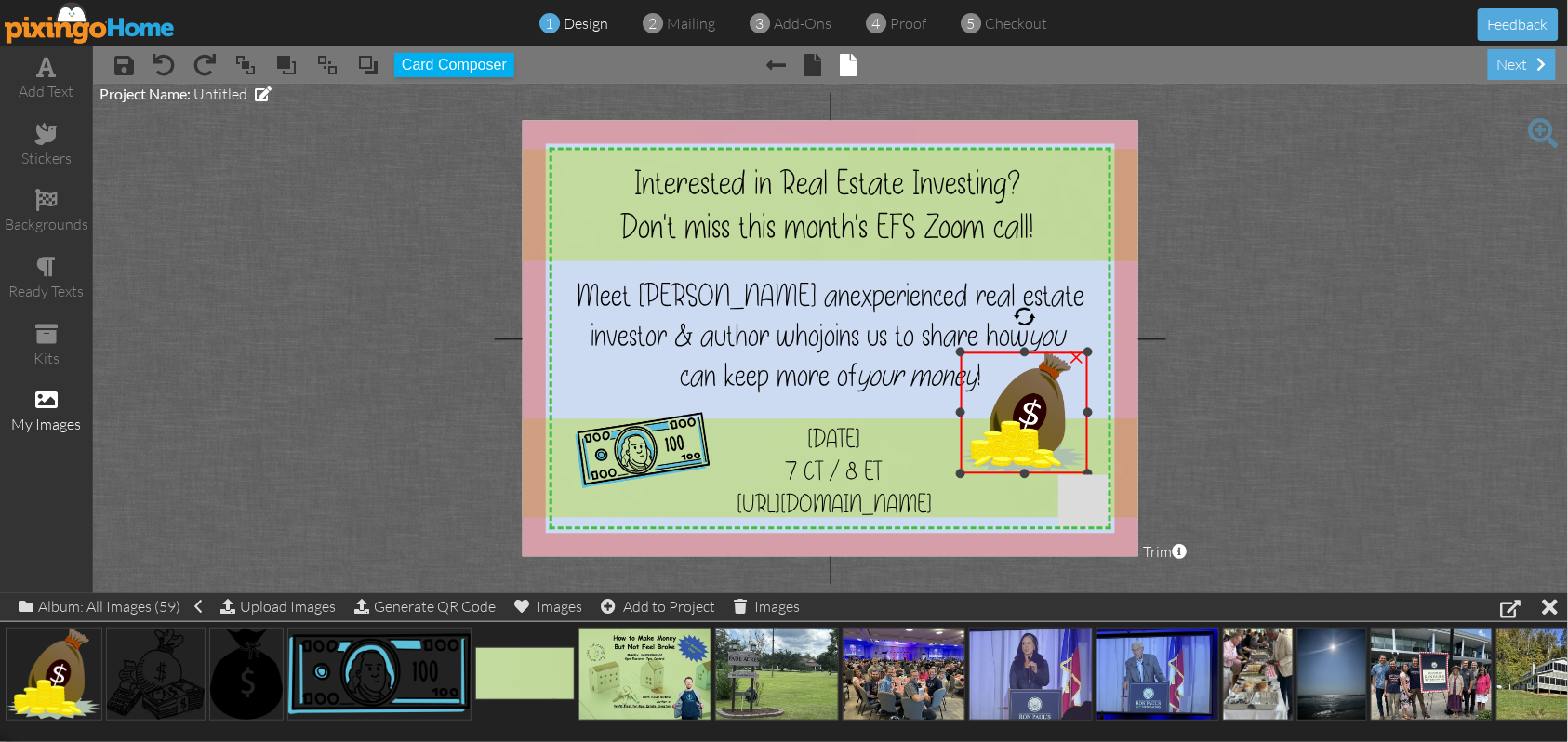
drag, startPoint x: 973, startPoint y: 465, endPoint x: 969, endPoint y: 474, distance: 9.8
click at [969, 474] on div "×" at bounding box center [1023, 413] width 126 height 122
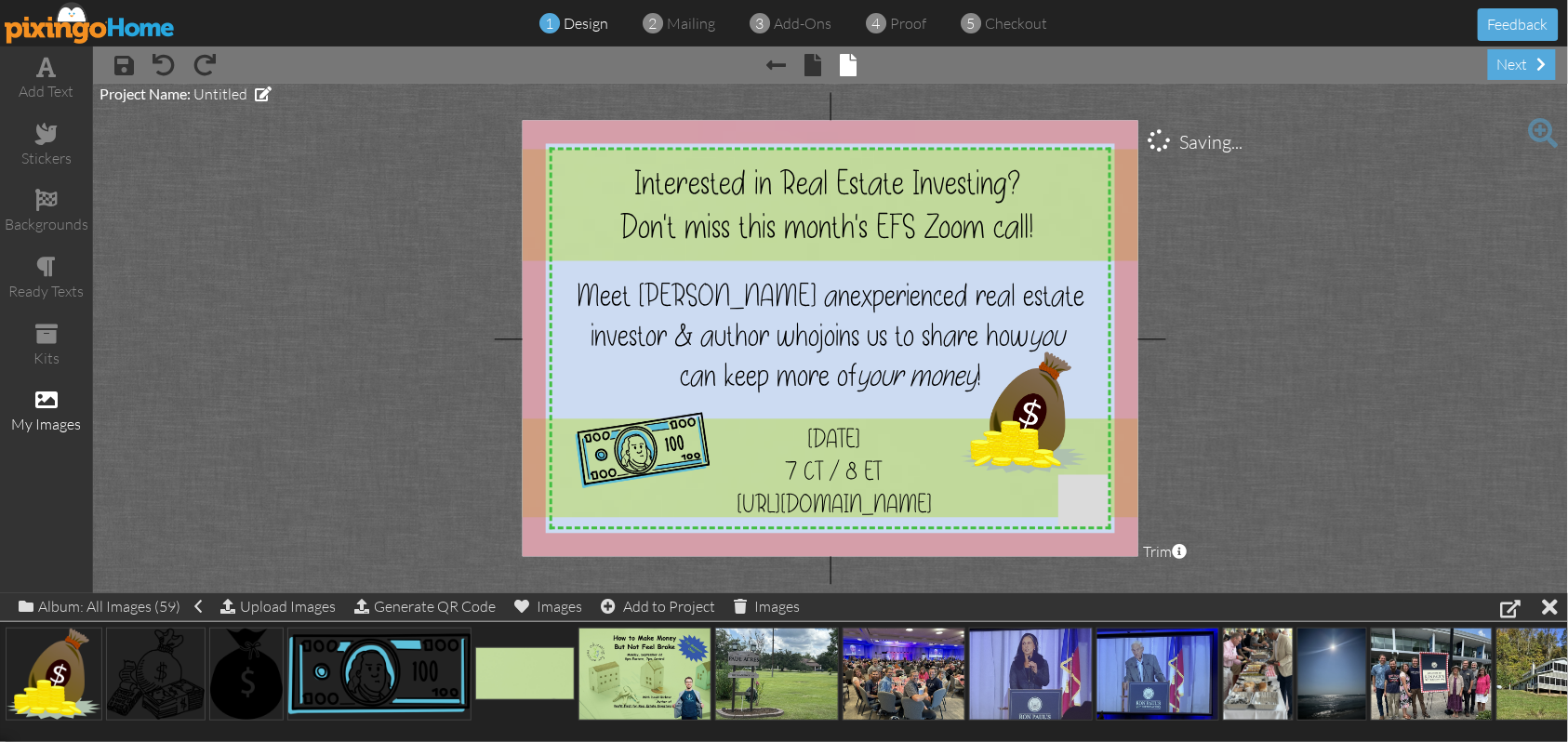
click at [1358, 365] on project-studio-wrapper "X X X X X X X X X X X X X X X X X X X X X X X X X X X X X X X X X X X X X X X X…" at bounding box center [831, 338] width 1476 height 510
click at [227, 96] on span "Untitled" at bounding box center [221, 93] width 54 height 19
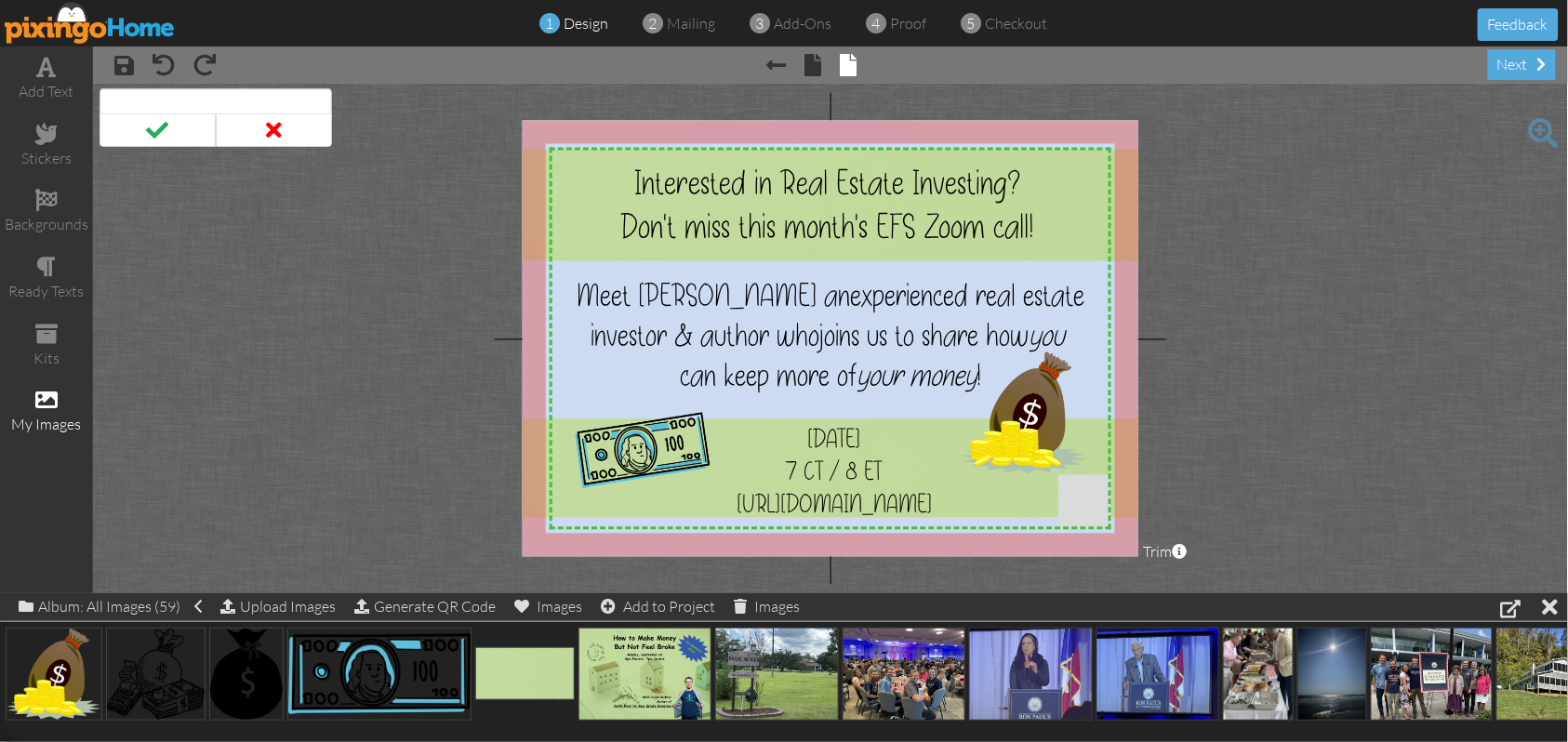
type input "R"
click at [210, 104] on input "EFS [DATE]" at bounding box center [216, 104] width 233 height 32
type input "EFS September Zoom 2025"
click at [166, 131] on span at bounding box center [157, 130] width 116 height 34
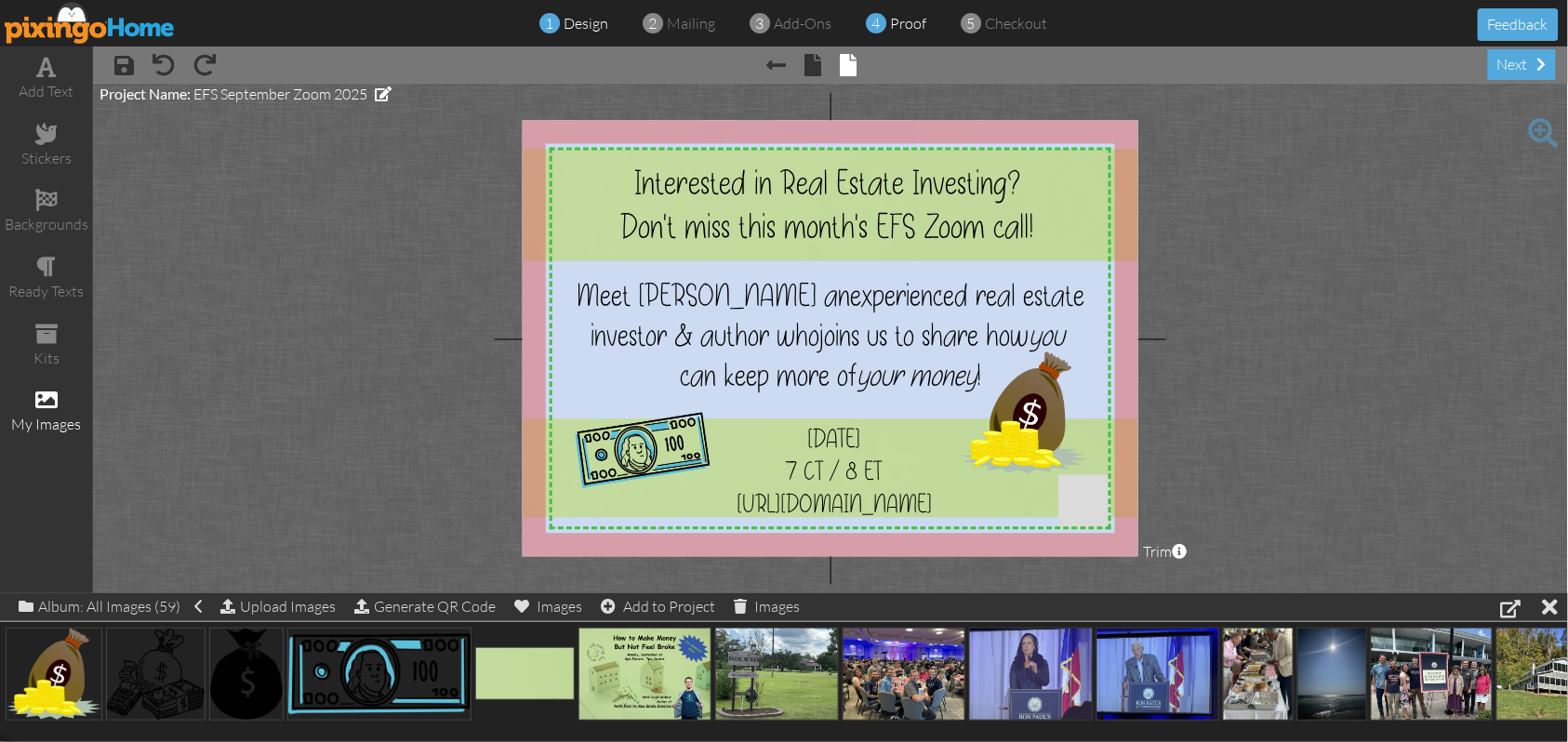
click at [909, 26] on span "proof" at bounding box center [908, 23] width 37 height 19
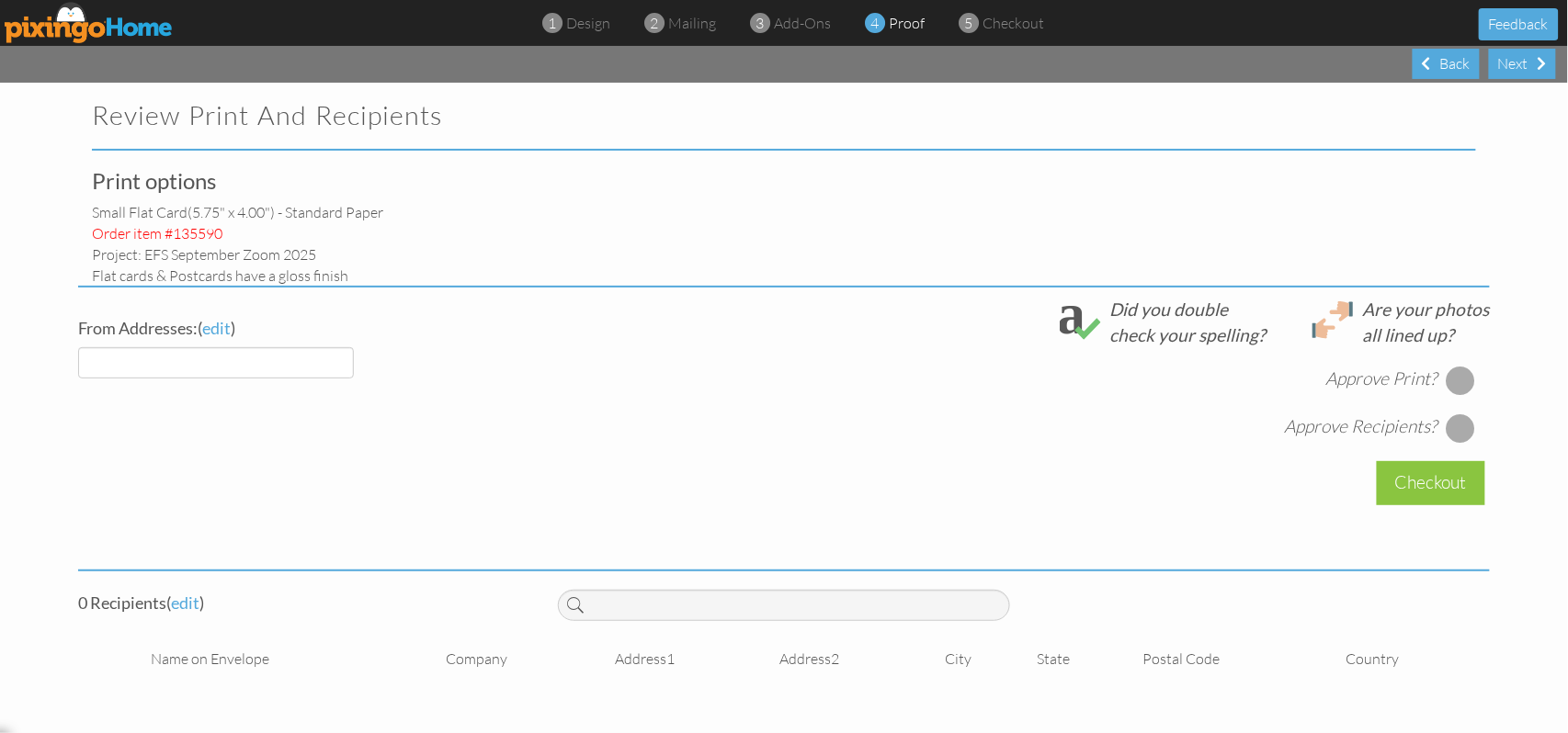
select select "object:2290"
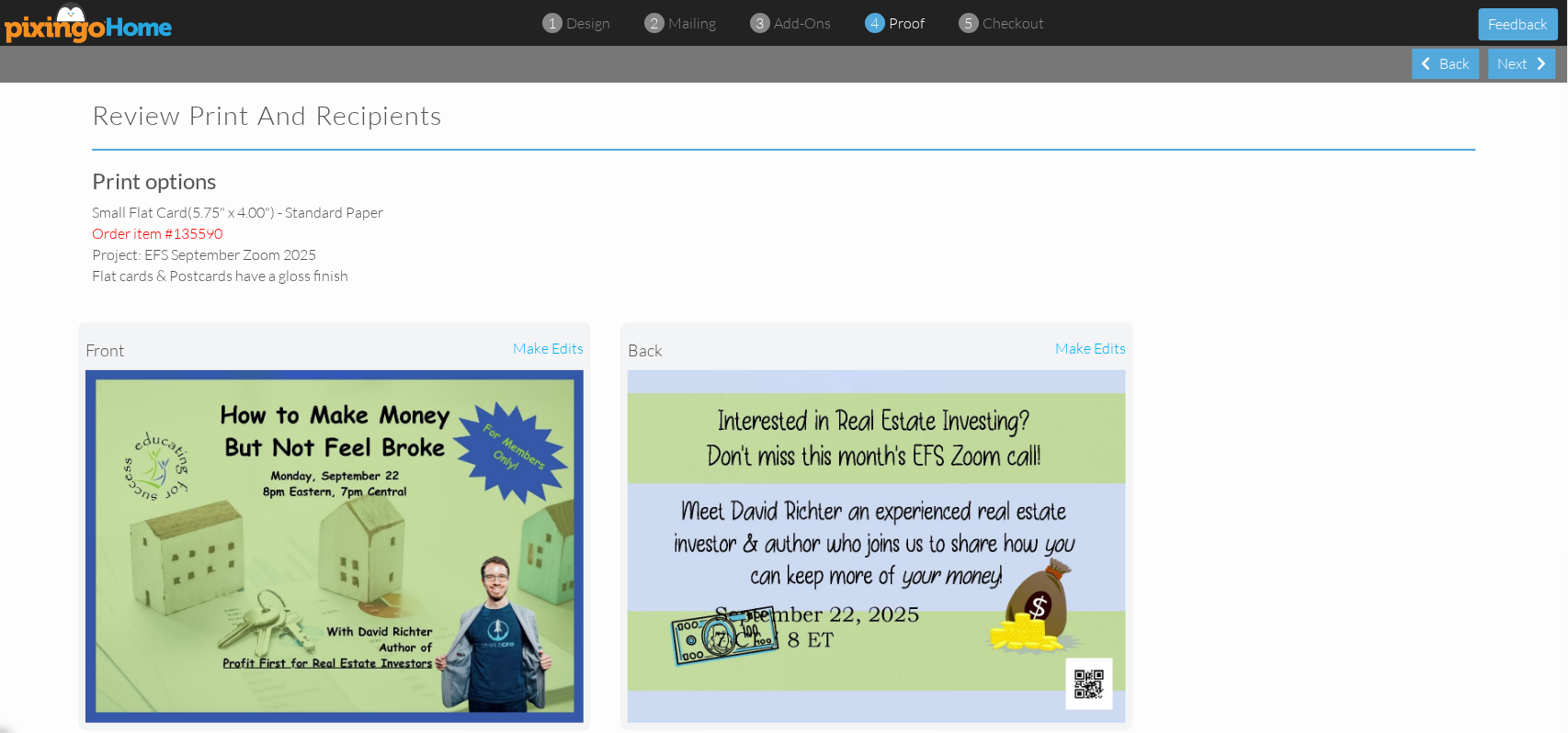
scroll to position [123, 0]
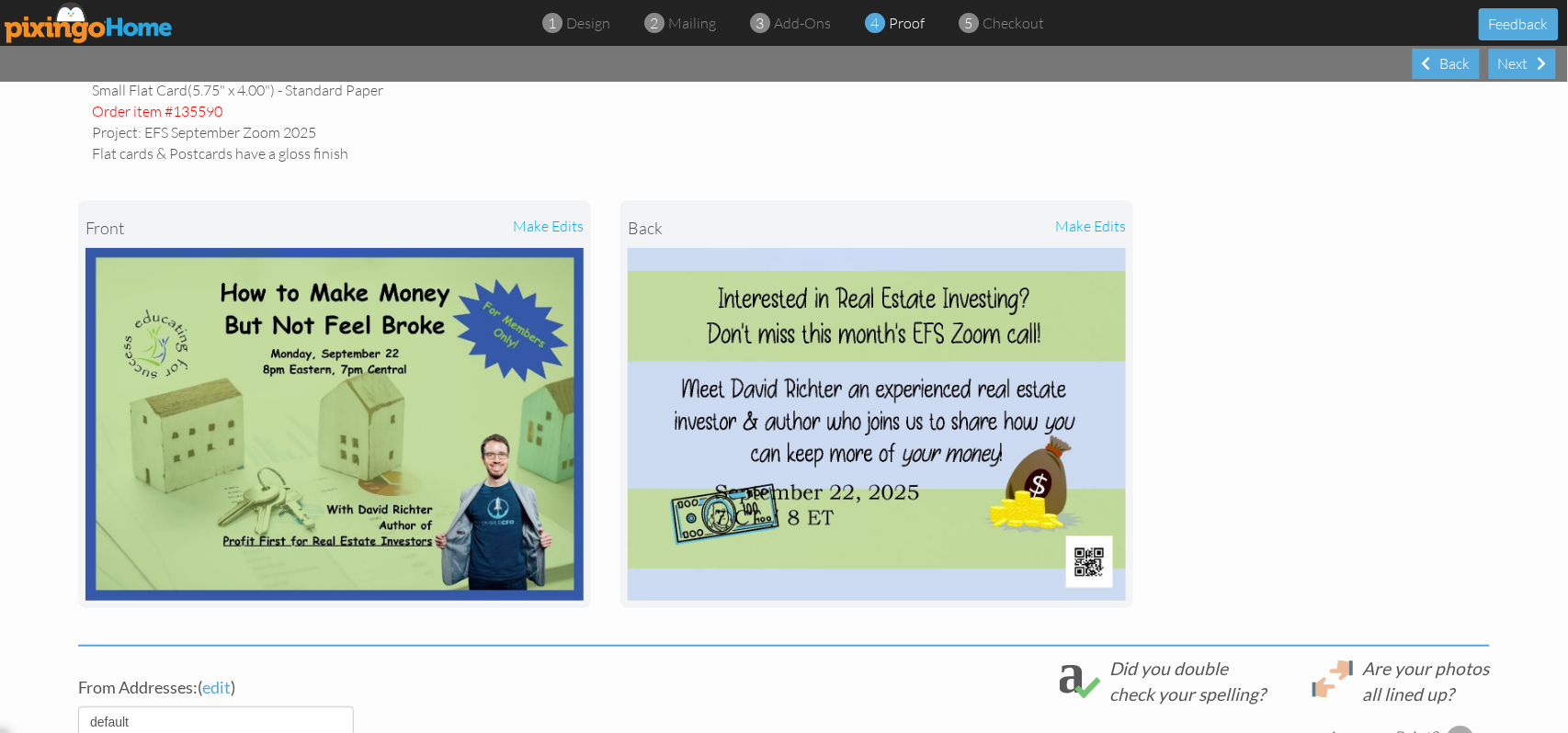
click at [1104, 225] on div "make edits" at bounding box center [1001, 228] width 249 height 40
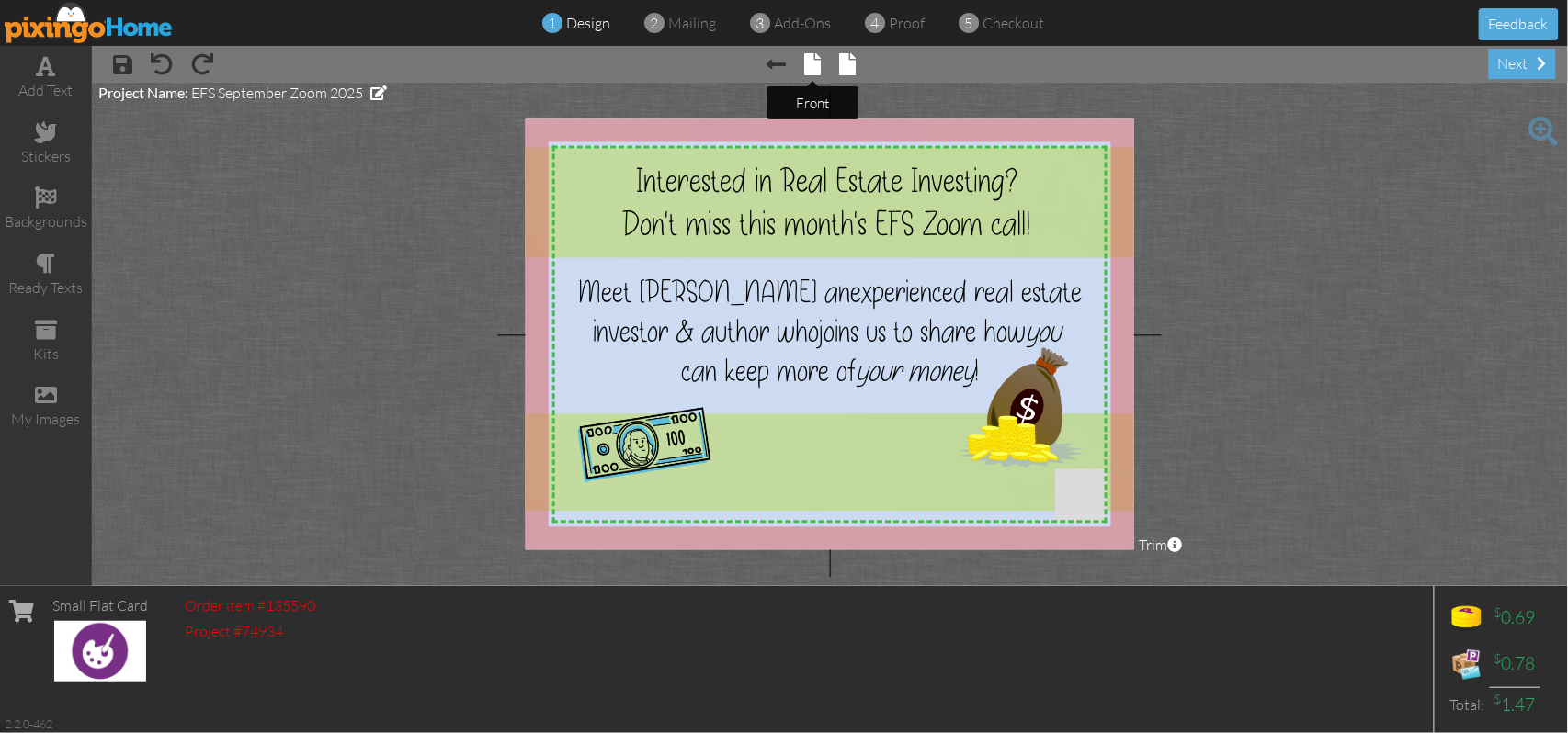
click at [811, 70] on span at bounding box center [813, 64] width 17 height 22
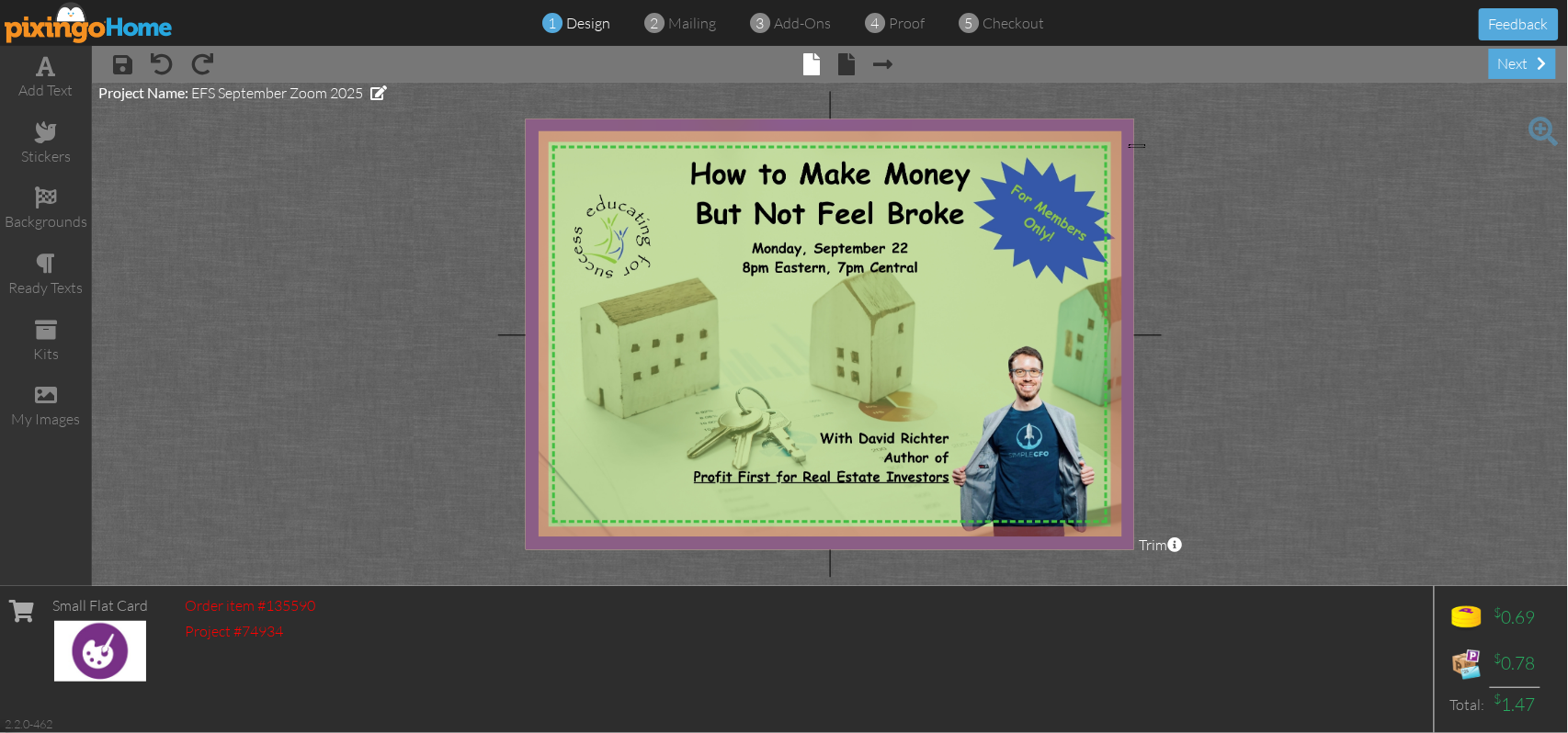
drag, startPoint x: 1129, startPoint y: 148, endPoint x: 1145, endPoint y: 144, distance: 16.5
click at [1145, 144] on project-studio-wrapper "X X X X X X X X X X X X X X X X X X X X X X X X X X X X X X X X X X X X X X X X…" at bounding box center [830, 334] width 1476 height 503
click at [259, 287] on project-studio-wrapper "X X X X X X X X X X X X X X X X X X X X X X X X X X X X X X X X X X X X X X X X…" at bounding box center [830, 334] width 1476 height 503
click at [529, 159] on img at bounding box center [1233, 344] width 1424 height 461
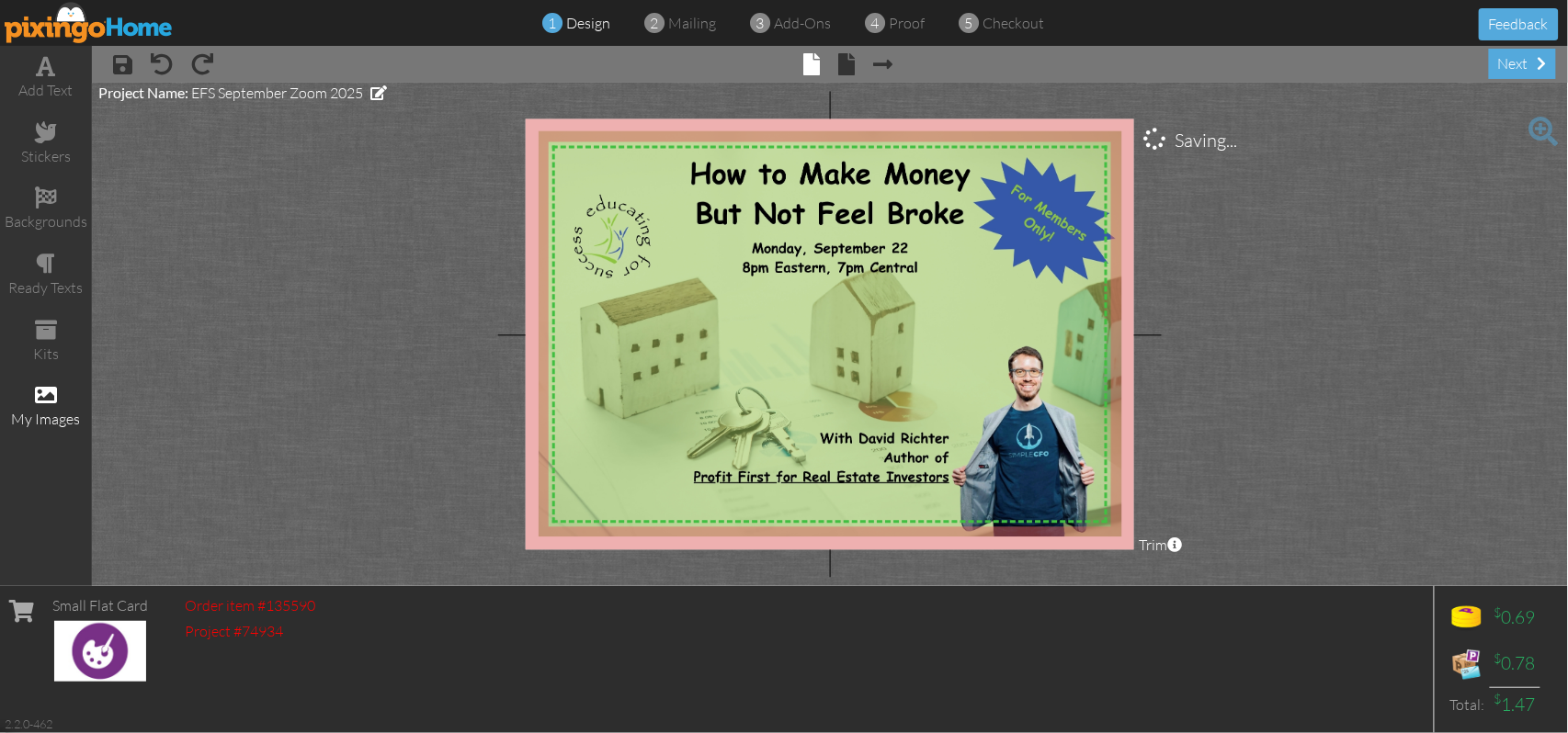
click at [53, 397] on span at bounding box center [46, 394] width 22 height 22
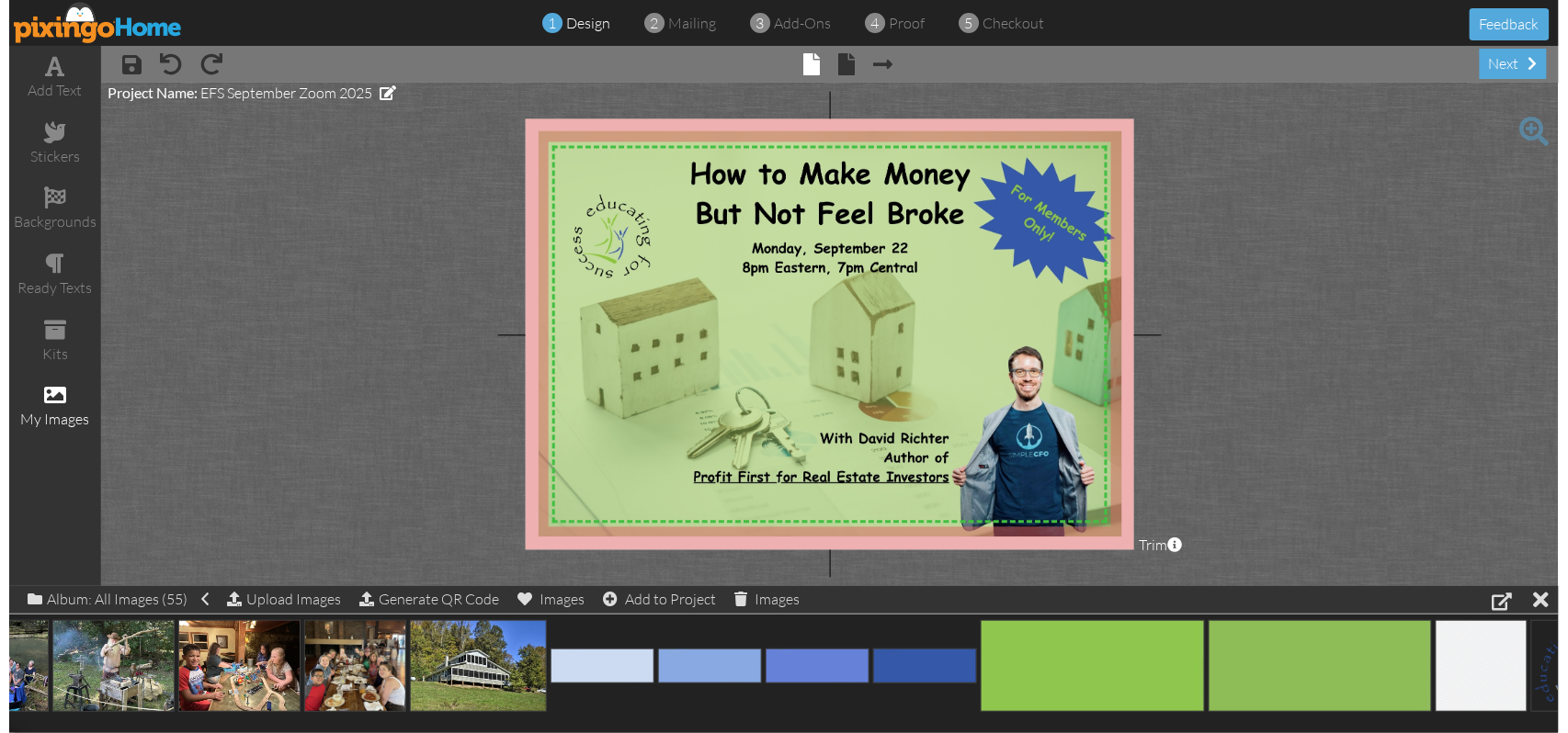
scroll to position [0, 2664]
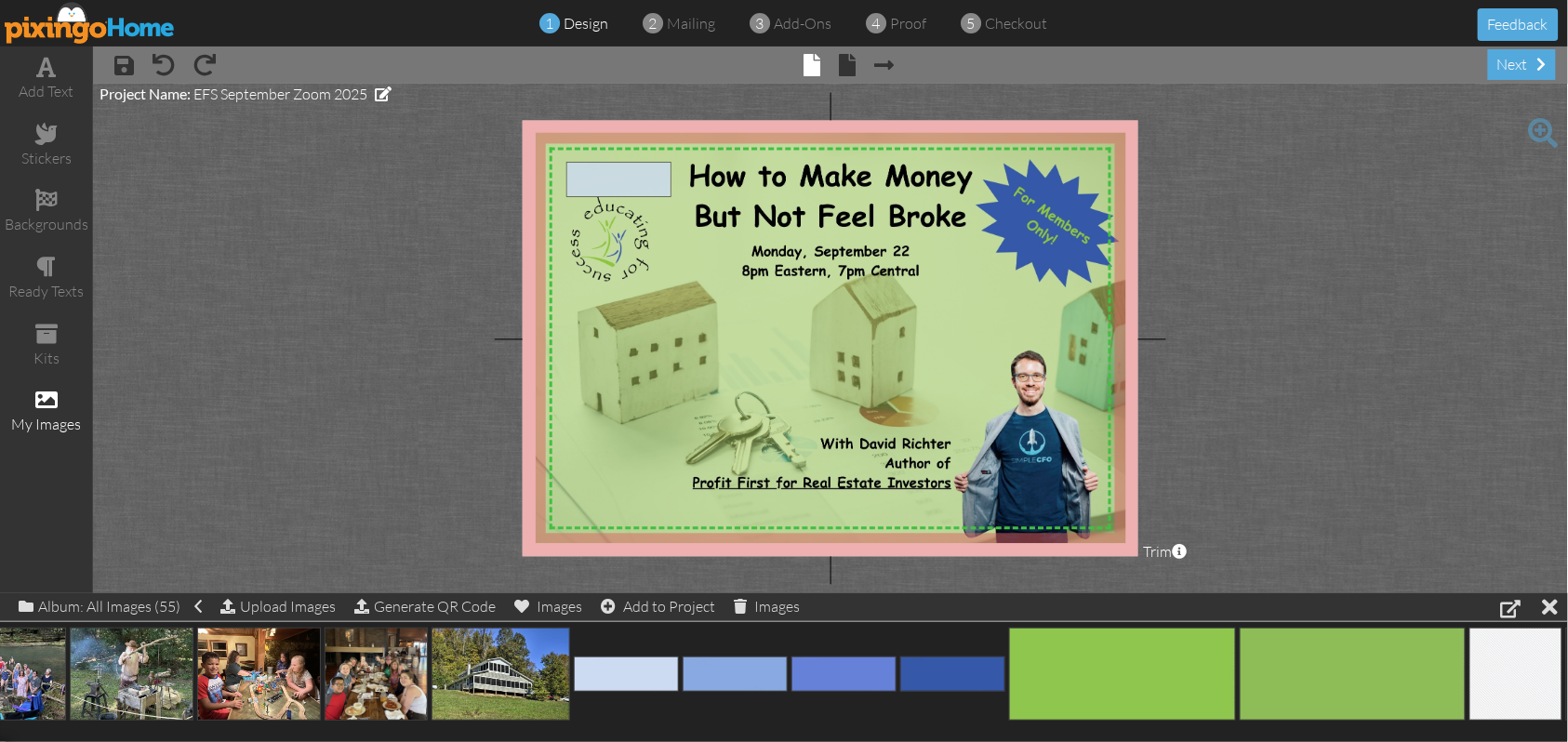
drag, startPoint x: 612, startPoint y: 671, endPoint x: 607, endPoint y: 176, distance: 495.0
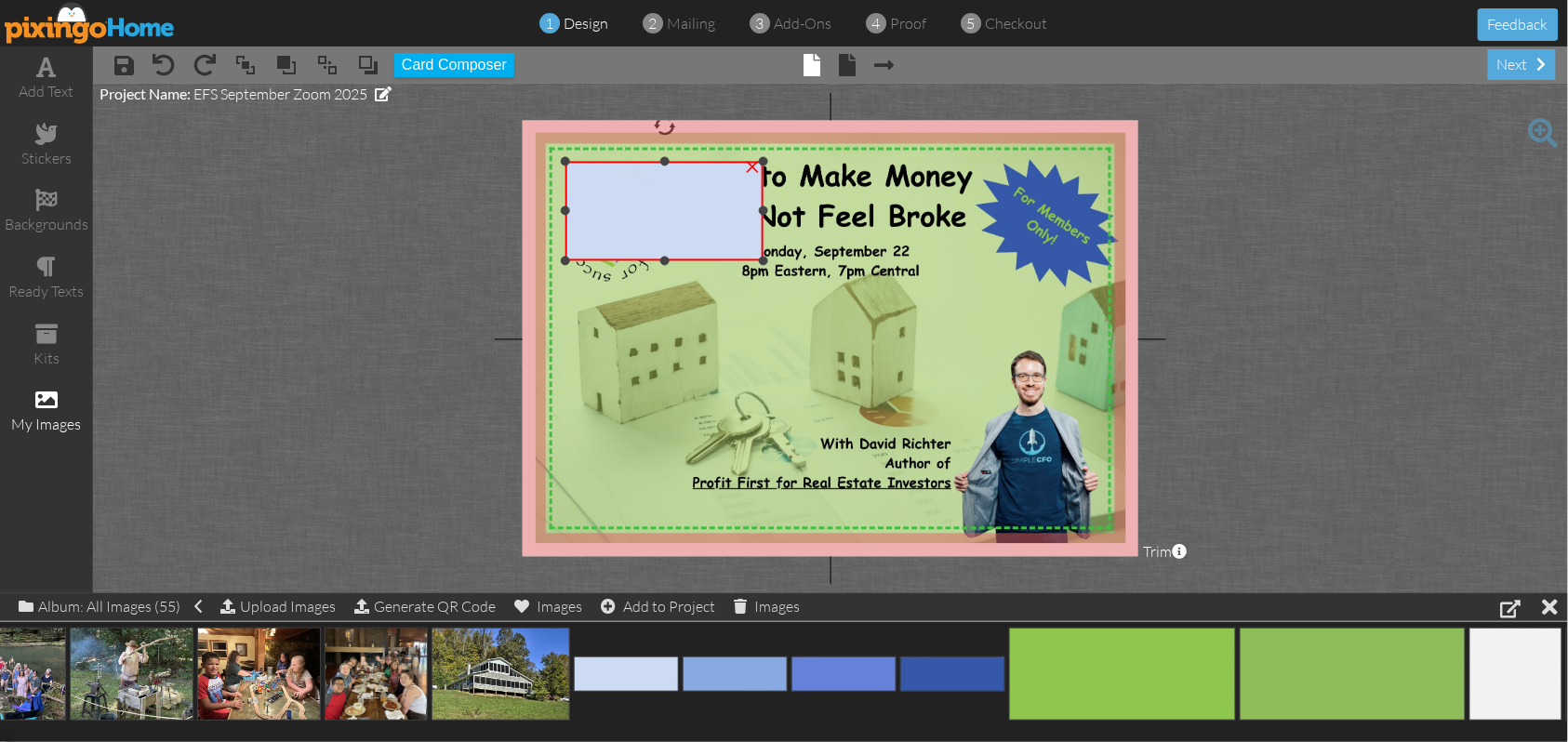
drag, startPoint x: 874, startPoint y: 211, endPoint x: 736, endPoint y: 226, distance: 138.8
click at [764, 220] on div "×" at bounding box center [664, 211] width 198 height 99
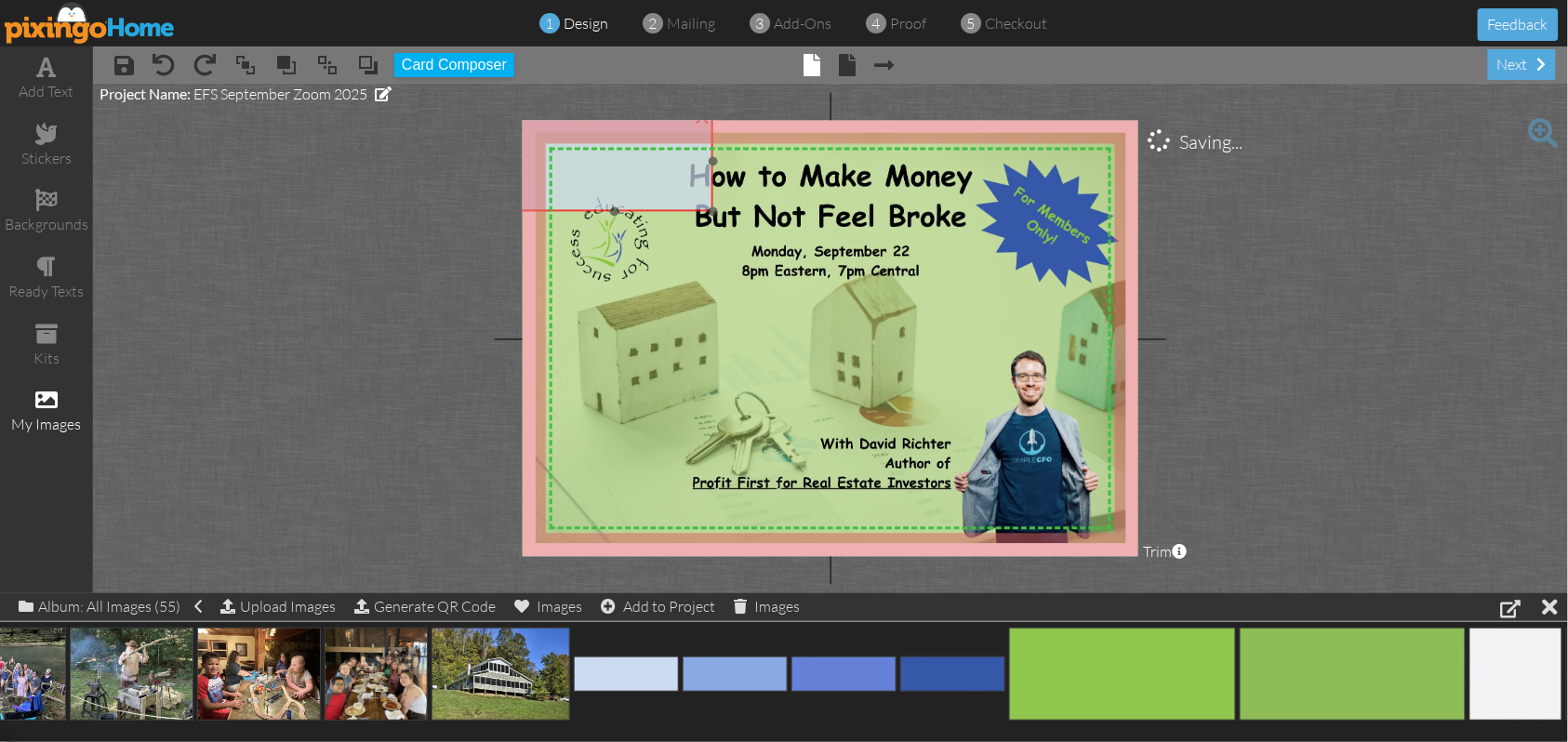
drag, startPoint x: 702, startPoint y: 235, endPoint x: 652, endPoint y: 186, distance: 70.0
click at [652, 186] on img at bounding box center [671, 161] width 308 height 99
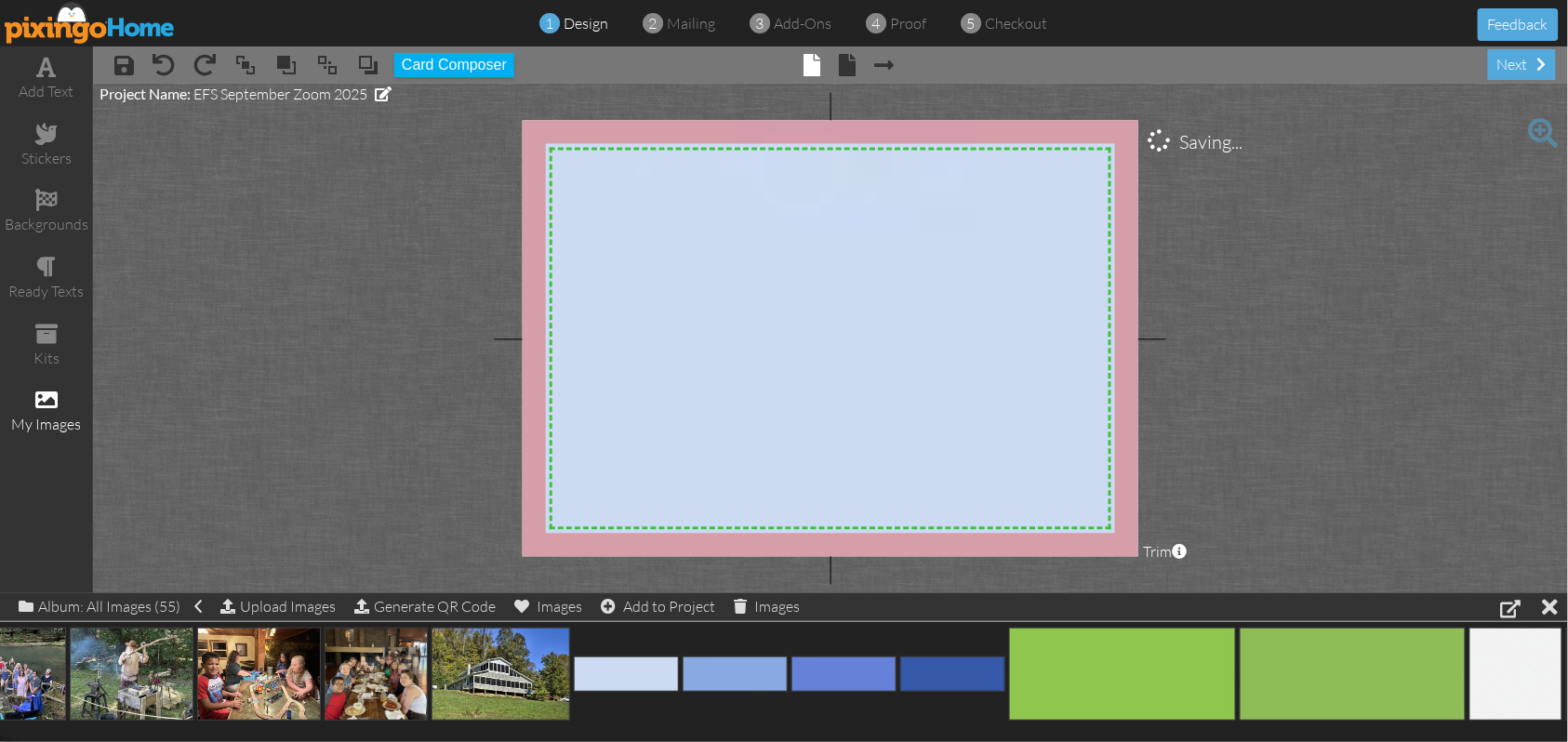
drag, startPoint x: 715, startPoint y: 210, endPoint x: 1032, endPoint y: 619, distance: 517.5
click at [1032, 593] on div "add text stickers backgrounds ready texts kits my images × save × undo × redo ×…" at bounding box center [784, 320] width 1568 height 546
click at [328, 69] on span at bounding box center [327, 65] width 22 height 28
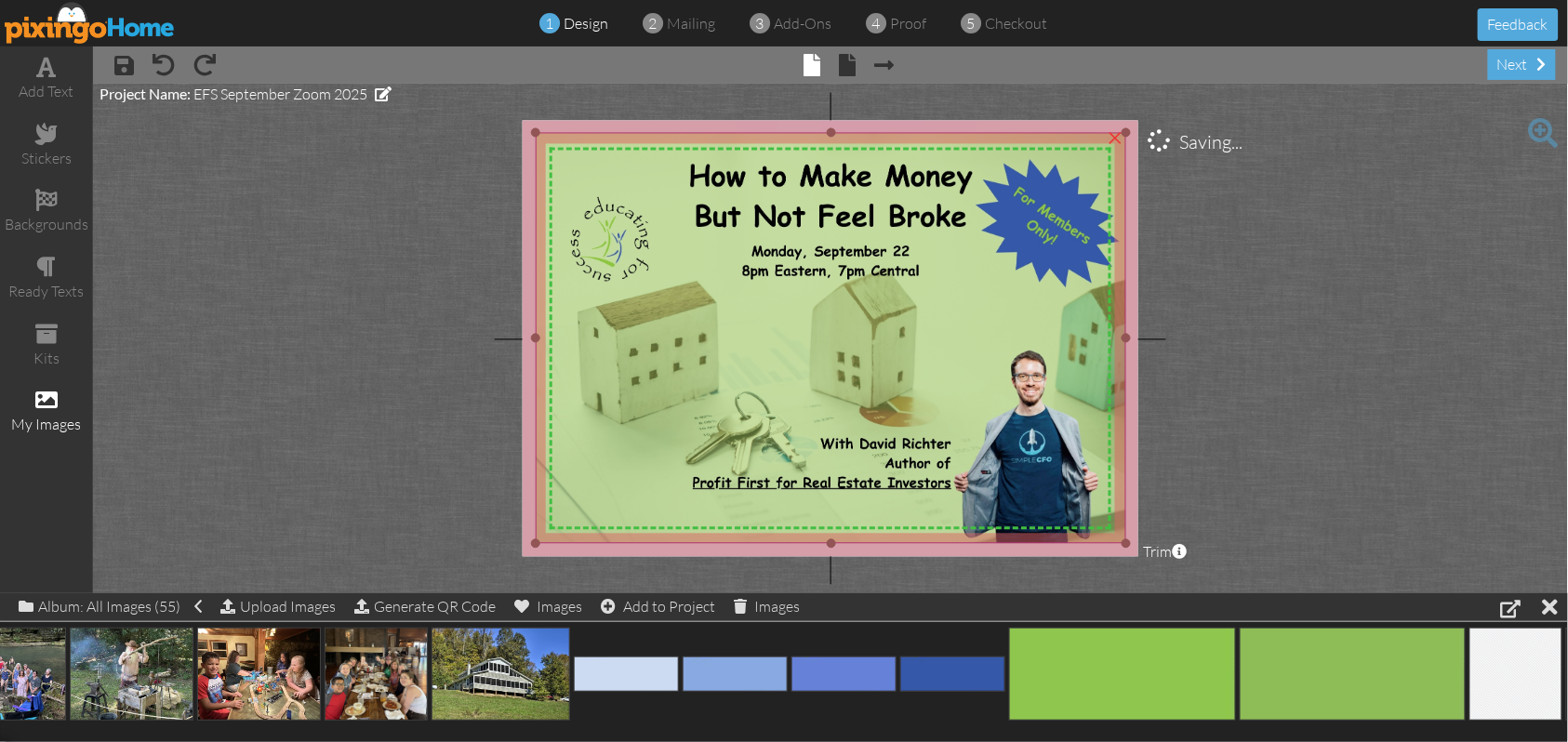
click at [615, 428] on img at bounding box center [831, 339] width 591 height 411
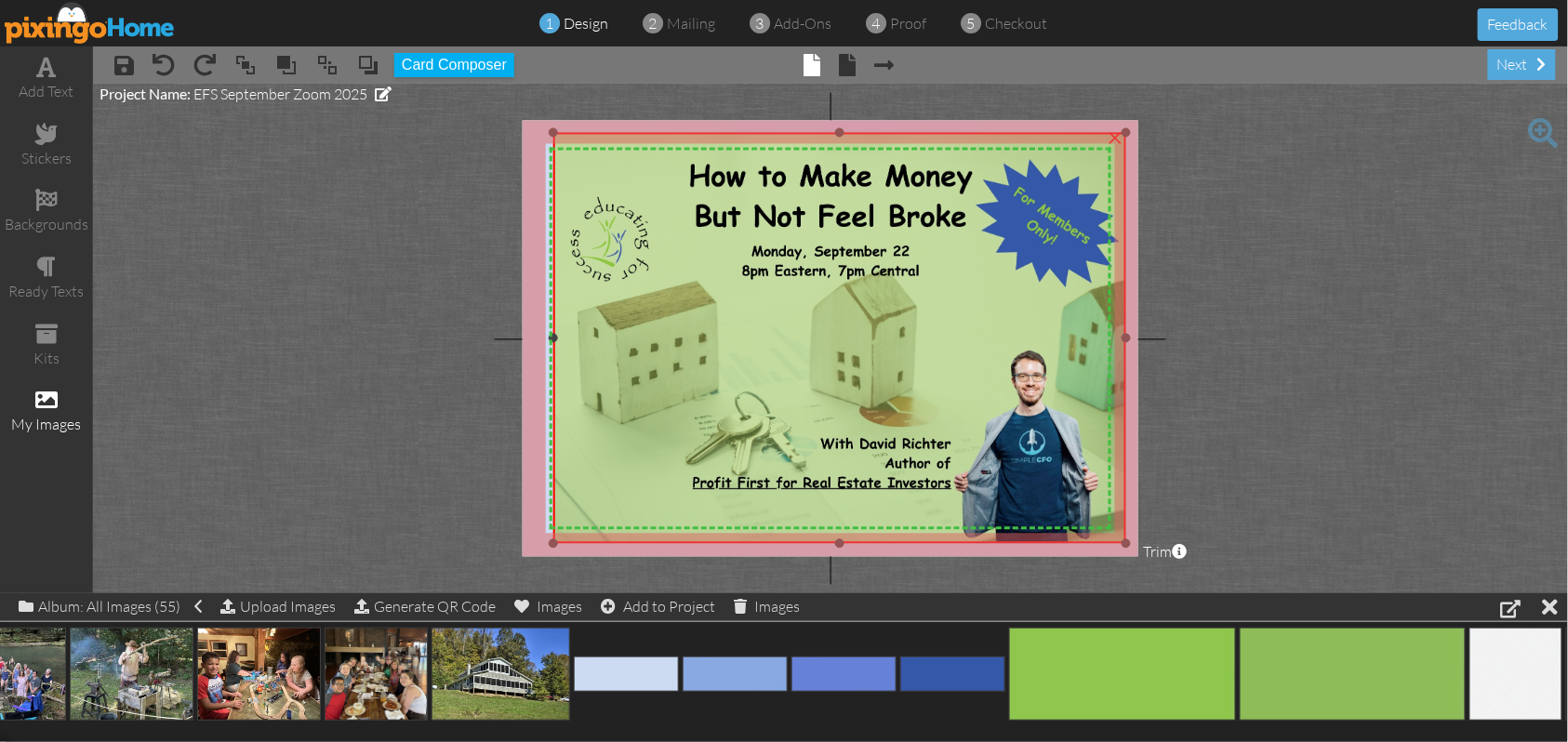
drag, startPoint x: 537, startPoint y: 340, endPoint x: 554, endPoint y: 343, distance: 17.3
click at [554, 343] on div "×" at bounding box center [841, 339] width 574 height 411
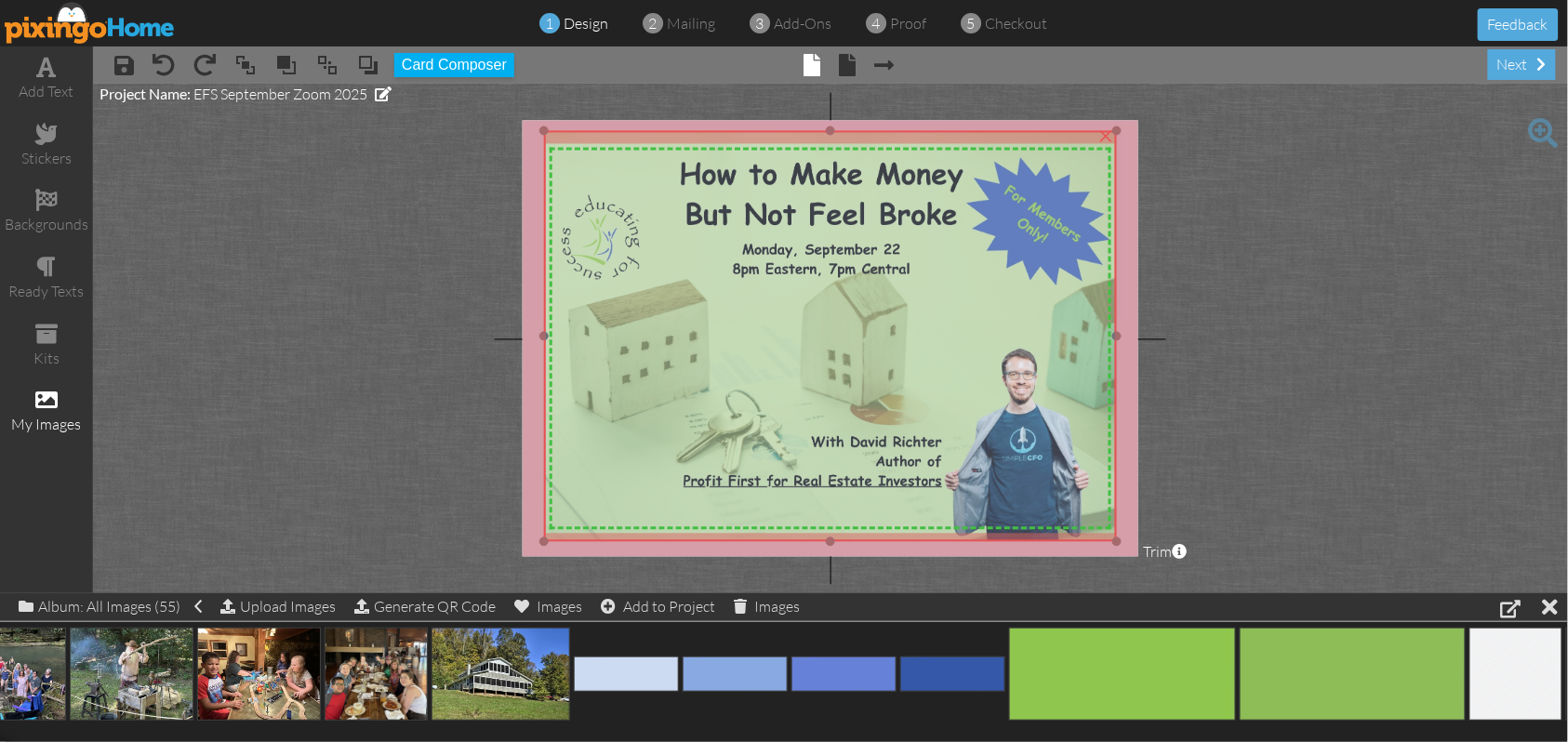
drag, startPoint x: 748, startPoint y: 381, endPoint x: 738, endPoint y: 379, distance: 10.2
click at [738, 379] on img at bounding box center [822, 337] width 591 height 411
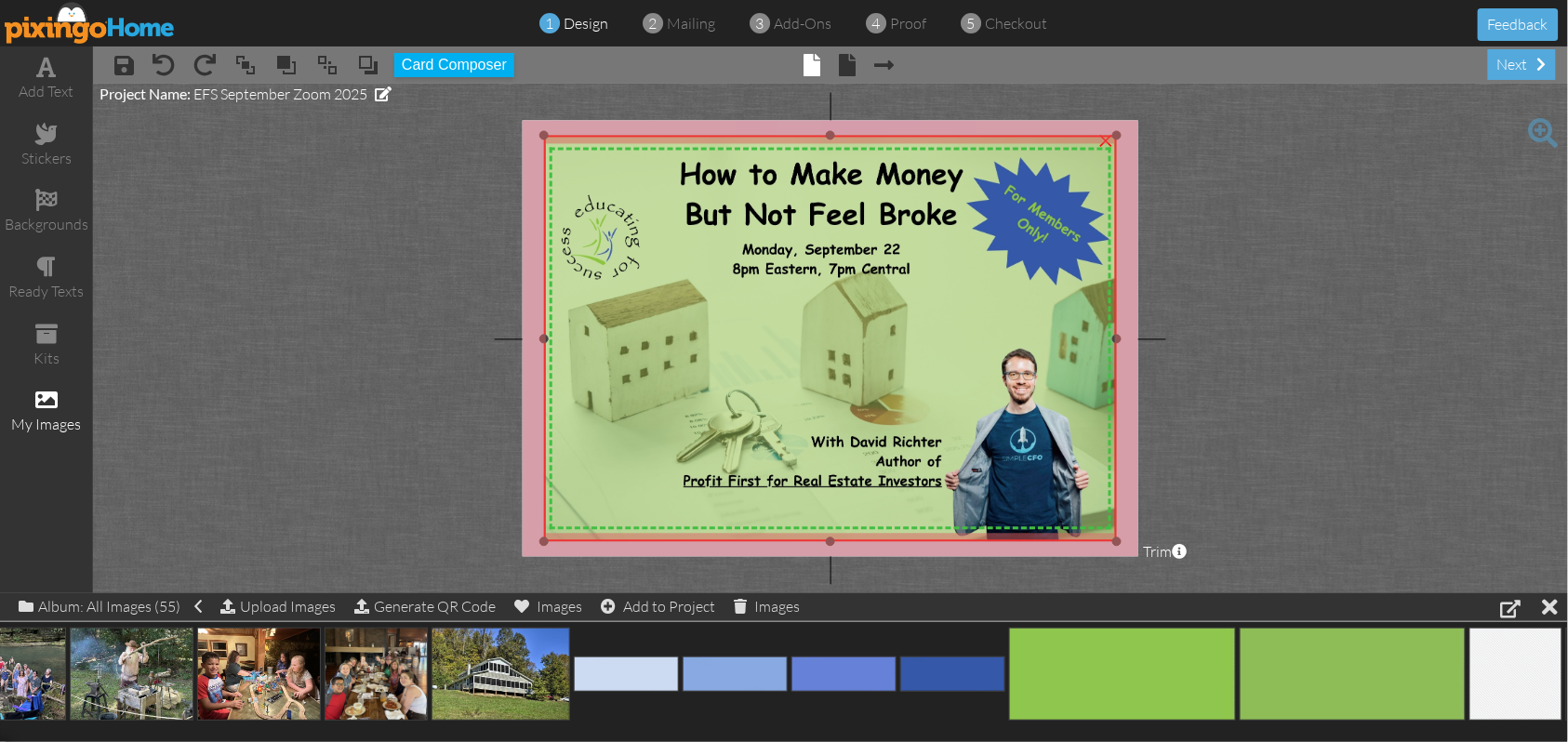
click at [832, 138] on div at bounding box center [830, 135] width 9 height 9
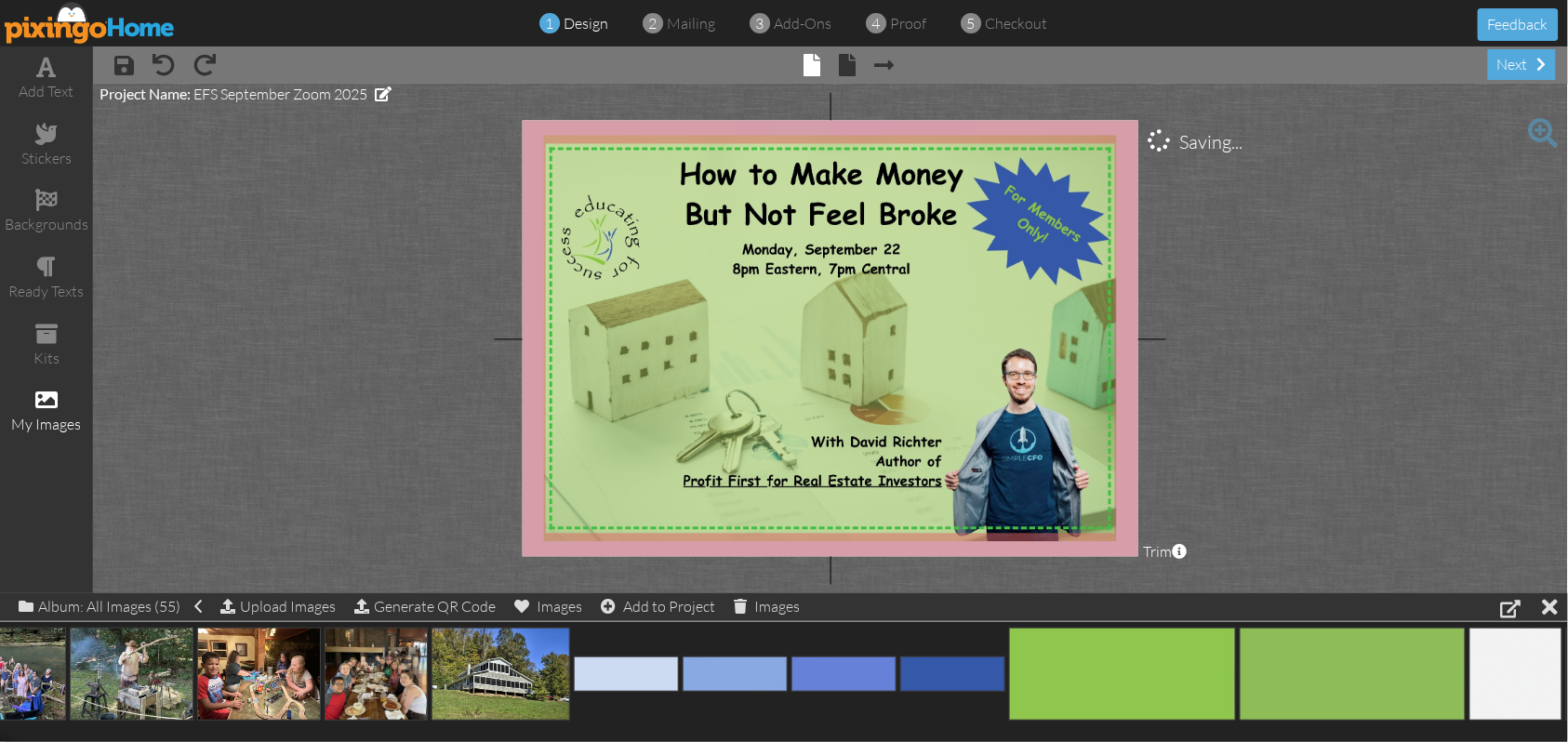
click at [1318, 198] on project-studio-wrapper "X X X X X X X X X X X X X X X X X X X X X X X X X X X X X X X X X X X X X X X X…" at bounding box center [831, 338] width 1476 height 510
click at [852, 61] on span at bounding box center [848, 65] width 17 height 22
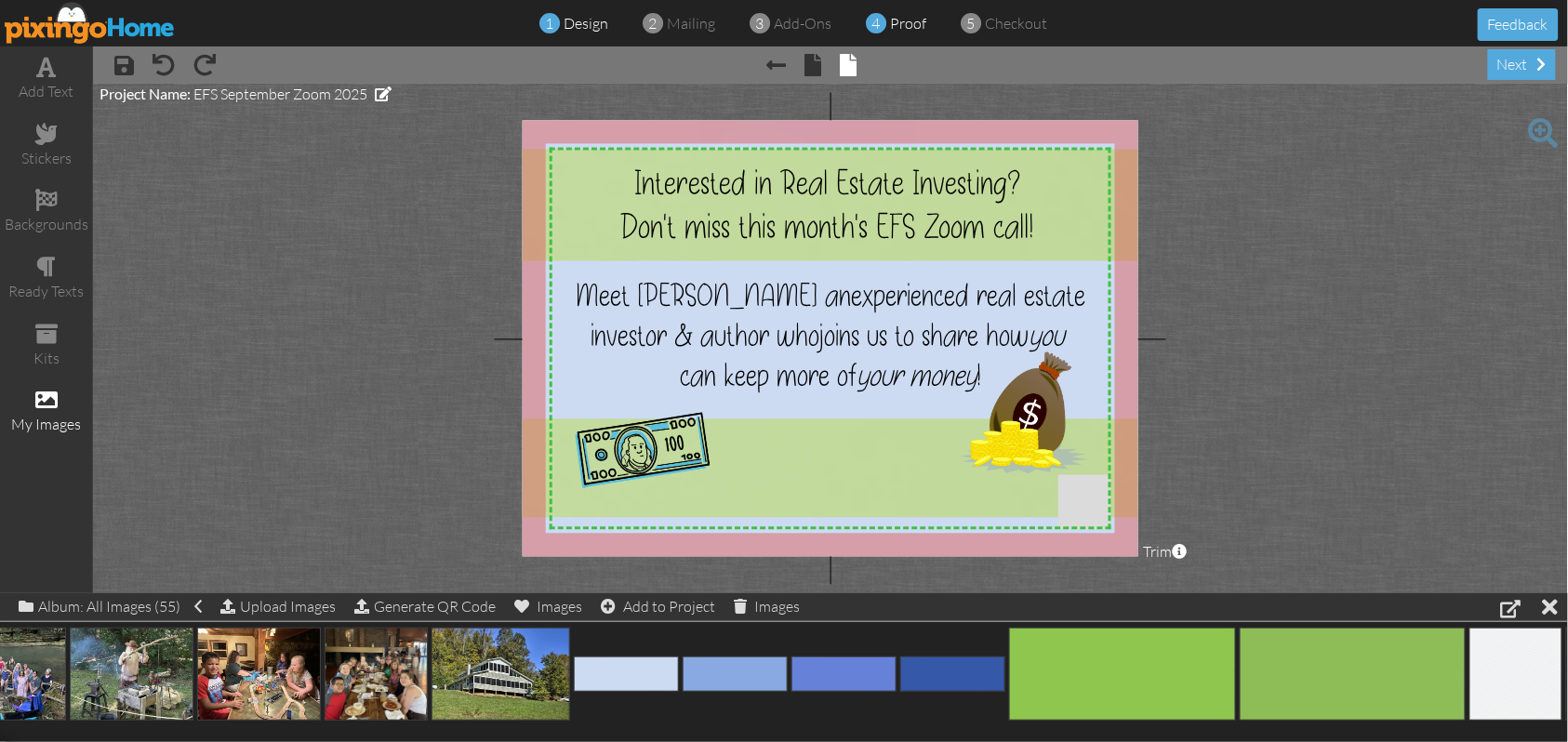
click at [906, 22] on span "proof" at bounding box center [908, 23] width 37 height 19
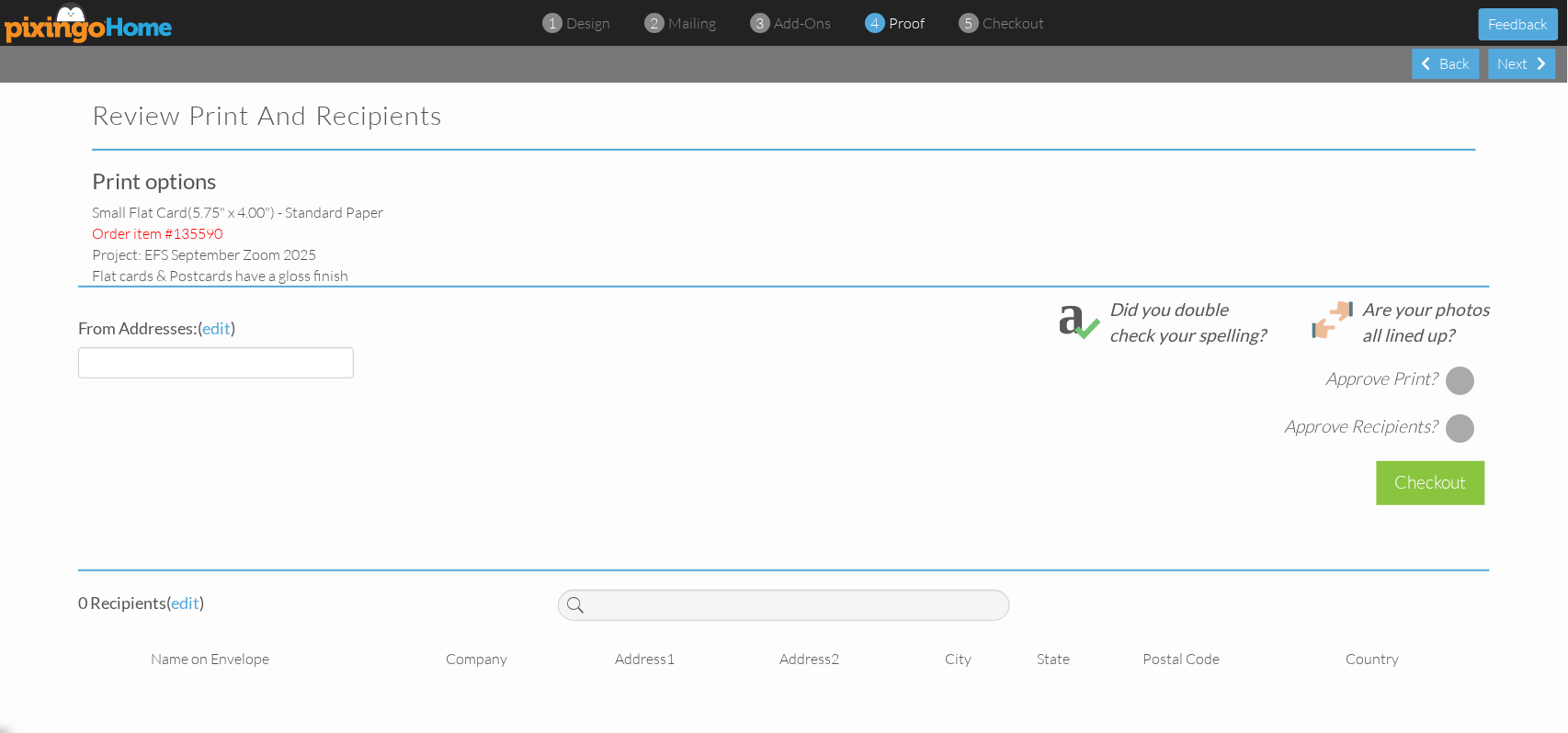
select select "object:2534"
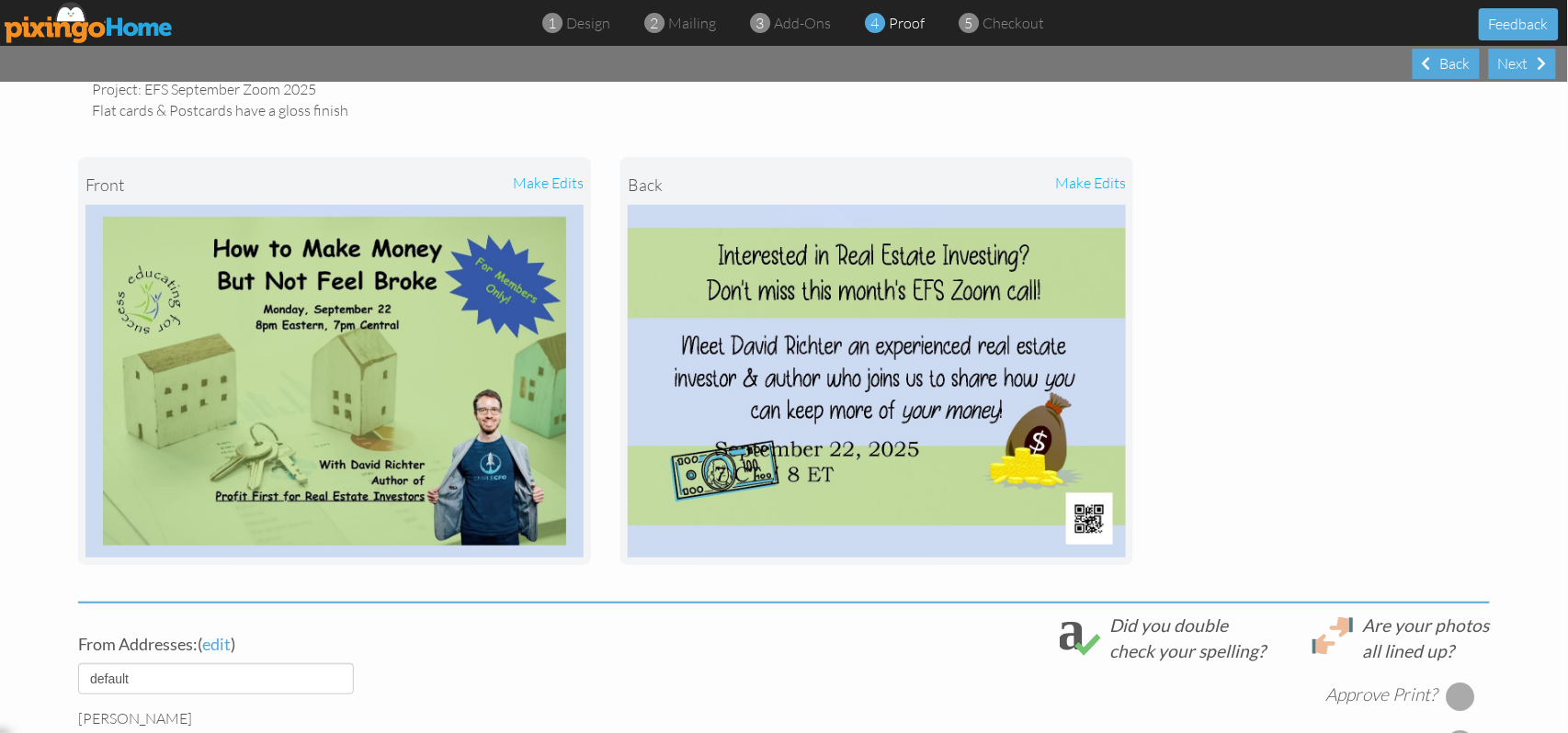
scroll to position [123, 0]
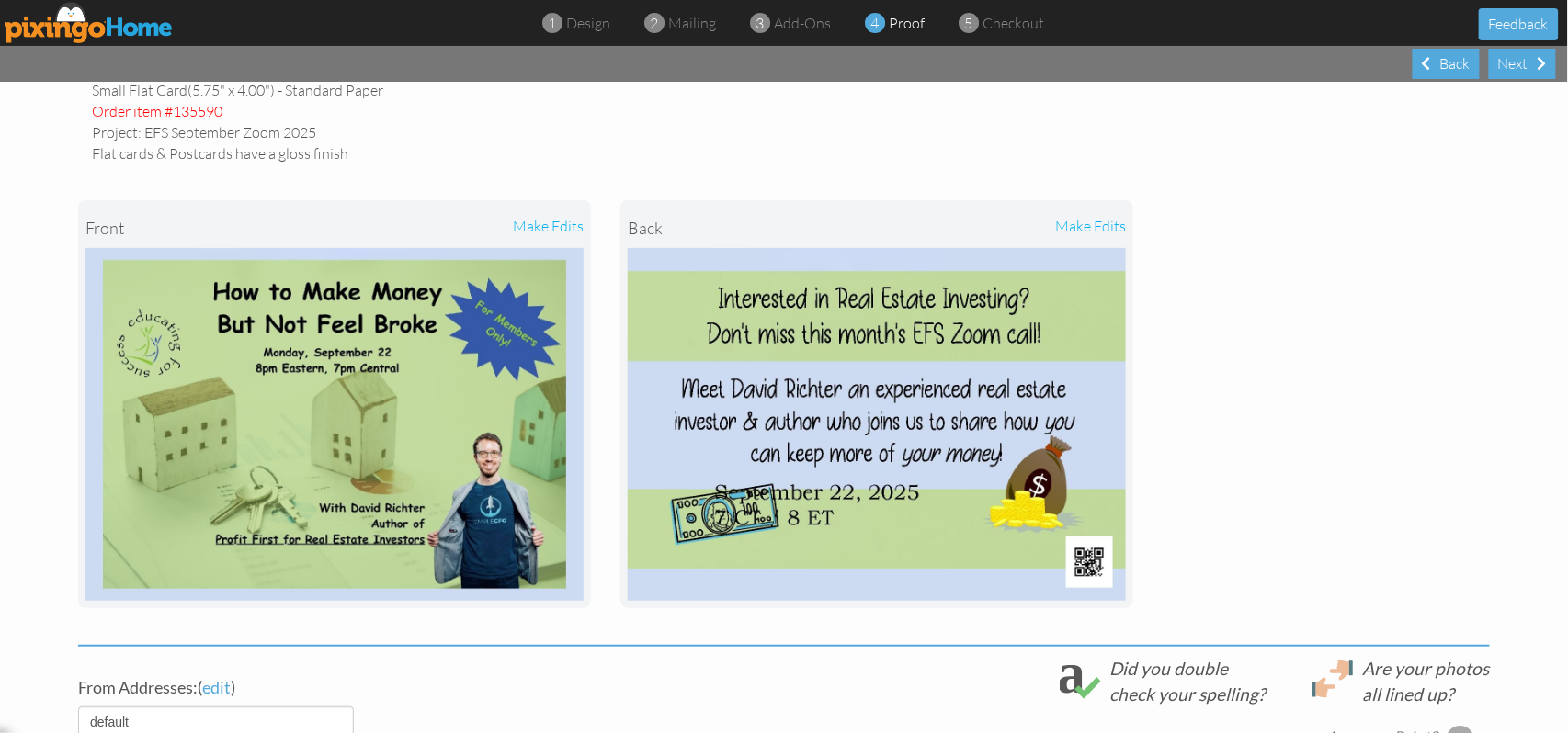
click at [1101, 228] on div "make edits" at bounding box center [1001, 228] width 249 height 40
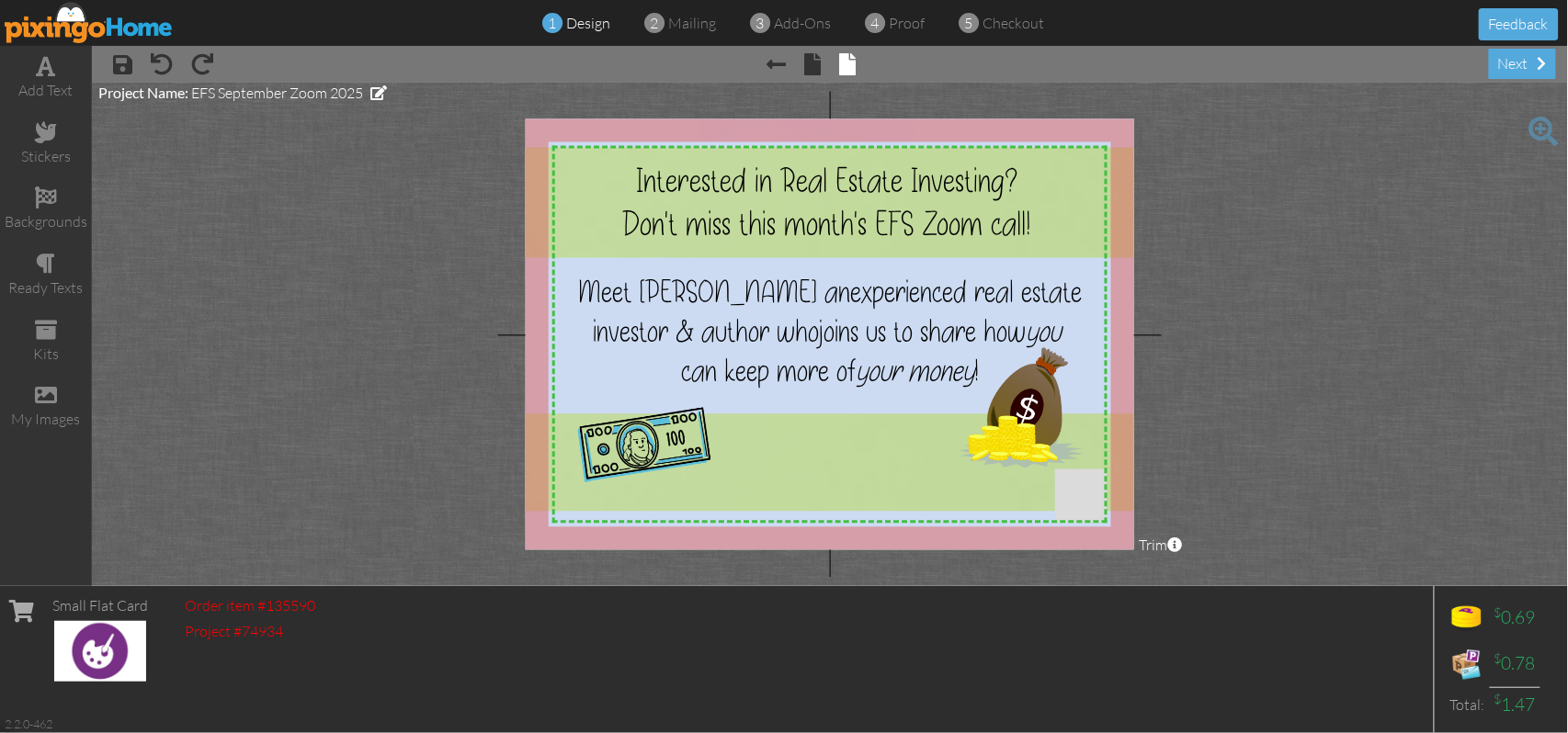
click at [152, 22] on img at bounding box center [89, 23] width 169 height 41
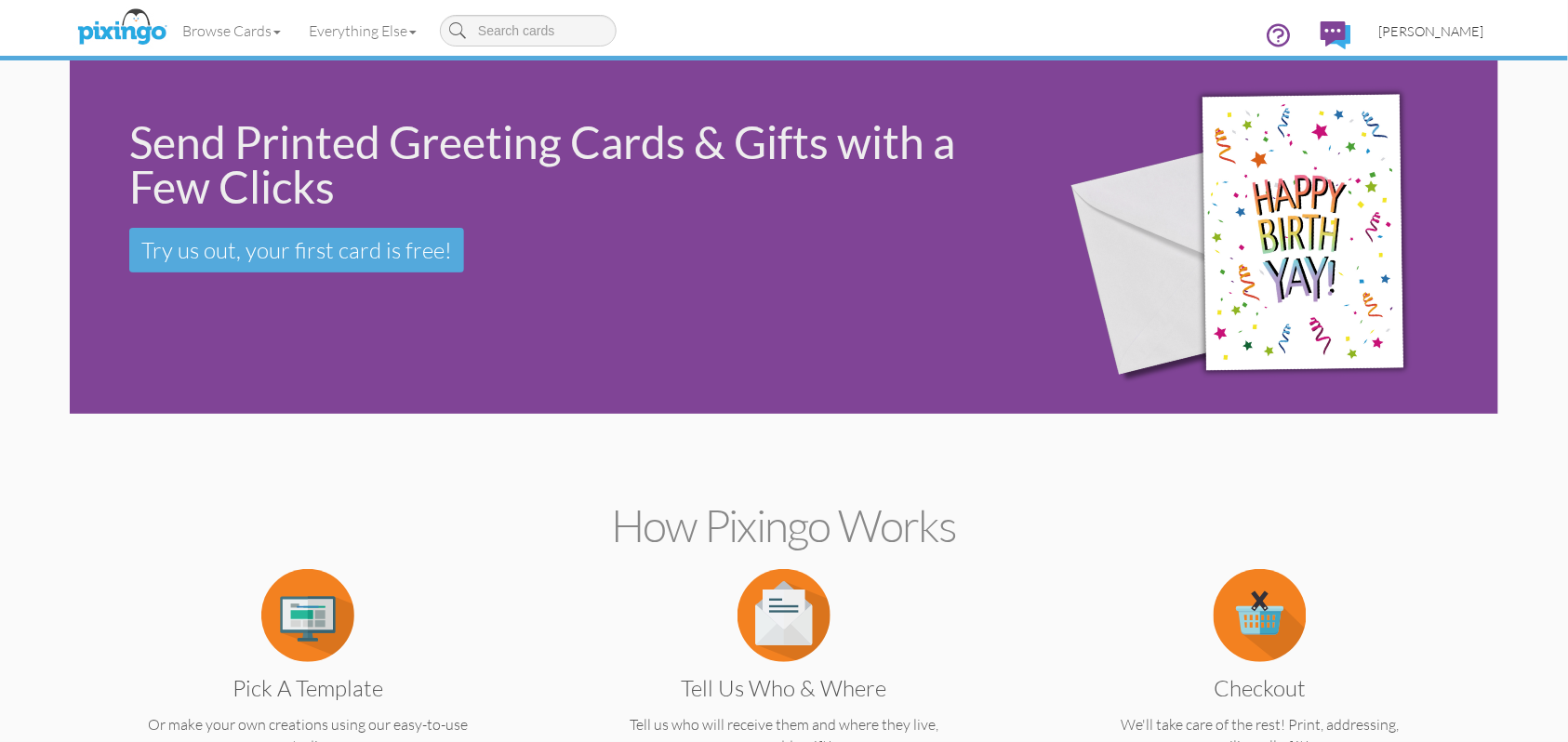
click at [1453, 30] on span "[PERSON_NAME]" at bounding box center [1432, 31] width 105 height 16
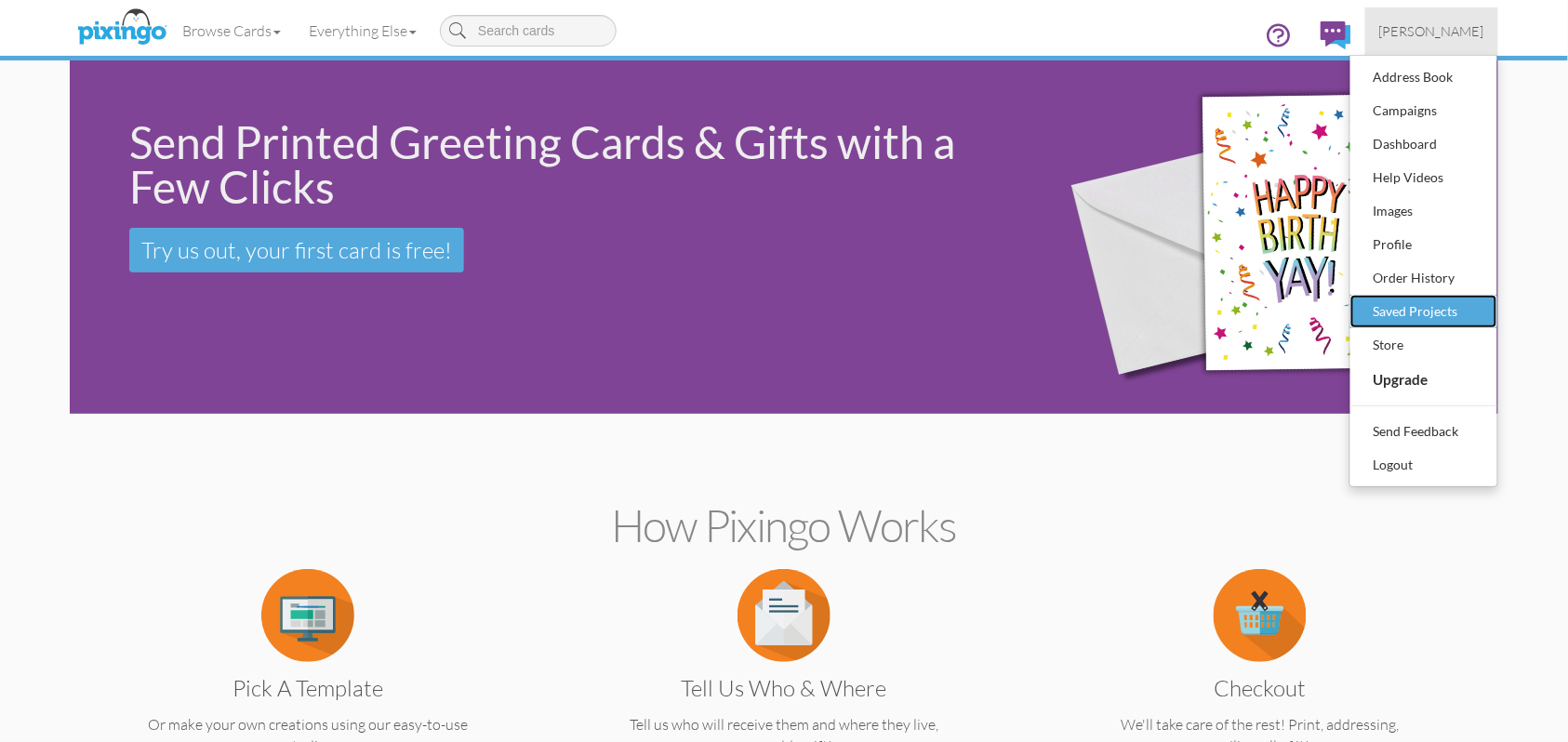
click at [1425, 307] on div "Saved Projects" at bounding box center [1424, 312] width 109 height 28
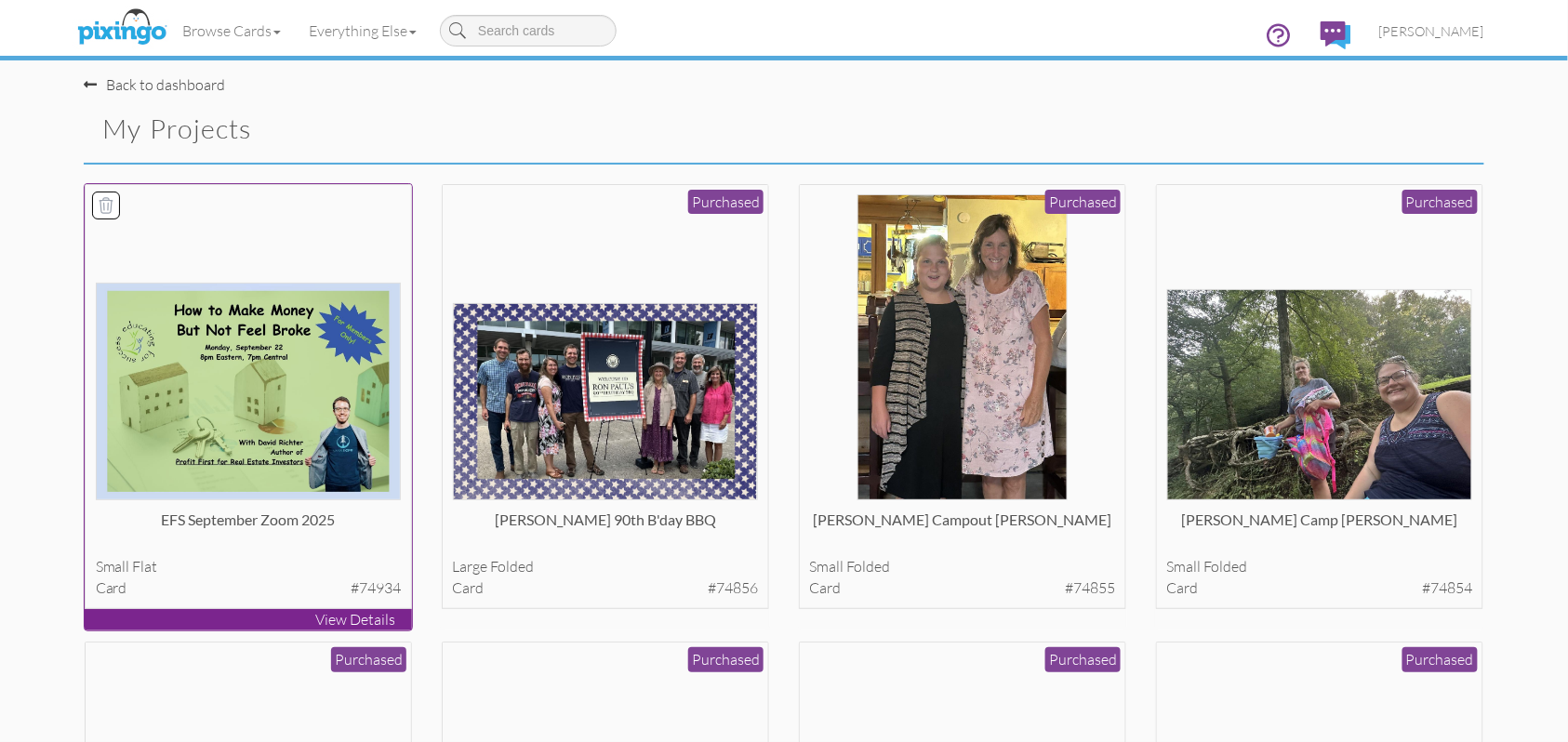
click at [258, 376] on img at bounding box center [248, 391] width 306 height 218
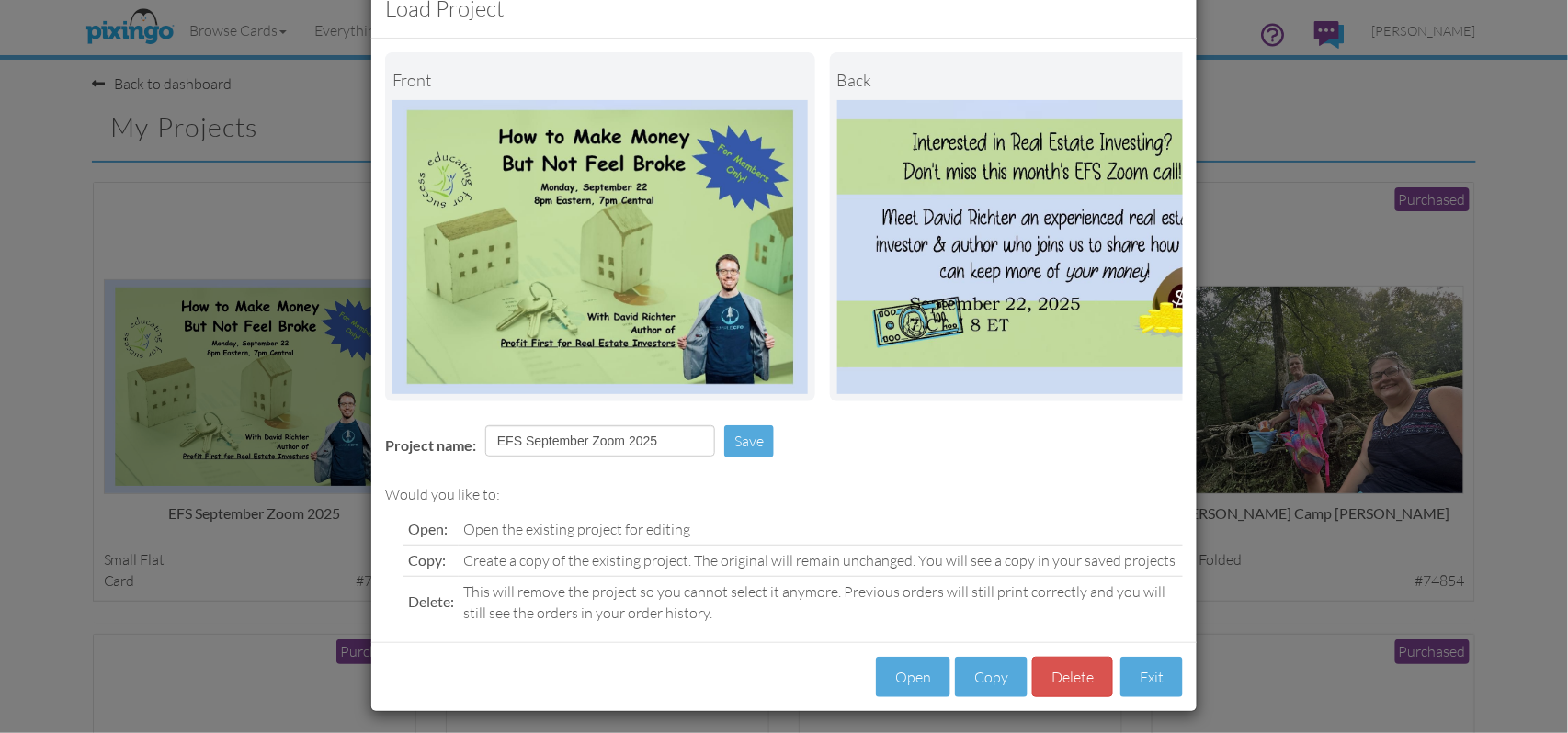
scroll to position [78, 0]
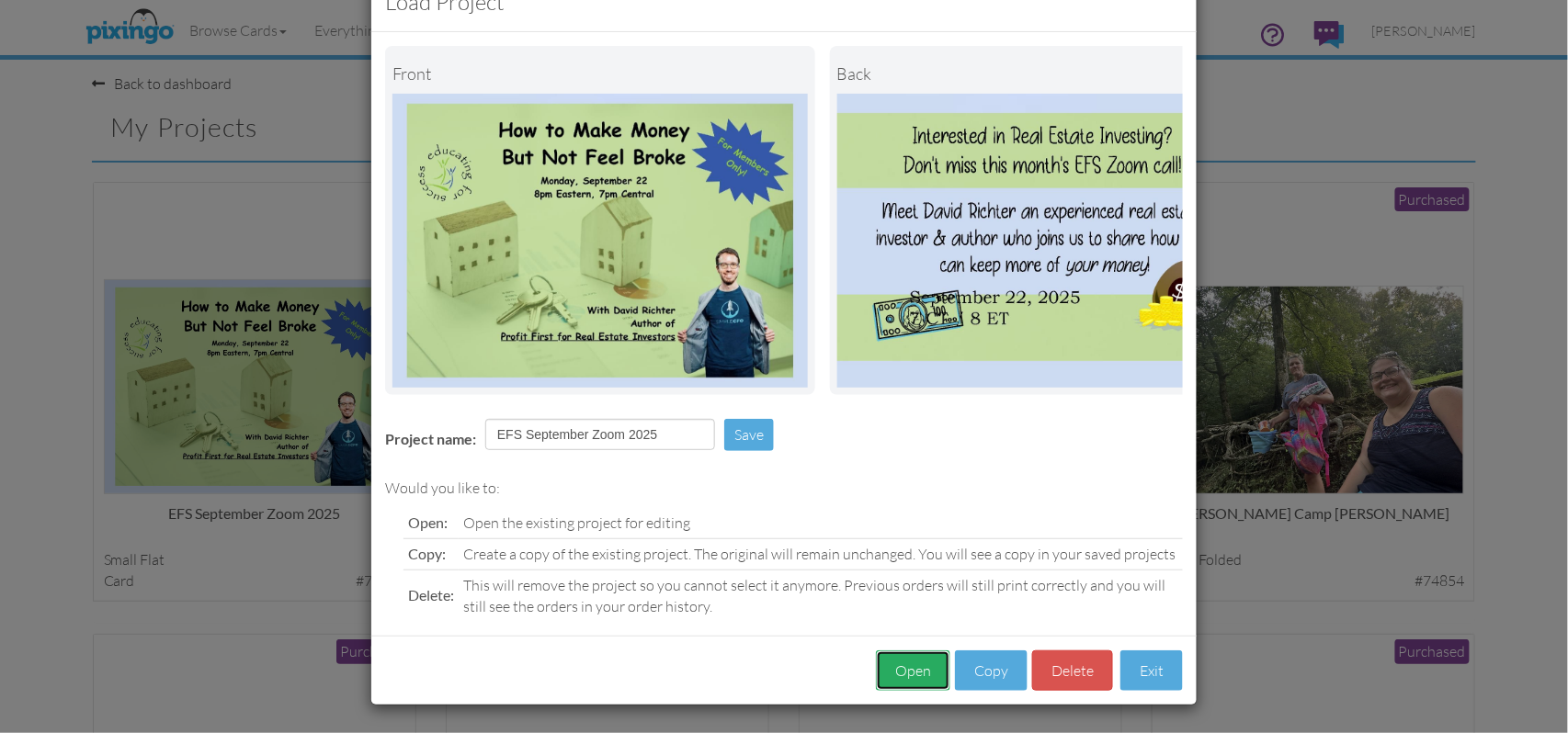
click at [888, 668] on button "Open" at bounding box center [913, 671] width 75 height 41
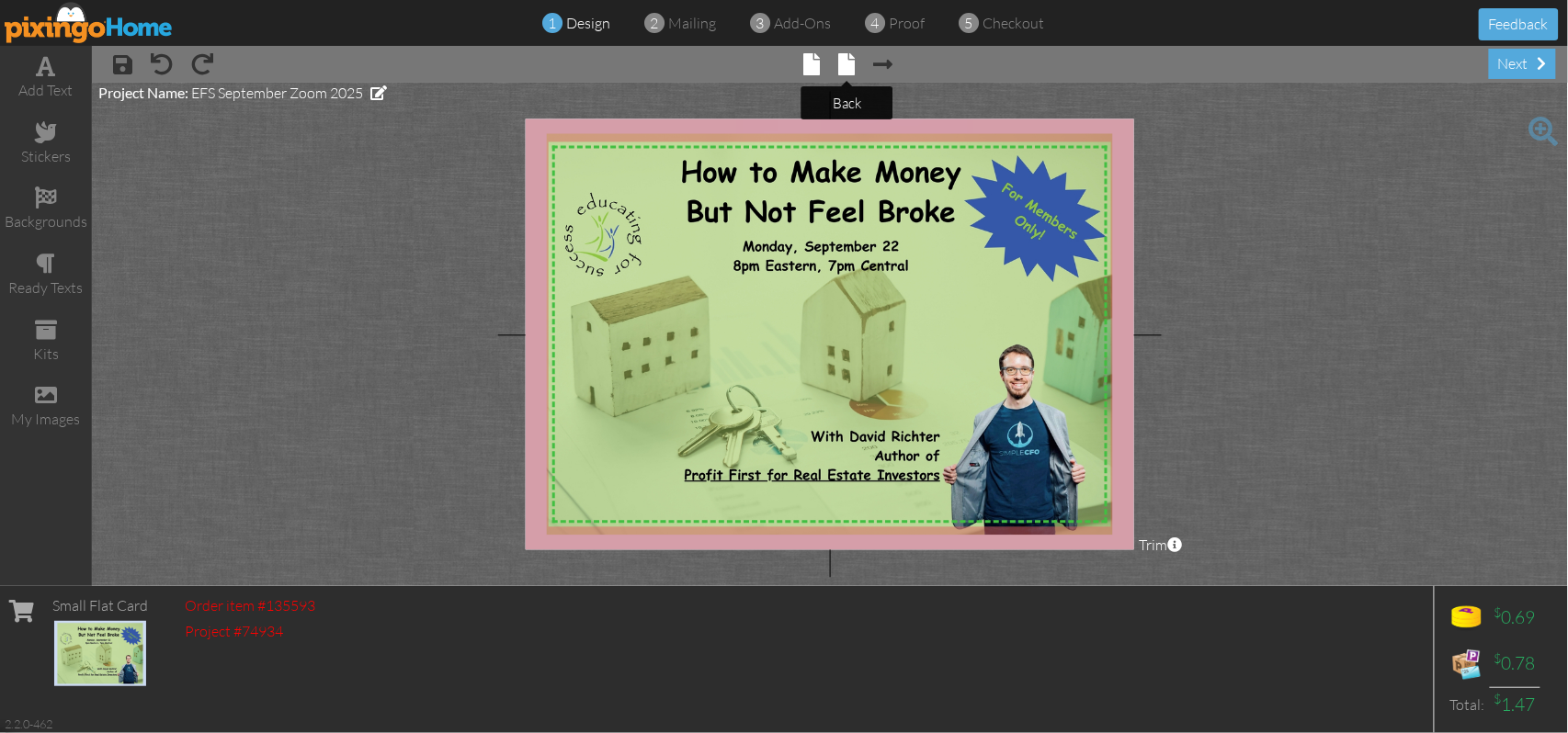
click at [849, 72] on span at bounding box center [847, 64] width 17 height 22
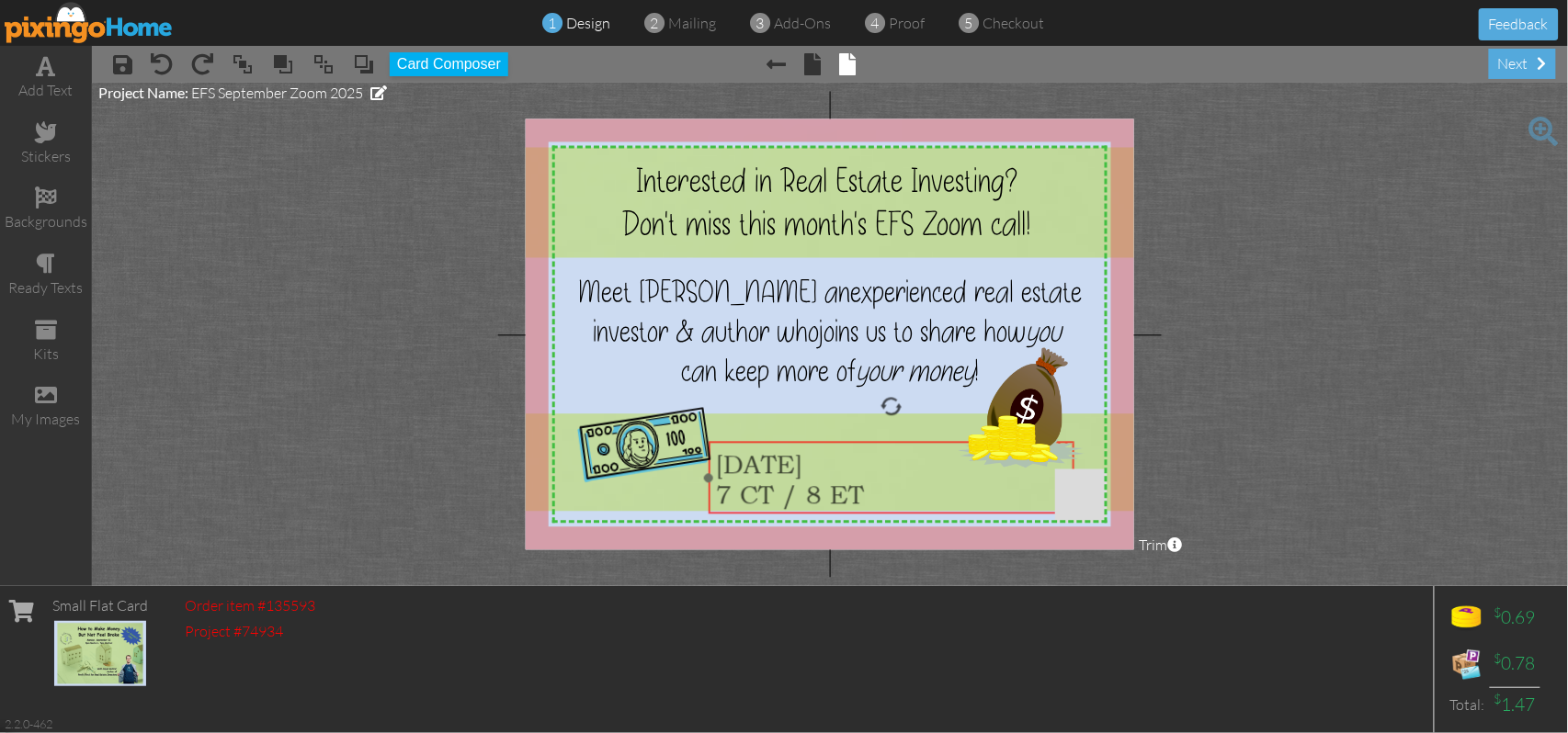
drag, startPoint x: 770, startPoint y: 424, endPoint x: 855, endPoint y: 471, distance: 97.1
click at [802, 471] on span "[DATE]" at bounding box center [759, 463] width 86 height 30
click at [881, 495] on div "7 CT / 8 ET" at bounding box center [892, 494] width 351 height 30
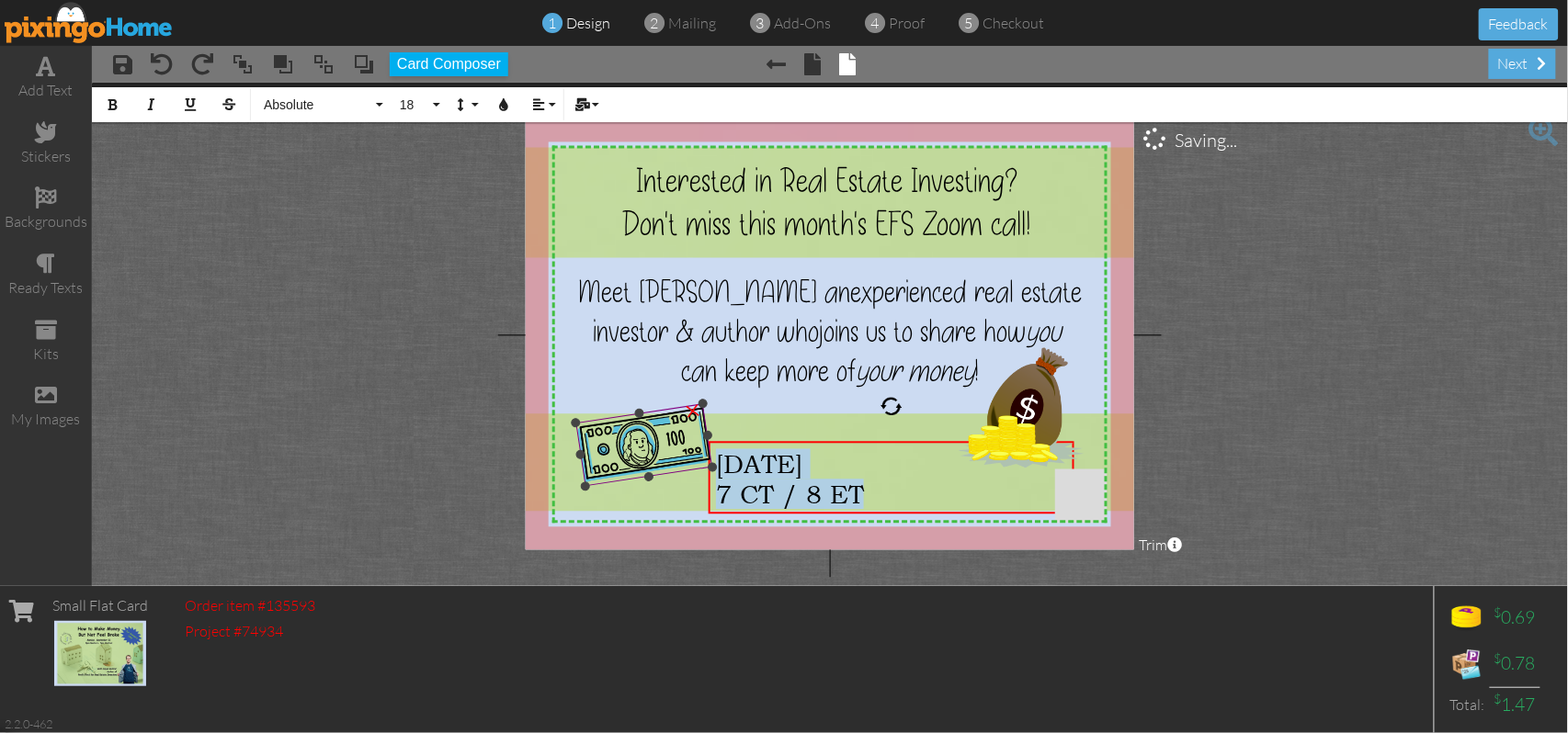
drag, startPoint x: 881, startPoint y: 495, endPoint x: 713, endPoint y: 453, distance: 173.2
click at [713, 453] on div "X X X X X X X X X X X X X X X X X X X X X X X X X X X X X X X X X X X X X X X X…" at bounding box center [830, 335] width 609 height 431
click at [553, 104] on button "Align" at bounding box center [543, 105] width 35 height 35
click at [555, 162] on icon at bounding box center [553, 163] width 12 height 14
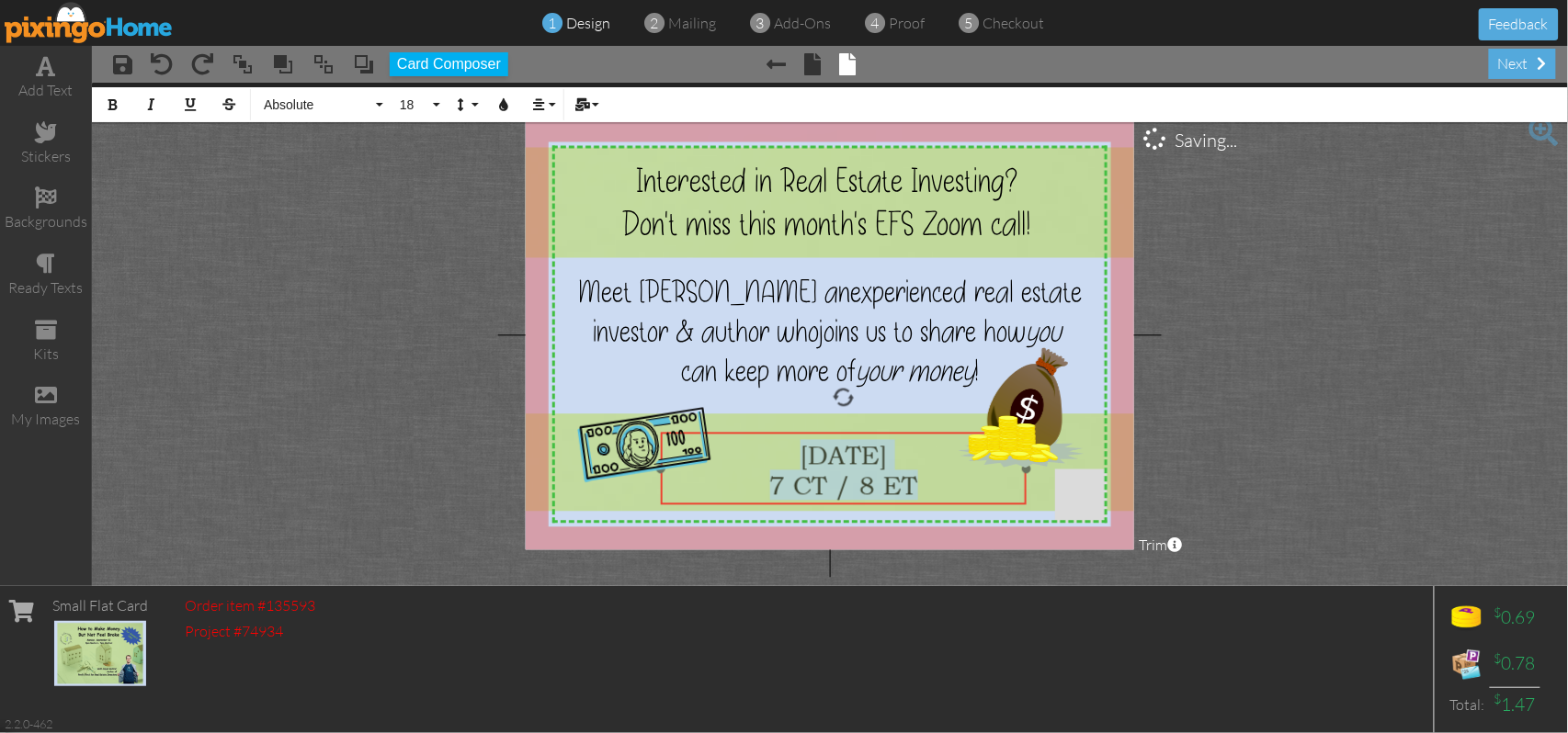
drag, startPoint x: 802, startPoint y: 445, endPoint x: 755, endPoint y: 436, distance: 47.9
click at [755, 436] on div "​ [DATE] 7 CT / 8 ET ​" at bounding box center [843, 469] width 365 height 75
click at [381, 103] on button "Absolute" at bounding box center [320, 105] width 133 height 35
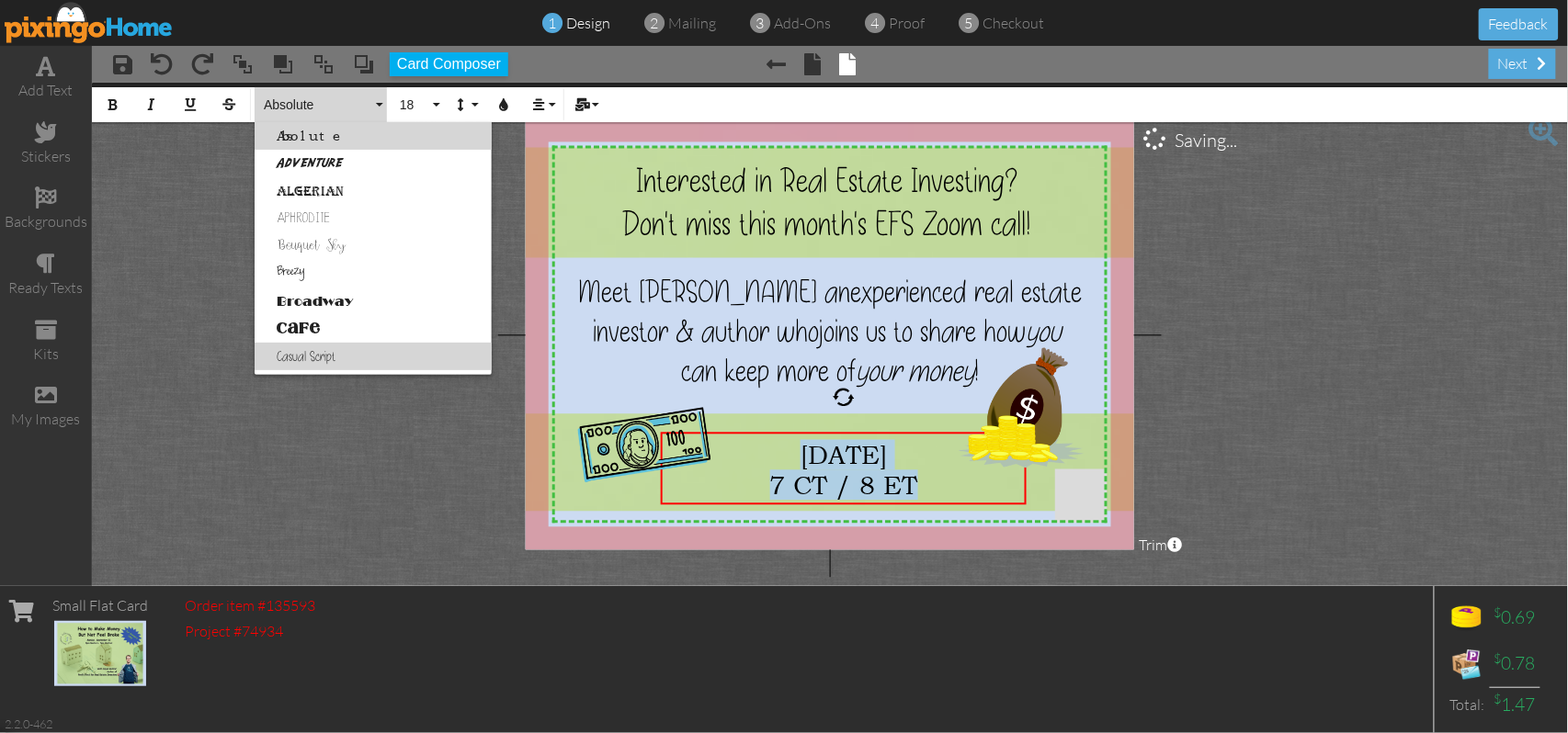
click at [284, 354] on link "Casual Script" at bounding box center [373, 356] width 238 height 27
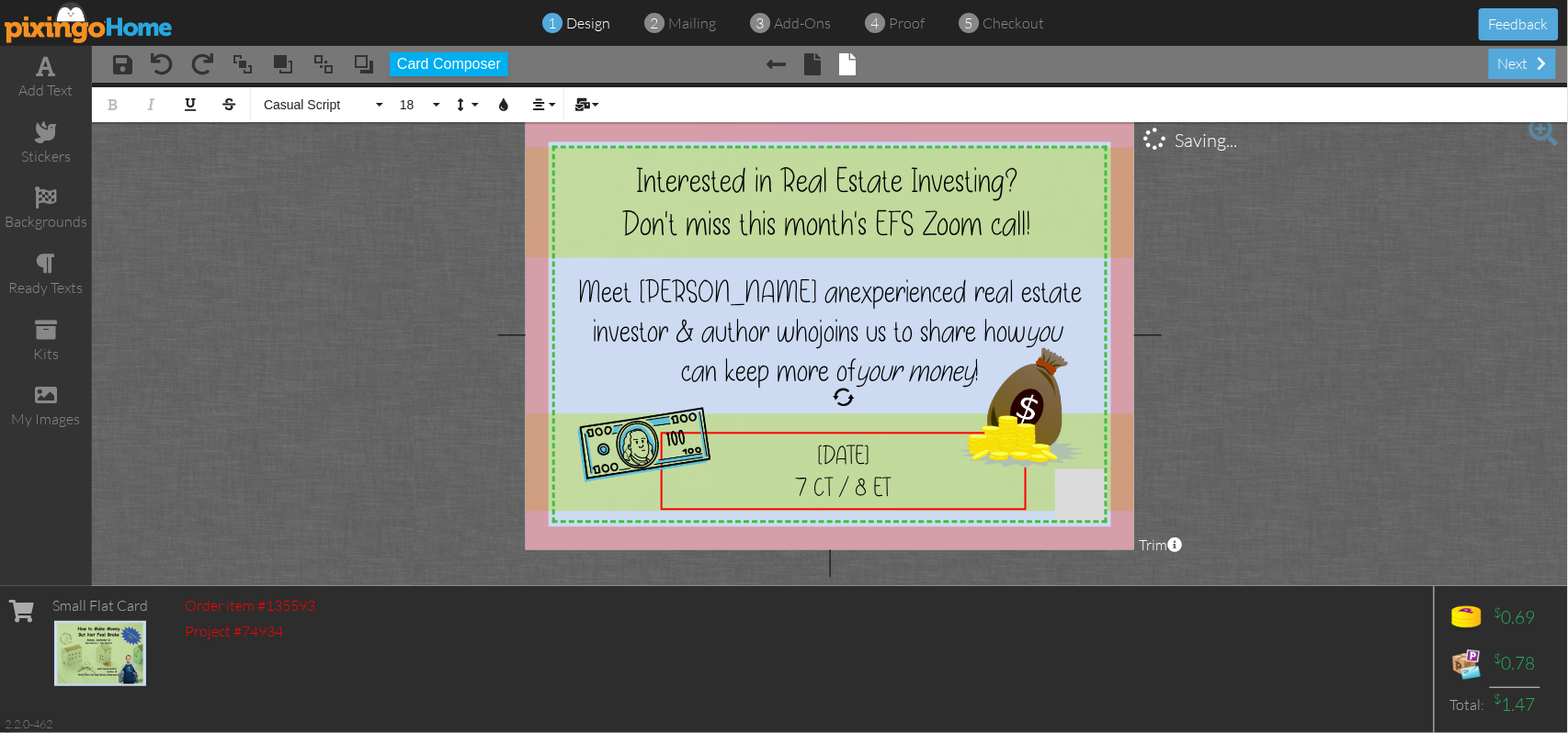
click at [1343, 298] on project-studio-wrapper "X X X X X X X X X X X X X X X X X X X X X X X X X X X X X X X X X X X X X X X X…" at bounding box center [830, 334] width 1476 height 503
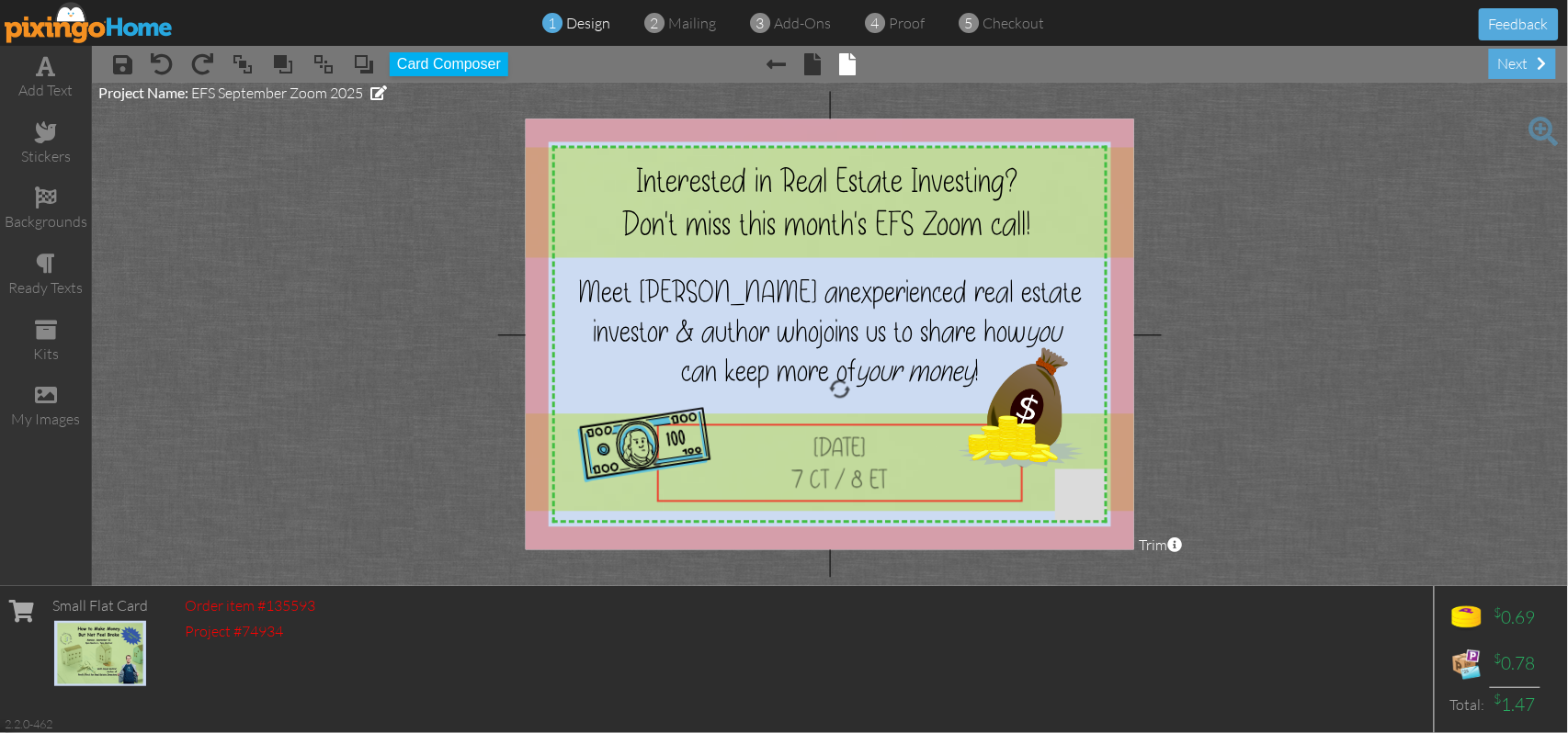
click at [839, 455] on span "[DATE]" at bounding box center [838, 446] width 52 height 32
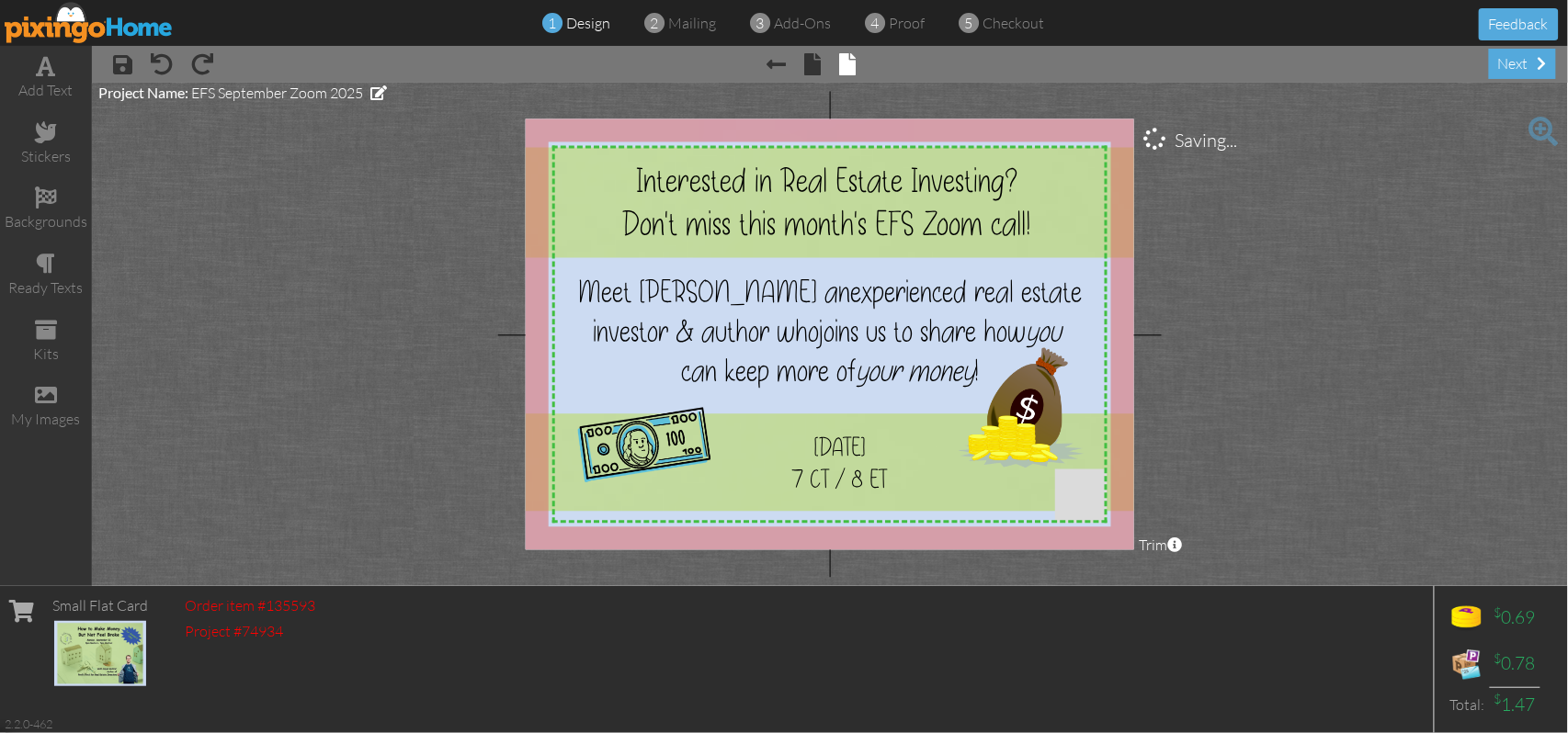
click at [1390, 365] on project-studio-wrapper "X X X X X X X X X X X X X X X X X X X X X X X X X X X X X X X X X X X X X X X X…" at bounding box center [830, 334] width 1476 height 503
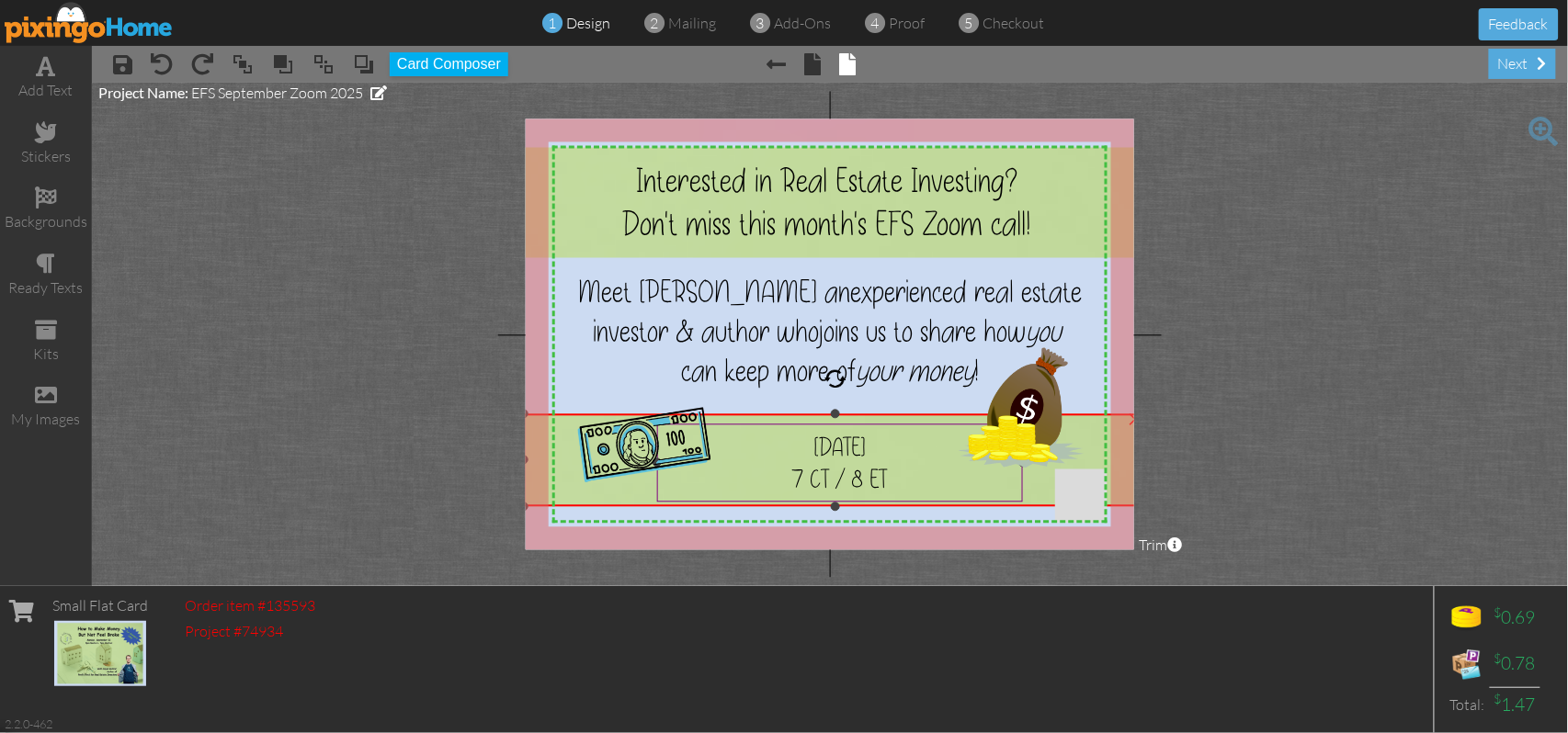
click at [836, 504] on div "X X X X X X X X X X X X X X X X X X X X X X X X X X X X X X X X X X X X X X X X…" at bounding box center [830, 335] width 609 height 431
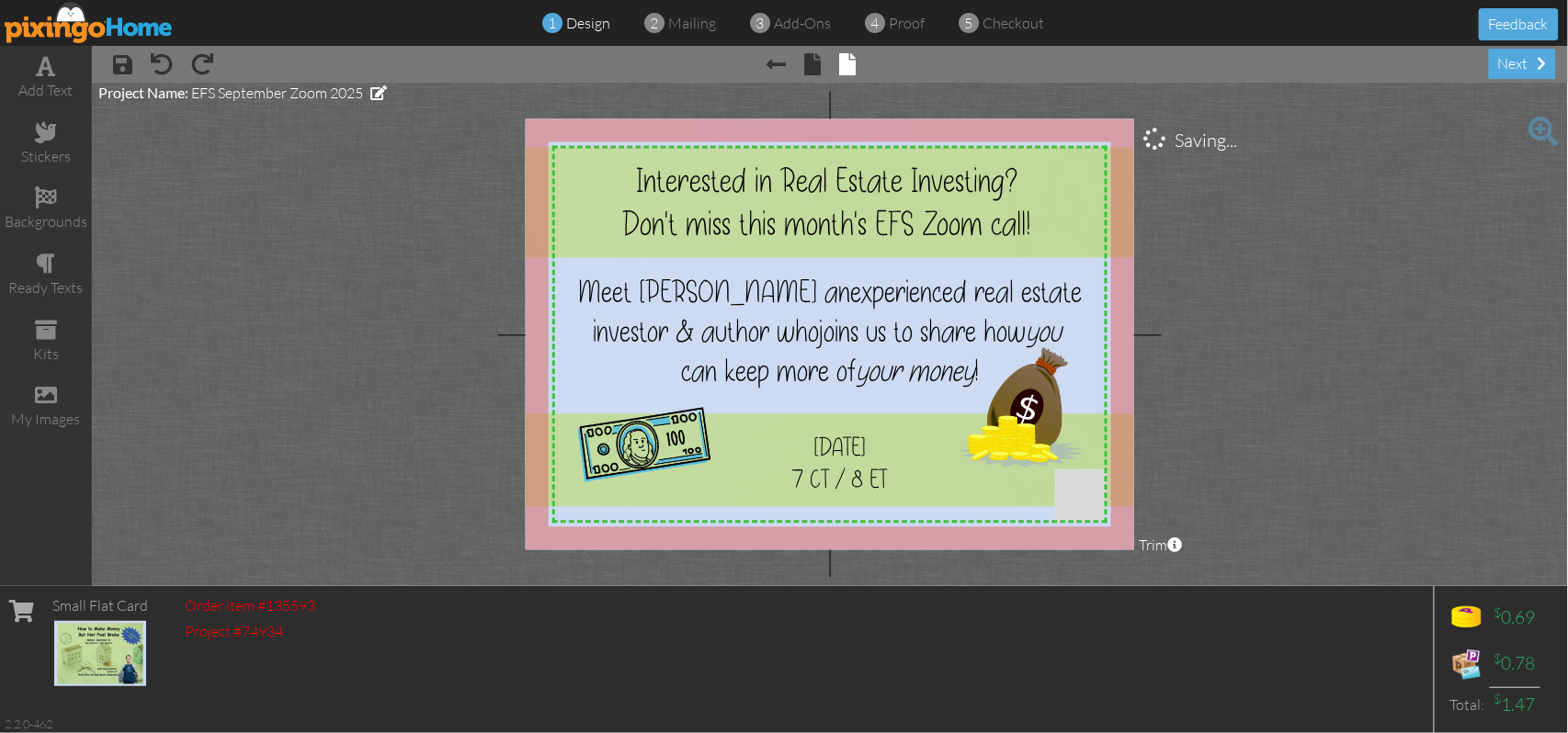
click at [1339, 358] on project-studio-wrapper "X X X X X X X X X X X X X X X X X X X X X X X X X X X X X X X X X X X X X X X X…" at bounding box center [830, 334] width 1476 height 503
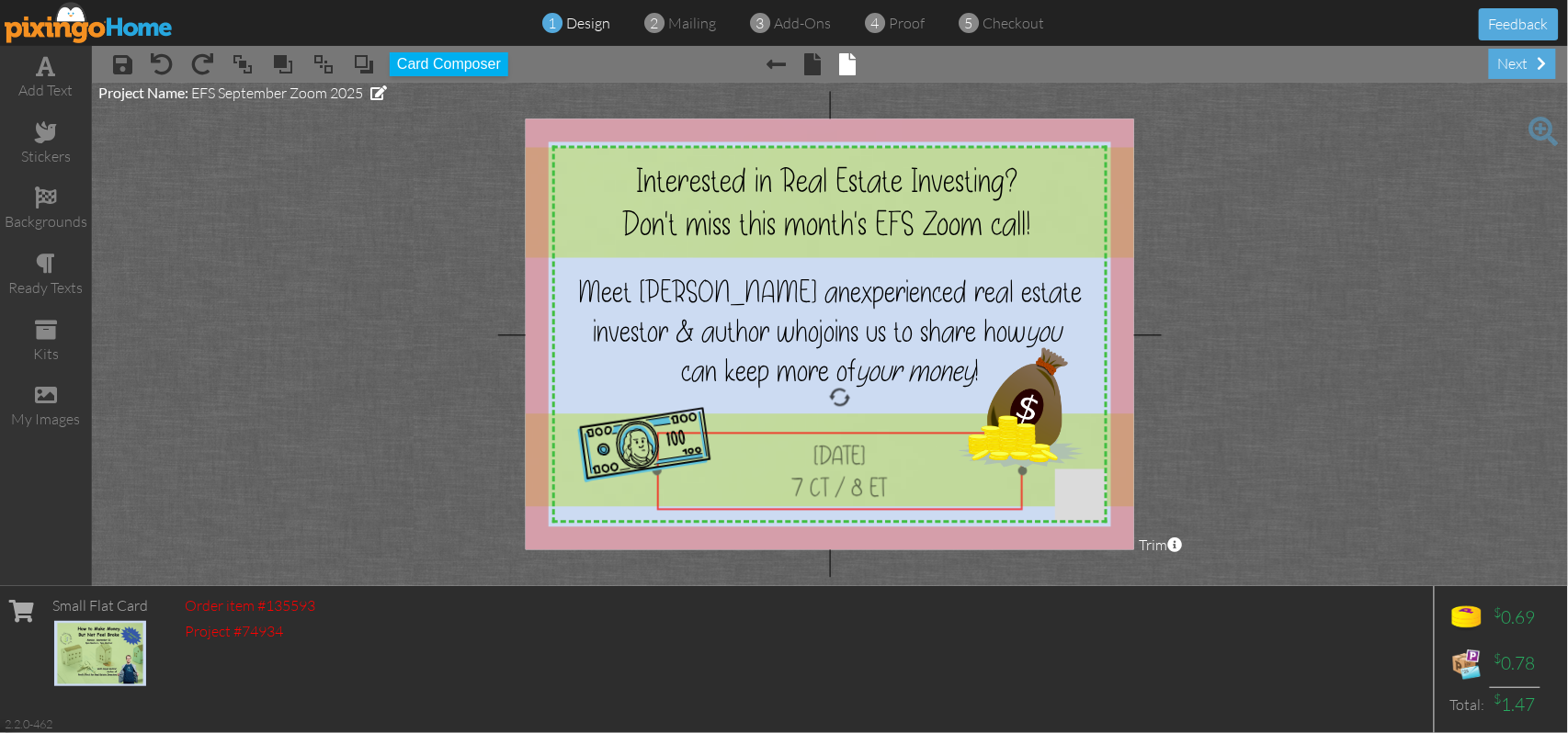
click at [743, 486] on div "7 CT / 8 ET" at bounding box center [840, 487] width 351 height 32
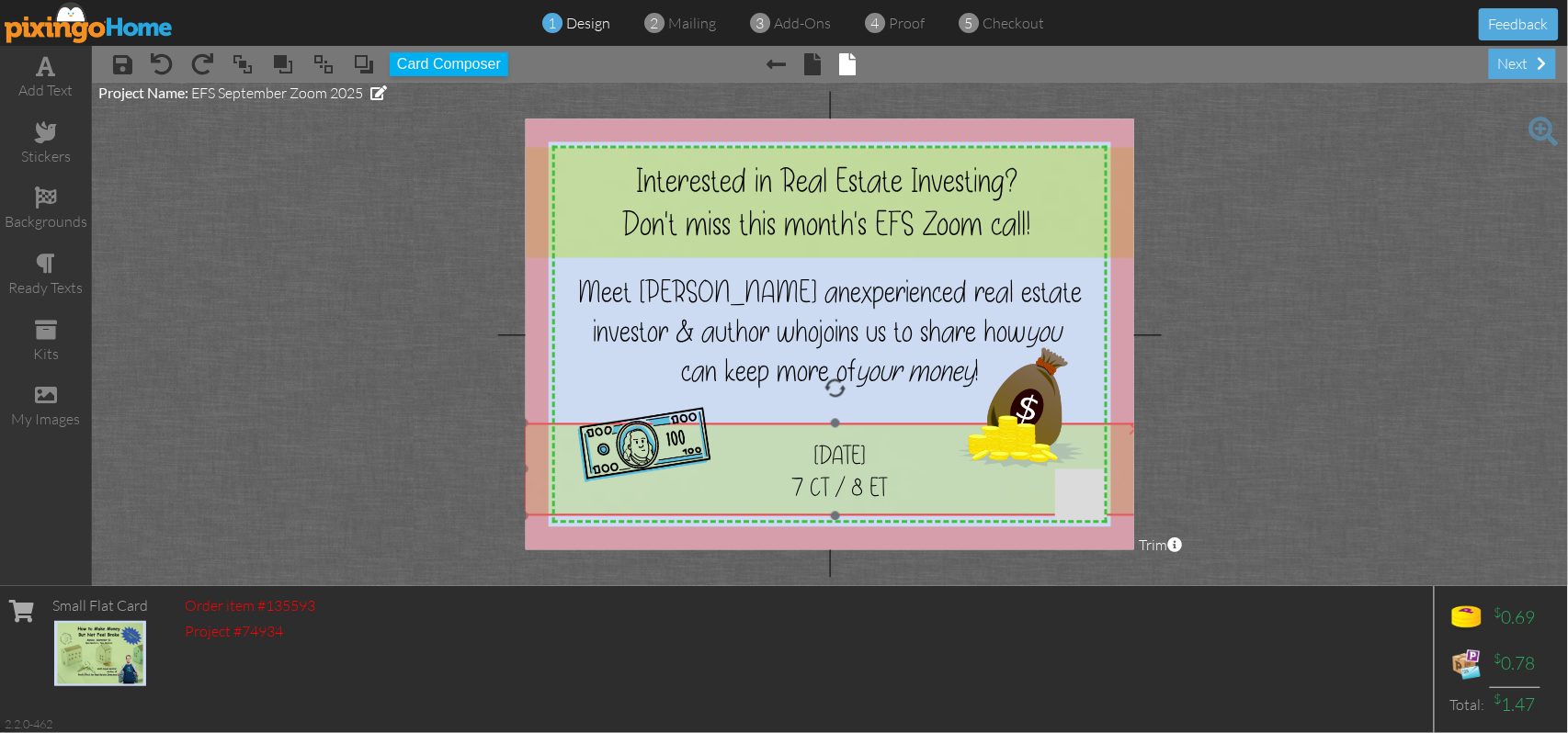
click at [564, 503] on img at bounding box center [836, 540] width 623 height 326
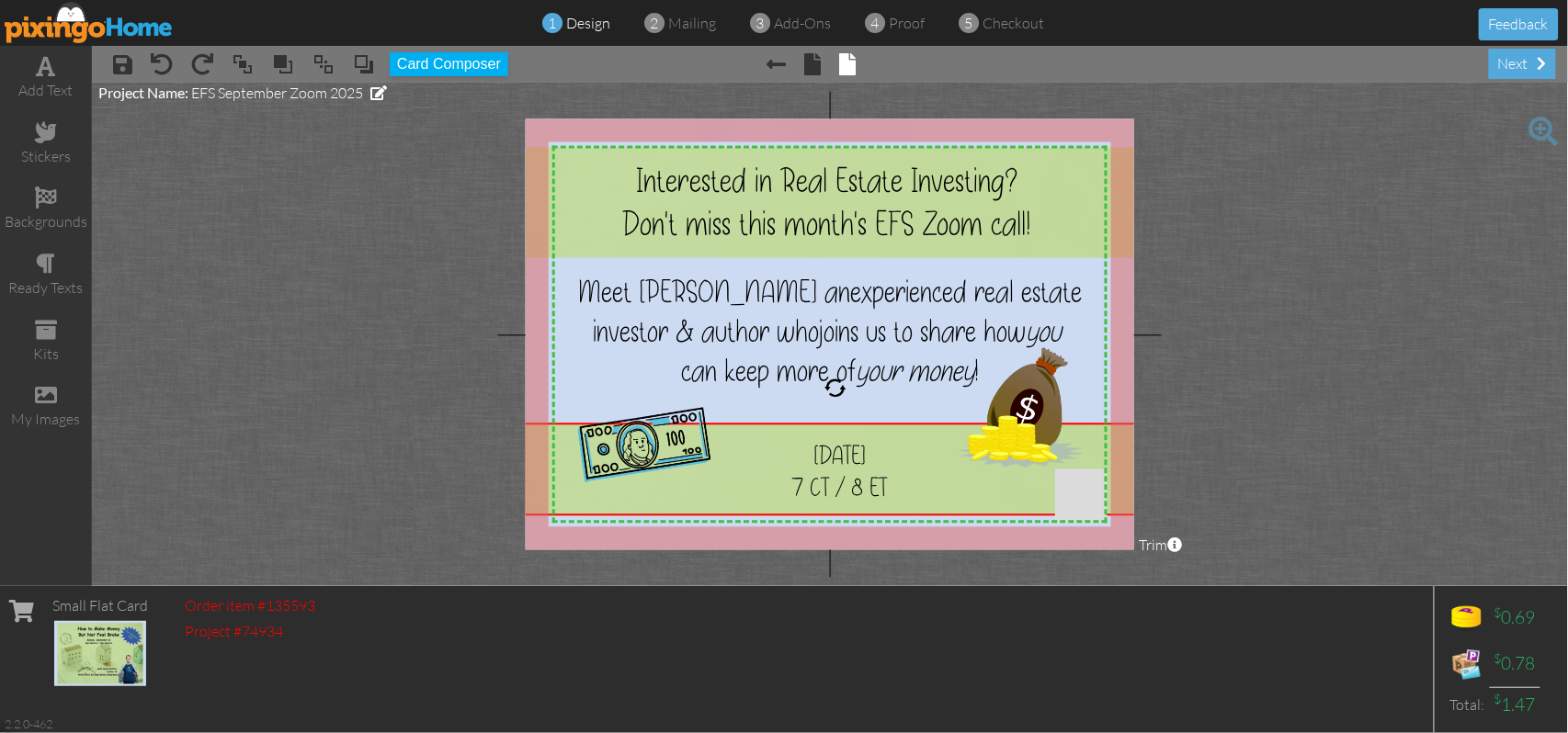
click at [1353, 322] on project-studio-wrapper "X X X X X X X X X X X X X X X X X X X X X X X X X X X X X X X X X X X X X X X X…" at bounding box center [830, 334] width 1476 height 503
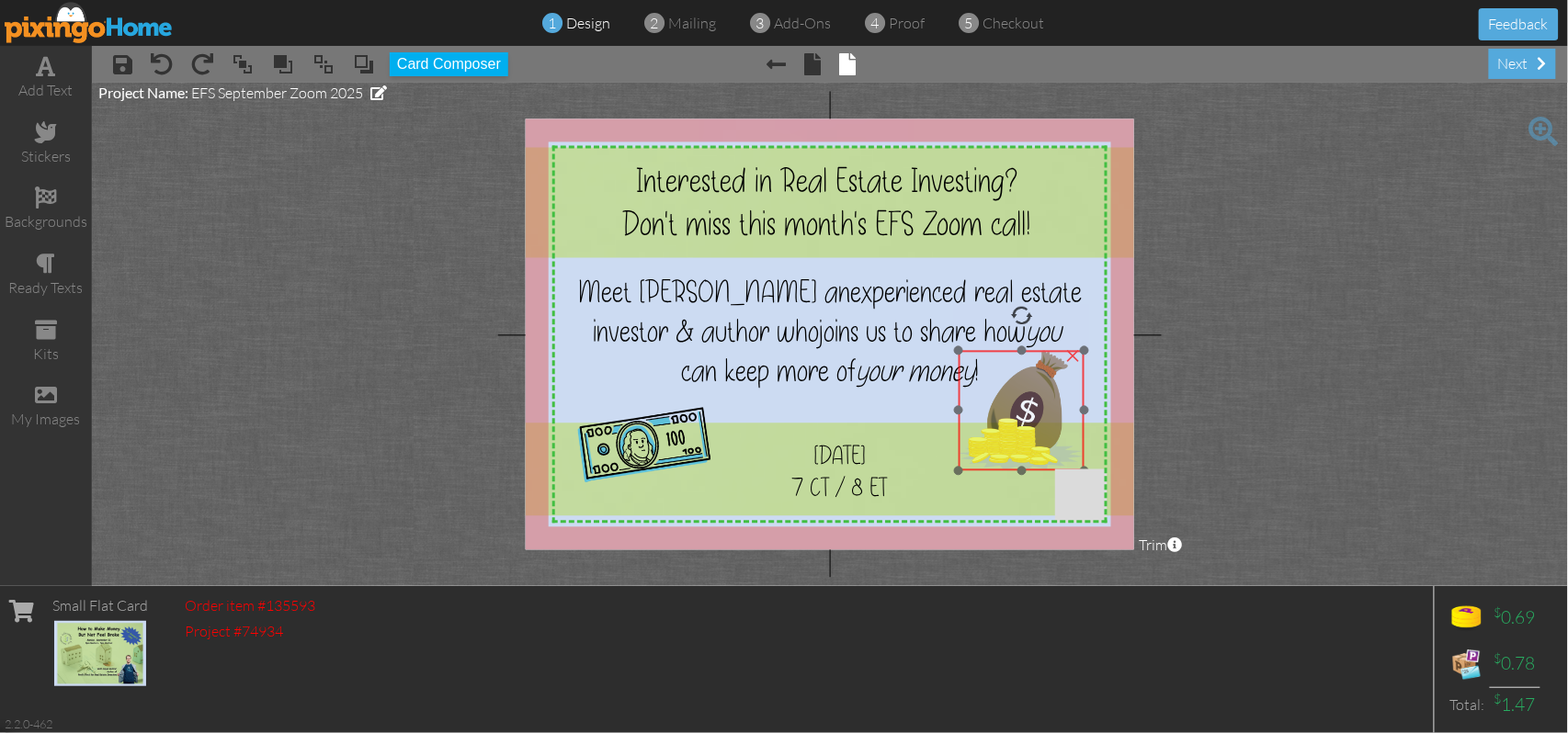
click at [1019, 409] on img at bounding box center [1020, 411] width 125 height 121
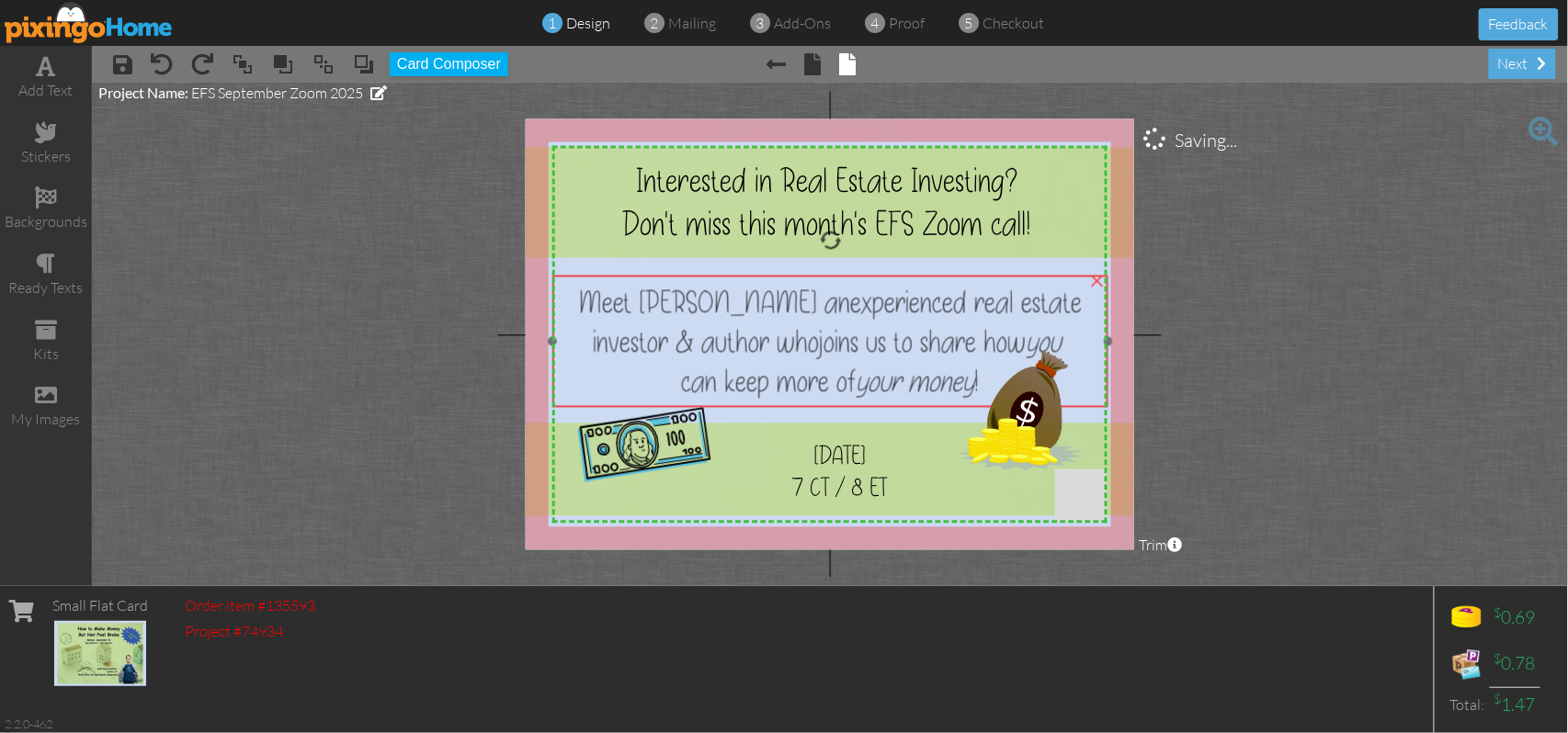
drag, startPoint x: 876, startPoint y: 333, endPoint x: 876, endPoint y: 342, distance: 9.0
click at [876, 342] on span "joins us to share how you" at bounding box center [944, 342] width 249 height 39
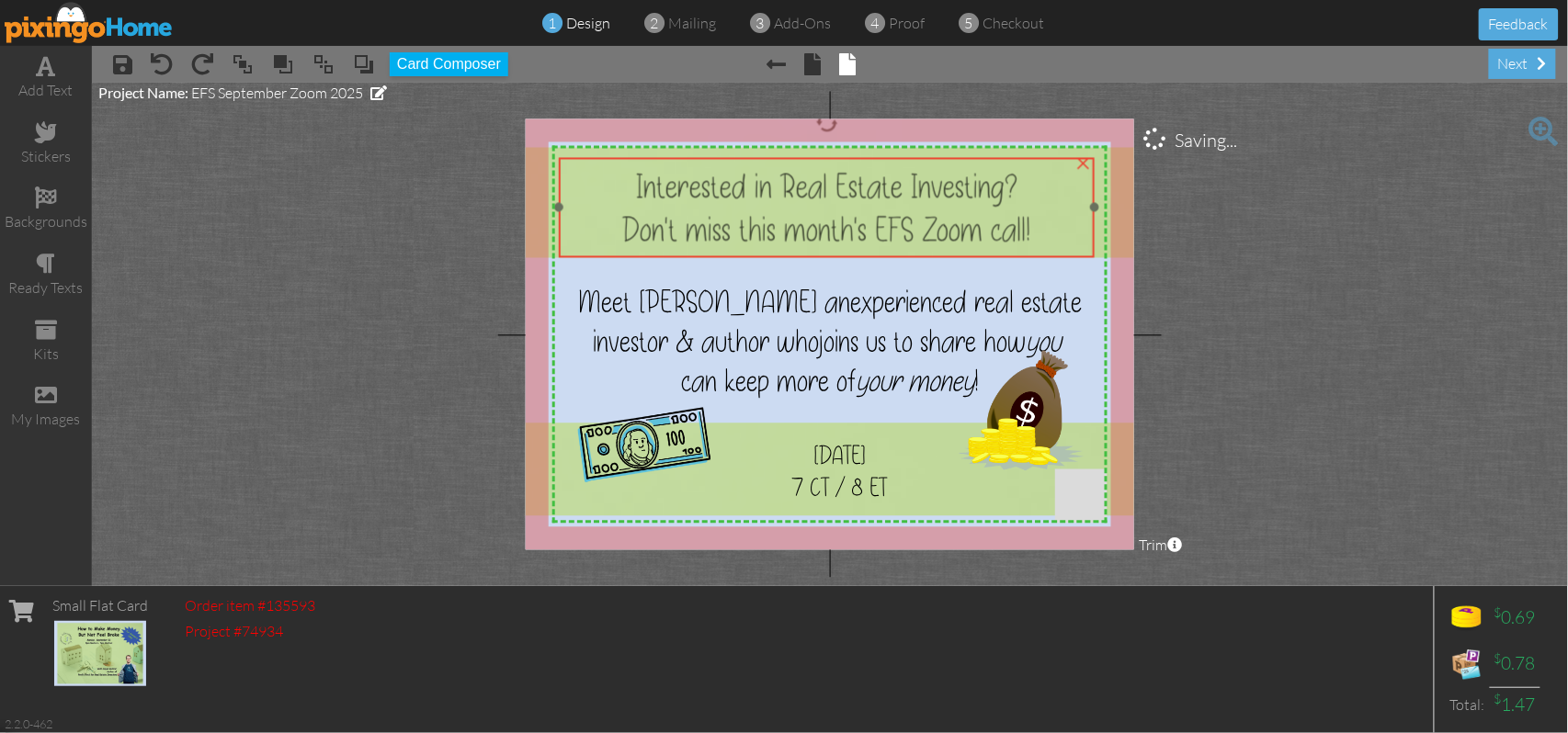
click at [893, 248] on div "Don't miss this month's EFS Zoom call!" at bounding box center [827, 230] width 521 height 43
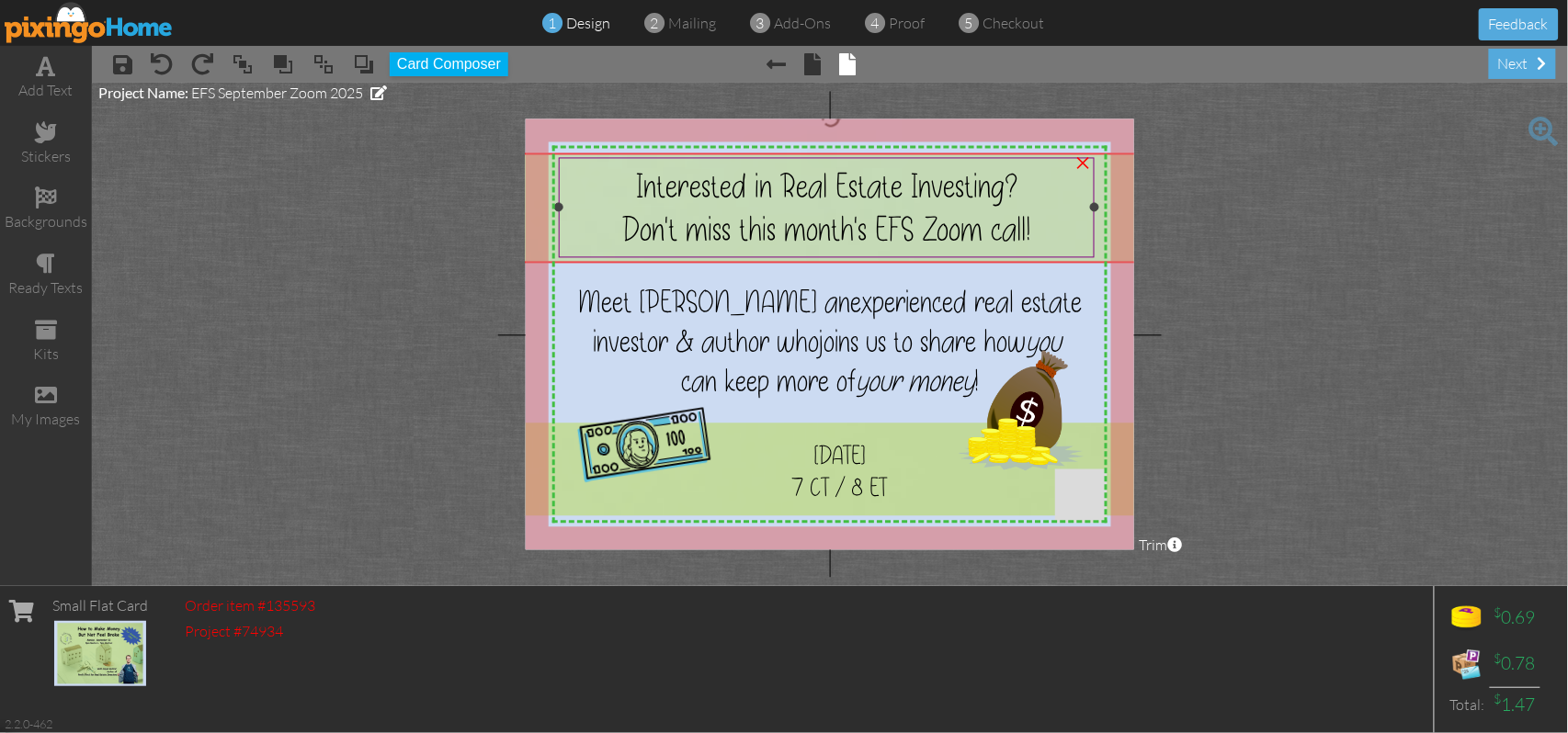
click at [936, 152] on div "X X X X X X X X X X X X X X X X X X X X X X X X X X X X X X X X X X X X X X X X…" at bounding box center [830, 335] width 609 height 431
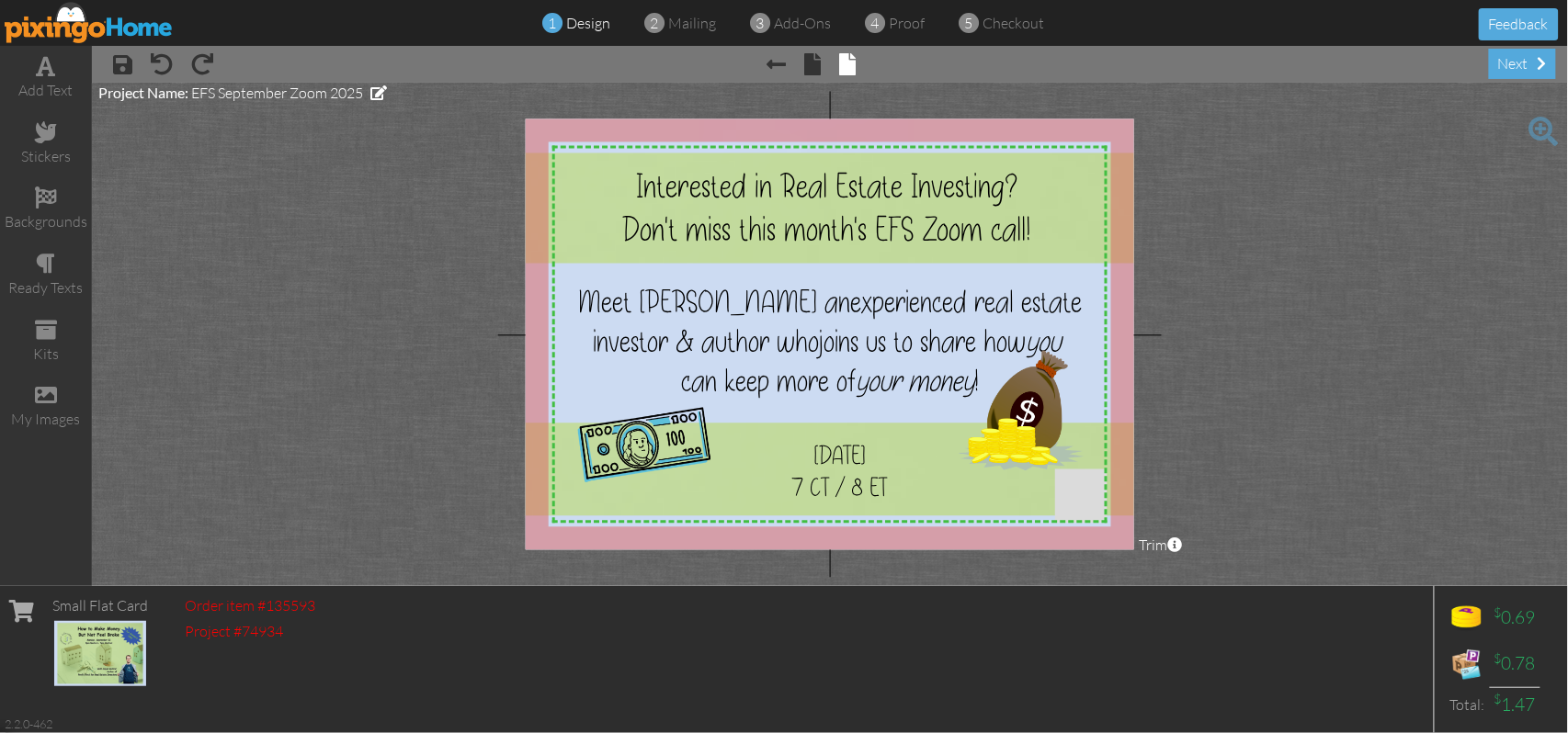
click at [1334, 222] on project-studio-wrapper "X X X X X X X X X X X X X X X X X X X X X X X X X X X X X X X X X X X X X X X X…" at bounding box center [830, 334] width 1476 height 503
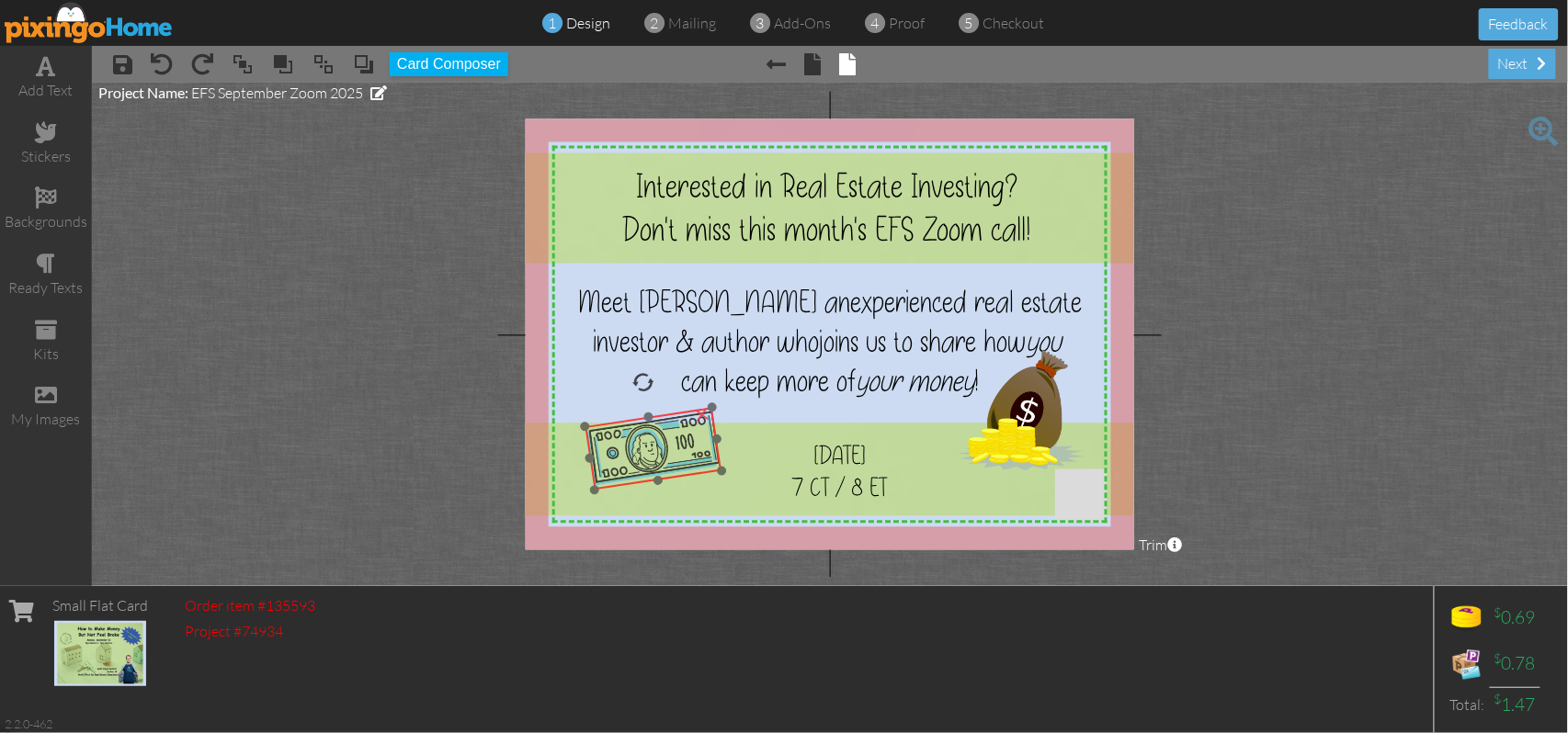
drag, startPoint x: 614, startPoint y: 464, endPoint x: 623, endPoint y: 467, distance: 9.5
click at [623, 467] on img at bounding box center [652, 449] width 136 height 82
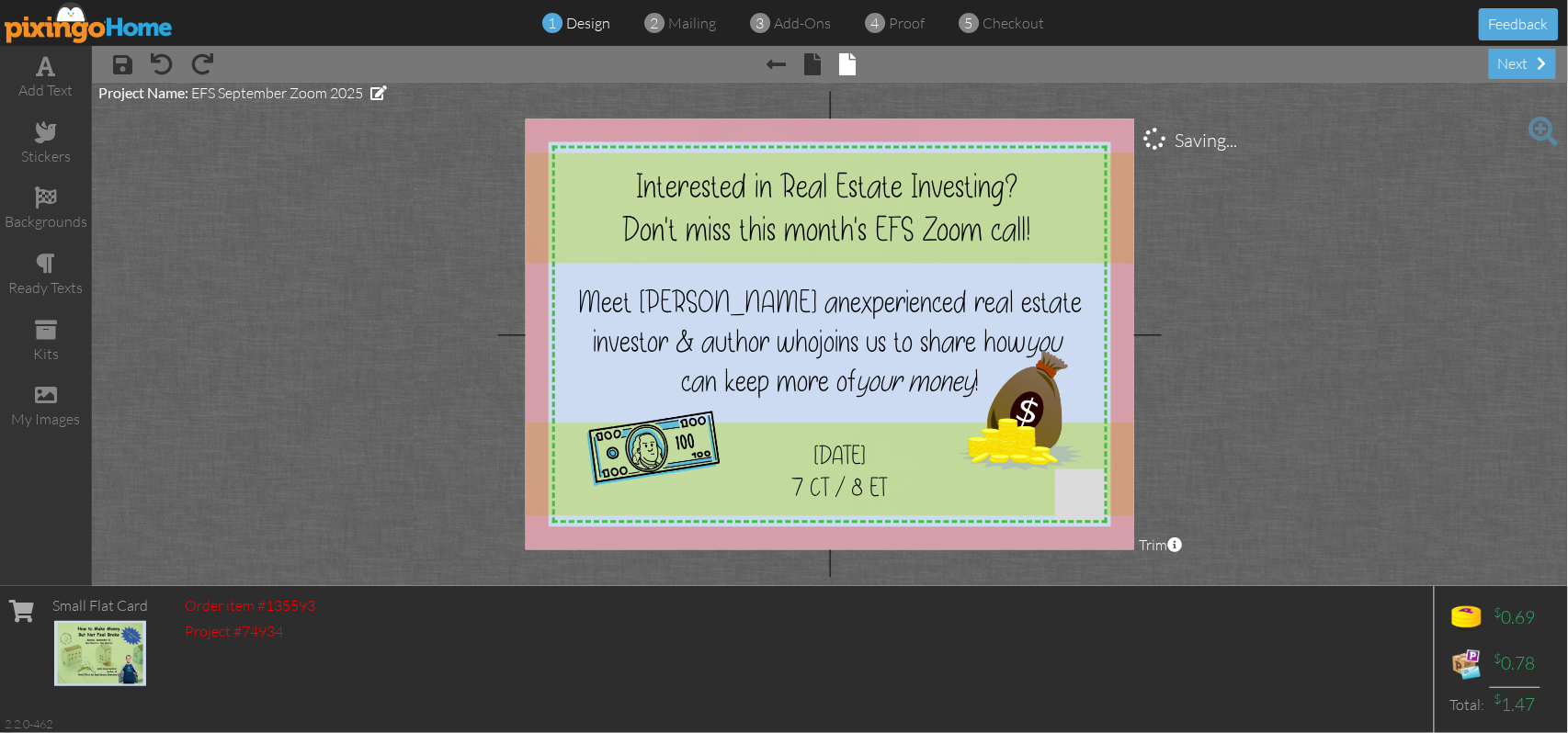
click at [1450, 306] on project-studio-wrapper "X X X X X X X X X X X X X X X X X X X X X X X X X X X X X X X X X X X X X X X X…" at bounding box center [830, 334] width 1476 height 503
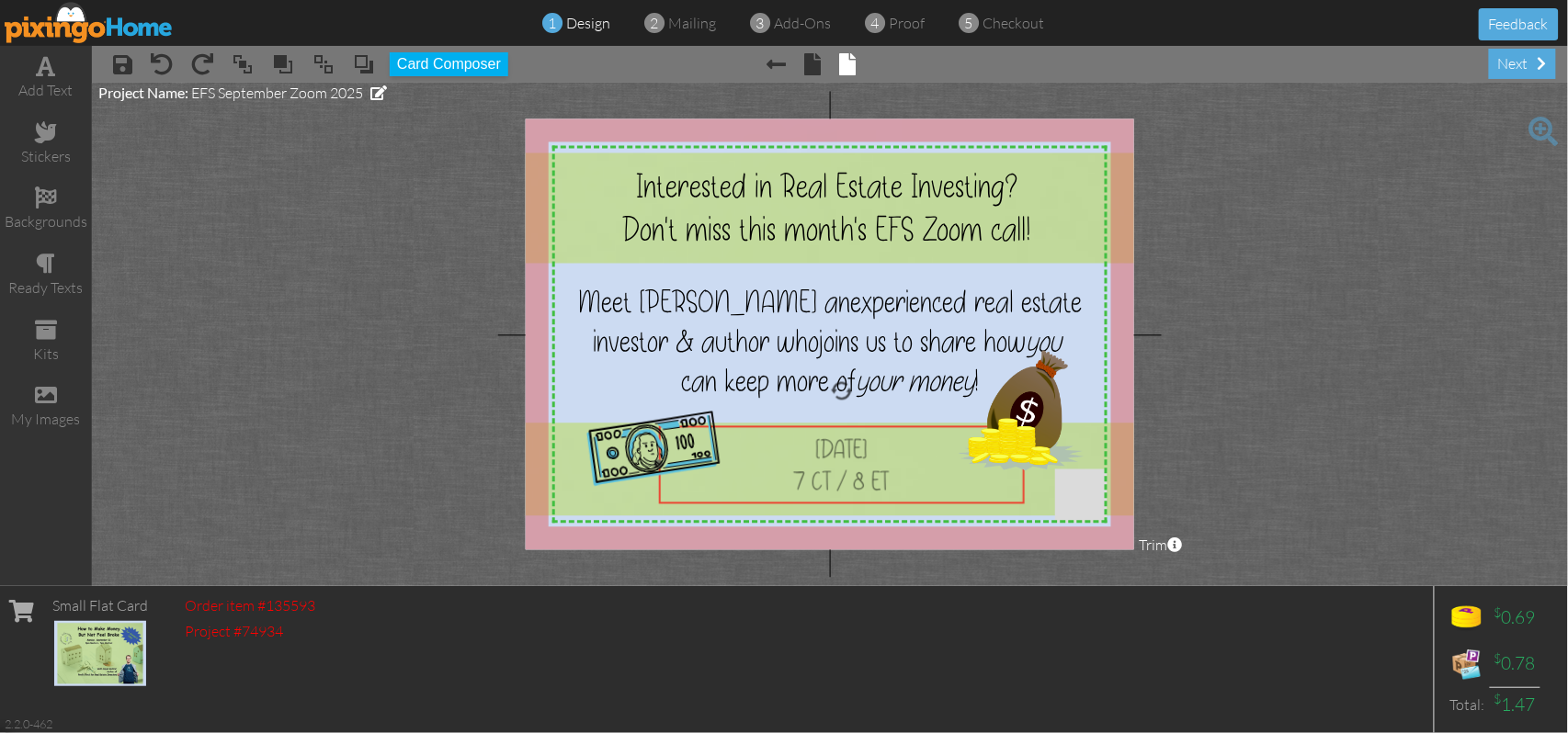
click at [815, 457] on span "[DATE]" at bounding box center [840, 448] width 52 height 32
click at [876, 463] on div "[DATE]" at bounding box center [842, 448] width 351 height 32
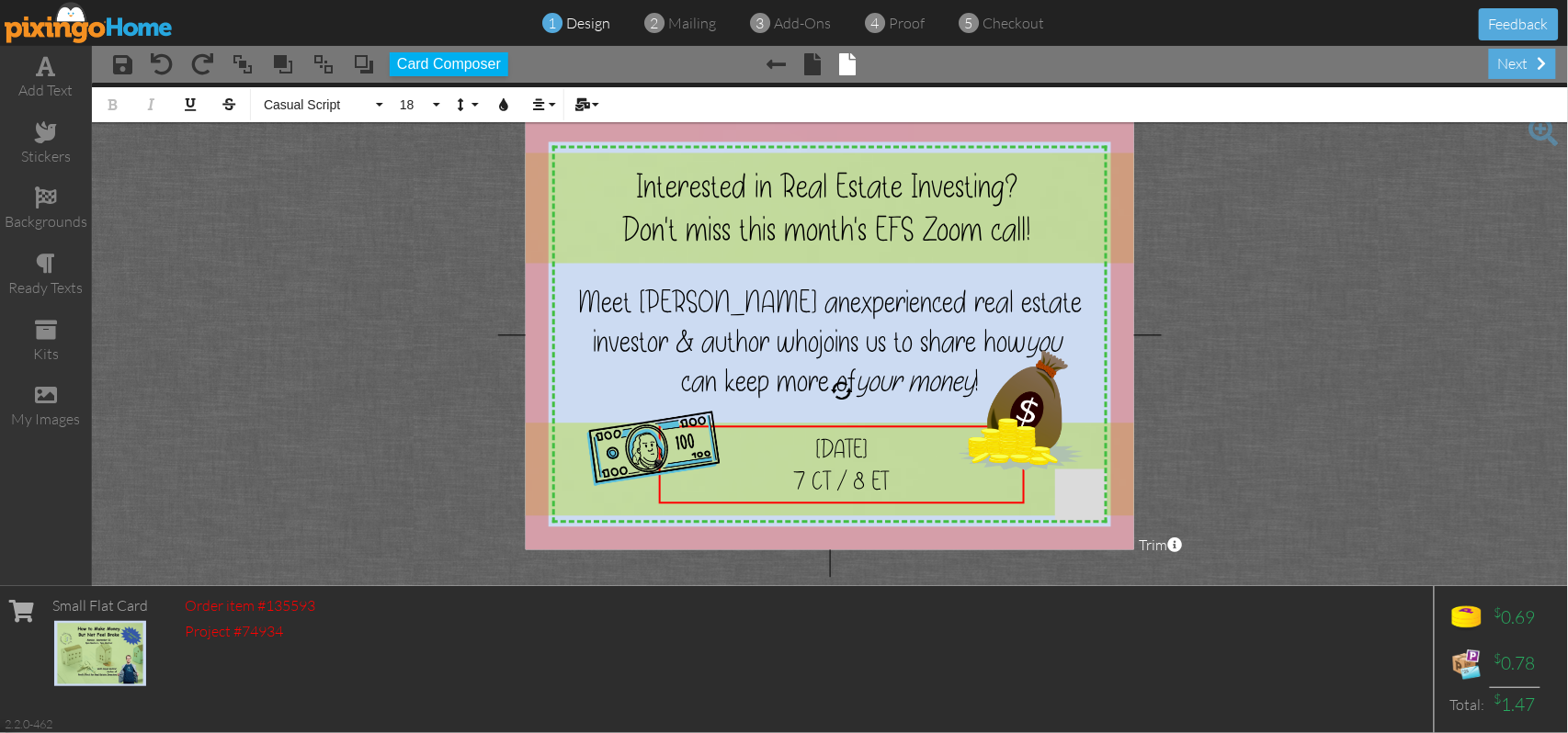
click at [900, 476] on div "7 CT / 8 ET" at bounding box center [842, 481] width 351 height 32
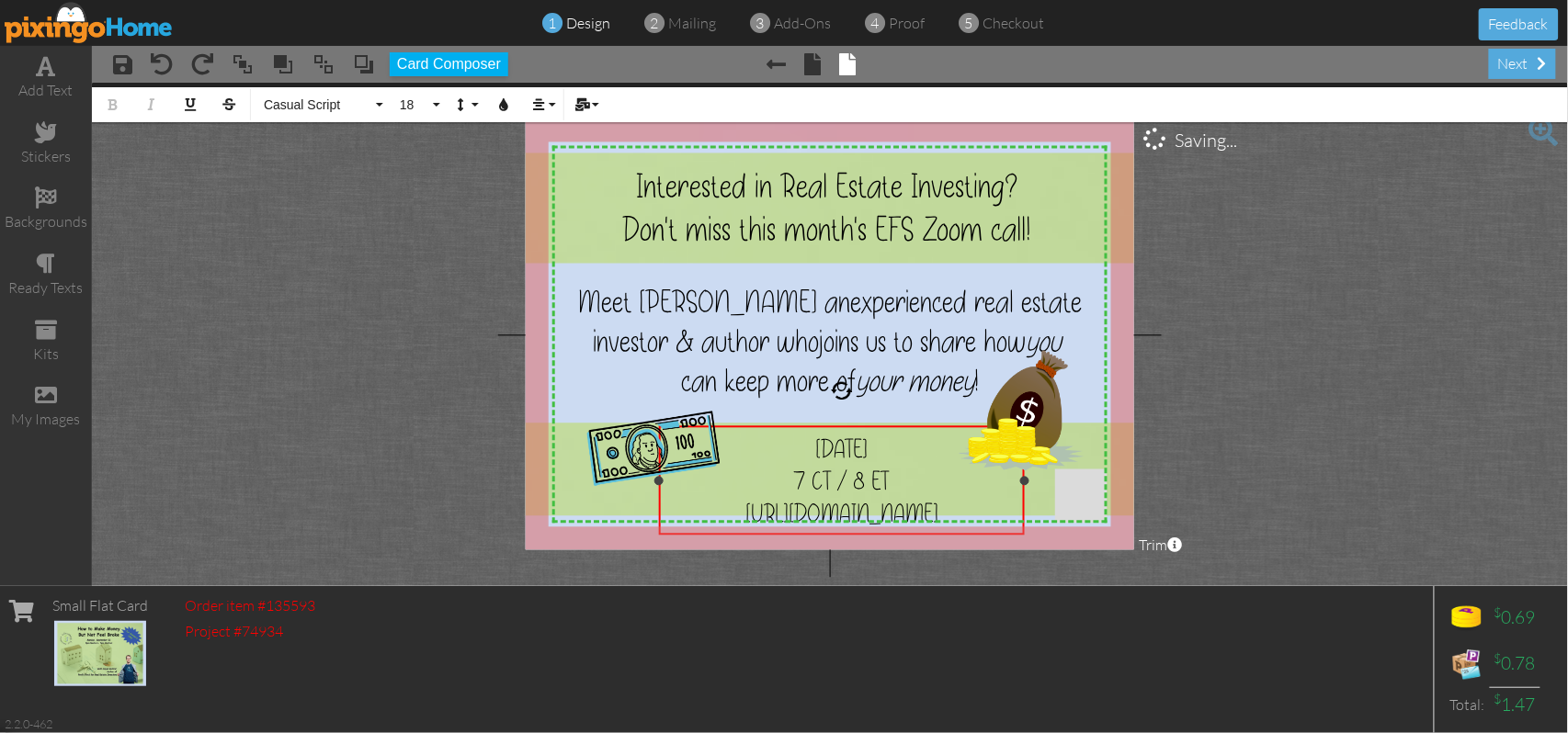
drag, startPoint x: 987, startPoint y: 515, endPoint x: 750, endPoint y: 453, distance: 245.0
click at [750, 453] on div "[DATE] 7 CT / 8 ET [URL][DOMAIN_NAME]" at bounding box center [842, 481] width 351 height 96
click at [476, 107] on button "Line Height" at bounding box center [465, 105] width 35 height 35
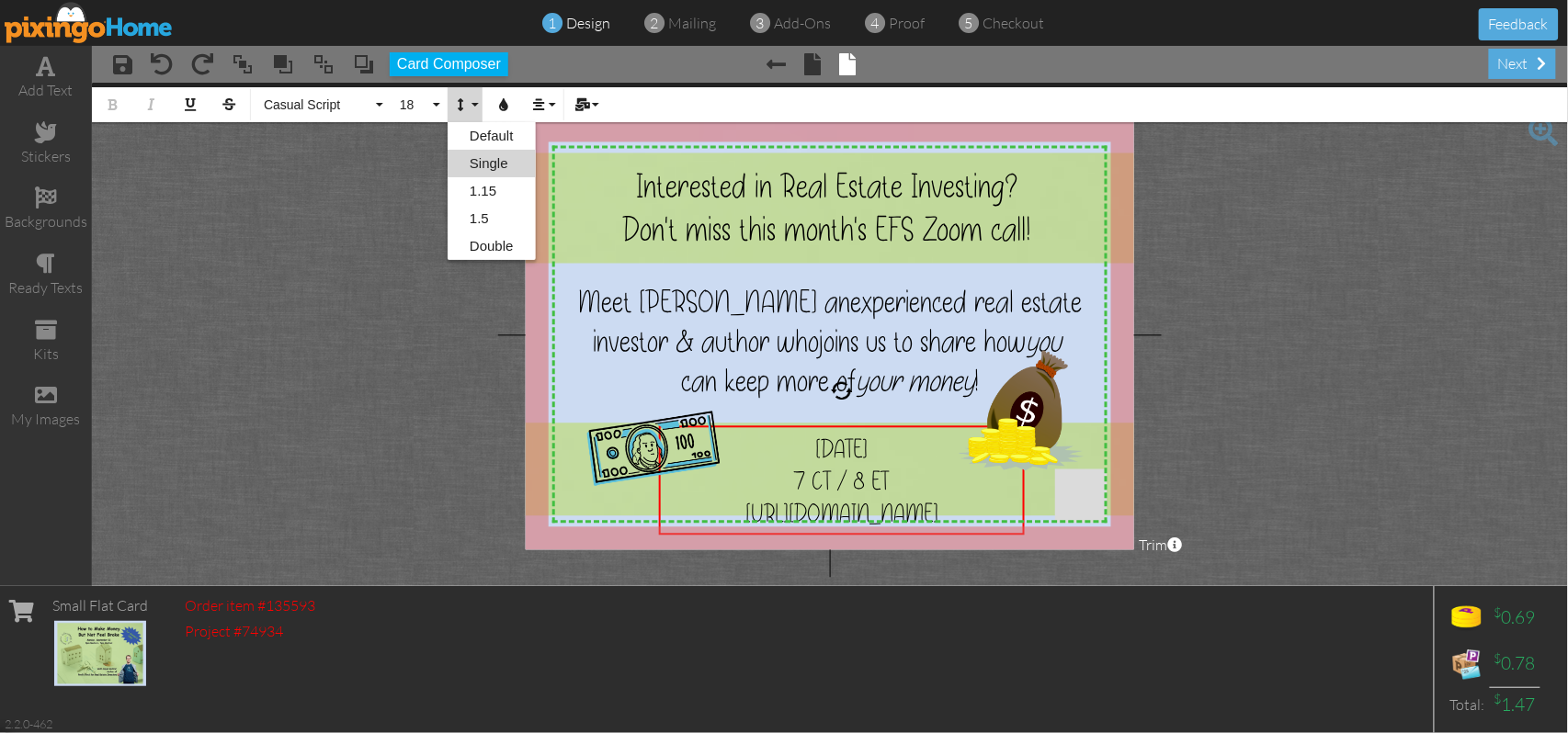
click at [489, 160] on link "Single" at bounding box center [492, 164] width 88 height 27
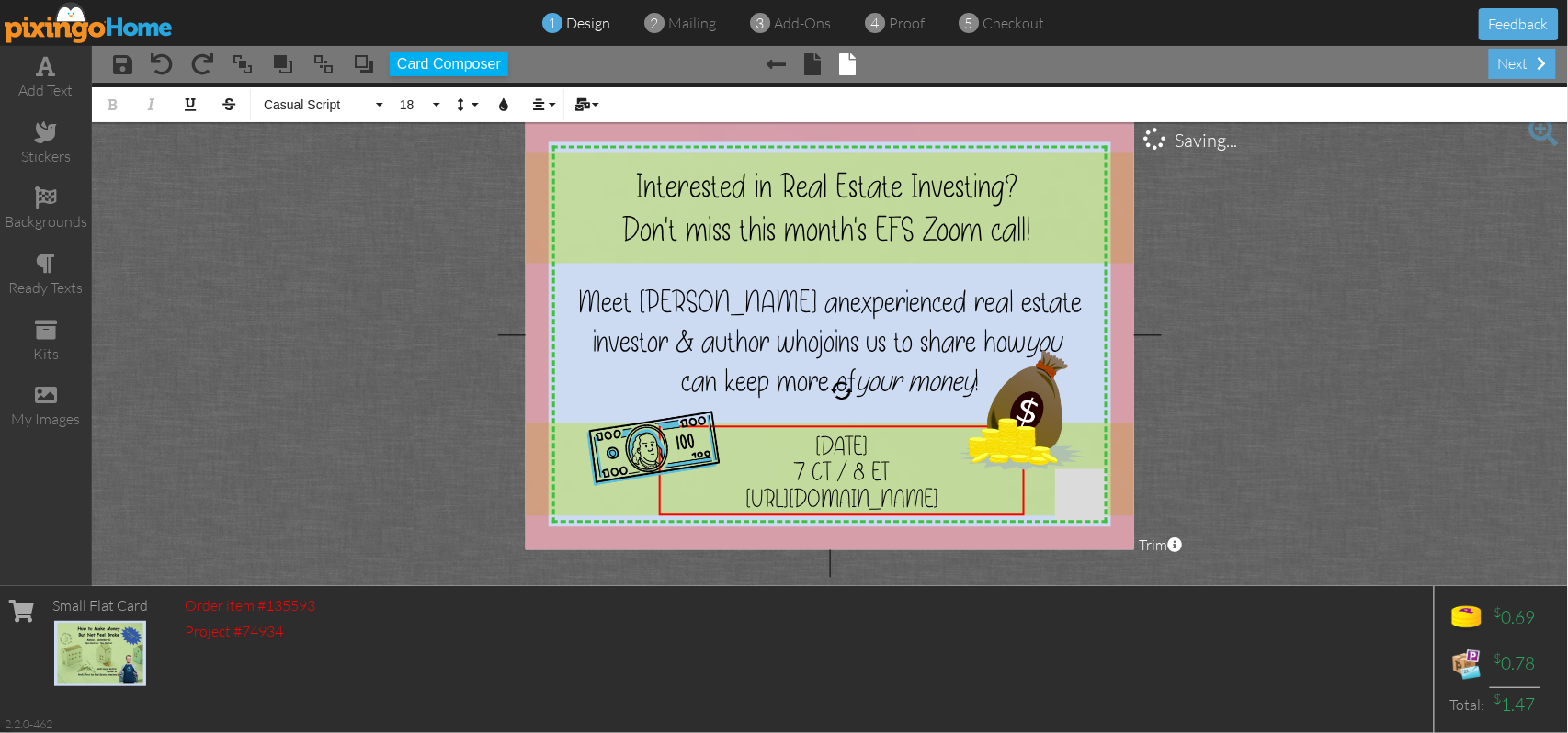
click at [1345, 318] on project-studio-wrapper "X X X X X X X X X X X X X X X X X X X X X X X X X X X X X X X X X X X X X X X X…" at bounding box center [830, 334] width 1476 height 503
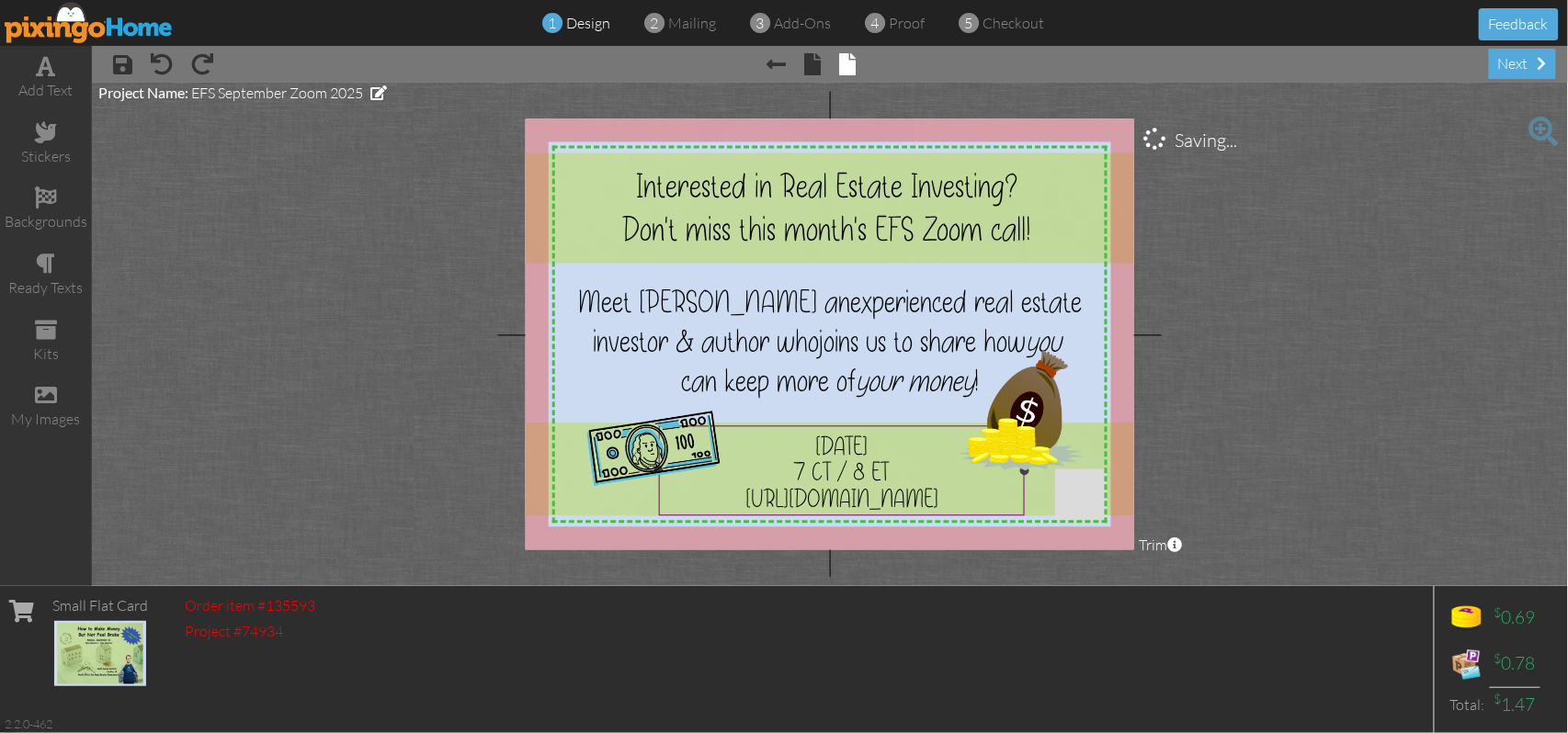
click at [876, 468] on span "7 CT / 8 ET" at bounding box center [841, 472] width 94 height 32
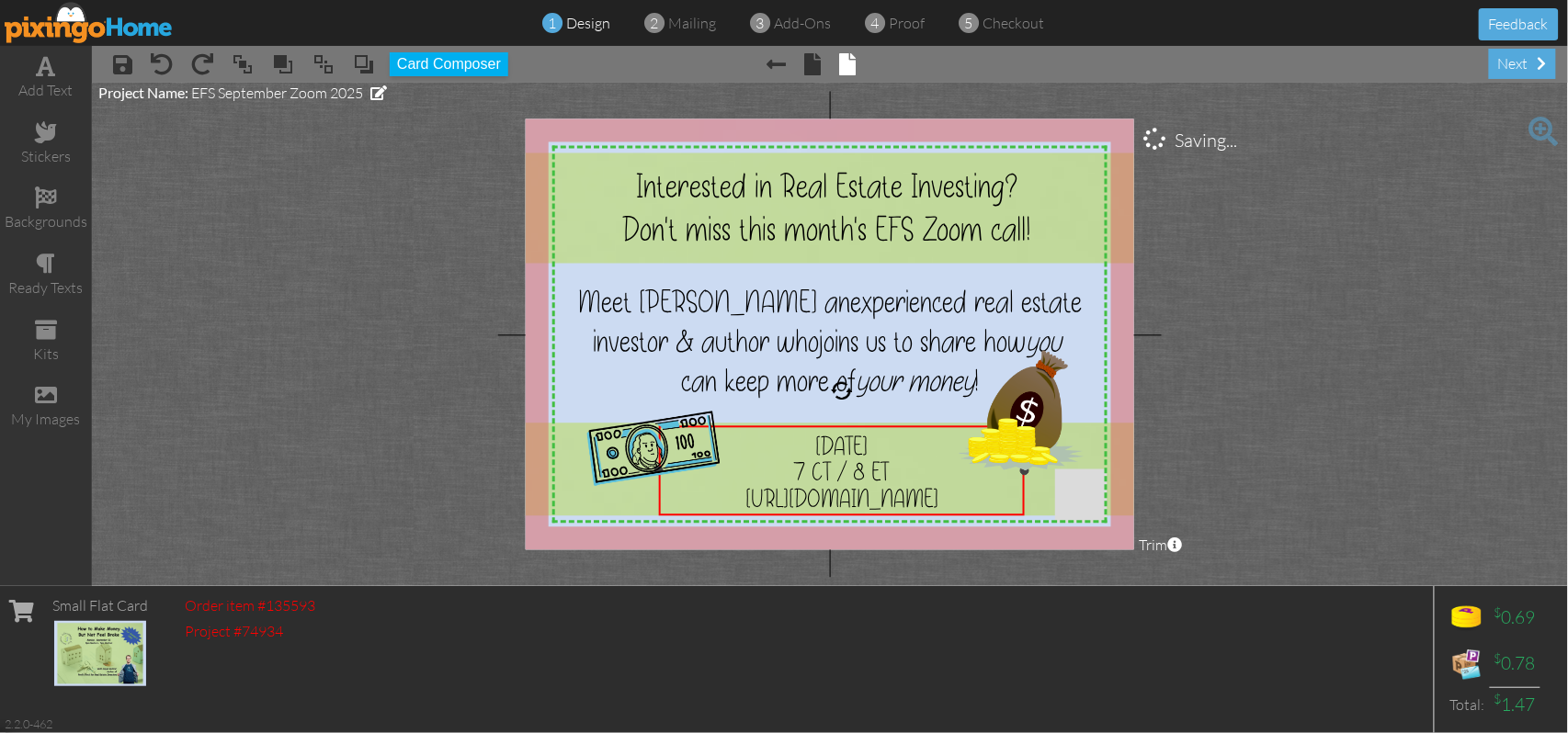
click at [876, 468] on span "7 CT / 8 ET" at bounding box center [841, 472] width 94 height 32
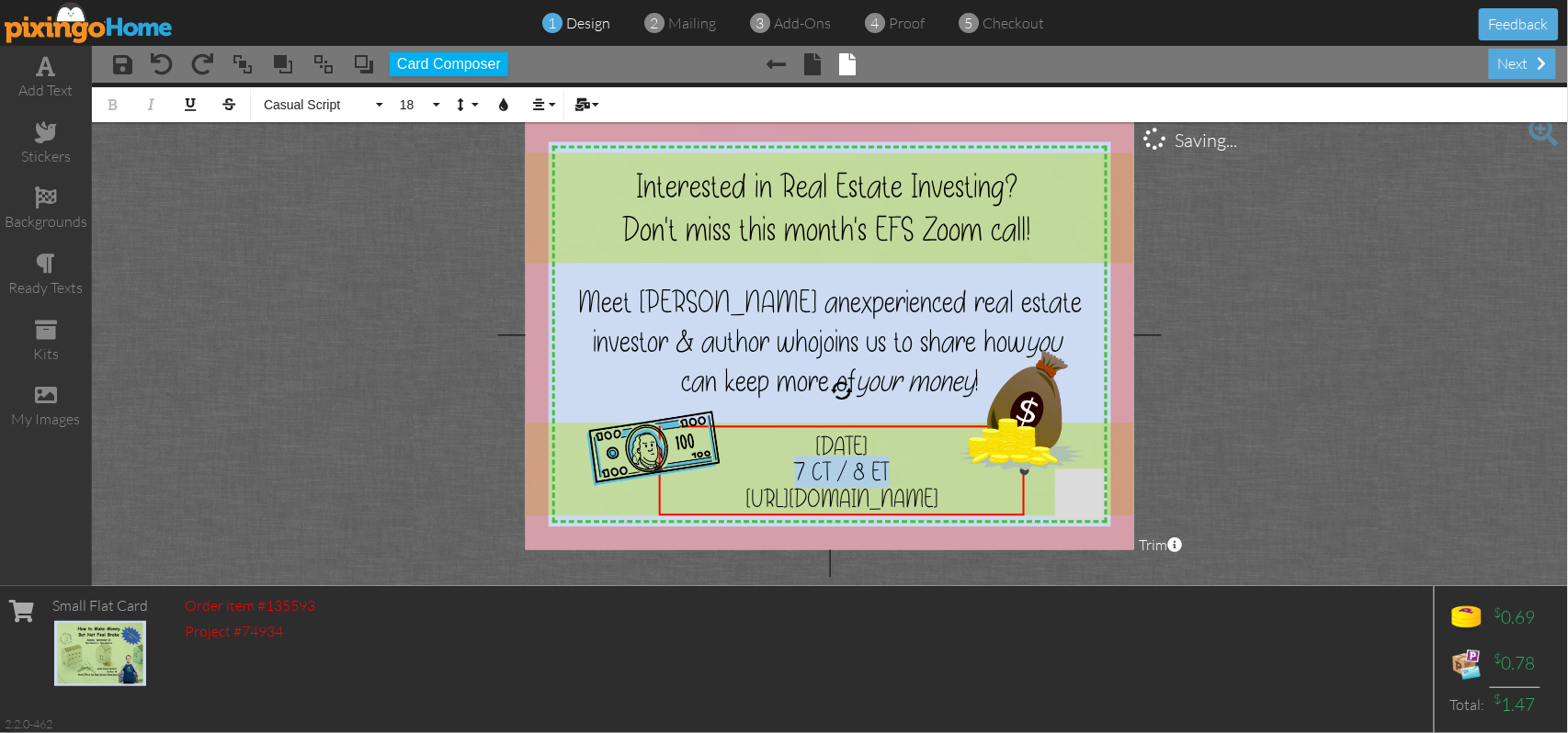
drag, startPoint x: 898, startPoint y: 467, endPoint x: 784, endPoint y: 471, distance: 114.1
click at [784, 471] on div "7 CT / 8 ET" at bounding box center [842, 472] width 351 height 26
click at [439, 104] on button "18" at bounding box center [417, 105] width 53 height 35
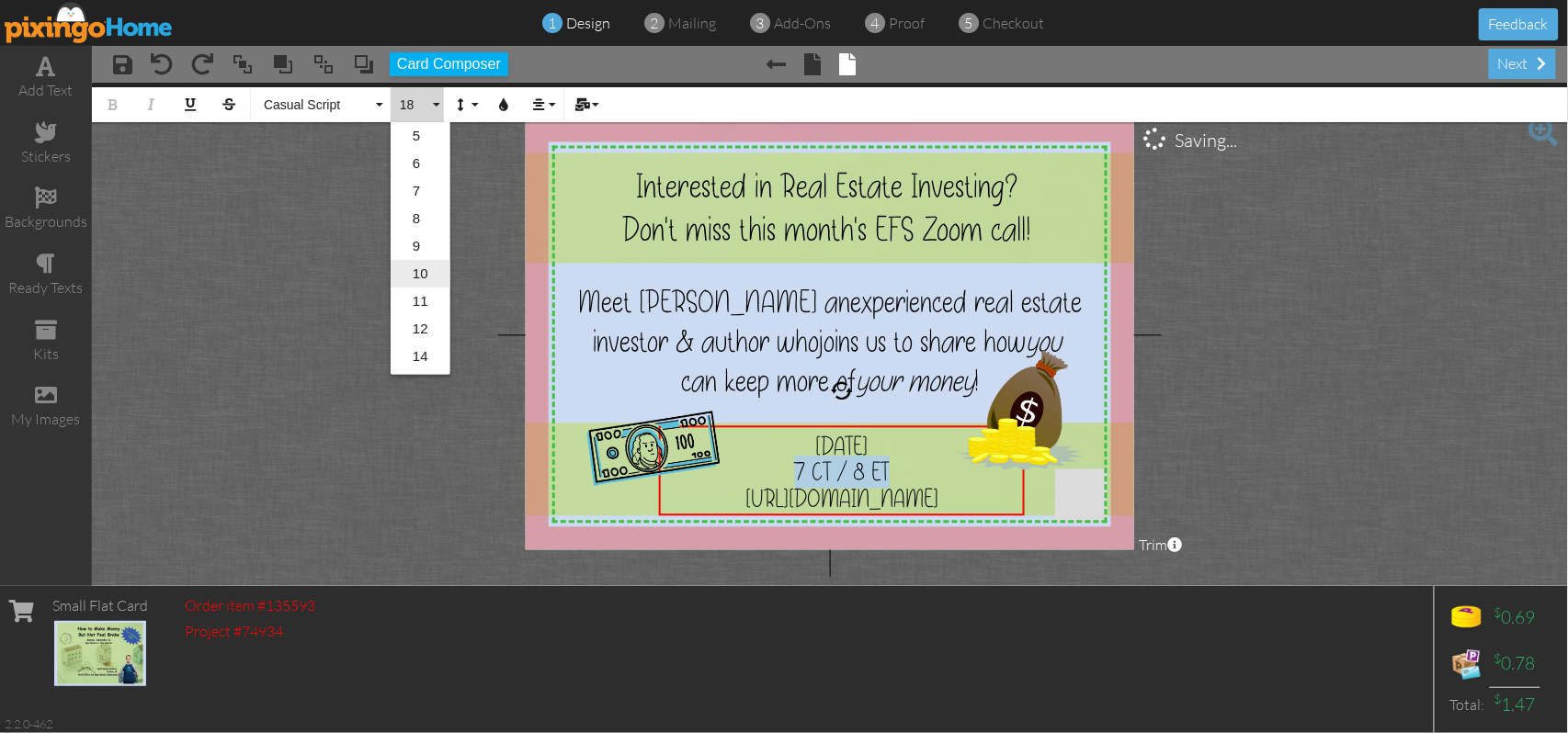
scroll to position [123, 0]
click at [420, 262] on link "16" at bounding box center [420, 262] width 60 height 27
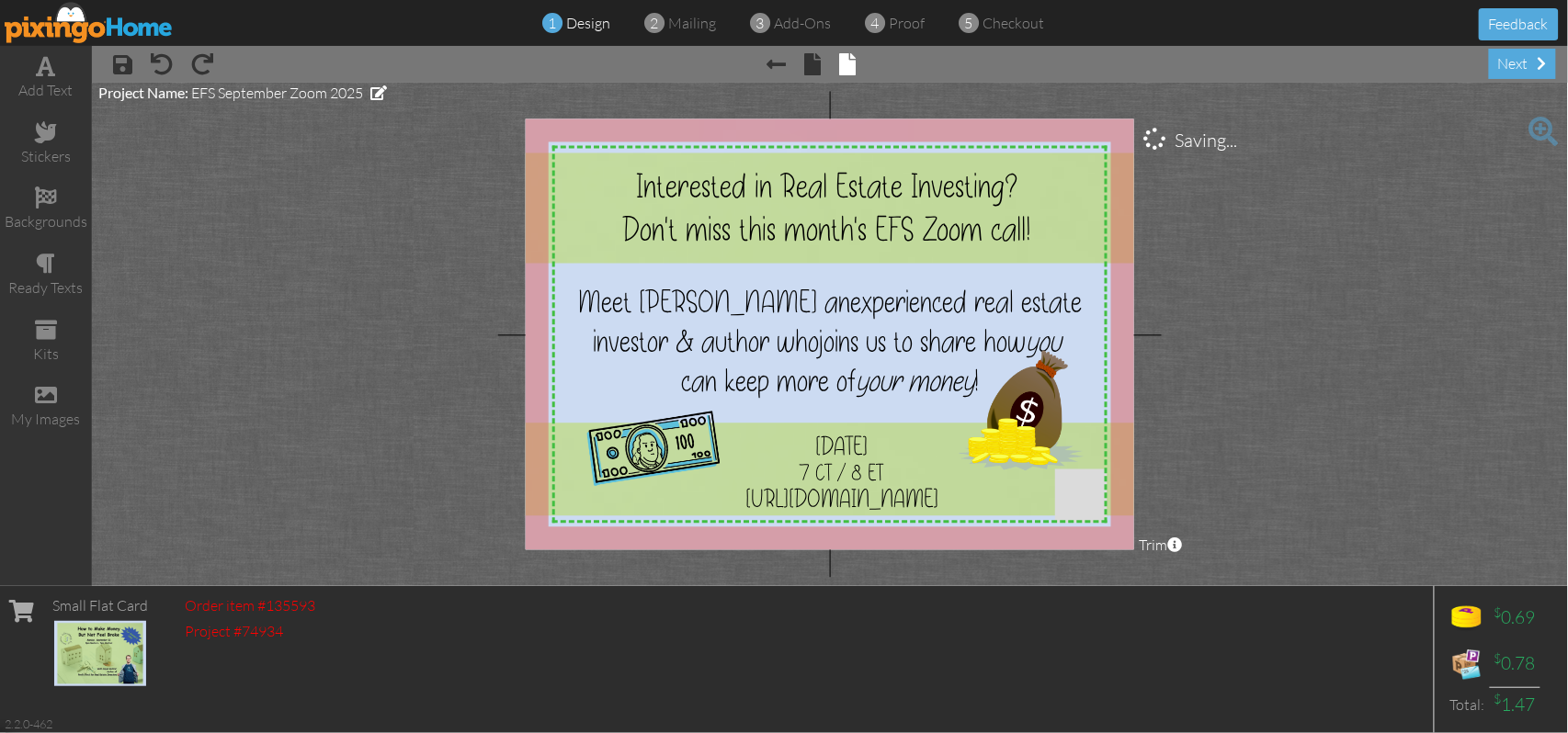
click at [1324, 364] on project-studio-wrapper "X X X X X X X X X X X X X X X X X X X X X X X X X X X X X X X X X X X X X X X X…" at bounding box center [830, 334] width 1476 height 503
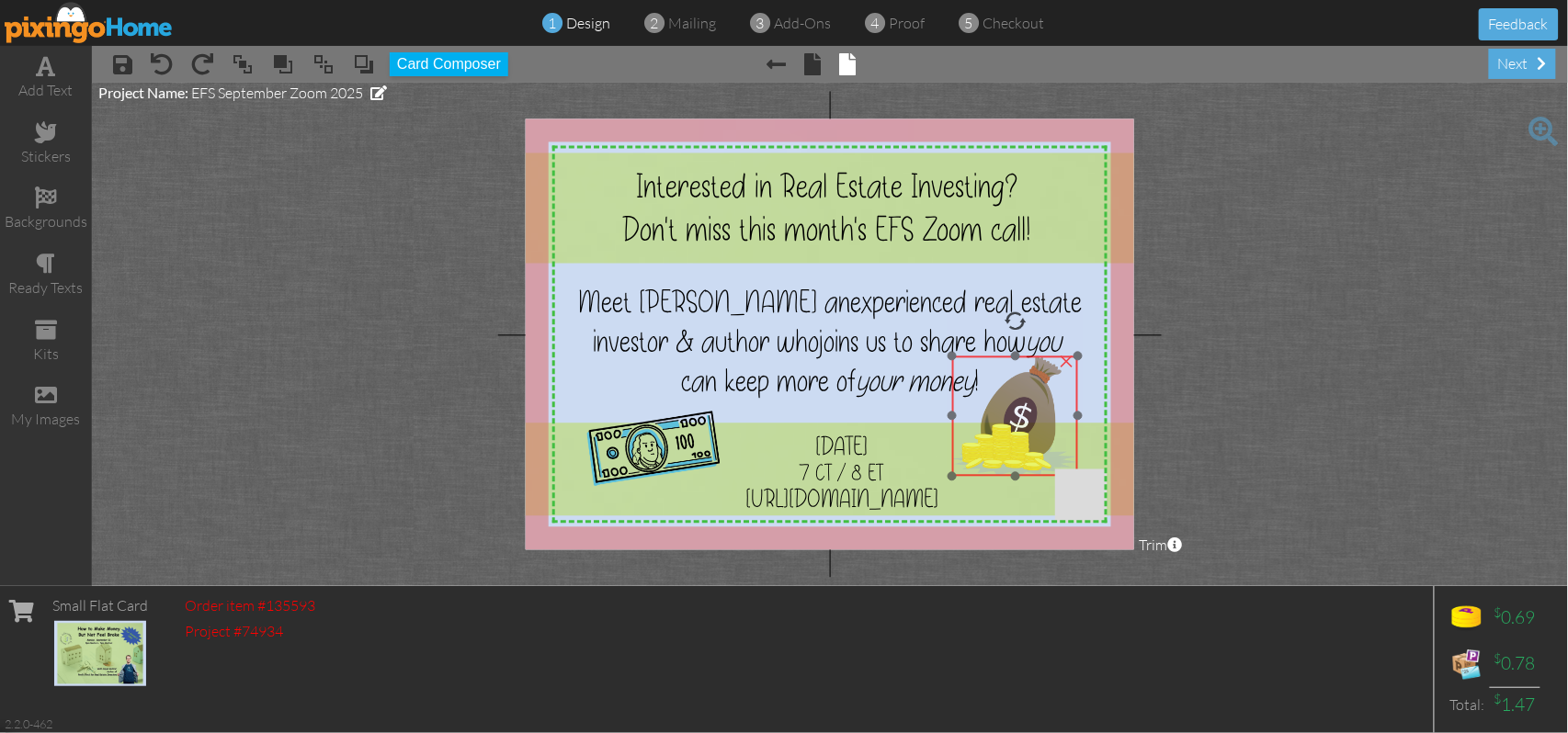
click at [1020, 430] on img at bounding box center [1014, 416] width 125 height 121
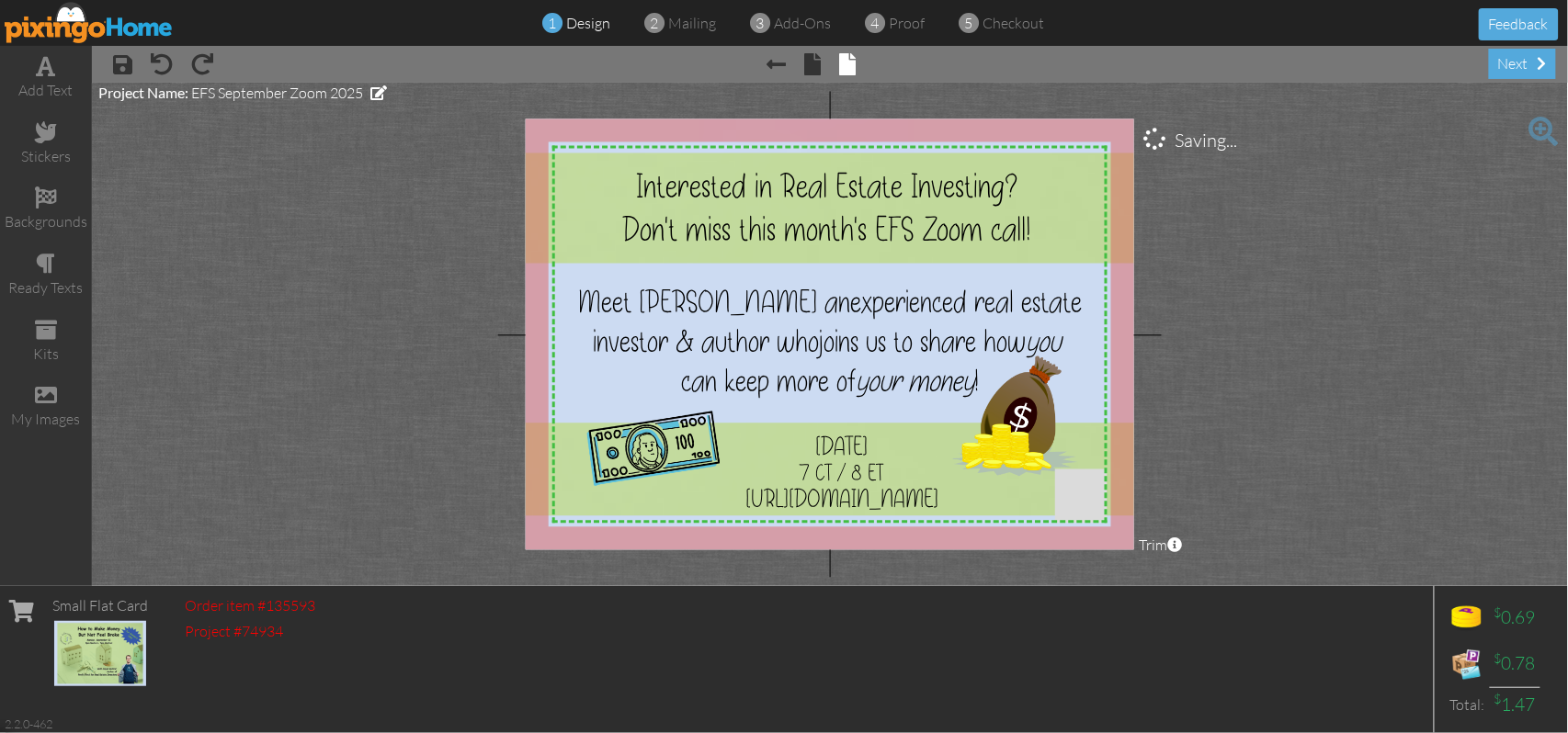
click at [1320, 352] on project-studio-wrapper "X X X X X X X X X X X X X X X X X X X X X X X X X X X X X X X X X X X X X X X X…" at bounding box center [830, 334] width 1476 height 503
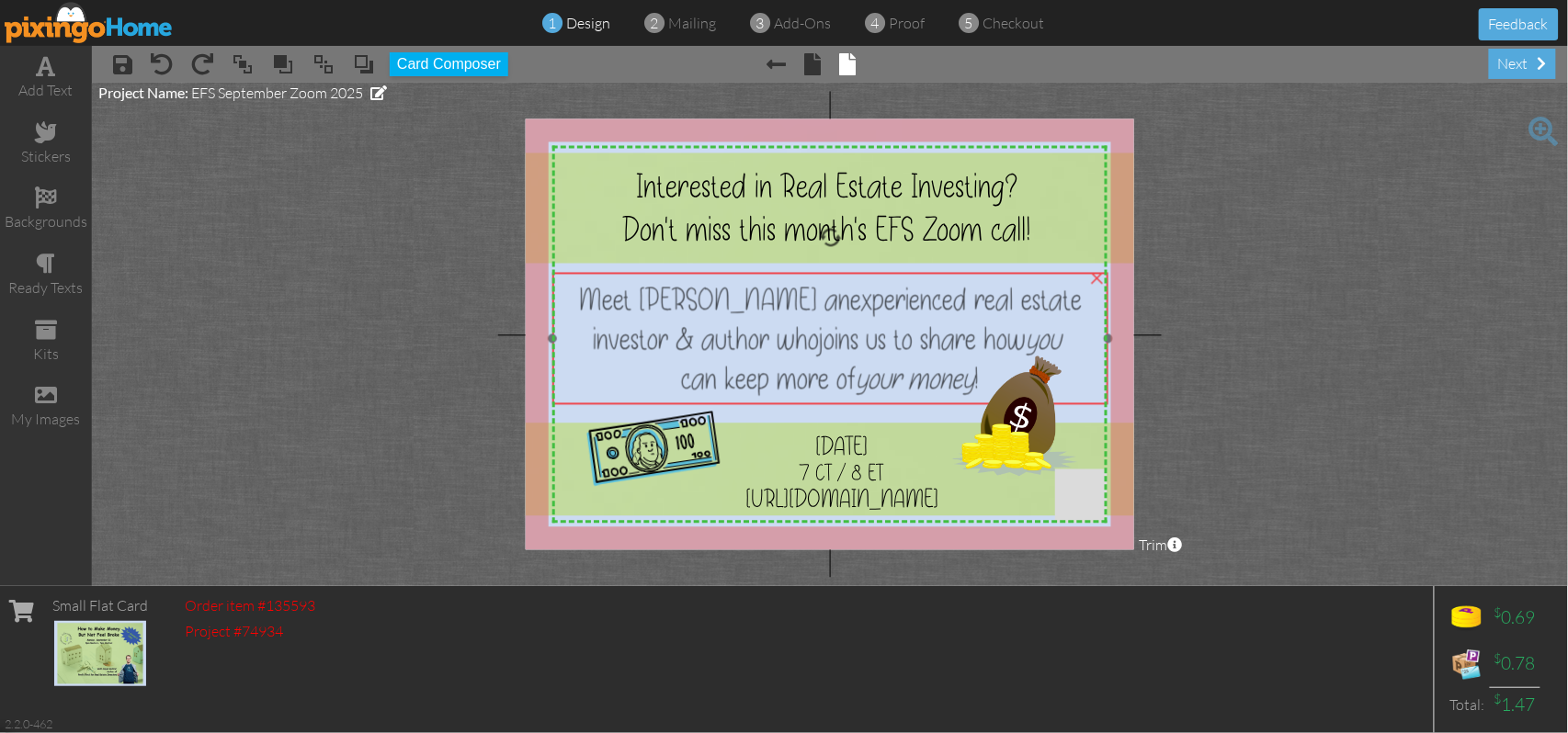
click at [924, 318] on div "Meet [PERSON_NAME] an experienced real estate investor & author who joins us to…" at bounding box center [830, 320] width 541 height 79
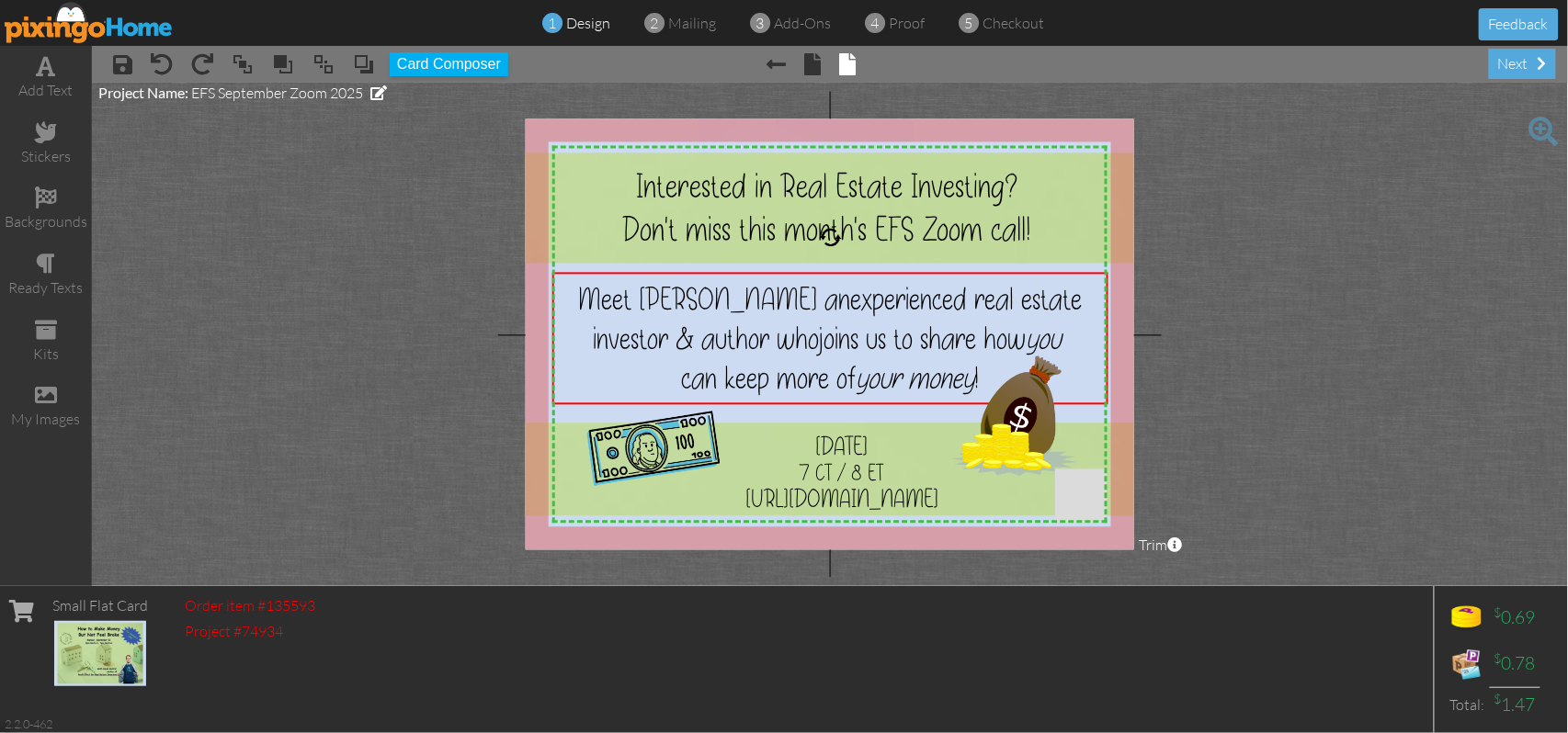
click at [1330, 285] on project-studio-wrapper "X X X X X X X X X X X X X X X X X X X X X X X X X X X X X X X X X X X X X X X X…" at bounding box center [830, 334] width 1476 height 503
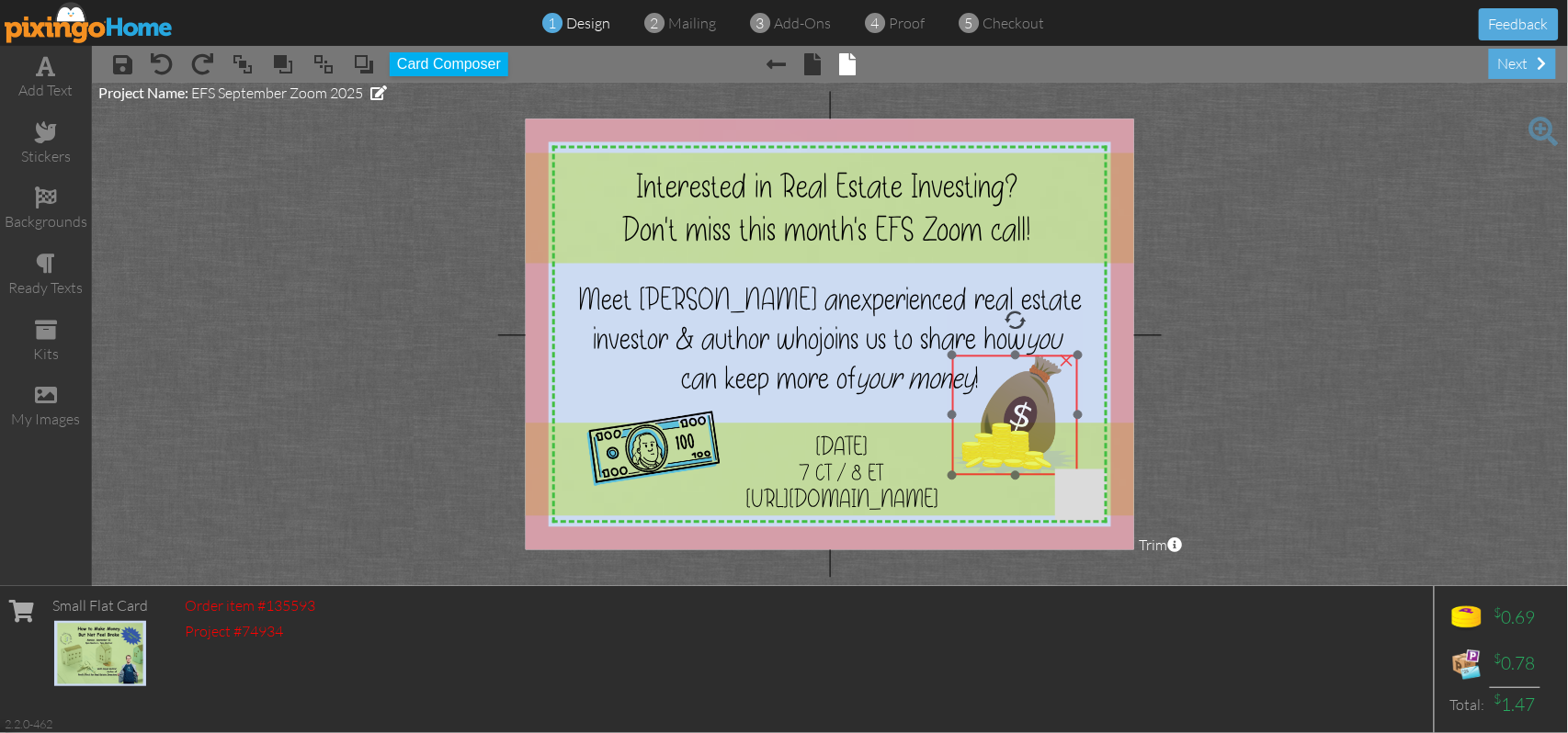
click at [1028, 408] on img at bounding box center [1014, 415] width 125 height 121
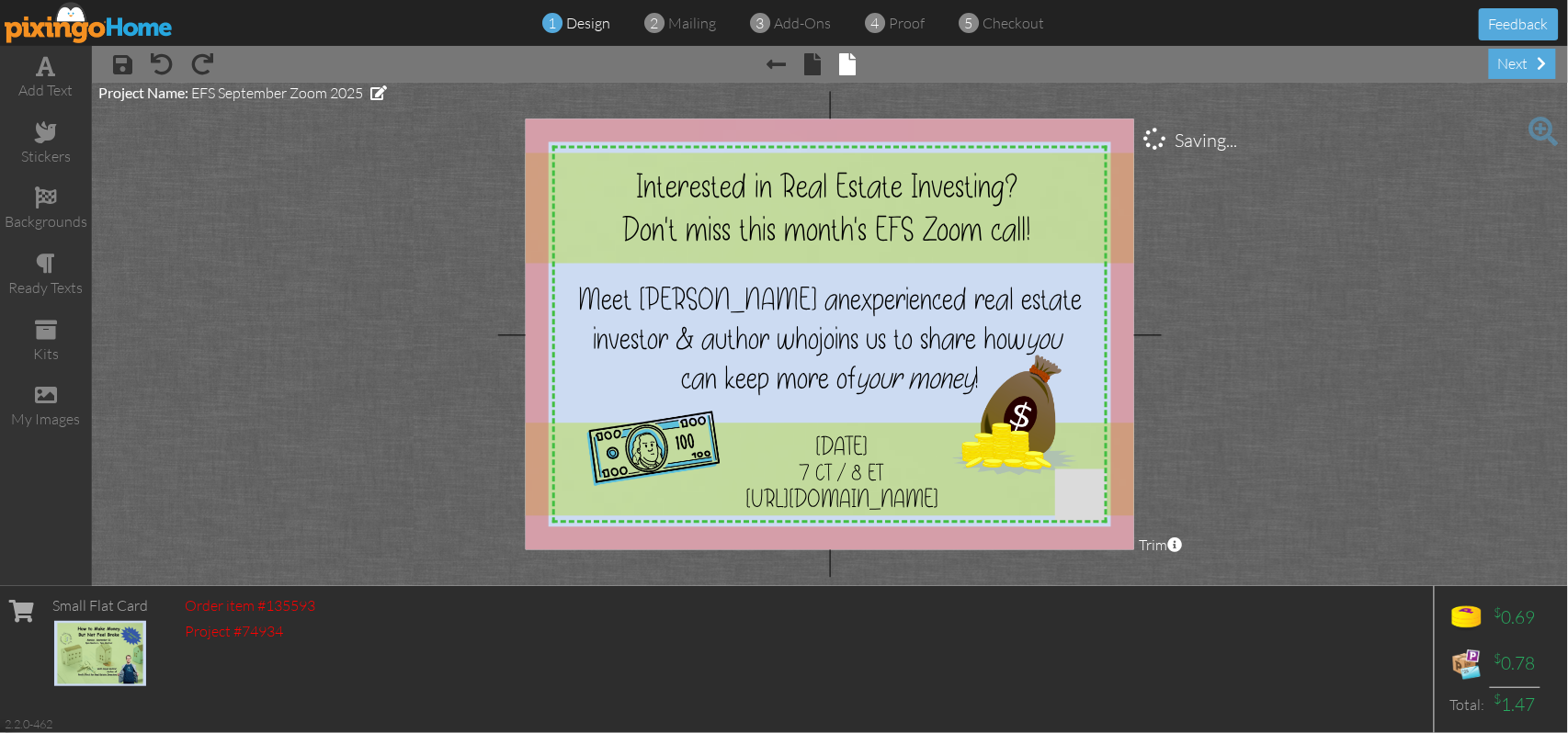
click at [1397, 310] on project-studio-wrapper "X X X X X X X X X X X X X X X X X X X X X X X X X X X X X X X X X X X X X X X X…" at bounding box center [830, 334] width 1476 height 503
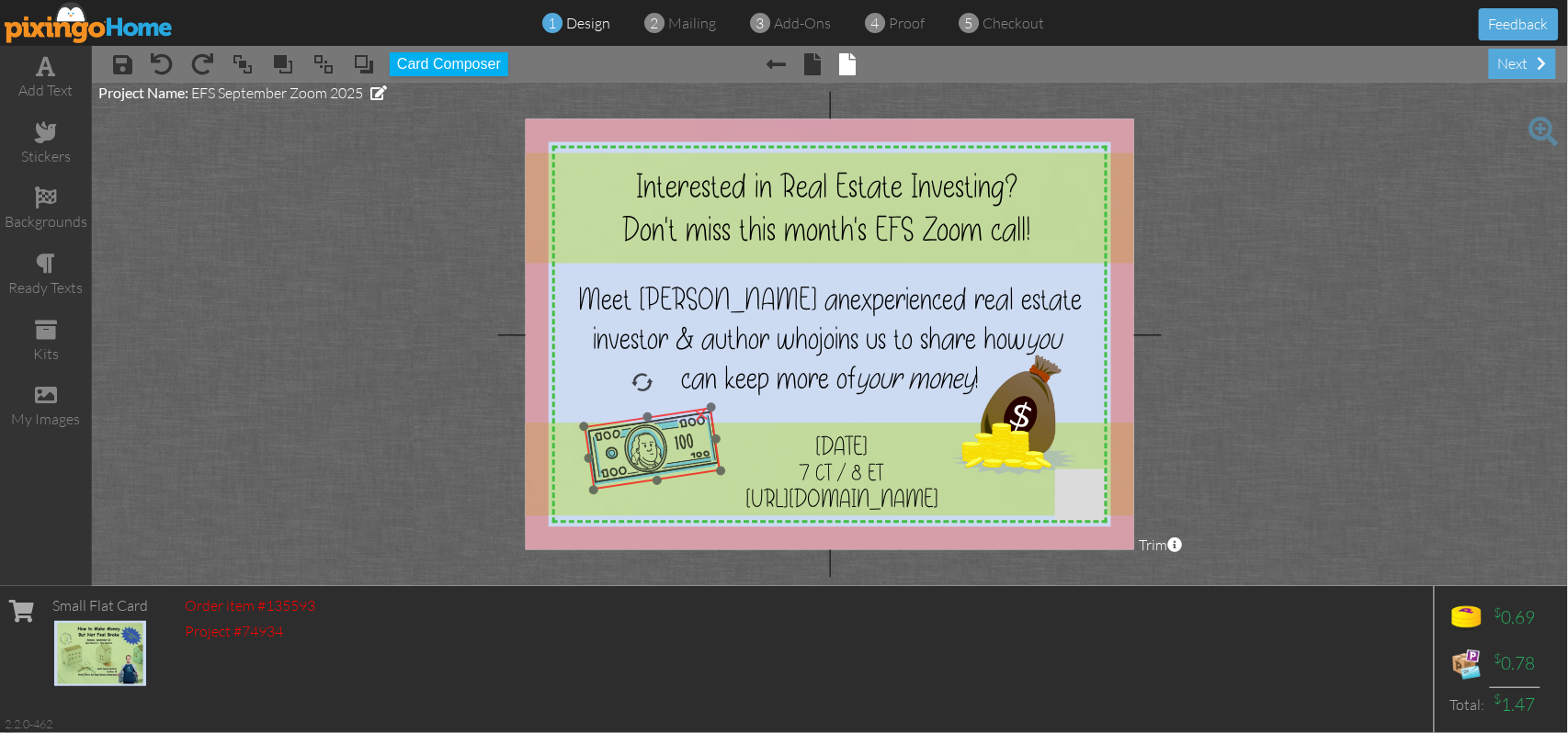
click at [614, 471] on img at bounding box center [651, 449] width 136 height 82
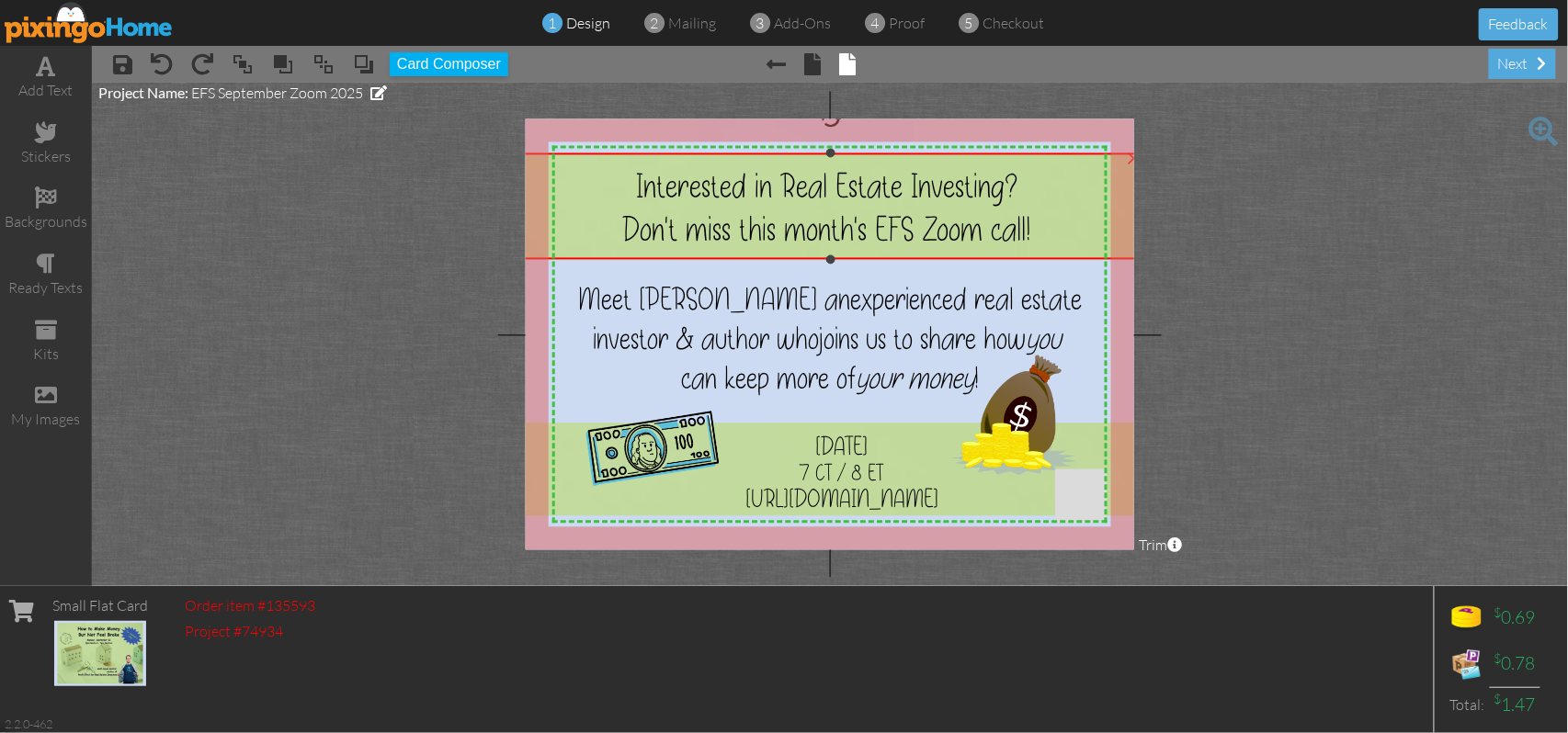
click at [832, 262] on div at bounding box center [831, 258] width 9 height 9
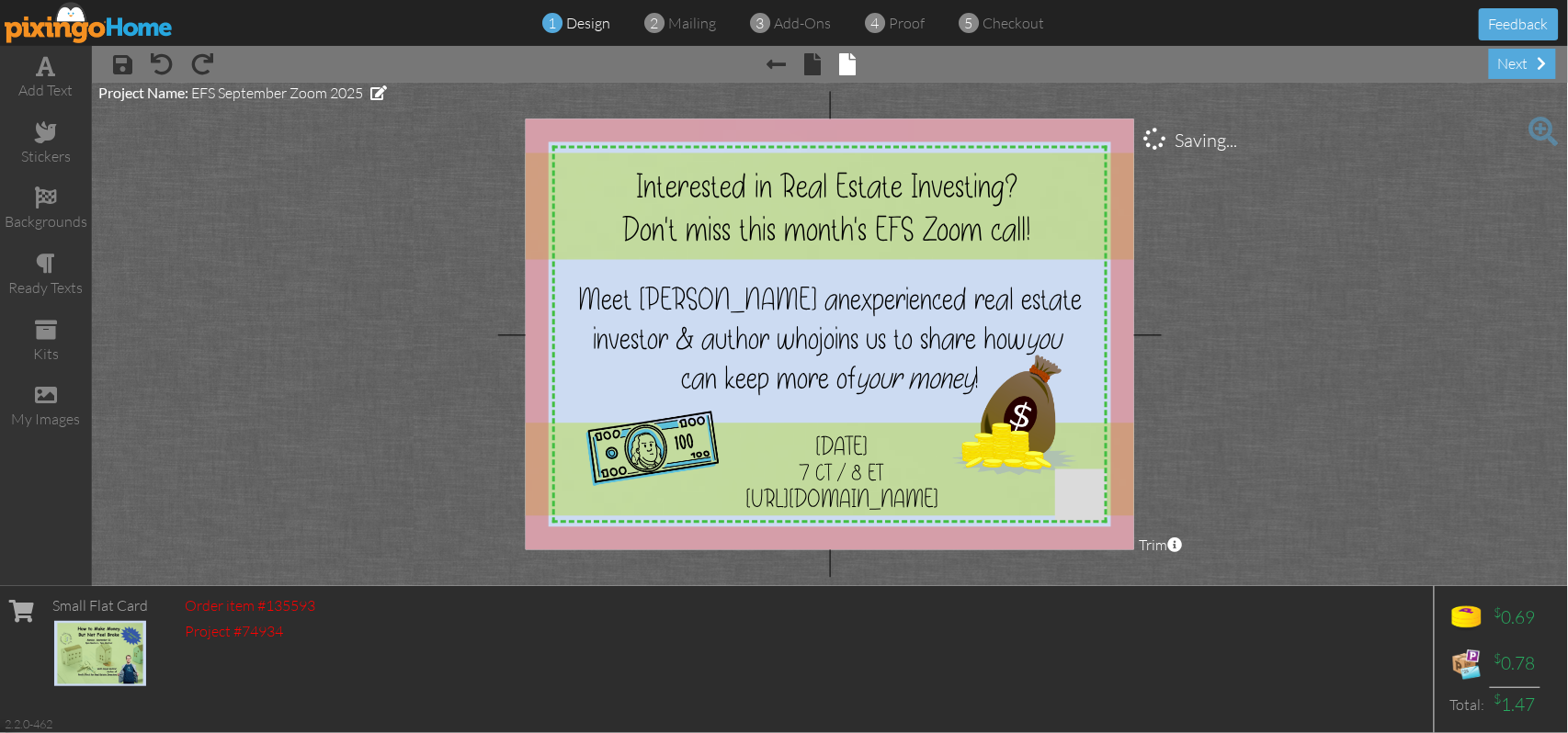
click at [1424, 281] on project-studio-wrapper "X X X X X X X X X X X X X X X X X X X X X X X X X X X X X X X X X X X X X X X X…" at bounding box center [830, 334] width 1476 height 503
click at [905, 26] on span "proof" at bounding box center [906, 23] width 36 height 19
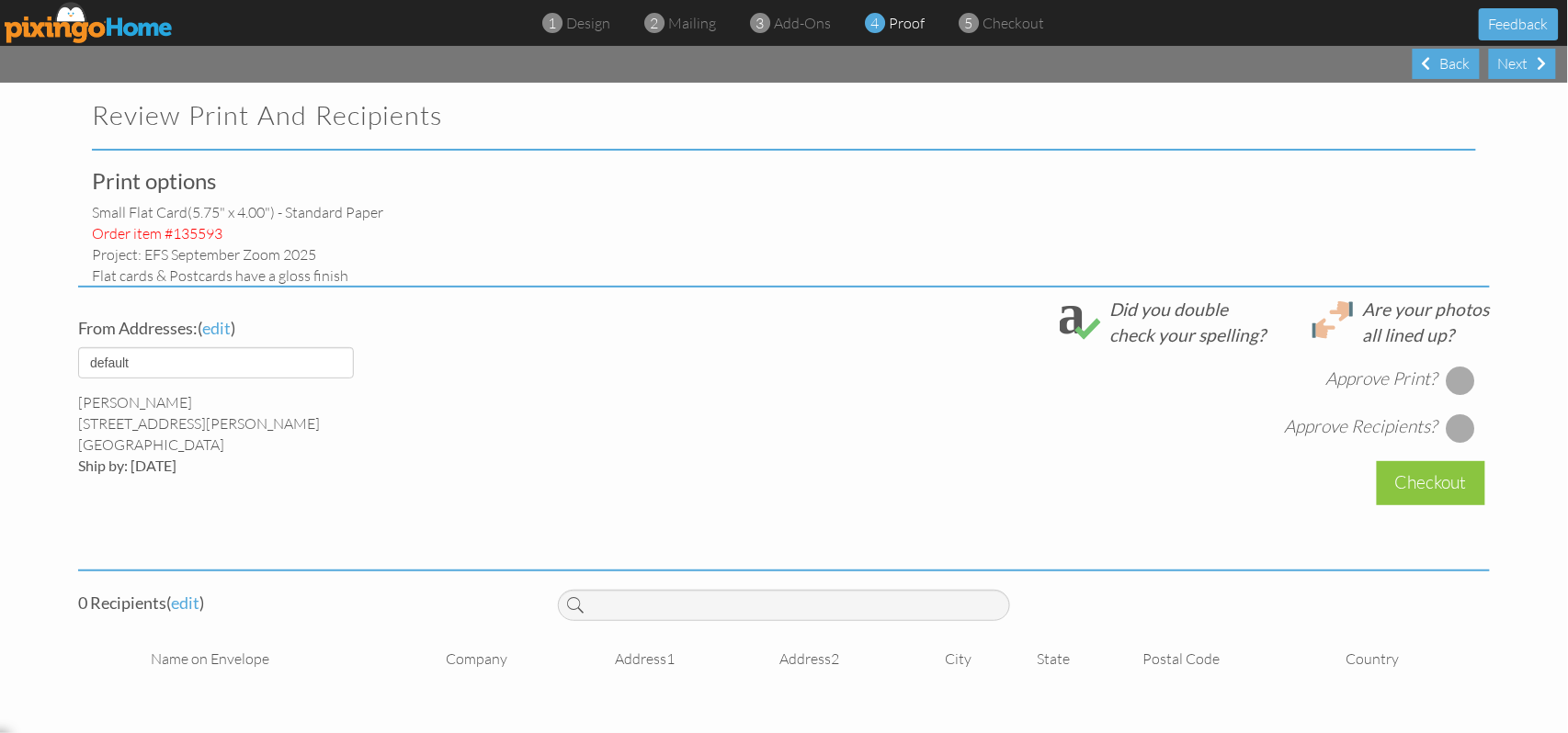
select select "object:3508"
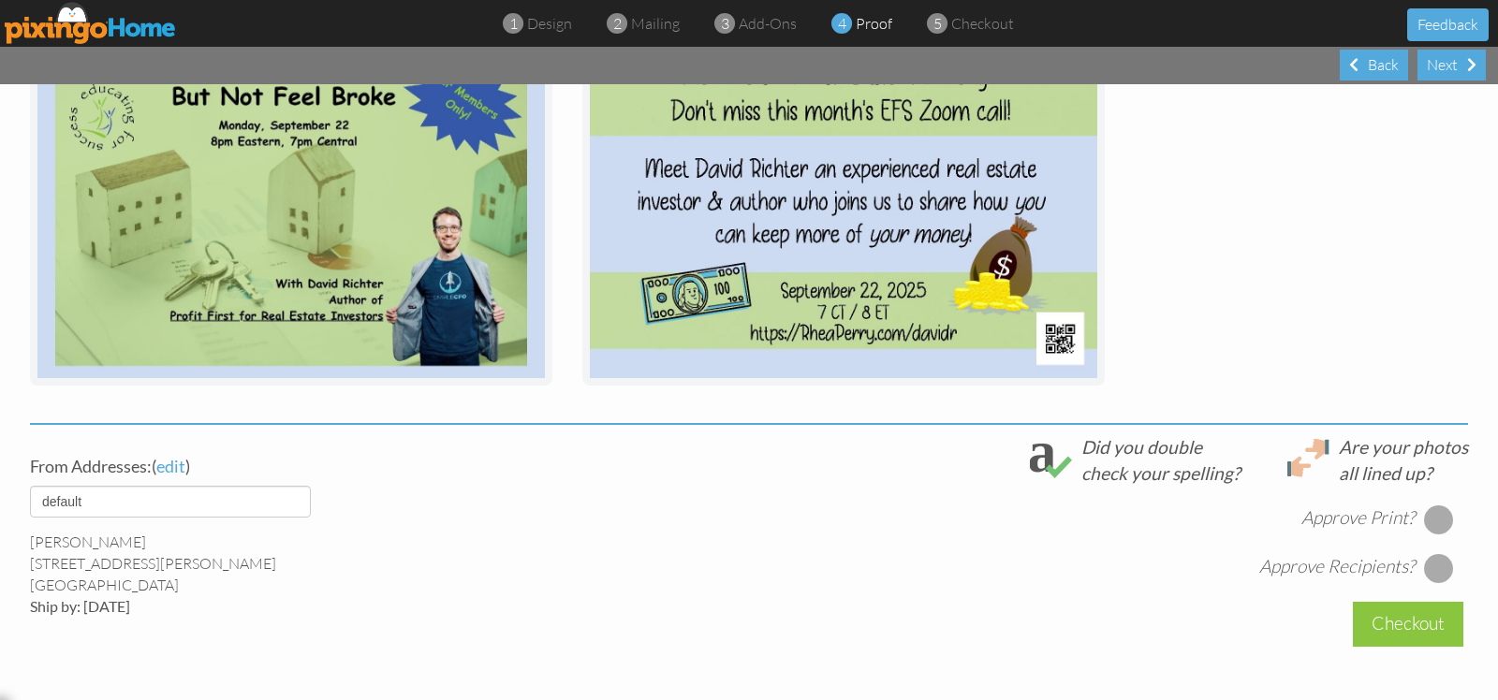
scroll to position [242, 0]
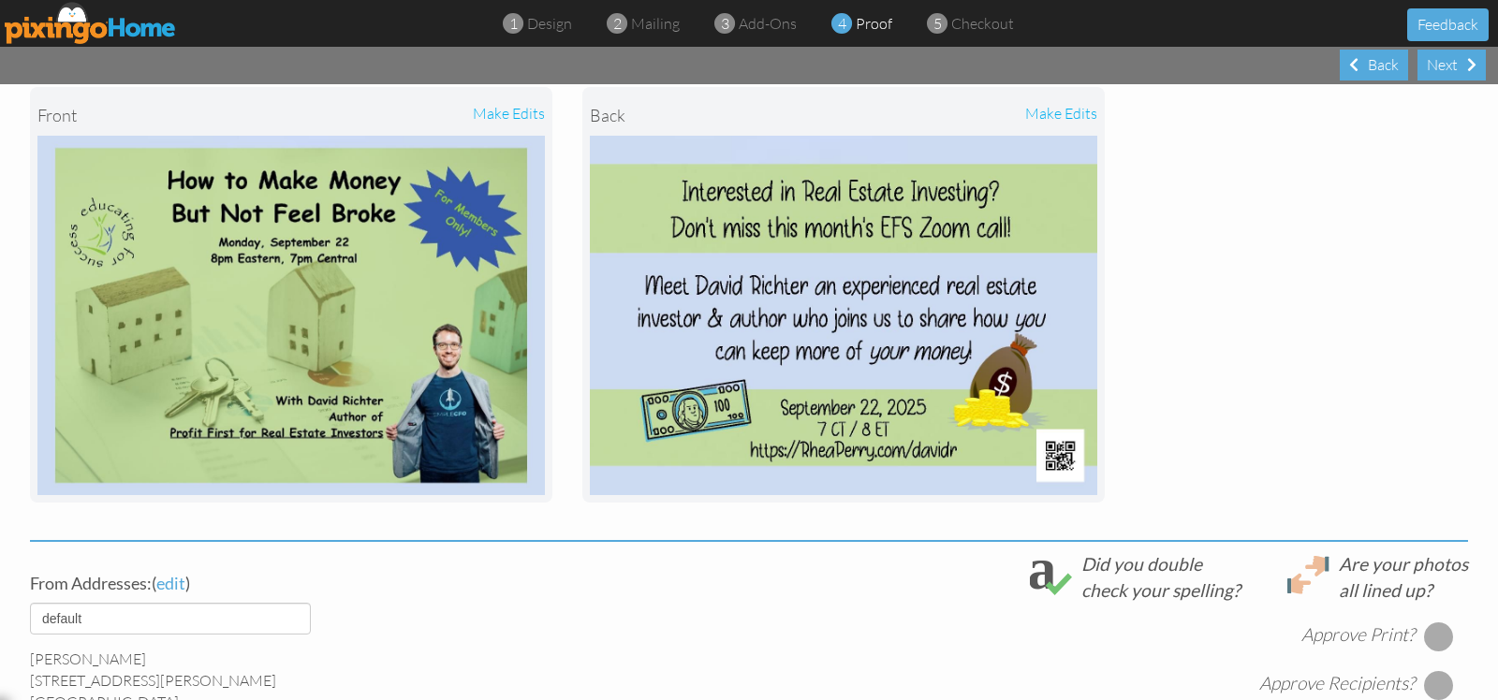
click at [1072, 112] on div "make edits" at bounding box center [970, 115] width 254 height 41
